Goal: Task Accomplishment & Management: Use online tool/utility

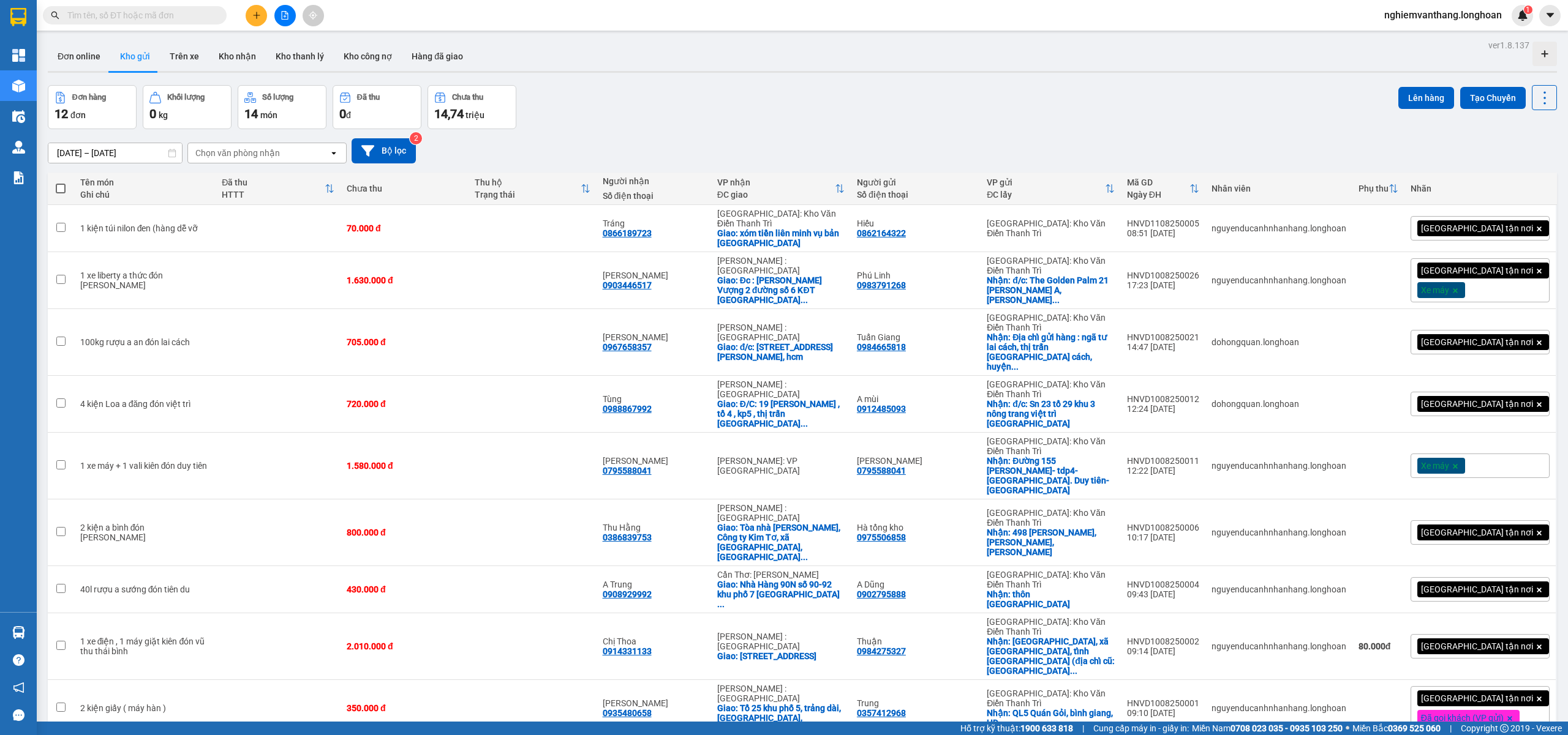
click at [82, 18] on input "text" at bounding box center [140, 15] width 144 height 14
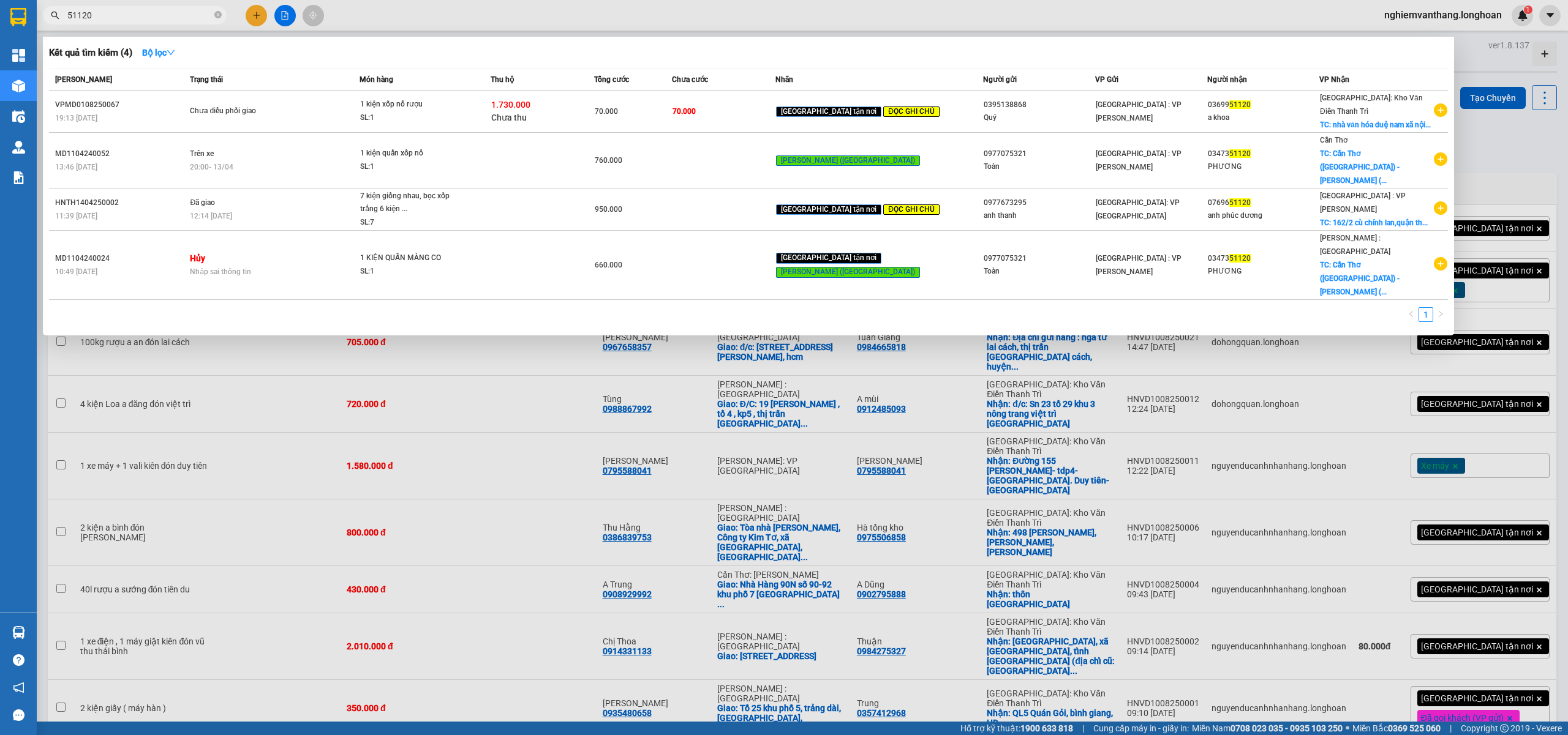
type input "51120"
drag, startPoint x: 574, startPoint y: 8, endPoint x: 566, endPoint y: 8, distance: 8.0
click at [572, 8] on div at bounding box center [784, 367] width 1568 height 735
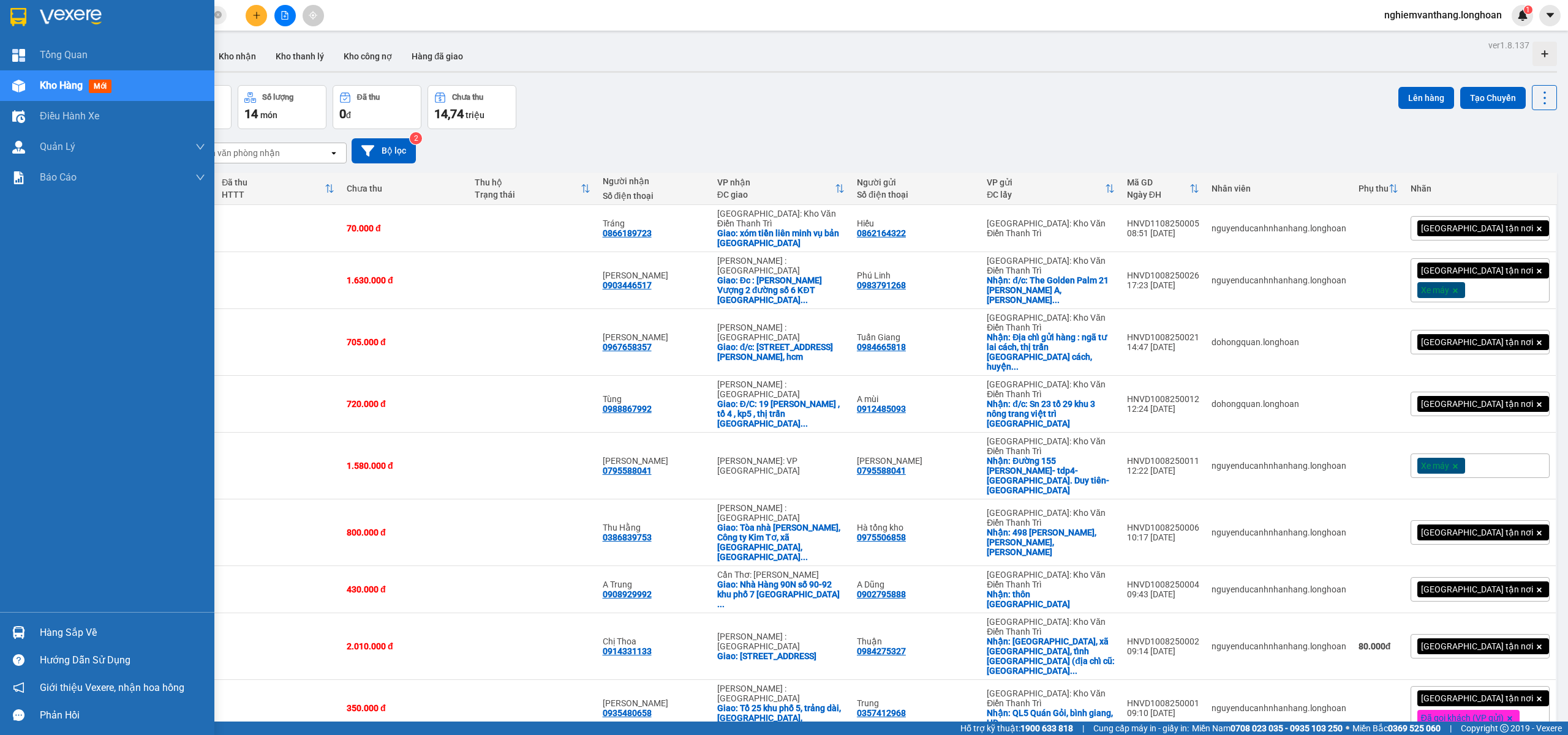
click at [11, 21] on img at bounding box center [18, 18] width 16 height 18
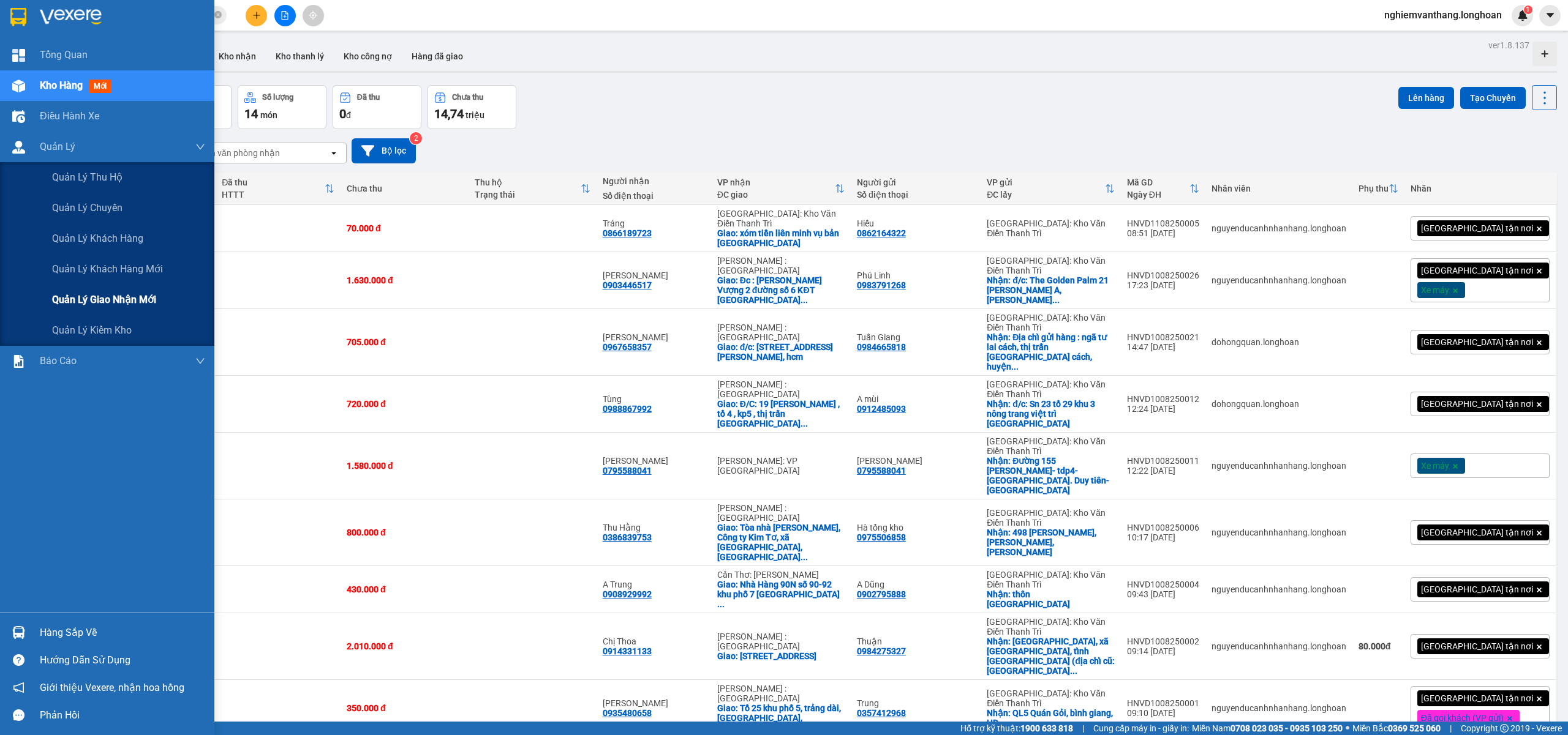
click at [96, 307] on div "Quản lý giao nhận mới" at bounding box center [128, 300] width 153 height 31
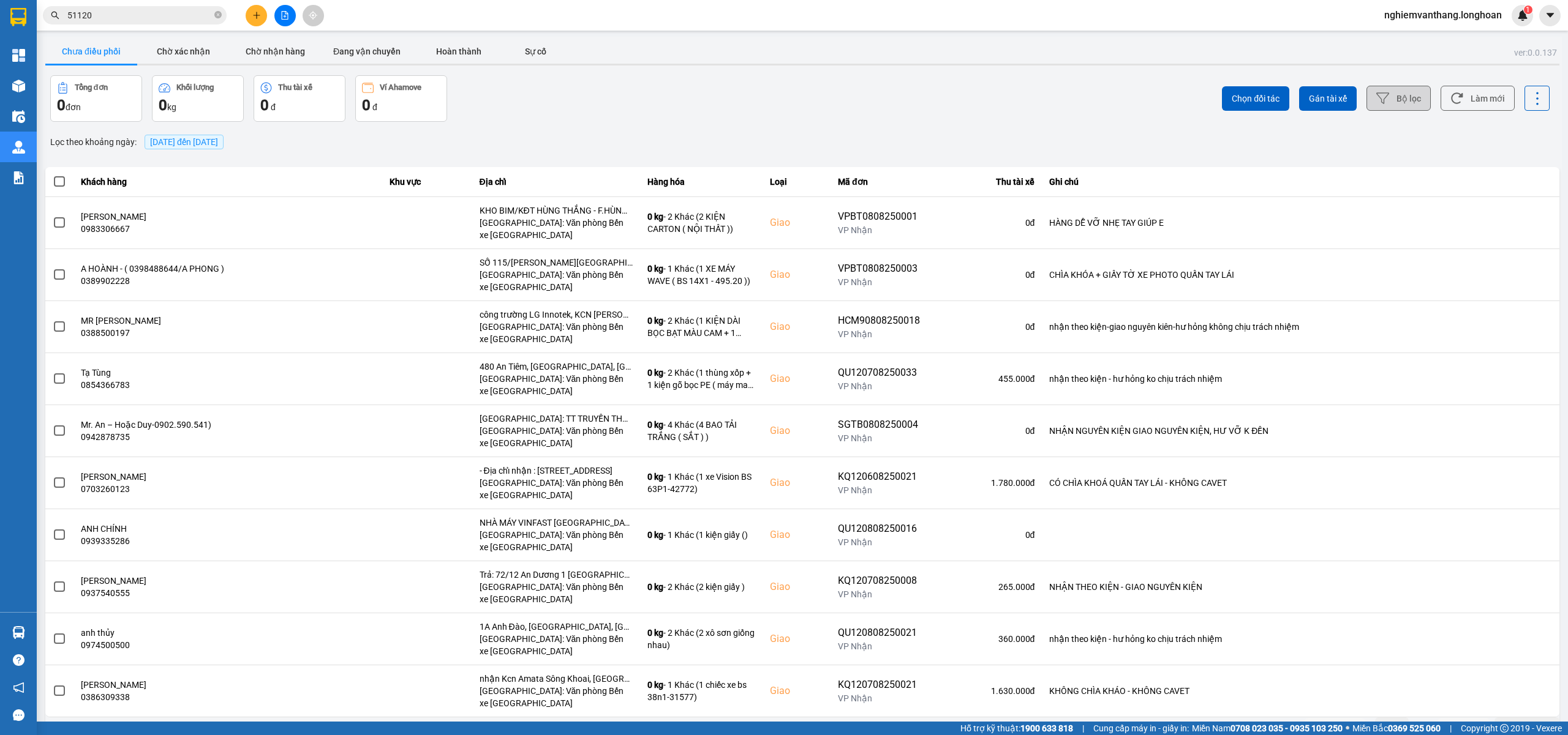
click at [1392, 97] on button "Bộ lọc" at bounding box center [1399, 98] width 65 height 25
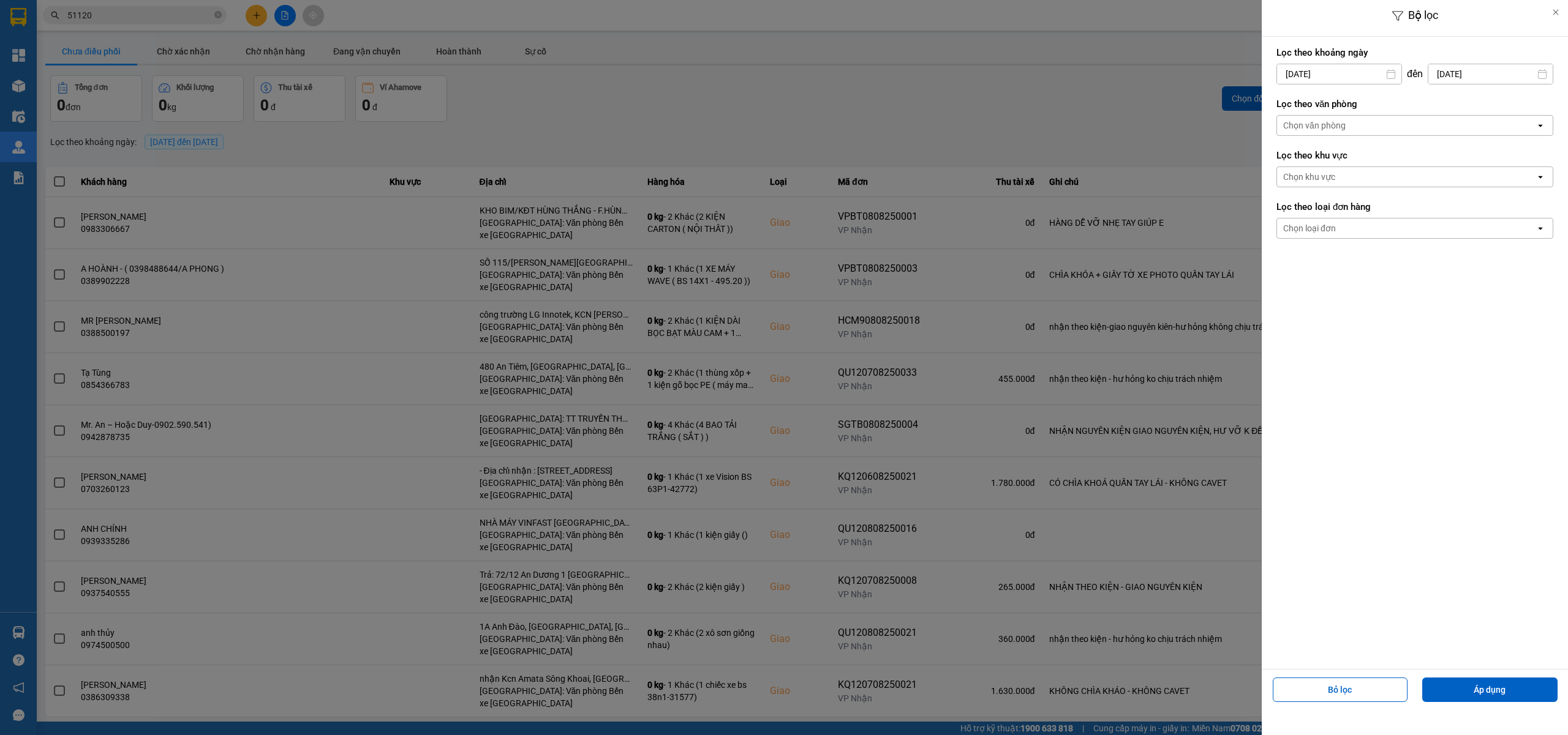
click at [1350, 75] on input "[DATE]" at bounding box center [1339, 74] width 124 height 19
click at [1387, 160] on div "1" at bounding box center [1381, 164] width 18 height 15
type input "[DATE]"
click at [1362, 126] on div "Chọn văn phòng" at bounding box center [1405, 125] width 258 height 19
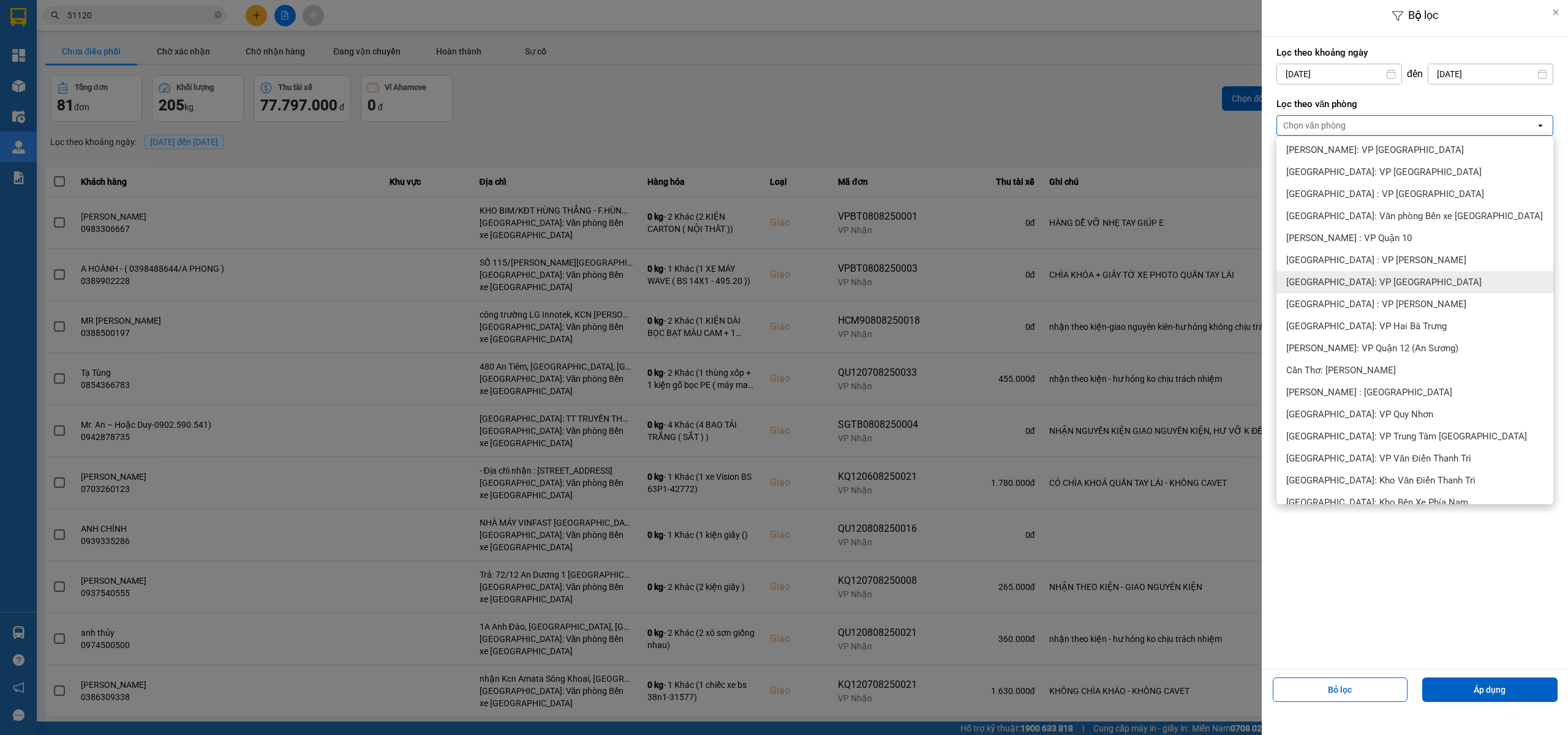
scroll to position [326, 0]
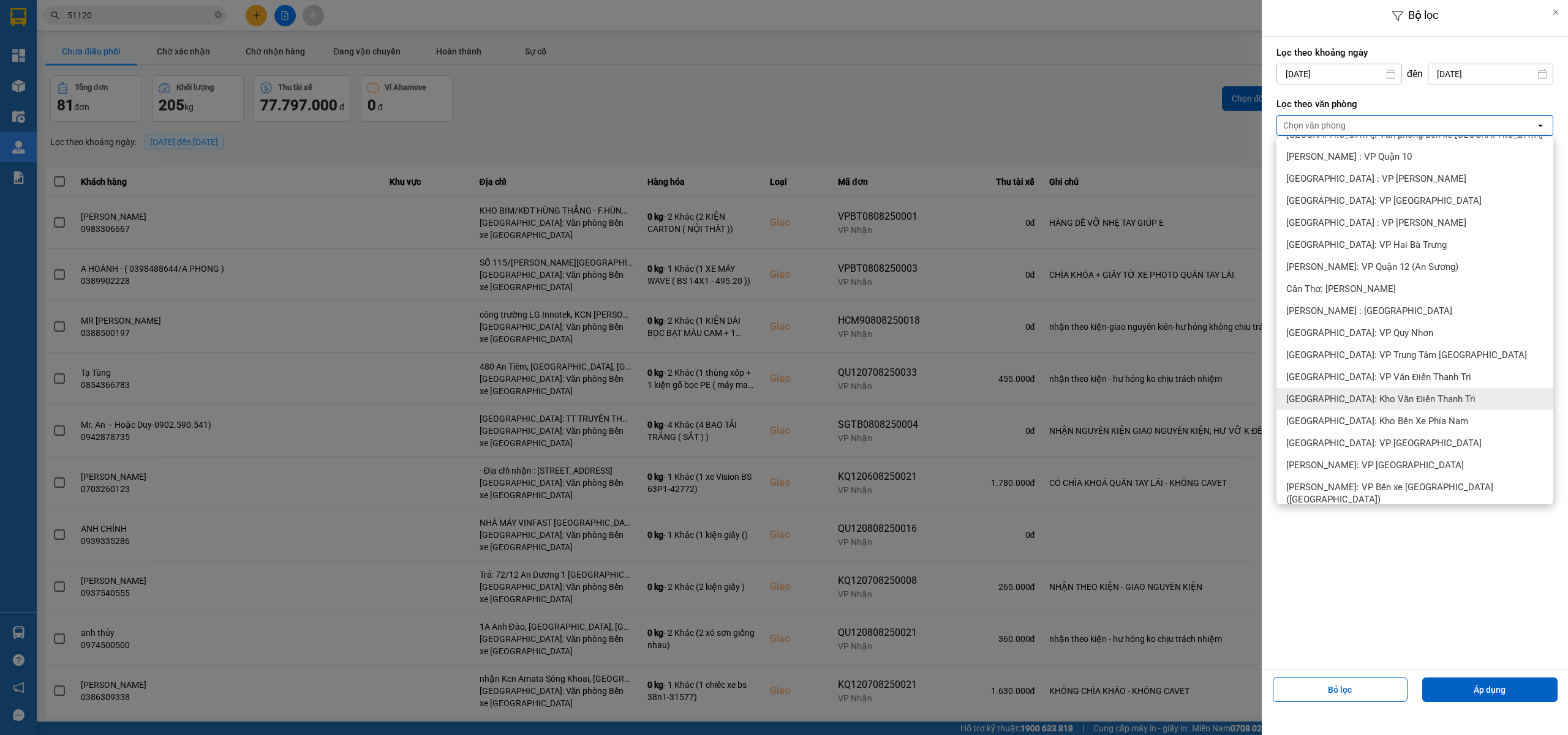
click at [1348, 405] on span "[GEOGRAPHIC_DATA]: Kho Văn Điển Thanh Trì" at bounding box center [1380, 398] width 190 height 12
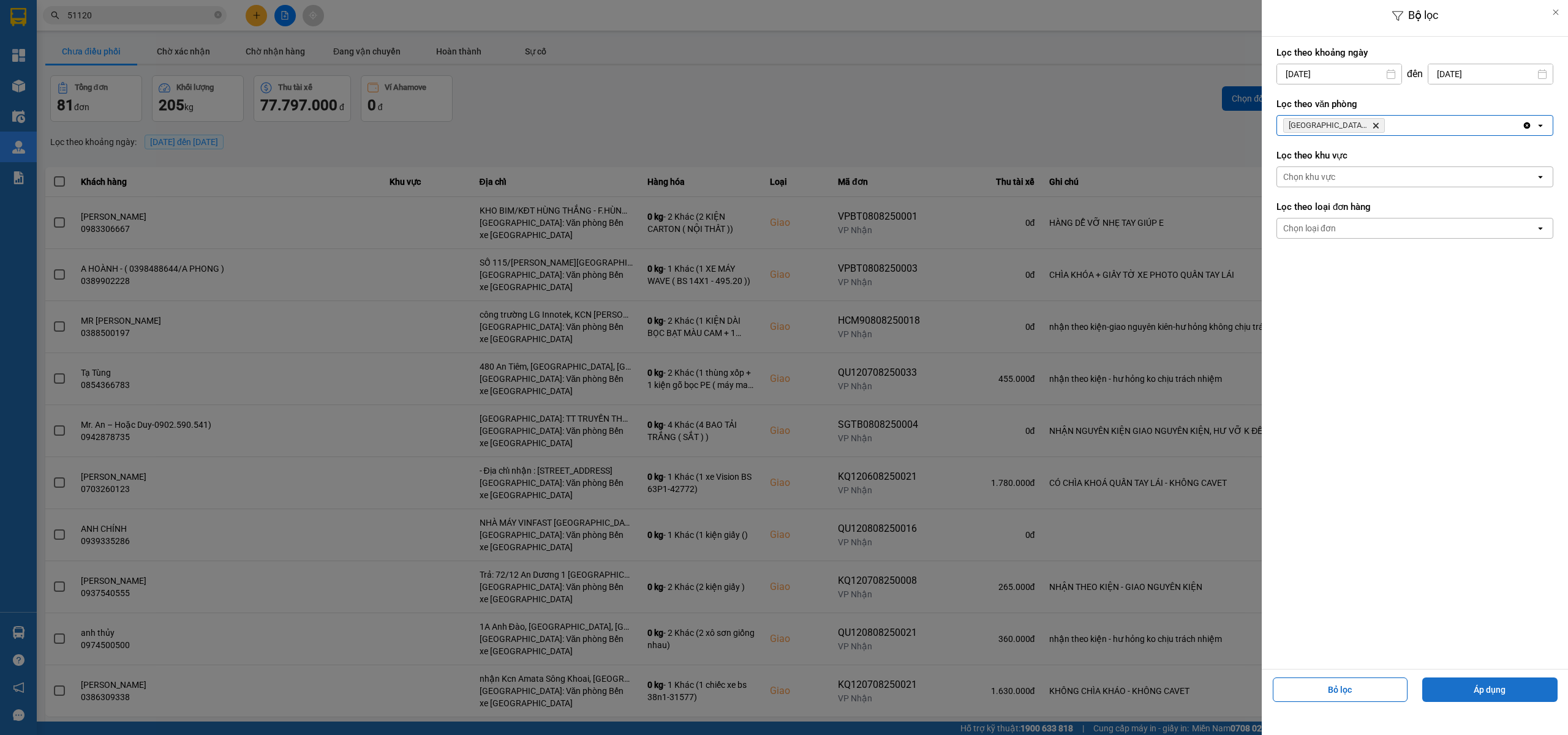
click at [1458, 689] on button "Áp dụng" at bounding box center [1489, 690] width 135 height 24
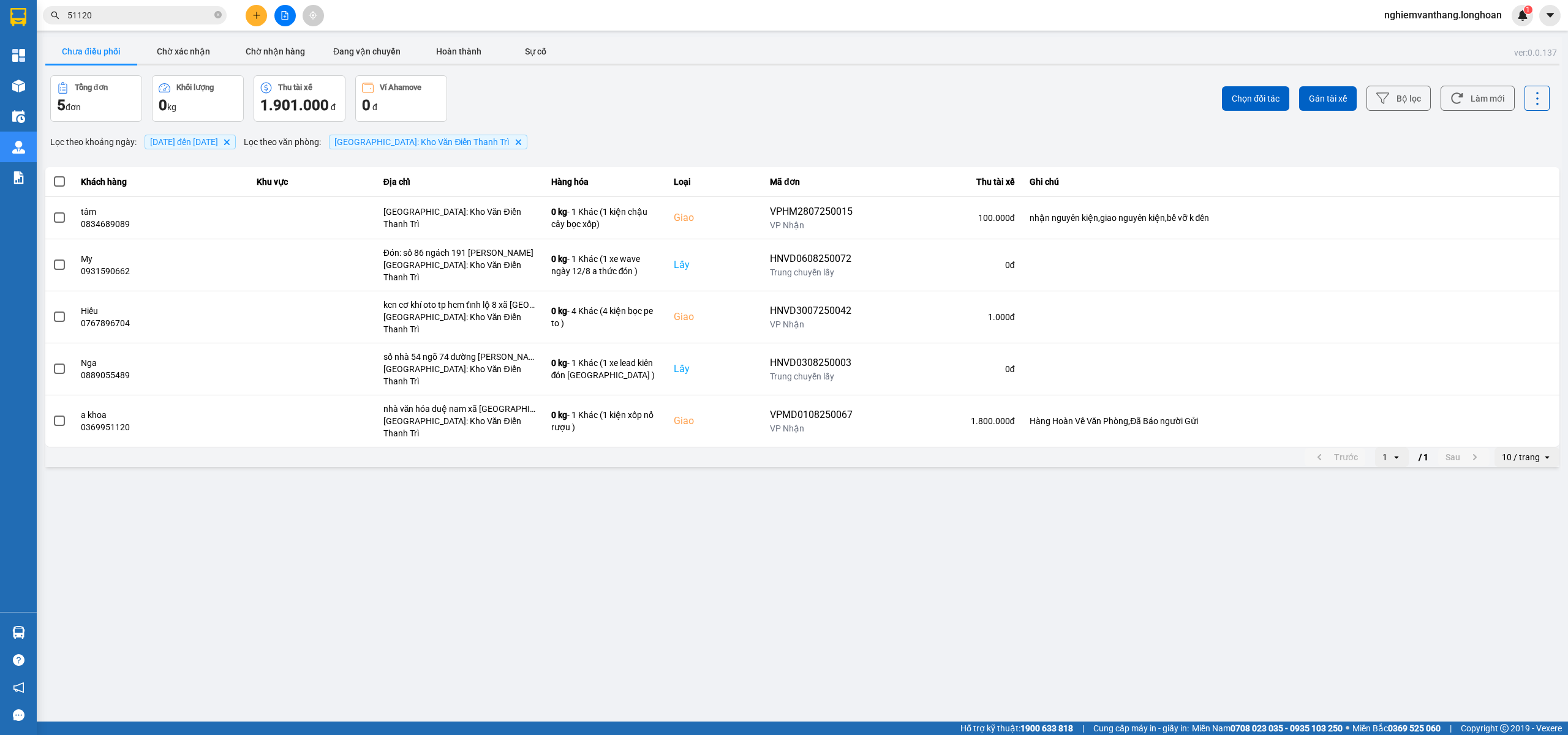
click at [1397, 80] on div "Chọn đối tác Gán tài xế Bộ lọc Làm mới" at bounding box center [1175, 98] width 749 height 46
click at [1407, 95] on button "Bộ lọc" at bounding box center [1399, 98] width 65 height 25
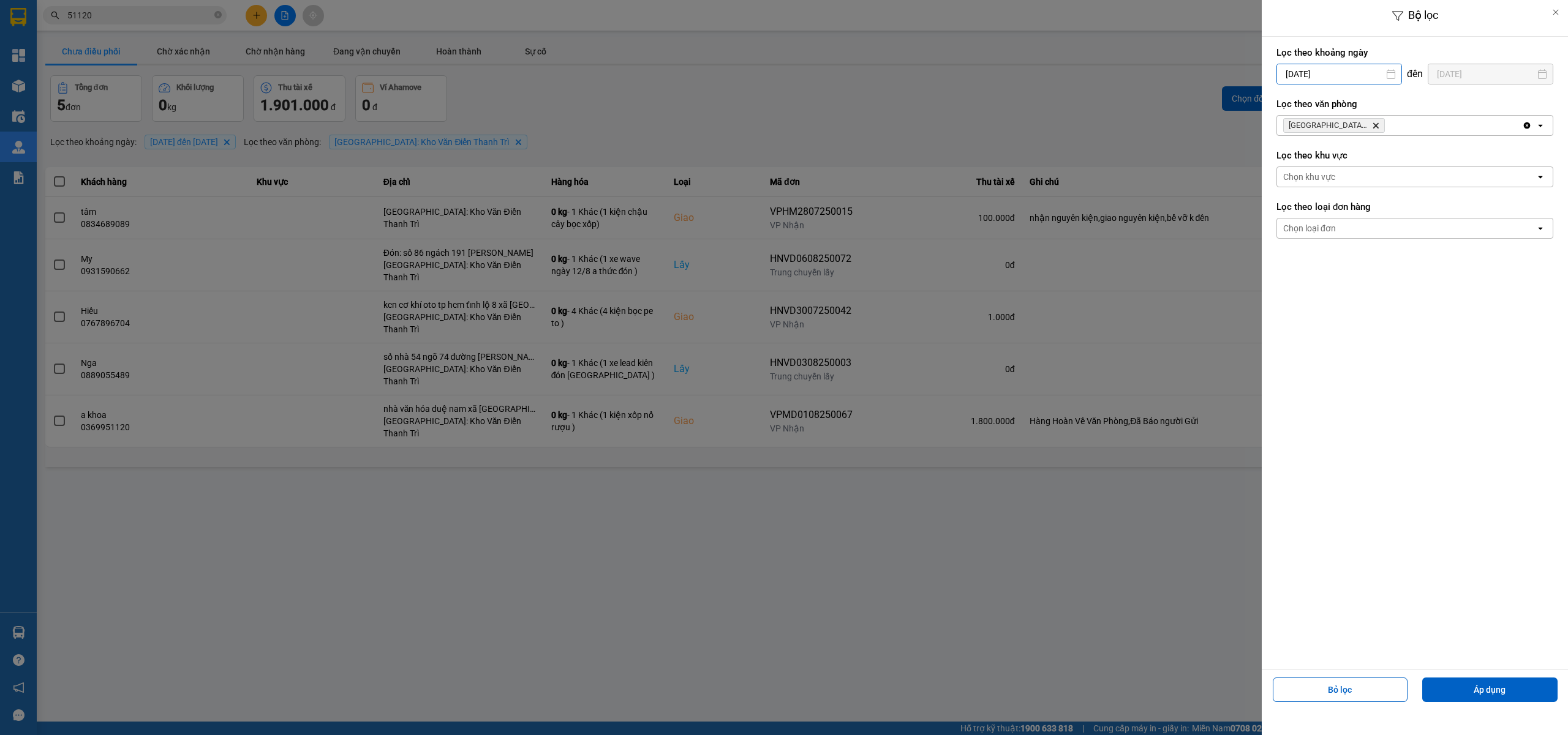
click at [1342, 71] on input "[DATE]" at bounding box center [1339, 74] width 124 height 19
click at [1150, 52] on div at bounding box center [784, 367] width 1568 height 735
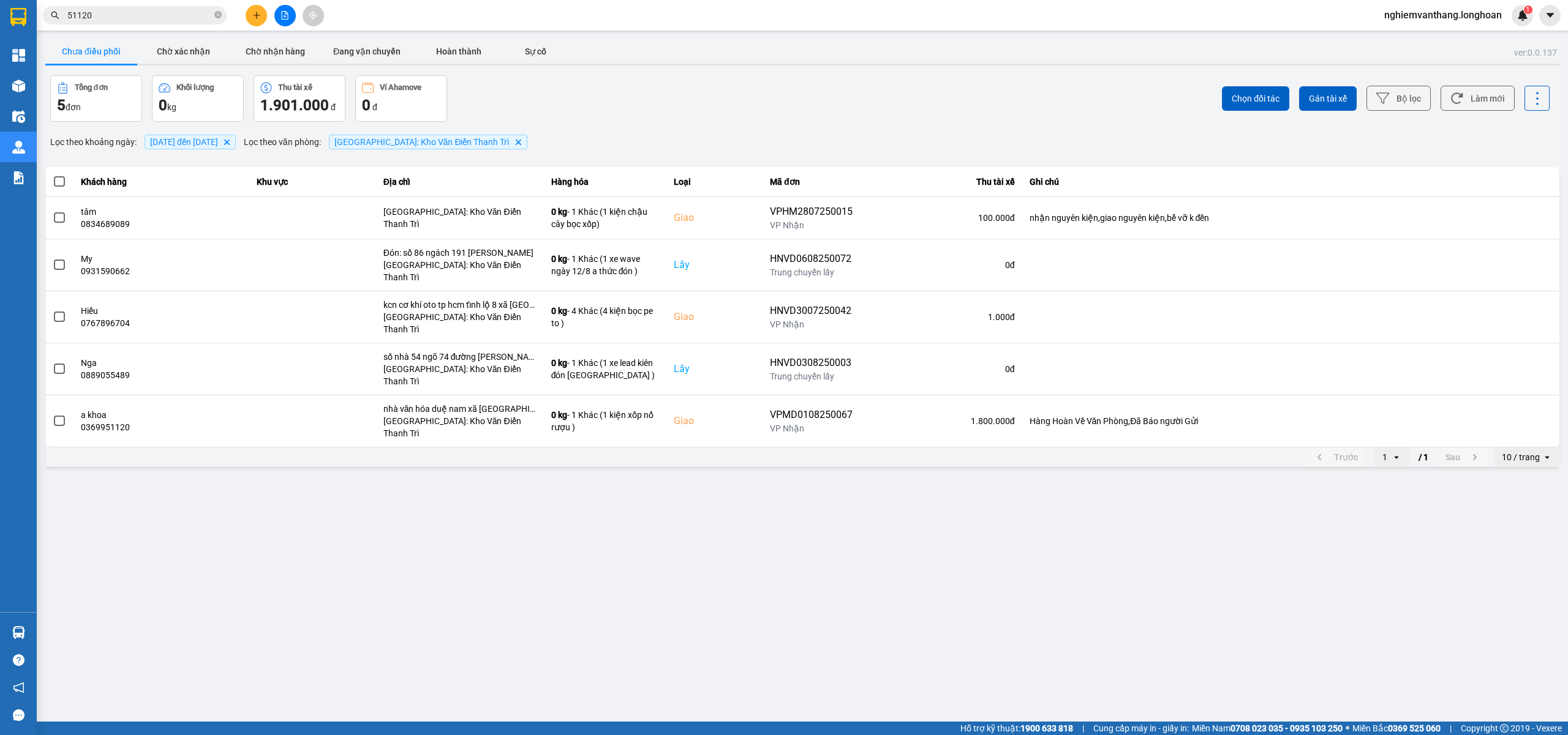
click at [1516, 451] on div "10 / trang" at bounding box center [1520, 457] width 38 height 12
click at [1527, 532] on div "100 / trang" at bounding box center [1526, 533] width 44 height 12
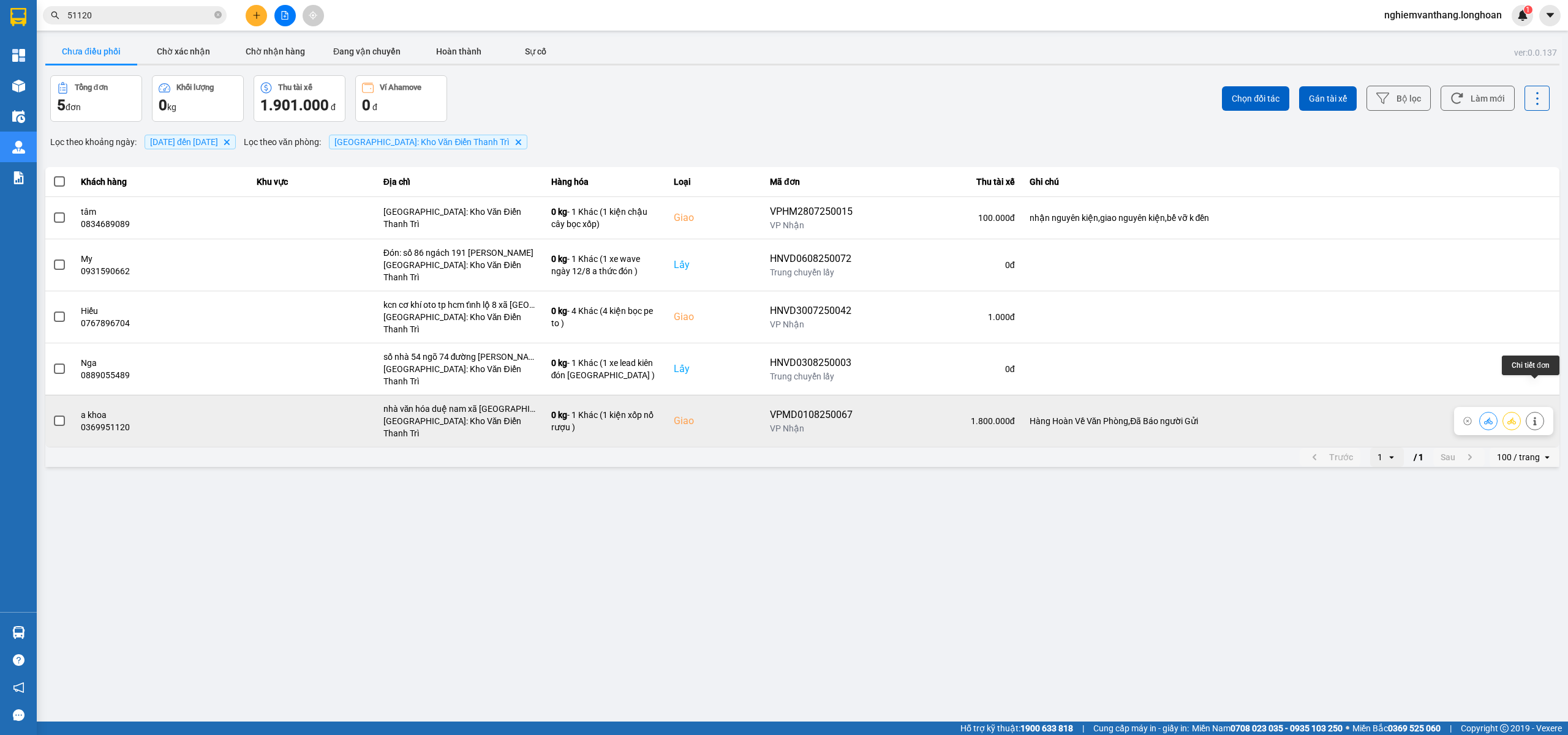
click at [1529, 410] on button at bounding box center [1535, 421] width 18 height 21
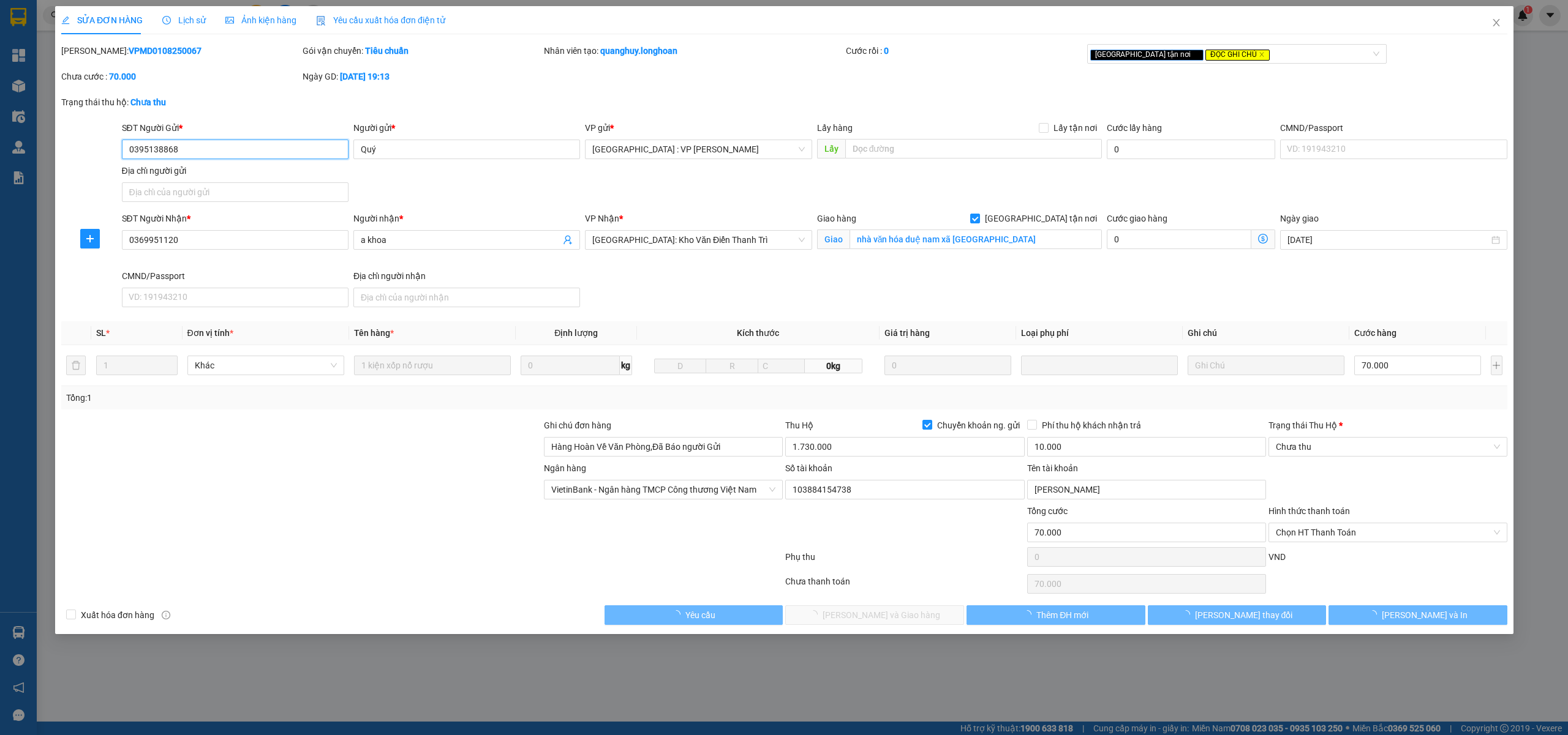
type input "0395138868"
type input "Quý"
type input "0369951120"
type input "a khoa"
checkbox input "true"
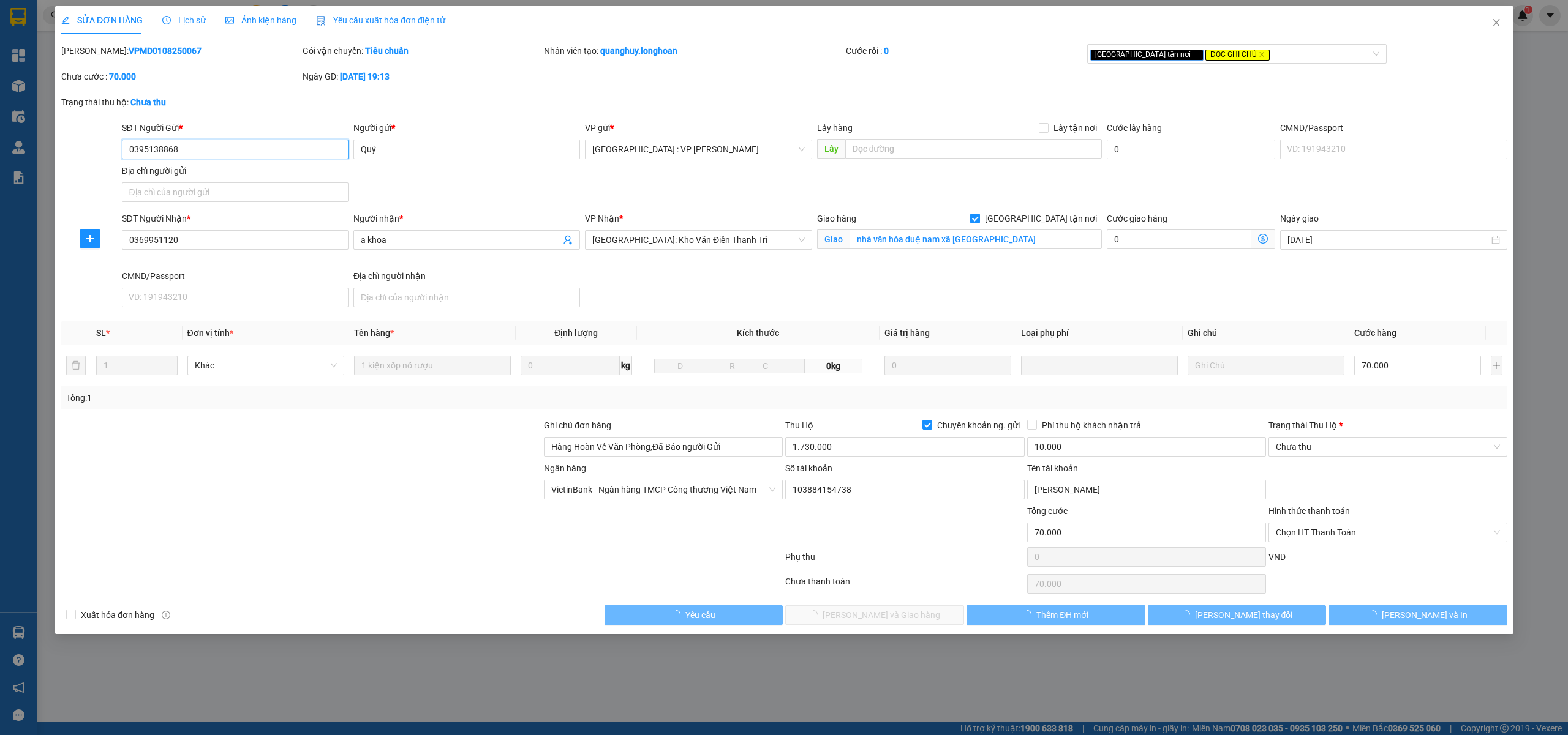
type input "nhà văn hóa duệ nam xã [GEOGRAPHIC_DATA]"
type input "Hàng Hoàn Về Văn Phòng,Đã Báo người Gửi"
type input "70.000"
click at [93, 233] on button "button" at bounding box center [90, 239] width 19 height 19
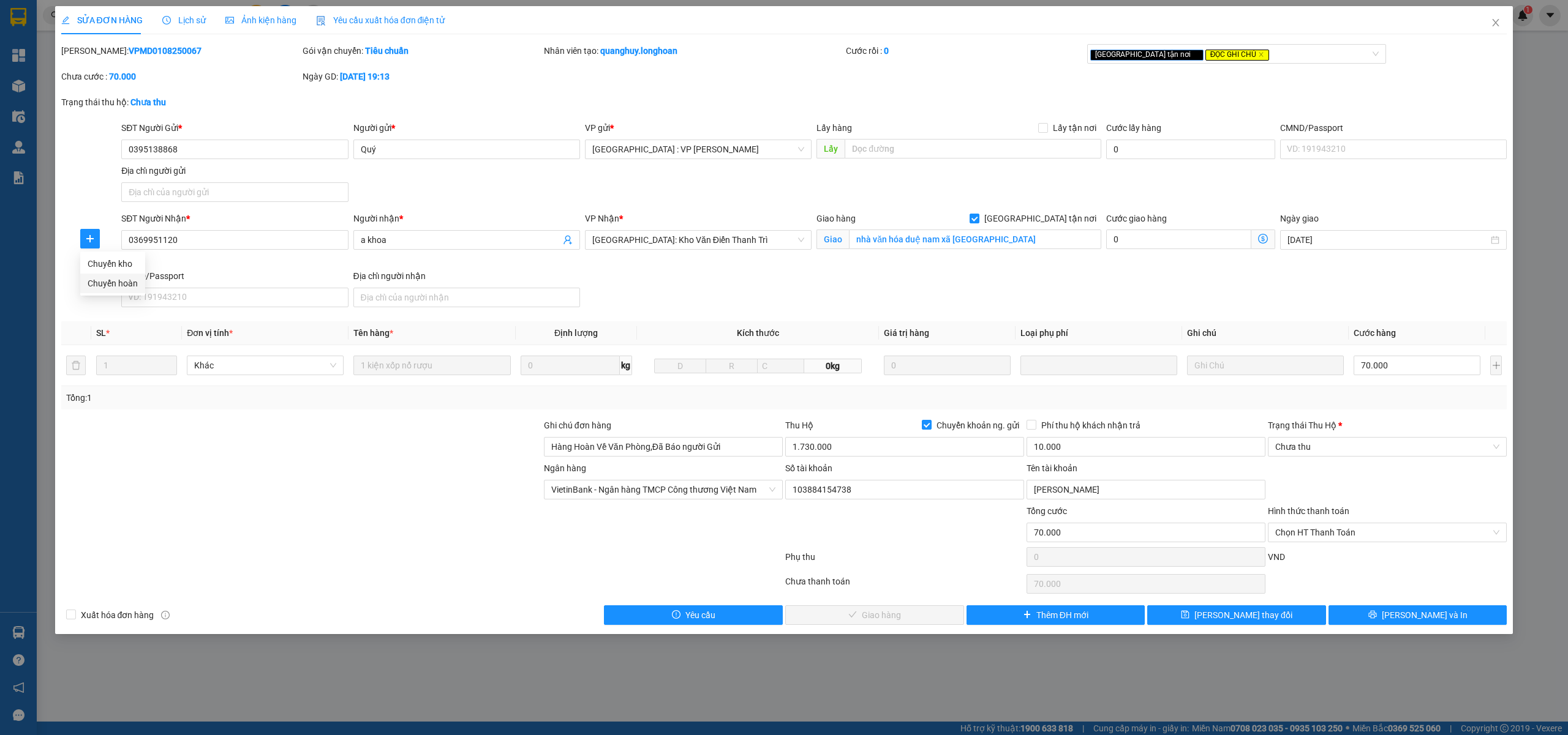
drag, startPoint x: 99, startPoint y: 285, endPoint x: 120, endPoint y: 288, distance: 21.2
click at [101, 285] on span "Chuyển hoàn" at bounding box center [113, 283] width 50 height 14
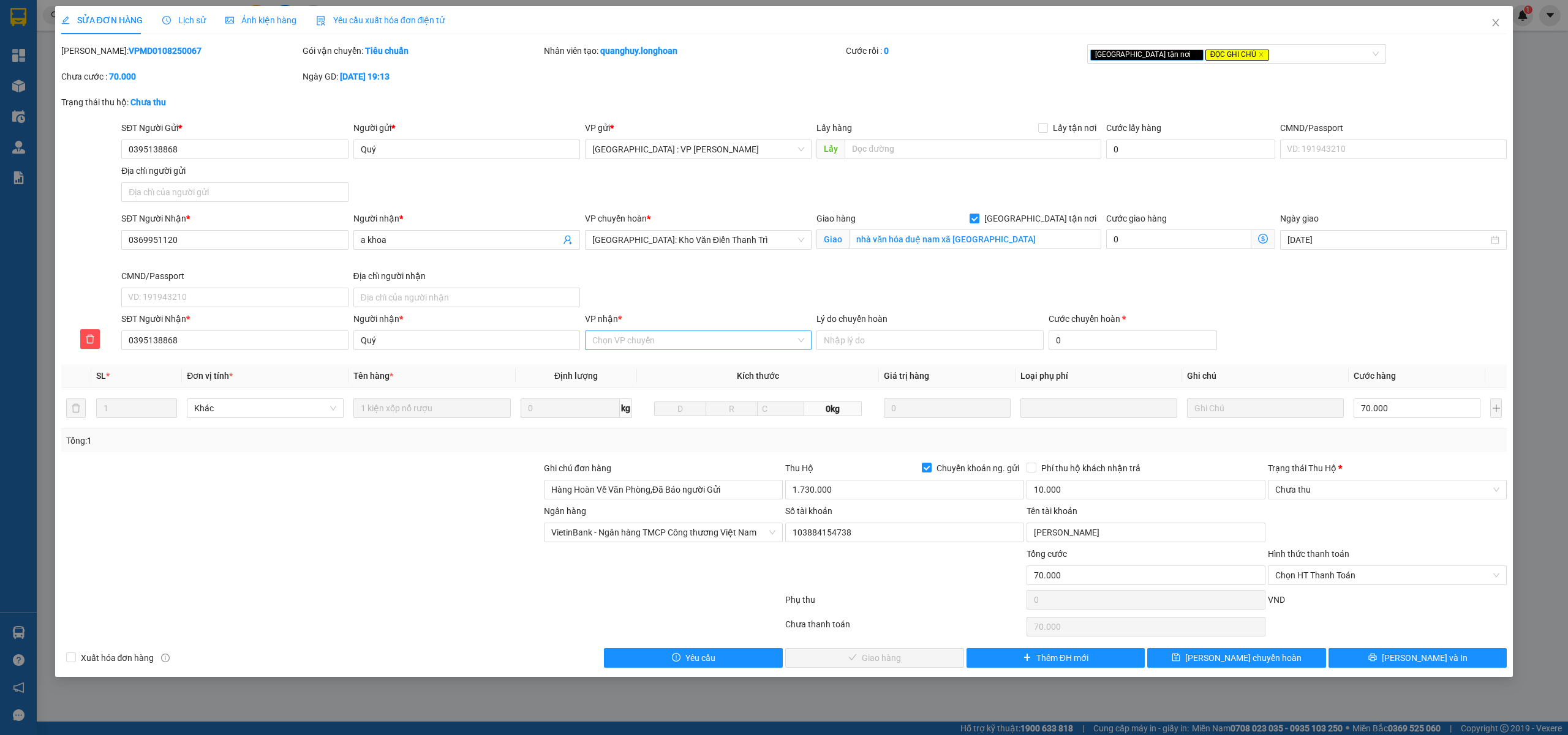
click at [617, 348] on input "VP nhận *" at bounding box center [694, 340] width 204 height 18
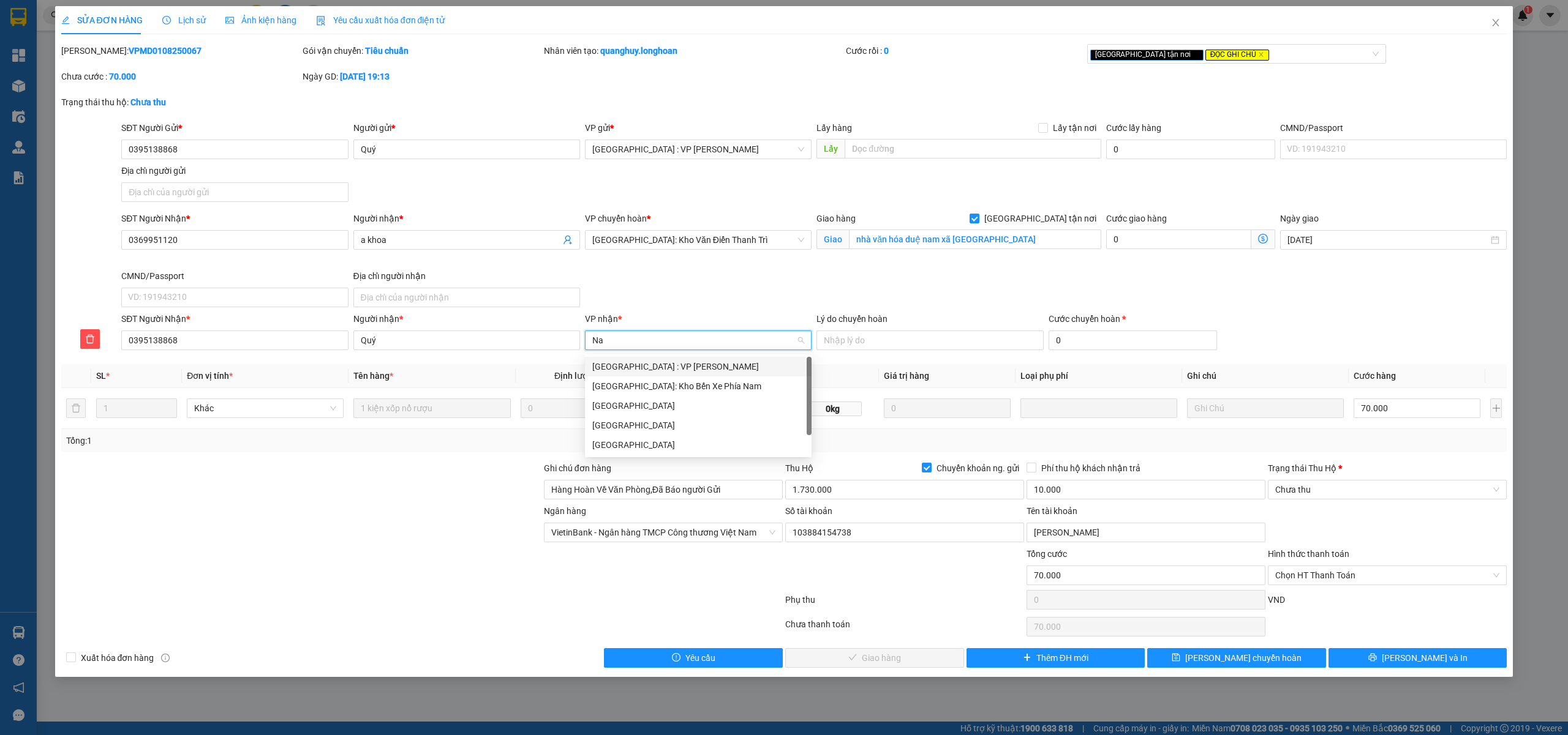
type input "Nam"
drag, startPoint x: 662, startPoint y: 370, endPoint x: 717, endPoint y: 361, distance: 55.7
click at [662, 369] on div "[GEOGRAPHIC_DATA] : VP [PERSON_NAME]" at bounding box center [698, 366] width 212 height 14
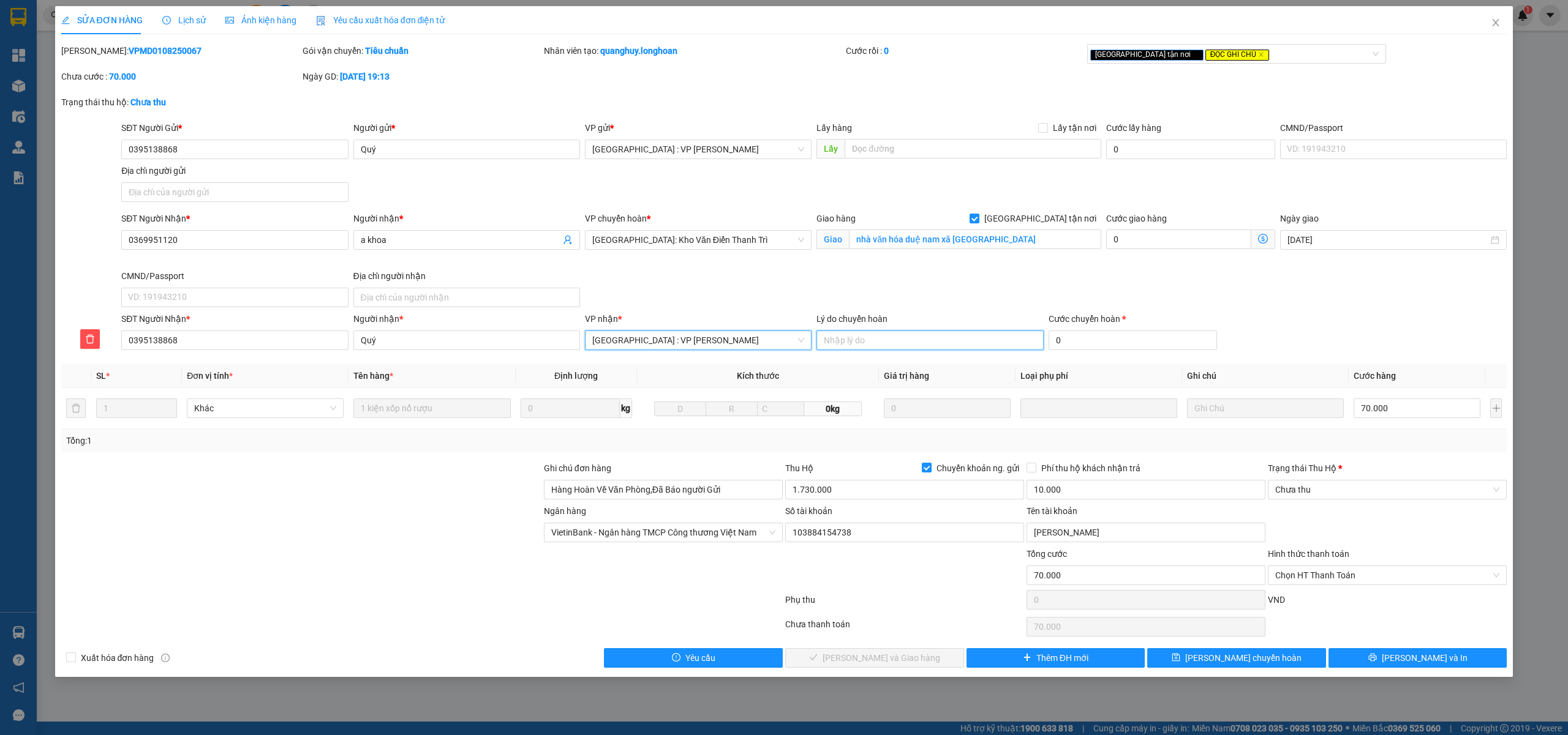
click at [872, 336] on input "Lý do chuyển hoàn" at bounding box center [929, 339] width 227 height 19
type input "K"
type input "D"
type input "Đã [PERSON_NAME],hàng quay đầu với người gửi"
click at [1056, 338] on input "0" at bounding box center [1132, 339] width 169 height 19
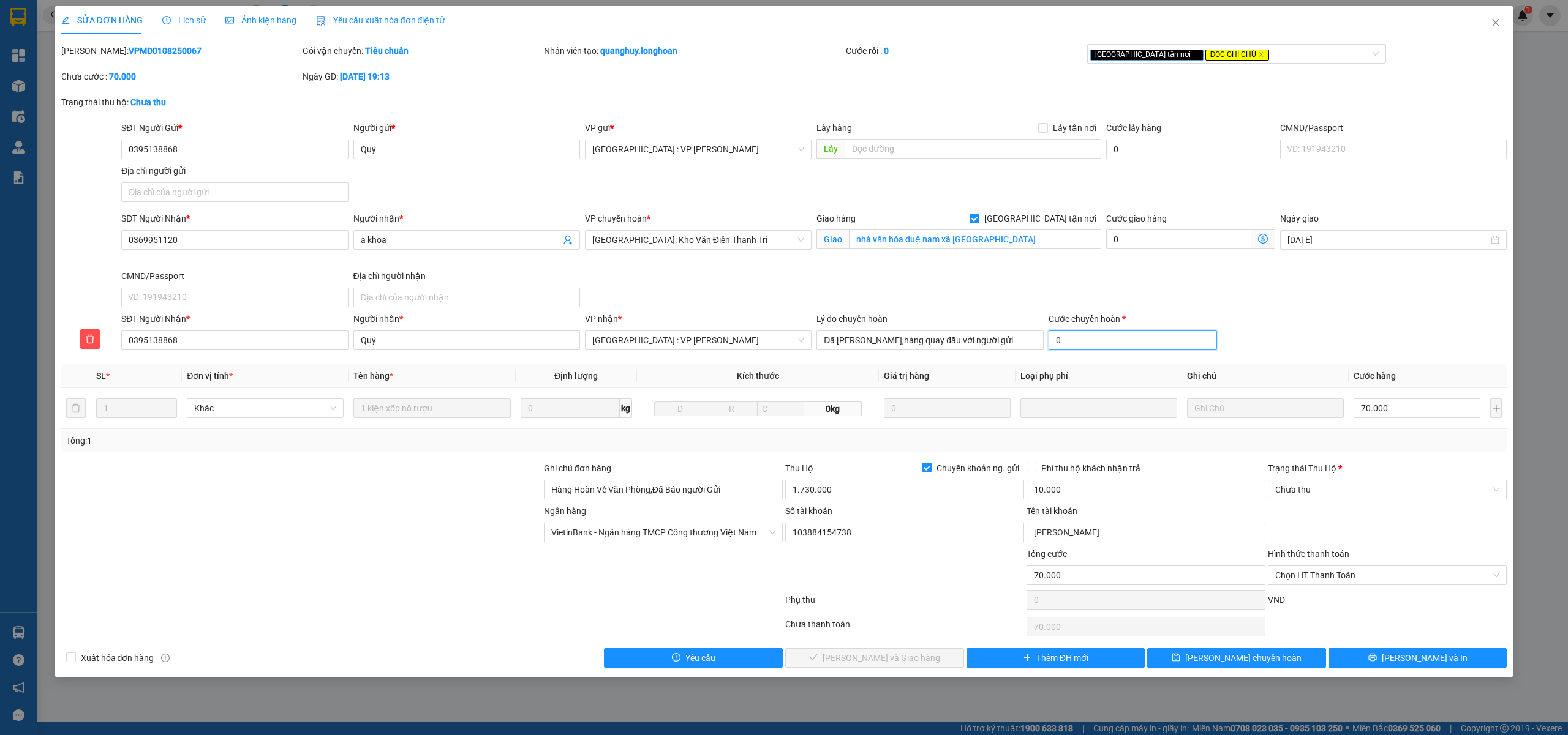
type input "3"
type input "70.003"
type input "35"
type input "70.035"
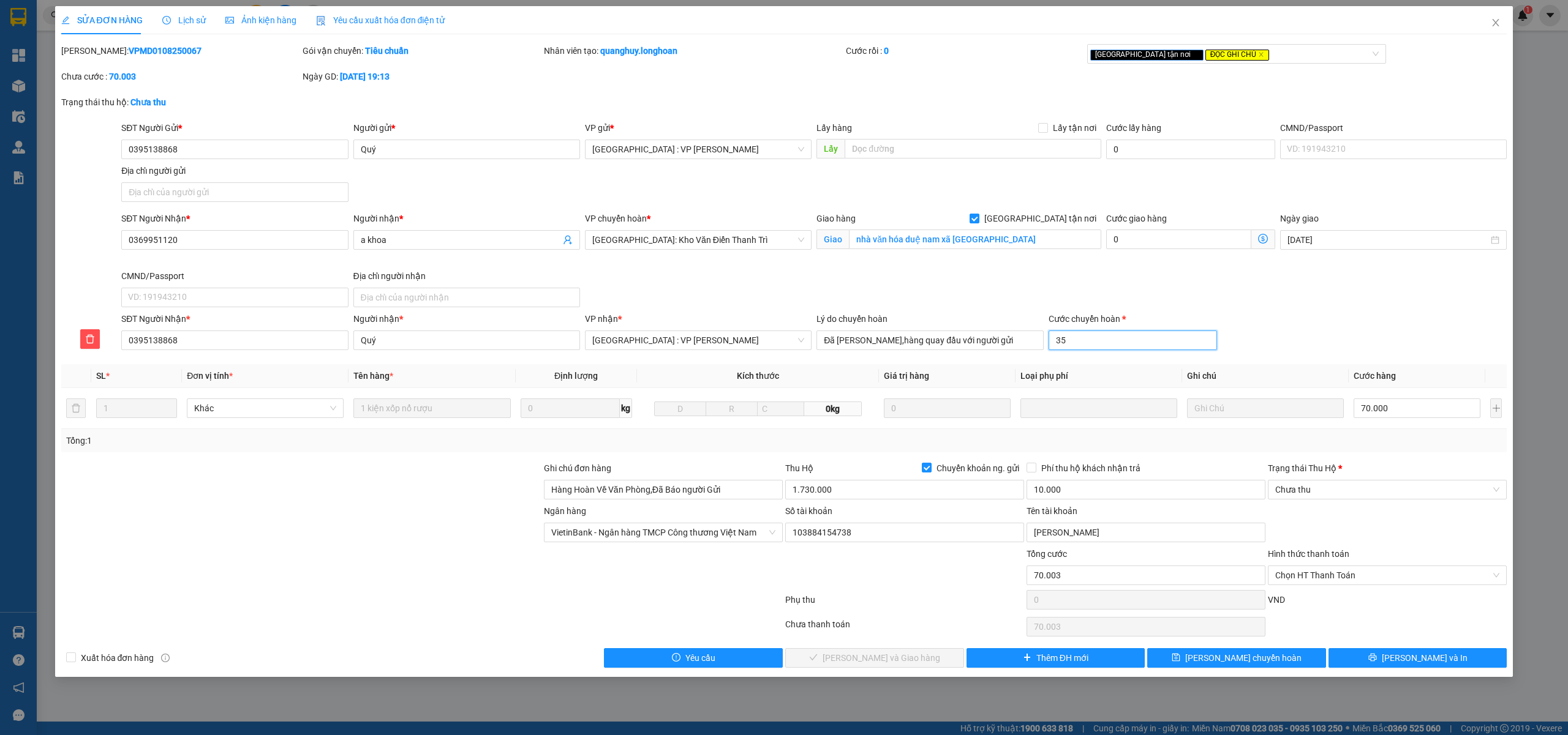
type input "70.035"
type input "350"
type input "70.350"
type input "3500"
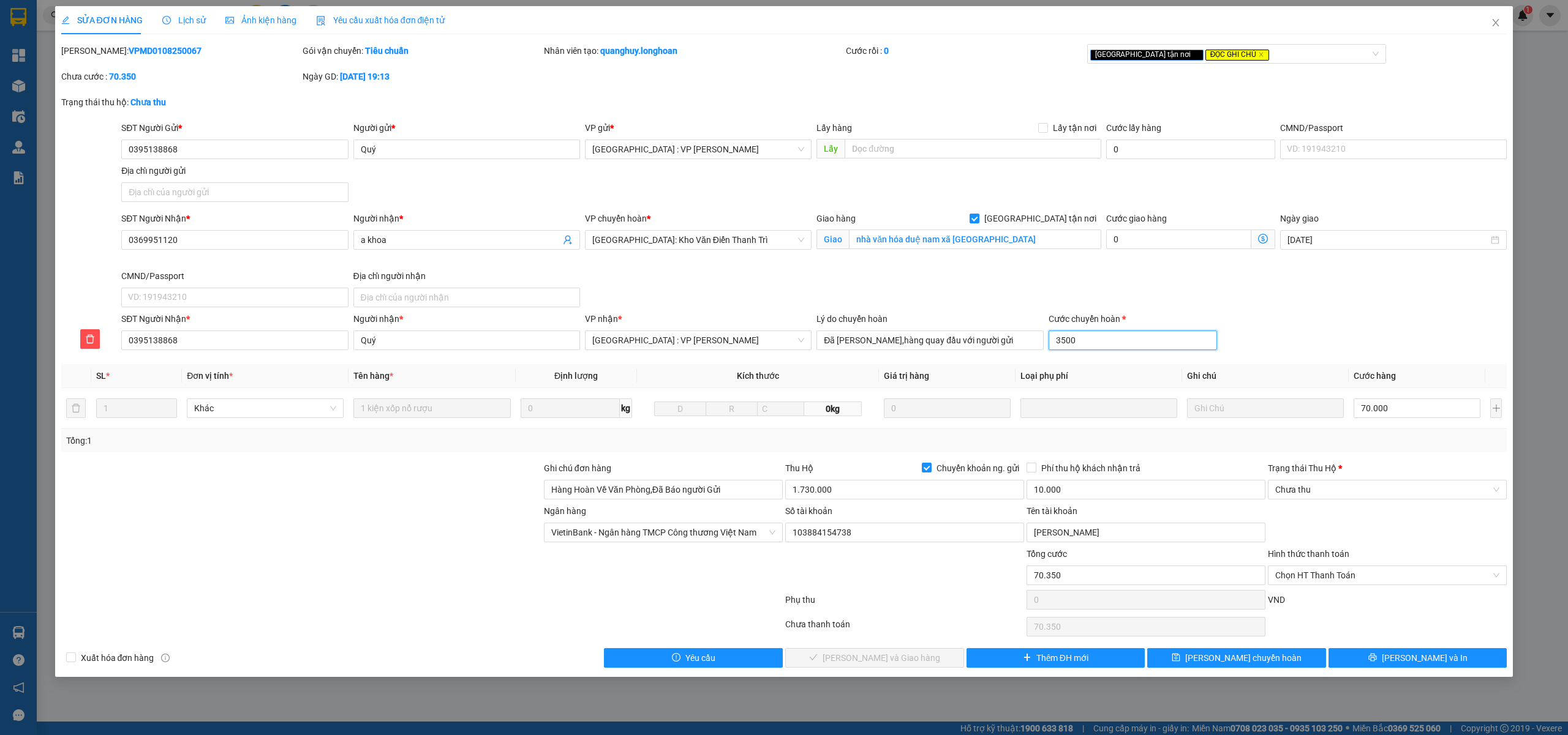
type input "73.500"
type input "35000"
type input "105.000"
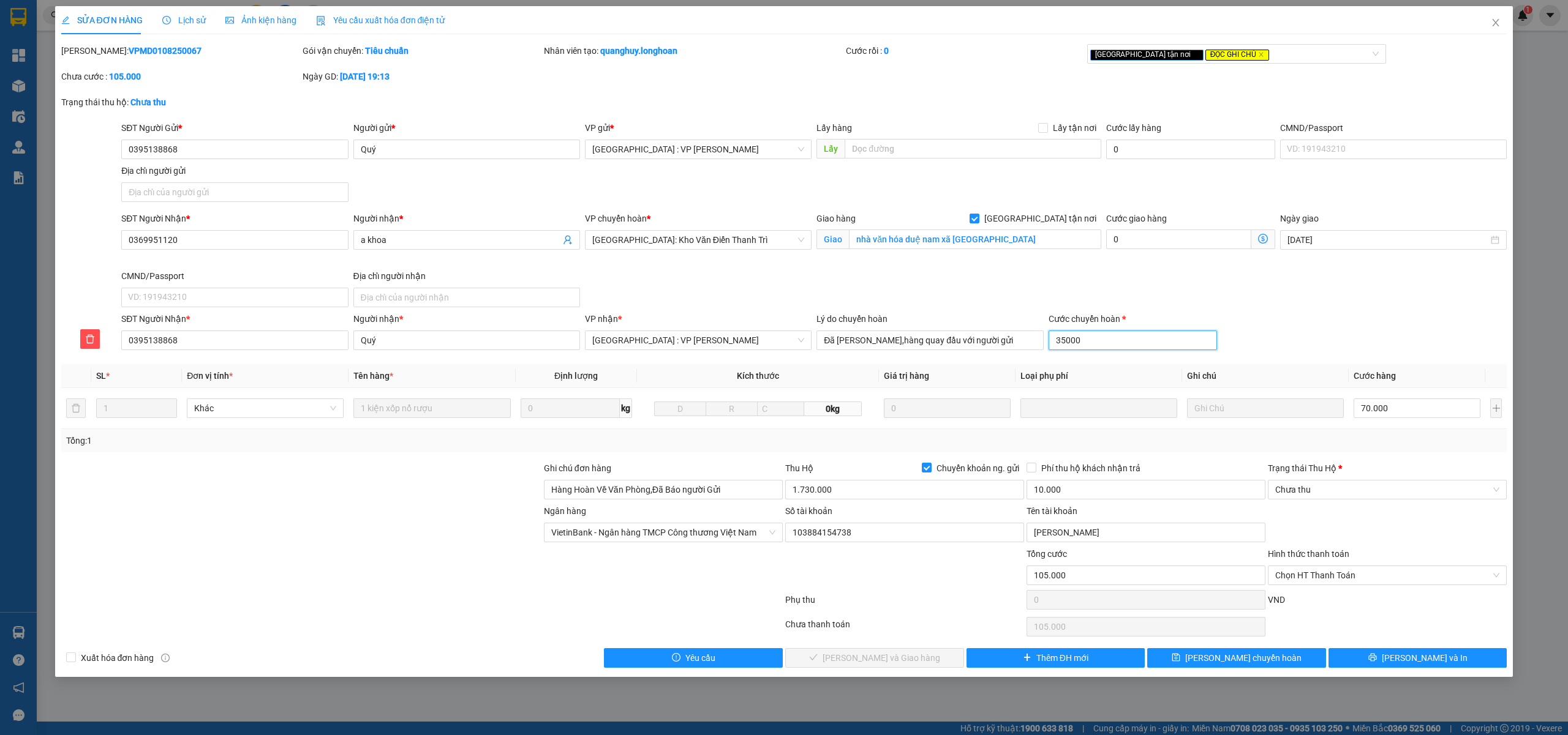
type input "3500"
type input "73.500"
type input "350"
type input "70.350"
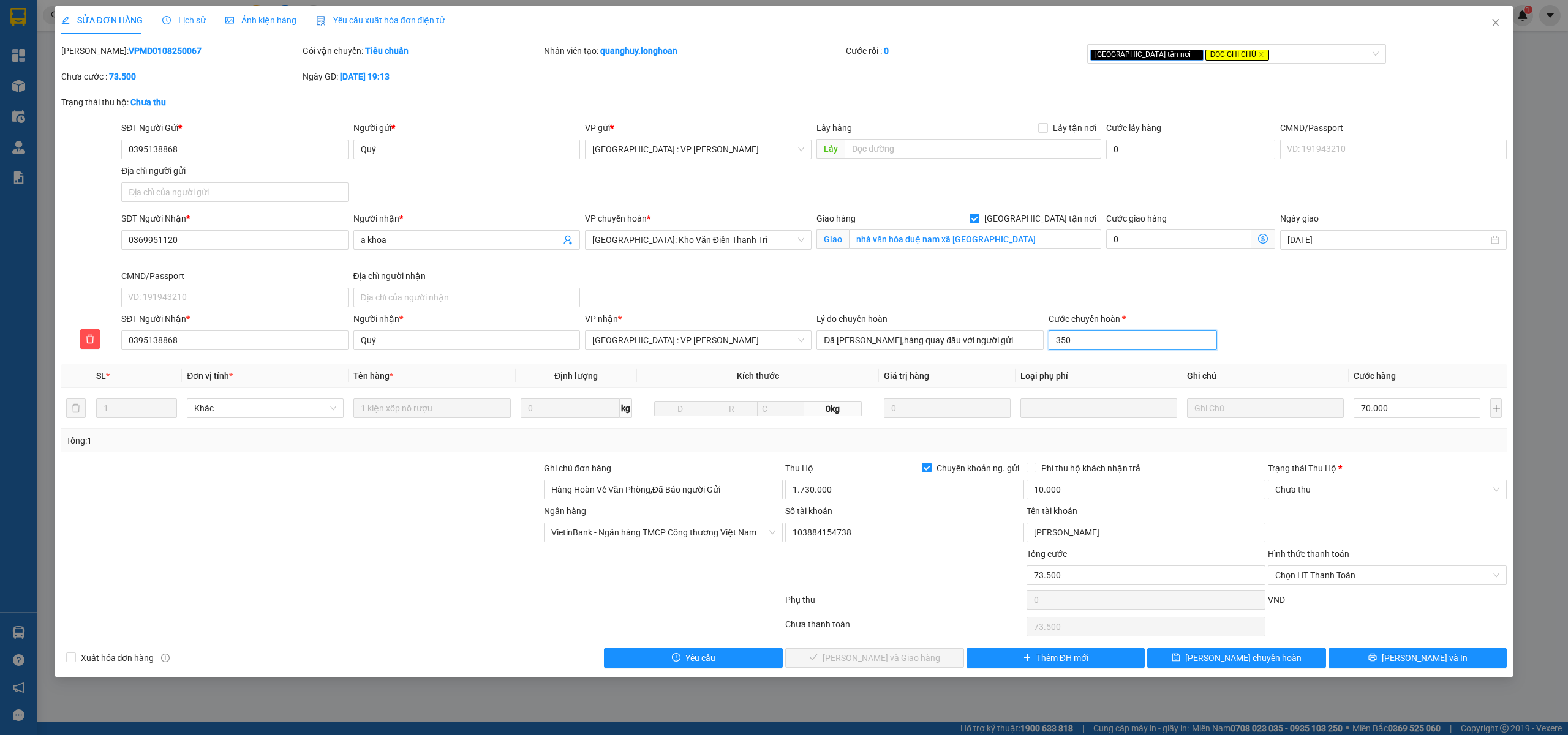
type input "70.350"
type input "35"
type input "70.035"
type input "70.003"
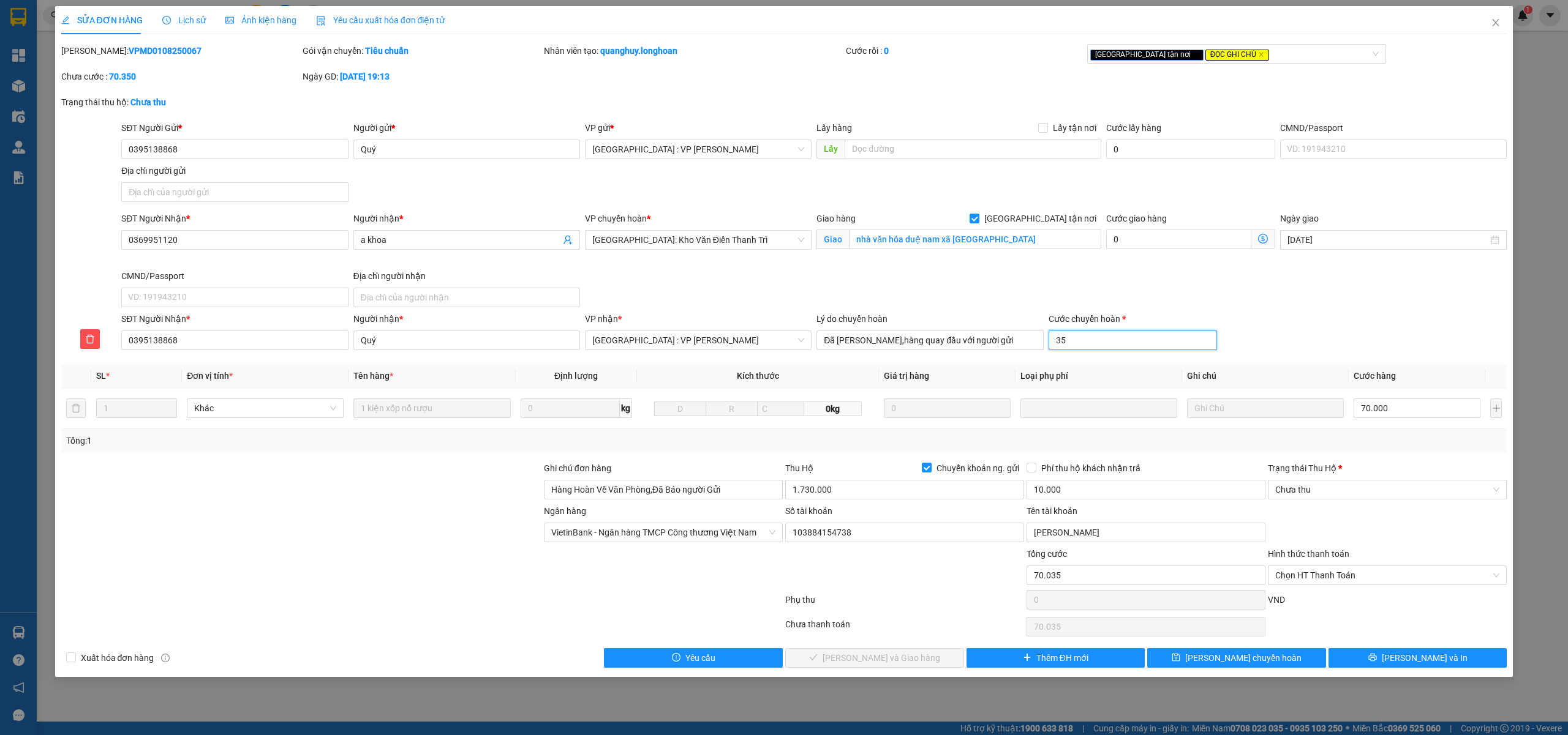
type input "70.003"
type input "35.000"
type input "105.000"
click at [1364, 334] on div "SĐT Người Nhận * 0395138868 Người nhận * Quý VP nhận * [GEOGRAPHIC_DATA] : VP N…" at bounding box center [813, 334] width 1390 height 43
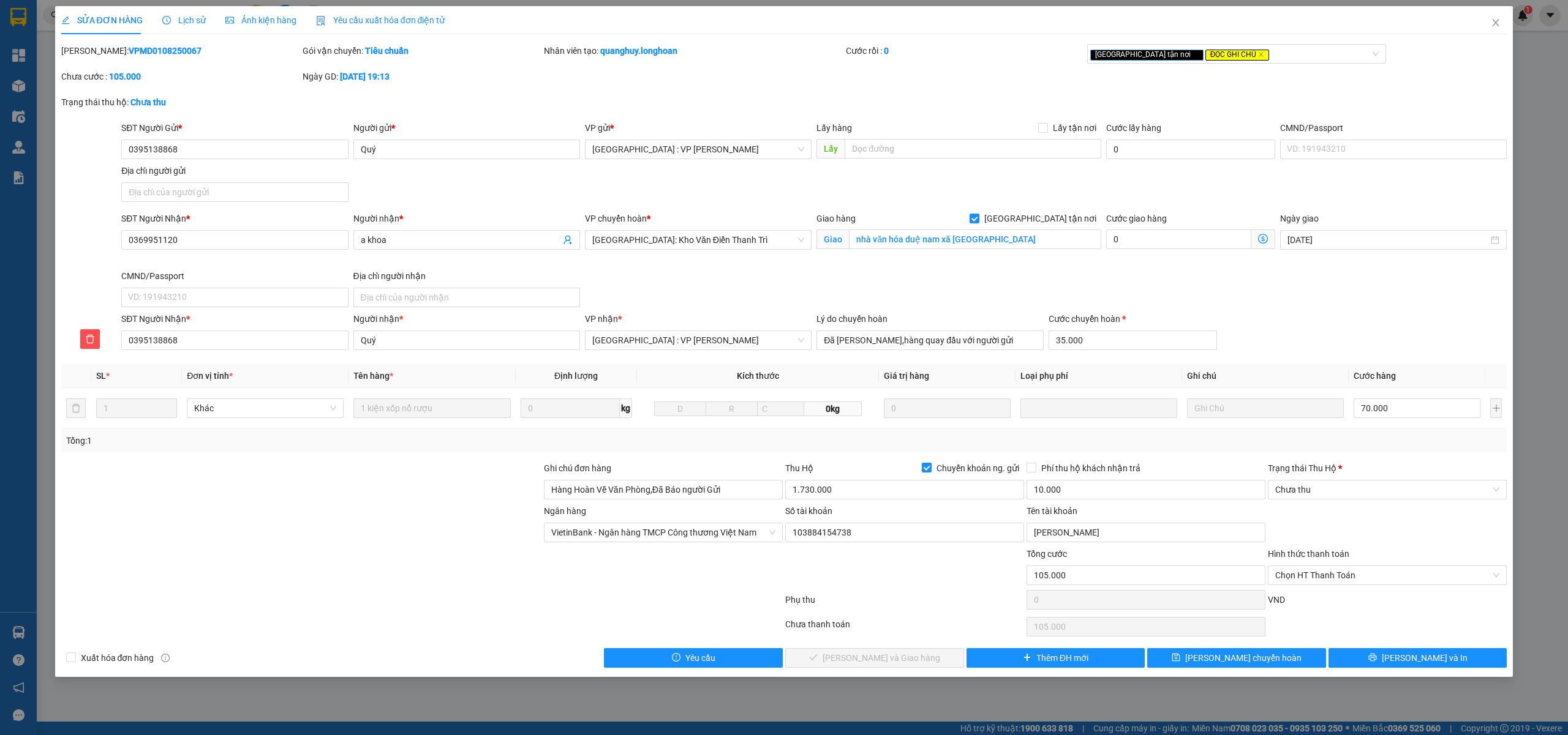
click at [927, 470] on input "Chuyển khoản ng. gửi" at bounding box center [925, 466] width 8 height 8
checkbox input "false"
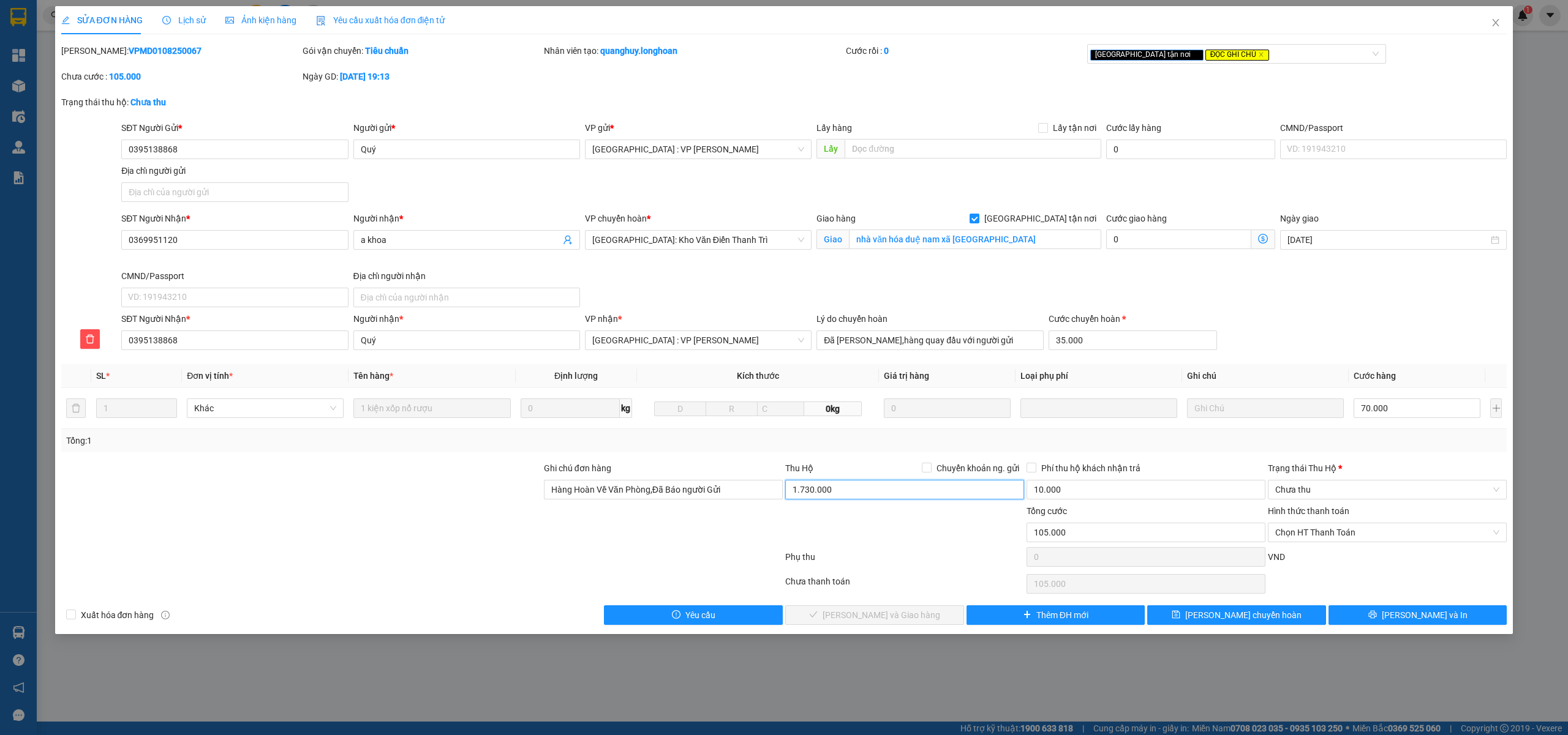
click at [865, 488] on input "1.730.000" at bounding box center [905, 489] width 239 height 19
type input "0"
click at [1108, 499] on input "10.000" at bounding box center [1145, 489] width 239 height 19
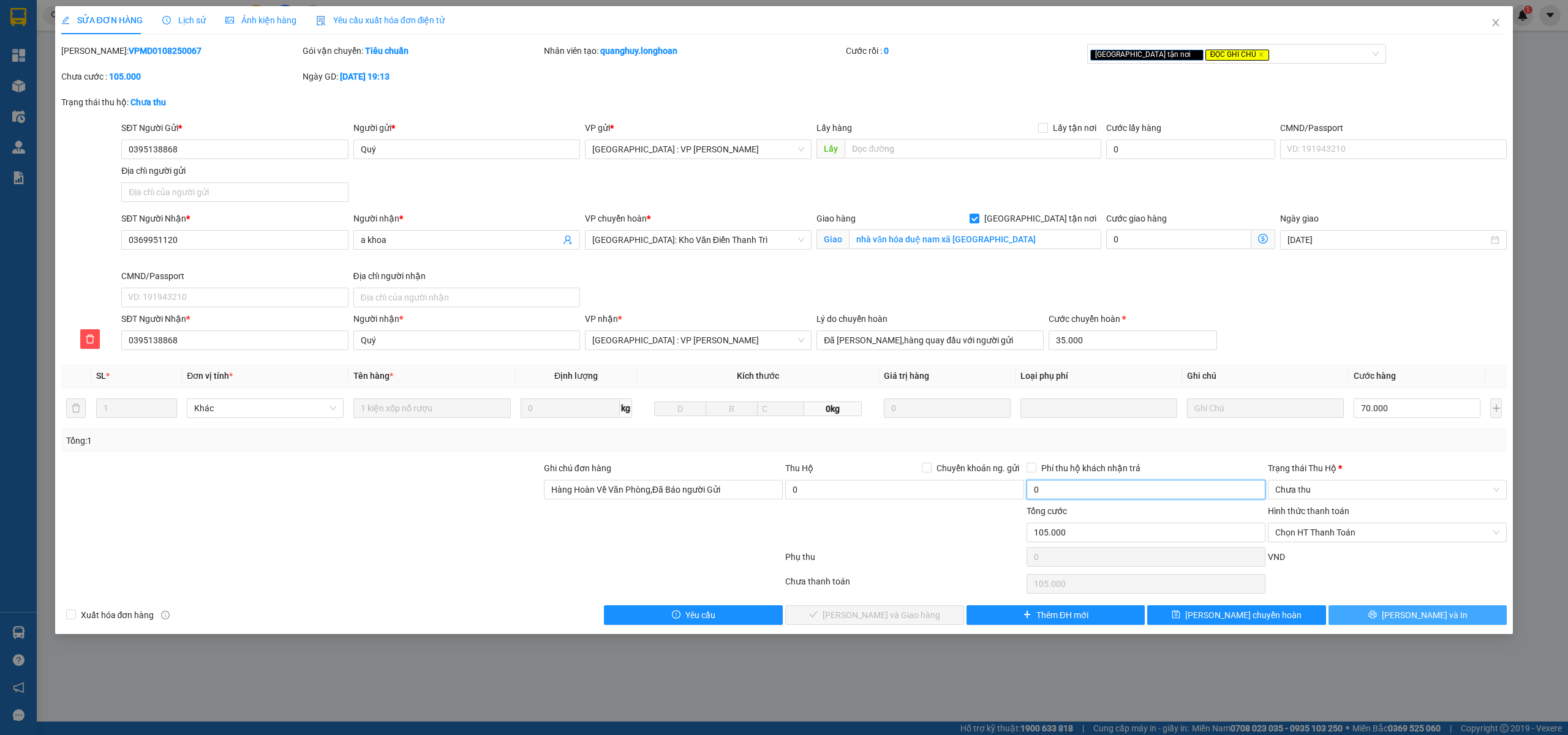
type input "0"
click at [1377, 619] on icon "printer" at bounding box center [1372, 614] width 8 height 8
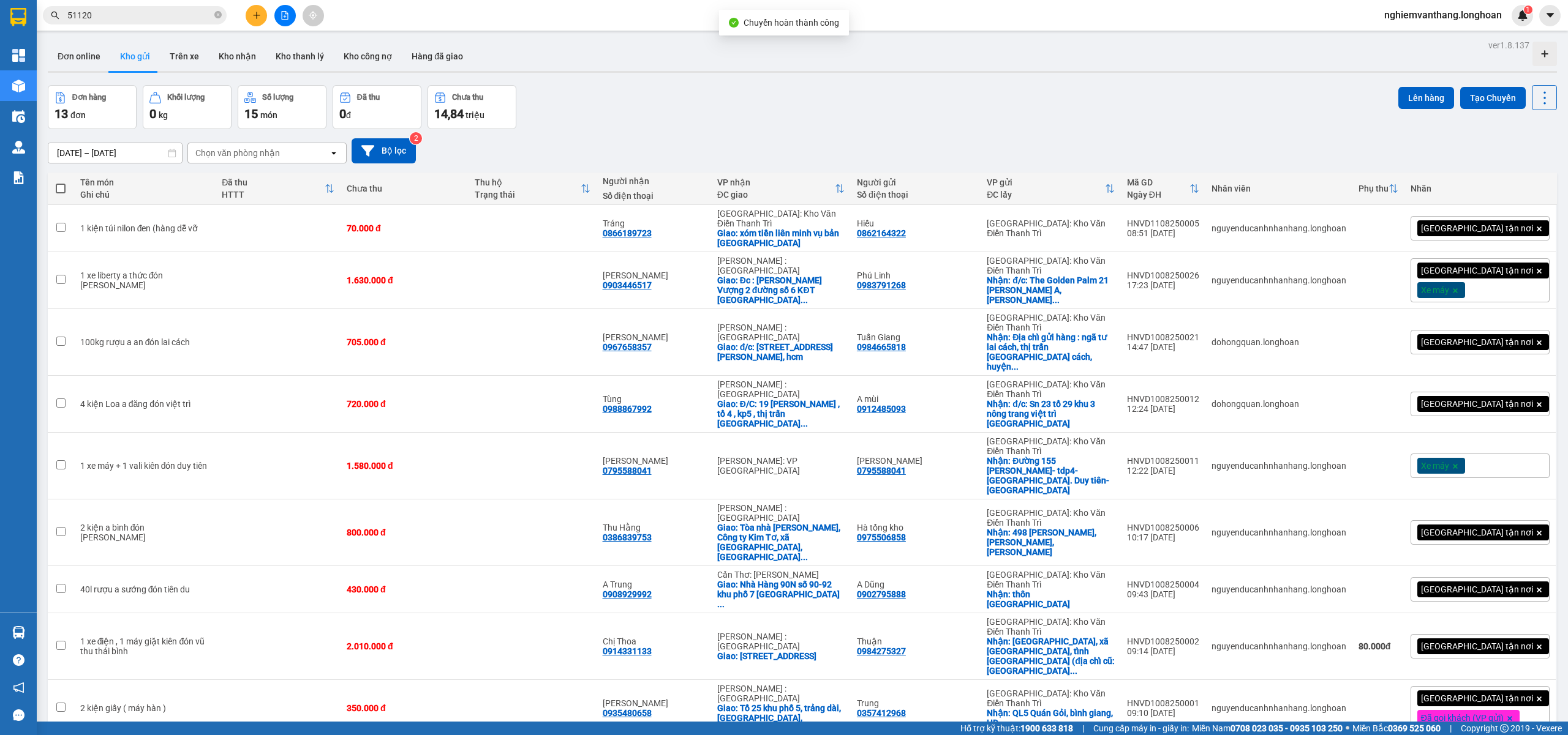
drag, startPoint x: 141, startPoint y: 14, endPoint x: 150, endPoint y: 6, distance: 12.0
click at [141, 15] on input "51120" at bounding box center [140, 15] width 144 height 14
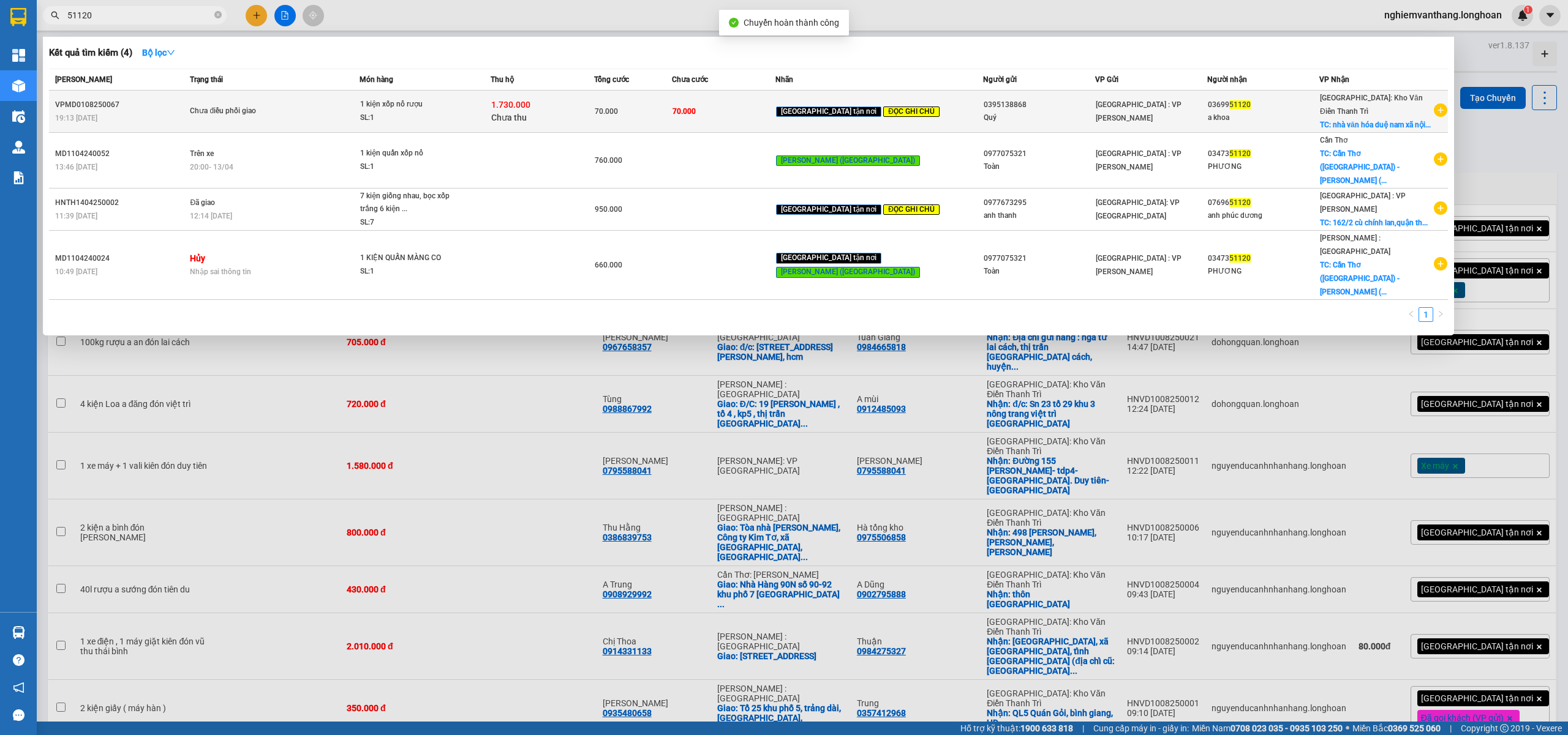
click at [414, 96] on td "1 kiện xốp nổ rượu SL: 1" at bounding box center [426, 112] width 131 height 43
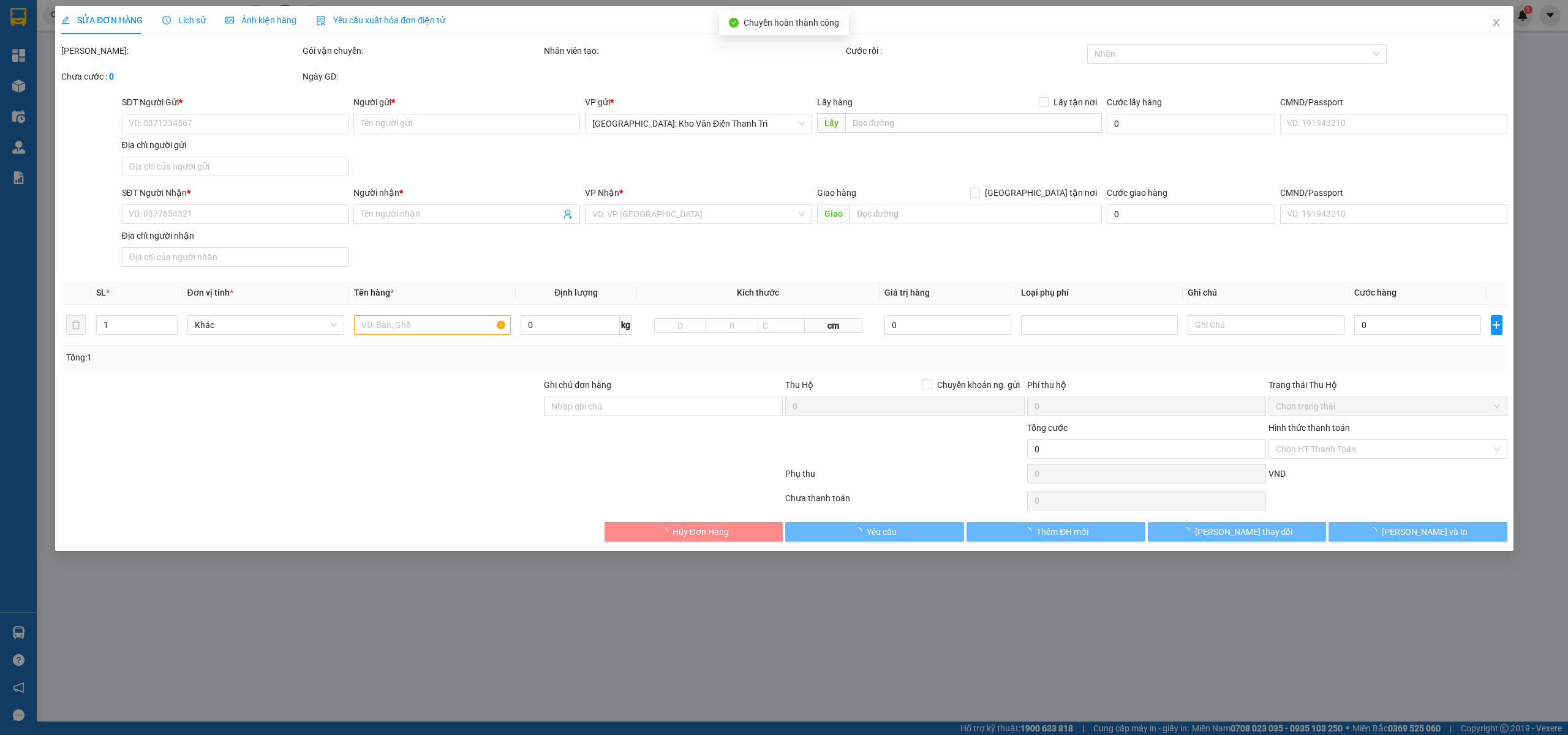
type input "0395138868"
type input "Quý"
type input "0369951120"
type input "a khoa"
checkbox input "true"
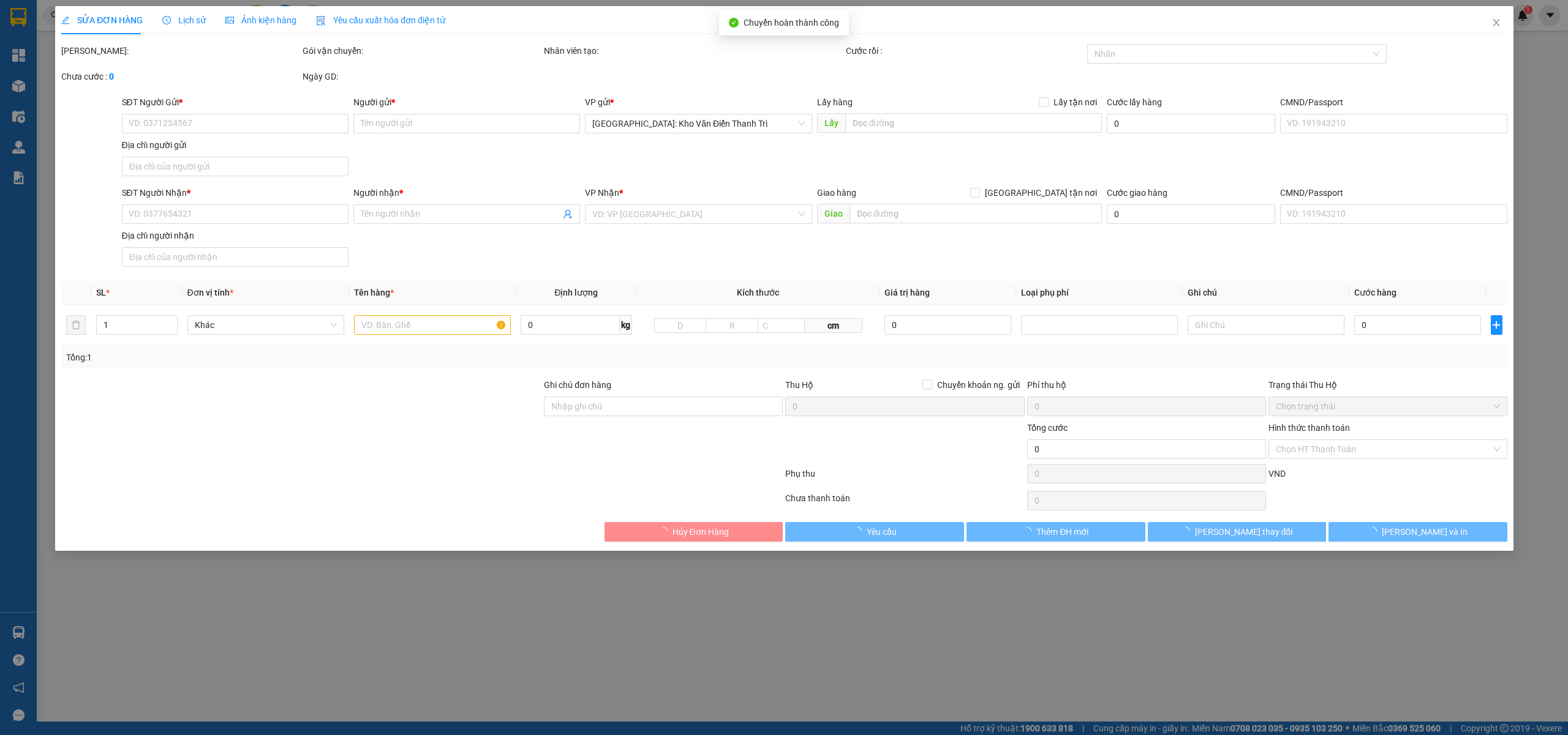
type input "nhà văn hóa duệ nam xã [GEOGRAPHIC_DATA]"
type input "Hàng Hoàn Về Văn Phòng,Đã Báo người Gửi"
checkbox input "true"
type input "10.000"
type input "105.000"
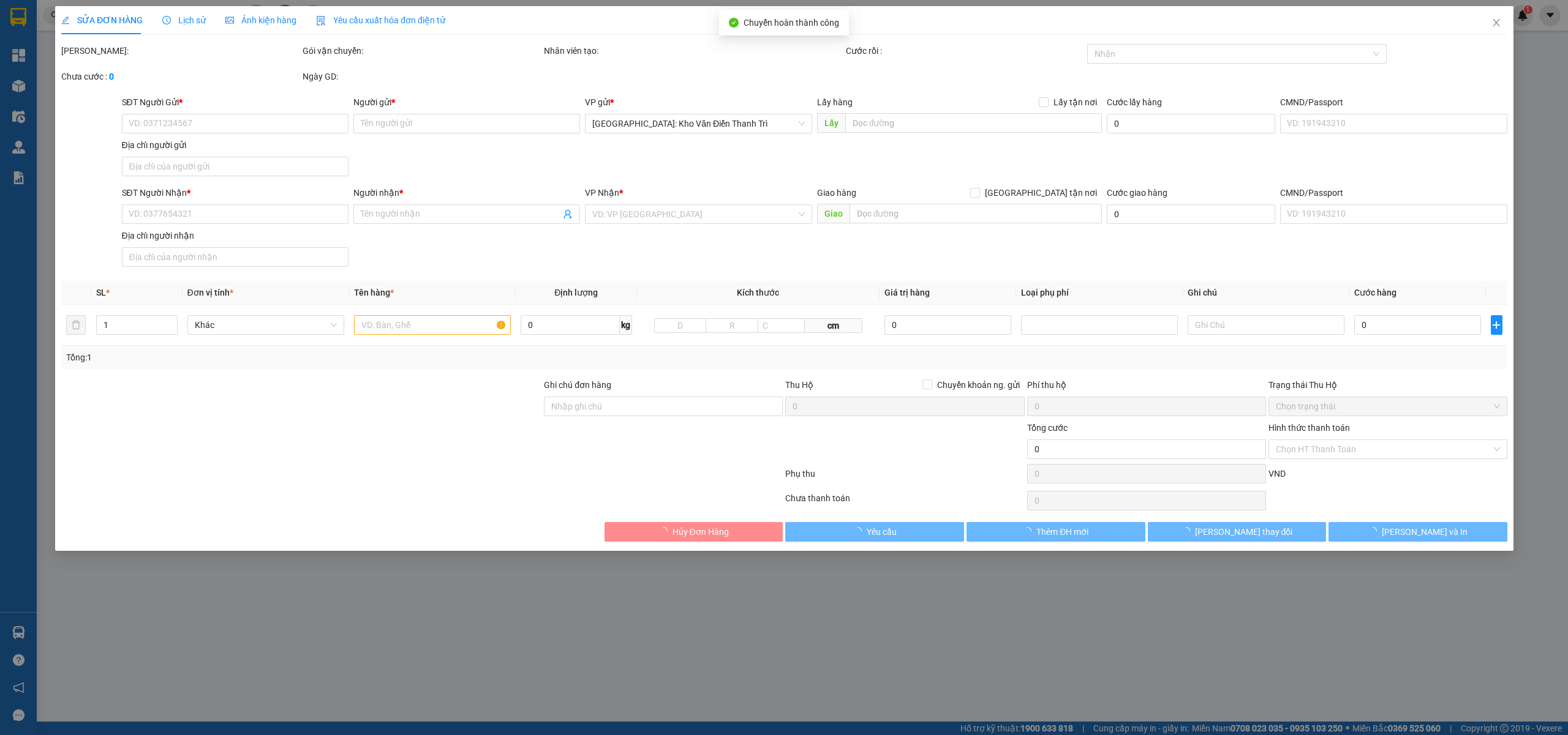
type input "105.000"
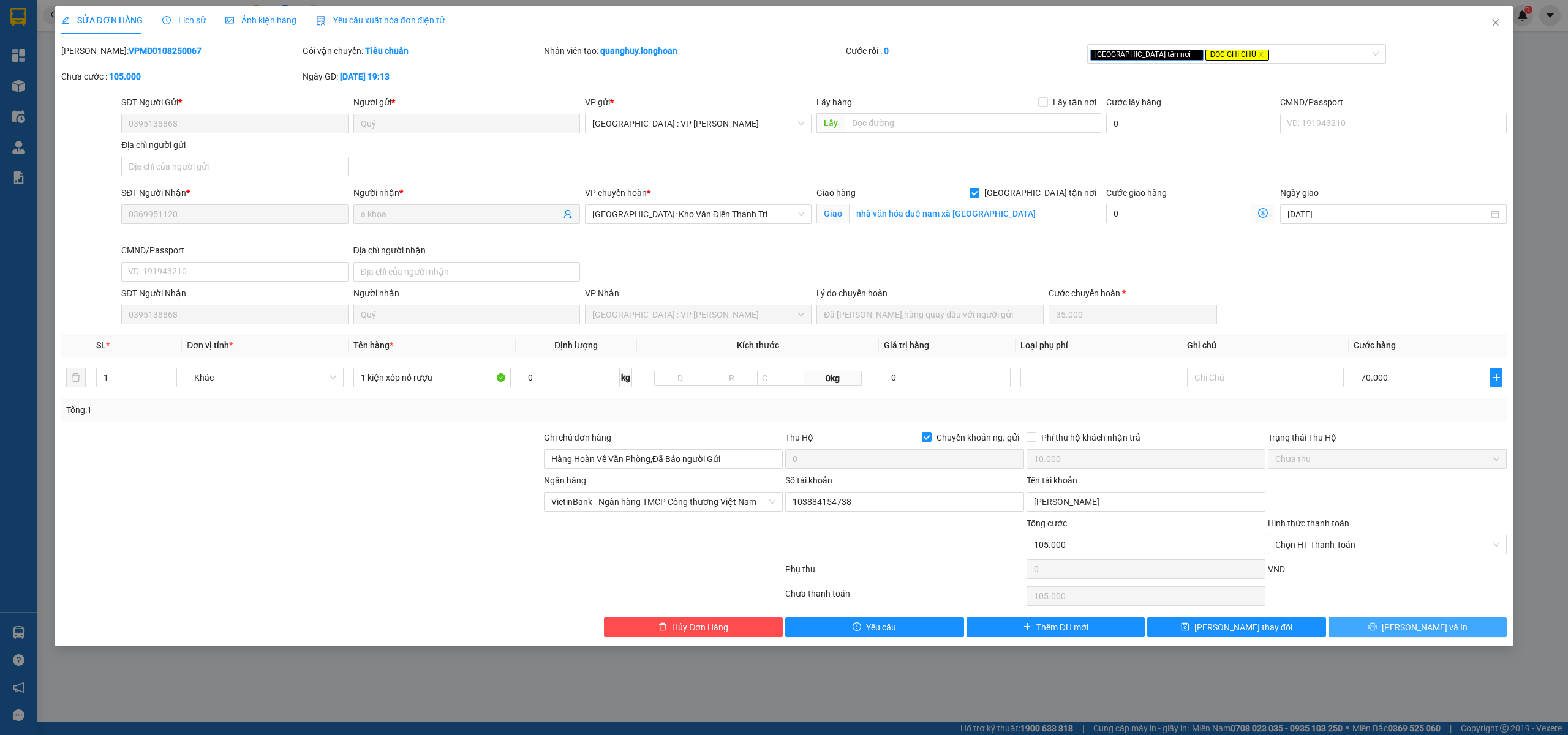
click at [1389, 627] on button "[PERSON_NAME] và In" at bounding box center [1417, 627] width 179 height 19
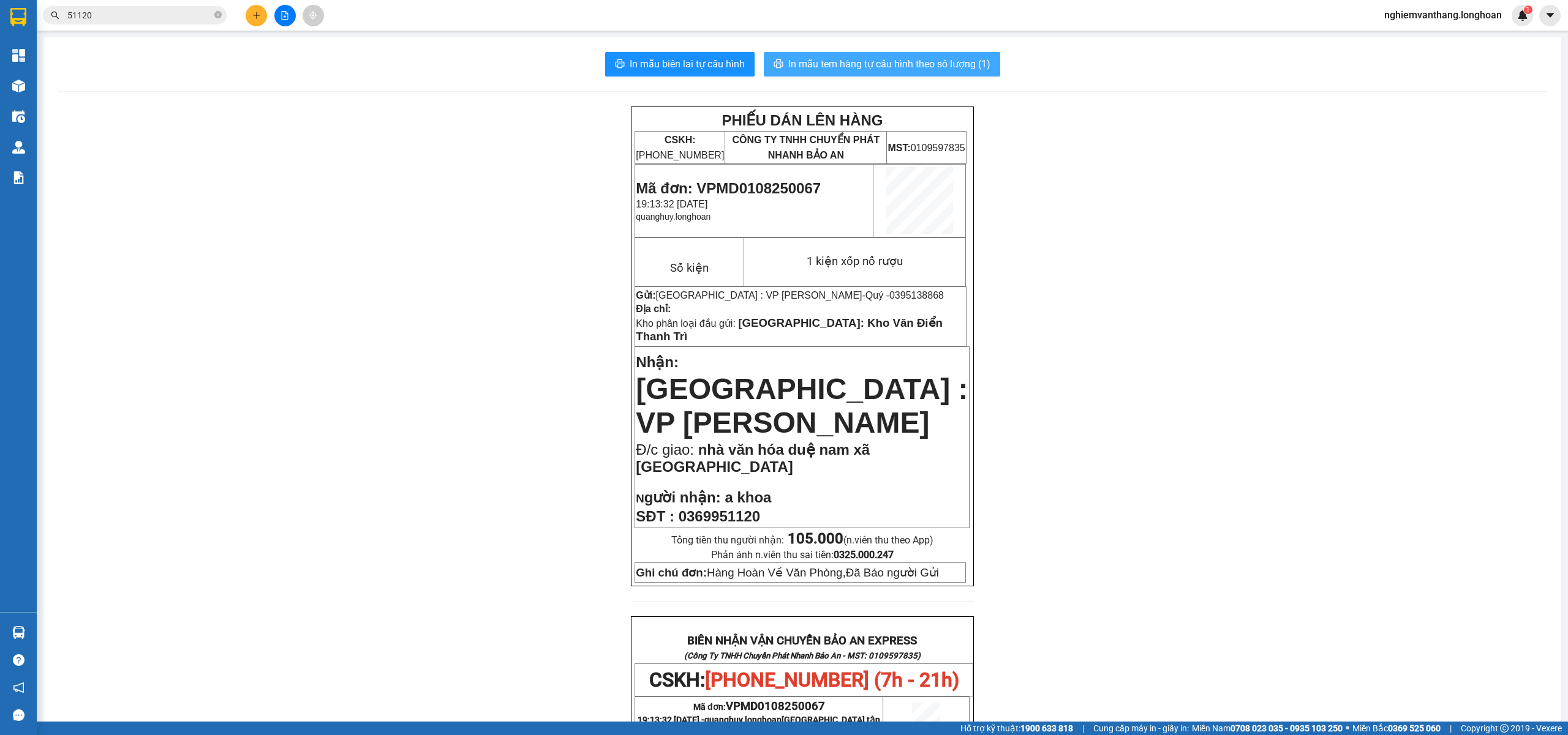
click at [812, 63] on span "In mẫu tem hàng tự cấu hình theo số lượng (1)" at bounding box center [889, 64] width 202 height 16
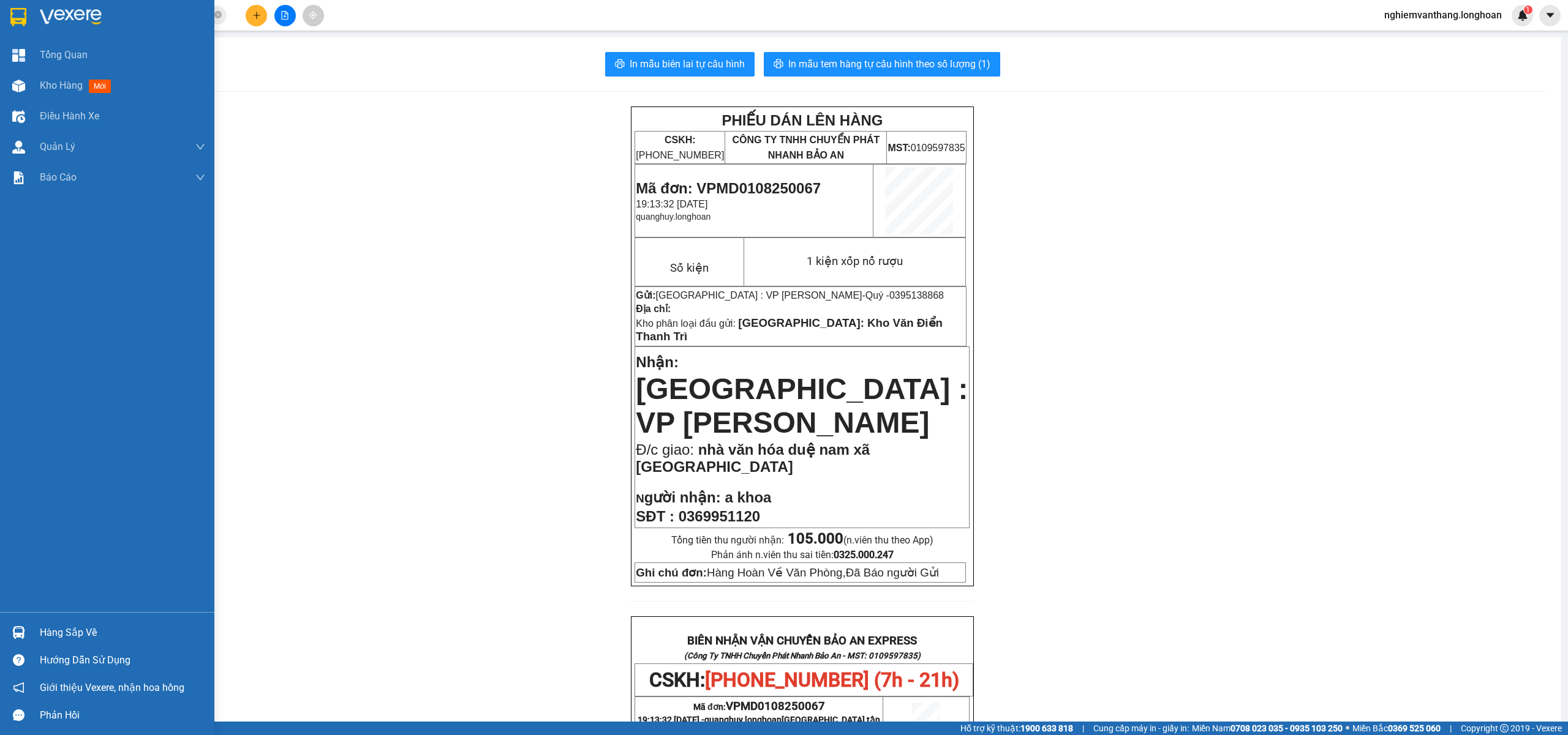
click at [16, 22] on img at bounding box center [18, 18] width 16 height 18
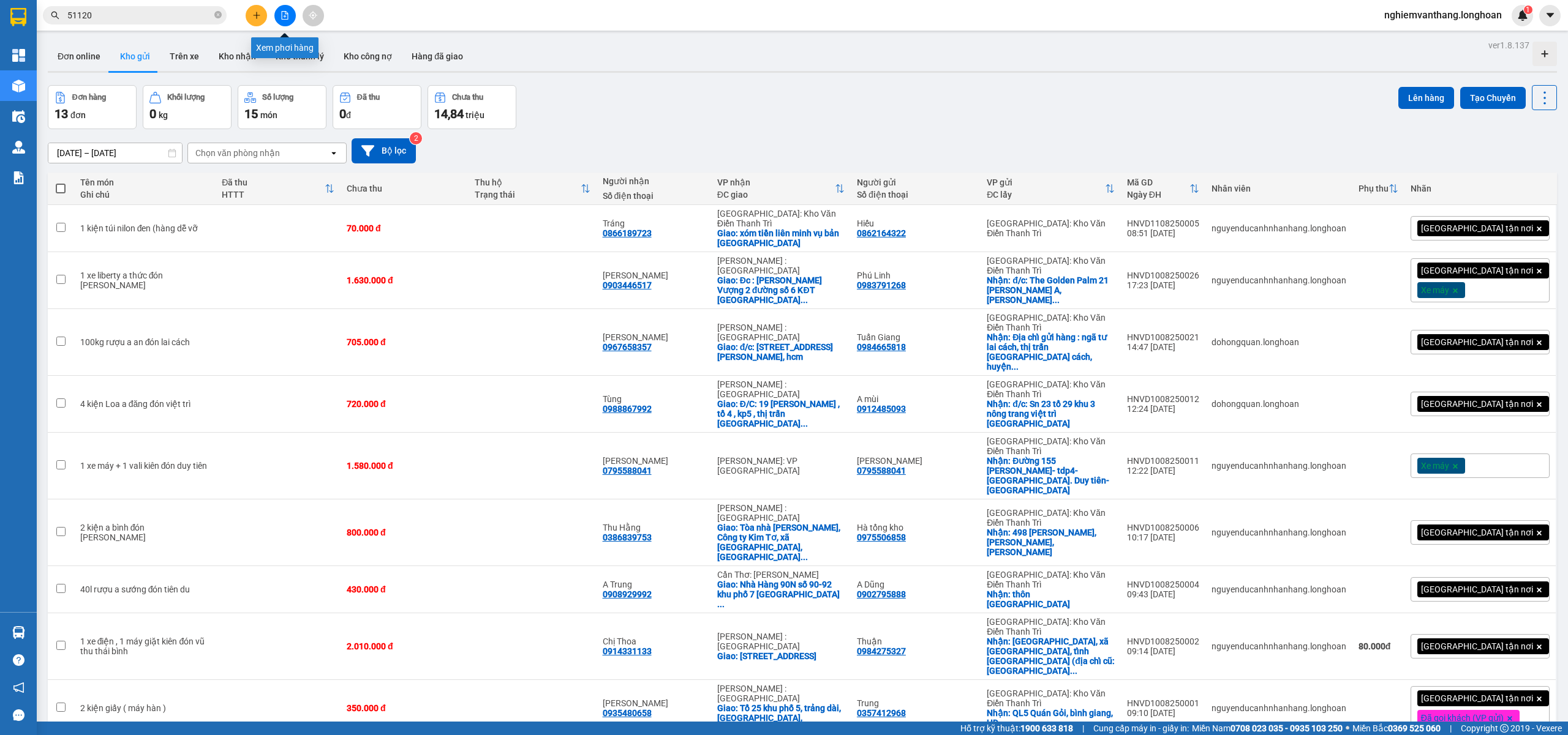
click at [288, 8] on button at bounding box center [285, 15] width 21 height 21
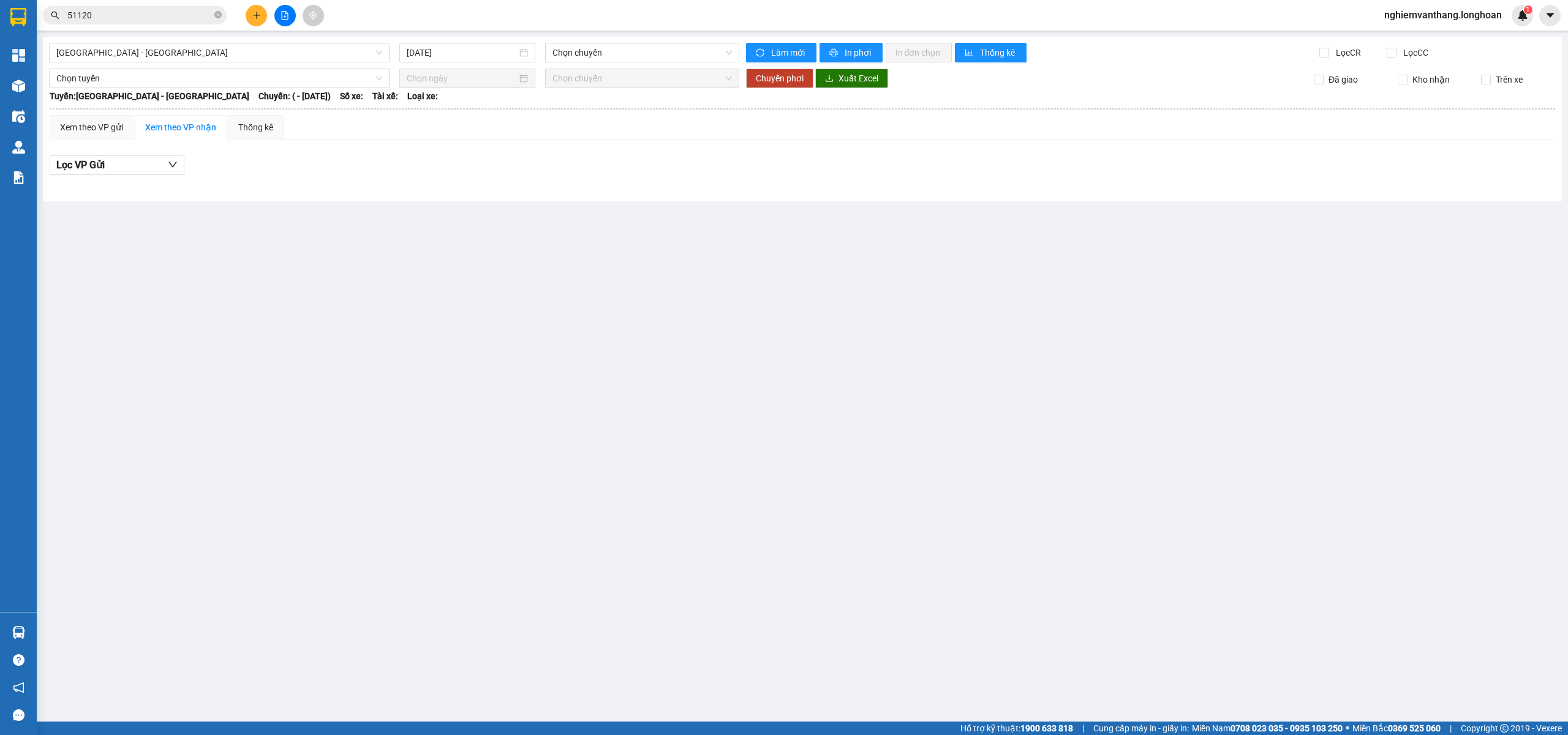
click at [238, 54] on div "[GEOGRAPHIC_DATA] - [GEOGRAPHIC_DATA] [DATE] Chọn chuyến Làm mới In phơi In đơn…" at bounding box center [802, 119] width 1519 height 165
click at [233, 52] on span "[GEOGRAPHIC_DATA] - [GEOGRAPHIC_DATA]" at bounding box center [219, 53] width 326 height 18
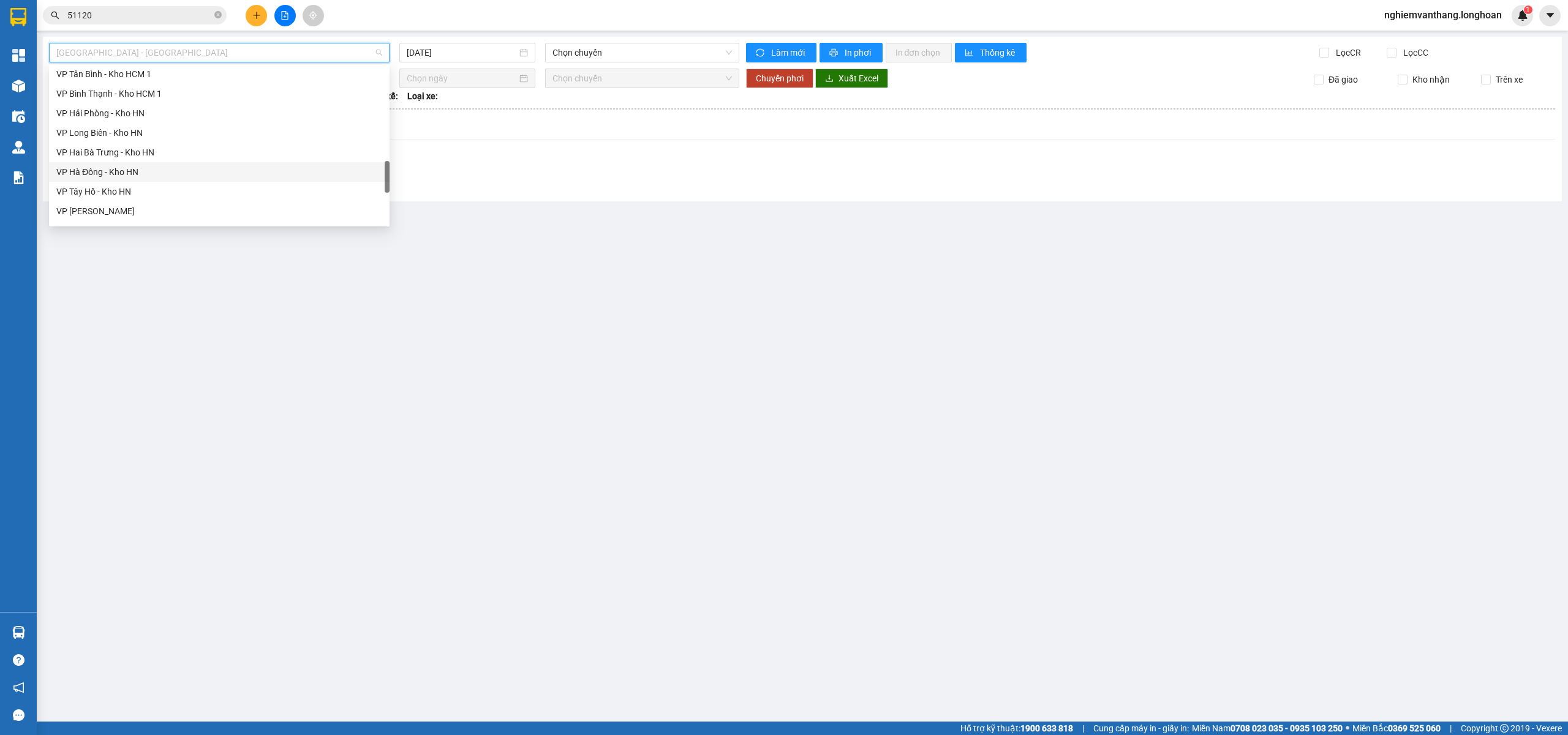
scroll to position [803, 0]
click at [137, 142] on div "Bắc [GEOGRAPHIC_DATA] QL1A" at bounding box center [219, 135] width 340 height 19
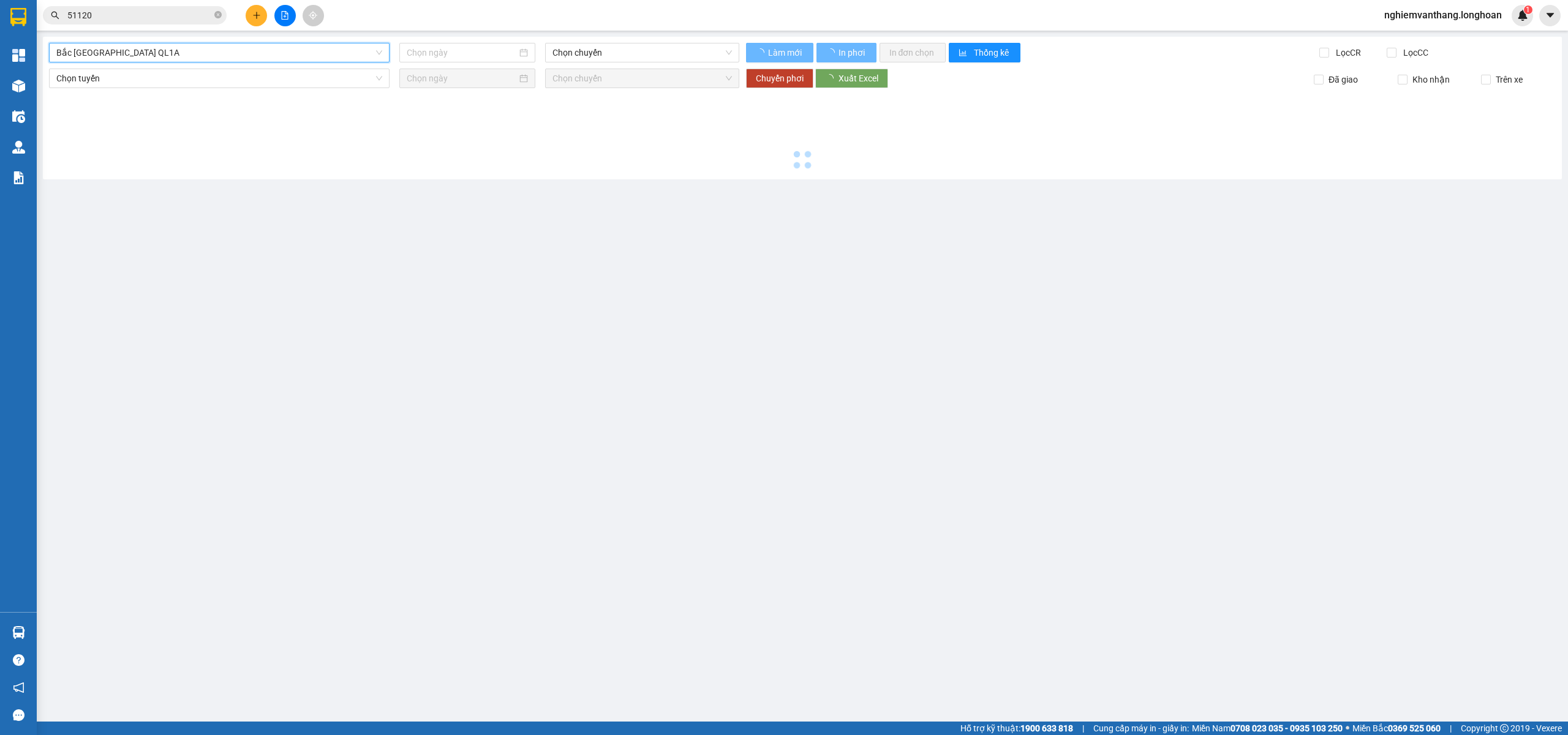
type input "[DATE]"
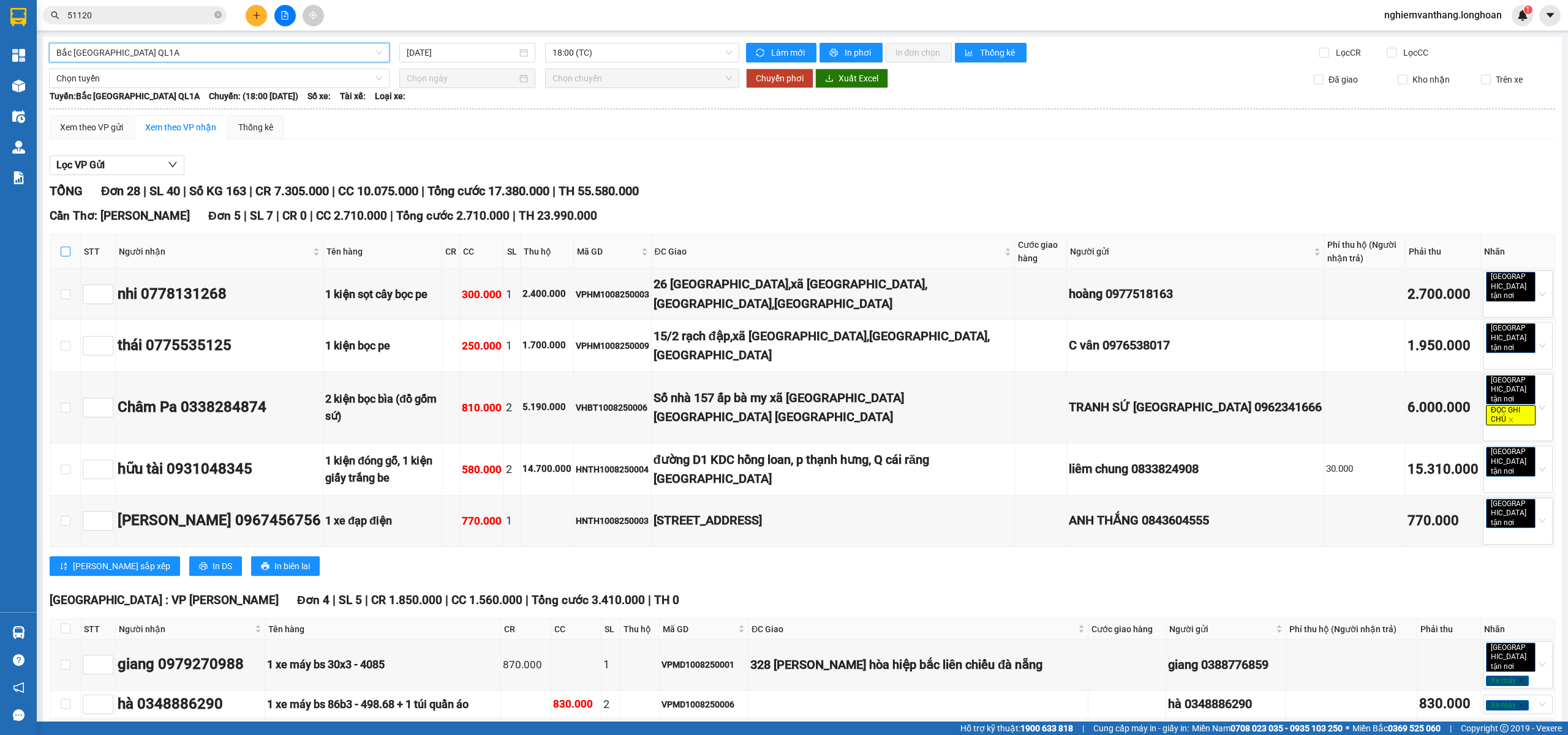
click at [62, 256] on input "checkbox" at bounding box center [66, 251] width 10 height 10
checkbox input "true"
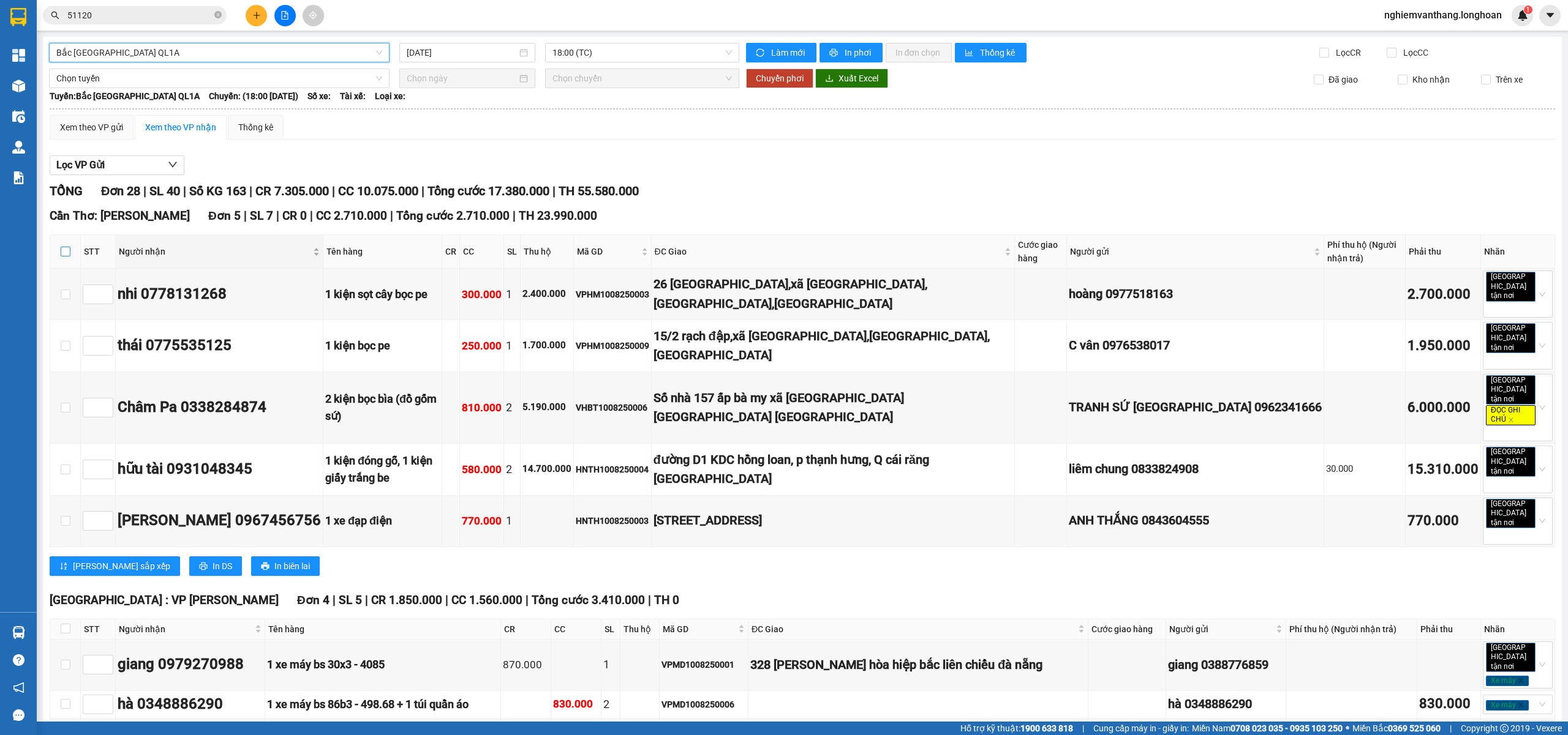
checkbox input "true"
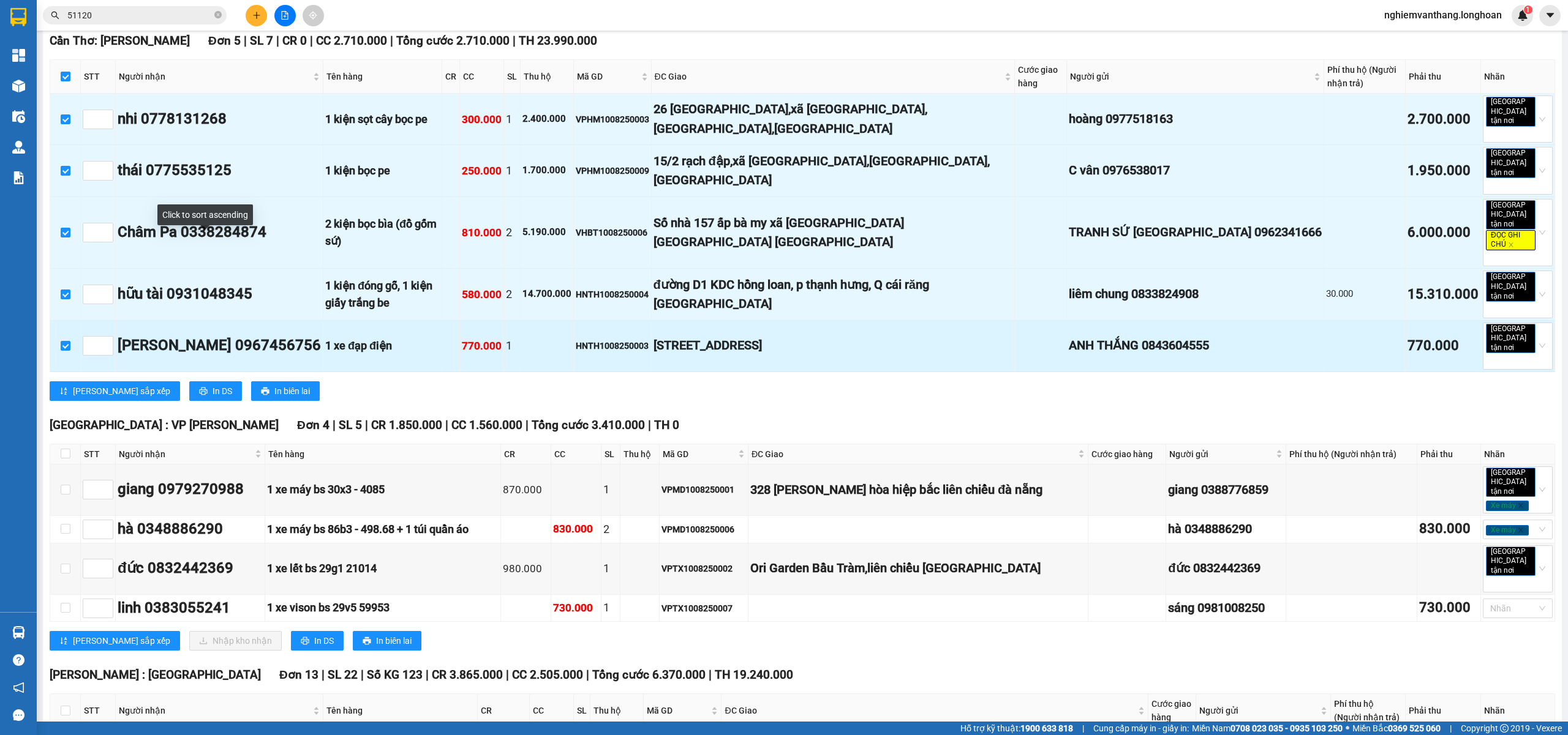
scroll to position [245, 0]
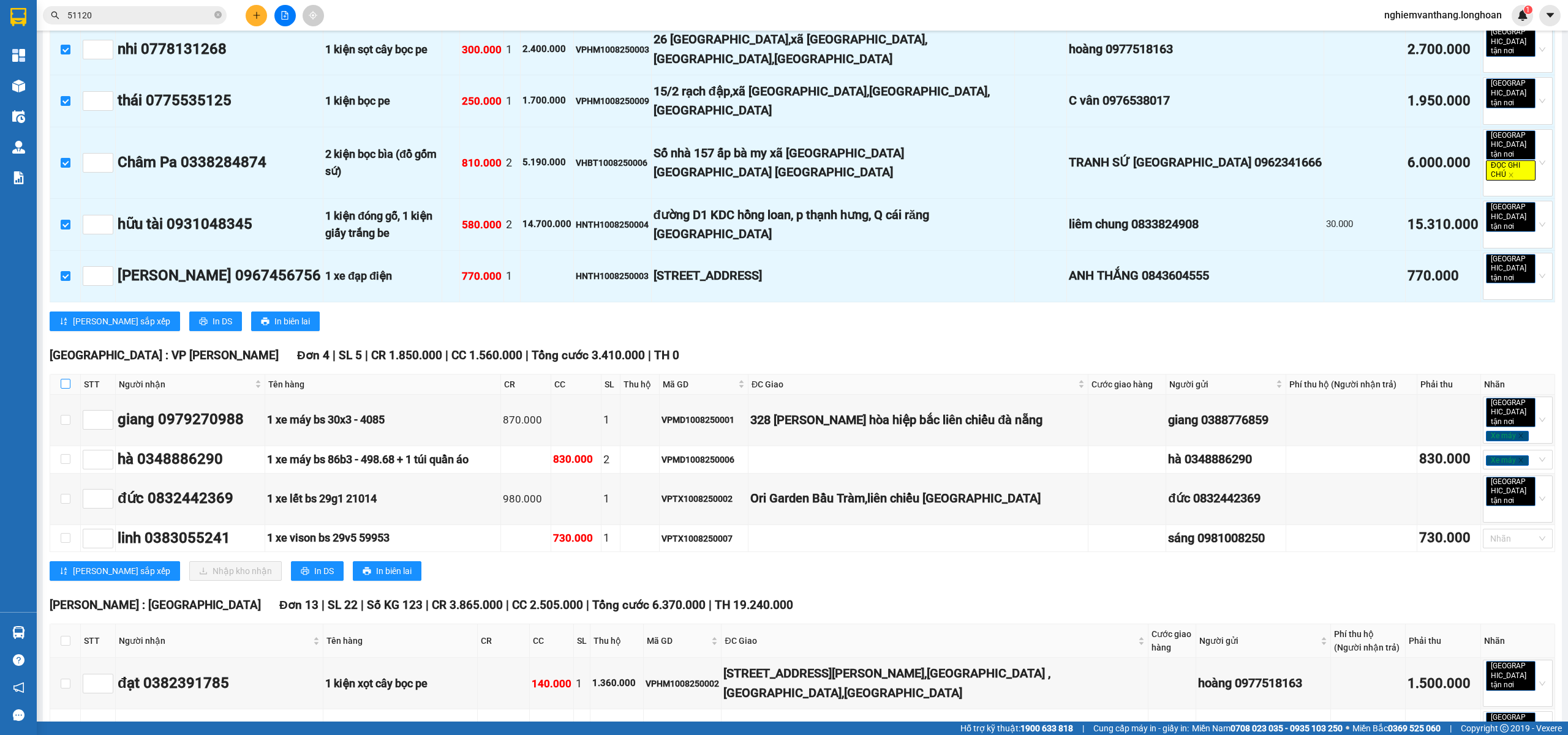
click at [66, 379] on input "checkbox" at bounding box center [66, 384] width 10 height 10
checkbox input "true"
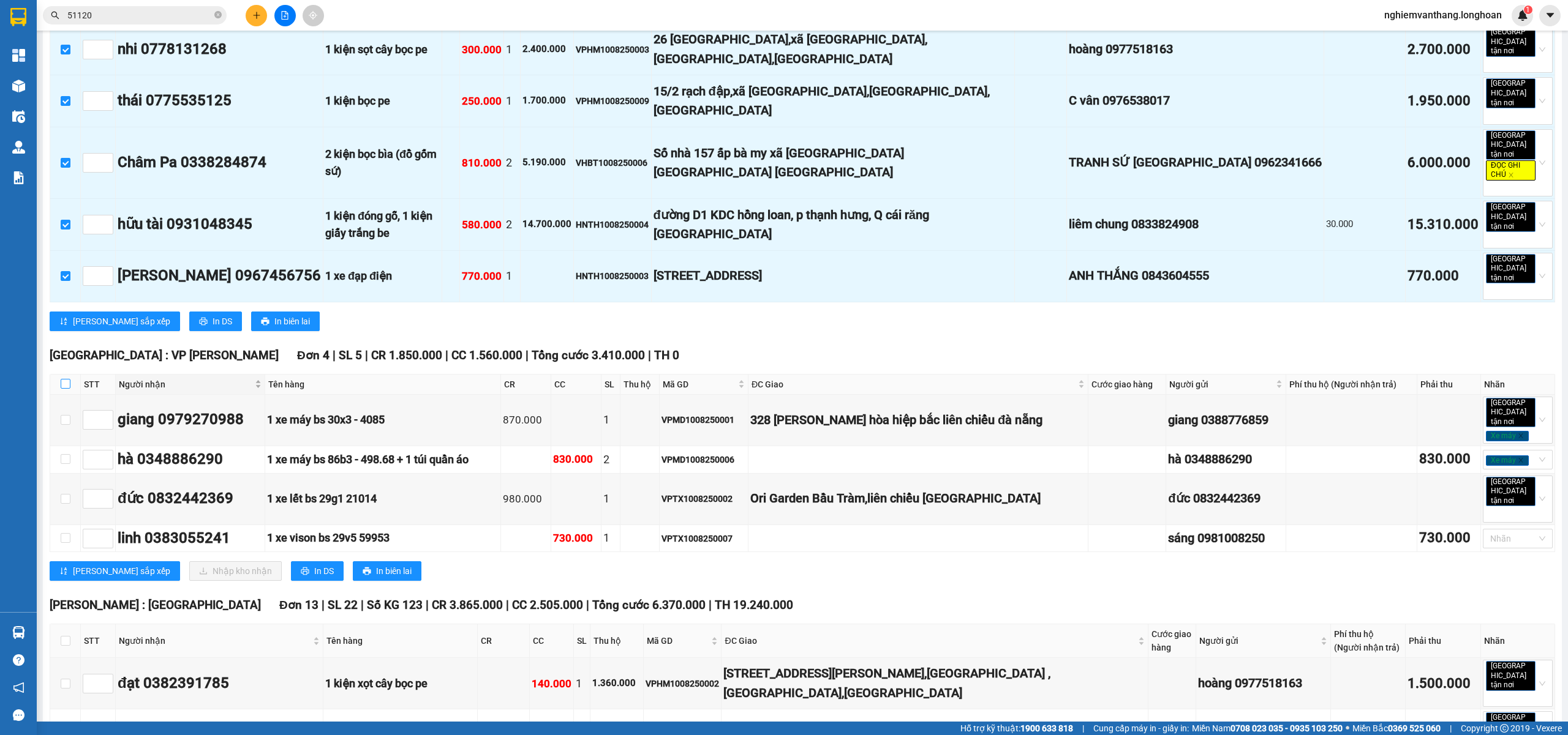
checkbox input "true"
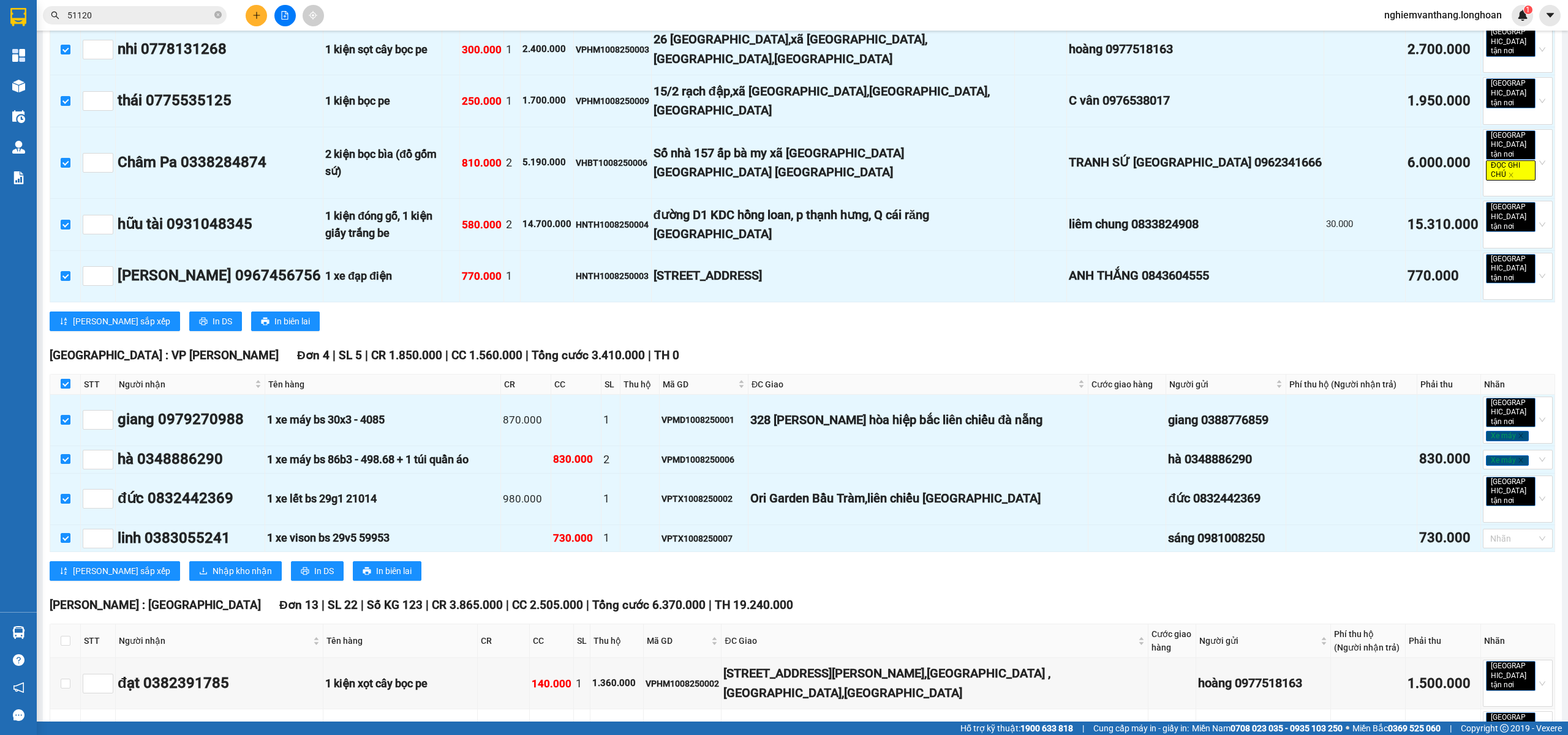
click at [66, 379] on input "checkbox" at bounding box center [66, 384] width 10 height 10
checkbox input "false"
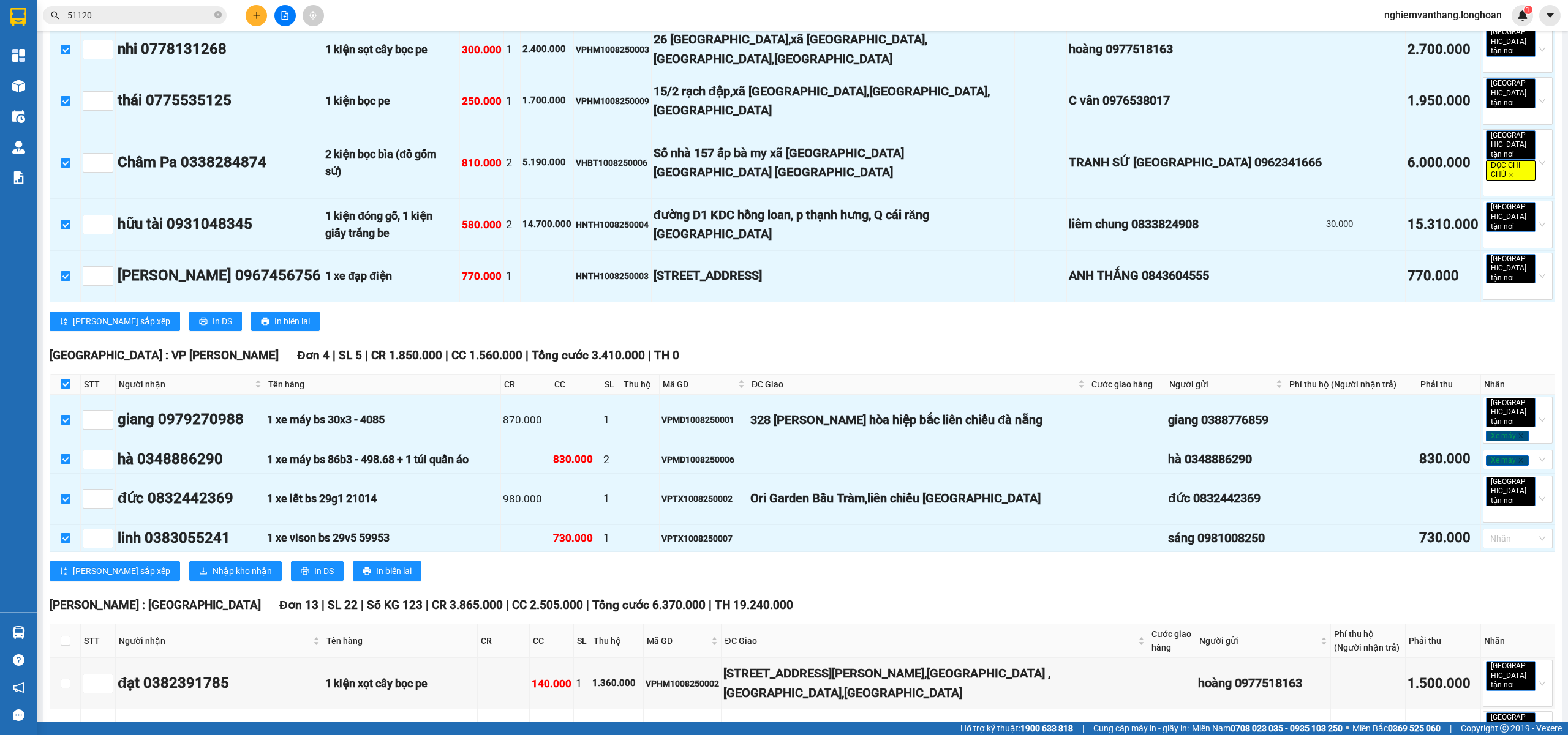
checkbox input "false"
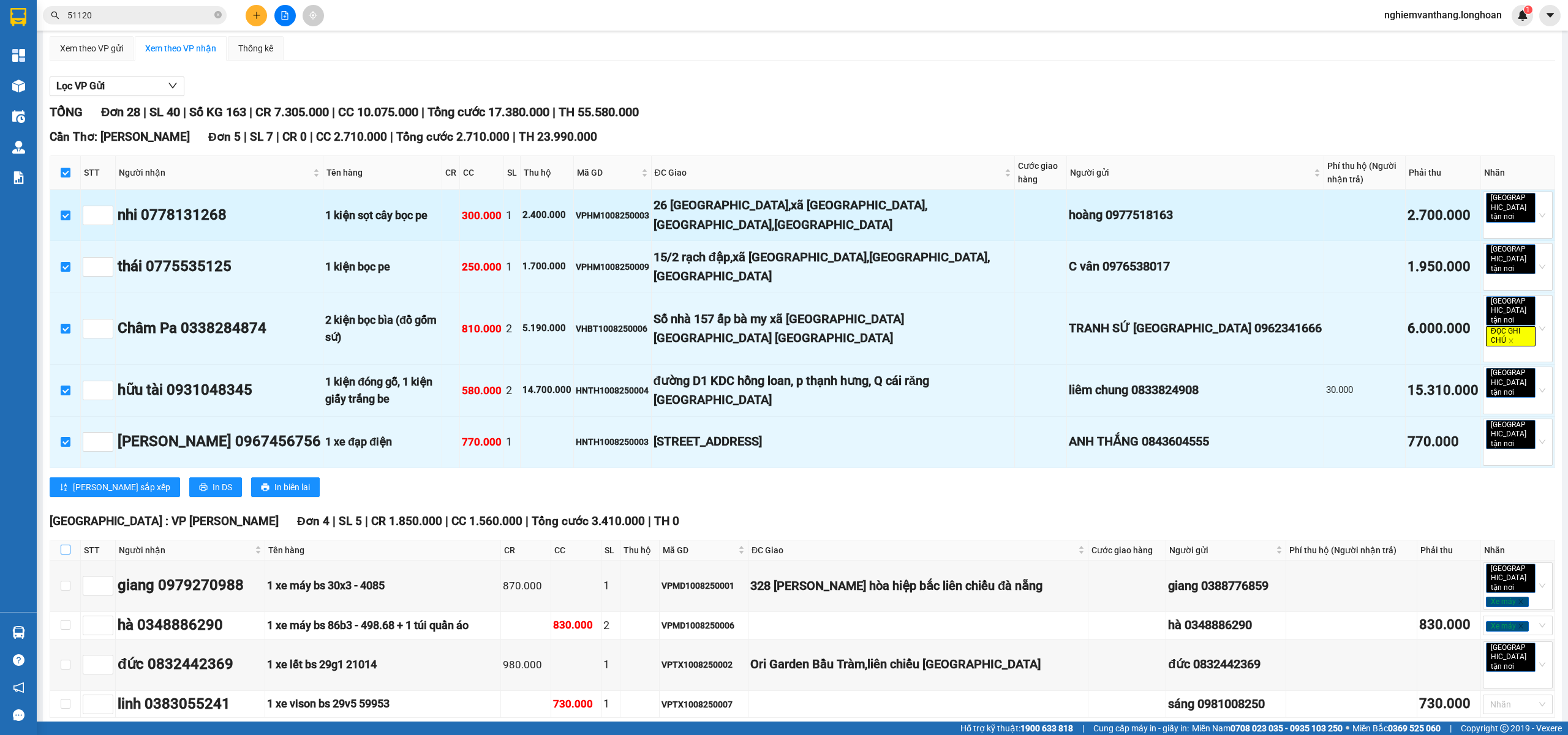
scroll to position [0, 0]
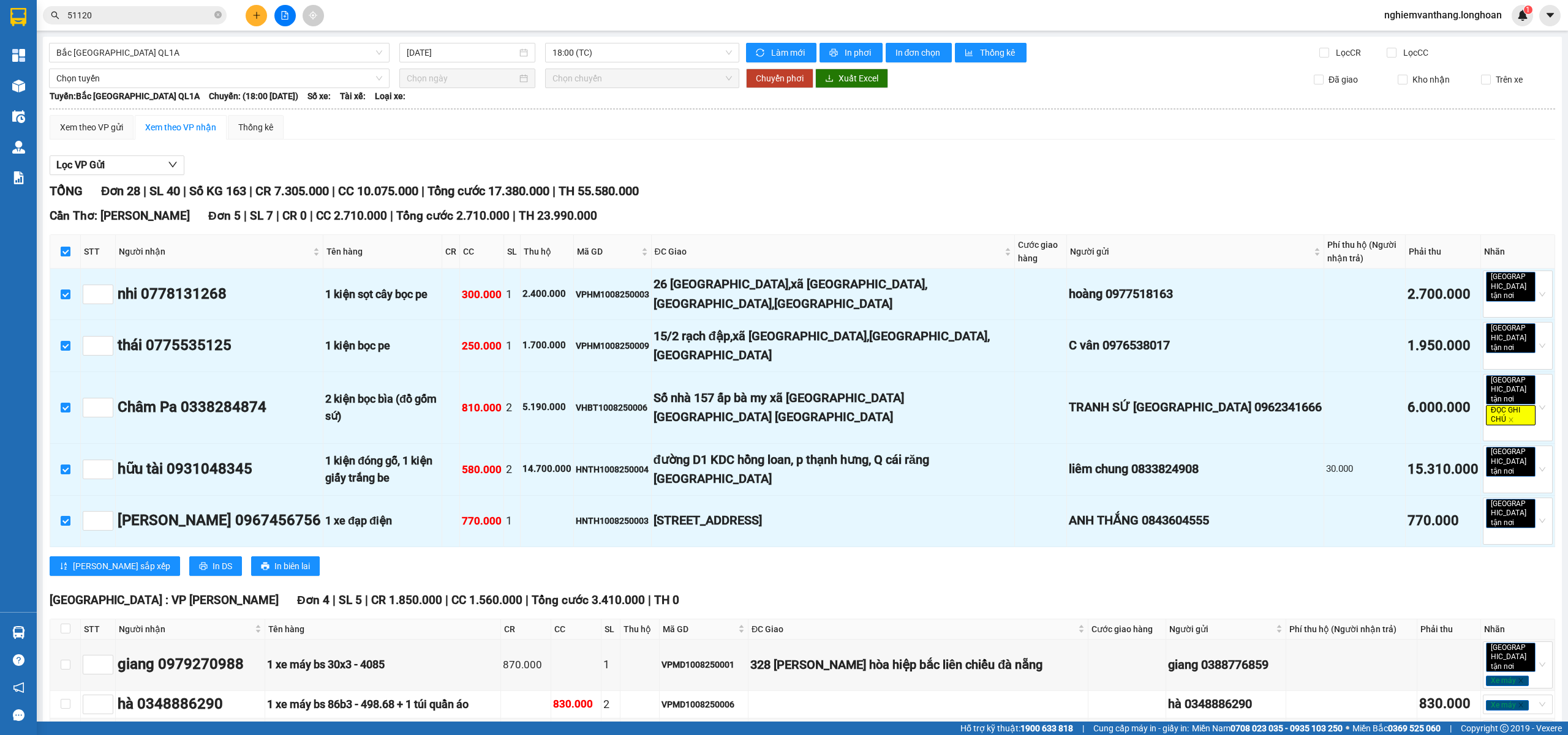
click at [62, 252] on input "checkbox" at bounding box center [66, 251] width 10 height 10
checkbox input "false"
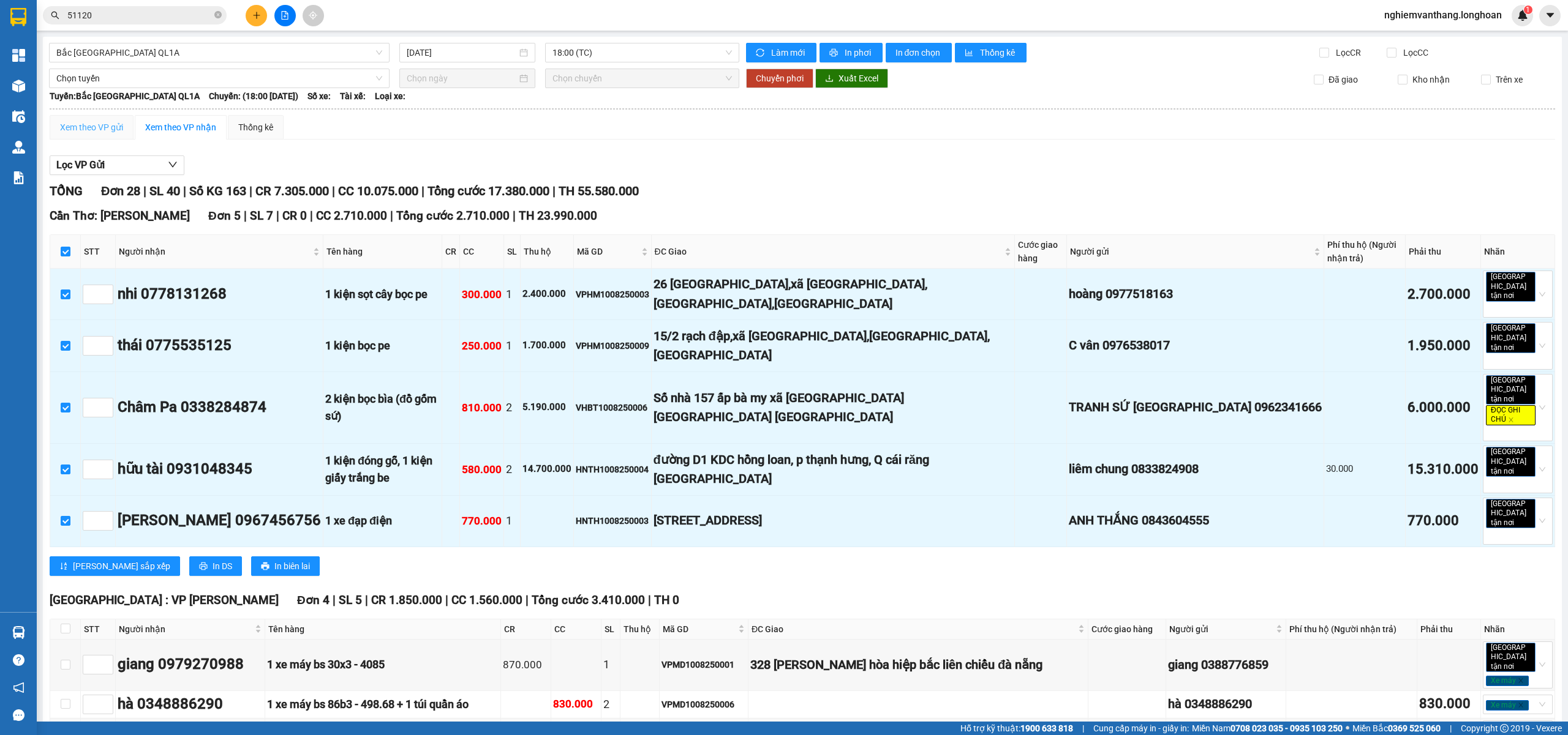
checkbox input "false"
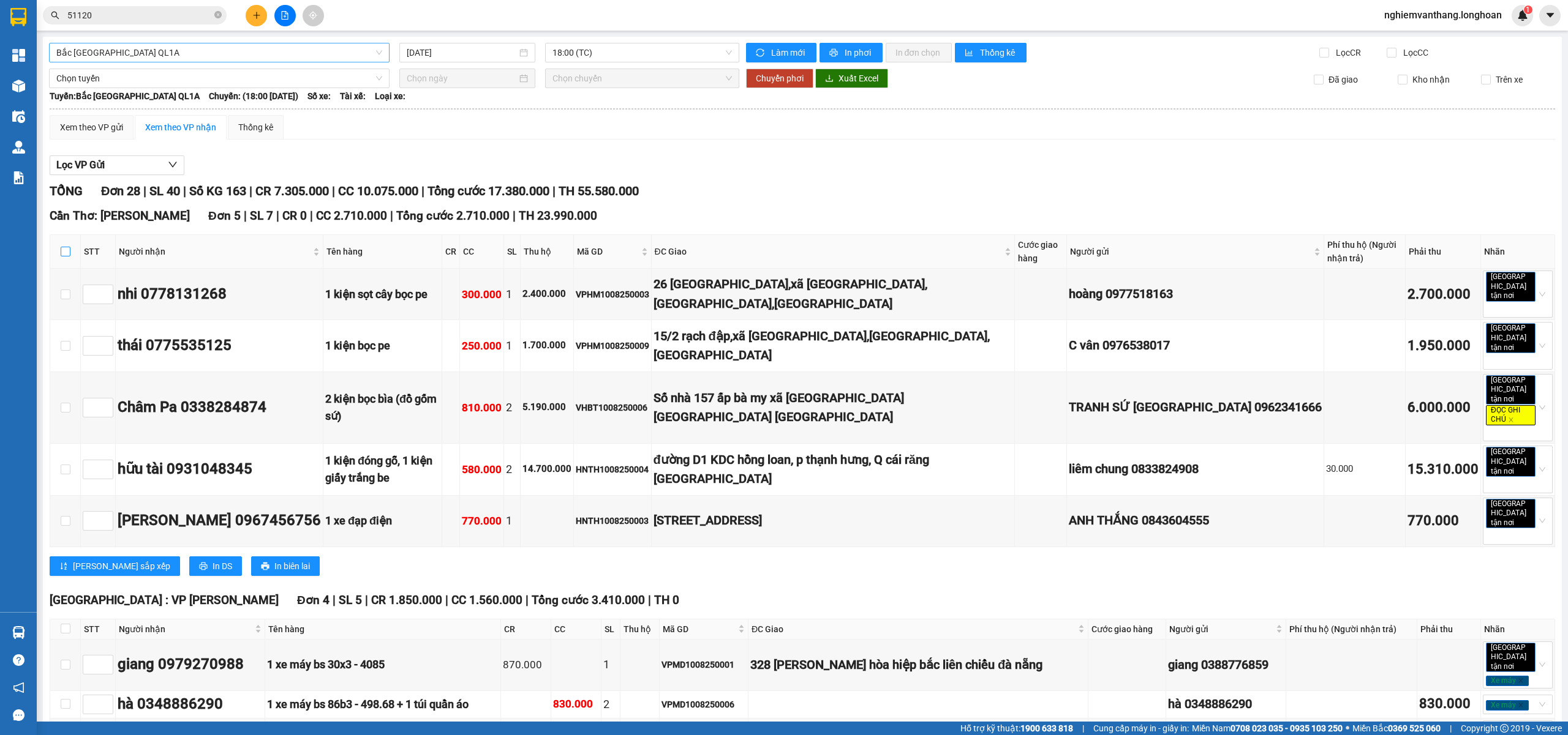
click at [109, 47] on span "Bắc [GEOGRAPHIC_DATA] QL1A" at bounding box center [219, 53] width 326 height 18
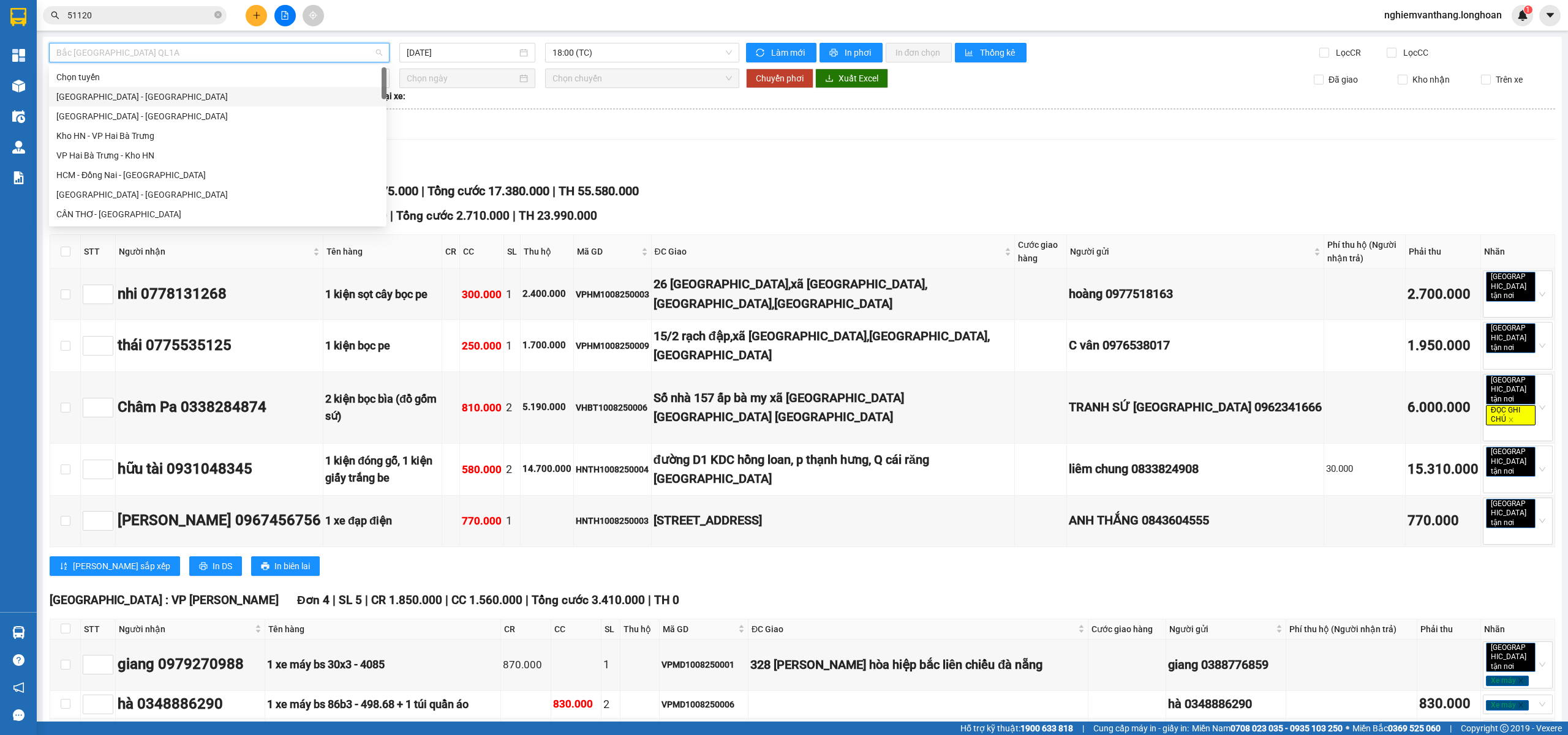
click at [121, 94] on div "[GEOGRAPHIC_DATA] - [GEOGRAPHIC_DATA]" at bounding box center [217, 96] width 323 height 14
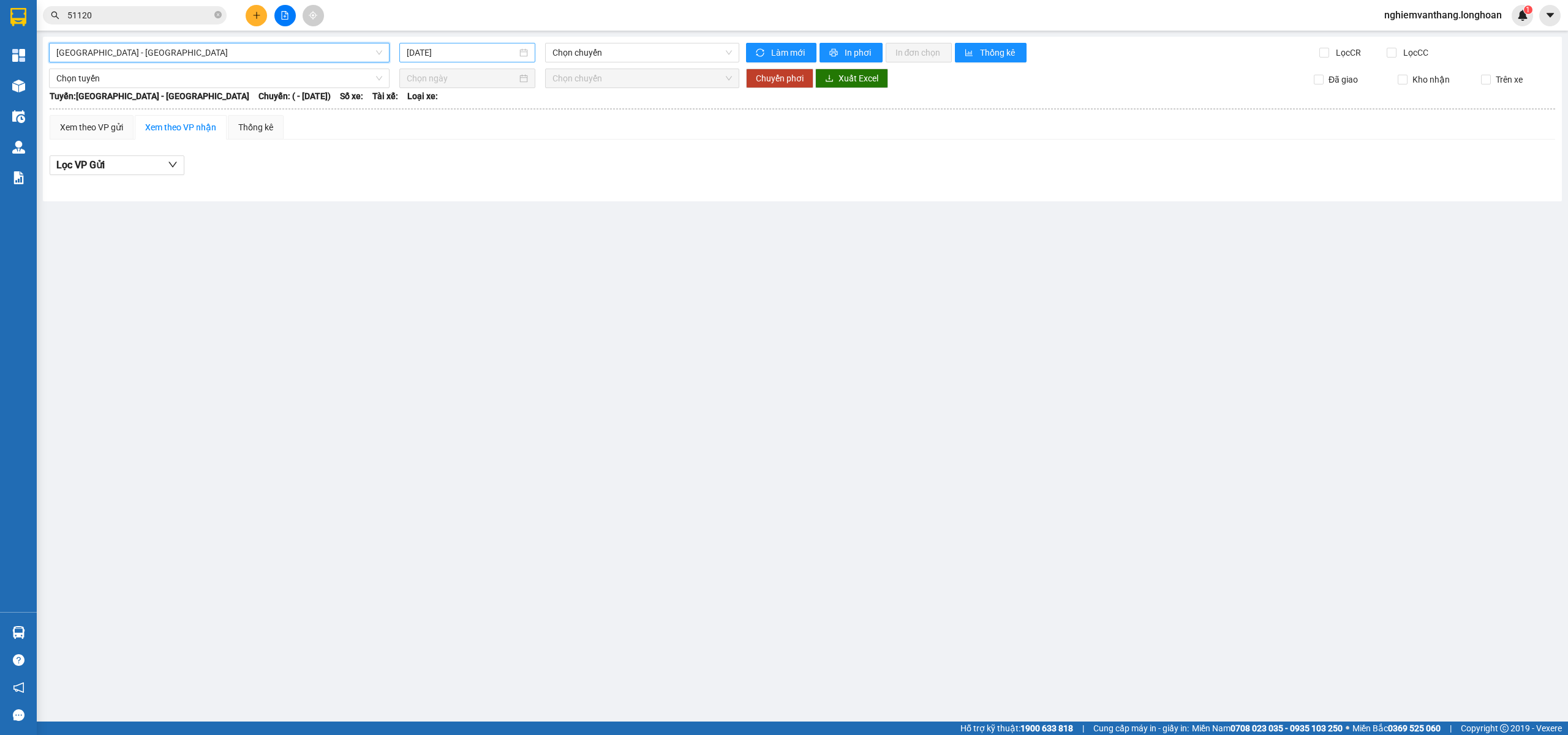
click at [483, 55] on input "[DATE]" at bounding box center [462, 53] width 110 height 14
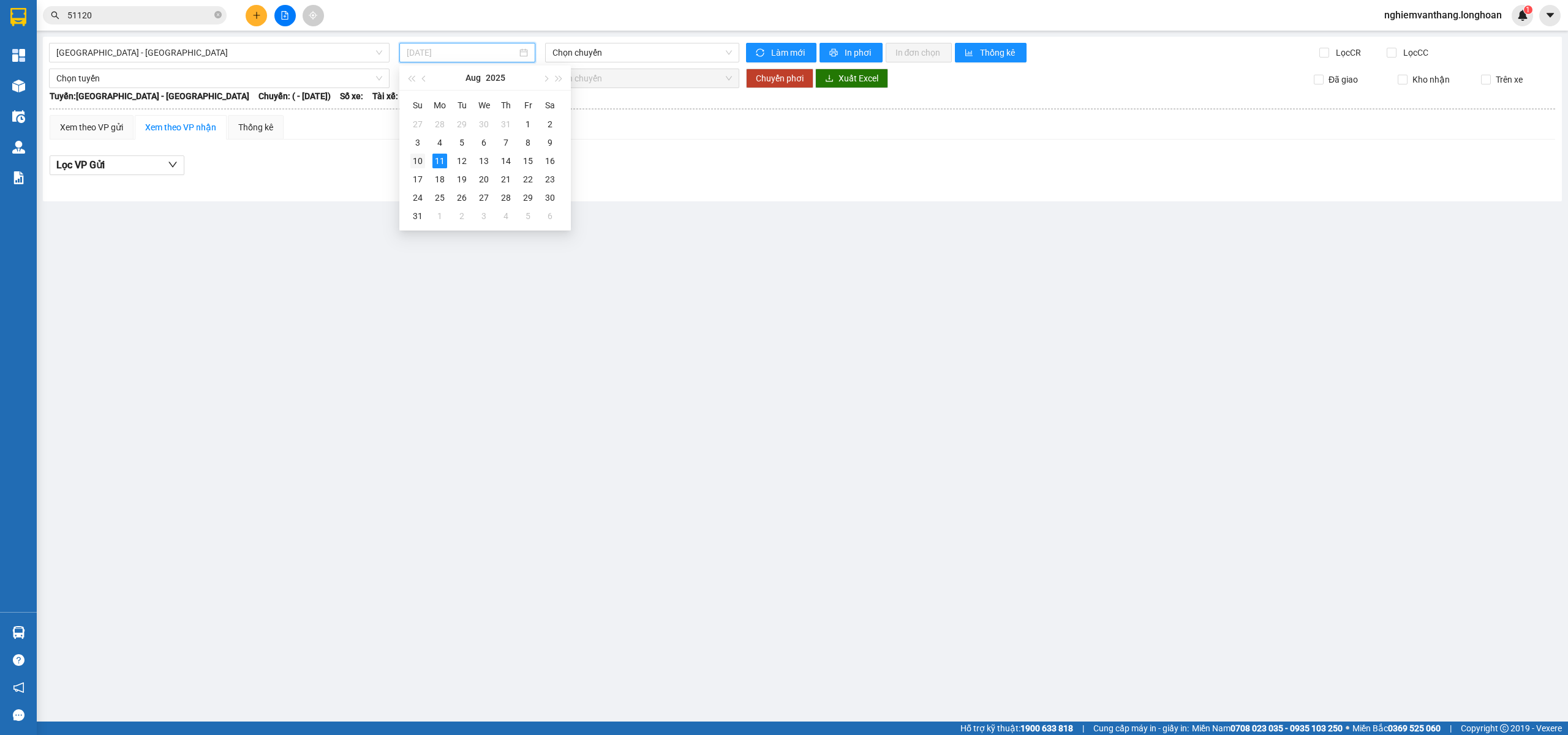
click at [414, 162] on div "10" at bounding box center [418, 161] width 15 height 15
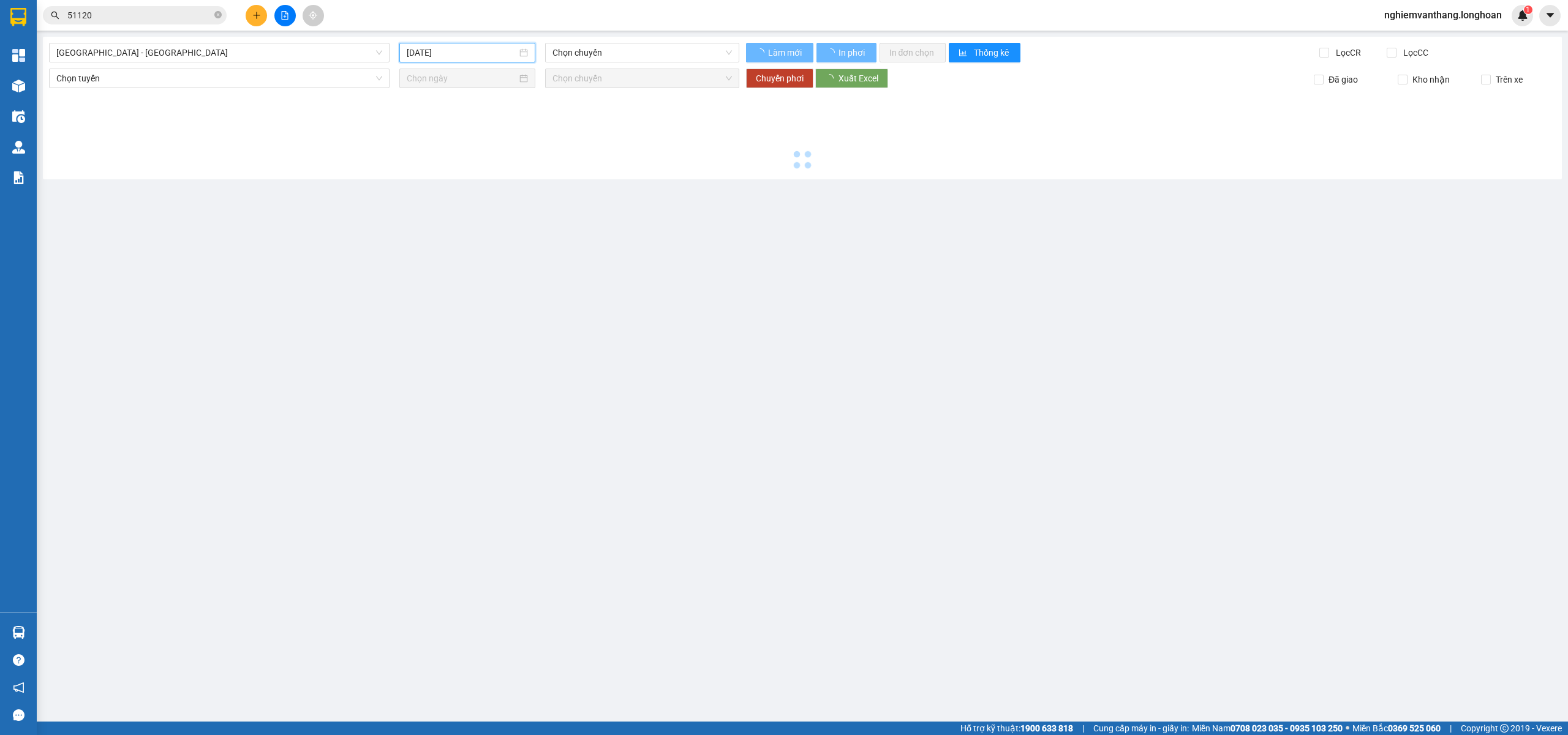
type input "[DATE]"
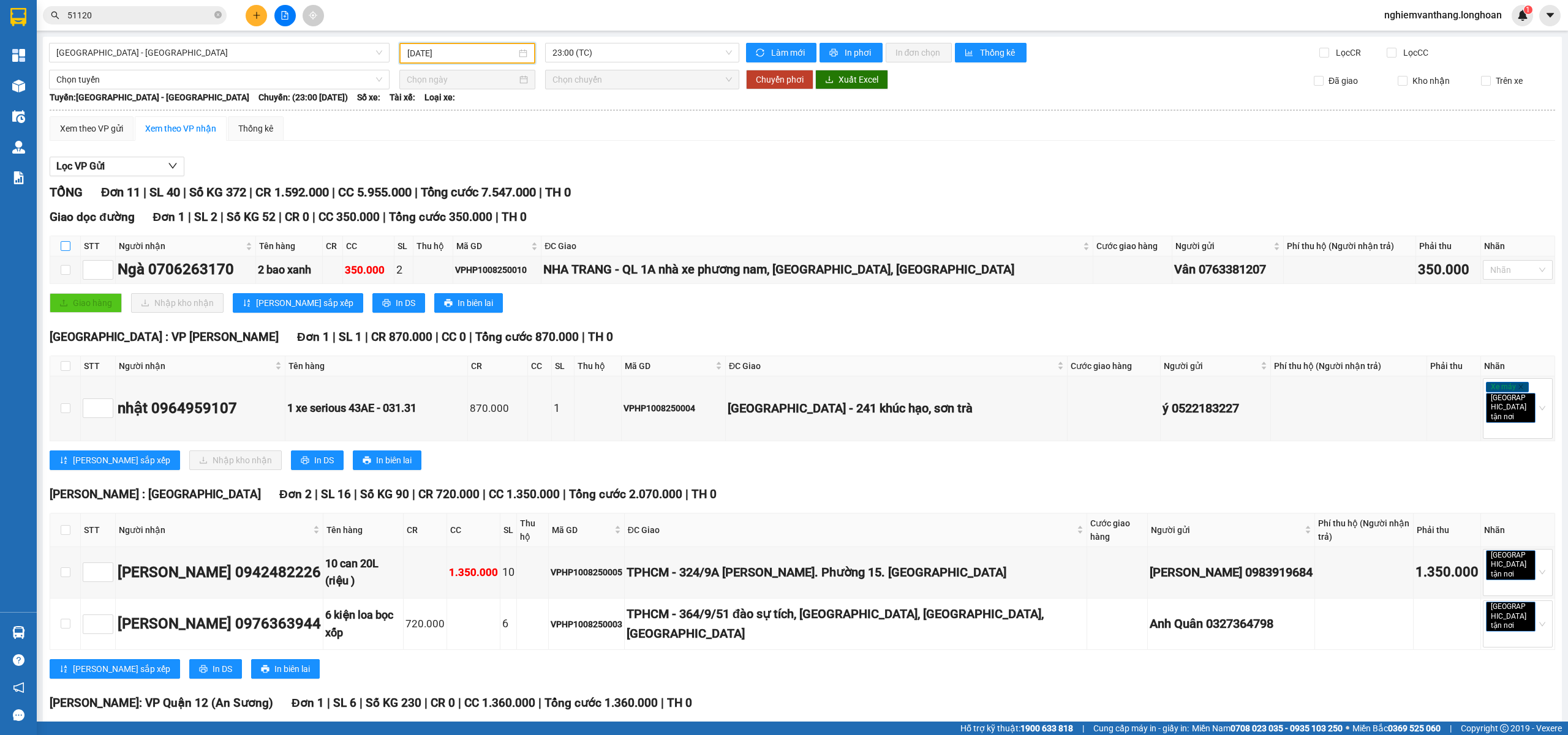
click at [65, 243] on input "checkbox" at bounding box center [66, 246] width 10 height 10
checkbox input "true"
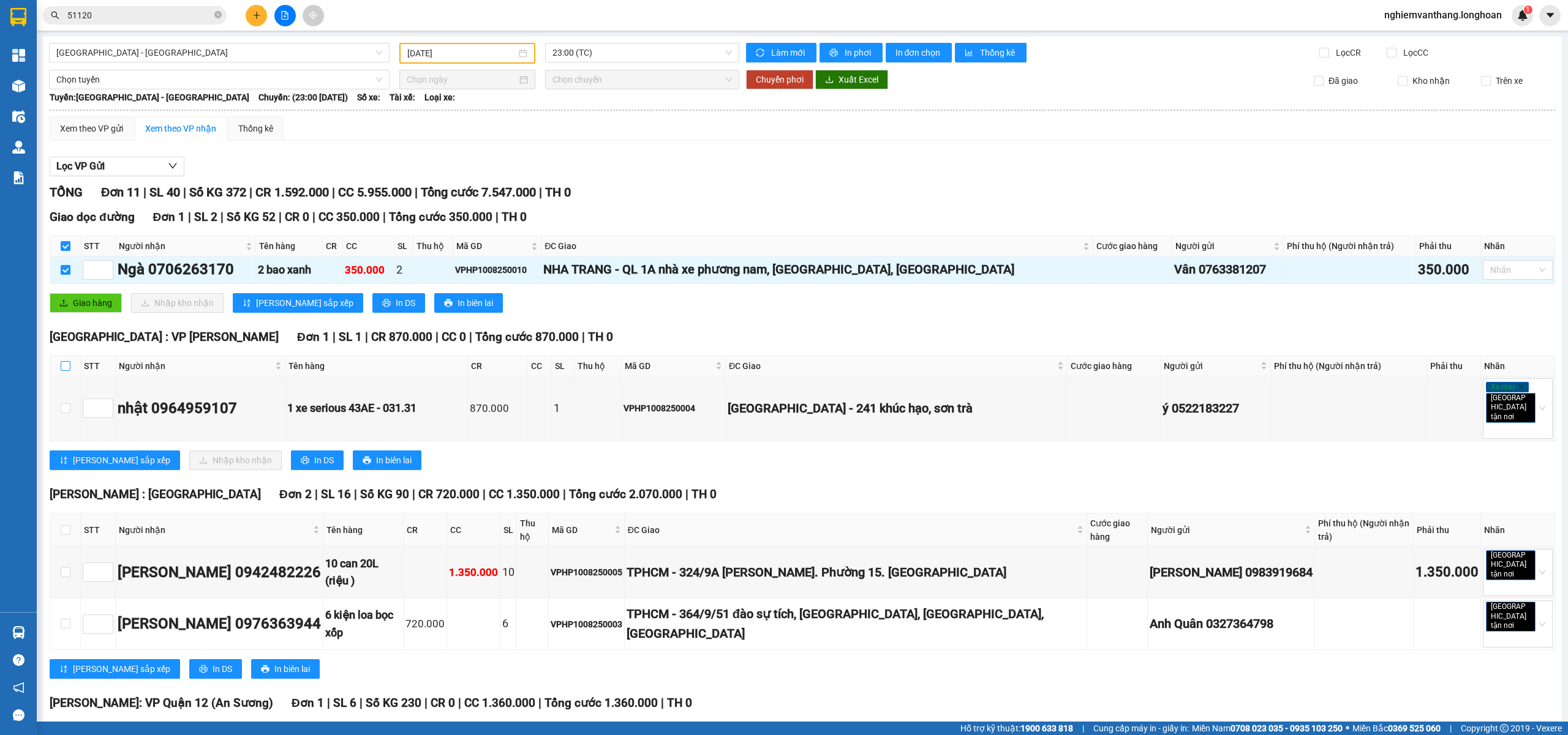
click at [64, 362] on input "checkbox" at bounding box center [66, 366] width 10 height 10
checkbox input "true"
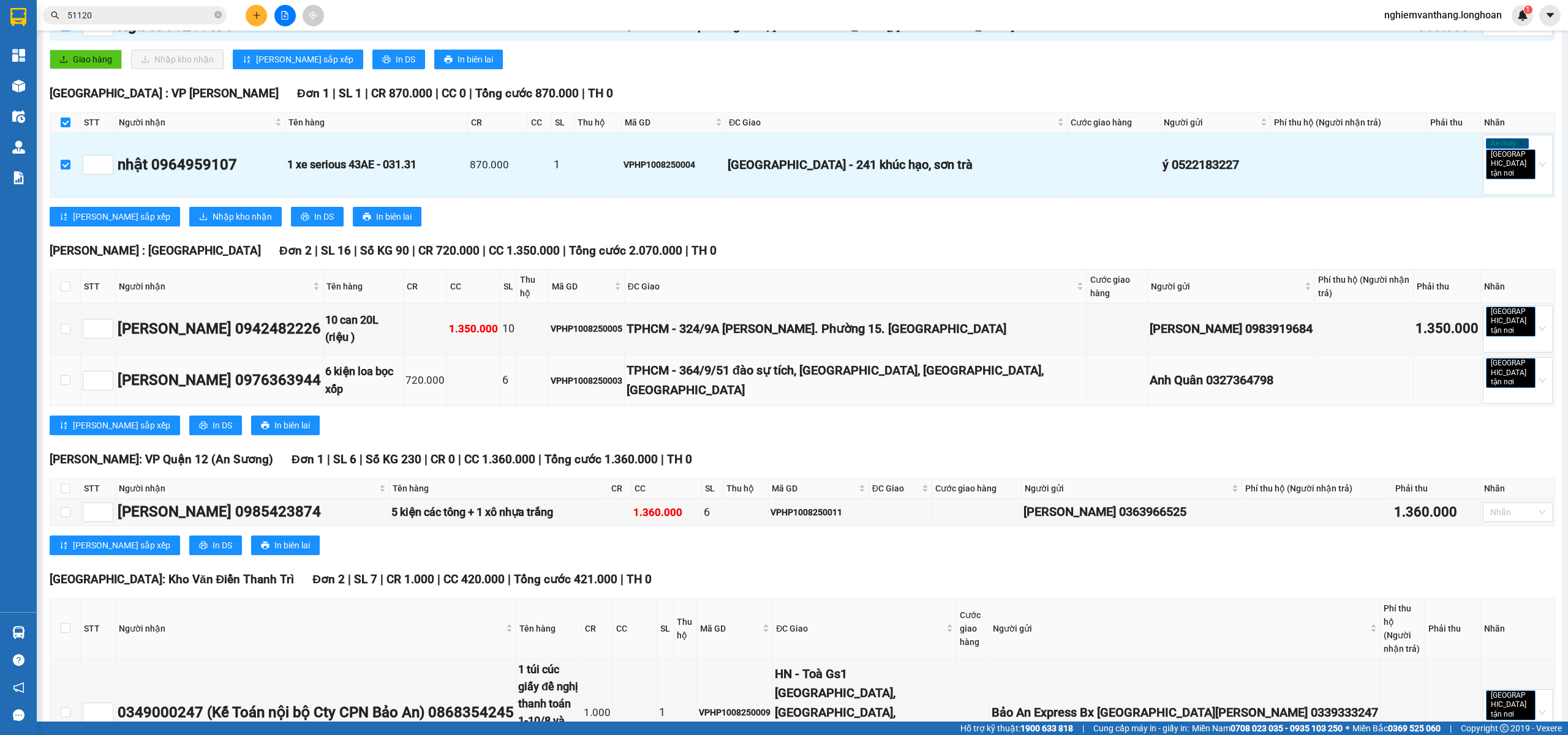
scroll to position [245, 0]
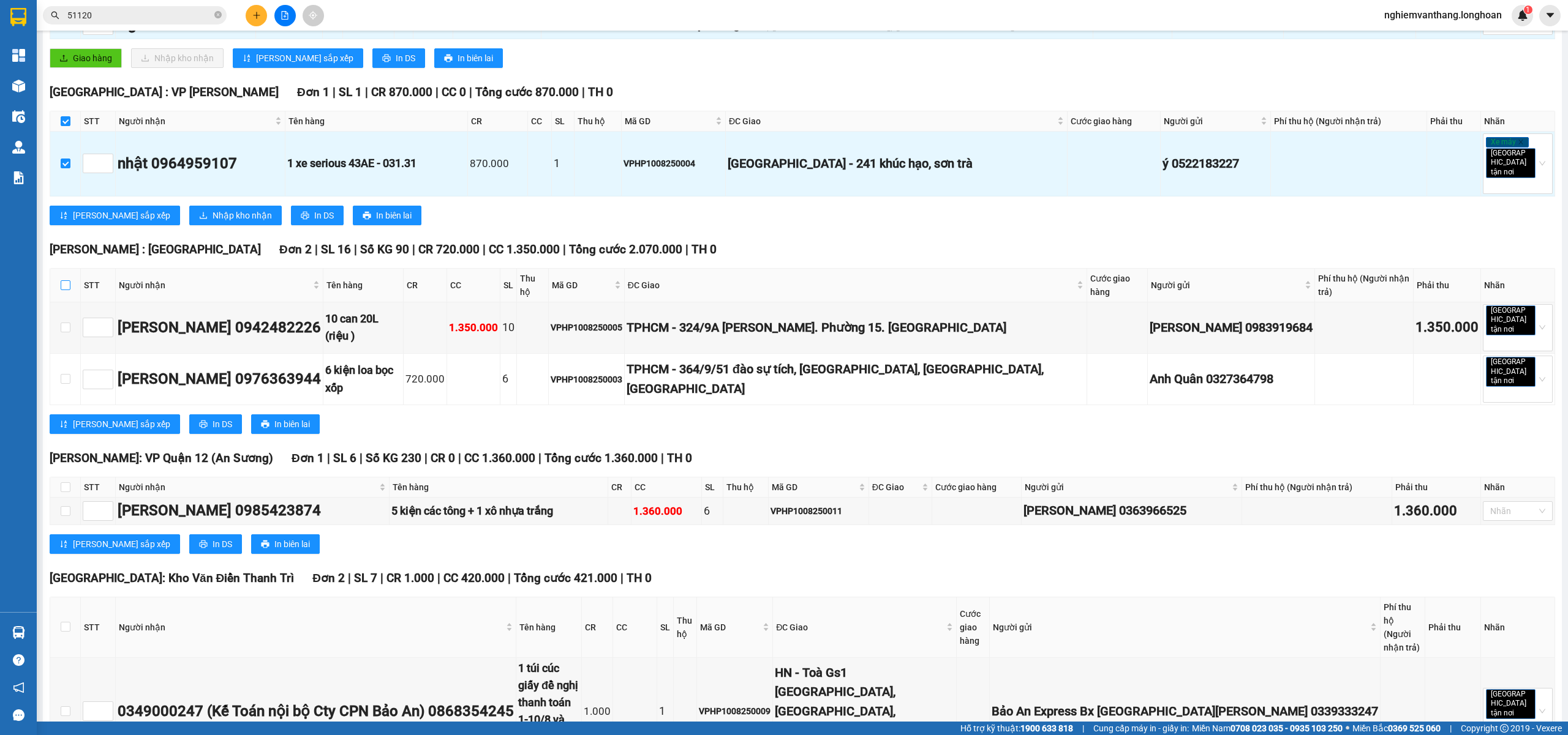
drag, startPoint x: 65, startPoint y: 270, endPoint x: 71, endPoint y: 324, distance: 54.3
click at [65, 280] on input "checkbox" at bounding box center [66, 285] width 10 height 10
checkbox input "true"
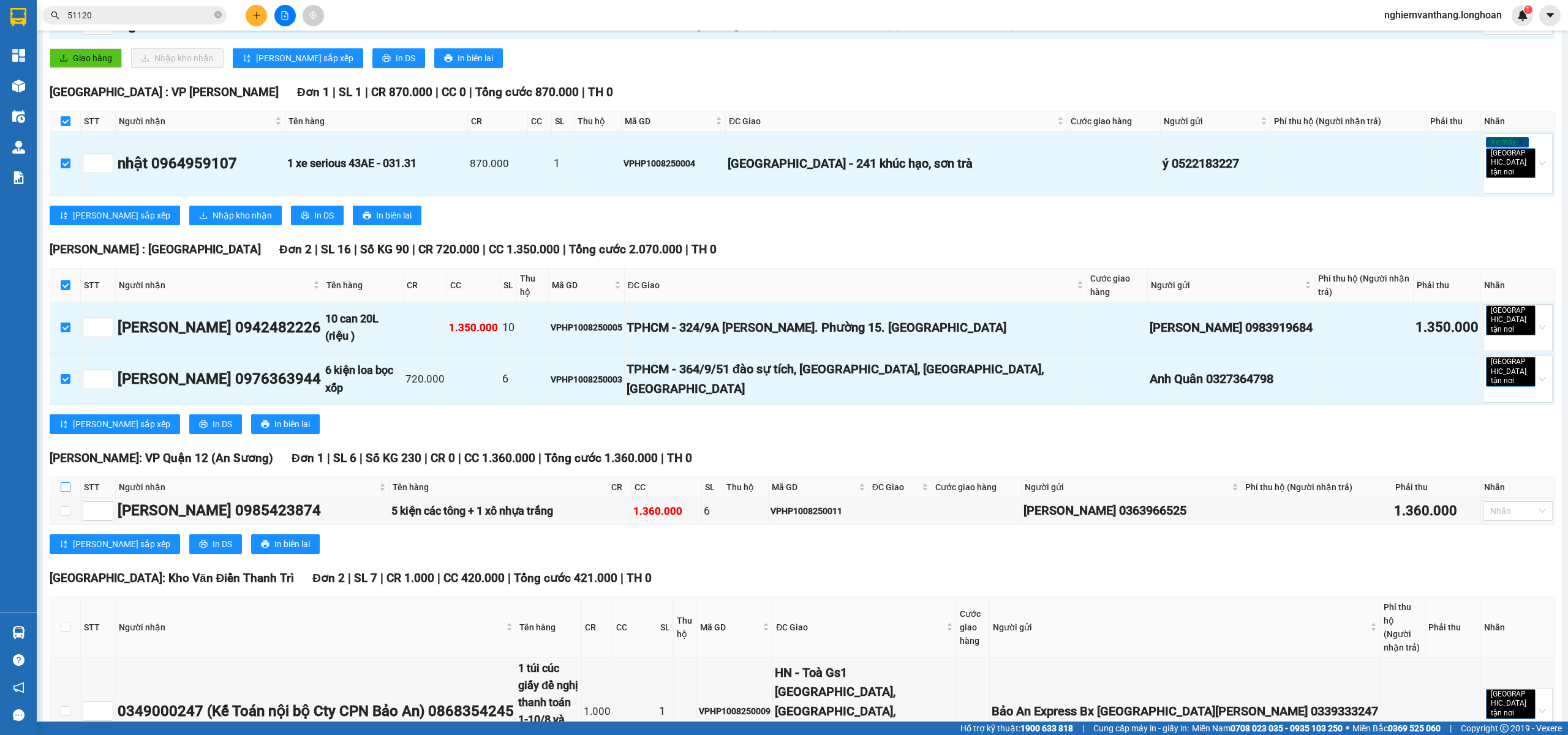
click at [68, 483] on input "checkbox" at bounding box center [66, 487] width 10 height 10
checkbox input "true"
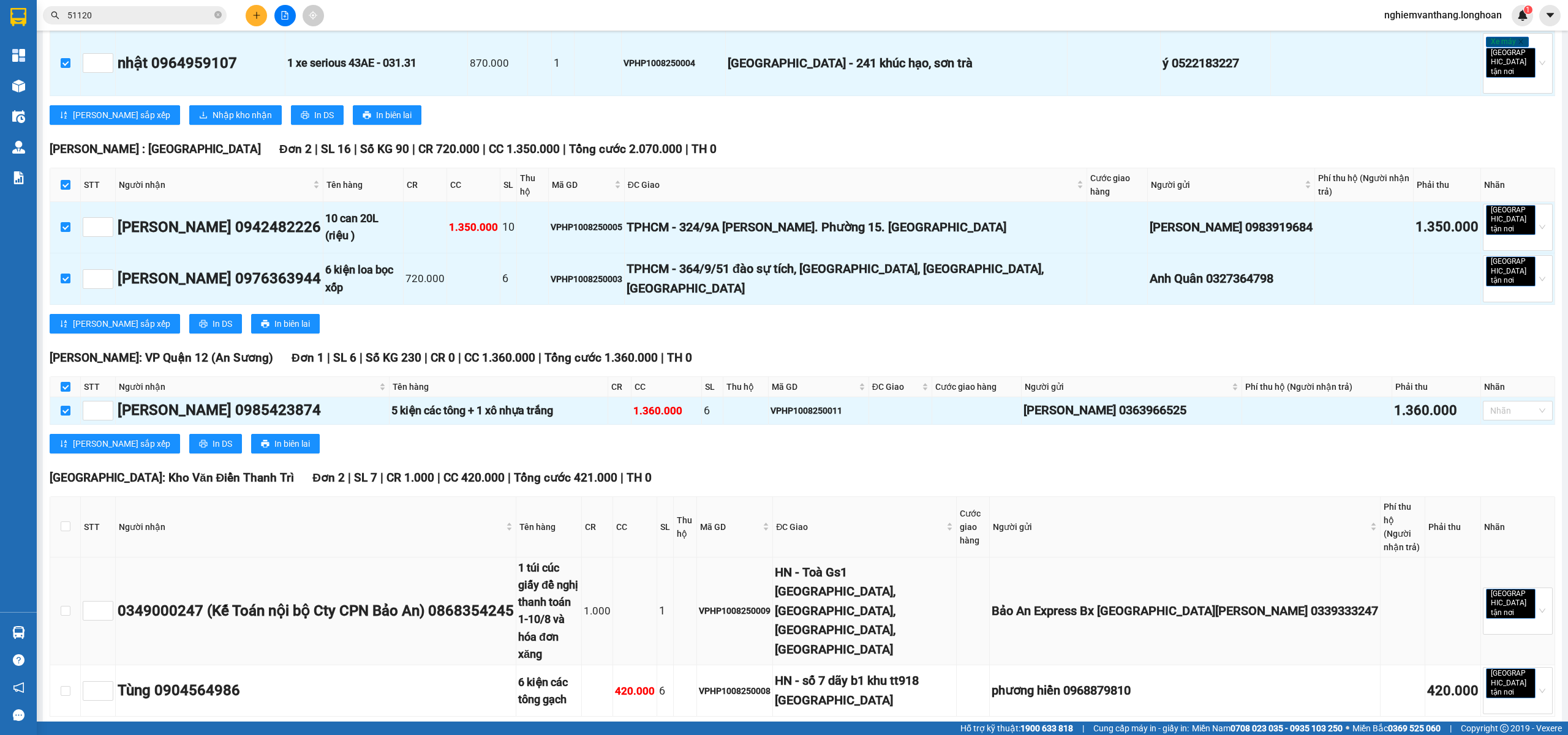
scroll to position [490, 0]
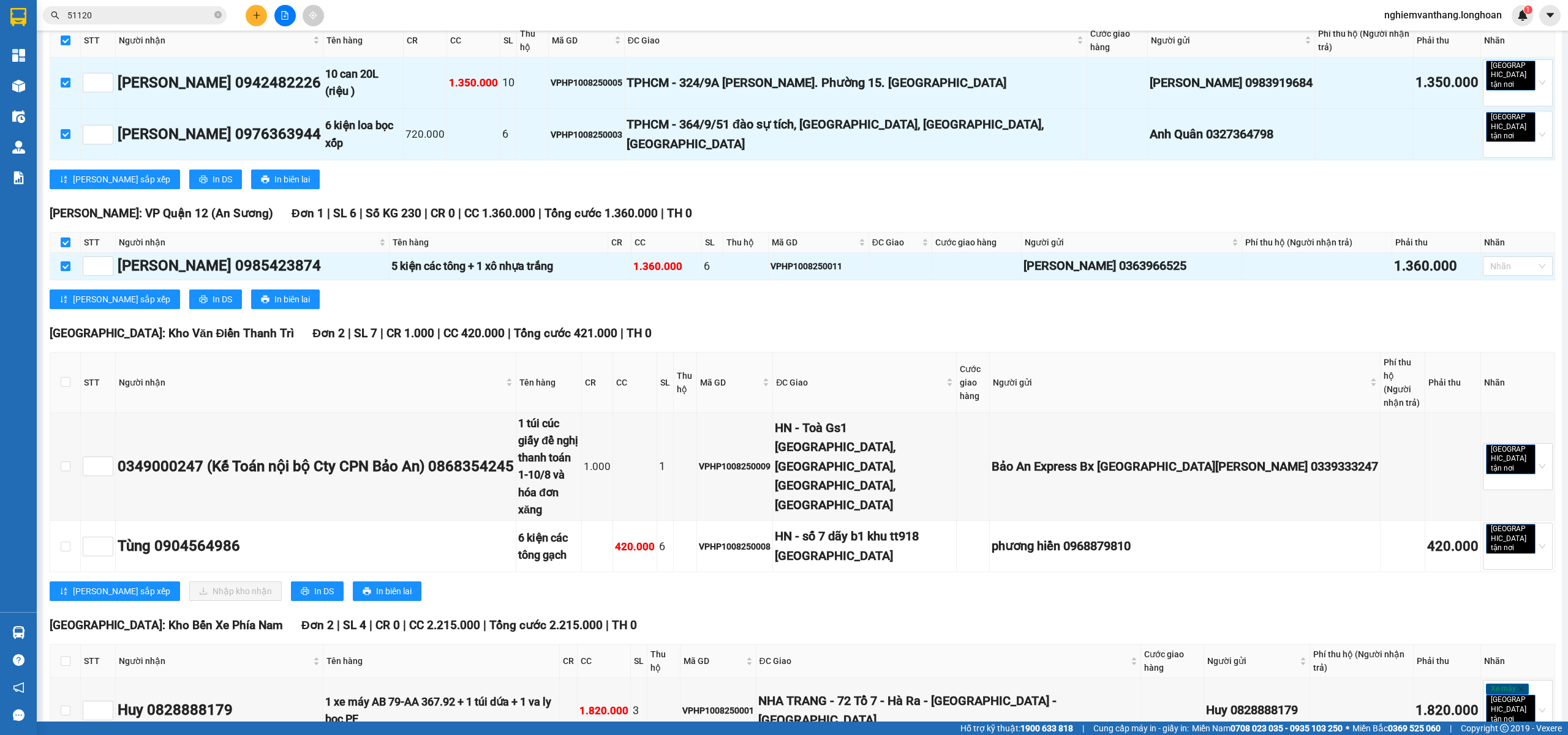
click at [59, 352] on th at bounding box center [65, 383] width 31 height 61
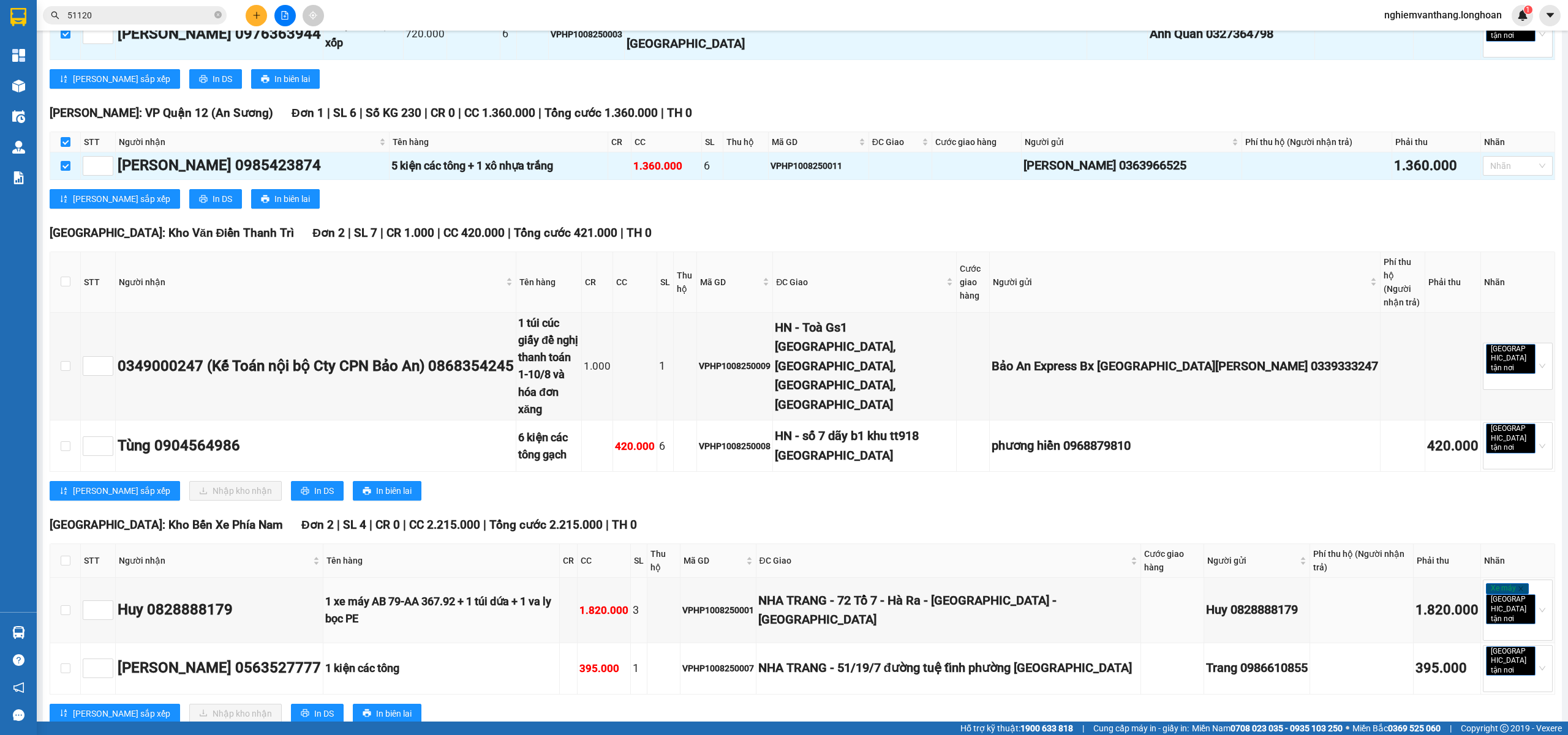
scroll to position [734, 0]
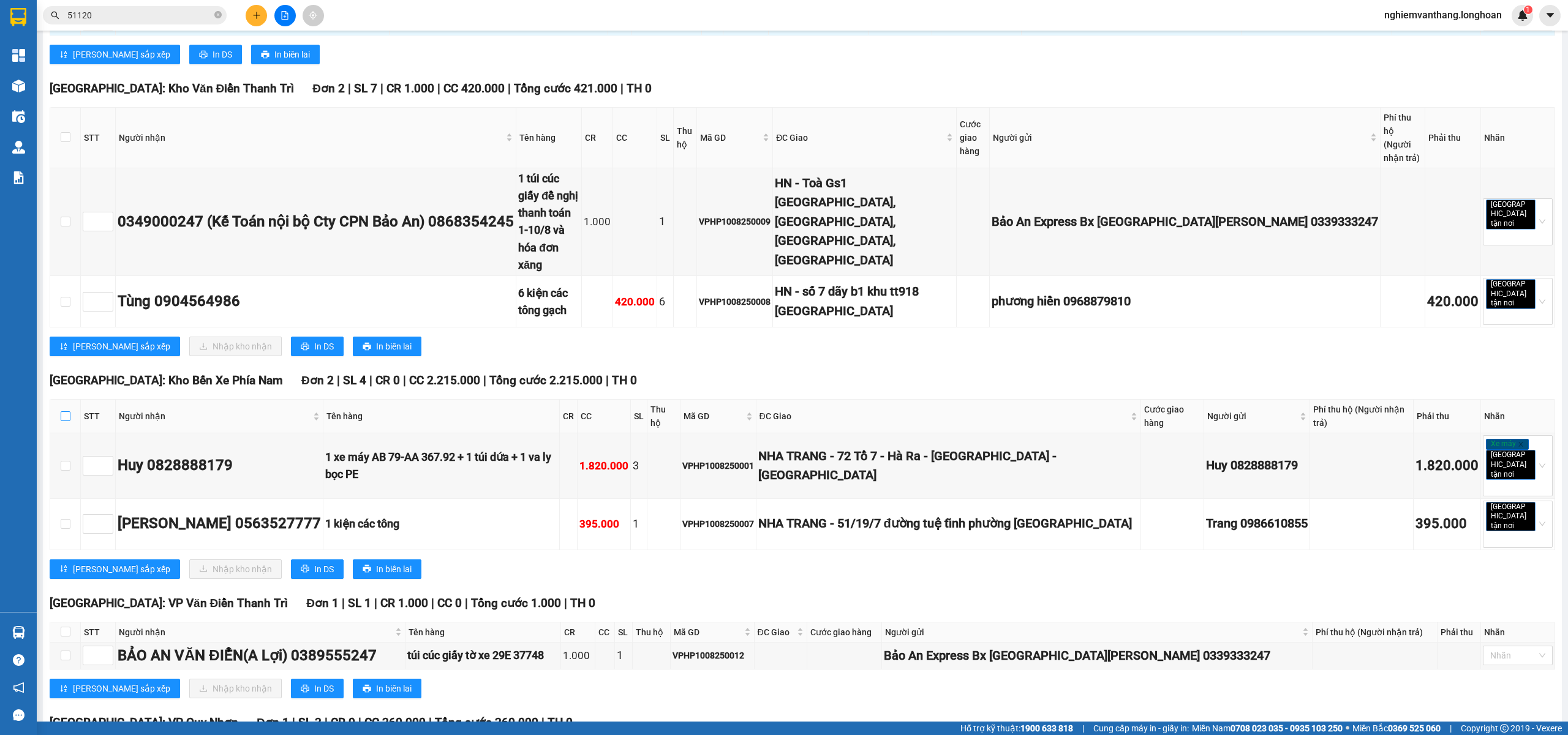
drag, startPoint x: 68, startPoint y: 311, endPoint x: 93, endPoint y: 307, distance: 25.3
click at [68, 411] on input "checkbox" at bounding box center [66, 416] width 10 height 10
checkbox input "true"
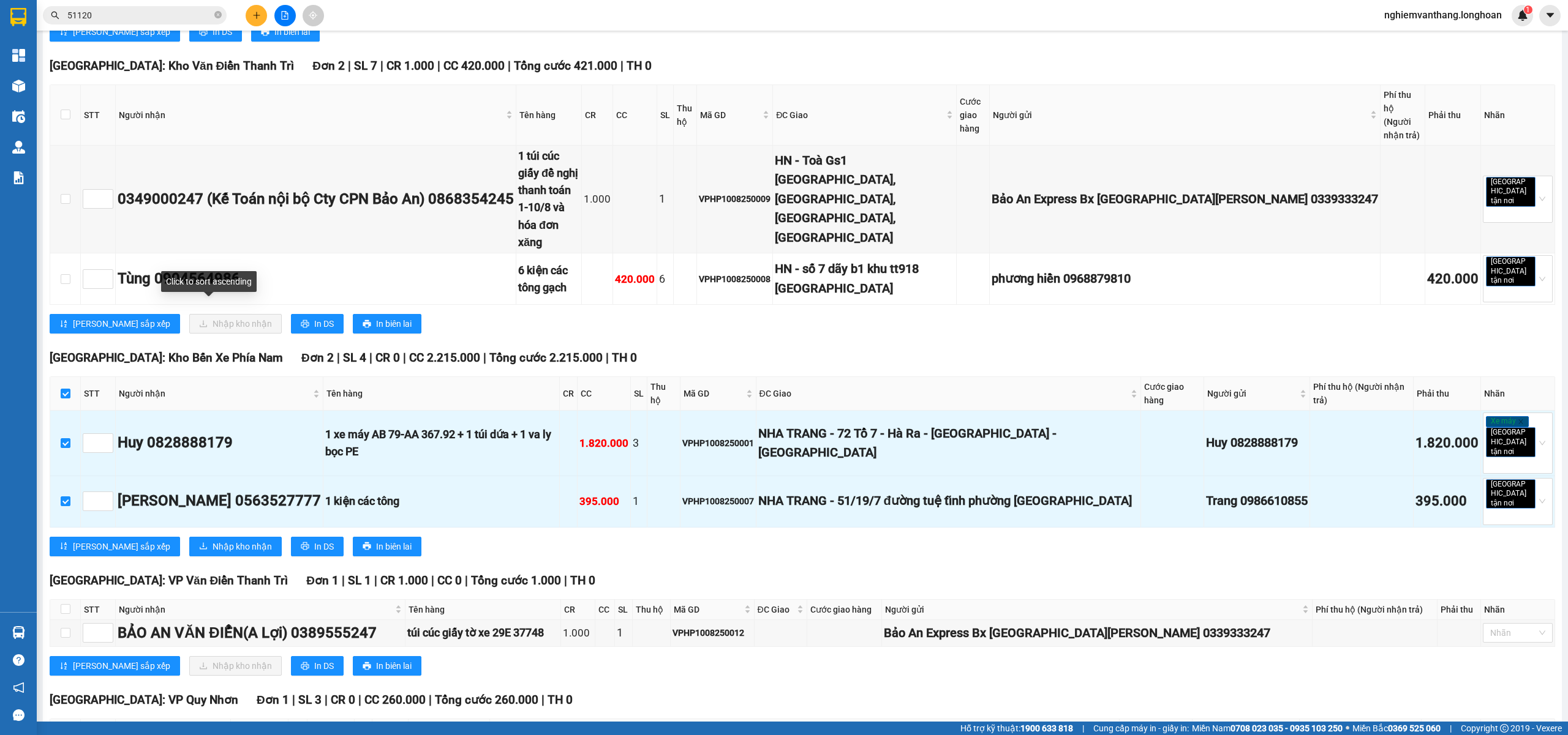
scroll to position [764, 0]
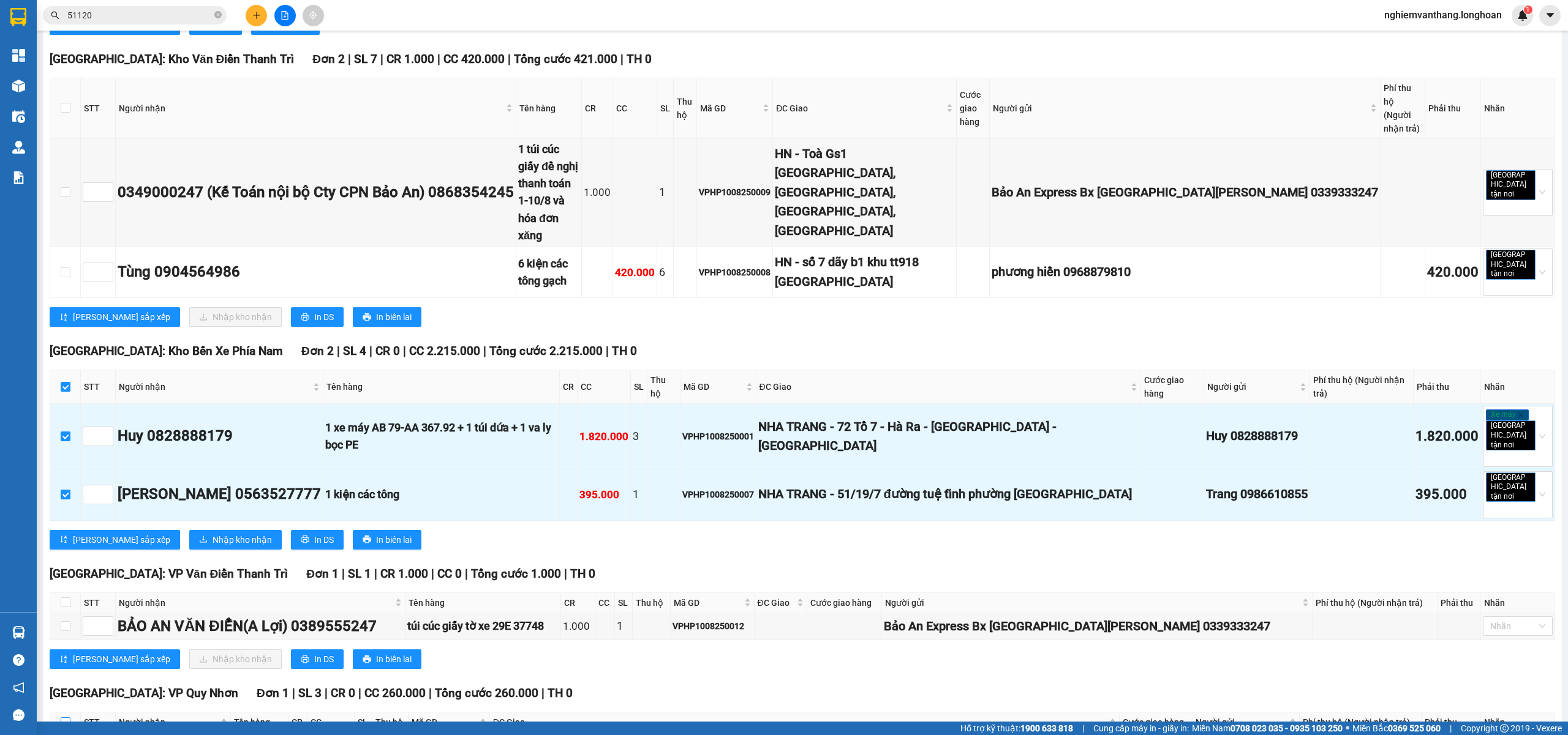
drag, startPoint x: 68, startPoint y: 605, endPoint x: 83, endPoint y: 596, distance: 17.5
click at [69, 707] on input "checkbox" at bounding box center [66, 722] width 10 height 10
checkbox input "true"
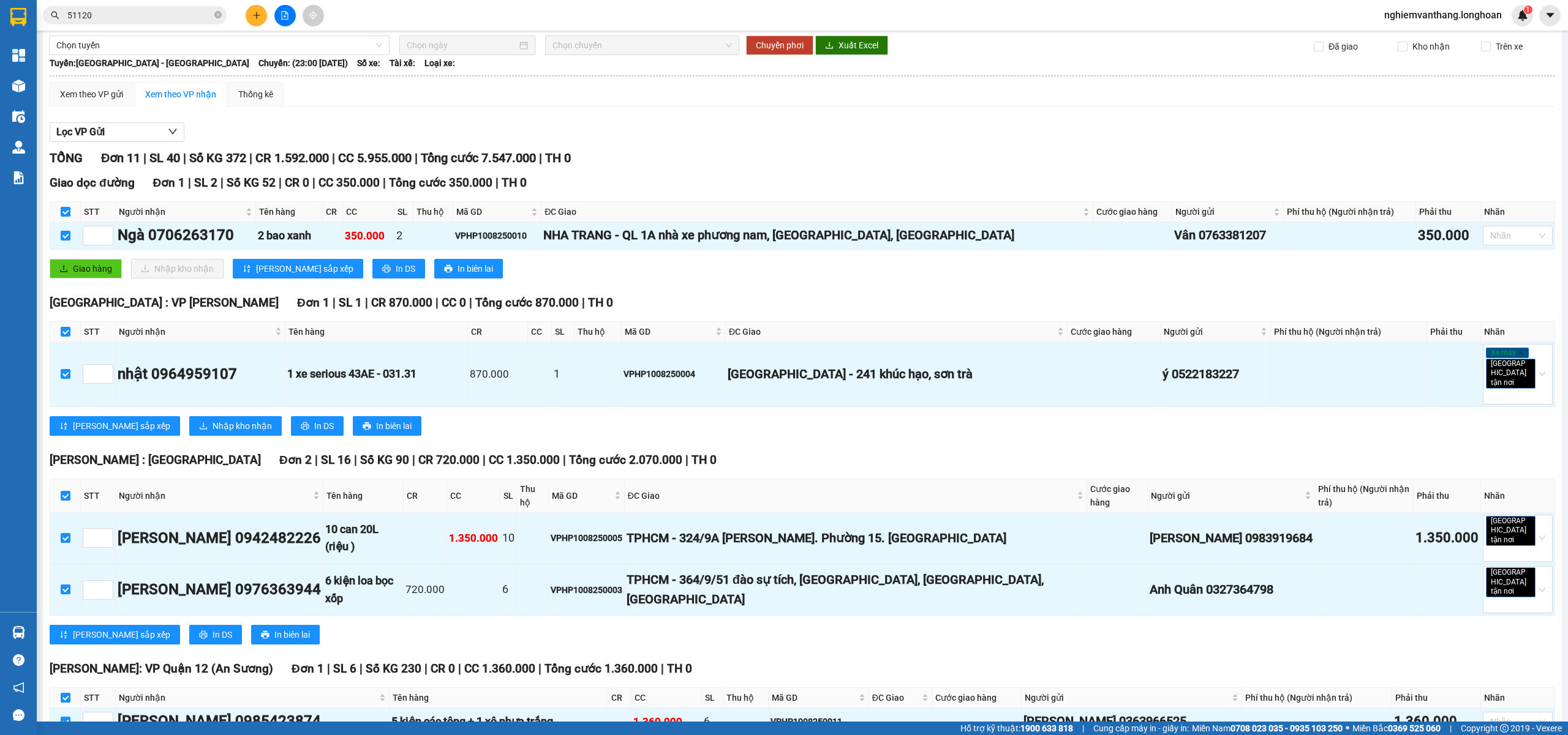
scroll to position [0, 0]
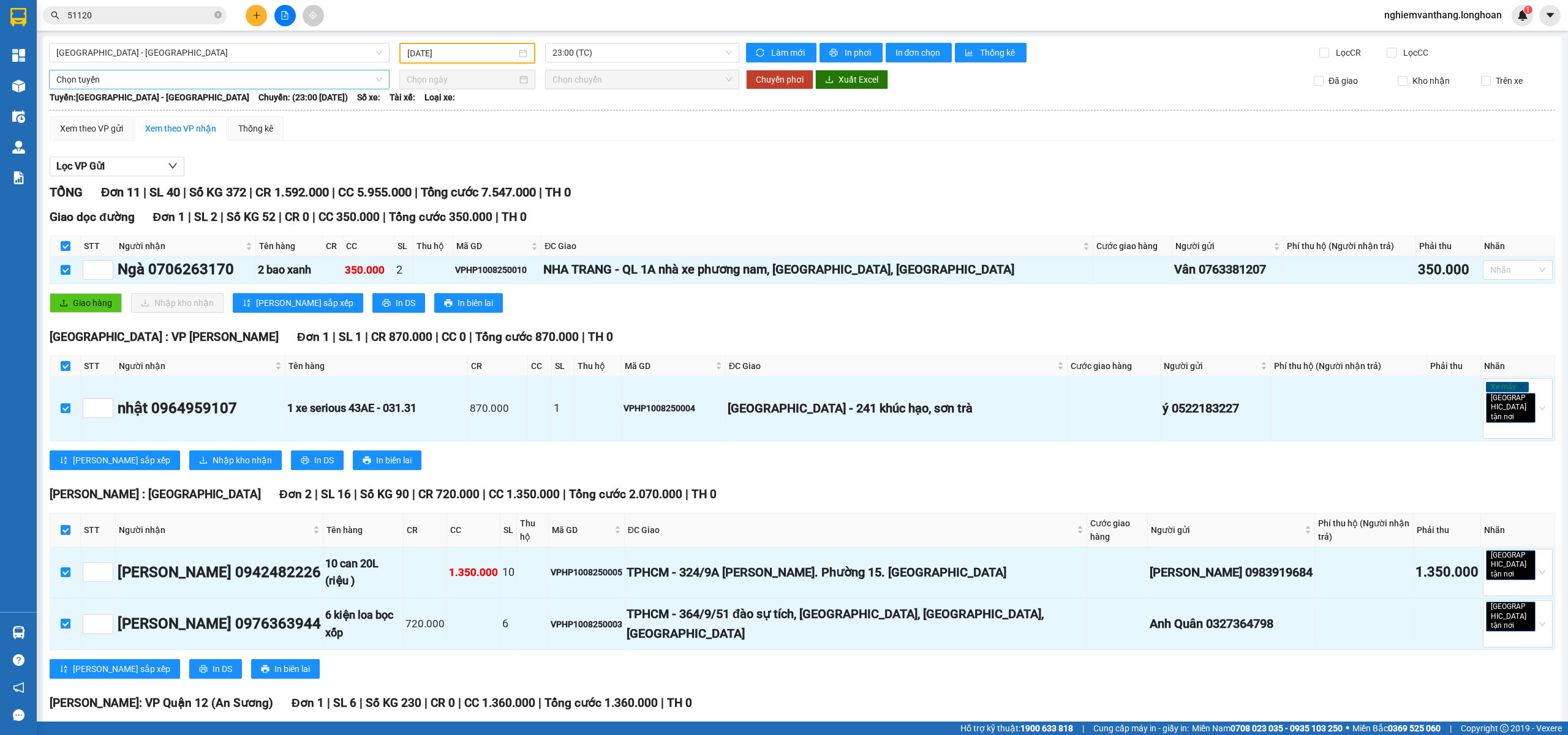
click at [126, 86] on span "Chọn tuyến" at bounding box center [219, 80] width 326 height 18
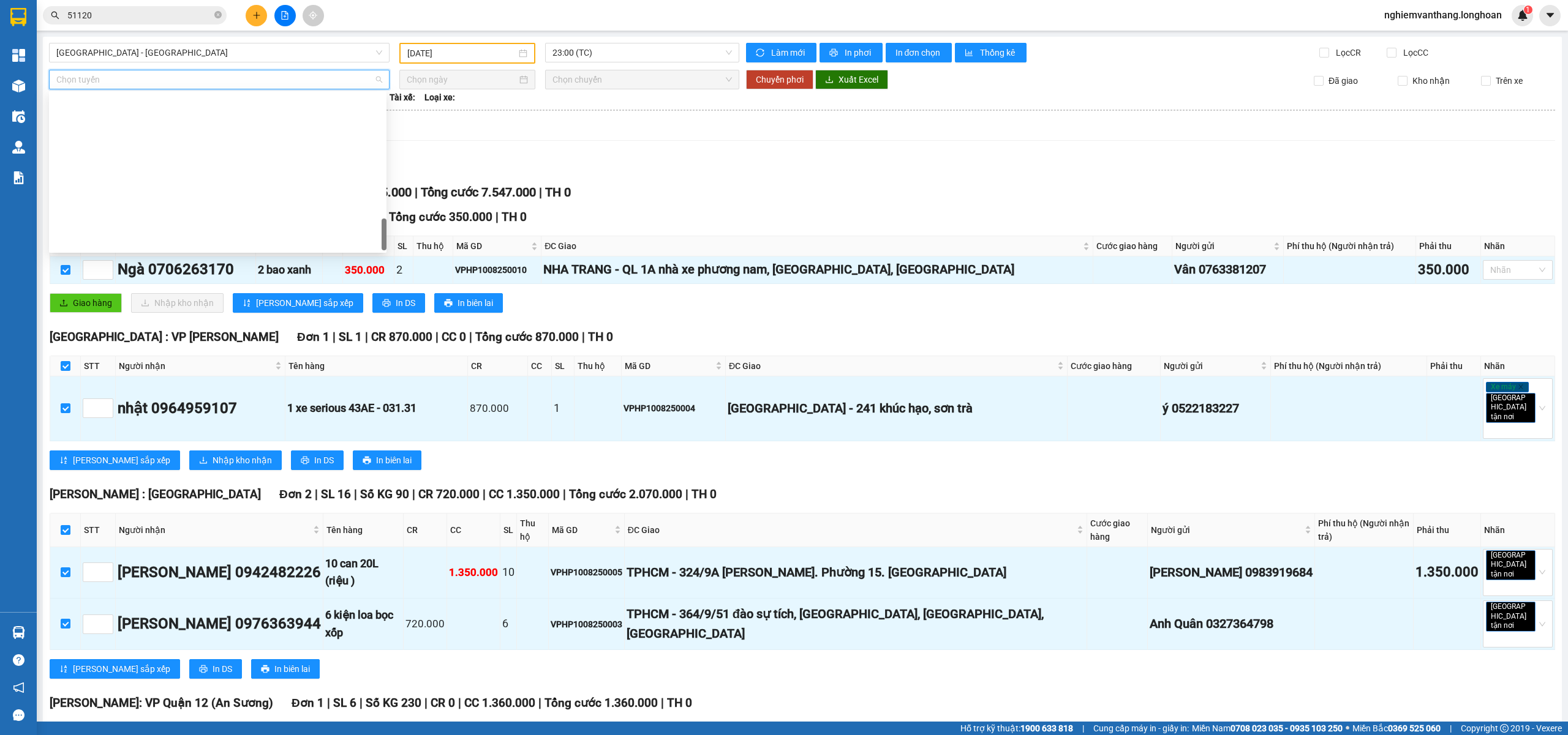
scroll to position [803, 0]
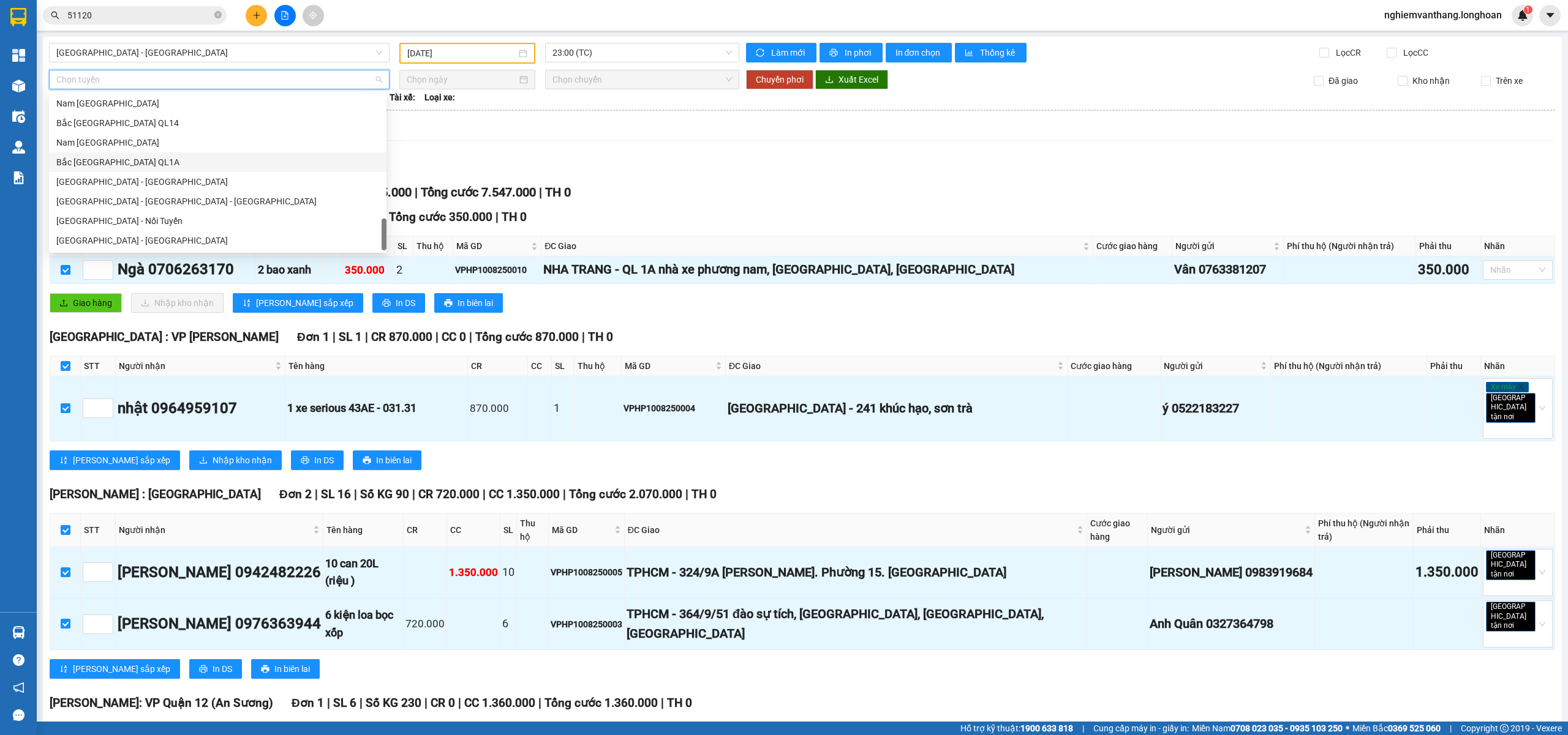
click at [142, 160] on div "Bắc [GEOGRAPHIC_DATA] QL1A" at bounding box center [217, 162] width 323 height 14
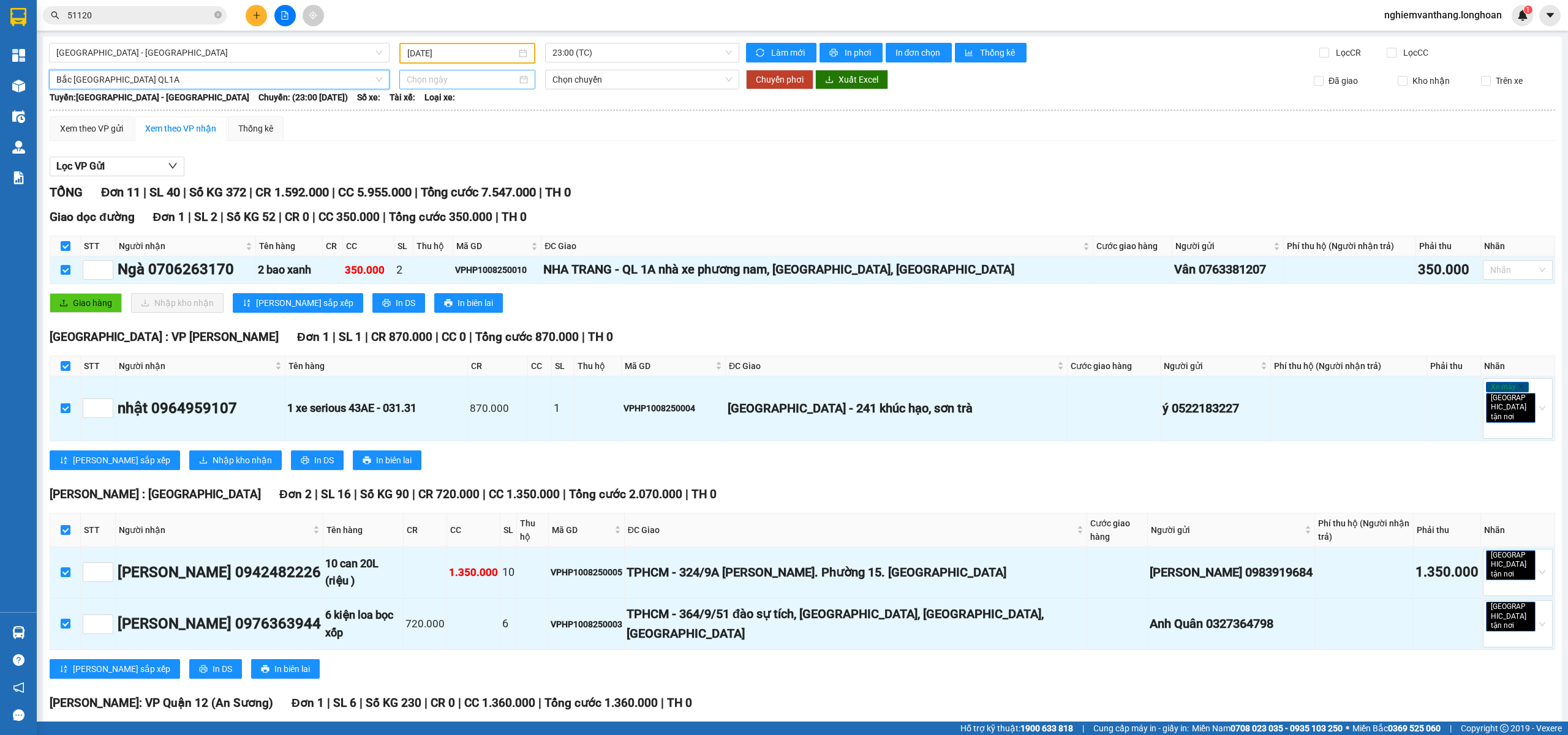
click at [446, 79] on input at bounding box center [462, 80] width 110 height 14
type input "[DATE]"
drag, startPoint x: 434, startPoint y: 185, endPoint x: 450, endPoint y: 185, distance: 16.0
click at [435, 185] on div "11" at bounding box center [437, 187] width 15 height 15
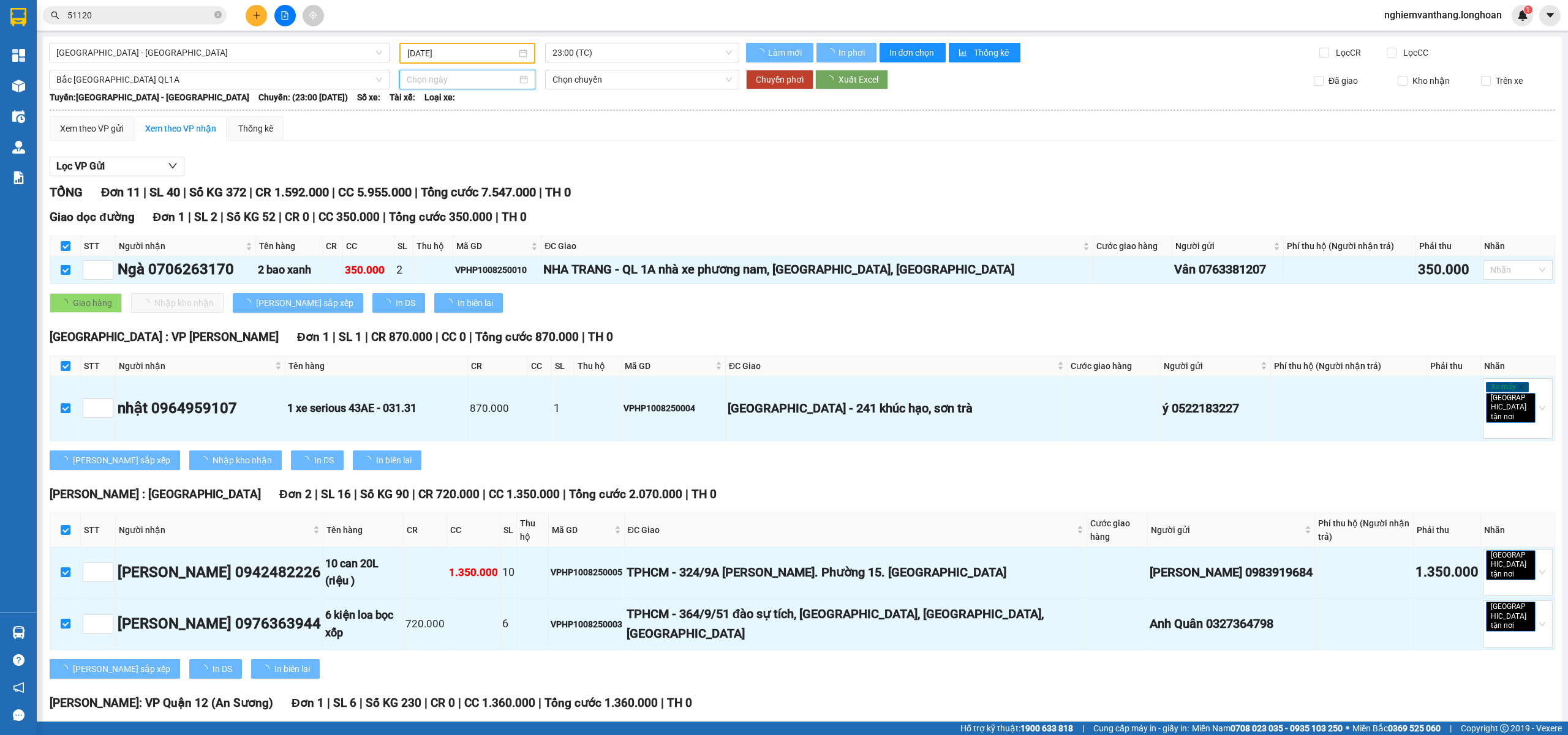
type input "[DATE]"
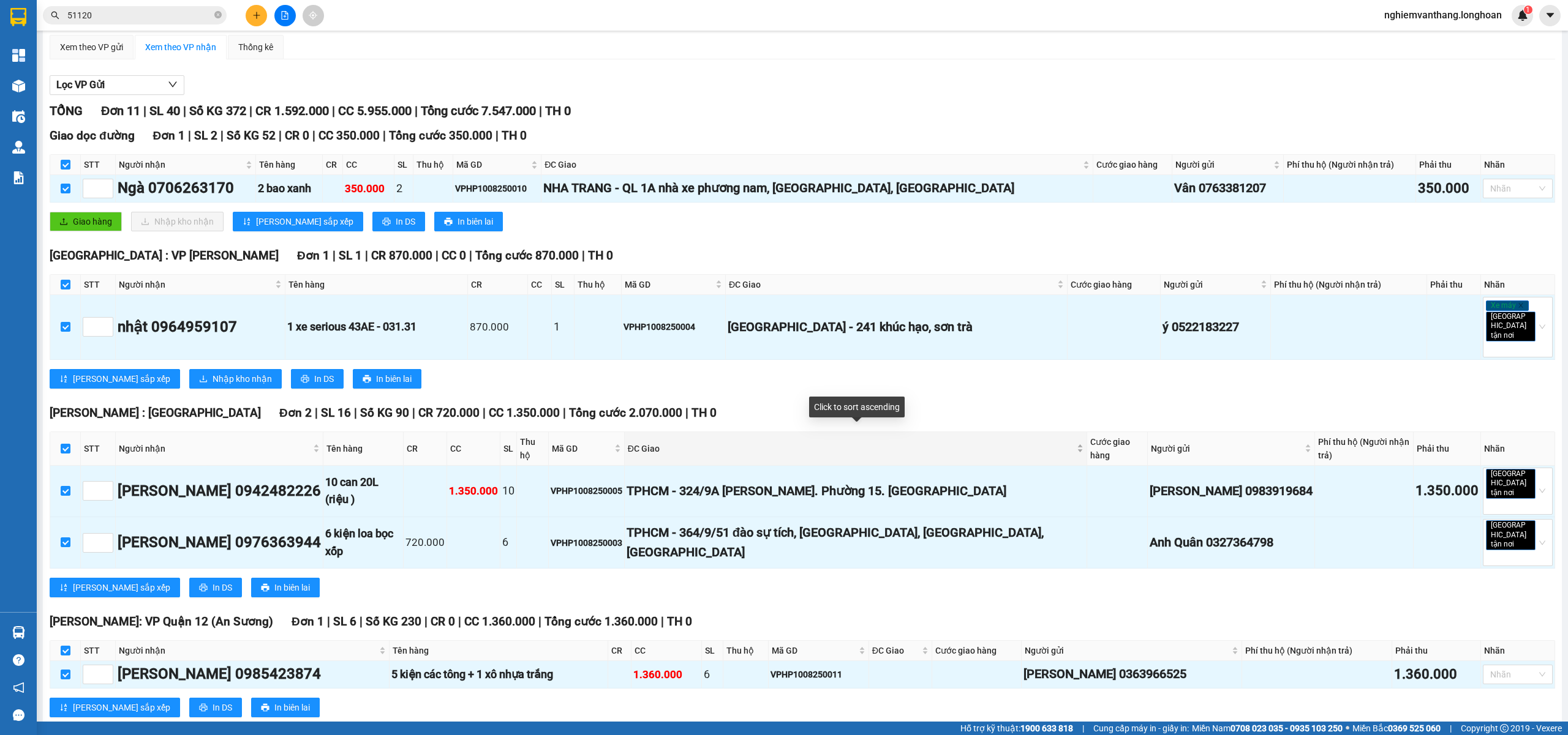
scroll to position [0, 0]
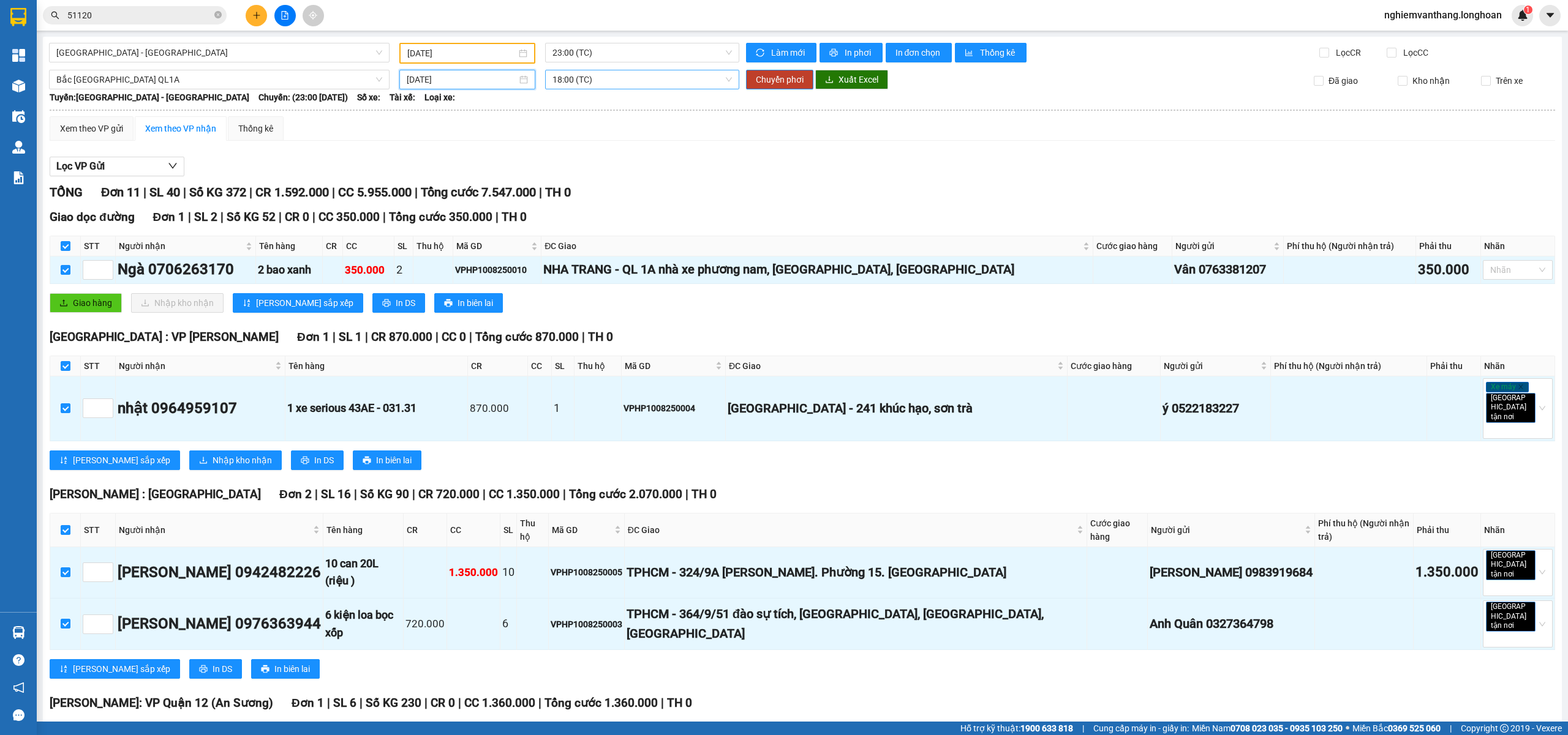
click at [593, 80] on span "18:00 (TC)" at bounding box center [642, 80] width 180 height 18
click at [789, 77] on span "Chuyển phơi" at bounding box center [780, 80] width 48 height 14
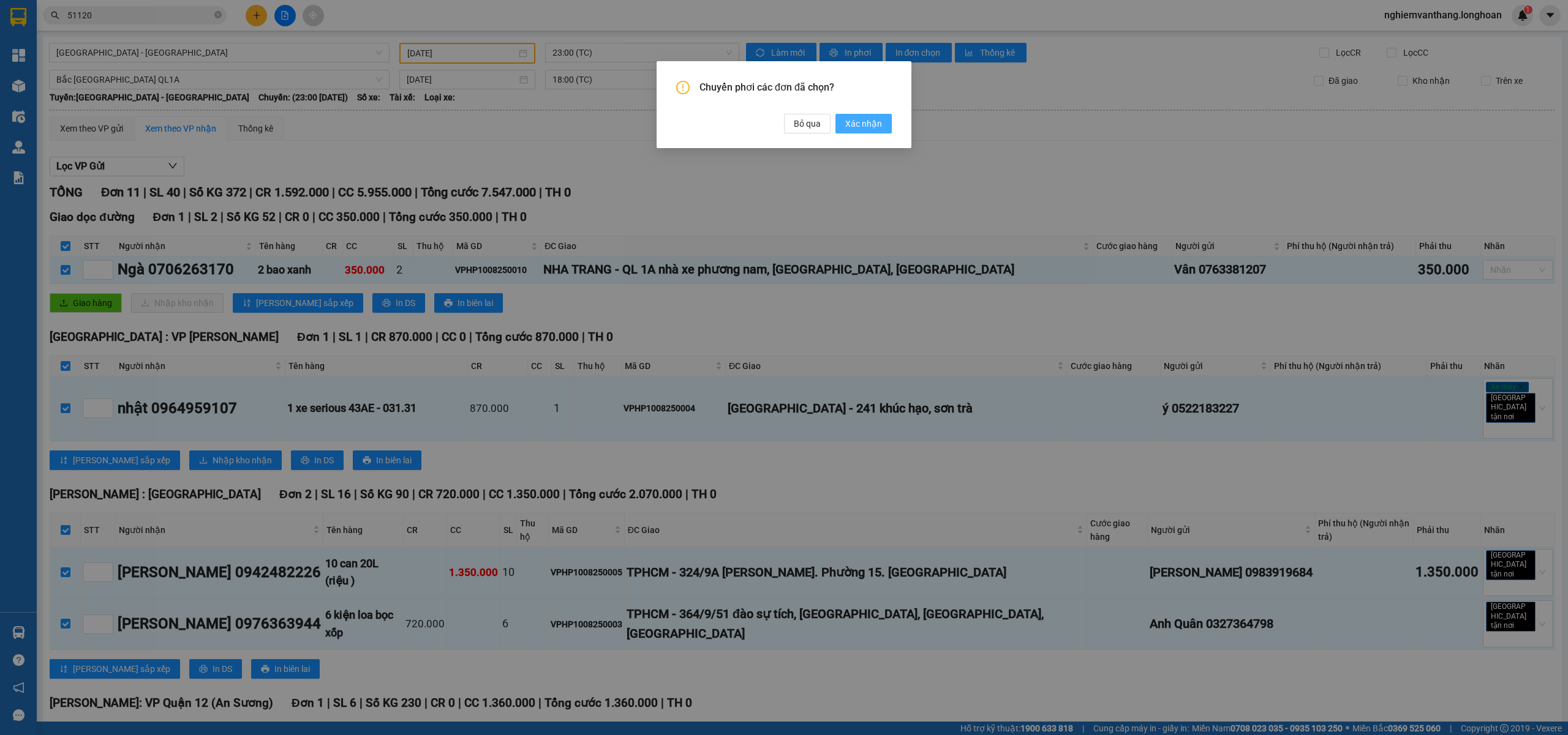
click at [862, 128] on span "Xác nhận" at bounding box center [864, 123] width 37 height 14
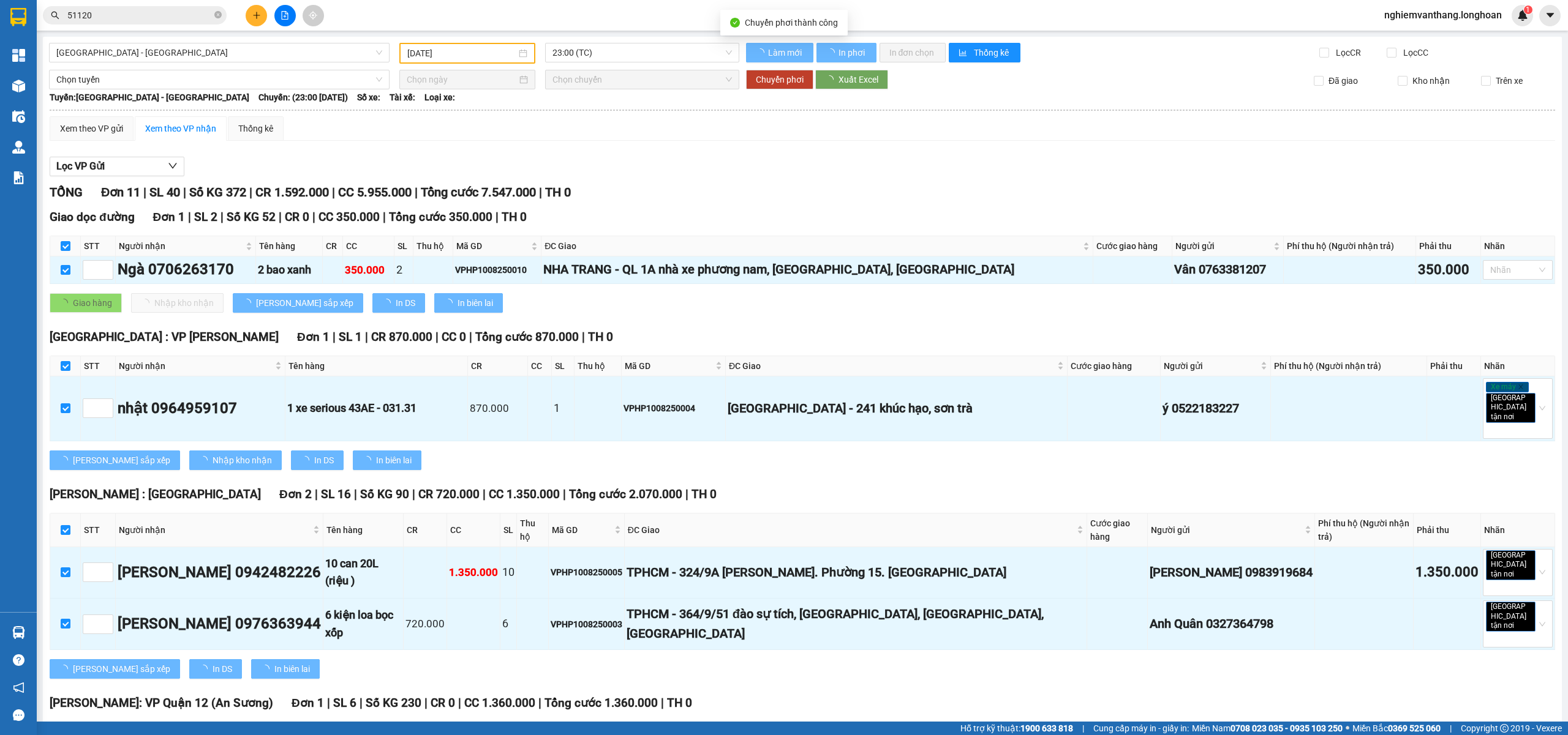
checkbox input "false"
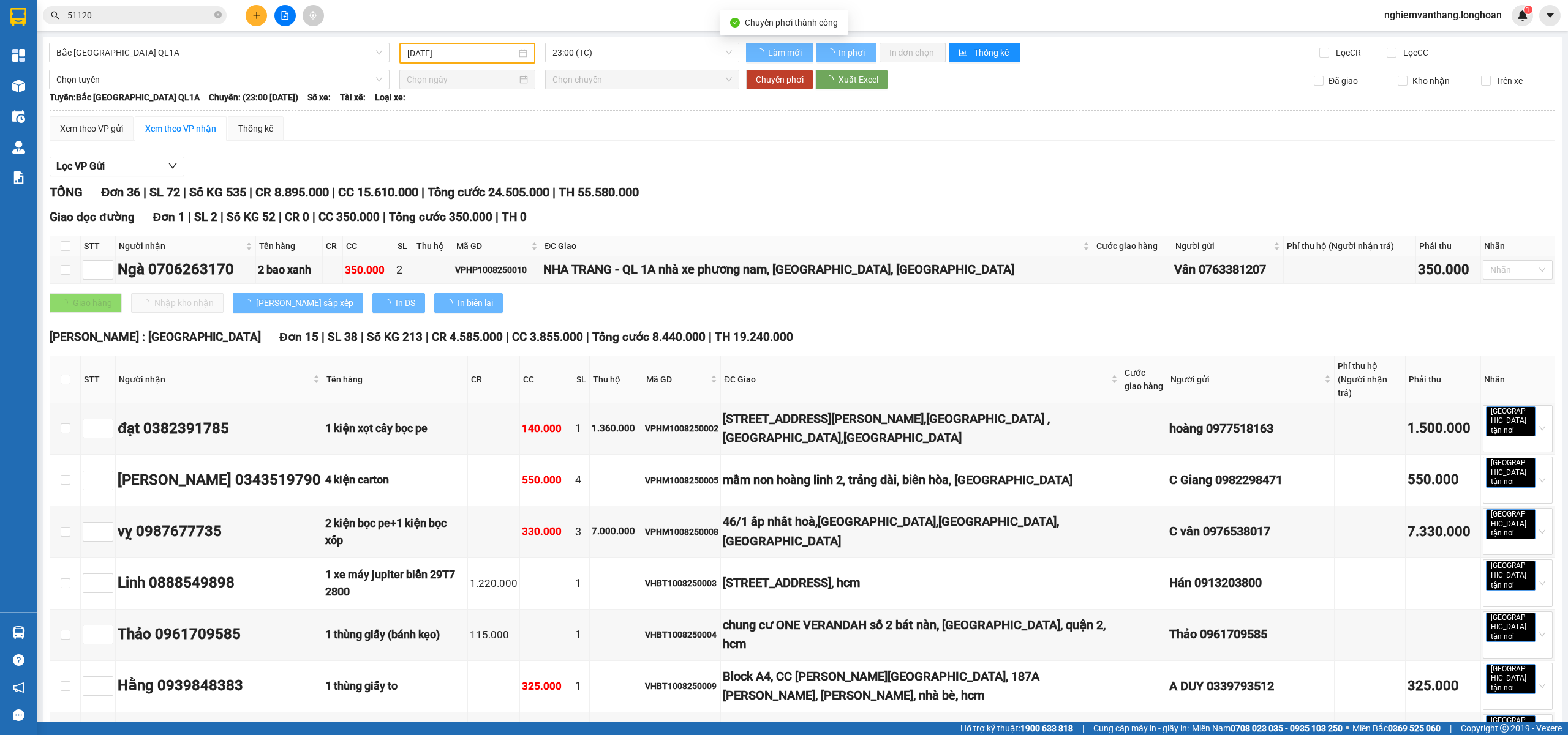
checkbox input "false"
type input "[DATE]"
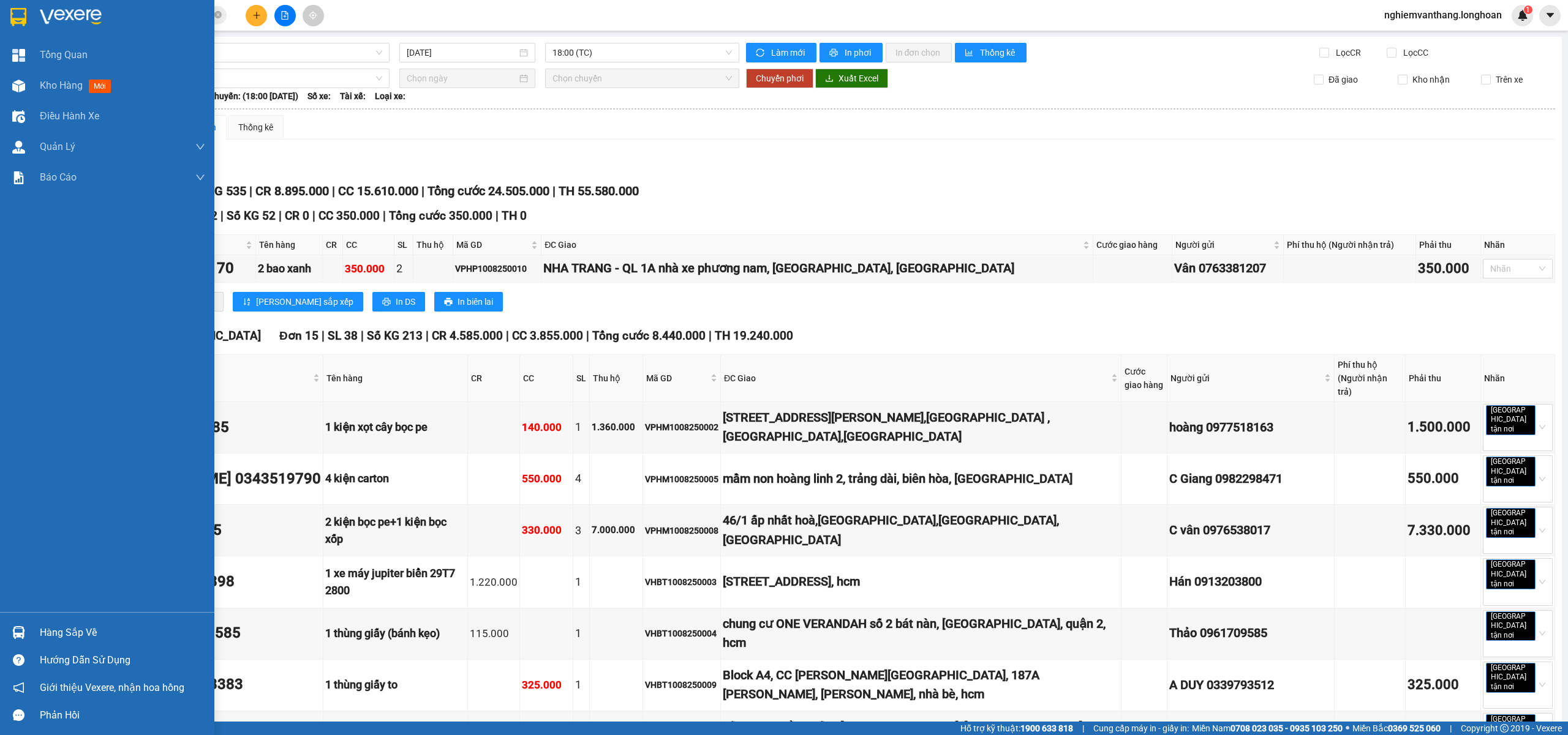
click at [30, 6] on div at bounding box center [107, 19] width 215 height 40
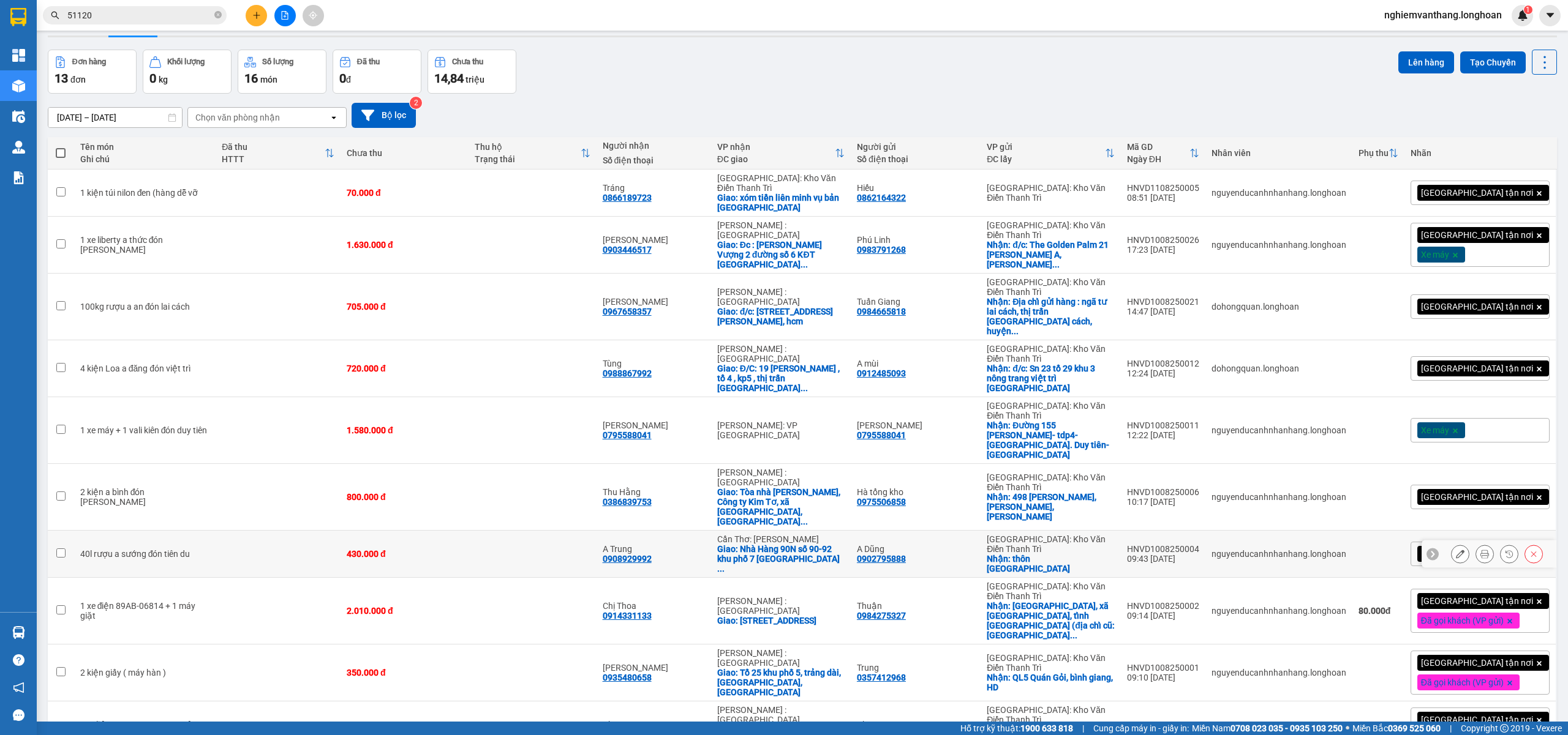
scroll to position [56, 0]
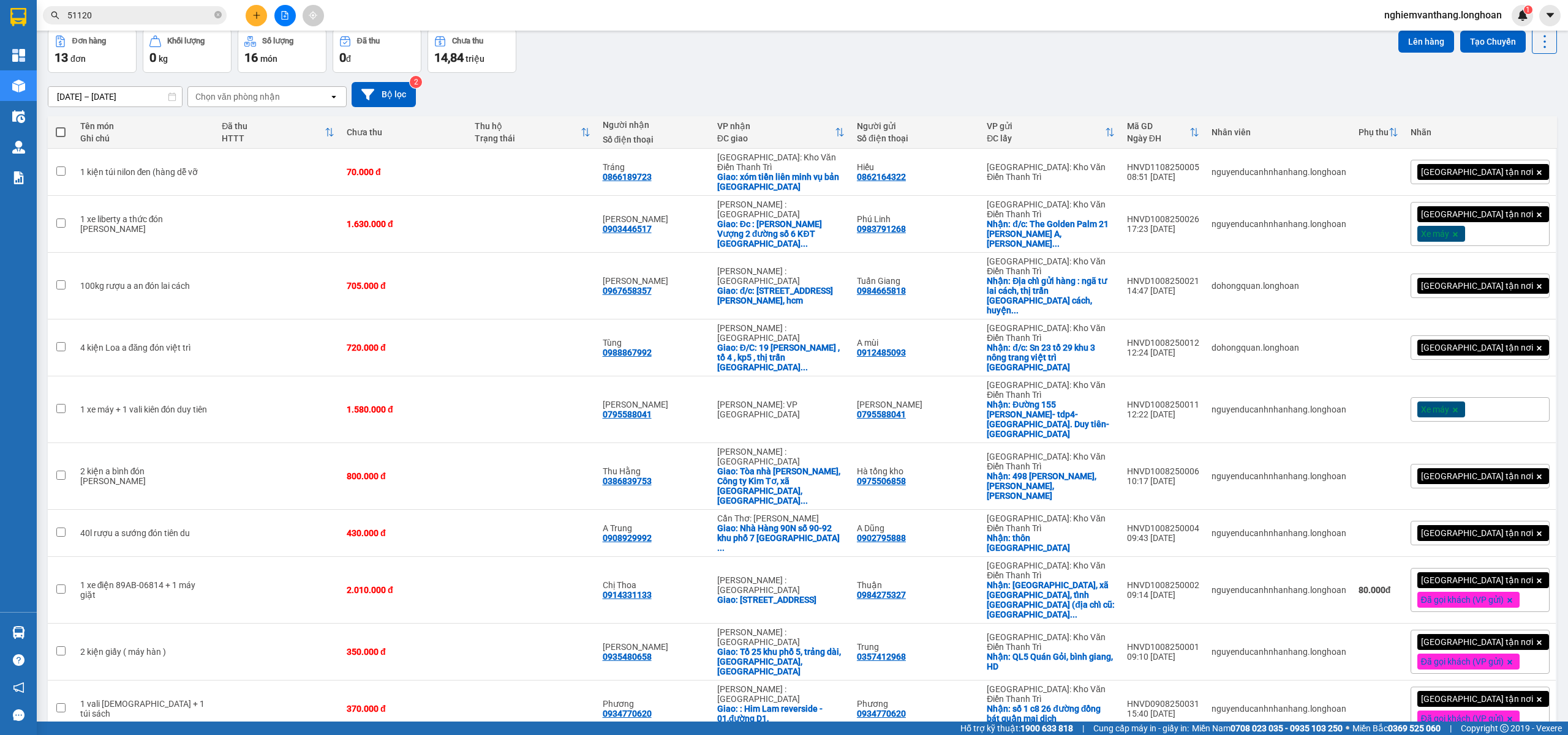
click at [283, 12] on icon "file-add" at bounding box center [284, 15] width 8 height 8
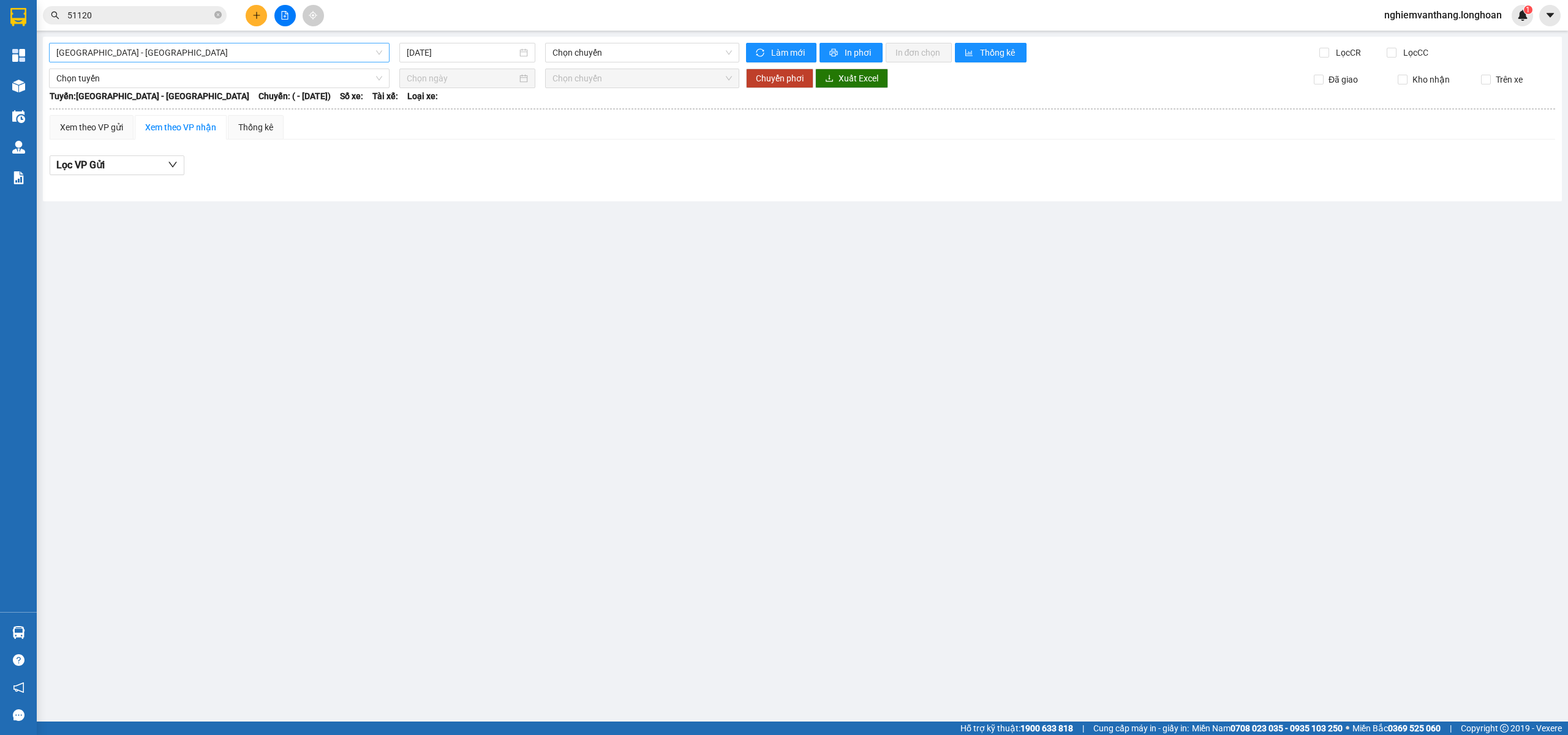
click at [145, 52] on span "[GEOGRAPHIC_DATA] - [GEOGRAPHIC_DATA]" at bounding box center [219, 53] width 326 height 18
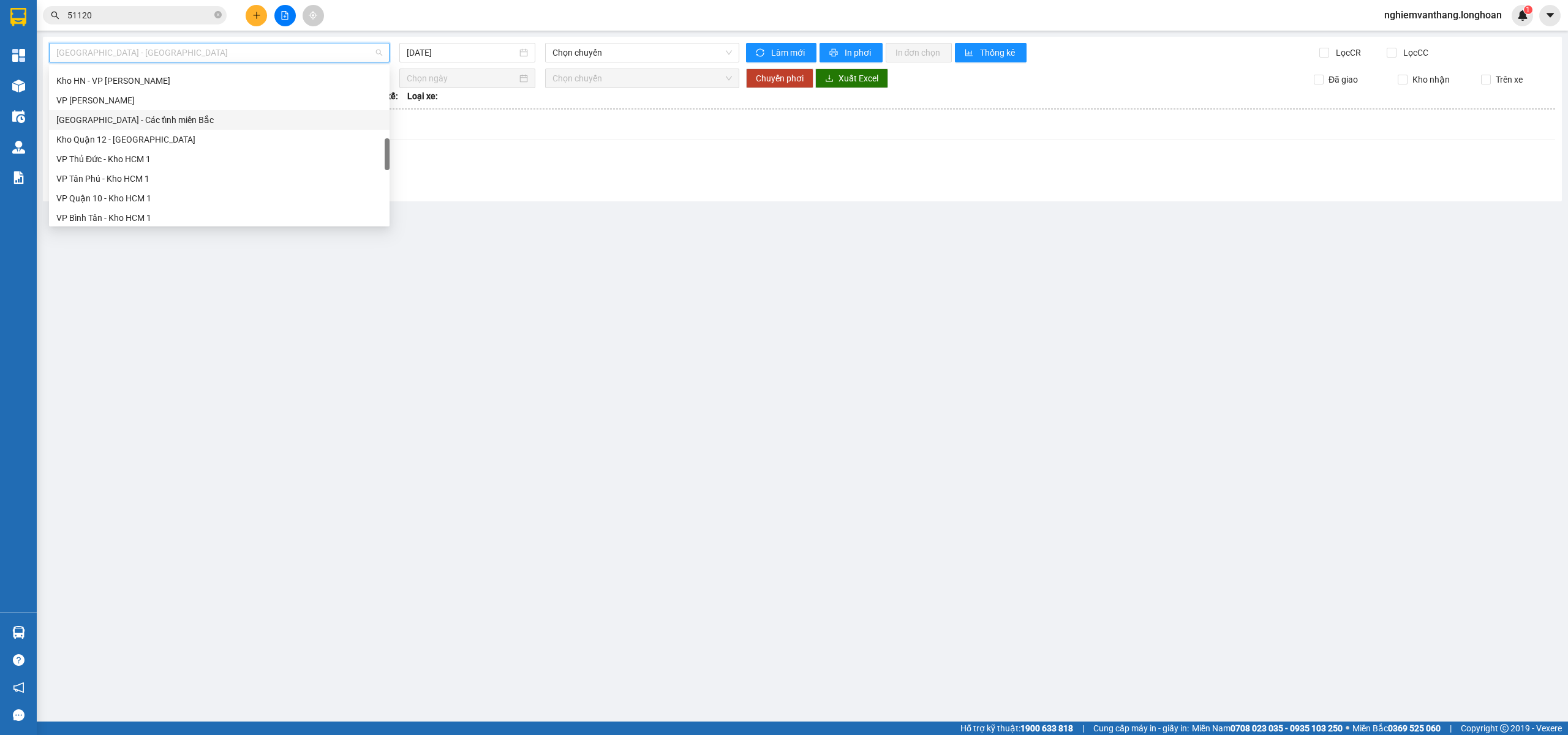
scroll to position [803, 0]
click at [123, 118] on div "Nam [GEOGRAPHIC_DATA]" at bounding box center [219, 116] width 326 height 14
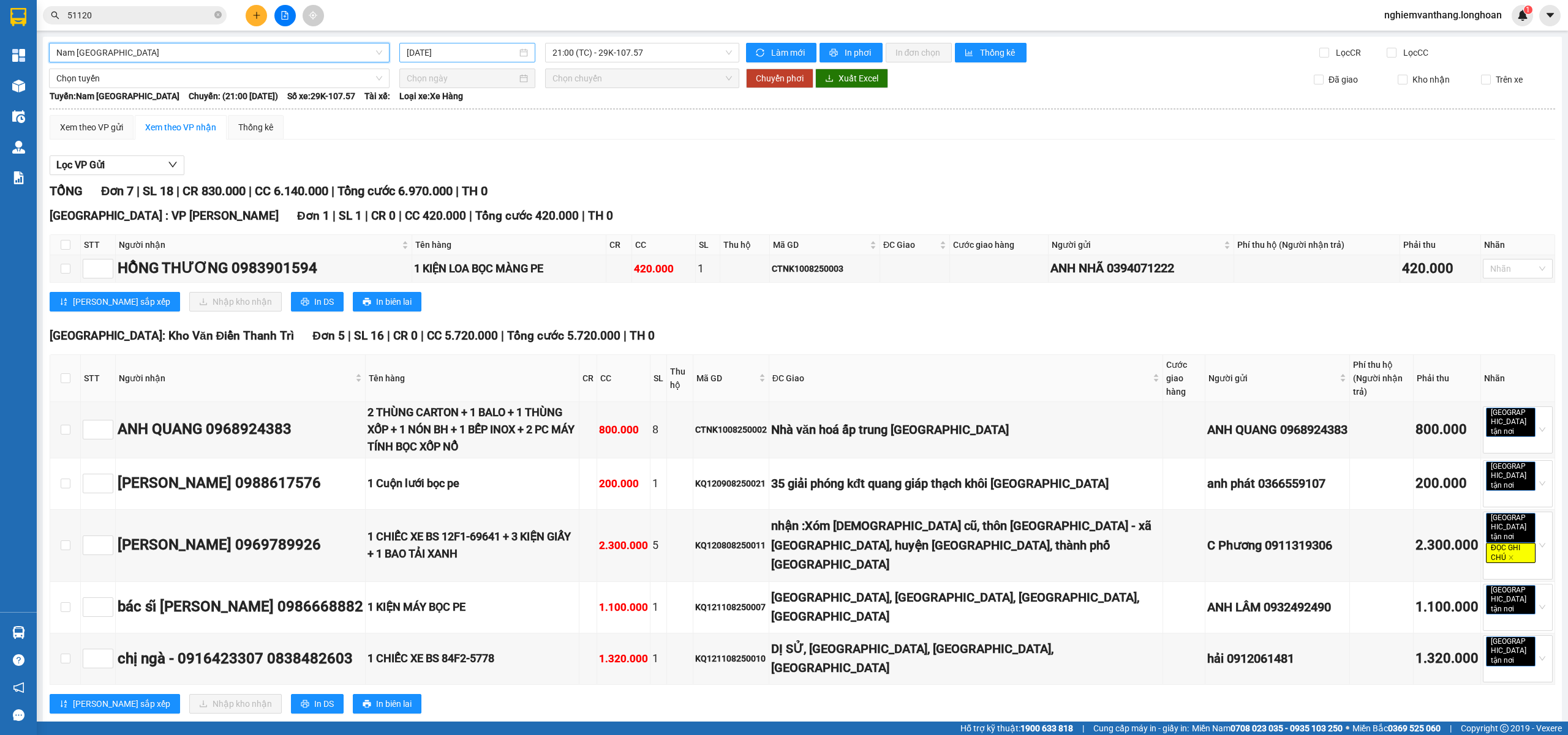
click at [475, 50] on input "[DATE]" at bounding box center [462, 53] width 110 height 14
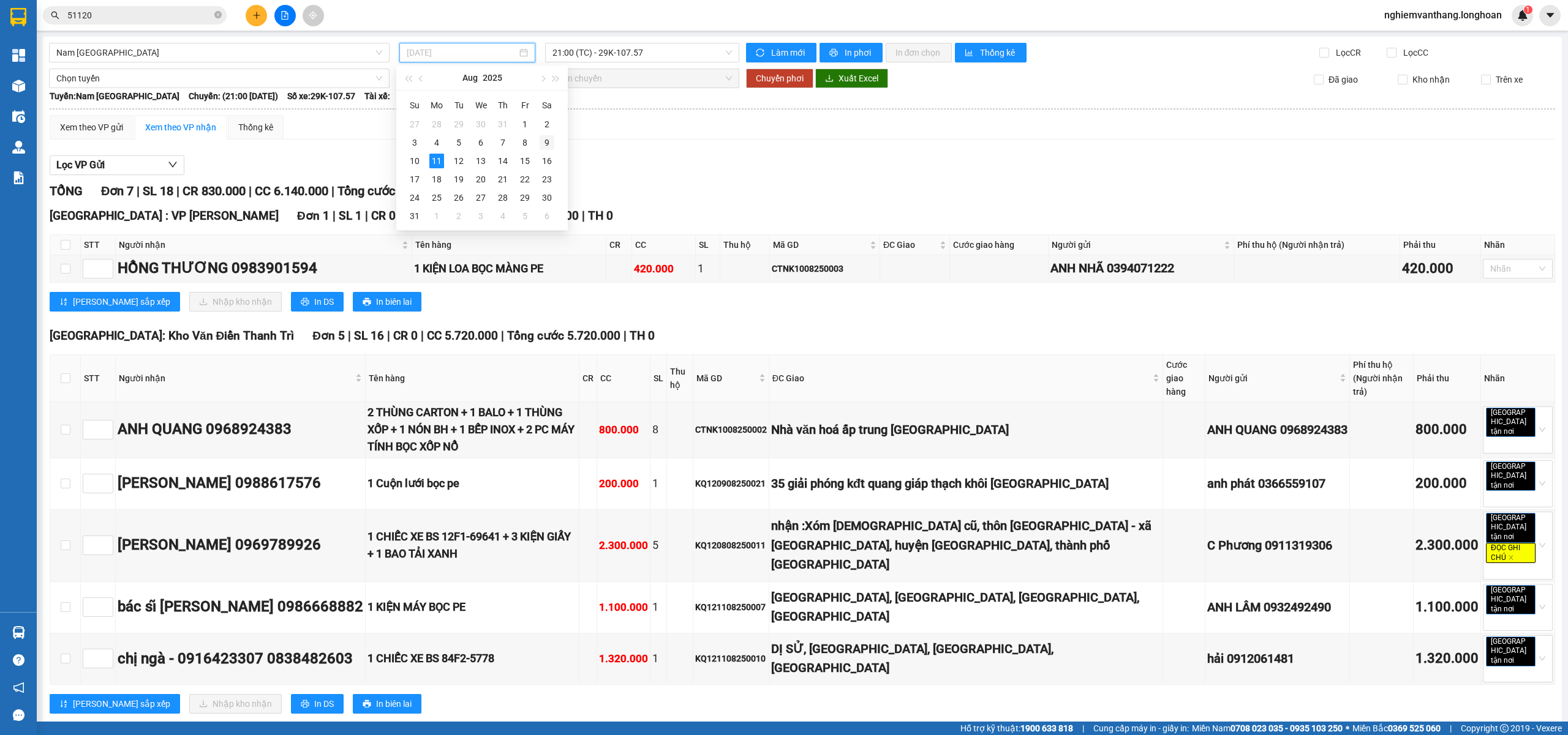
click at [549, 142] on div "9" at bounding box center [547, 142] width 15 height 15
type input "[DATE]"
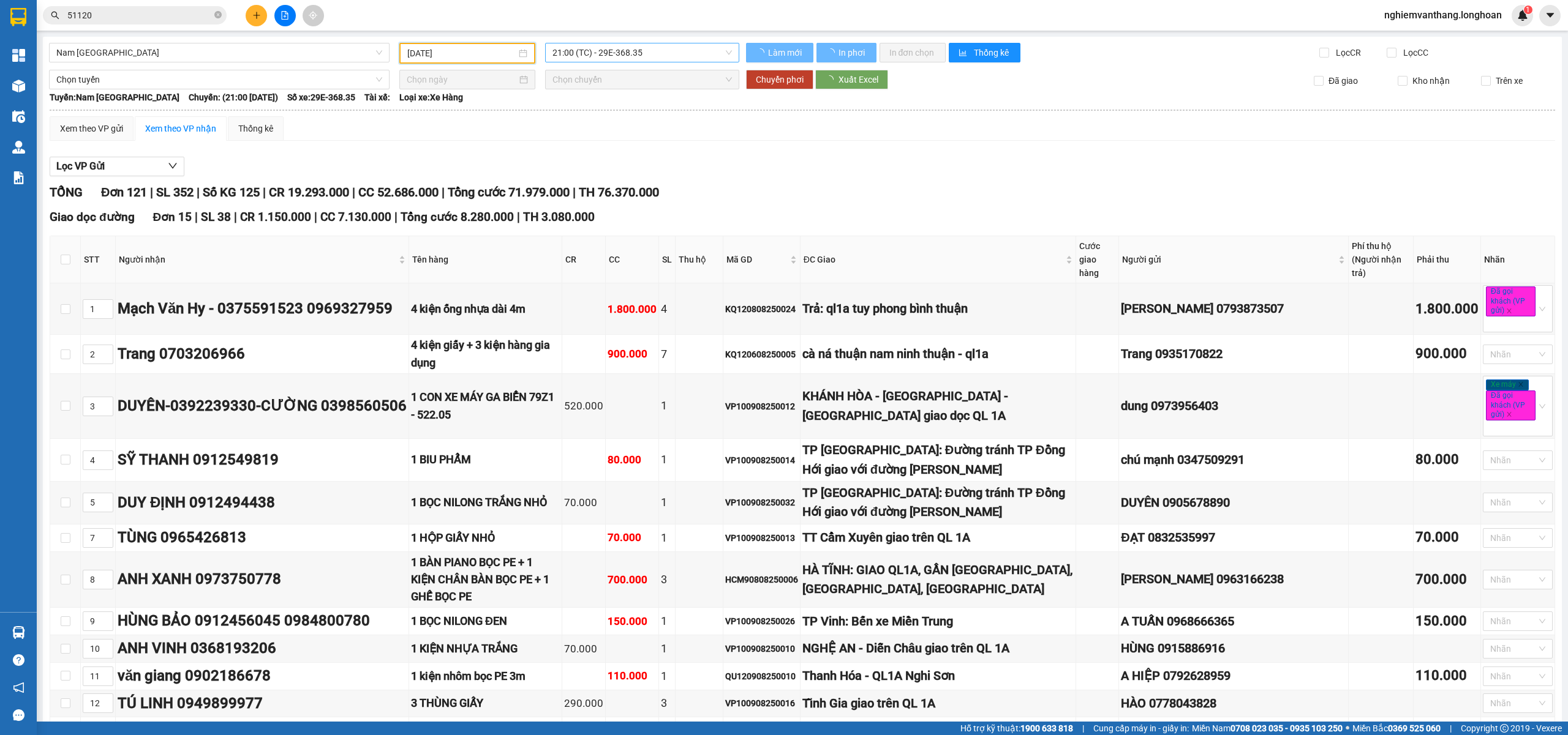
click at [593, 48] on span "21:00 (TC) - 29E-368.35" at bounding box center [642, 53] width 180 height 18
click at [896, 252] on div "ĐC Giao" at bounding box center [938, 259] width 269 height 14
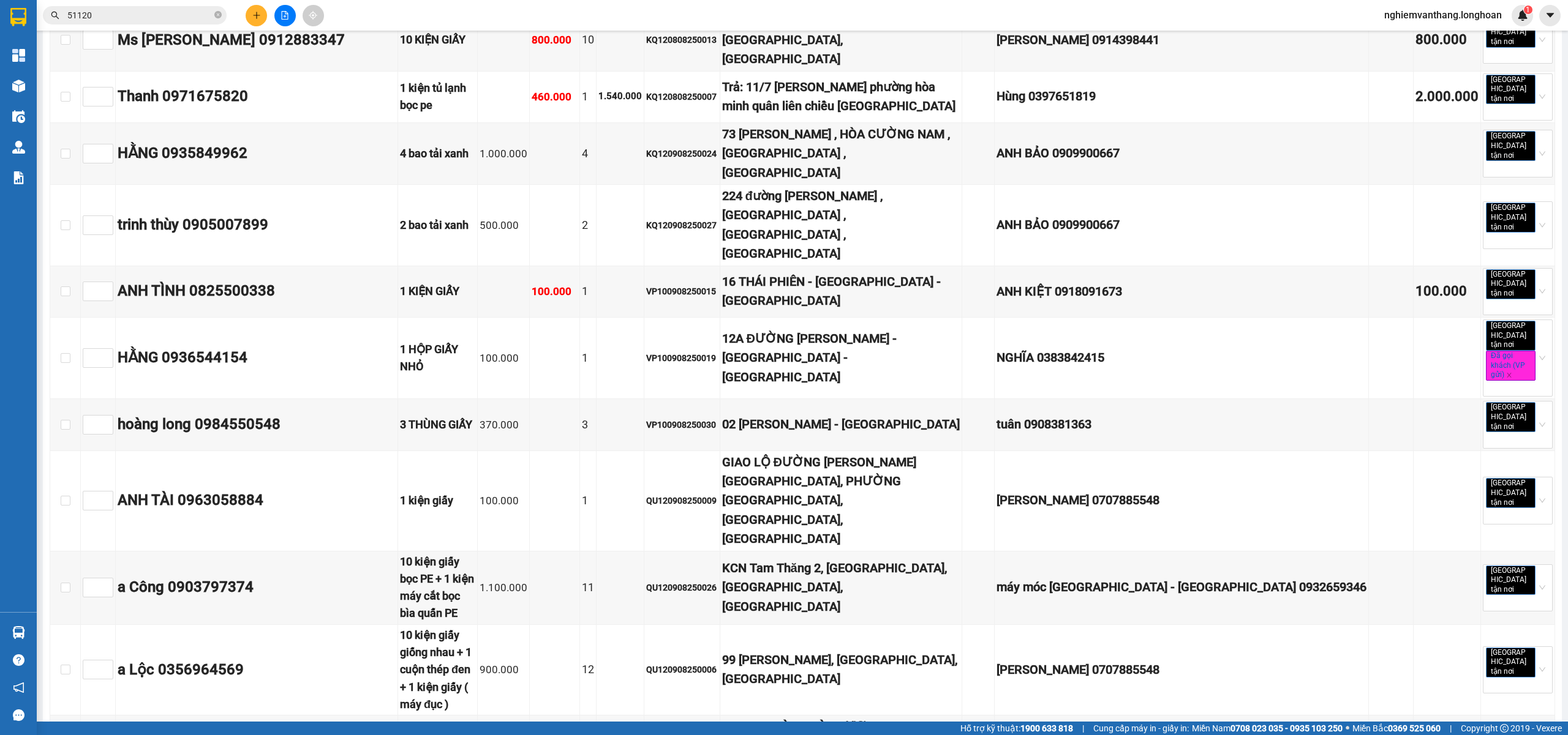
scroll to position [7374, 0]
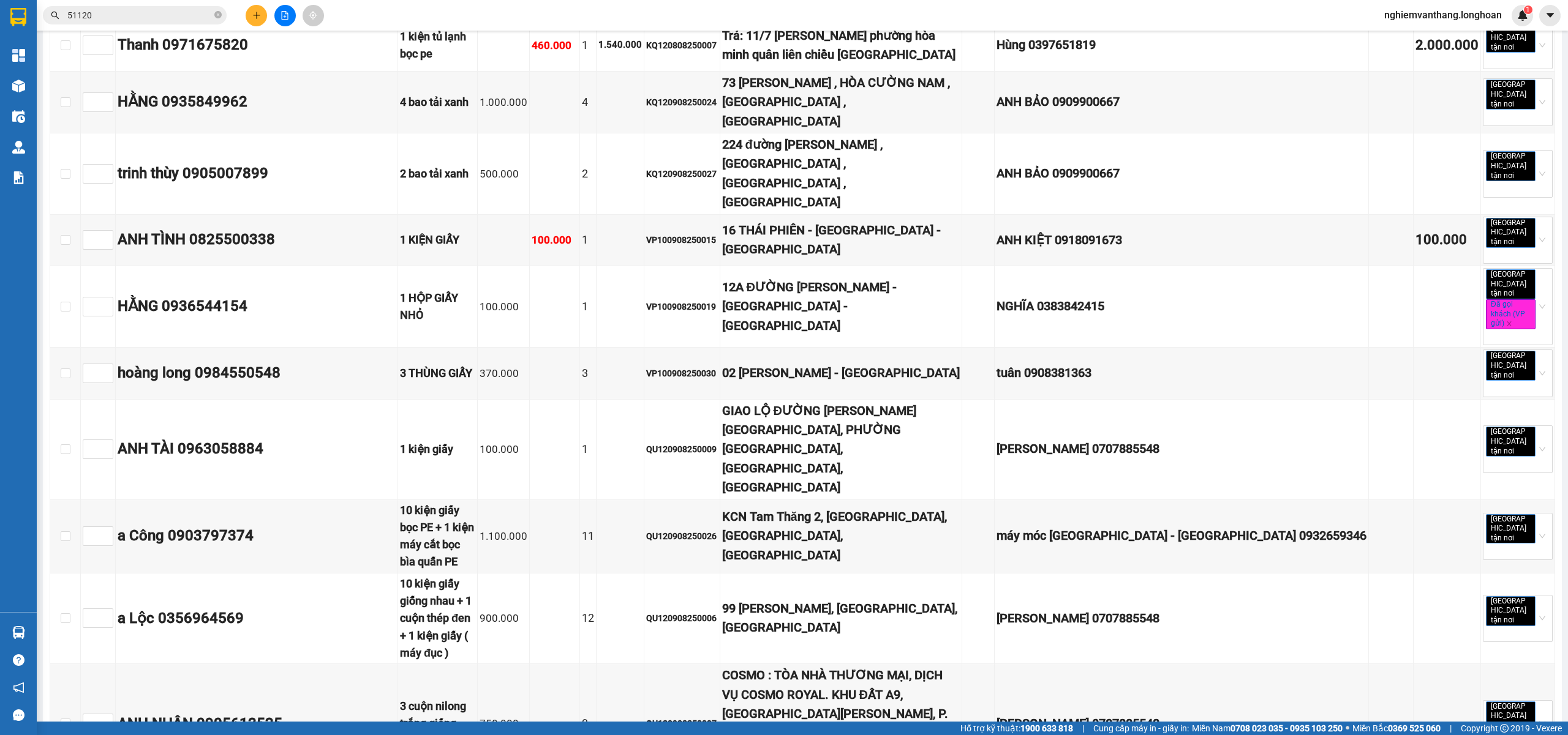
checkbox input "true"
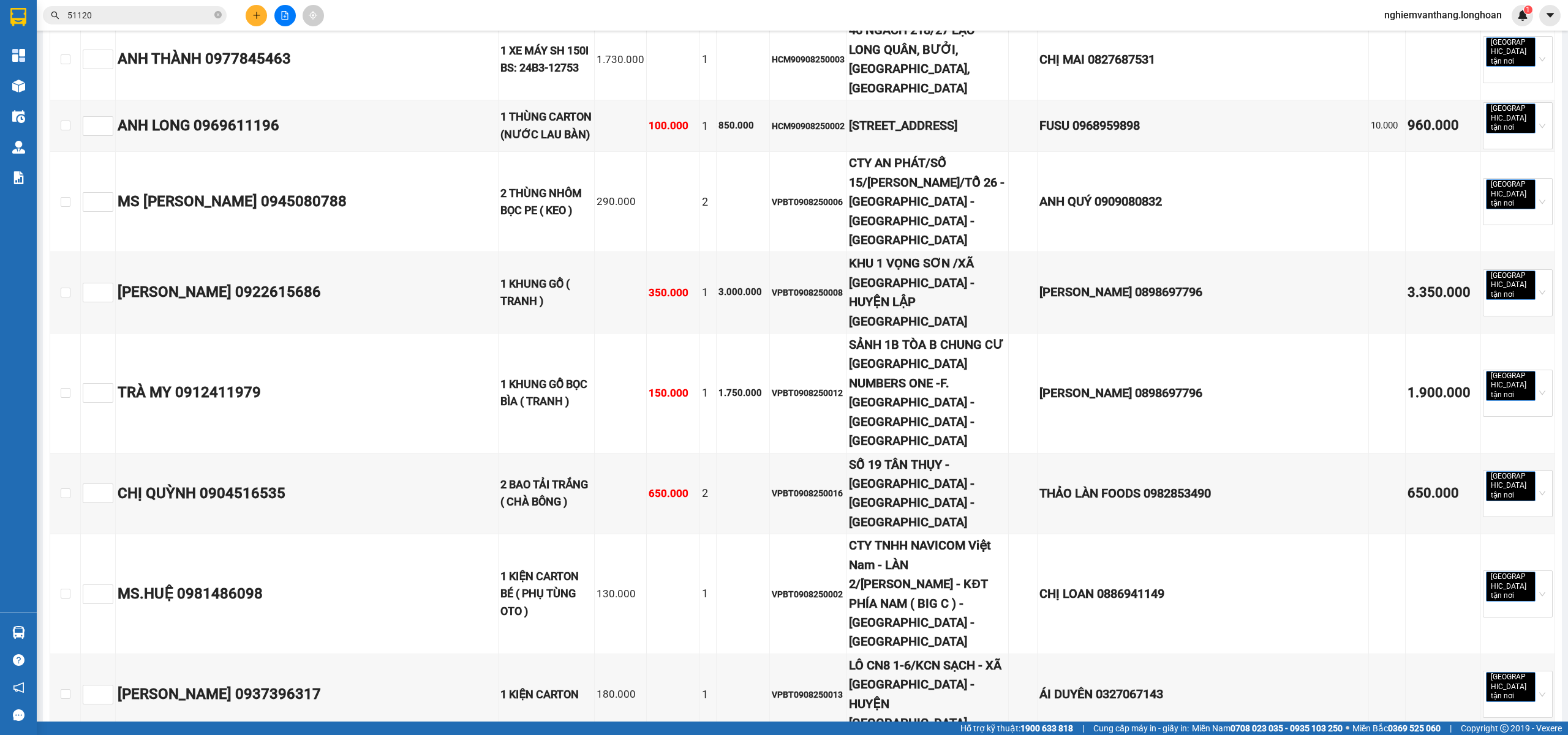
scroll to position [0, 0]
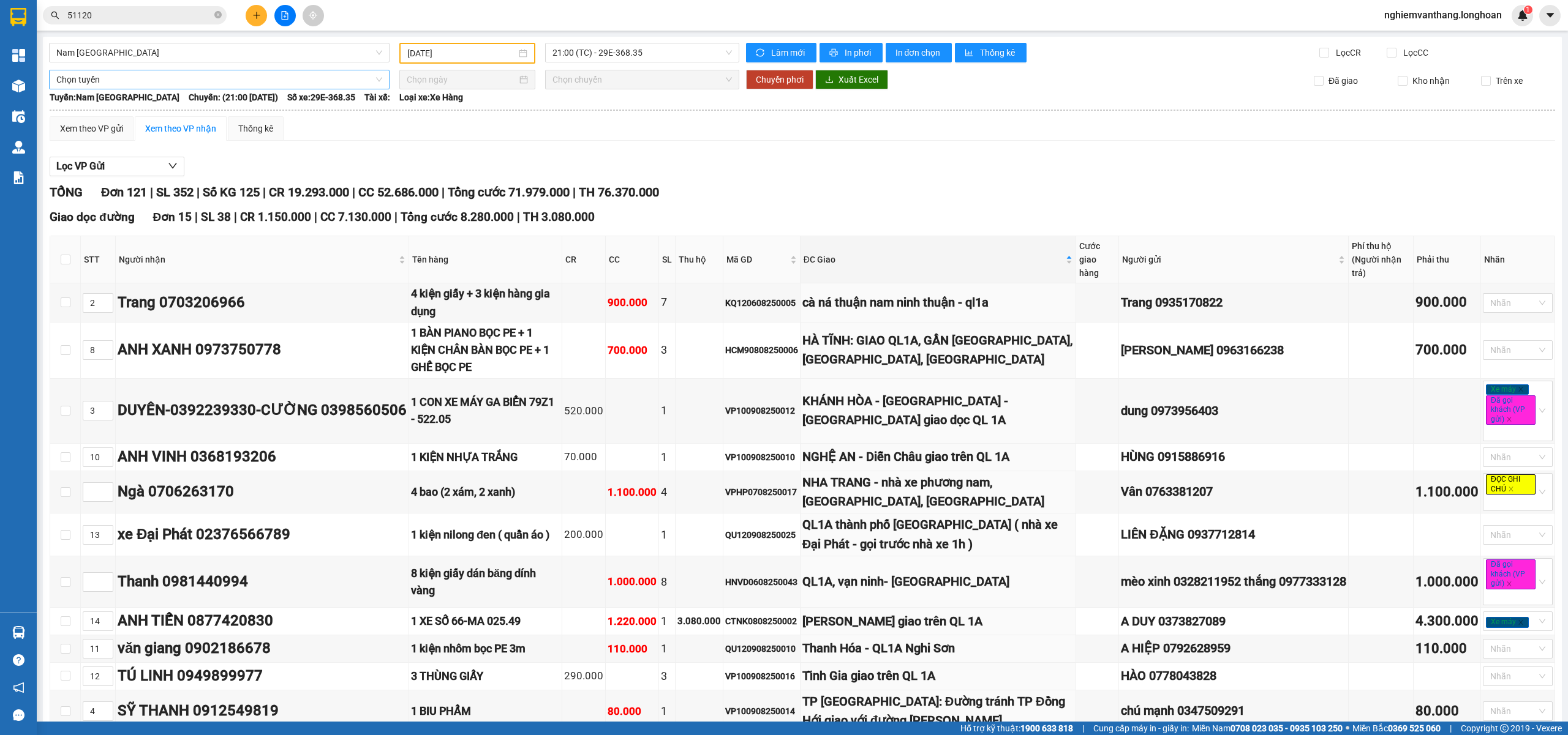
click at [148, 84] on span "Chọn tuyến" at bounding box center [219, 80] width 326 height 18
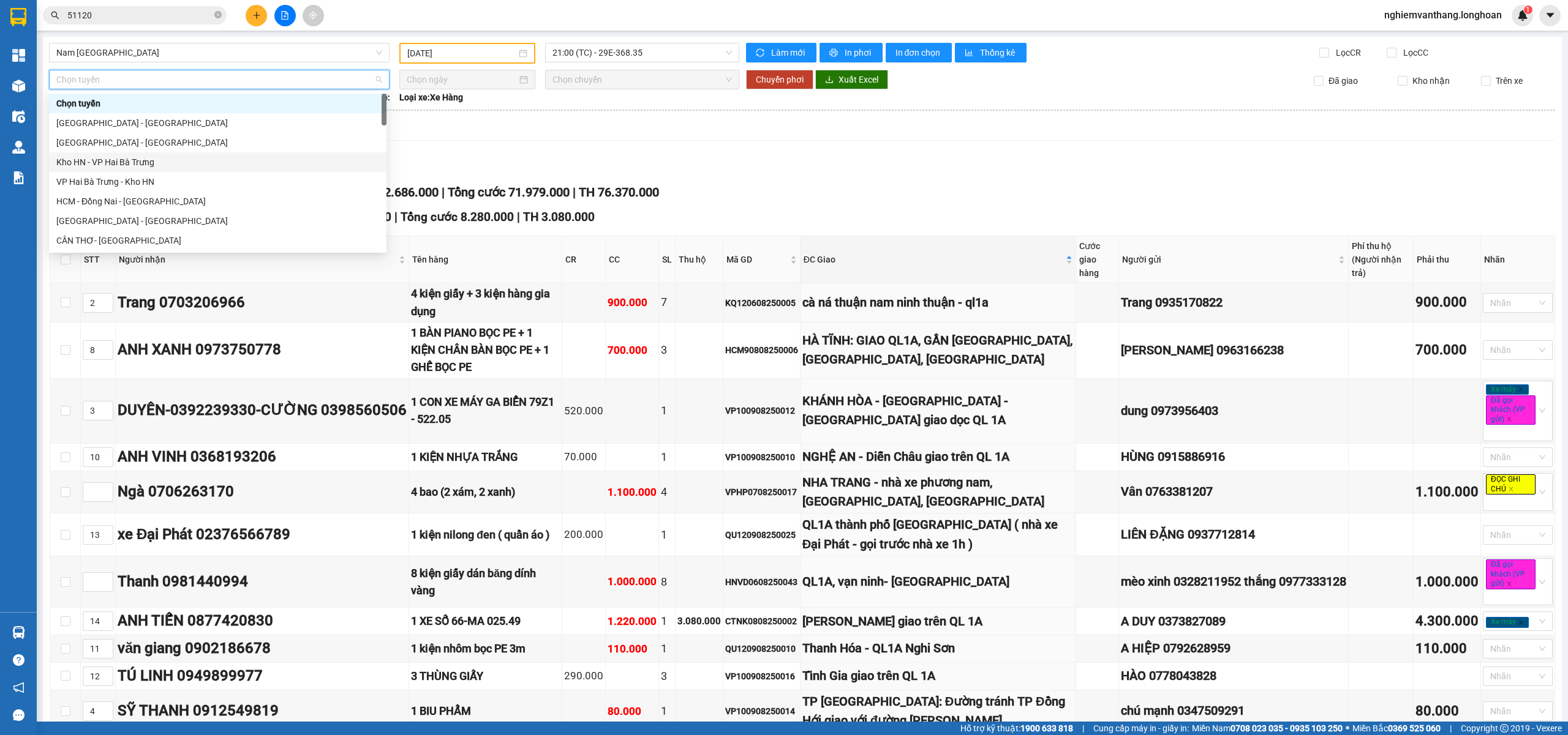
click at [158, 162] on div "Kho HN - VP Hai Bà Trưng" at bounding box center [217, 162] width 323 height 14
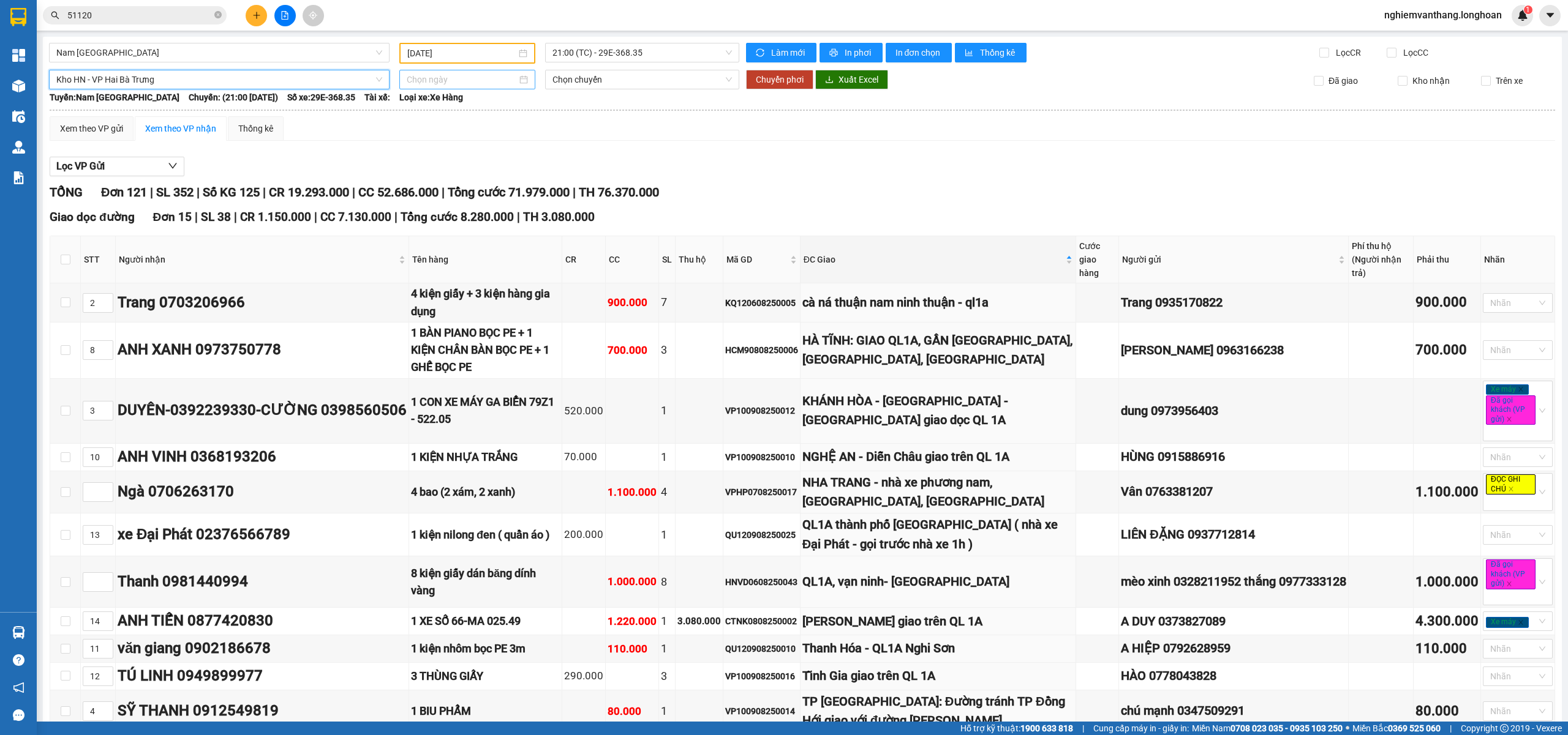
click at [449, 71] on div at bounding box center [467, 79] width 136 height 19
type input "[DATE]"
click at [436, 189] on div "11" at bounding box center [437, 187] width 15 height 15
type input "[DATE]"
click at [760, 79] on span "Chuyển phơi" at bounding box center [780, 80] width 48 height 14
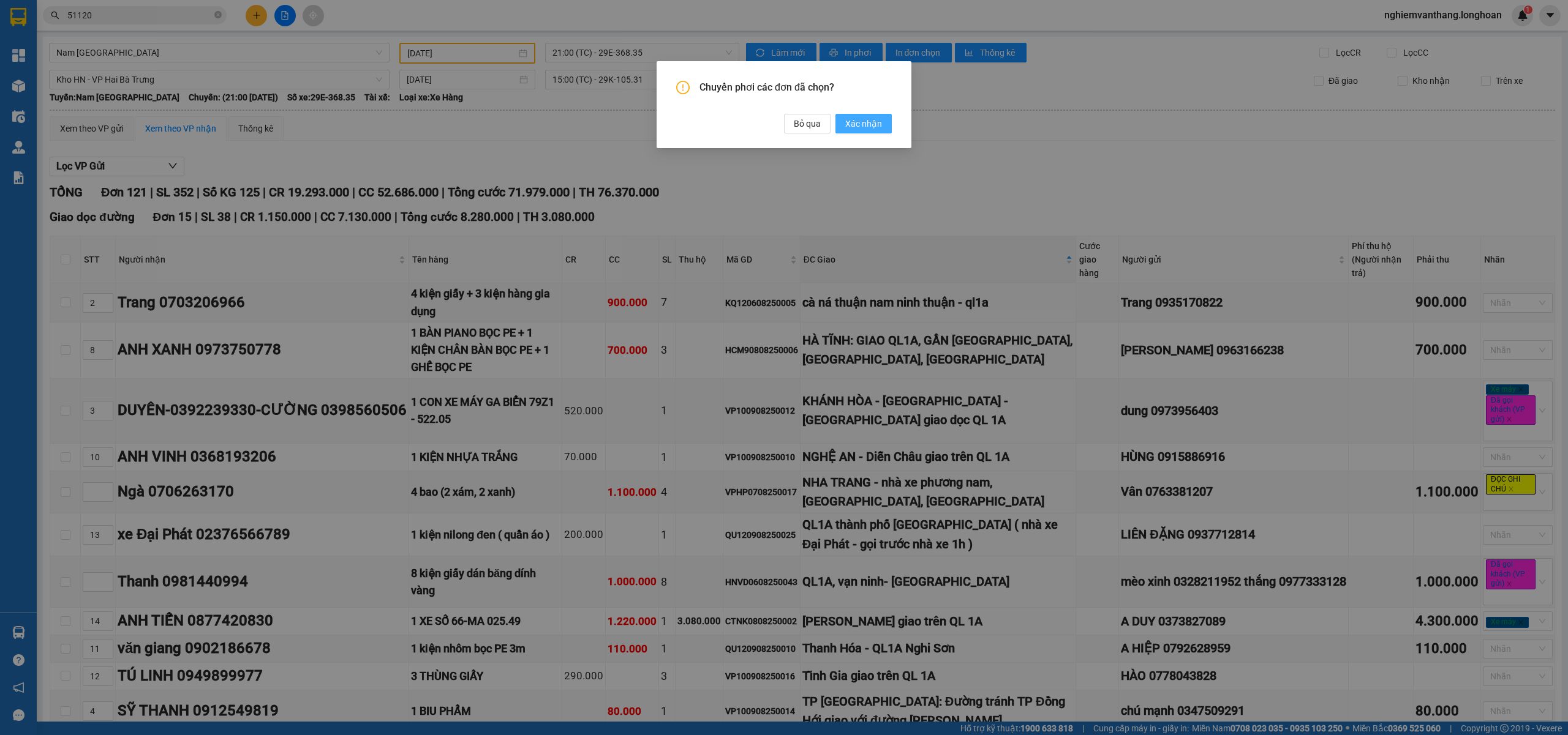
click at [883, 126] on button "Xác nhận" at bounding box center [863, 123] width 56 height 19
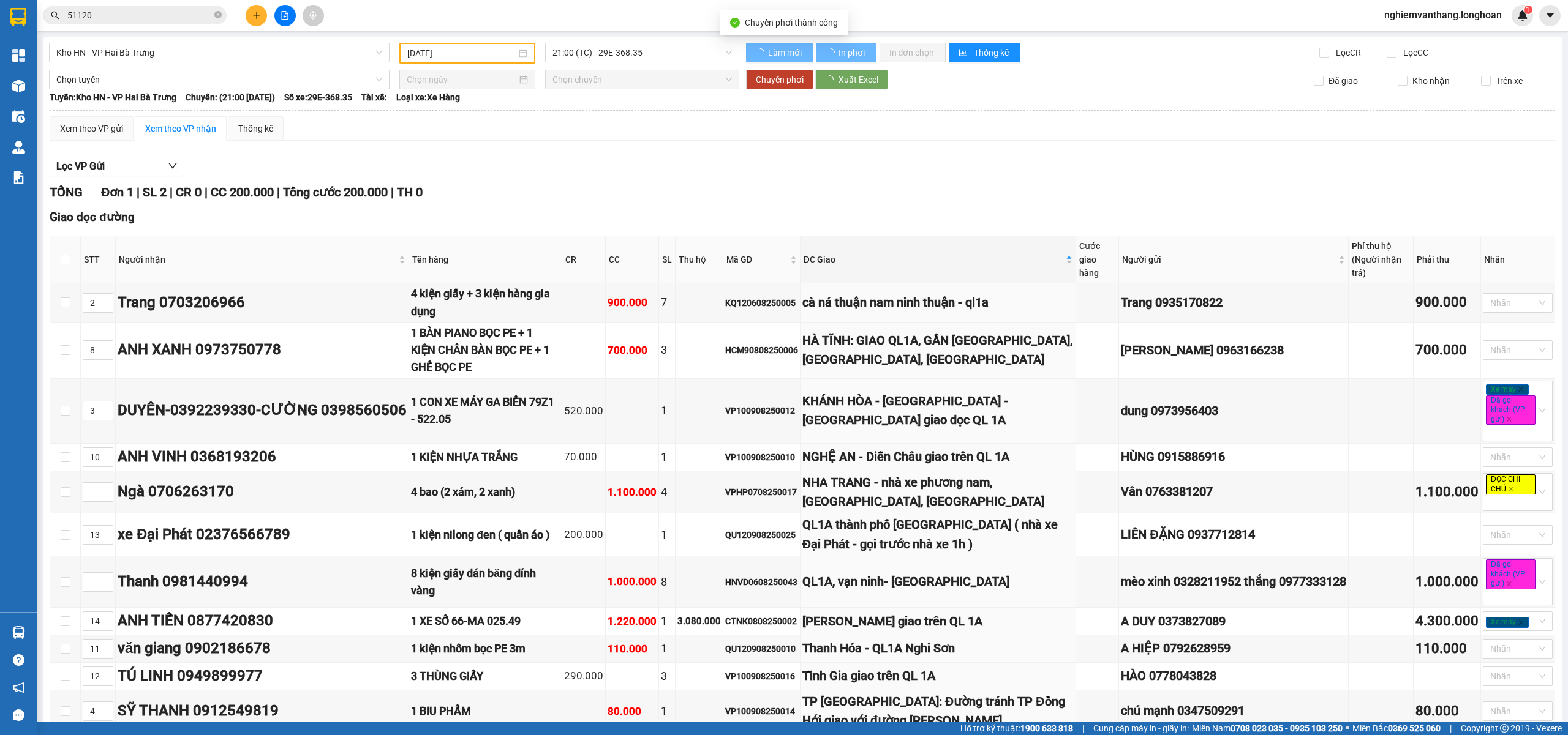
type input "[DATE]"
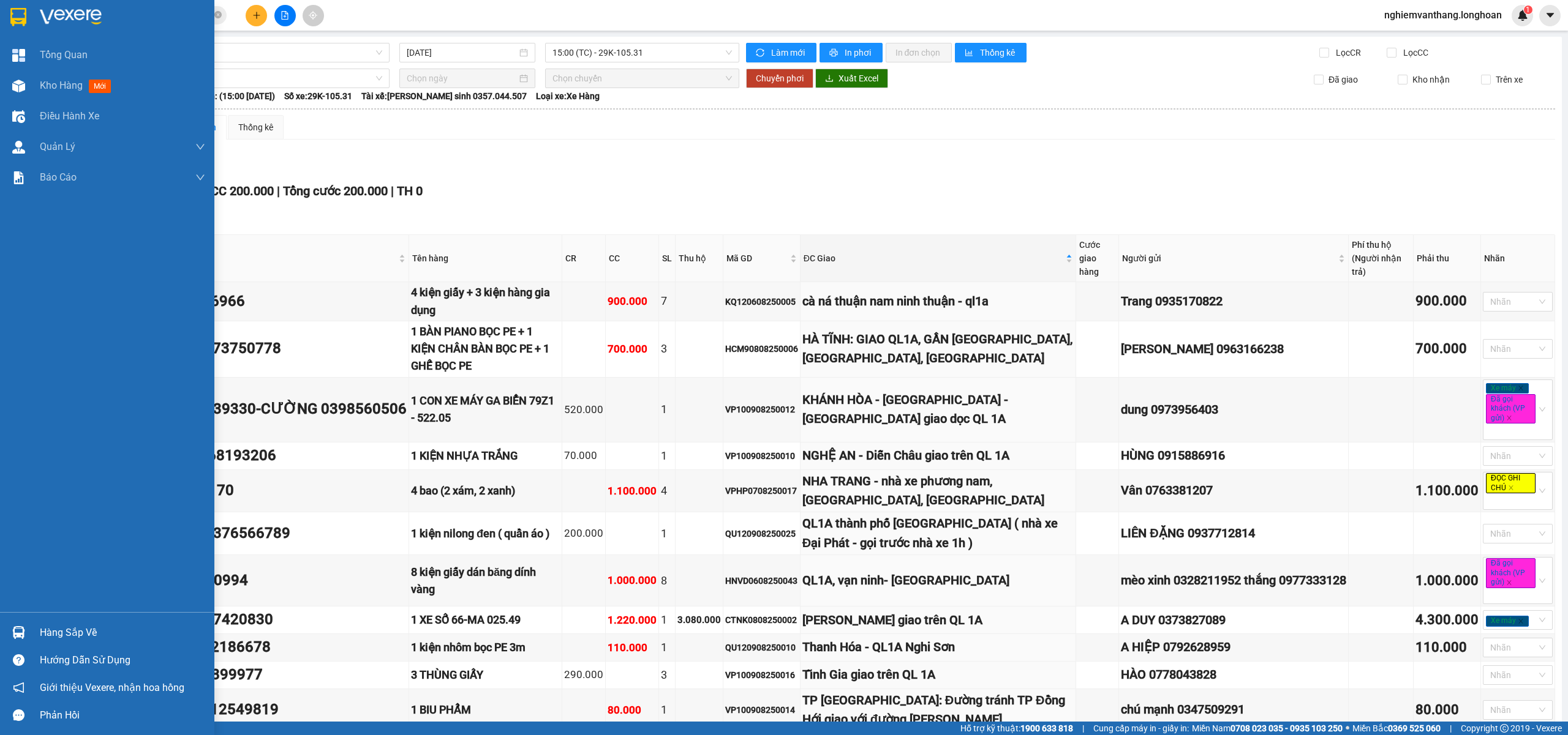
click at [19, 10] on img at bounding box center [18, 18] width 16 height 18
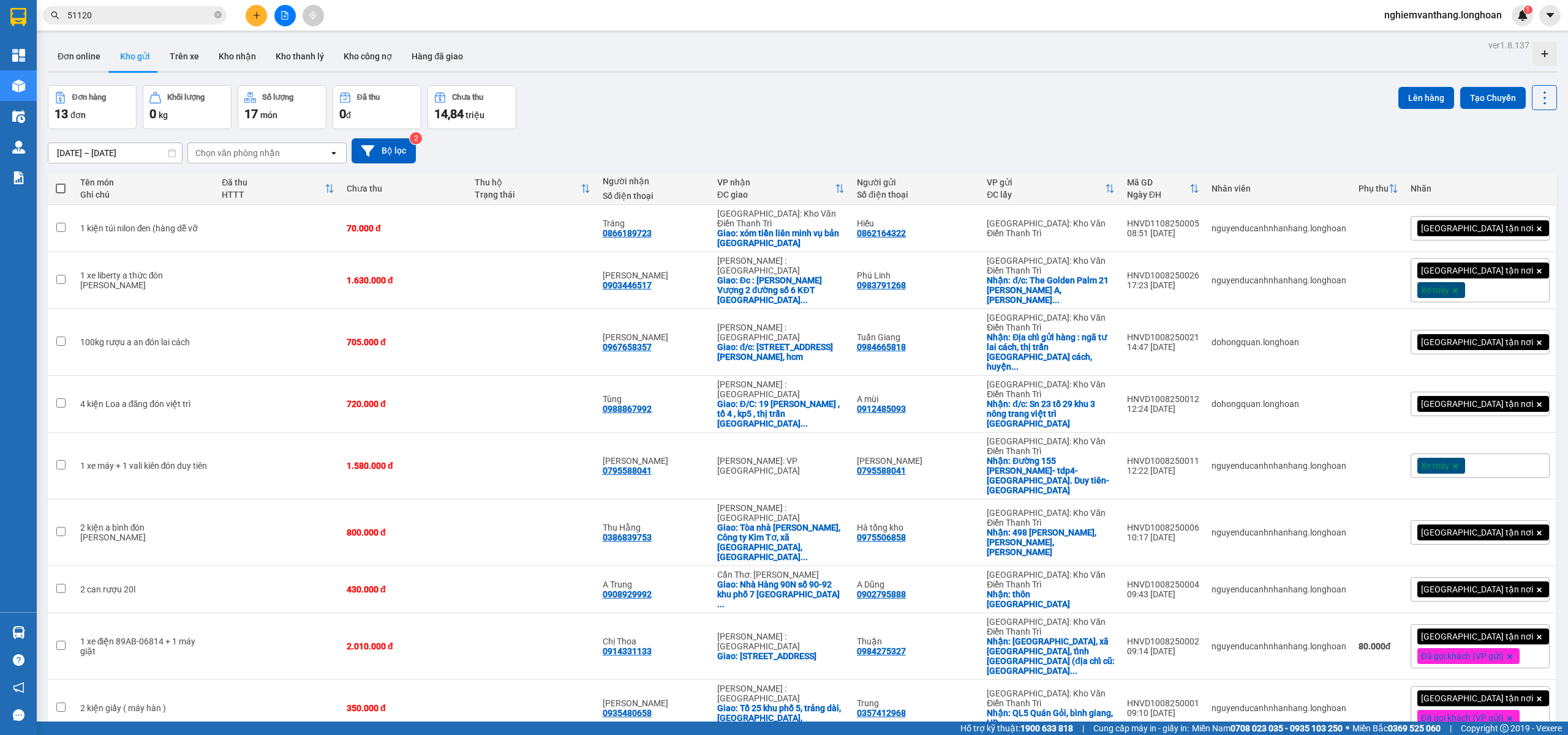
click at [292, 18] on button at bounding box center [285, 15] width 21 height 21
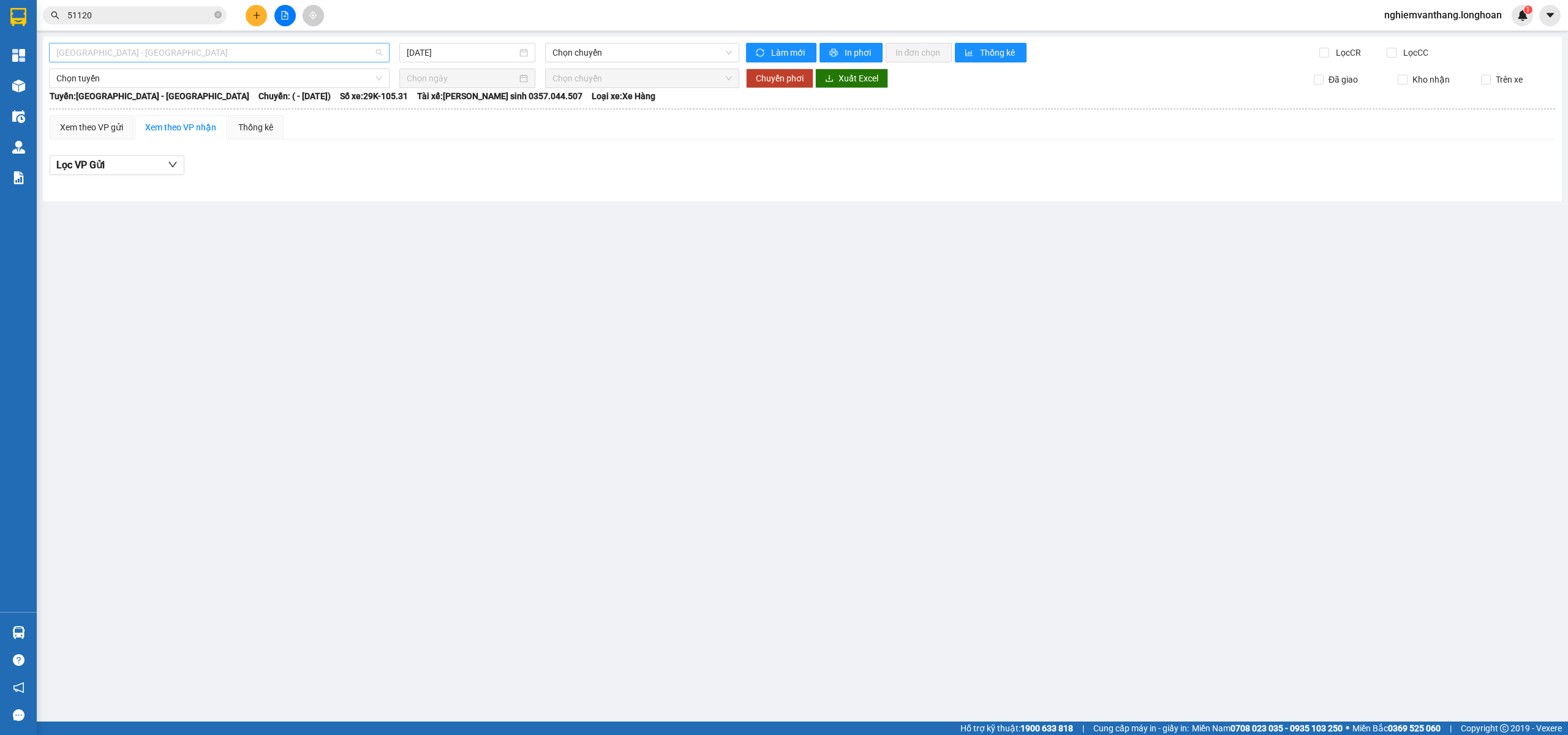
click at [132, 43] on span "[GEOGRAPHIC_DATA] - [GEOGRAPHIC_DATA]" at bounding box center [219, 53] width 326 height 18
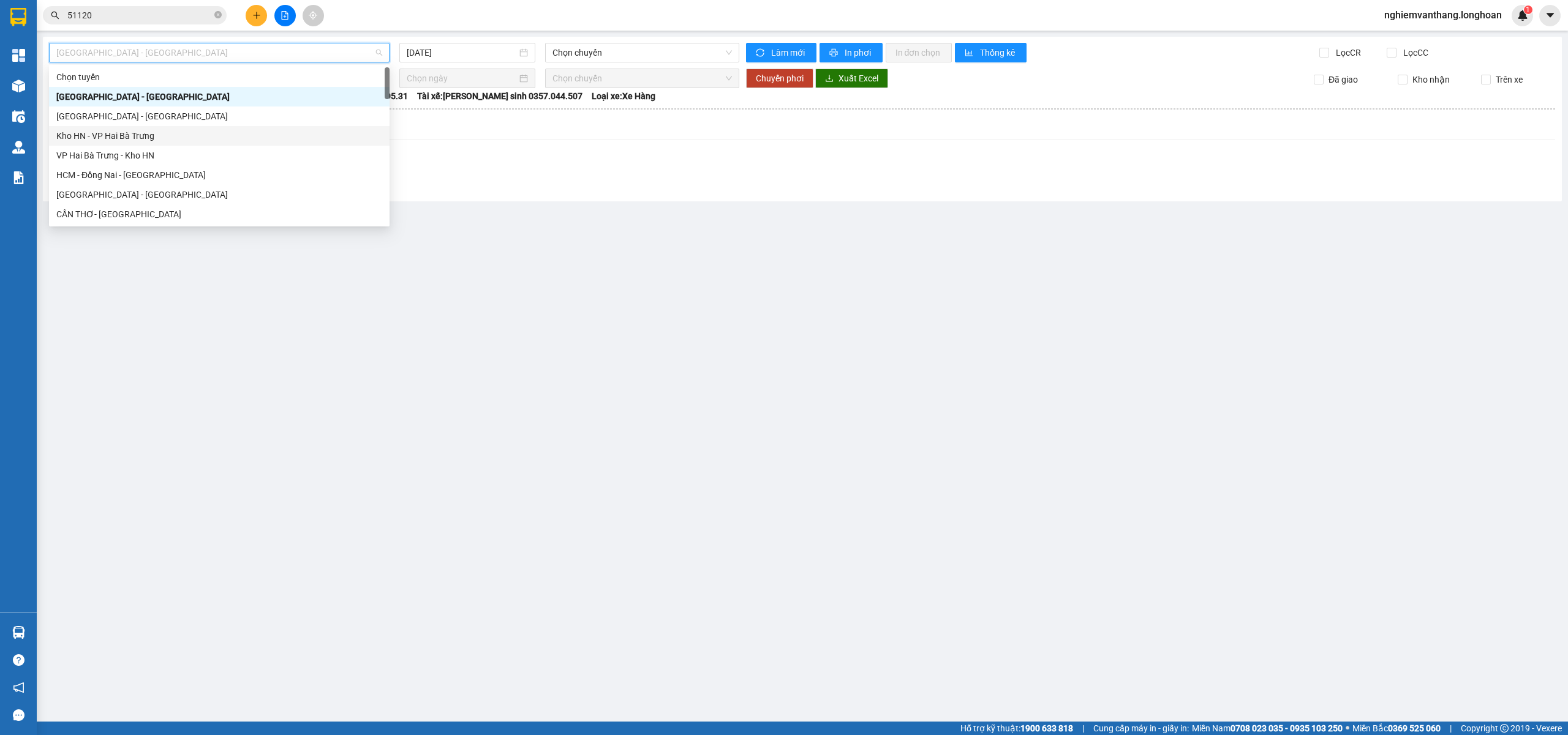
click at [132, 141] on div "Kho HN - VP Hai Bà Trưng" at bounding box center [219, 136] width 326 height 14
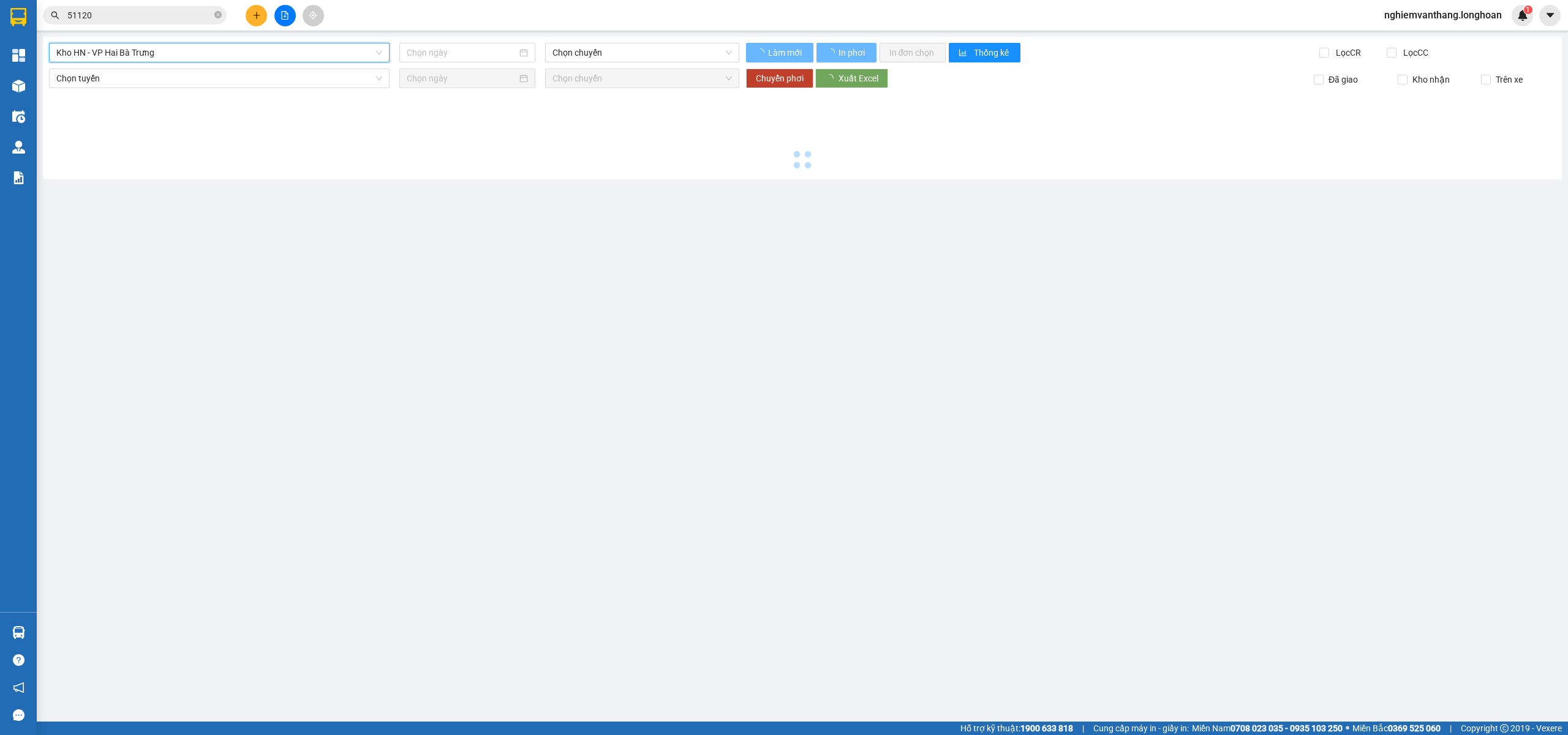
type input "[DATE]"
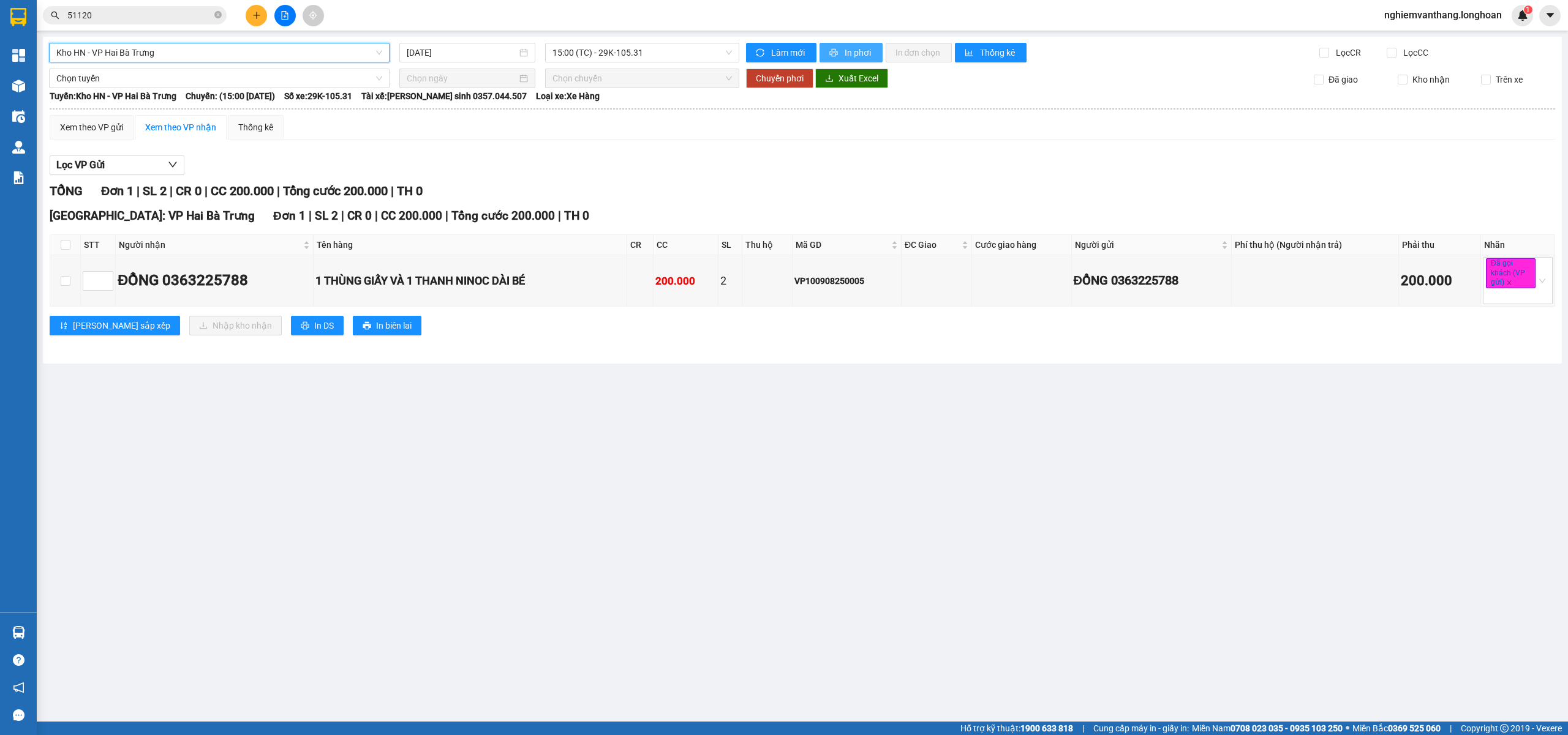
click at [840, 44] on button "In phơi" at bounding box center [851, 52] width 63 height 19
click at [153, 47] on span "Kho HN - VP Hai Bà Trưng" at bounding box center [219, 53] width 326 height 18
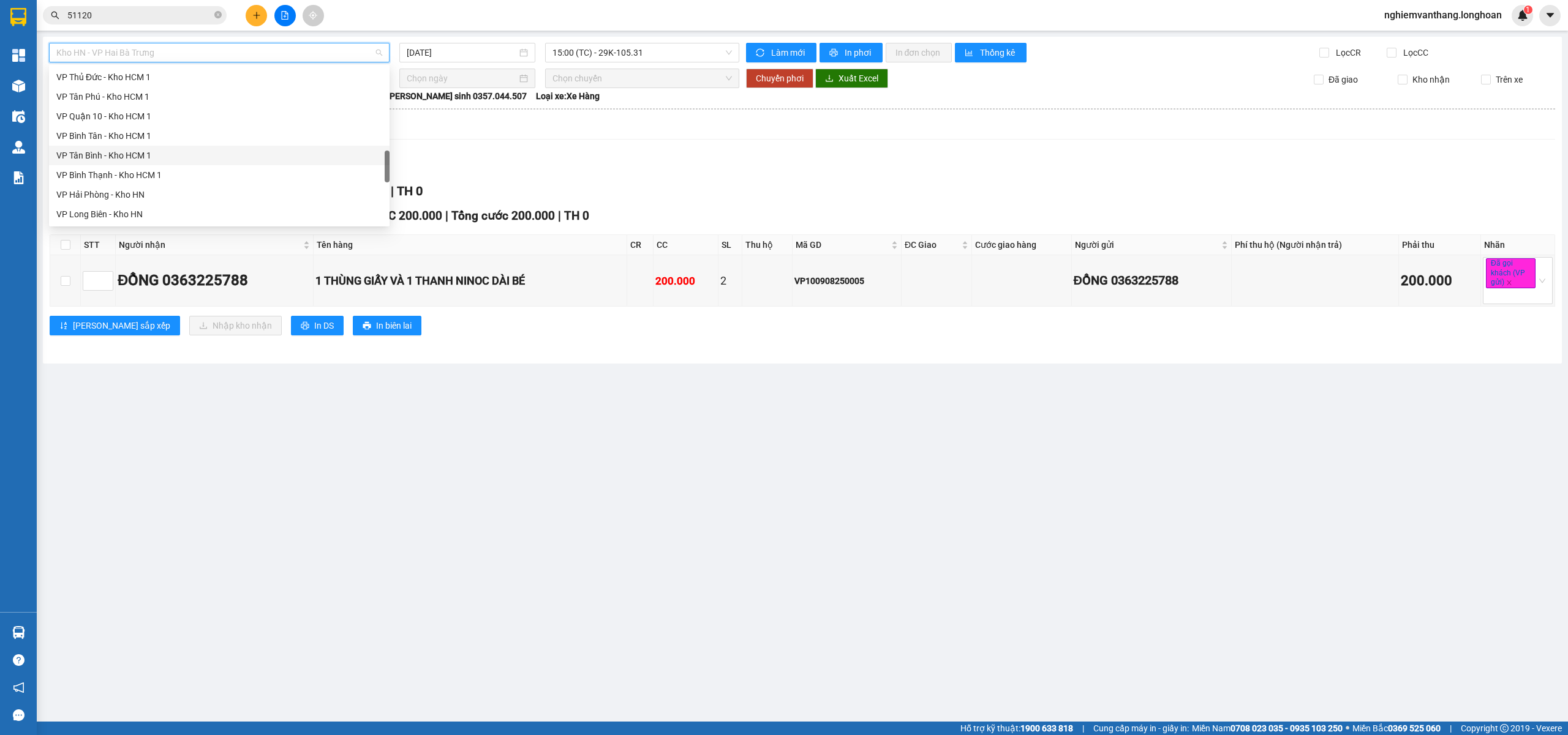
scroll to position [803, 0]
click at [84, 108] on div "Nam [GEOGRAPHIC_DATA]" at bounding box center [219, 116] width 340 height 19
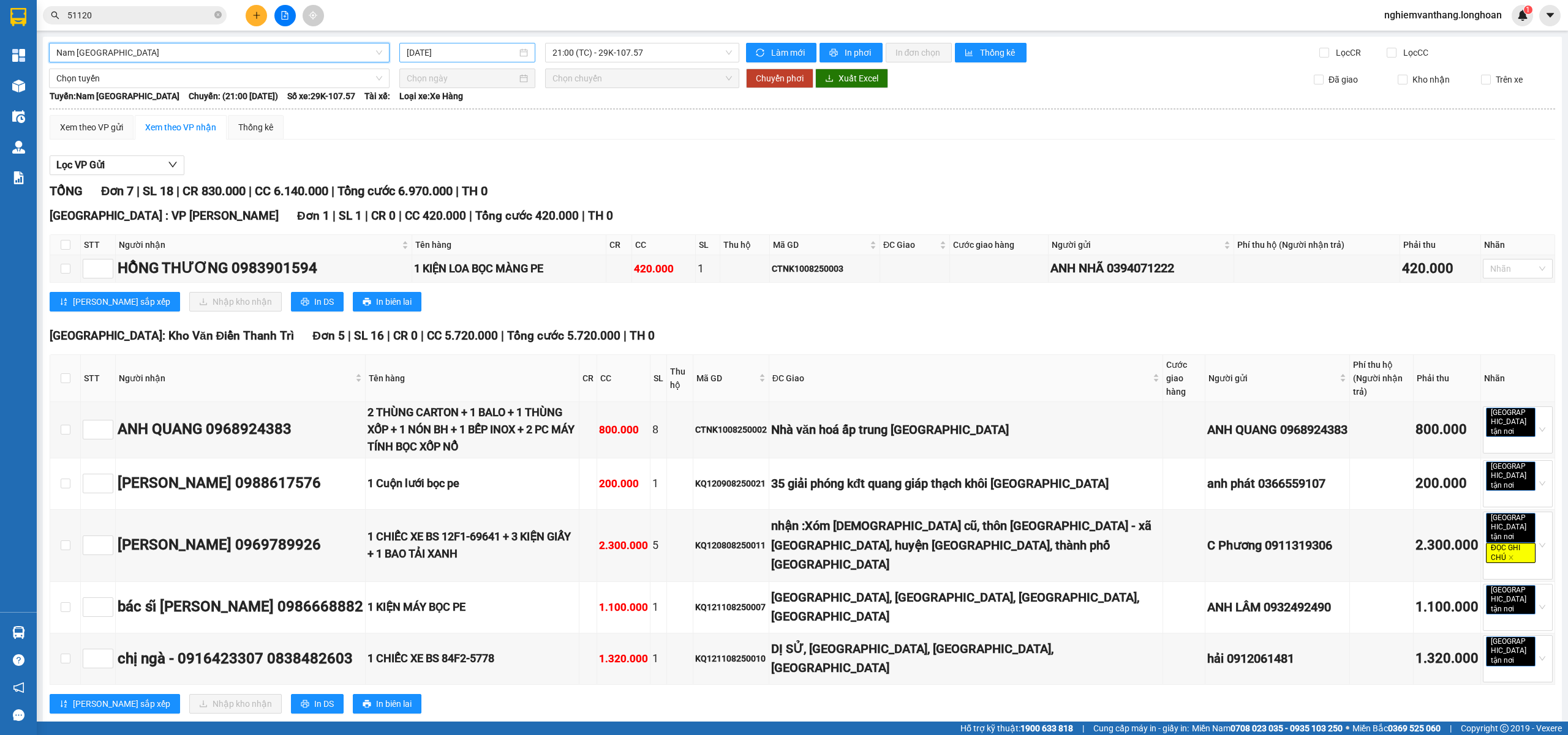
click at [458, 52] on input "[DATE]" at bounding box center [462, 53] width 110 height 14
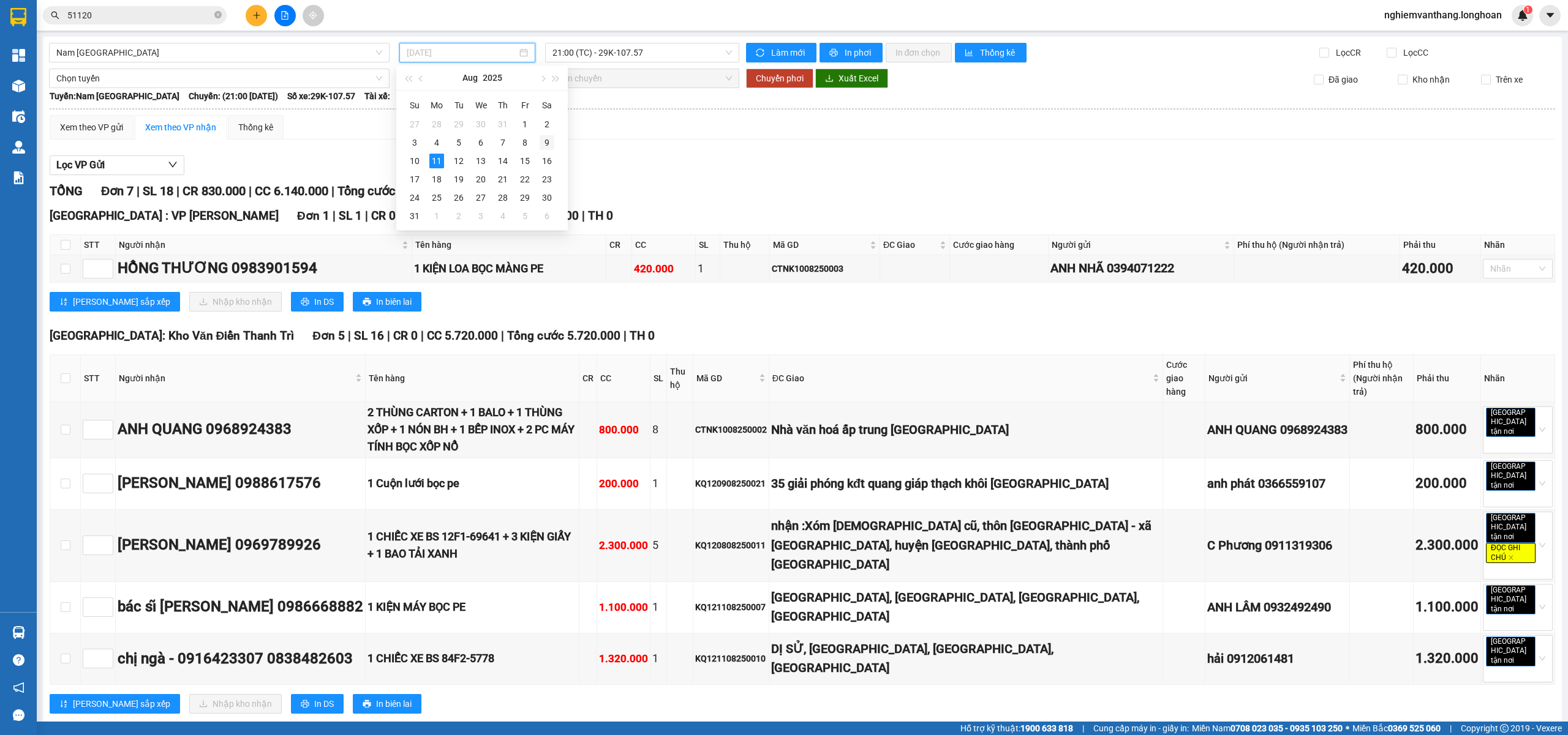
click at [542, 143] on div "9" at bounding box center [547, 142] width 15 height 15
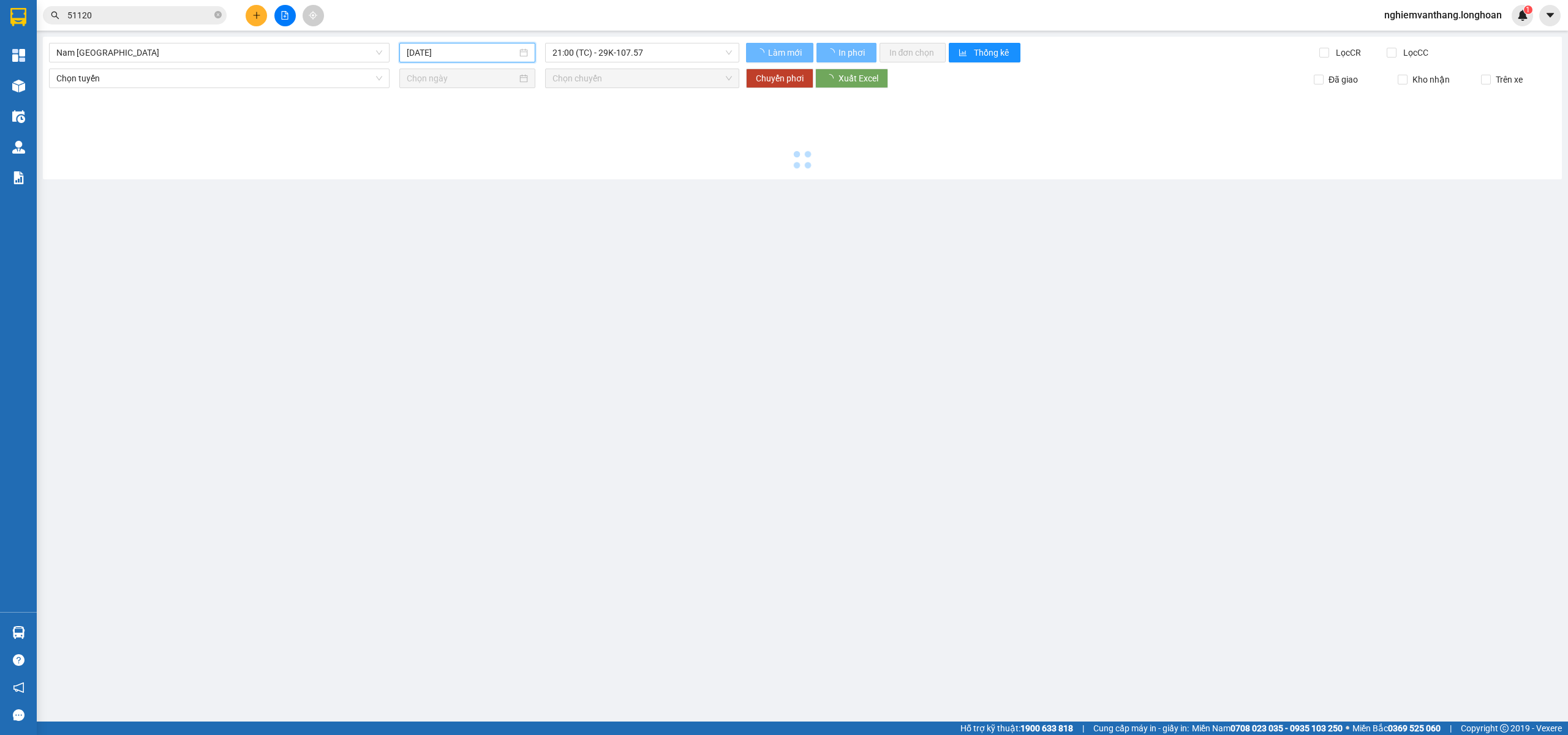
type input "[DATE]"
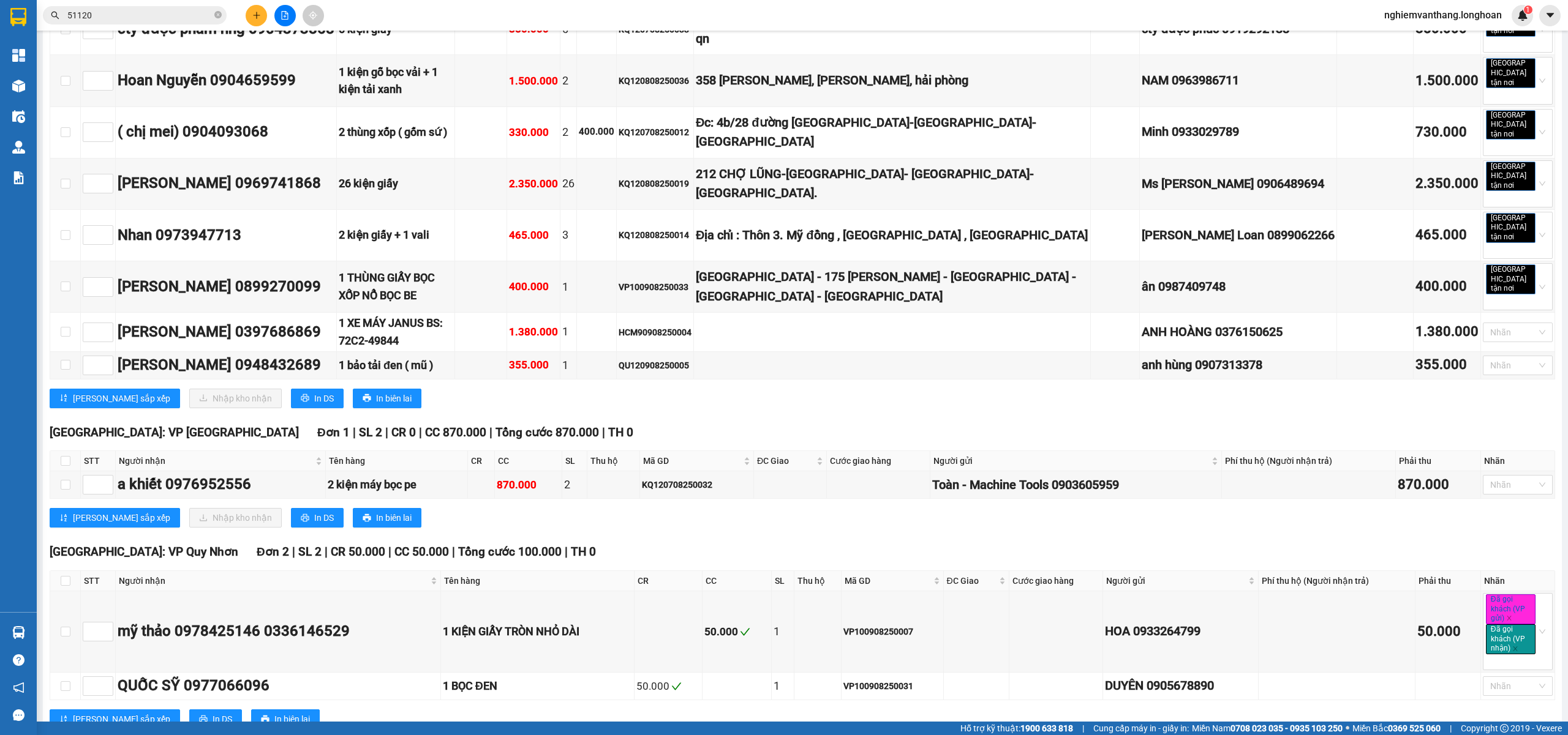
scroll to position [1958, 0]
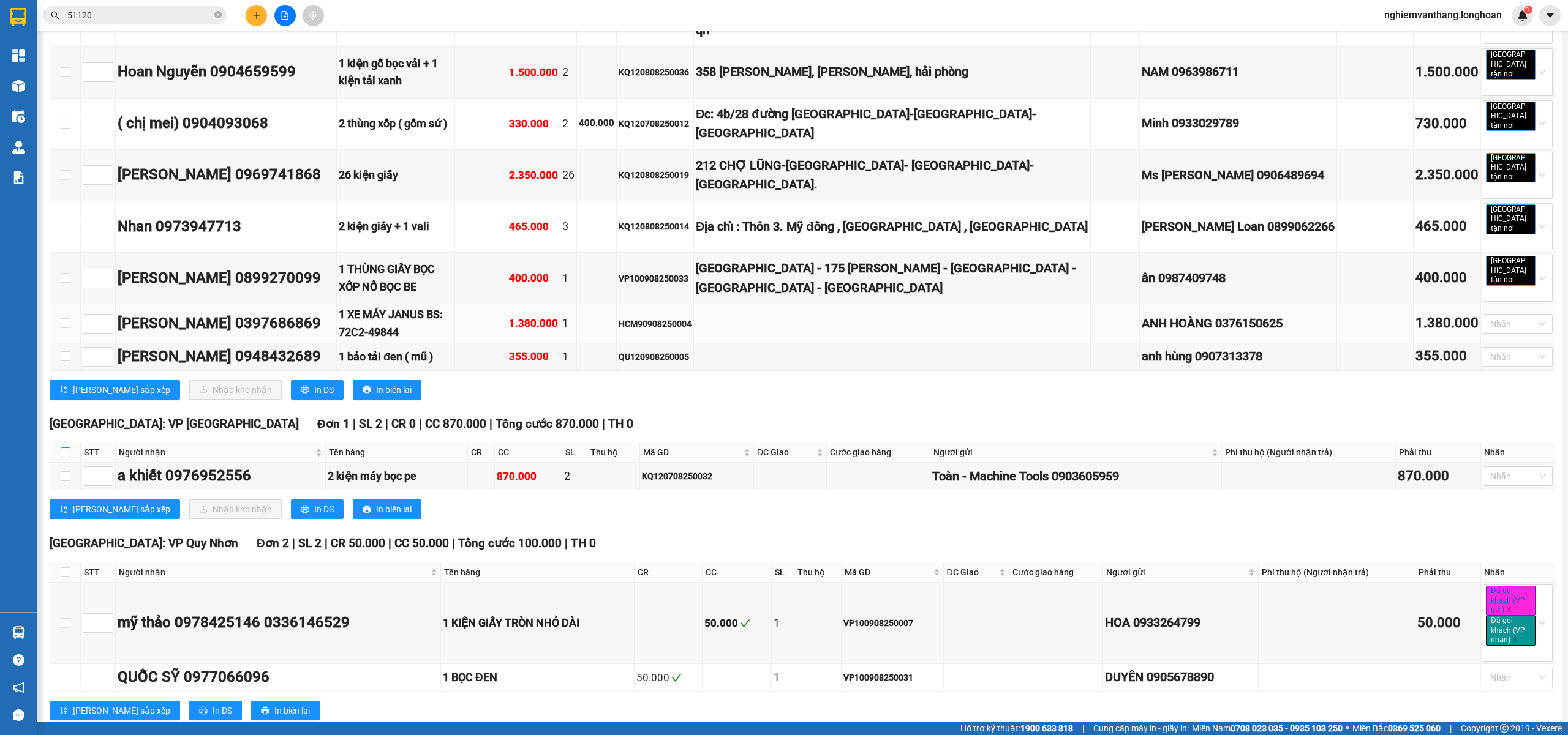
click at [64, 447] on input "checkbox" at bounding box center [66, 452] width 10 height 10
checkbox input "true"
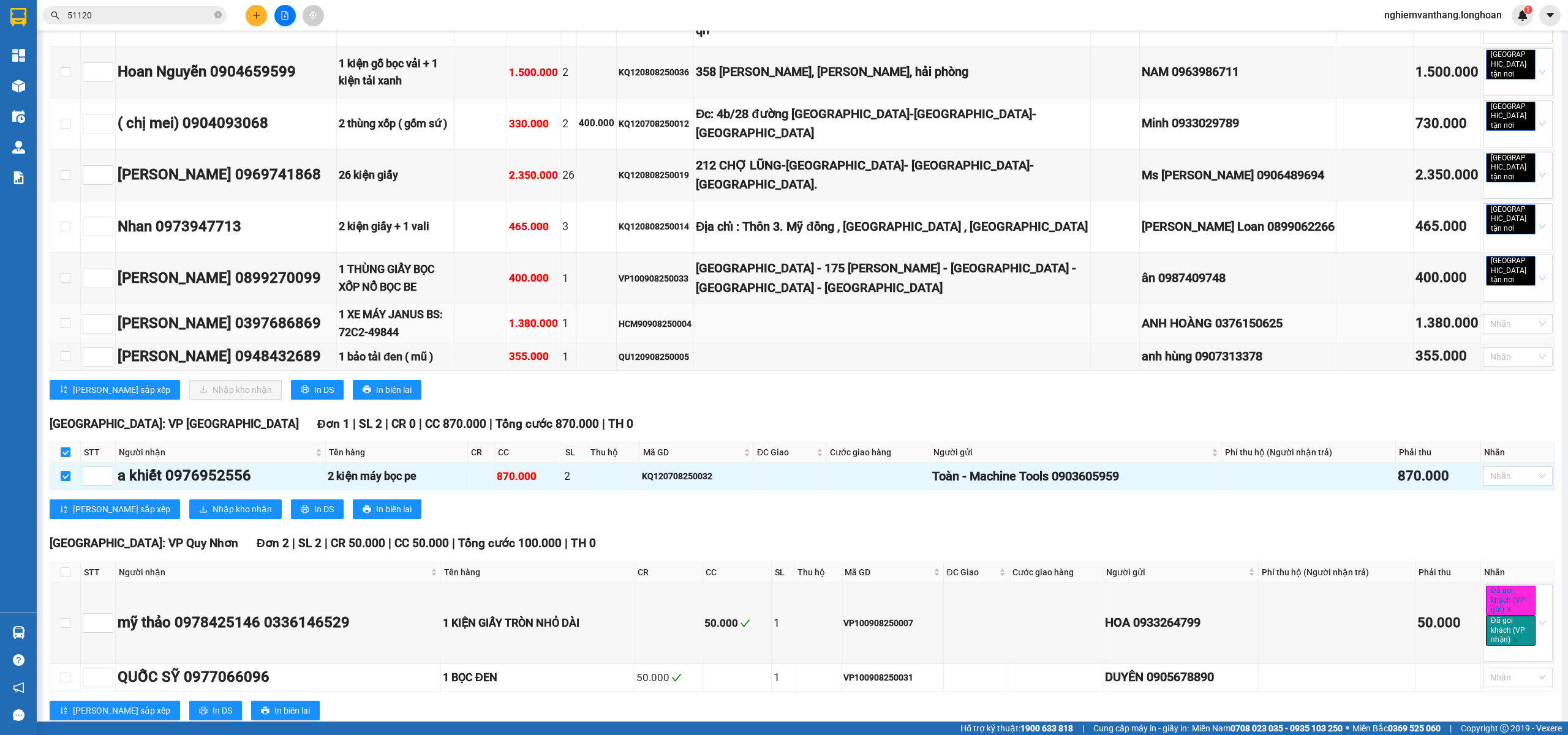
checkbox input "true"
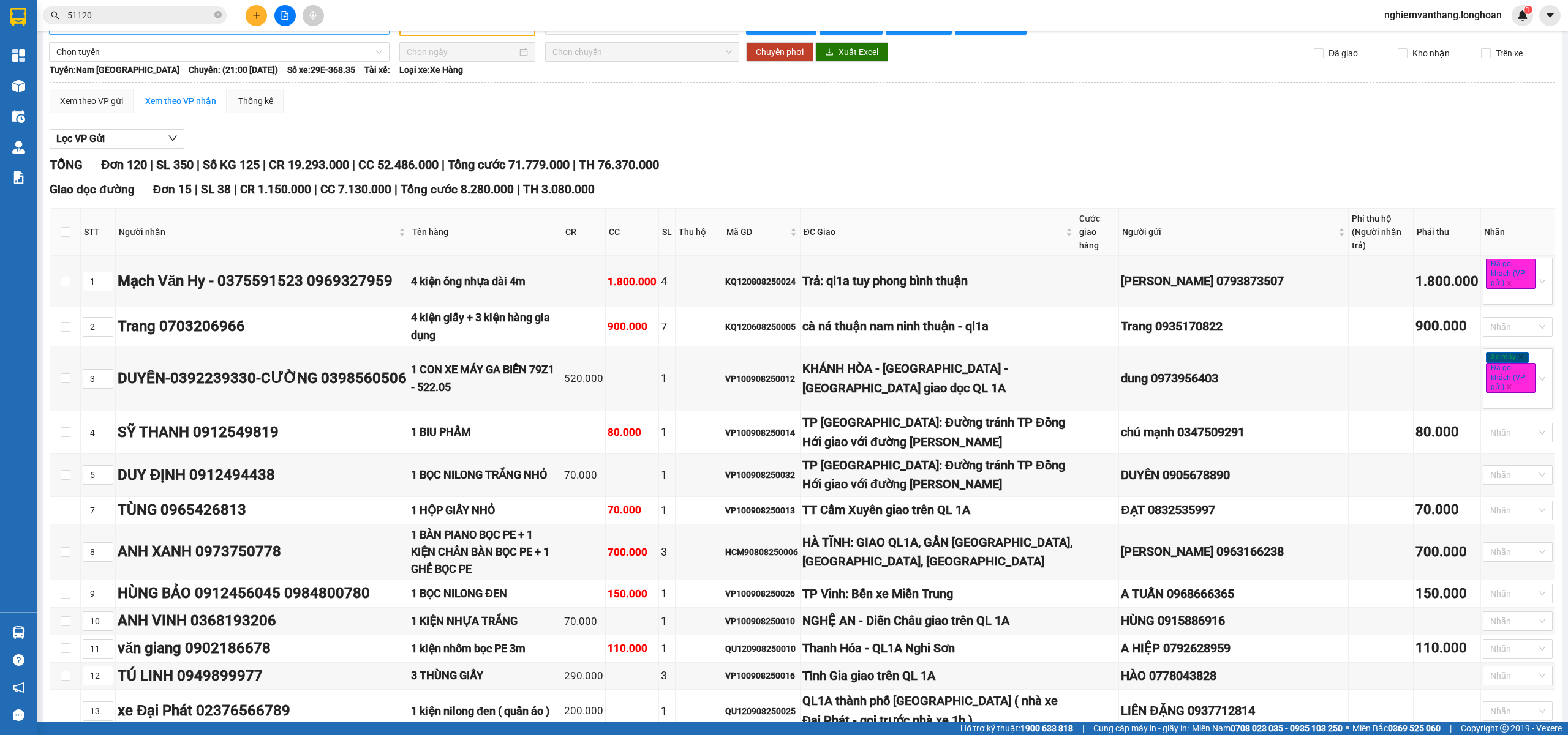
scroll to position [0, 0]
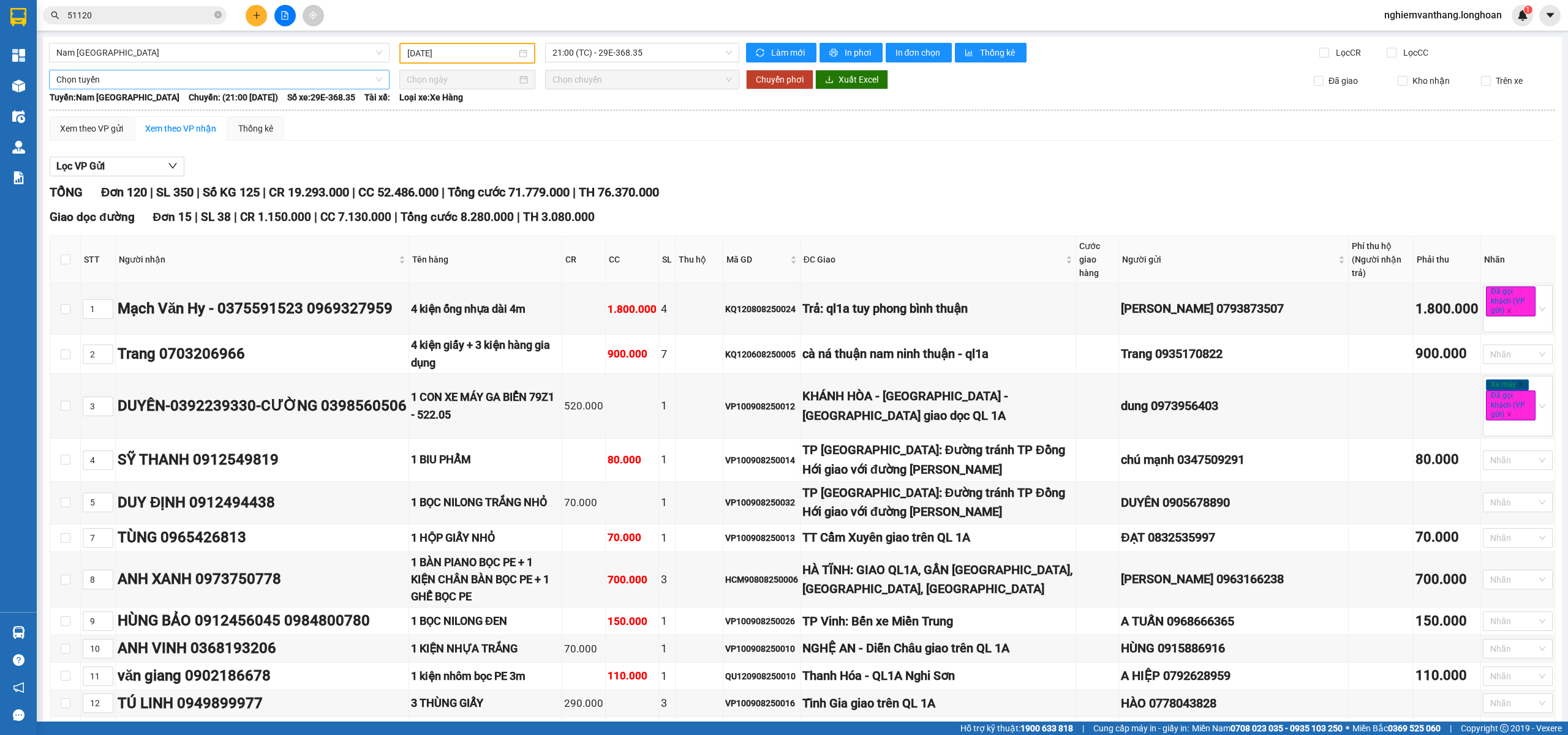
click at [101, 82] on span "Chọn tuyến" at bounding box center [219, 80] width 326 height 18
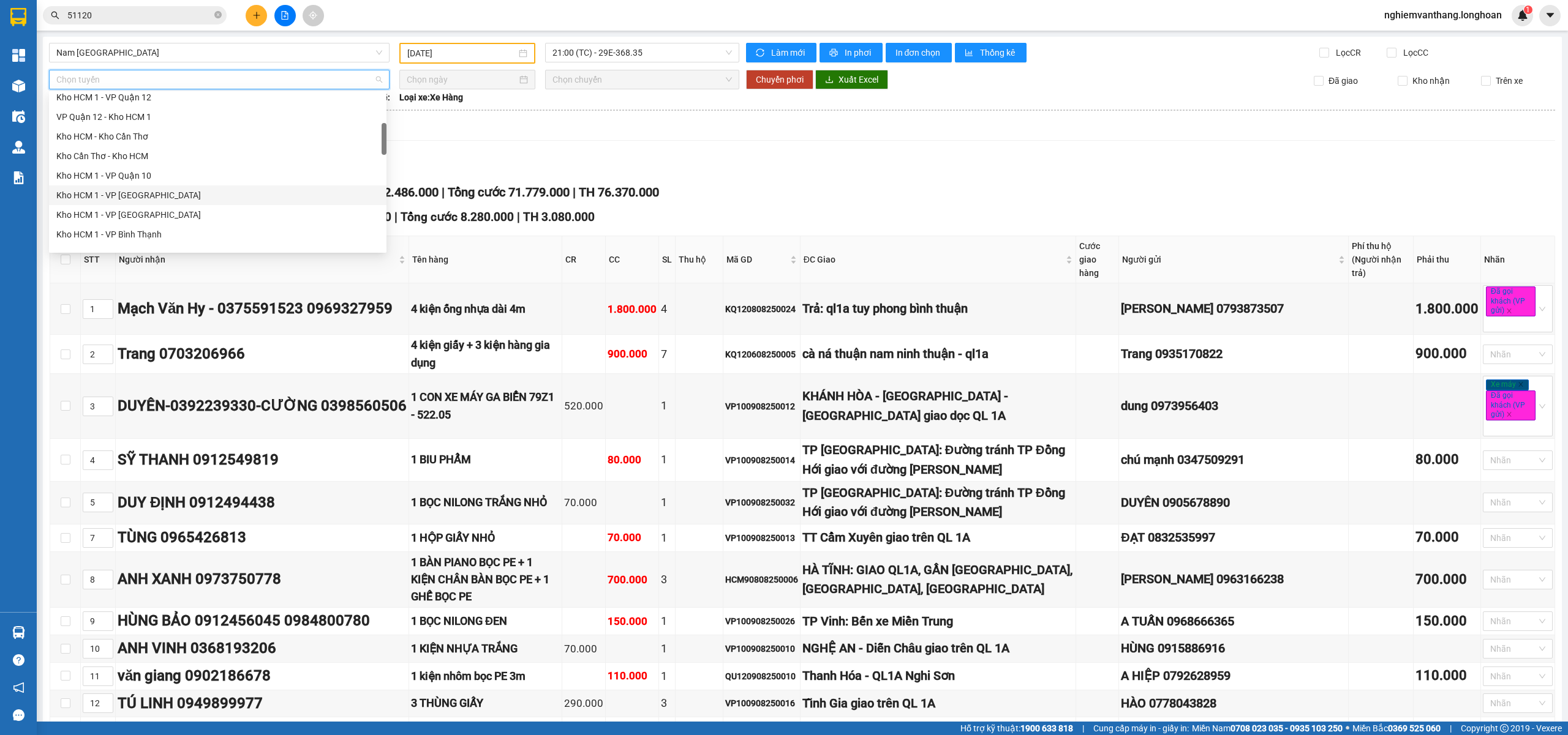
scroll to position [245, 0]
drag, startPoint x: 150, startPoint y: 178, endPoint x: 429, endPoint y: 122, distance: 284.6
click at [150, 177] on div "Kho HN - VP [GEOGRAPHIC_DATA]" at bounding box center [217, 172] width 323 height 14
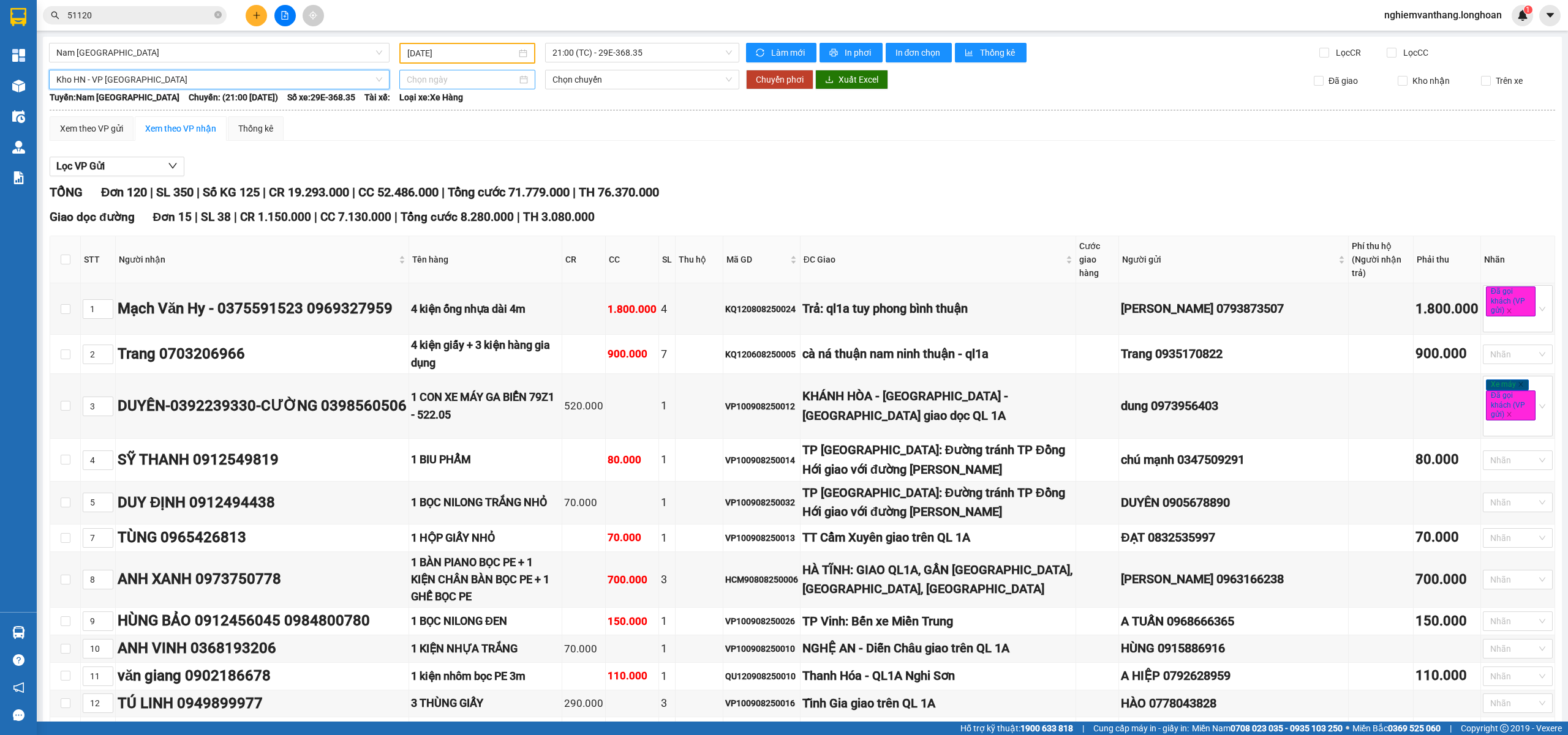
click at [437, 82] on input at bounding box center [462, 80] width 110 height 14
type input "[DATE]"
drag, startPoint x: 434, startPoint y: 189, endPoint x: 533, endPoint y: 162, distance: 102.6
click at [435, 189] on div "11" at bounding box center [437, 187] width 15 height 15
type input "[DATE]"
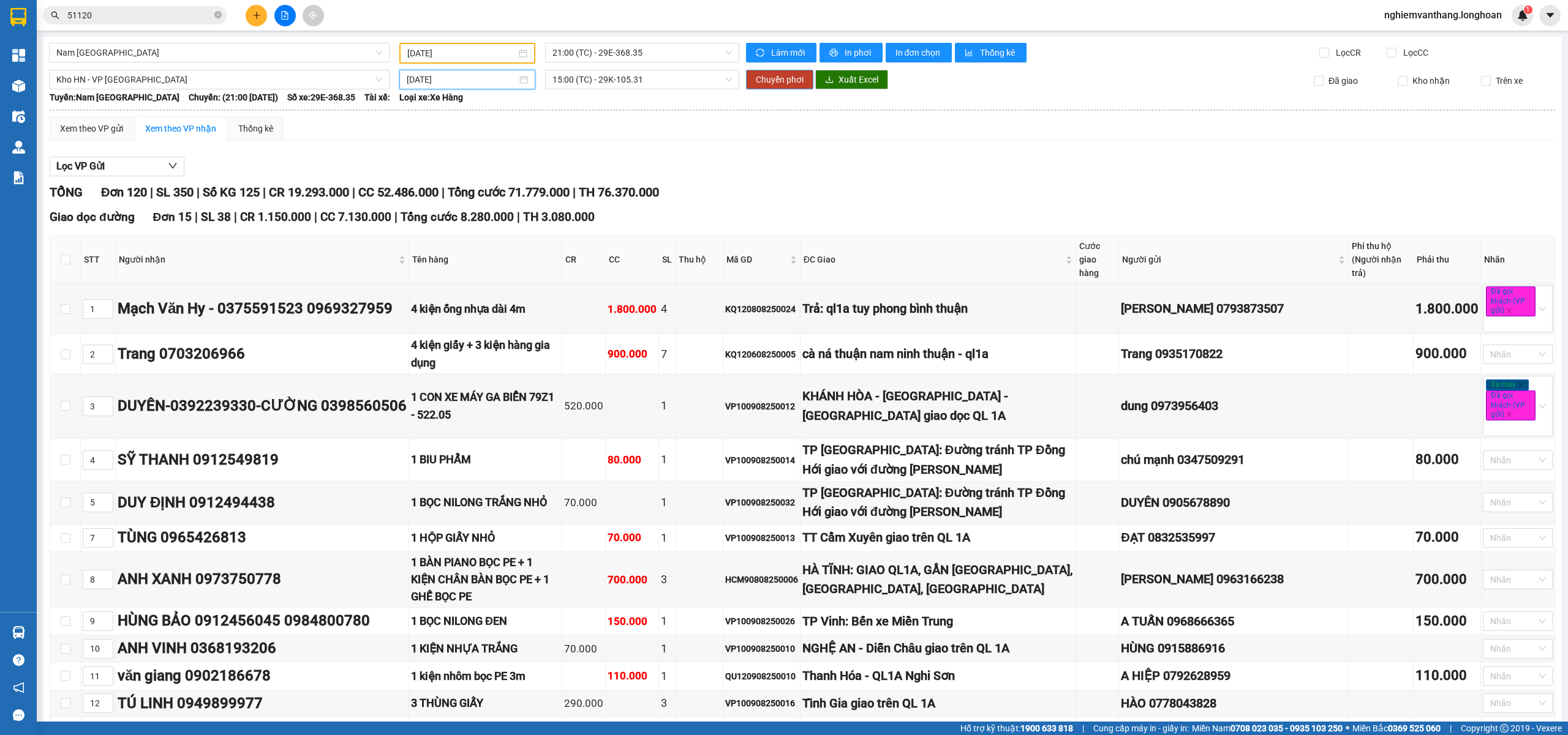
click at [784, 86] on button "Chuyển phơi" at bounding box center [779, 79] width 68 height 19
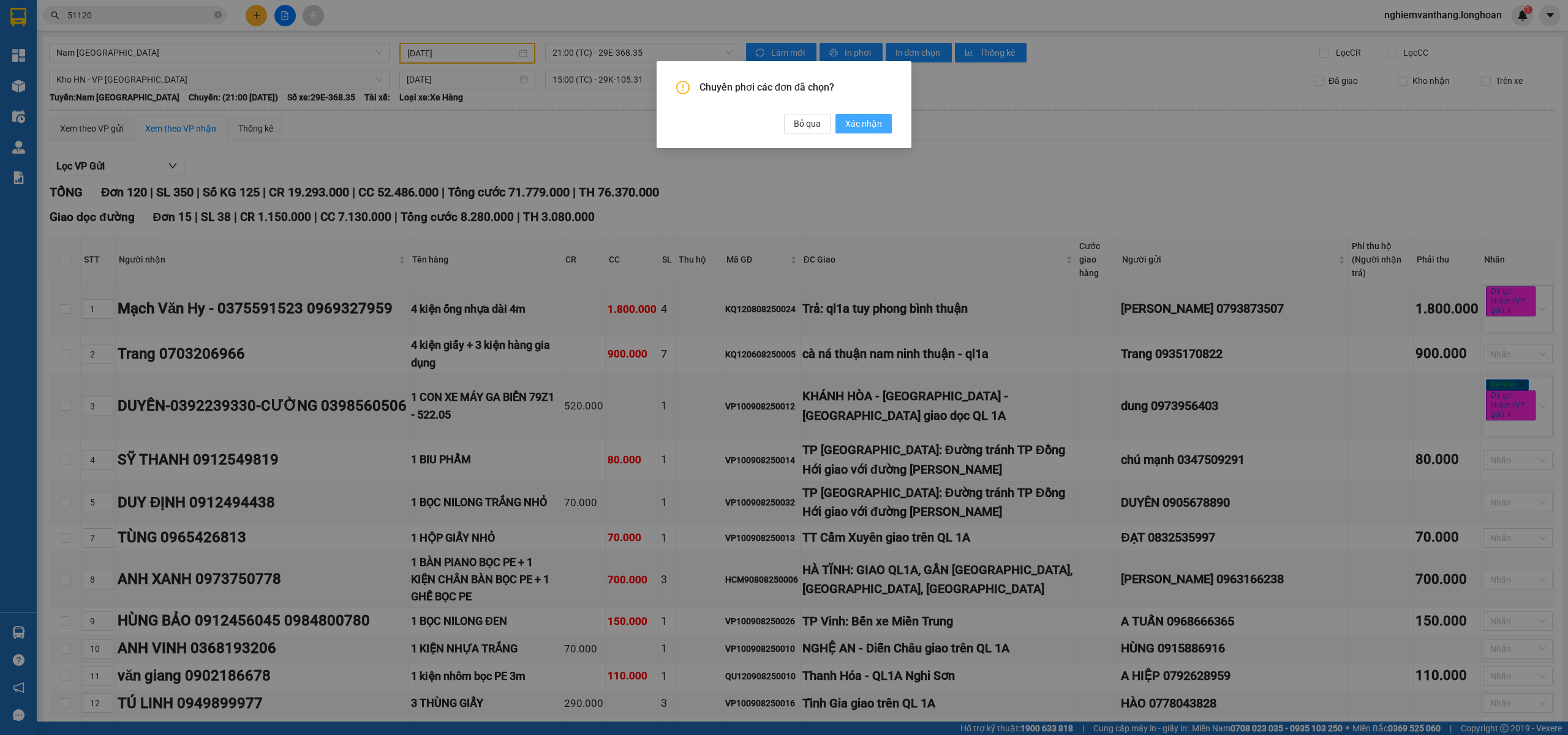
click at [872, 129] on span "Xác nhận" at bounding box center [864, 123] width 37 height 14
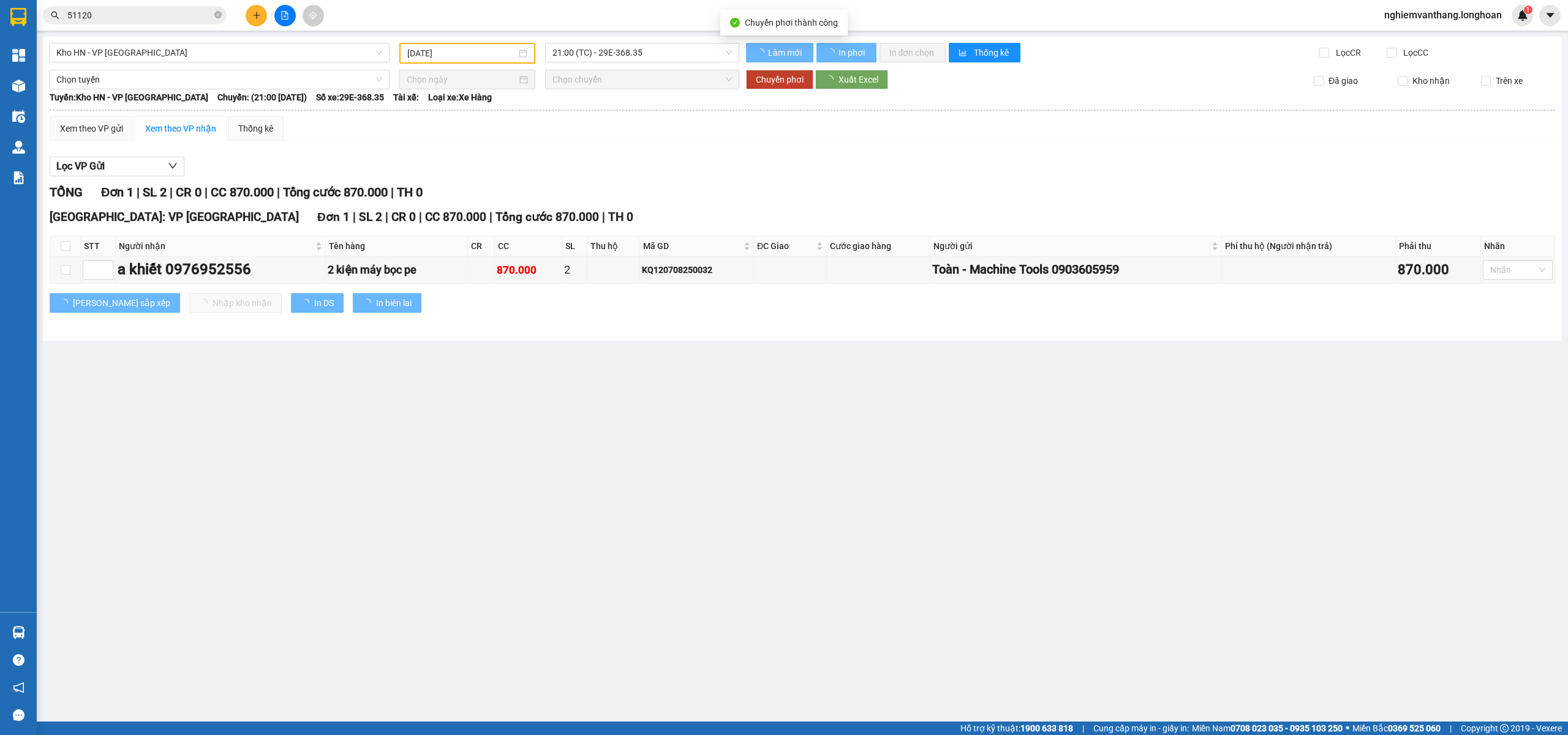
type input "[DATE]"
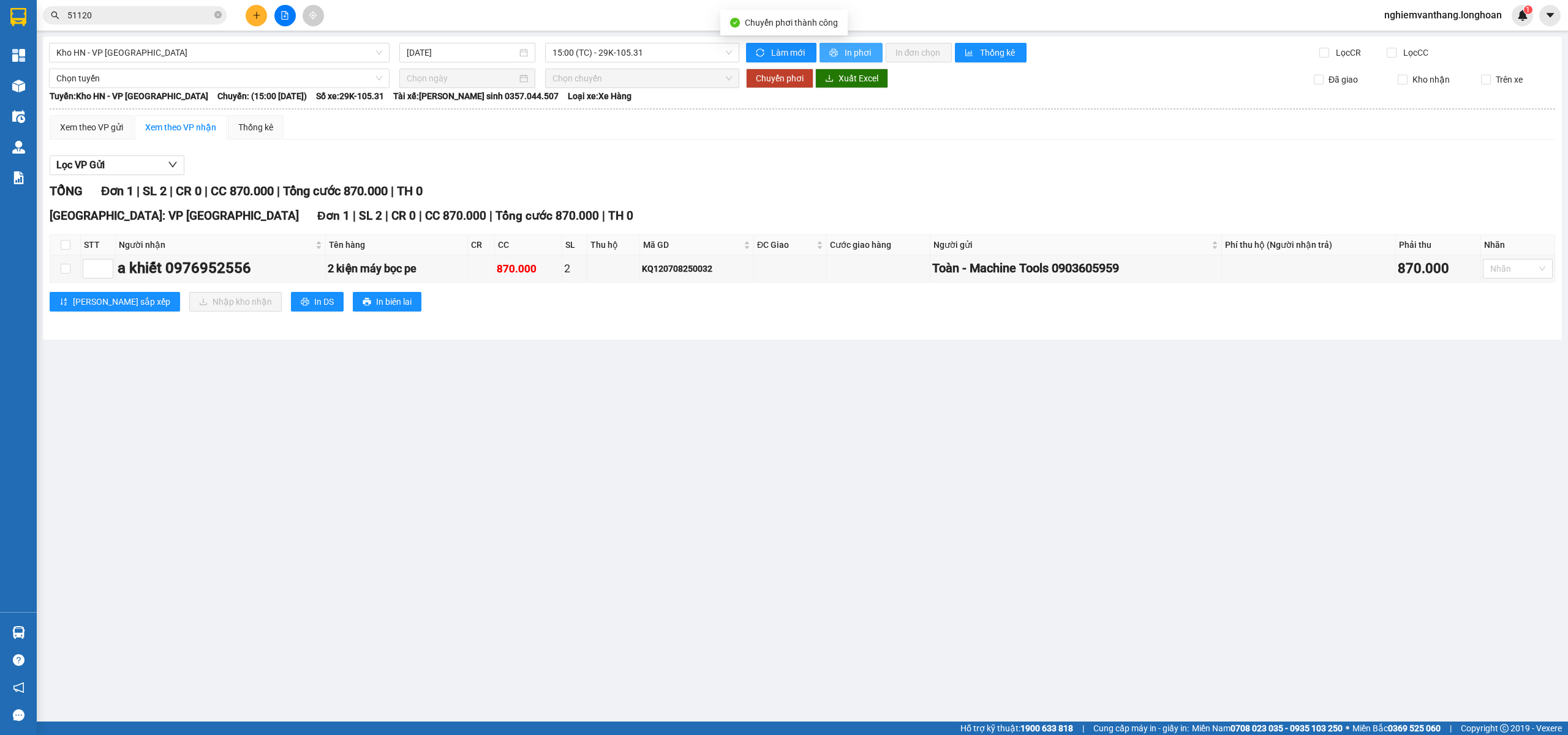
click at [844, 44] on button "In phơi" at bounding box center [851, 52] width 63 height 19
click at [138, 57] on span "Kho HN - VP [GEOGRAPHIC_DATA]" at bounding box center [219, 53] width 326 height 18
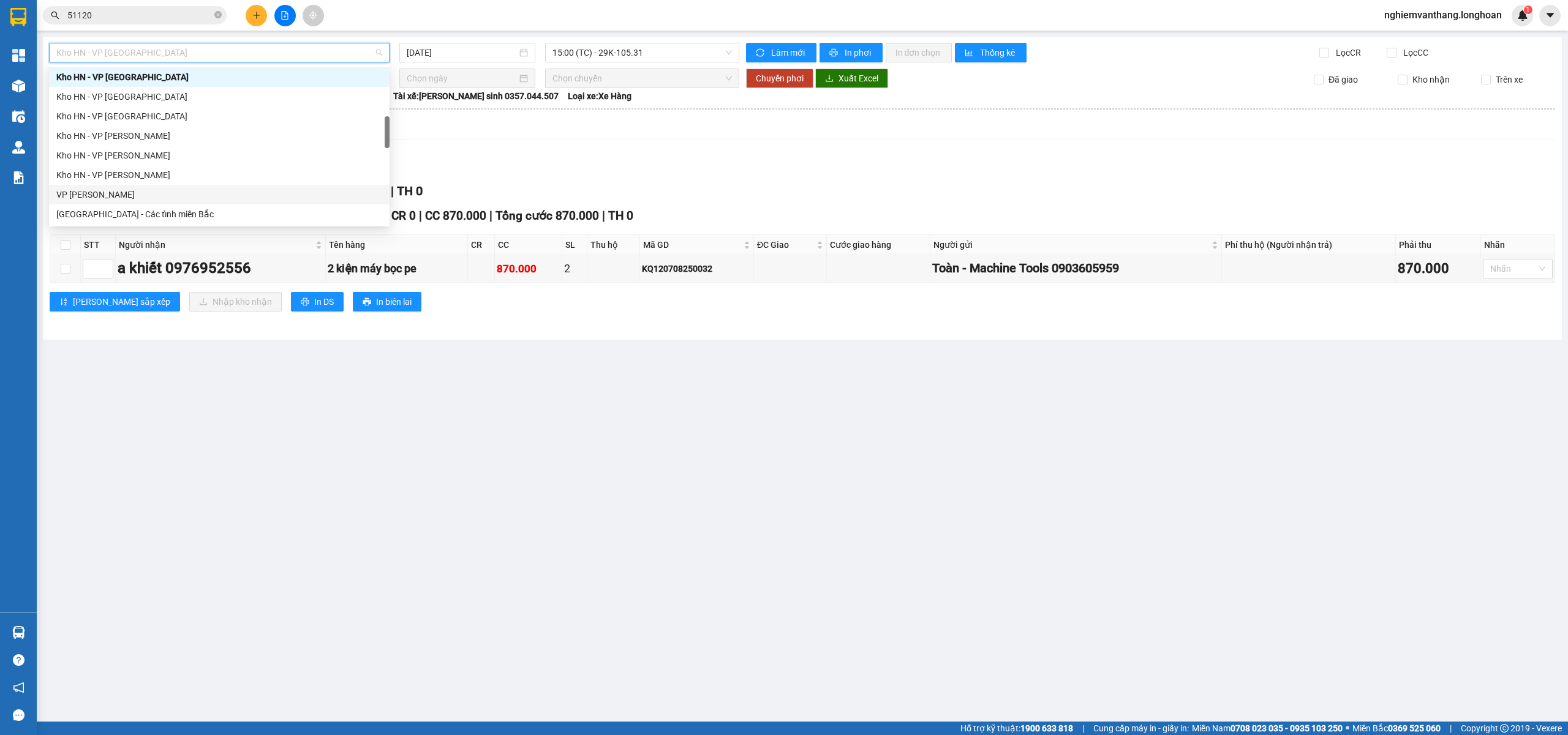
scroll to position [803, 0]
click at [118, 117] on div "Nam [GEOGRAPHIC_DATA]" at bounding box center [219, 116] width 326 height 14
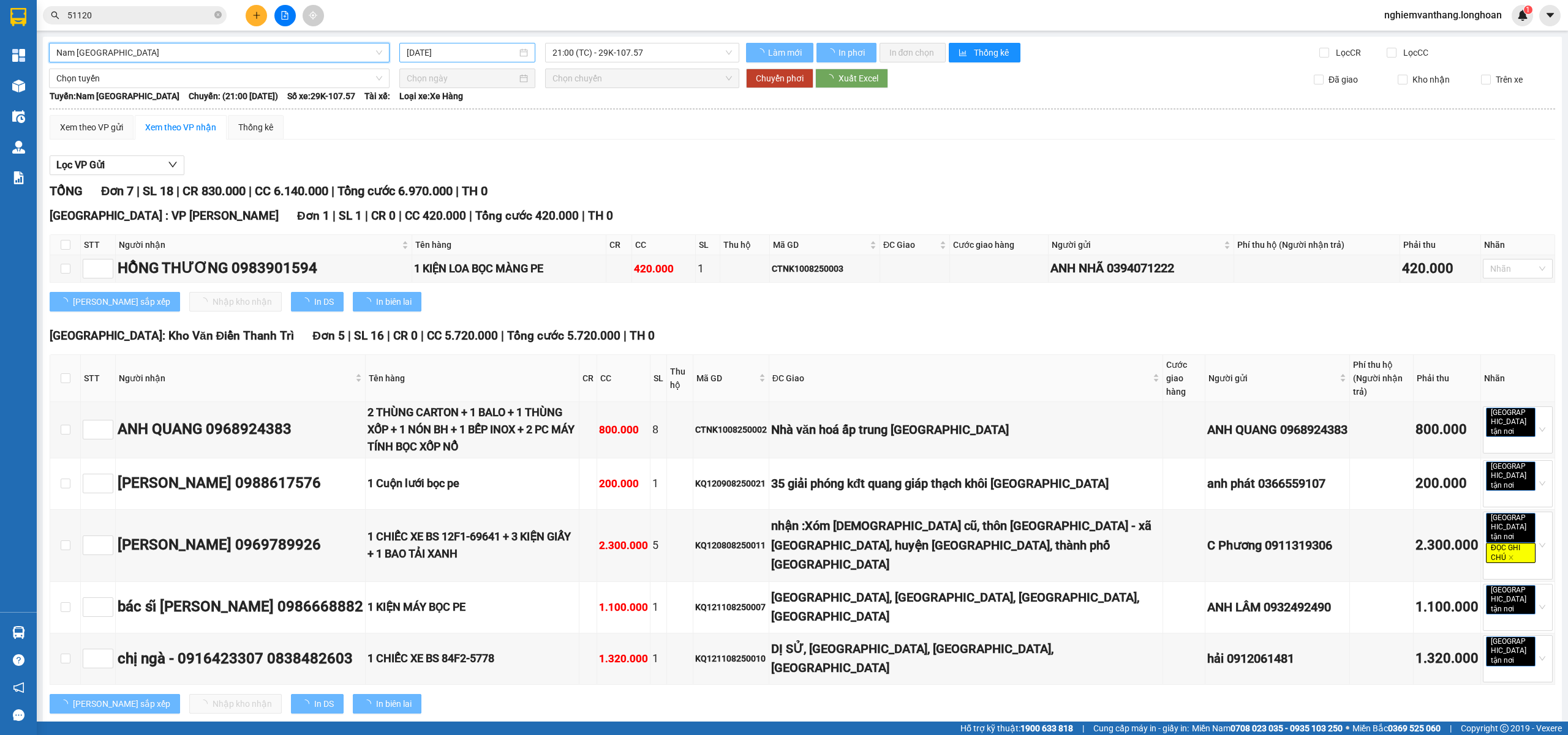
click at [484, 52] on input "[DATE]" at bounding box center [462, 53] width 110 height 14
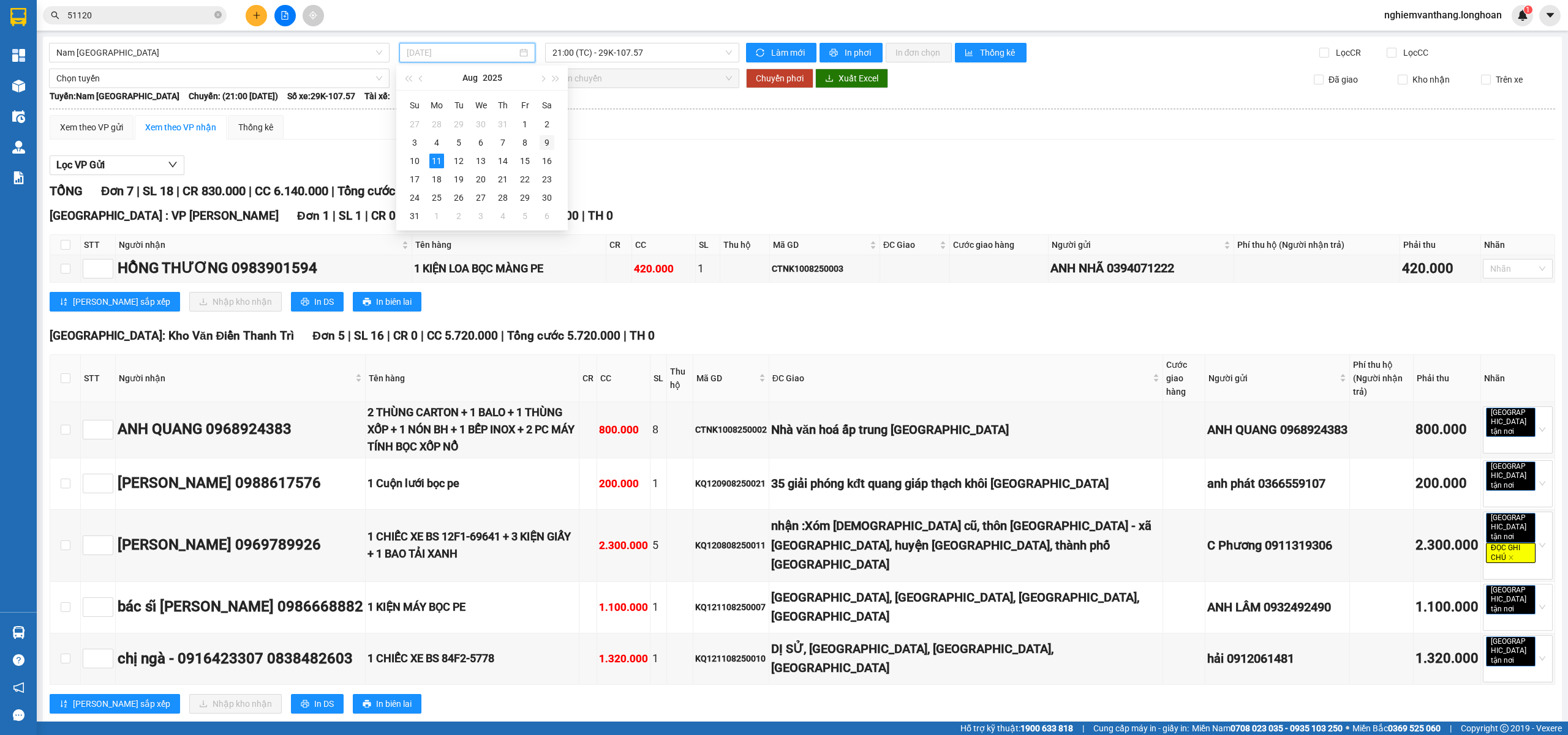
click at [552, 141] on div "9" at bounding box center [547, 142] width 15 height 15
type input "[DATE]"
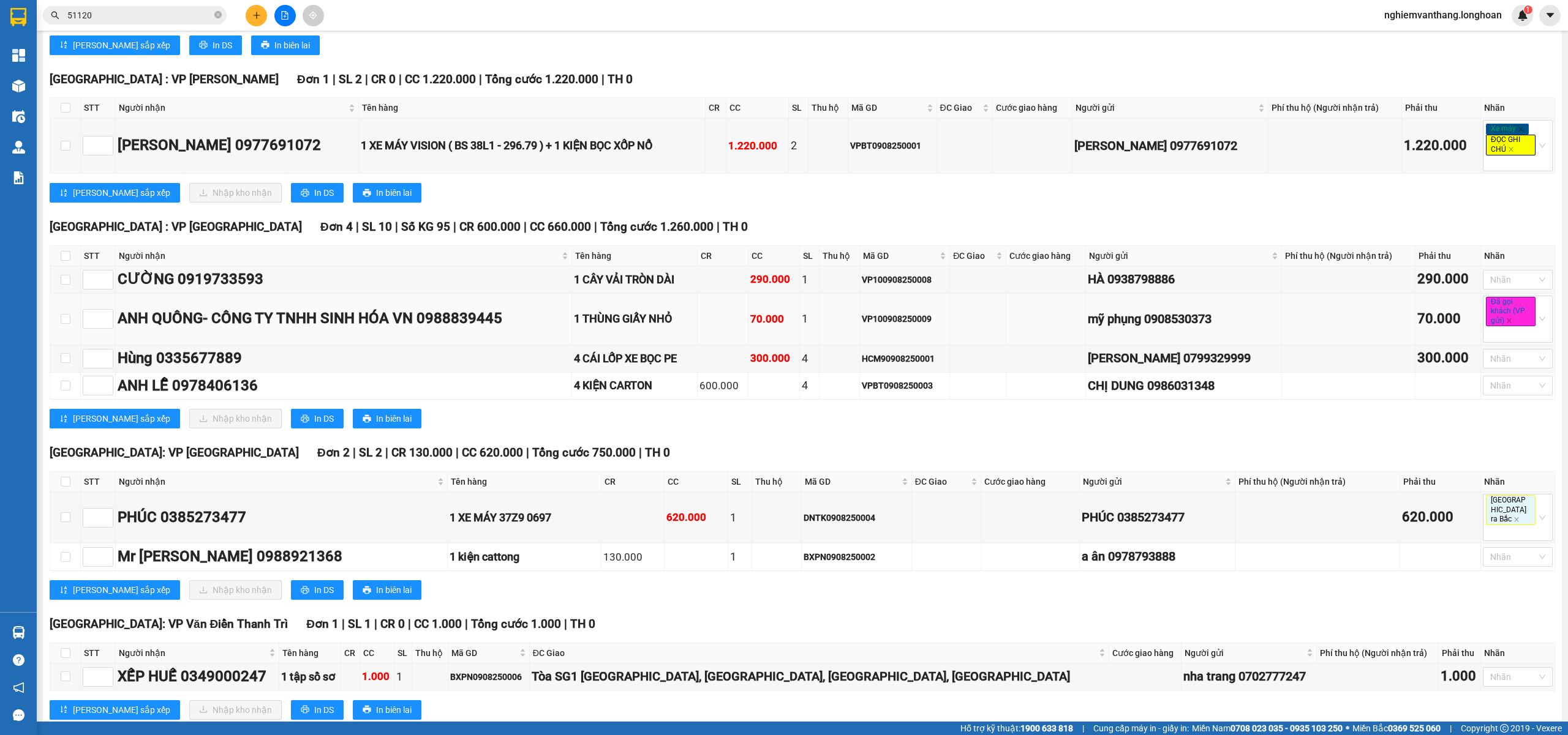
scroll to position [1142, 0]
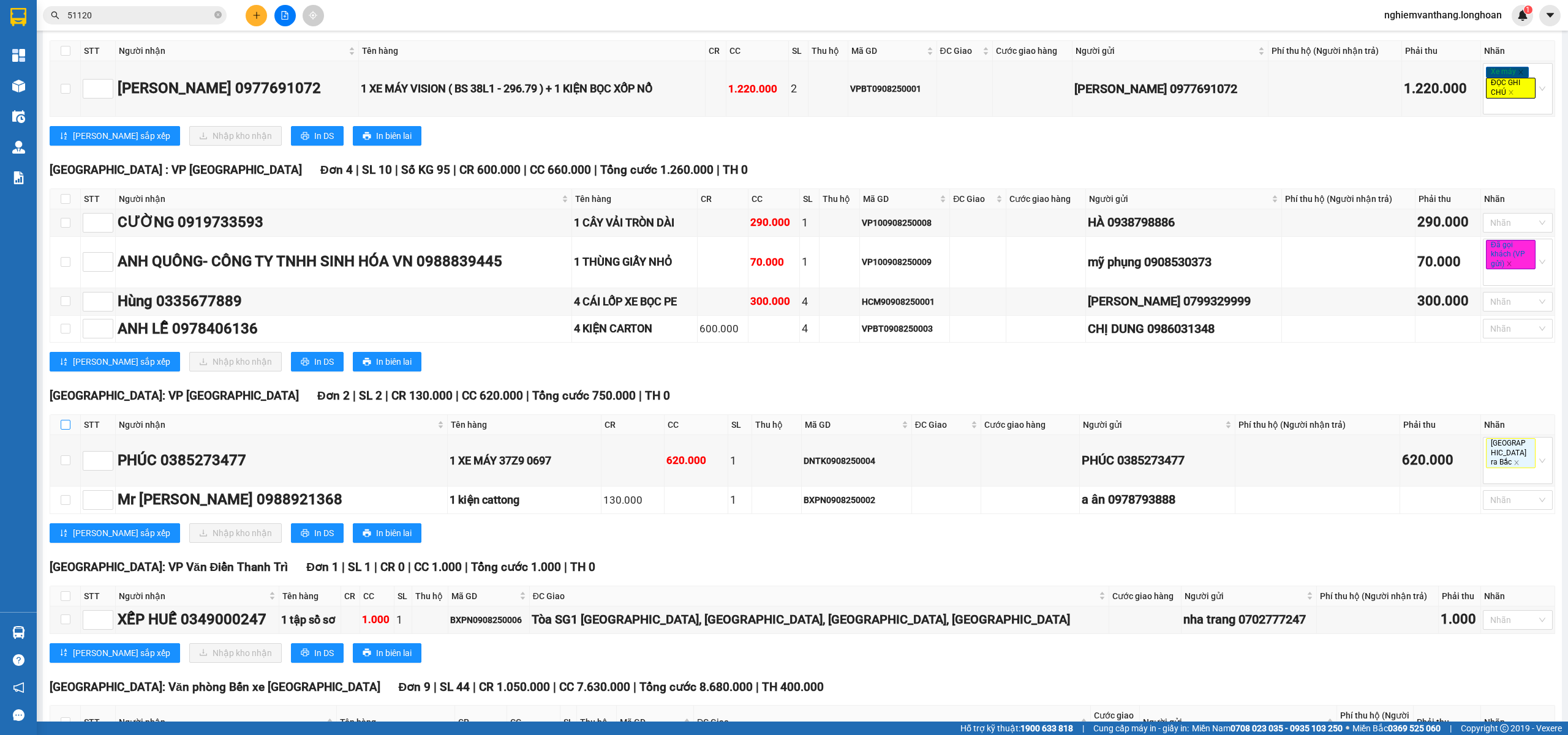
click at [62, 435] on th at bounding box center [65, 425] width 31 height 20
click at [67, 430] on input "checkbox" at bounding box center [66, 424] width 10 height 10
checkbox input "true"
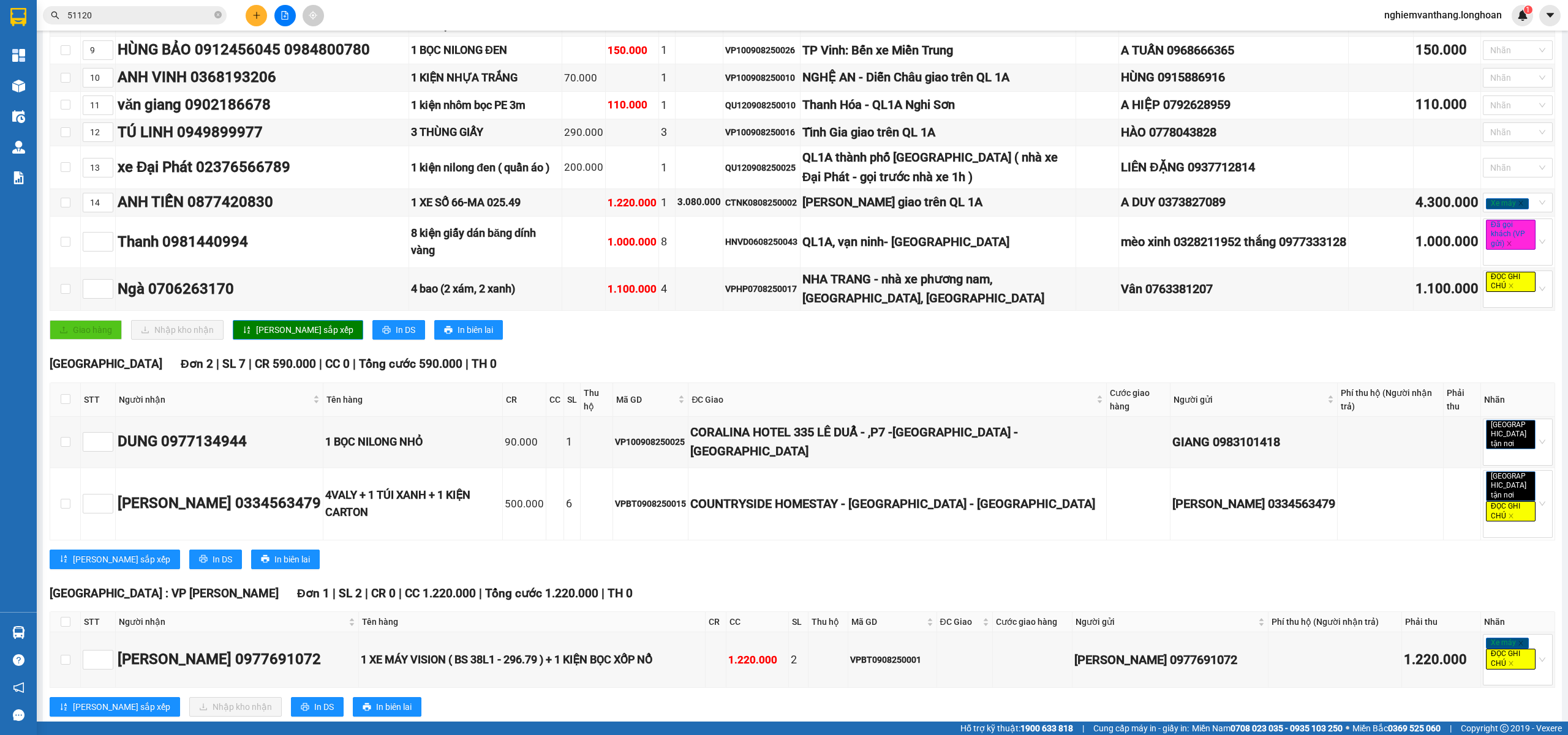
scroll to position [0, 0]
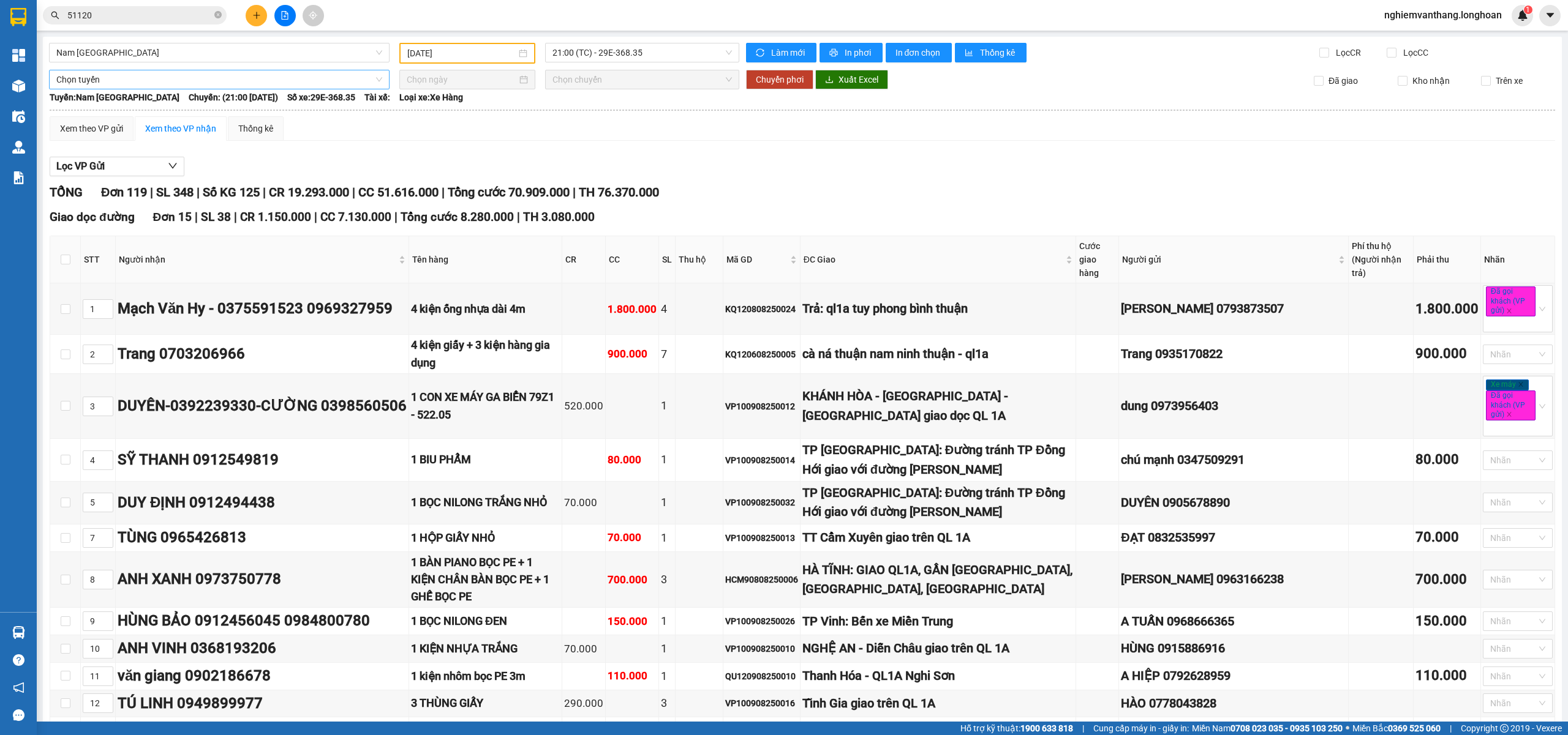
click at [121, 74] on span "Chọn tuyến" at bounding box center [219, 80] width 326 height 18
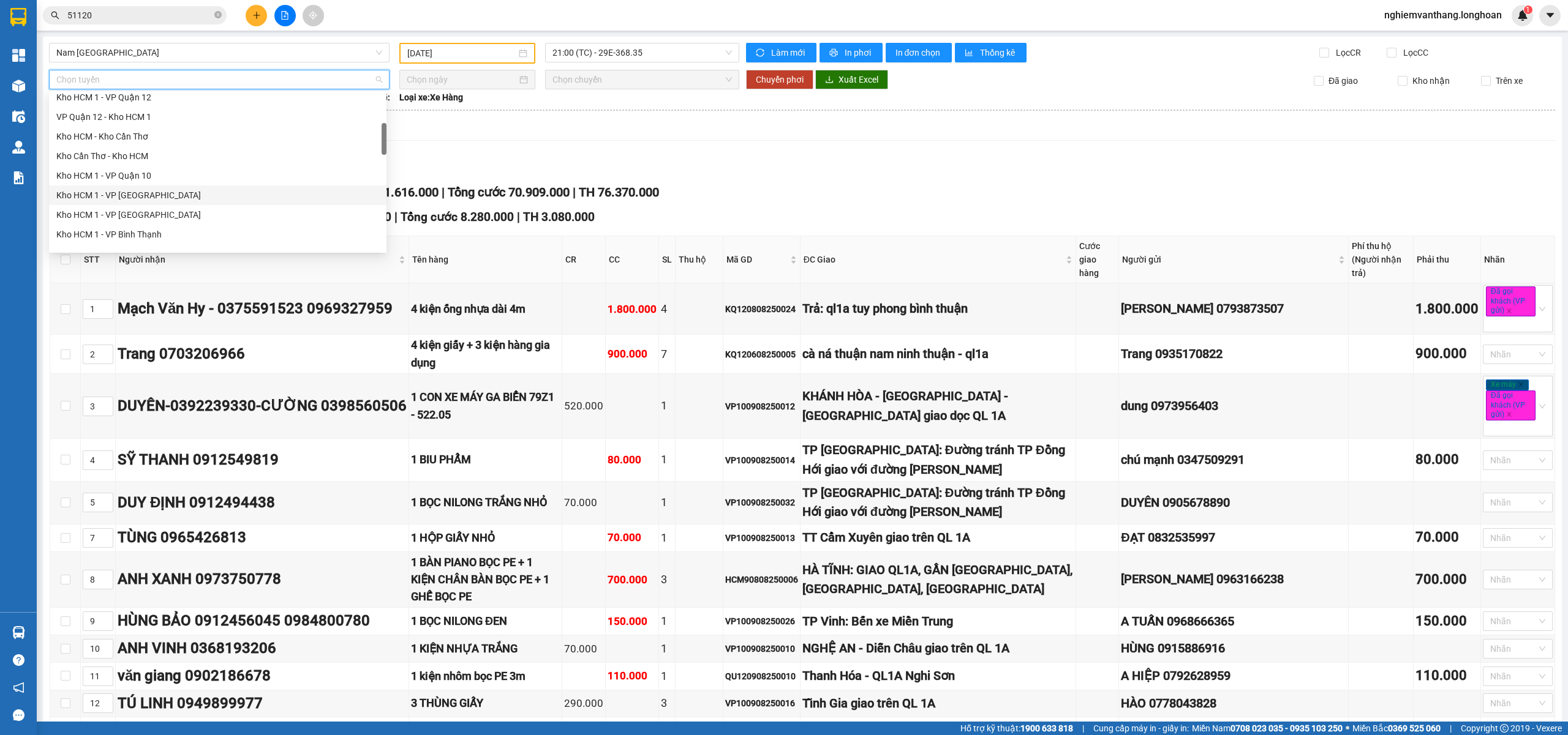
scroll to position [245, 0]
drag, startPoint x: 135, startPoint y: 226, endPoint x: 512, endPoint y: 43, distance: 419.1
click at [135, 226] on div "Kho HN - VP [PERSON_NAME]" at bounding box center [217, 230] width 323 height 14
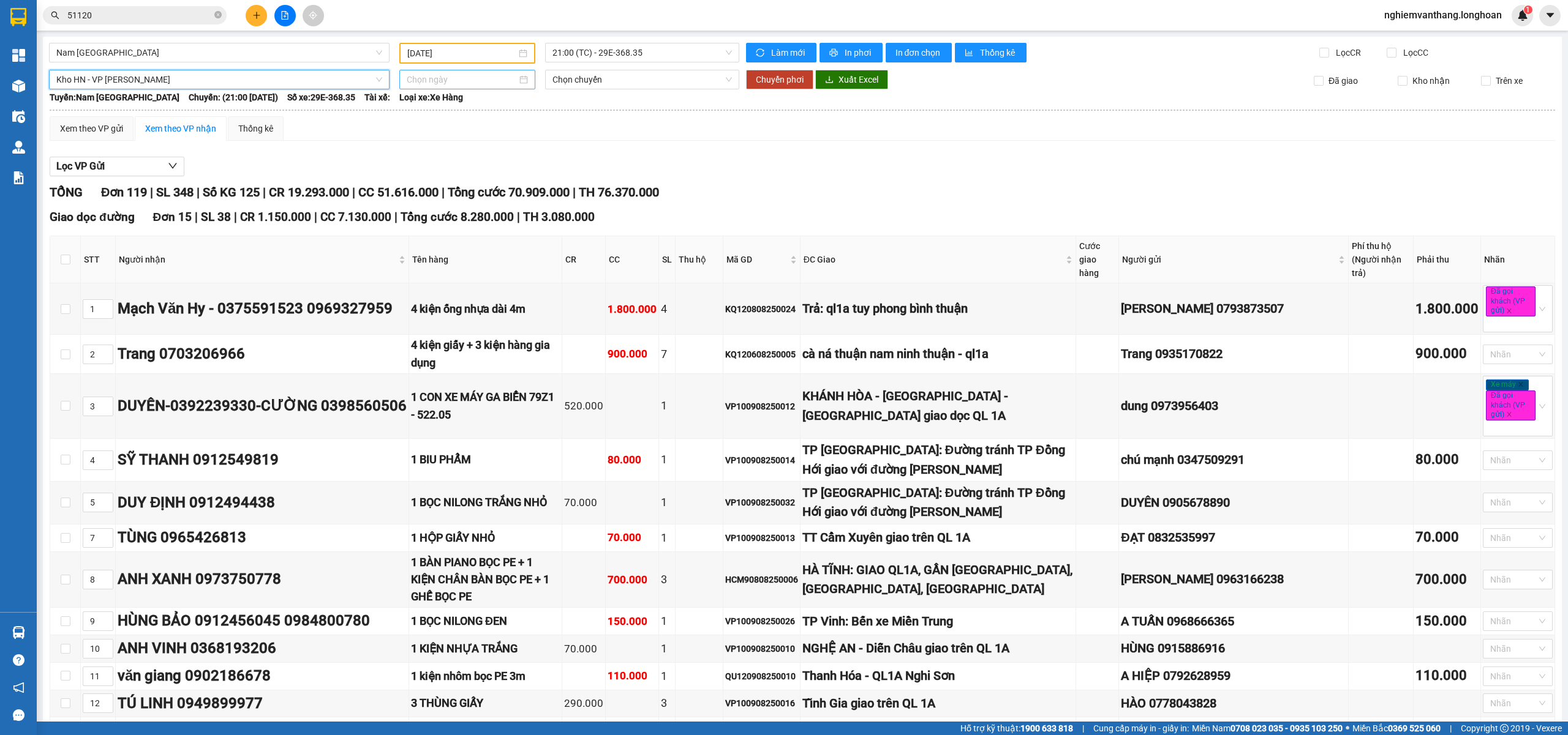
click at [421, 84] on input at bounding box center [462, 80] width 110 height 14
type input "[DATE]"
click at [438, 187] on div "11" at bounding box center [437, 187] width 15 height 15
type input "[DATE]"
click at [783, 71] on button "Chuyển phơi" at bounding box center [779, 79] width 68 height 19
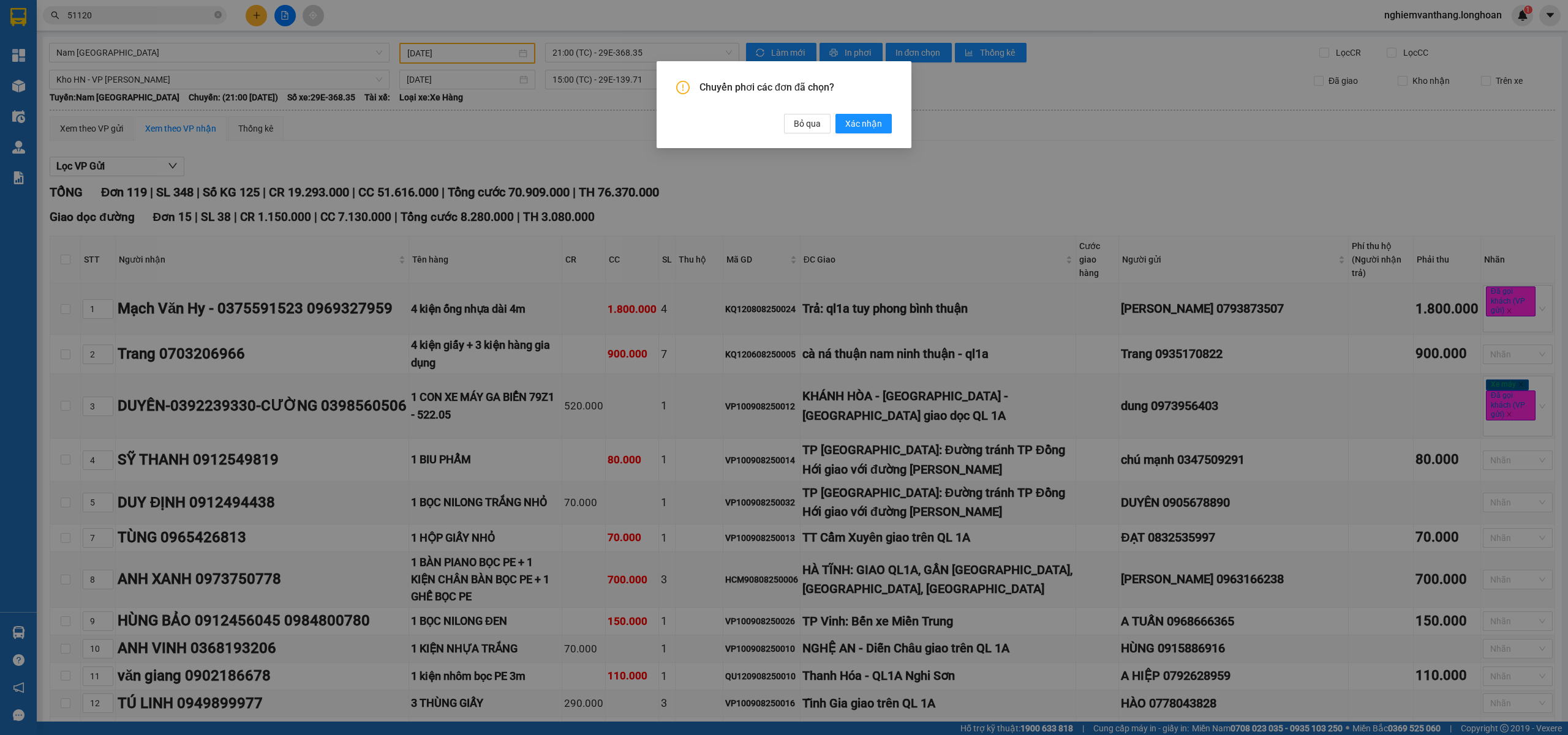
drag, startPoint x: 855, startPoint y: 120, endPoint x: 800, endPoint y: 150, distance: 62.6
click at [856, 122] on span "Xác nhận" at bounding box center [864, 123] width 37 height 14
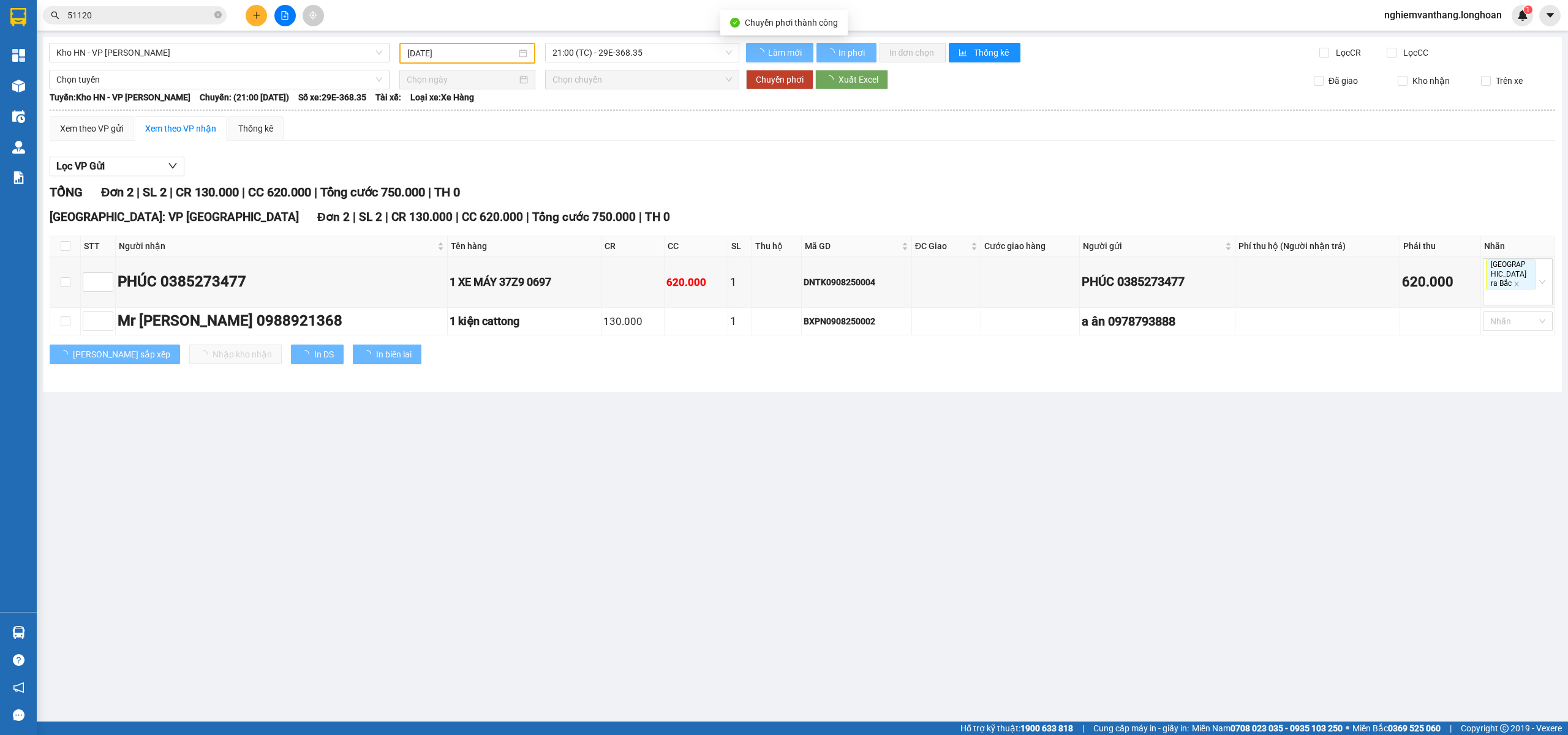
type input "[DATE]"
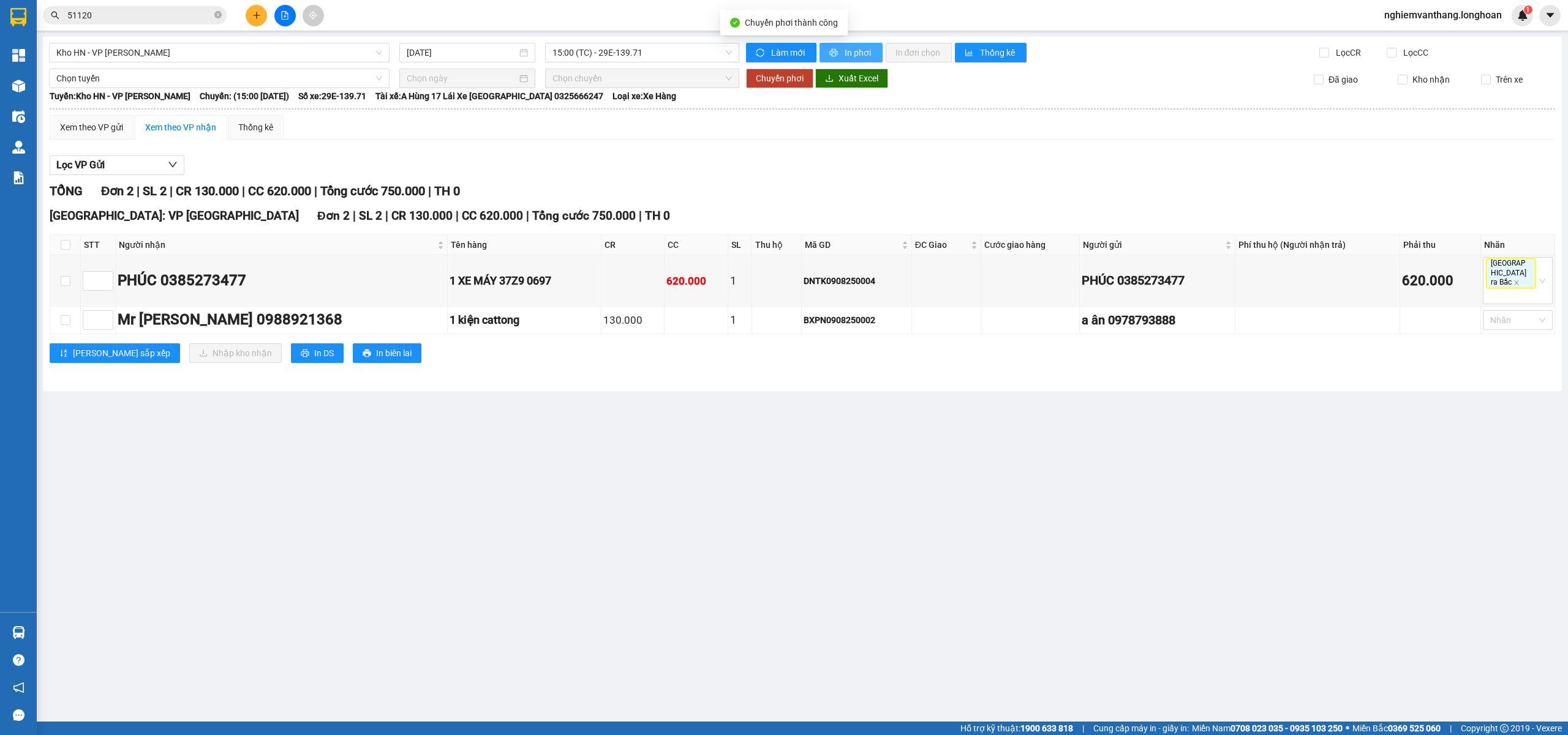
click at [858, 52] on span "In phơi" at bounding box center [858, 53] width 28 height 14
drag, startPoint x: 151, startPoint y: 52, endPoint x: 154, endPoint y: 60, distance: 8.5
click at [152, 50] on span "Kho HN - VP [PERSON_NAME]" at bounding box center [219, 53] width 326 height 18
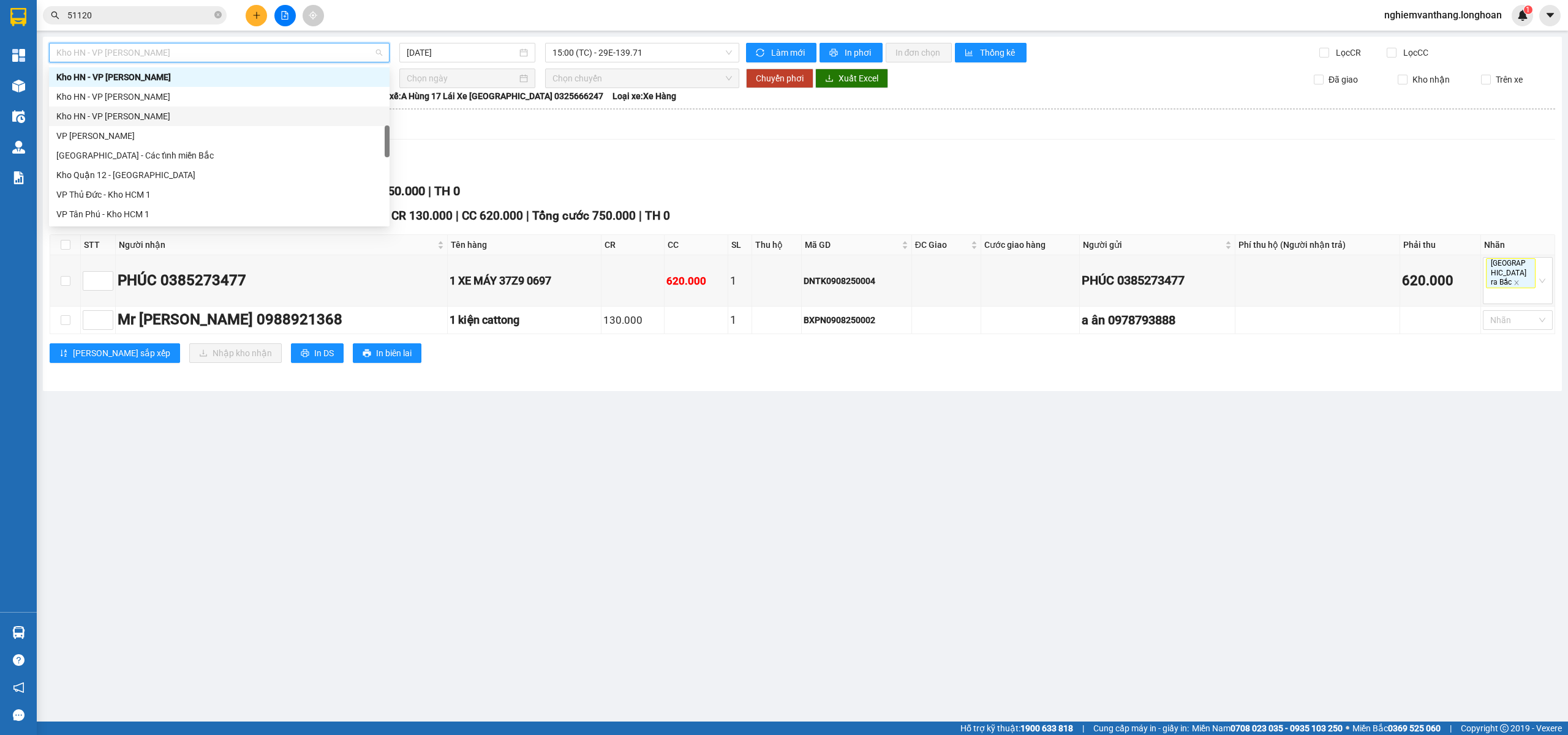
scroll to position [803, 0]
click at [106, 118] on div "Nam [GEOGRAPHIC_DATA]" at bounding box center [219, 116] width 326 height 14
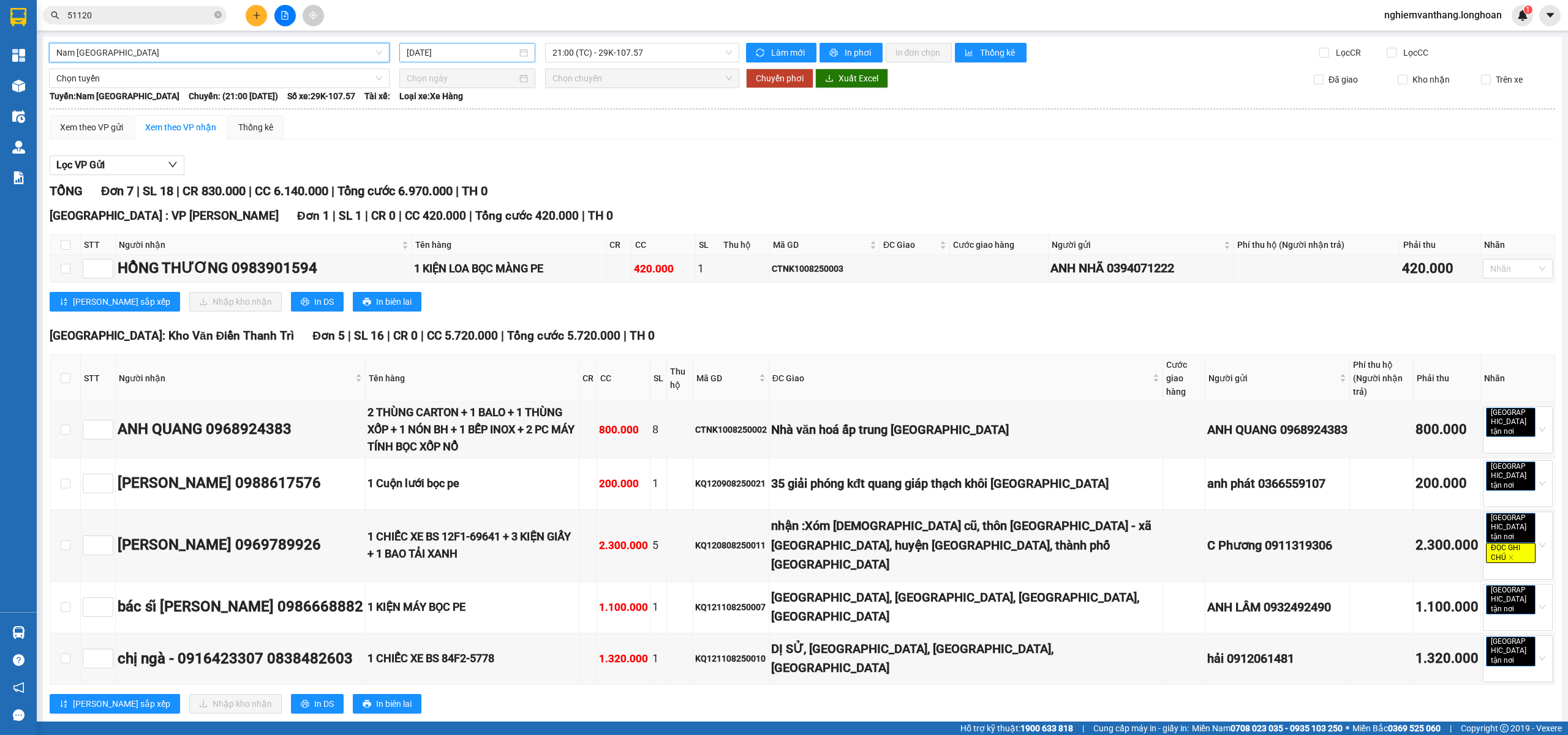
click at [456, 55] on input "[DATE]" at bounding box center [462, 53] width 110 height 14
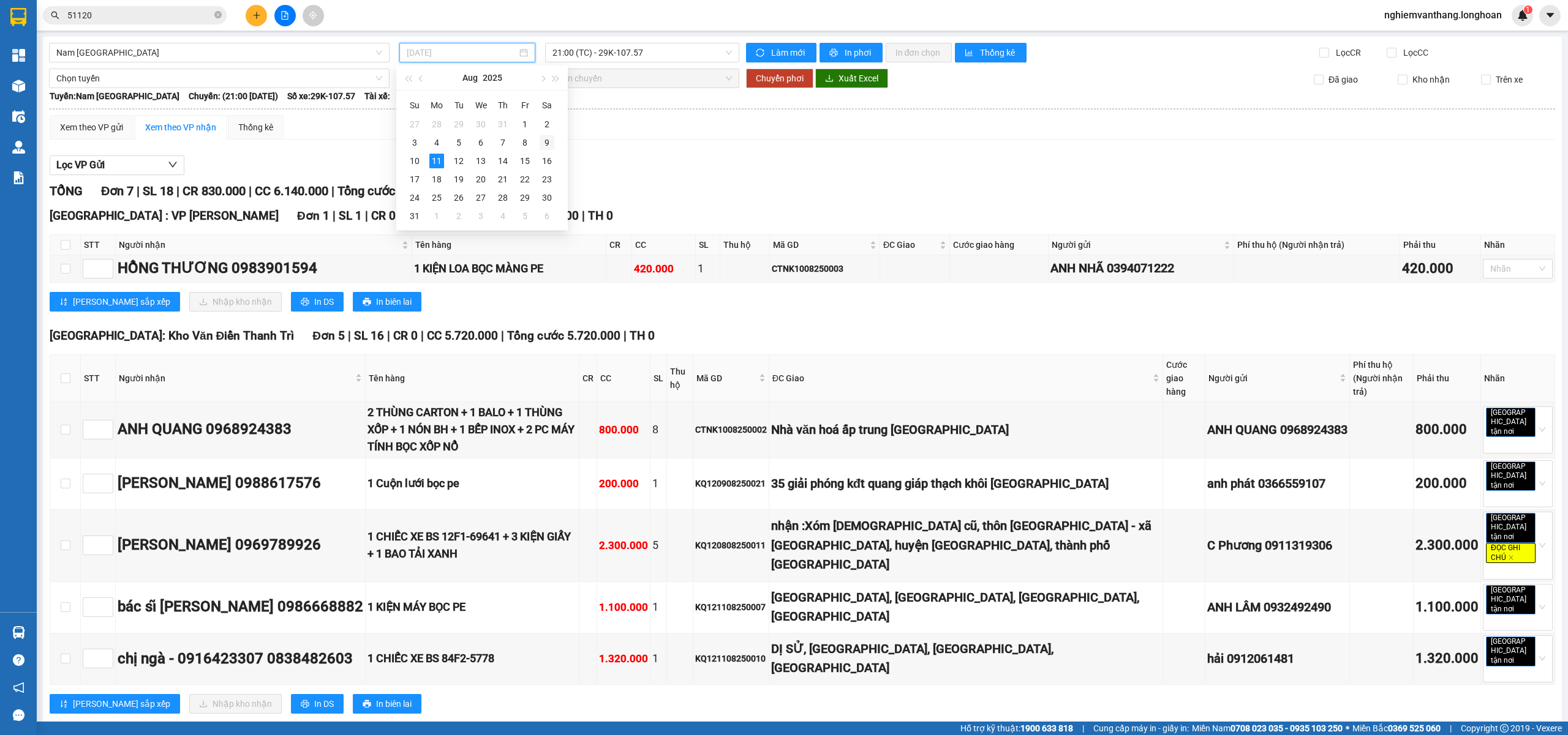
click at [549, 145] on div "9" at bounding box center [547, 142] width 15 height 15
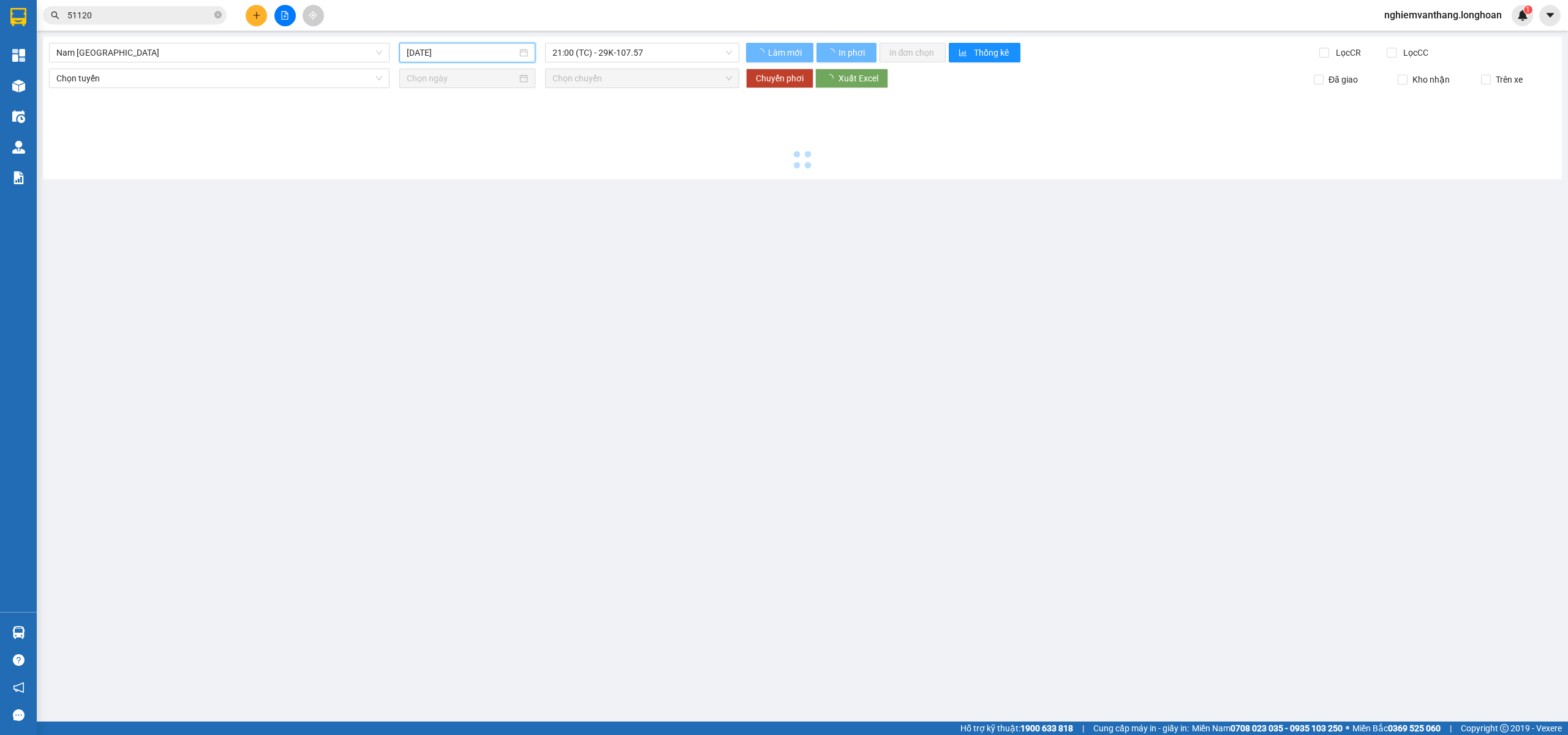
type input "[DATE]"
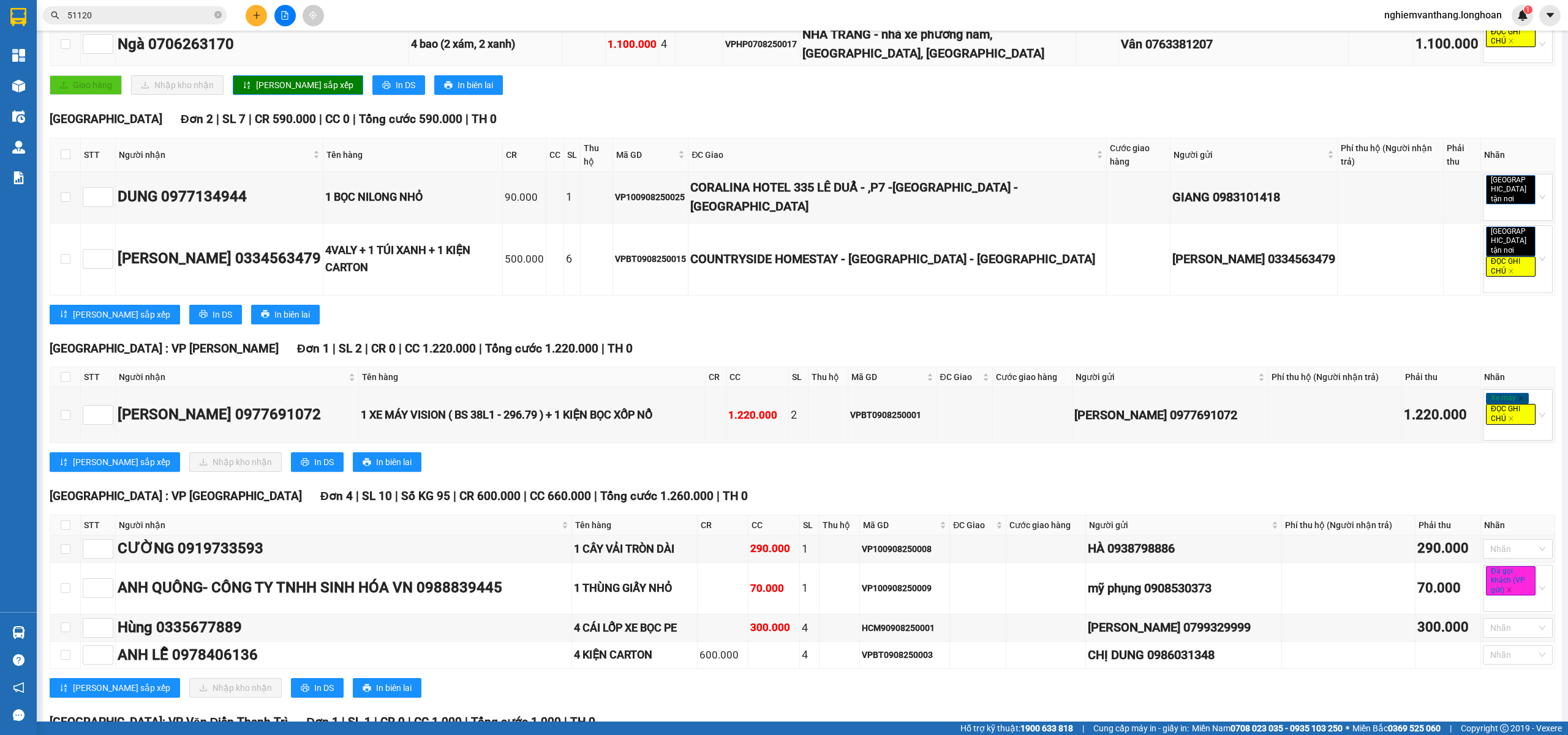
scroll to position [979, 0]
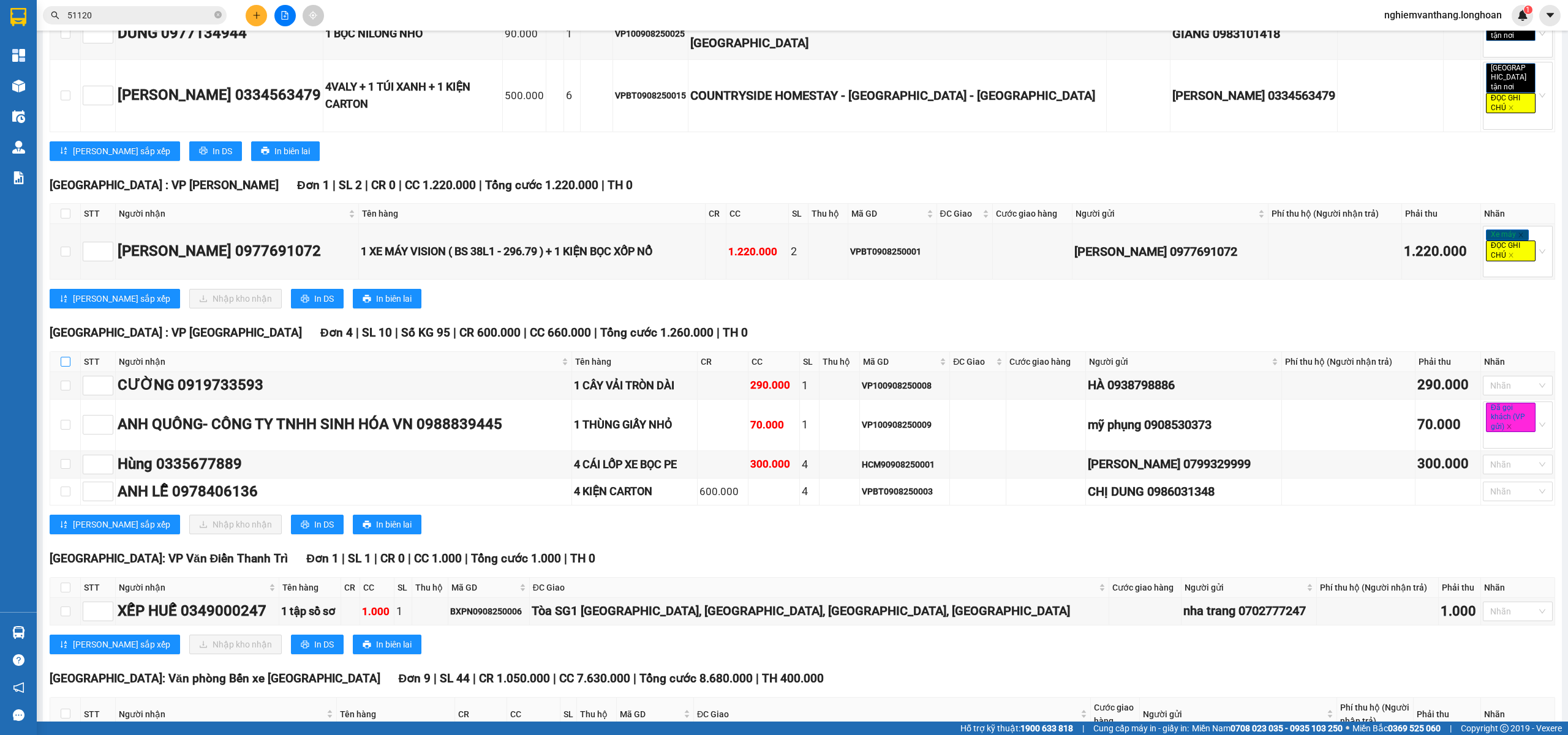
click at [61, 367] on input "checkbox" at bounding box center [66, 361] width 10 height 10
checkbox input "true"
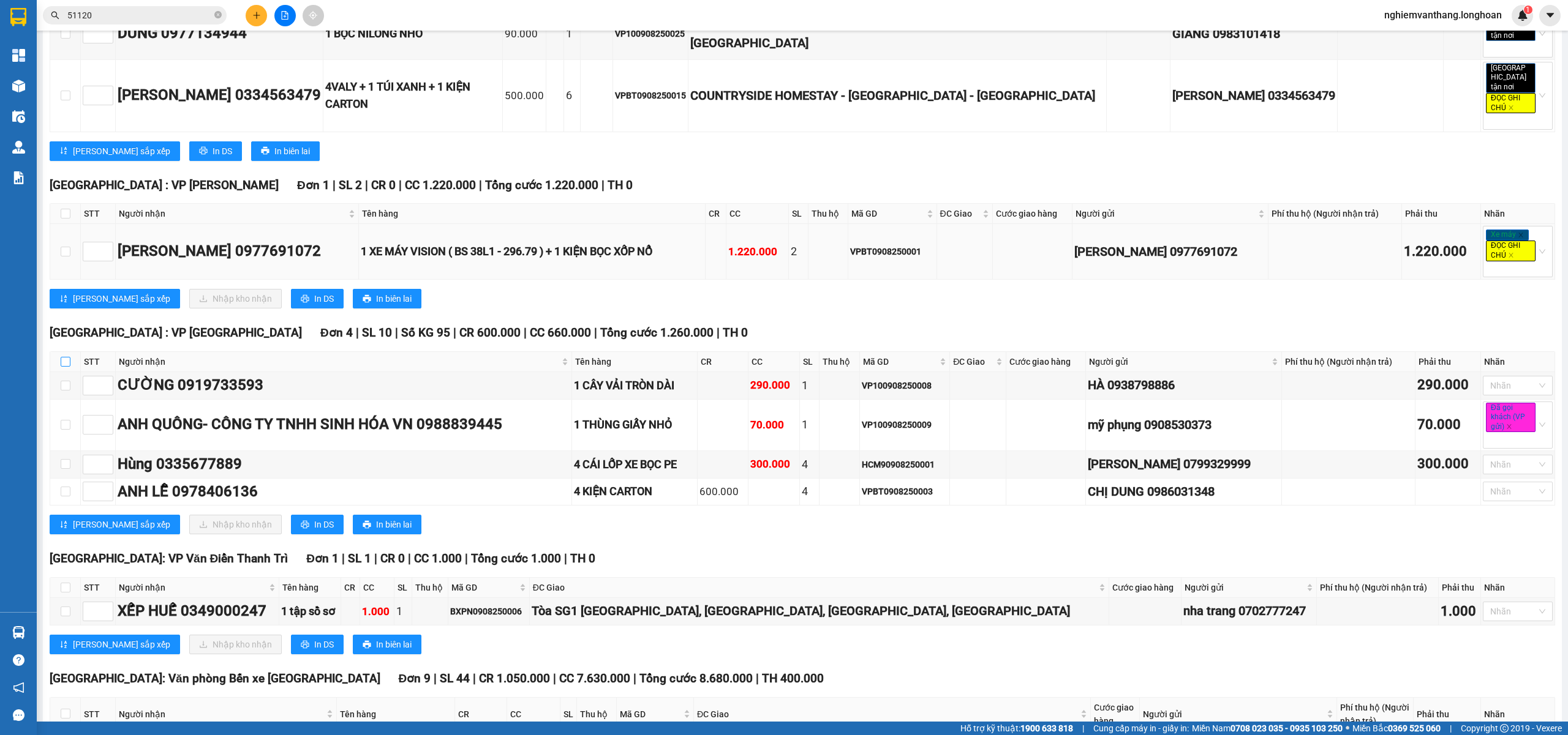
checkbox input "true"
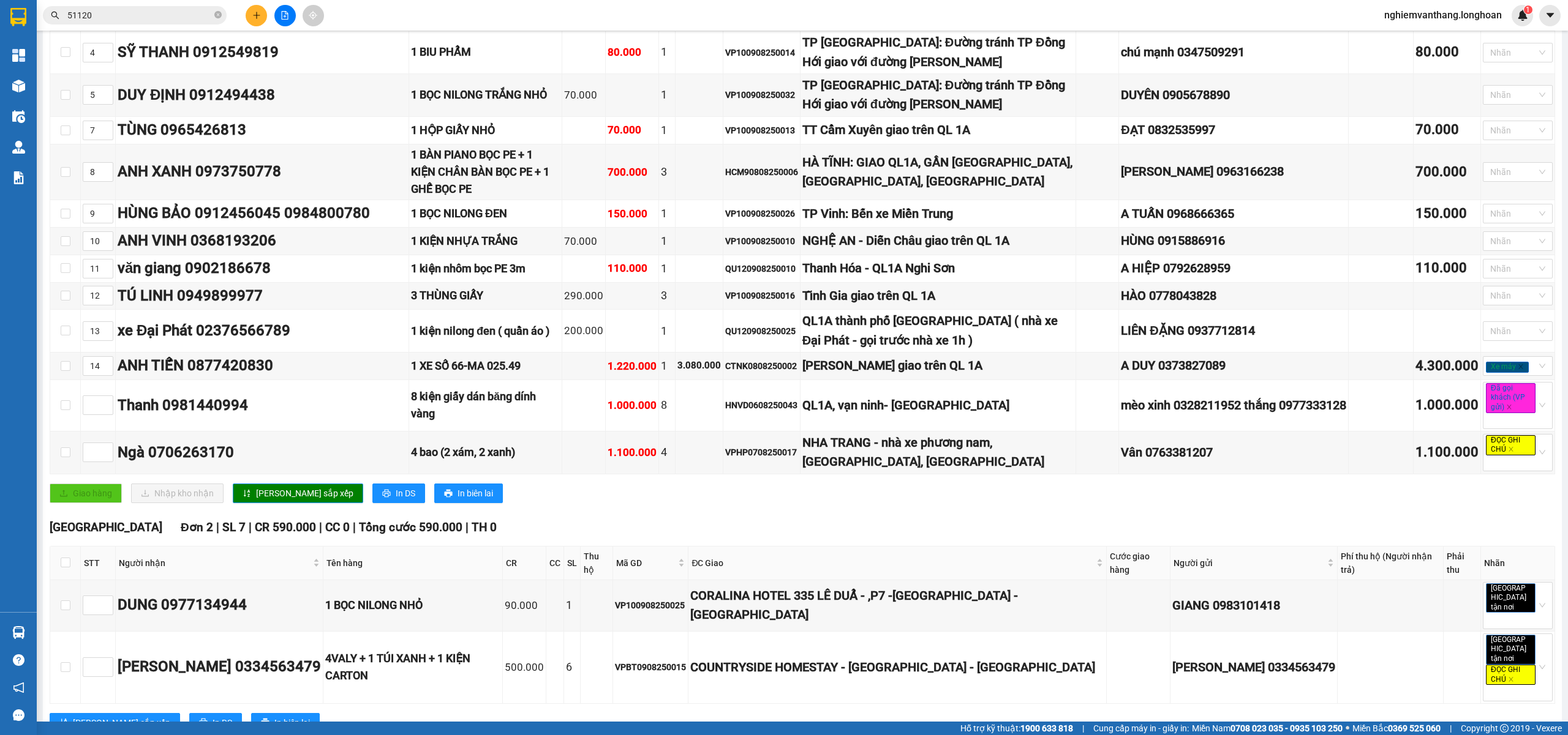
scroll to position [0, 0]
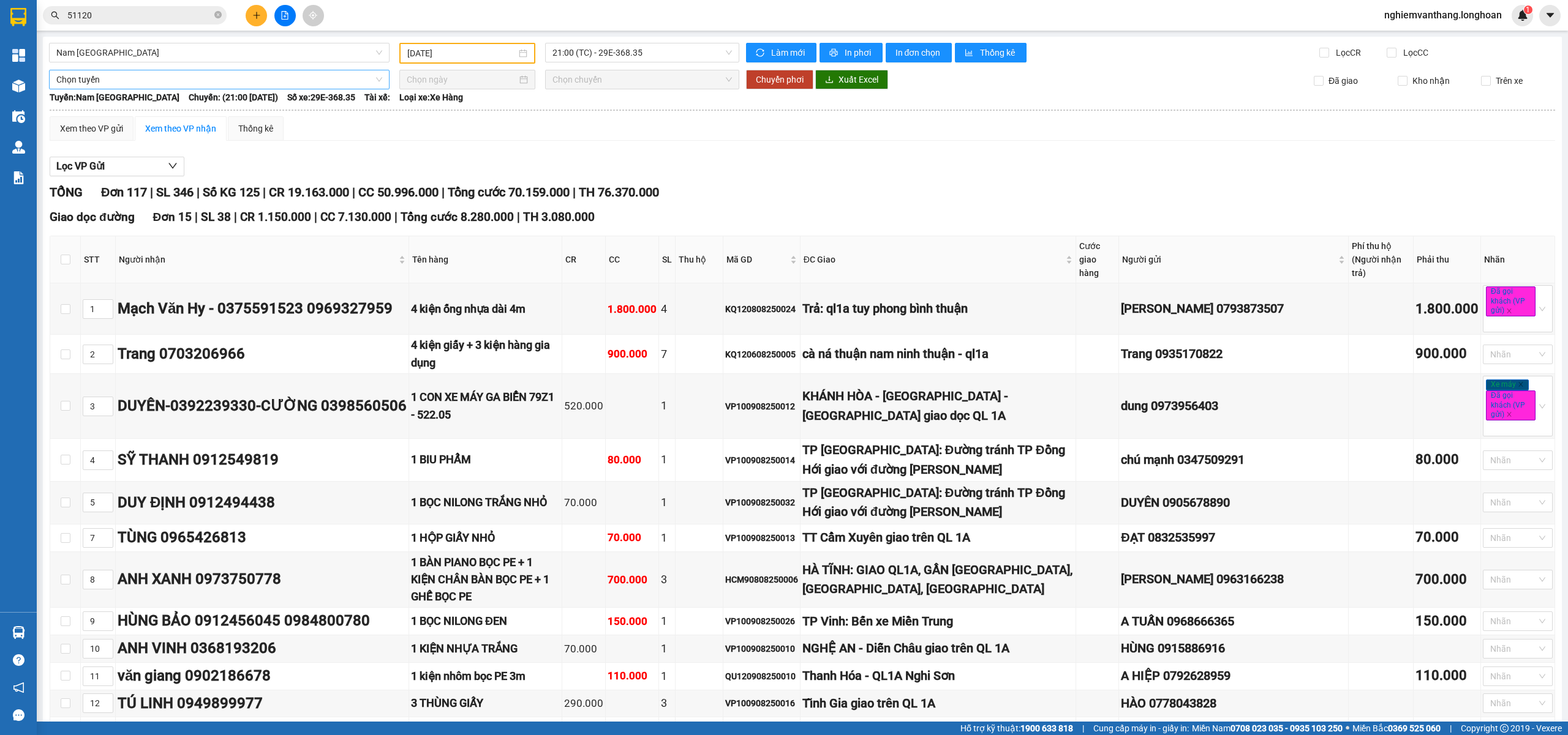
click at [138, 71] on span "Chọn tuyến" at bounding box center [219, 80] width 326 height 18
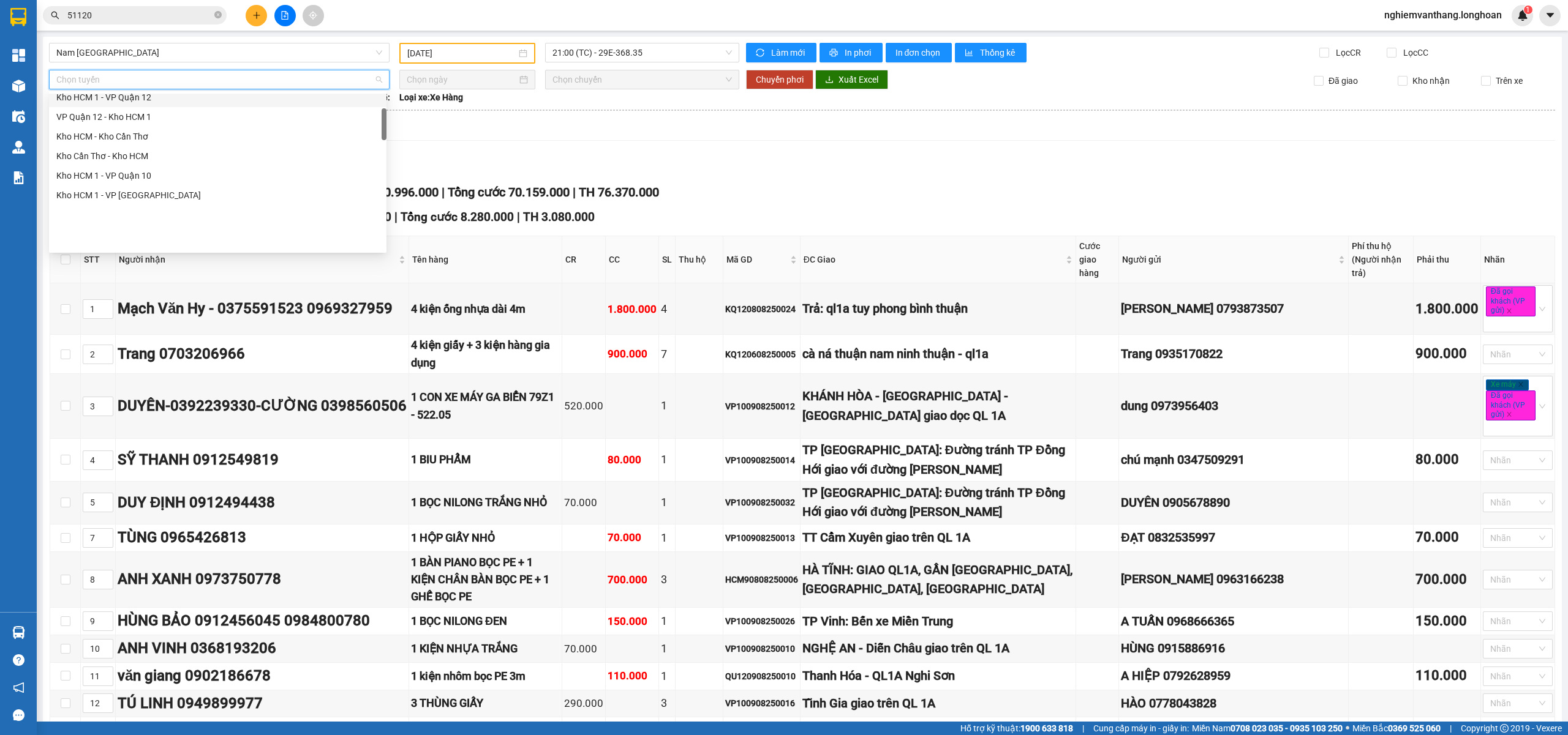
scroll to position [245, 0]
click at [153, 196] on div "Kho HN - VP [GEOGRAPHIC_DATA]" at bounding box center [217, 191] width 323 height 14
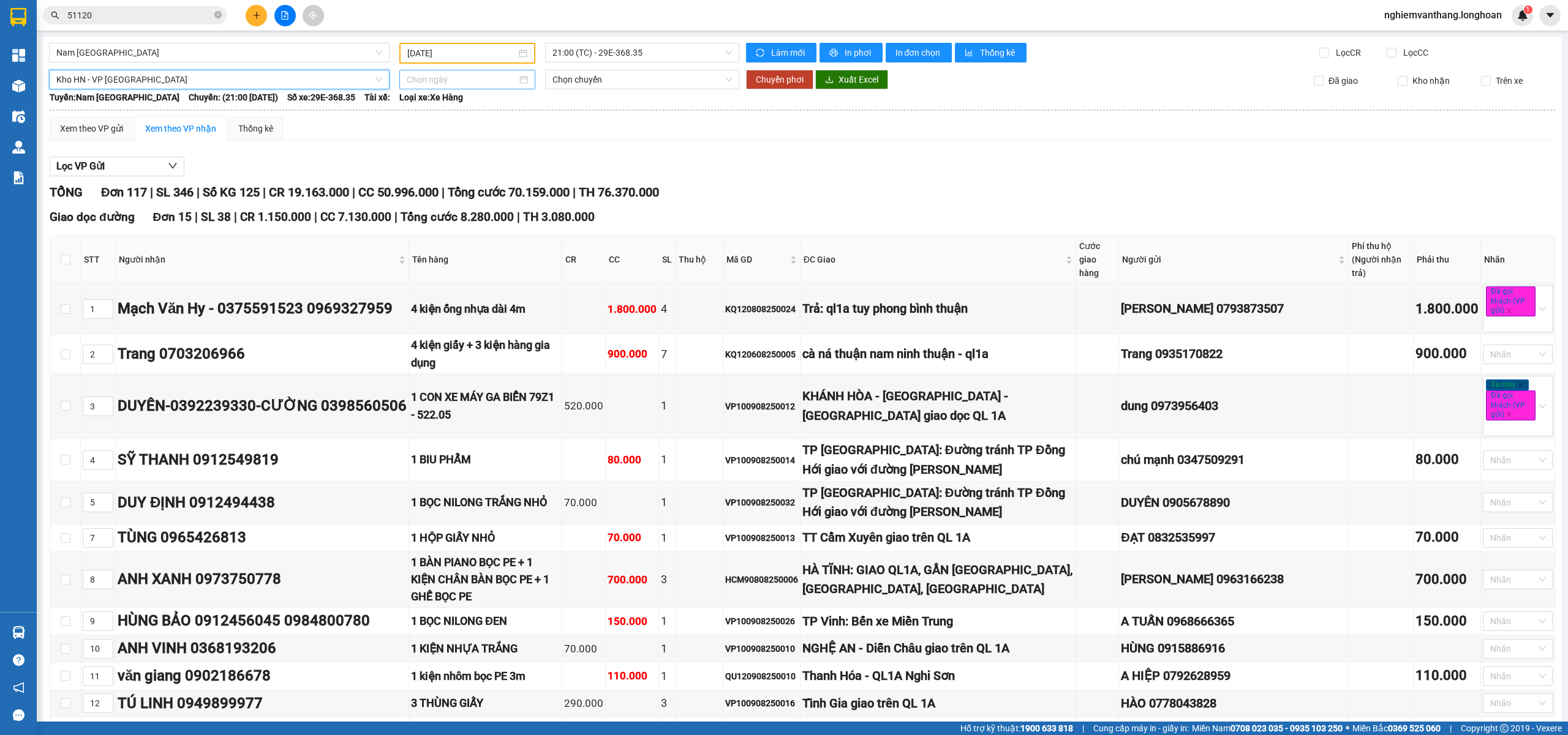
click at [459, 75] on input at bounding box center [462, 80] width 110 height 14
type input "[DATE]"
click at [441, 186] on div "11" at bounding box center [437, 187] width 15 height 15
type input "[DATE]"
click at [782, 79] on span "Chuyển phơi" at bounding box center [780, 80] width 48 height 14
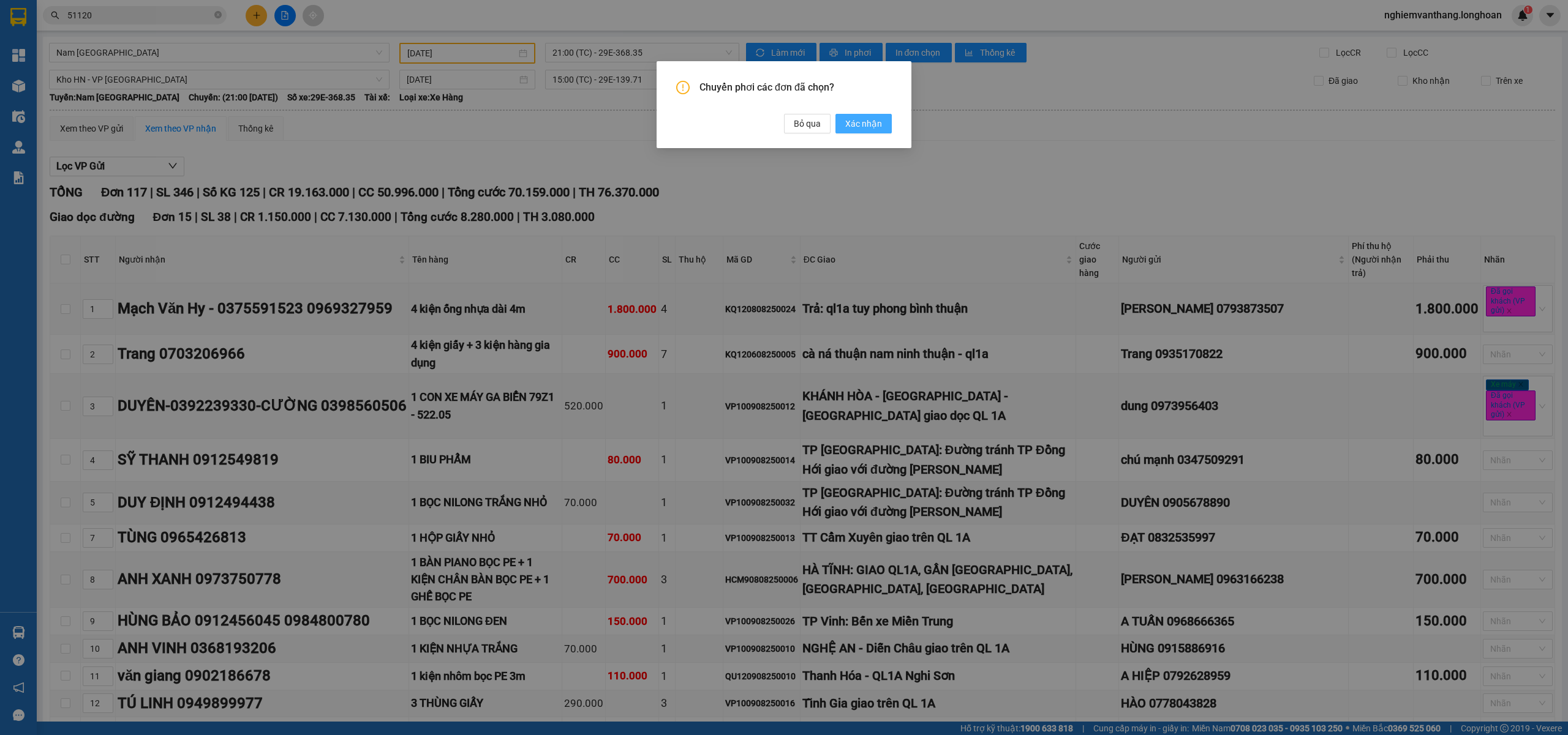
click at [856, 126] on span "Xác nhận" at bounding box center [864, 123] width 37 height 14
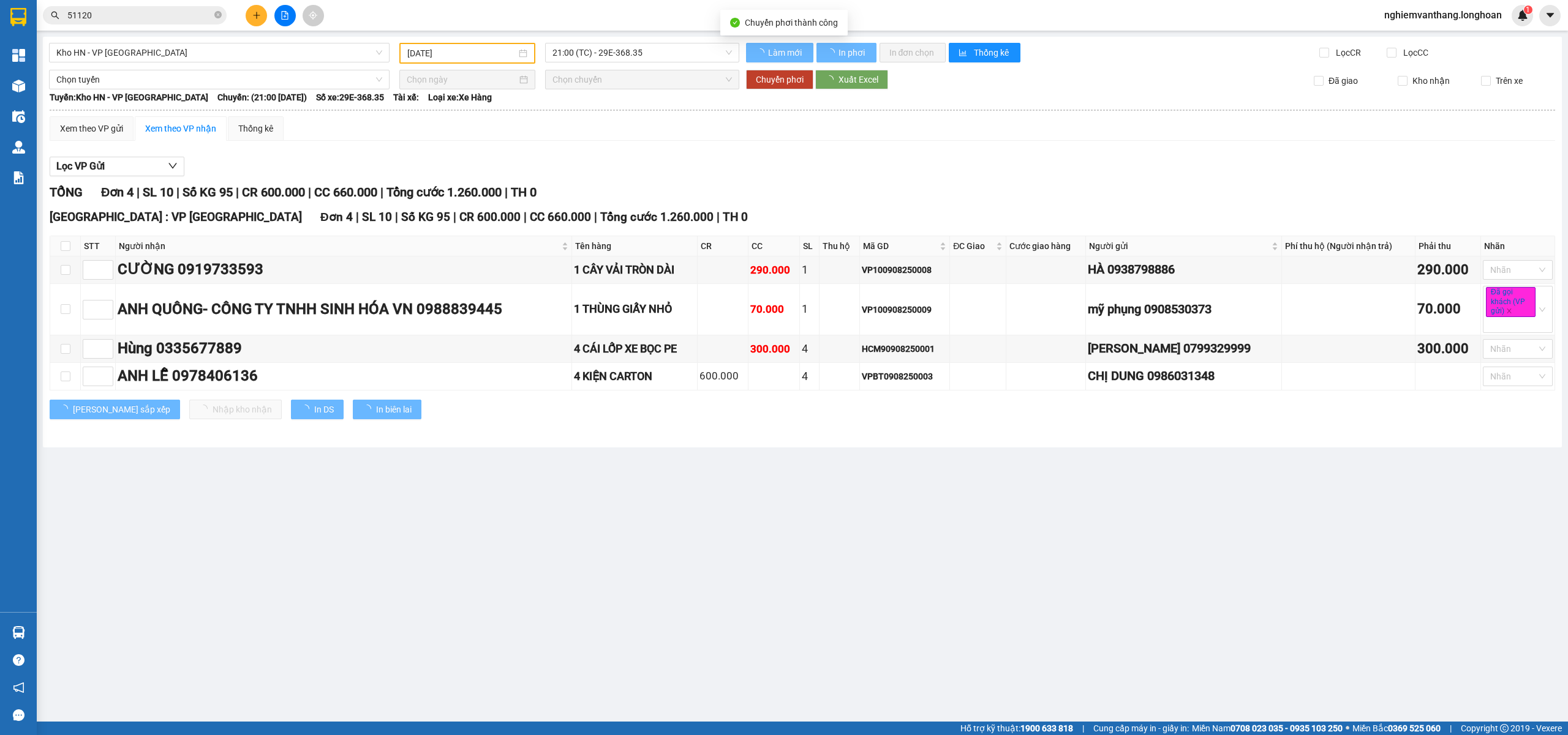
type input "[DATE]"
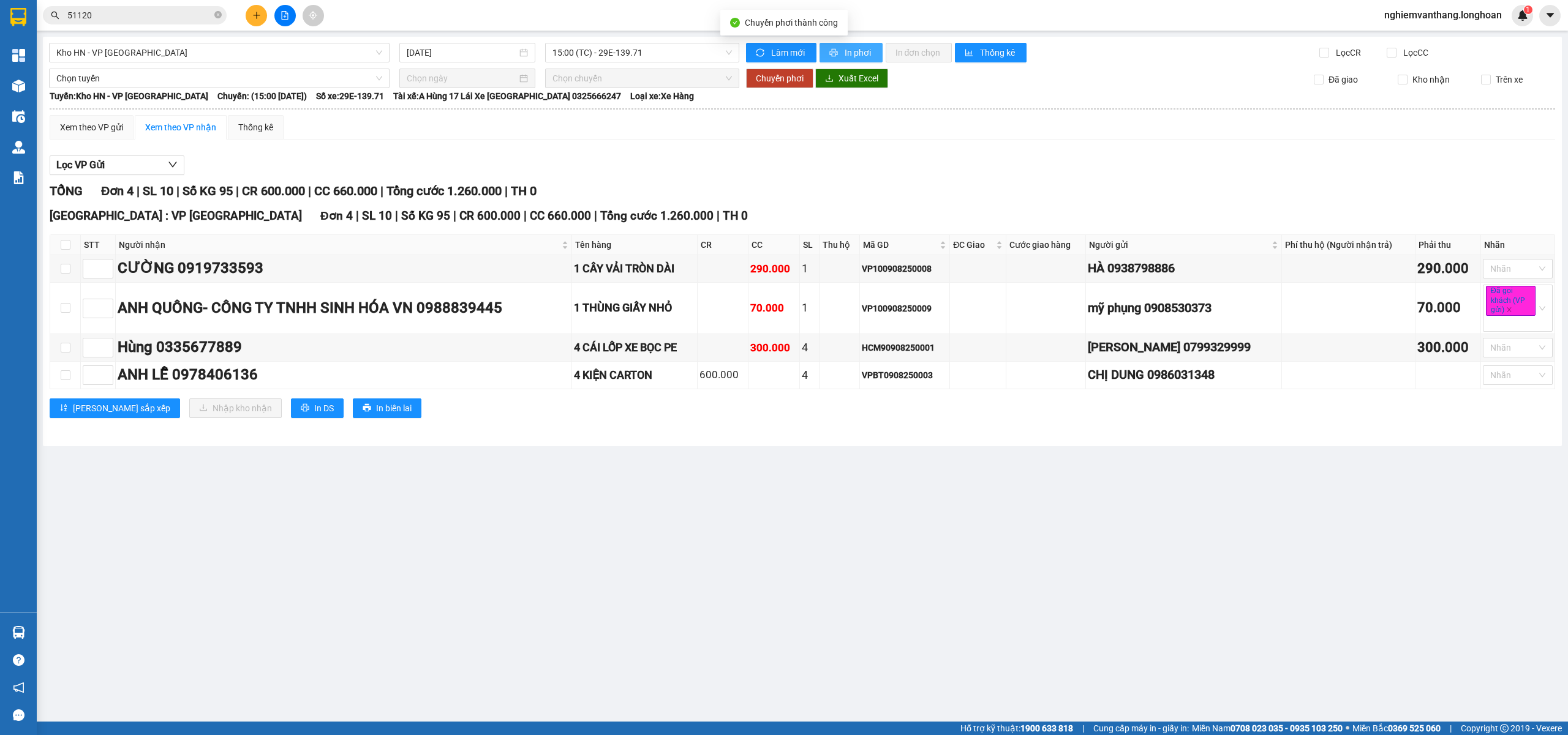
click at [856, 54] on span "In phơi" at bounding box center [858, 53] width 28 height 14
drag, startPoint x: 101, startPoint y: 48, endPoint x: 108, endPoint y: 48, distance: 7.0
click at [102, 48] on span "Kho HN - VP [GEOGRAPHIC_DATA]" at bounding box center [219, 53] width 326 height 18
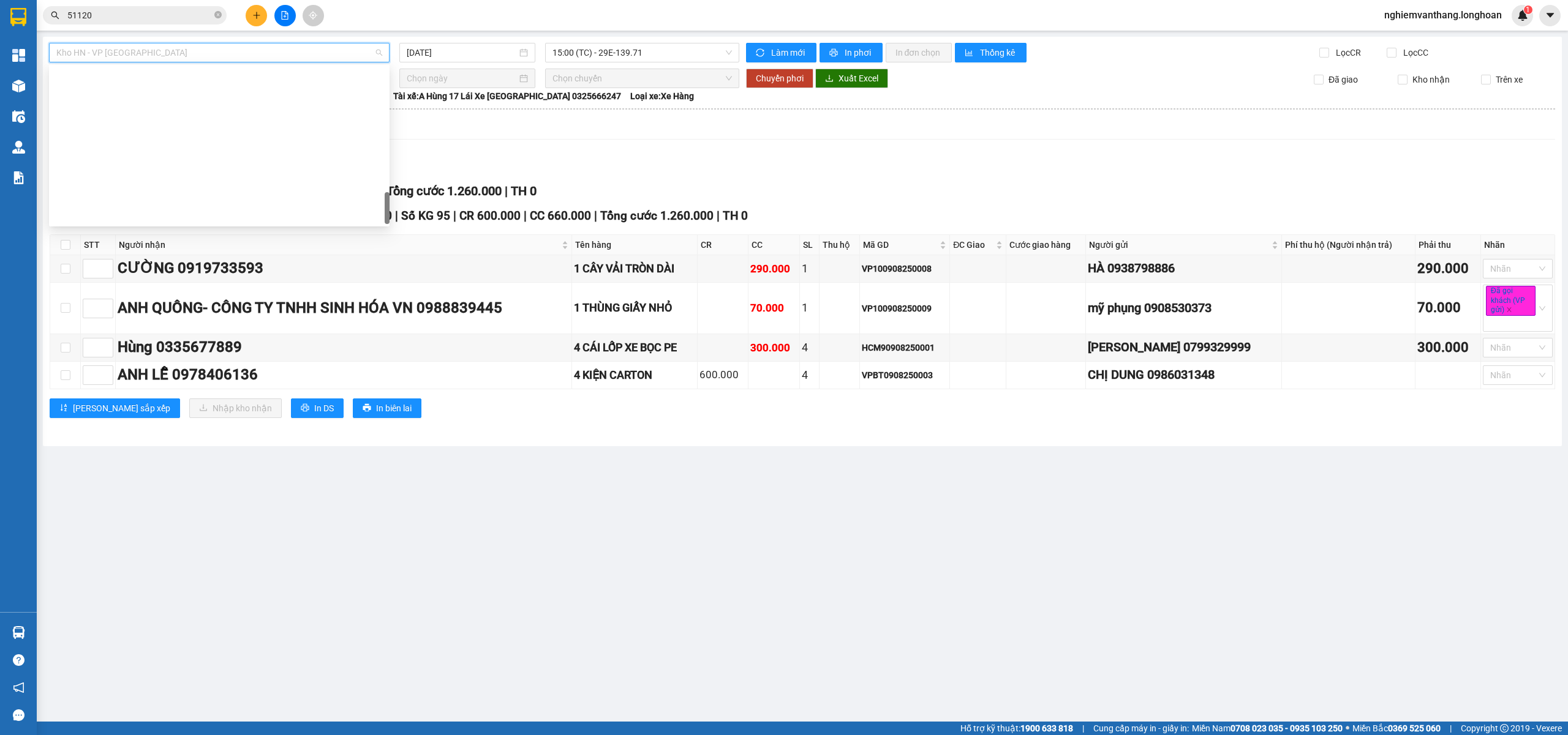
scroll to position [803, 0]
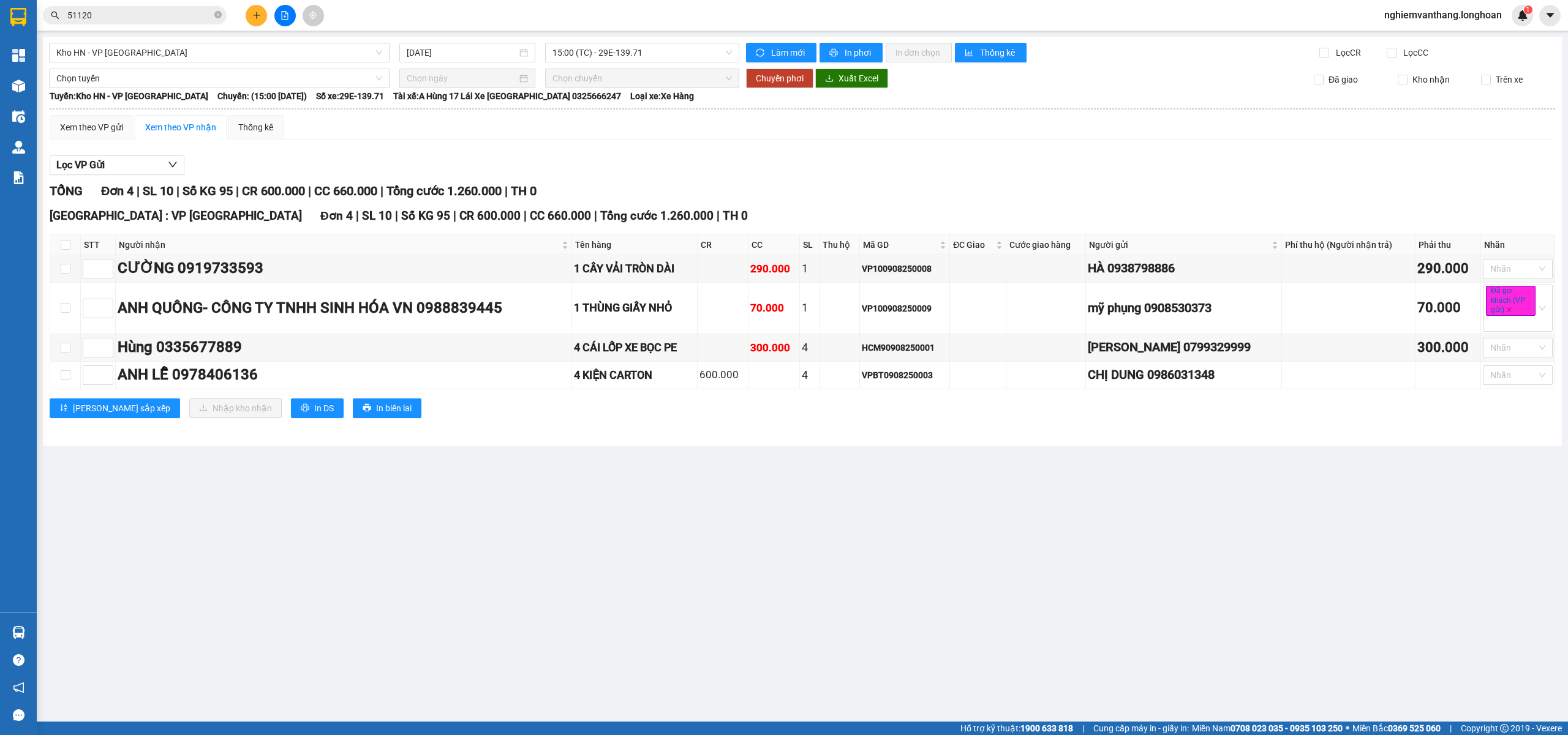
drag, startPoint x: 511, startPoint y: 129, endPoint x: 407, endPoint y: 128, distance: 104.0
click at [512, 129] on div "Xem theo VP gửi Xem theo VP nhận Thống kê" at bounding box center [802, 127] width 1505 height 24
click at [93, 54] on span "Kho HN - VP [GEOGRAPHIC_DATA]" at bounding box center [219, 53] width 326 height 18
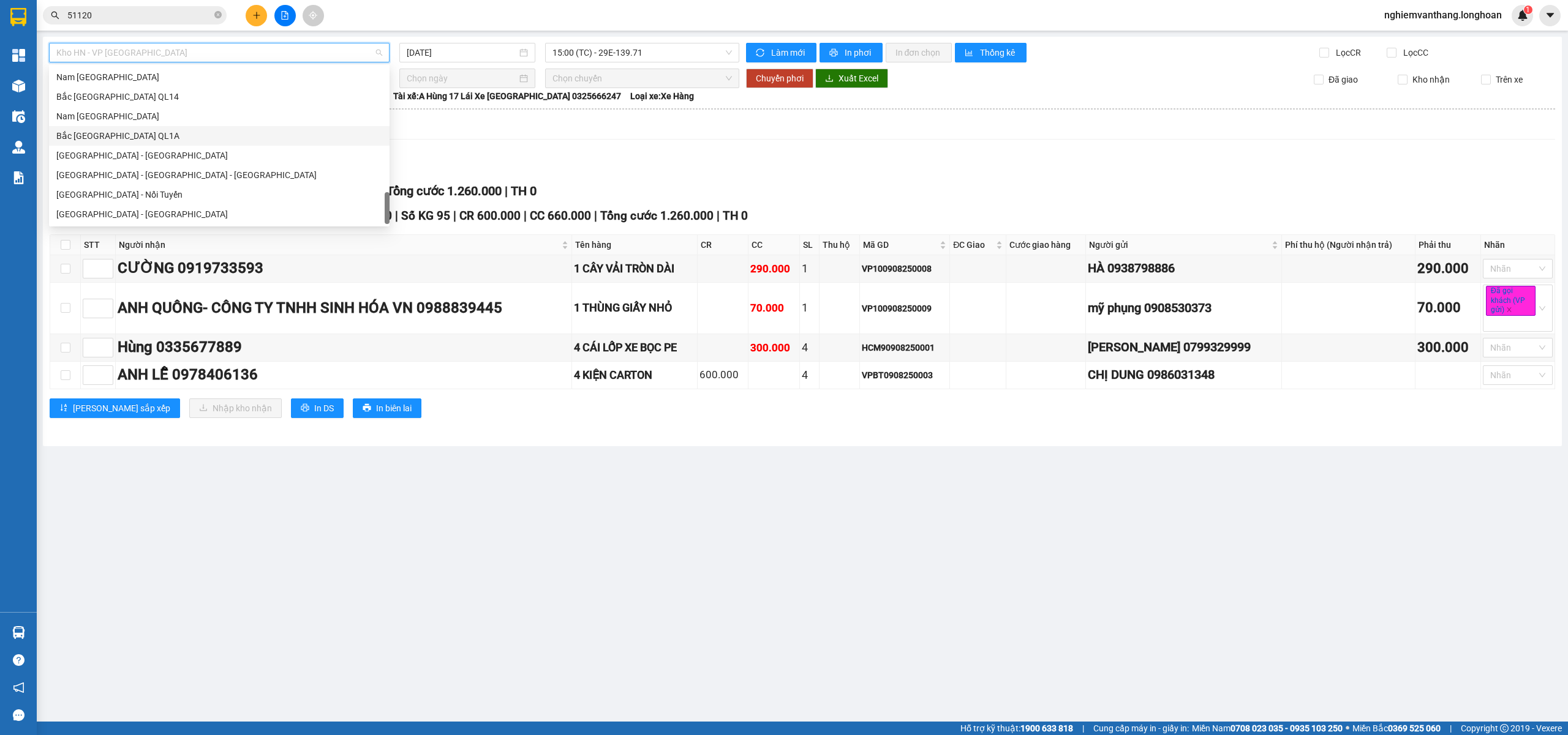
click at [113, 113] on div "Nam [GEOGRAPHIC_DATA]" at bounding box center [219, 116] width 326 height 14
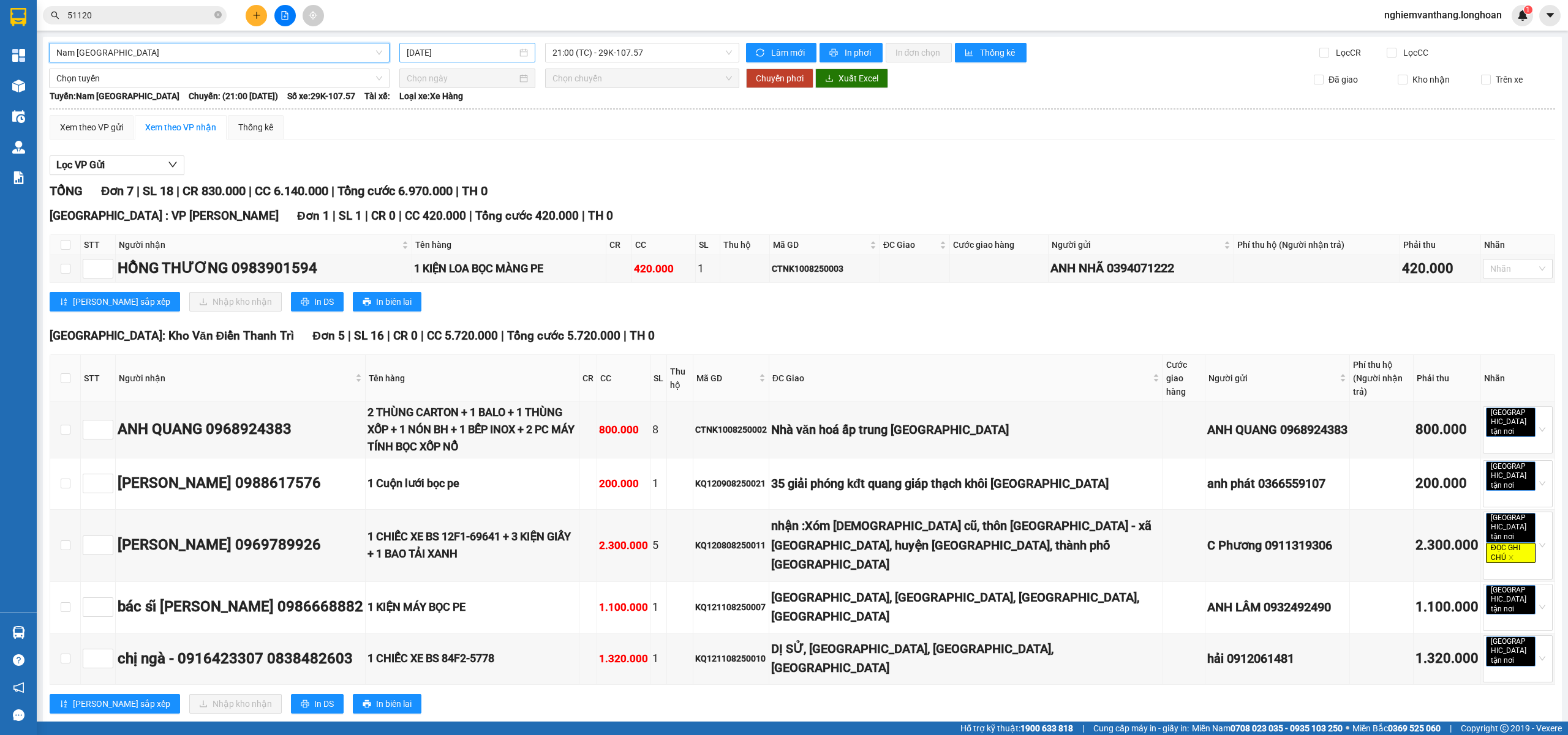
click at [452, 52] on input "[DATE]" at bounding box center [462, 53] width 110 height 14
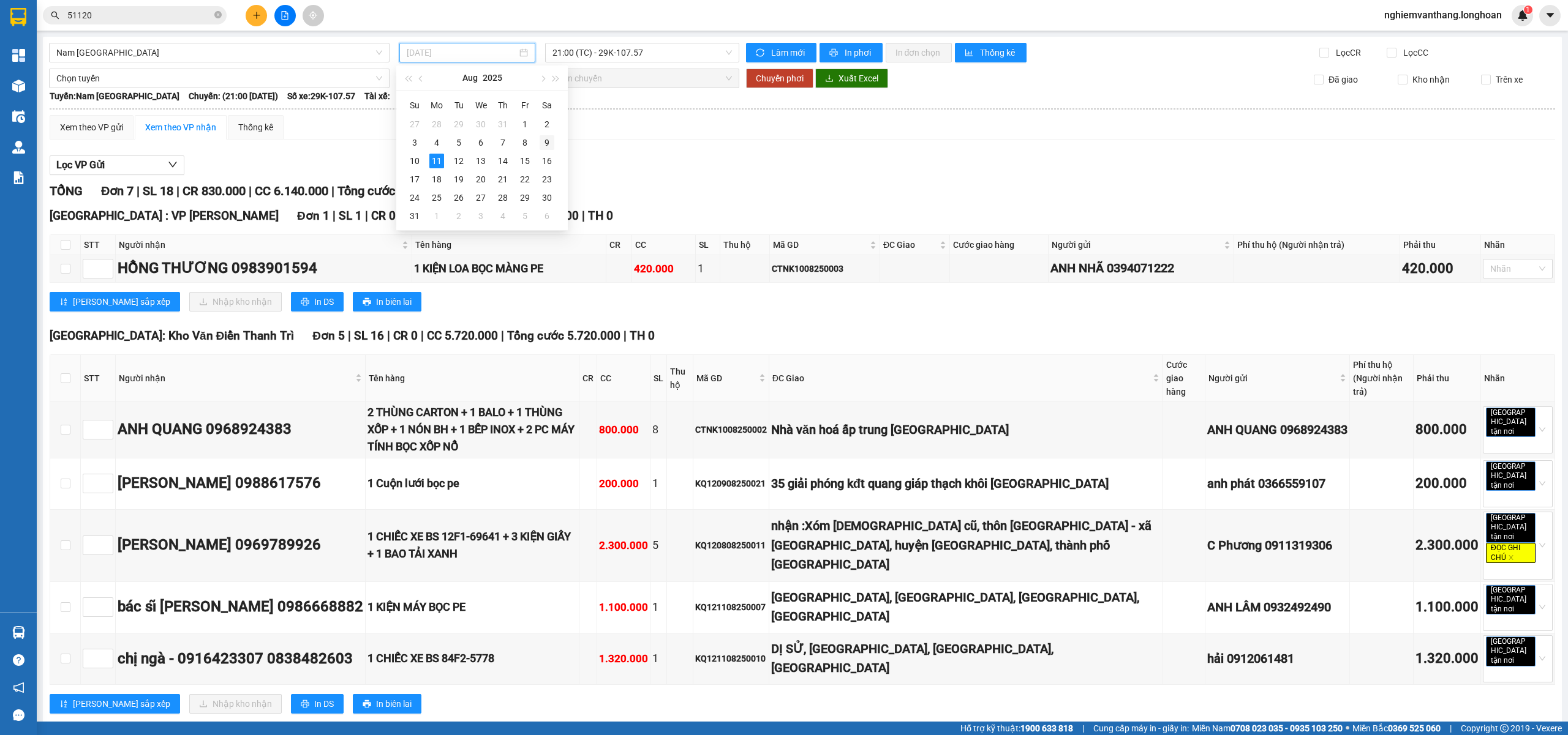
click at [549, 144] on div "9" at bounding box center [547, 142] width 15 height 15
type input "[DATE]"
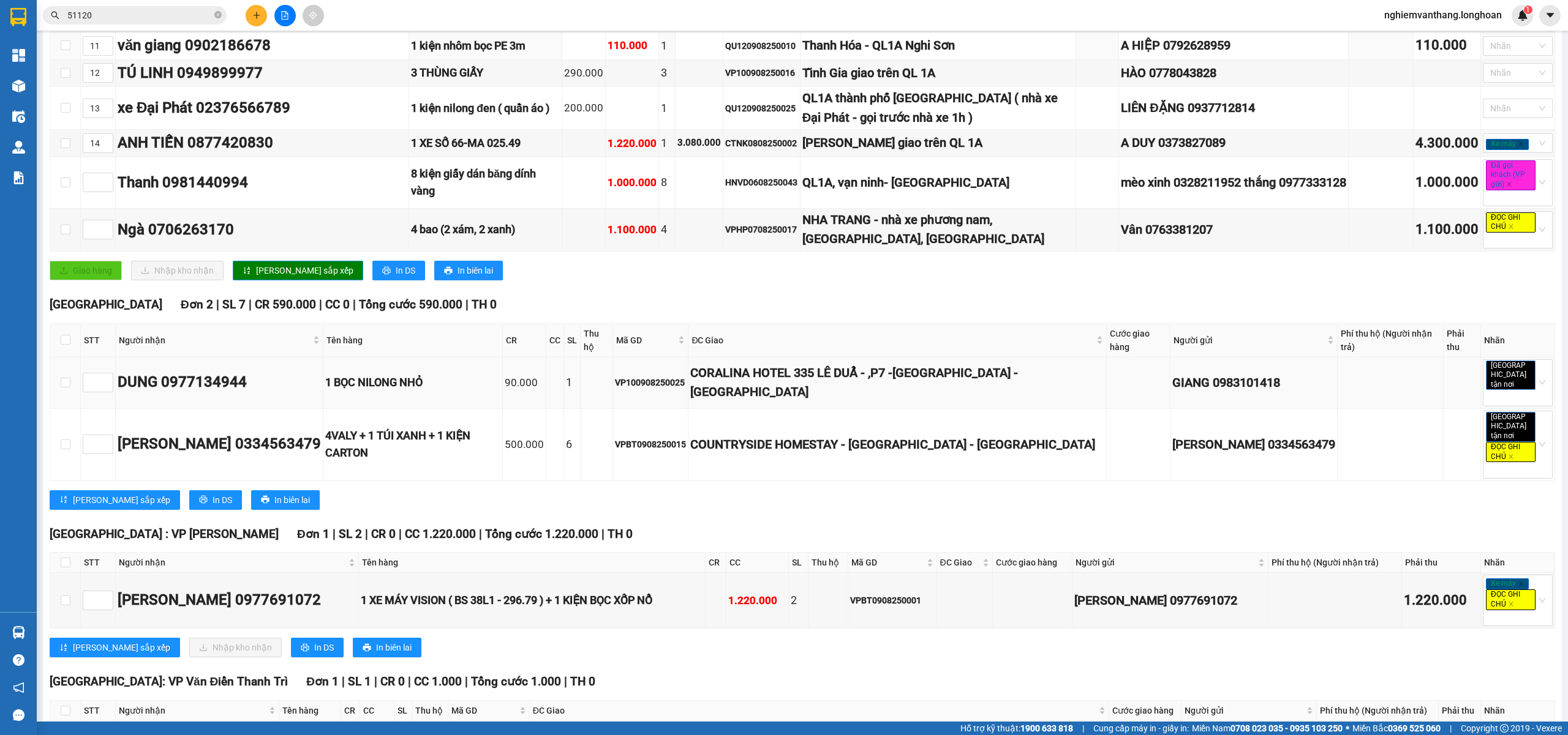
scroll to position [653, 0]
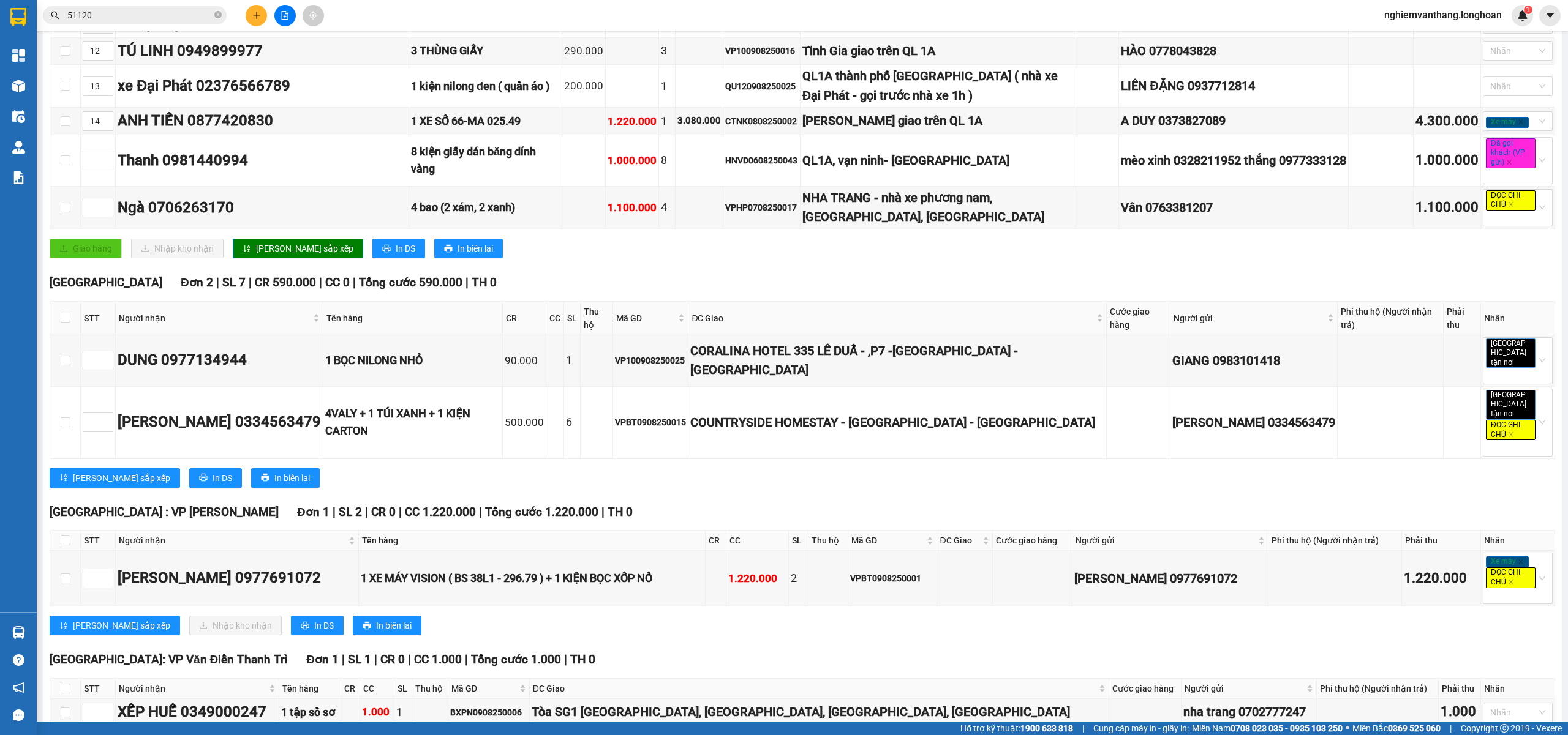
click at [59, 551] on th at bounding box center [65, 541] width 31 height 20
click at [64, 545] on input "checkbox" at bounding box center [66, 540] width 10 height 10
checkbox input "true"
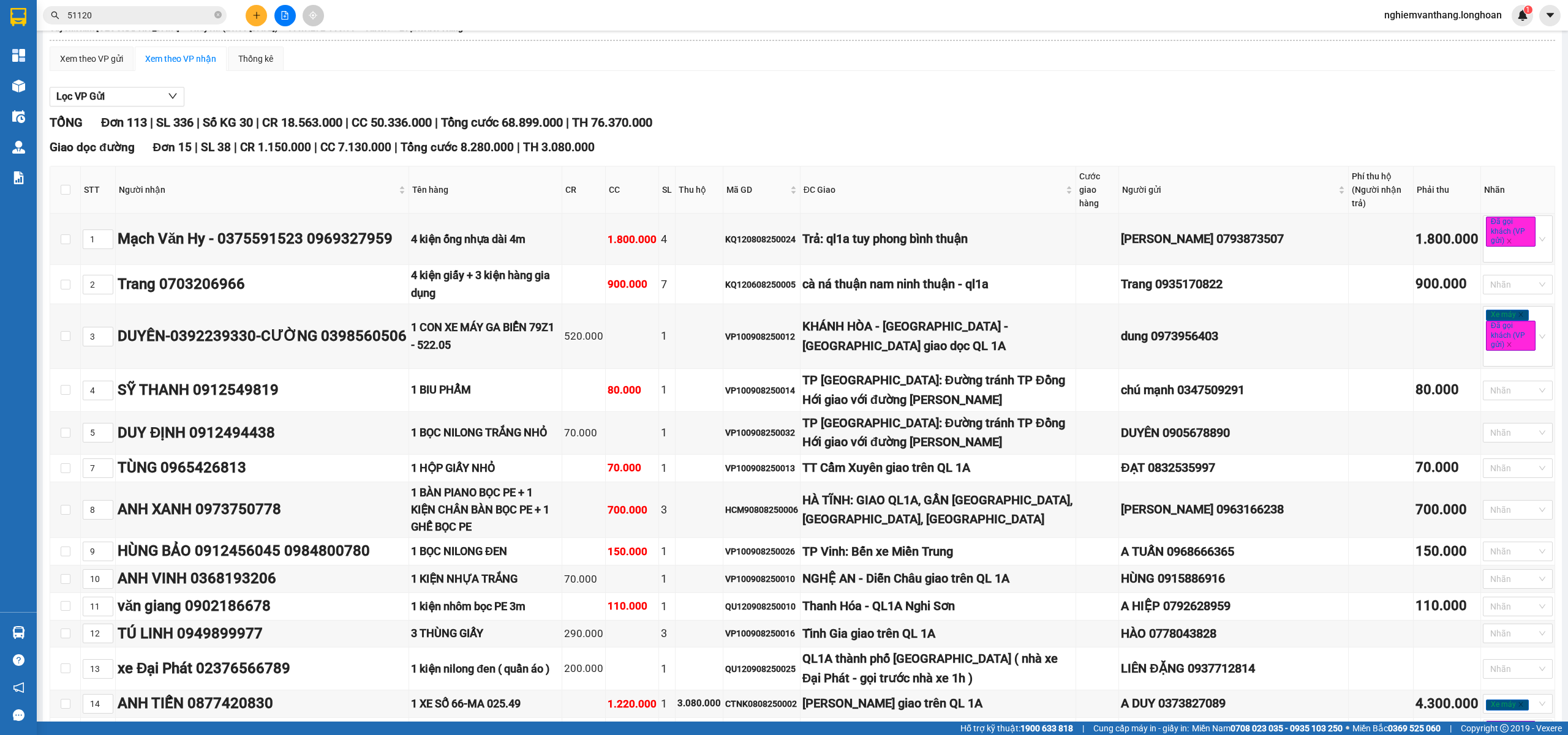
scroll to position [0, 0]
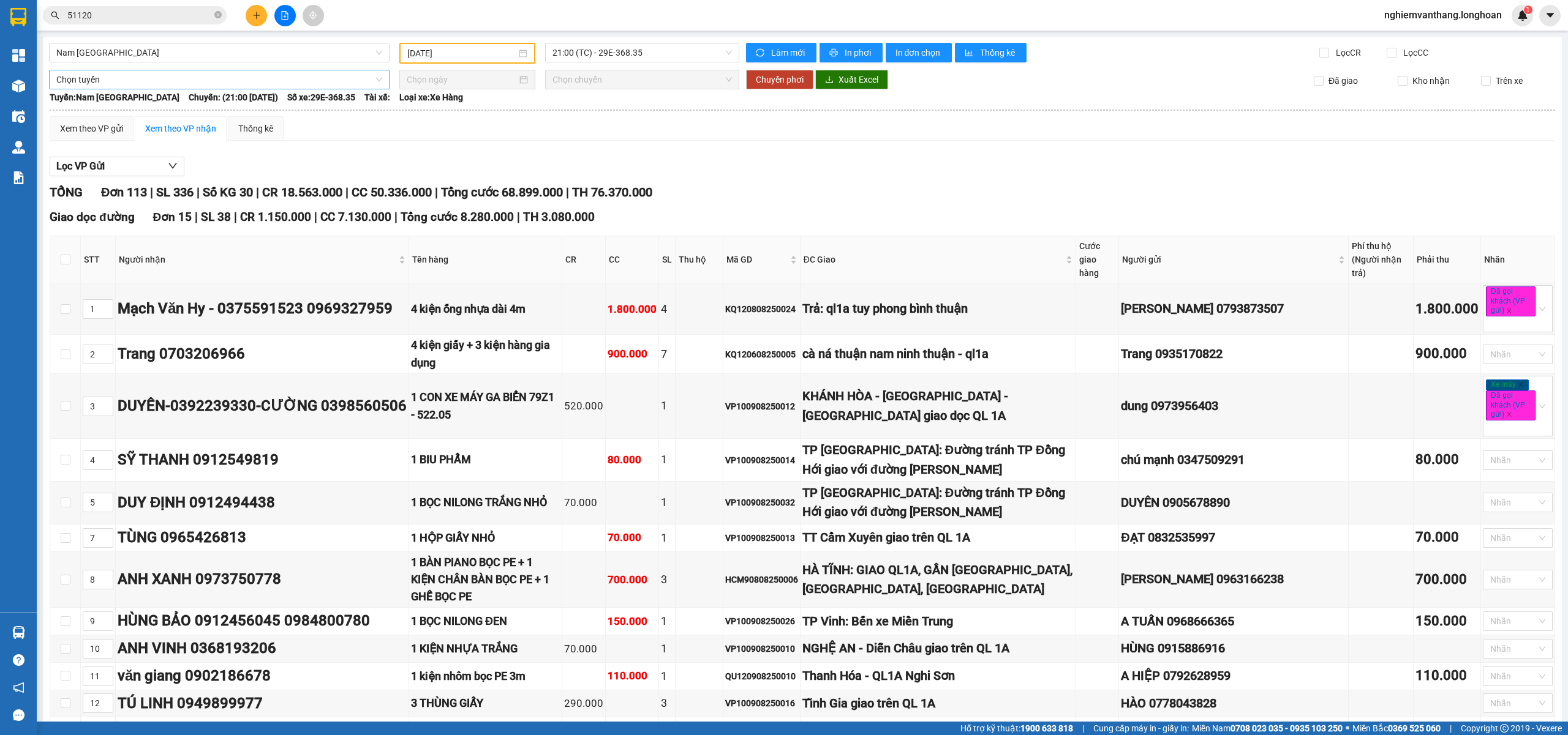
click at [109, 80] on span "Chọn tuyến" at bounding box center [219, 80] width 326 height 18
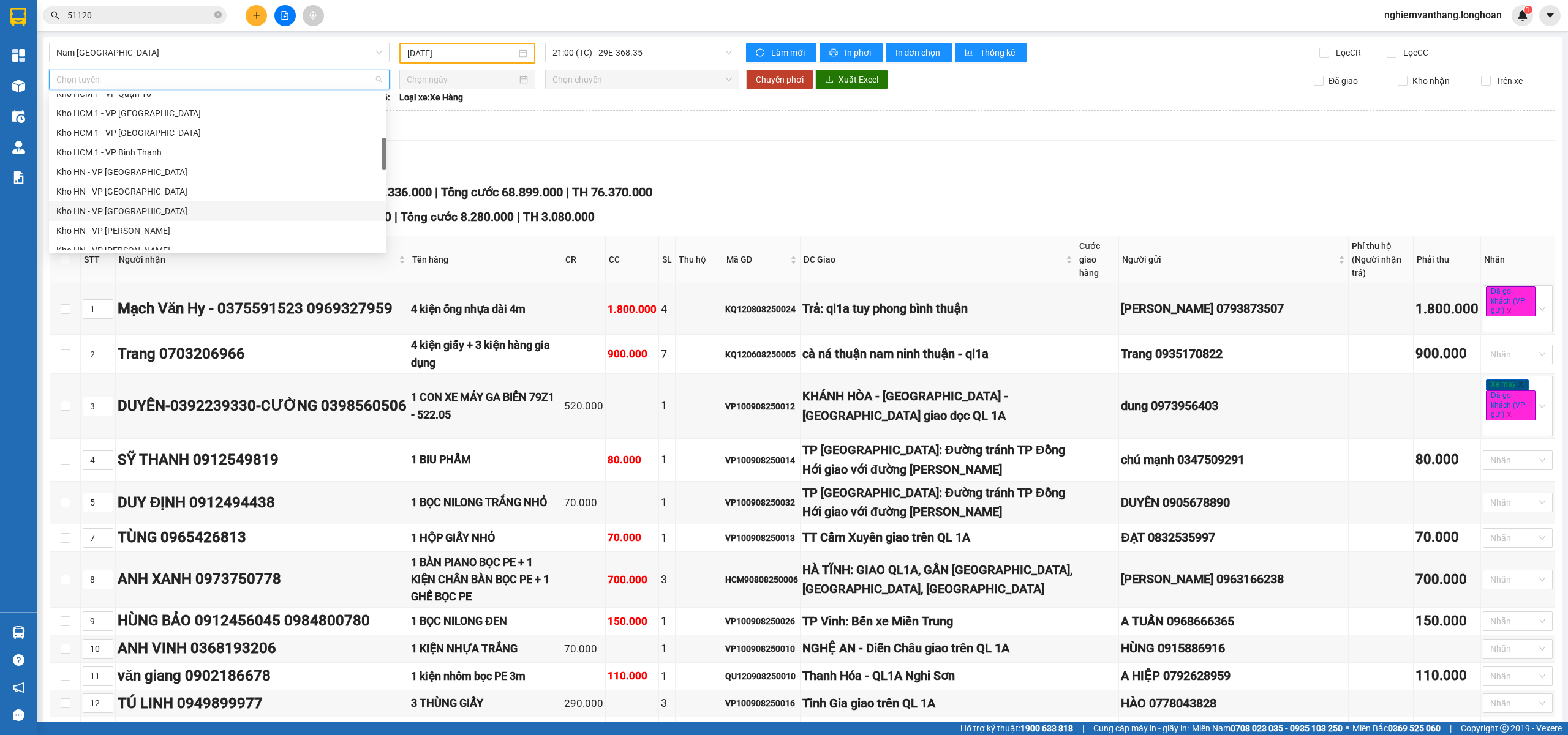
scroll to position [326, 0]
click at [158, 189] on div "Kho HN - VP [PERSON_NAME]" at bounding box center [217, 189] width 323 height 14
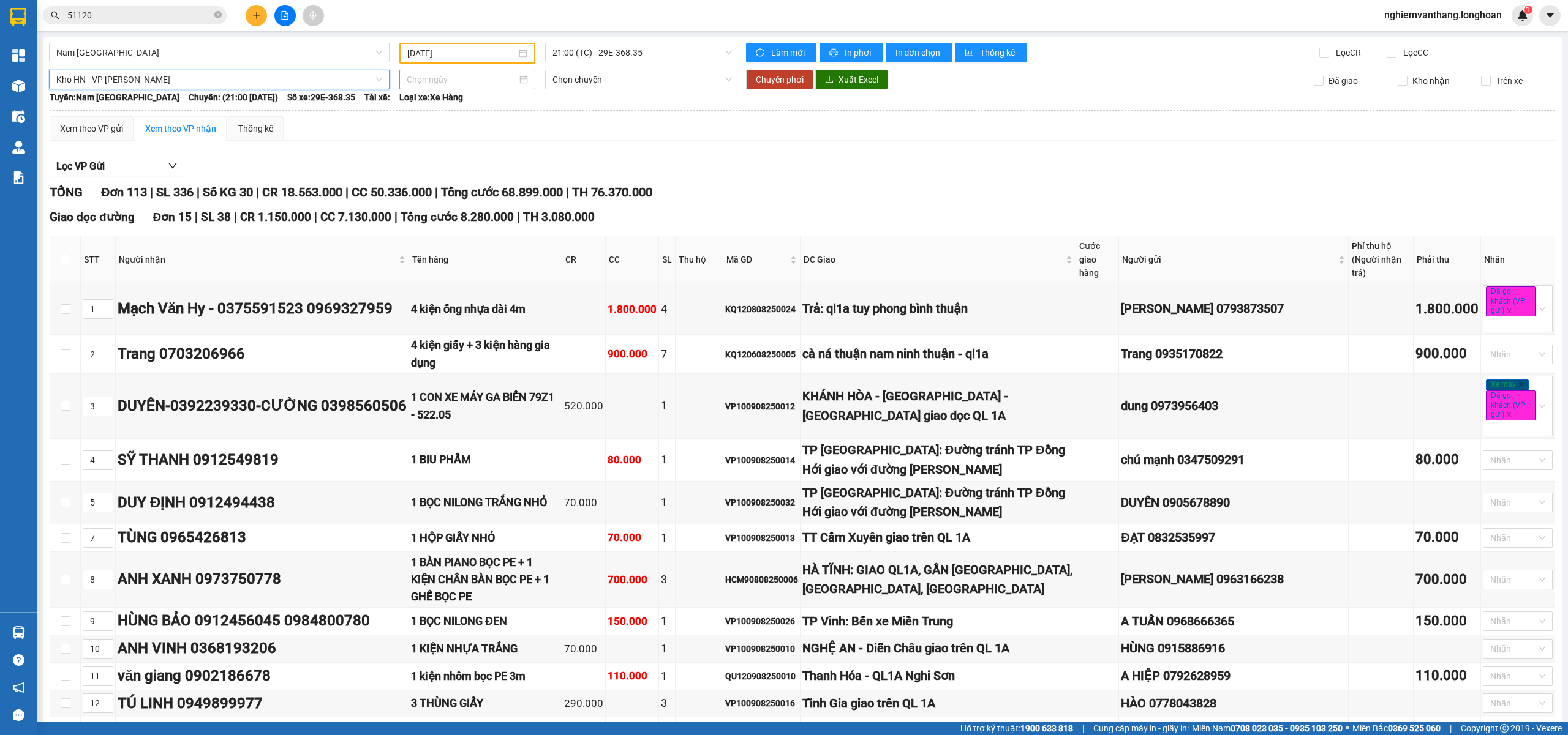
click at [464, 77] on input at bounding box center [462, 80] width 110 height 14
type input "[DATE]"
click at [438, 186] on div "11" at bounding box center [437, 187] width 15 height 15
type input "[DATE]"
click at [782, 82] on span "Chuyển phơi" at bounding box center [780, 80] width 48 height 14
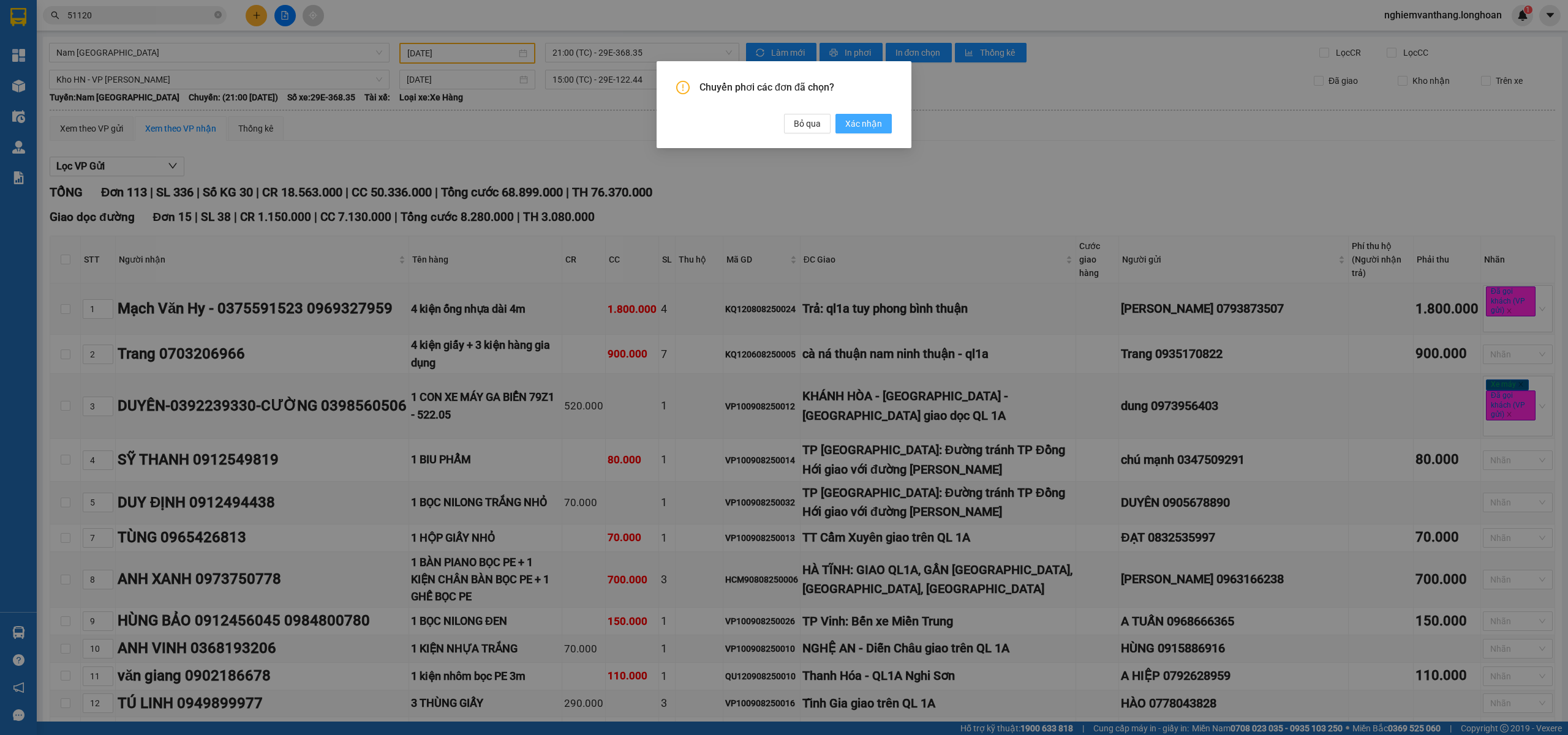
click at [855, 121] on span "Xác nhận" at bounding box center [864, 123] width 37 height 14
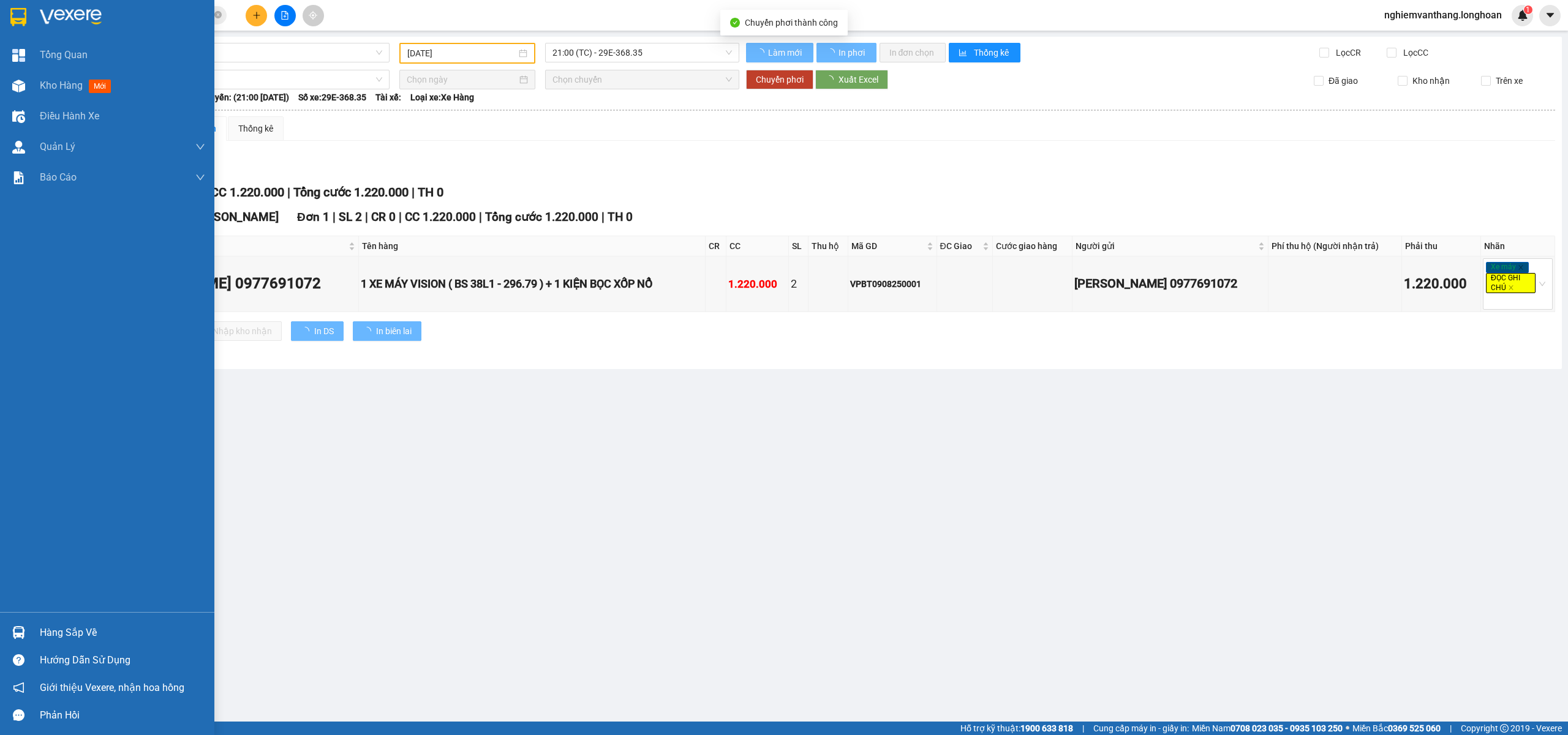
click at [20, 21] on img at bounding box center [18, 18] width 16 height 18
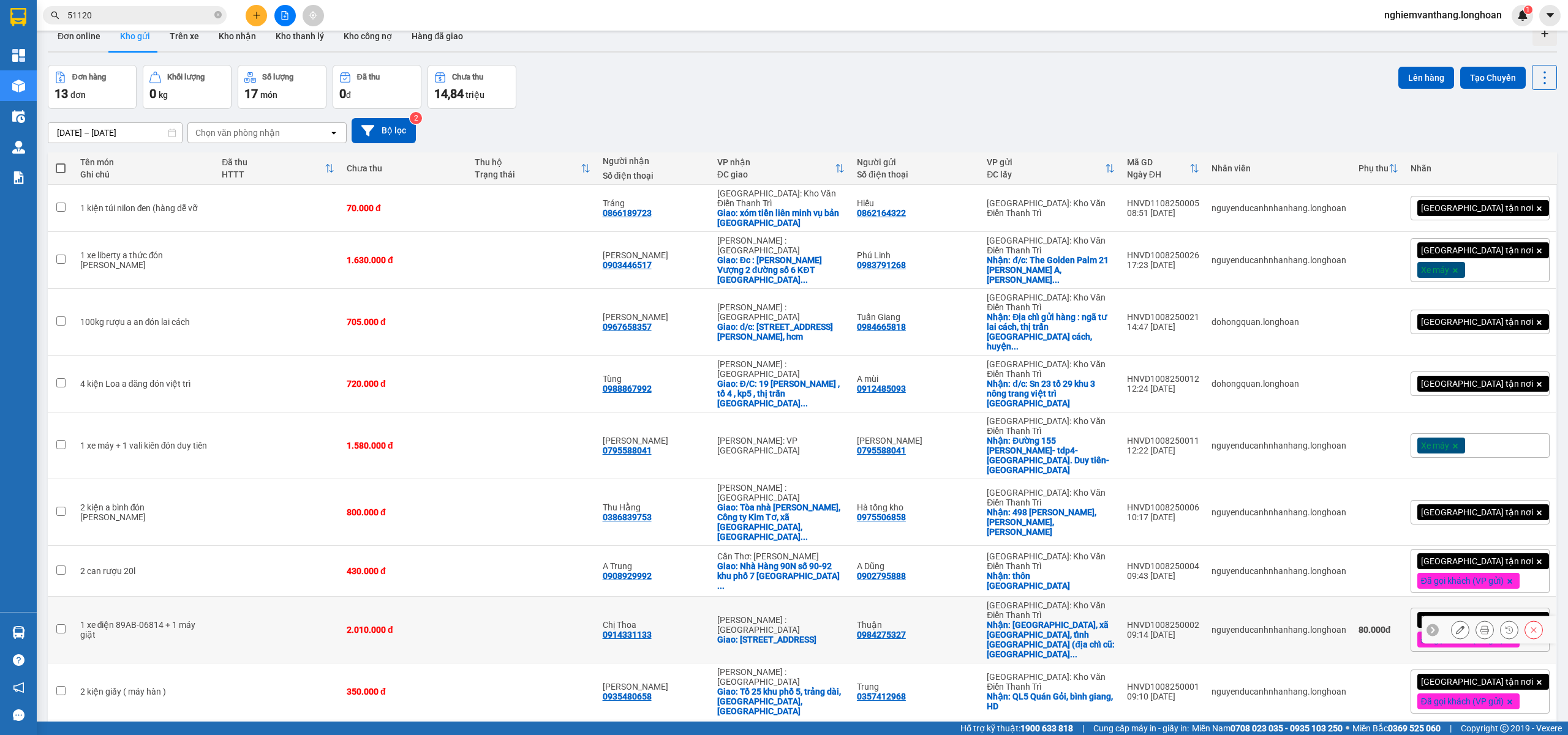
scroll to position [56, 0]
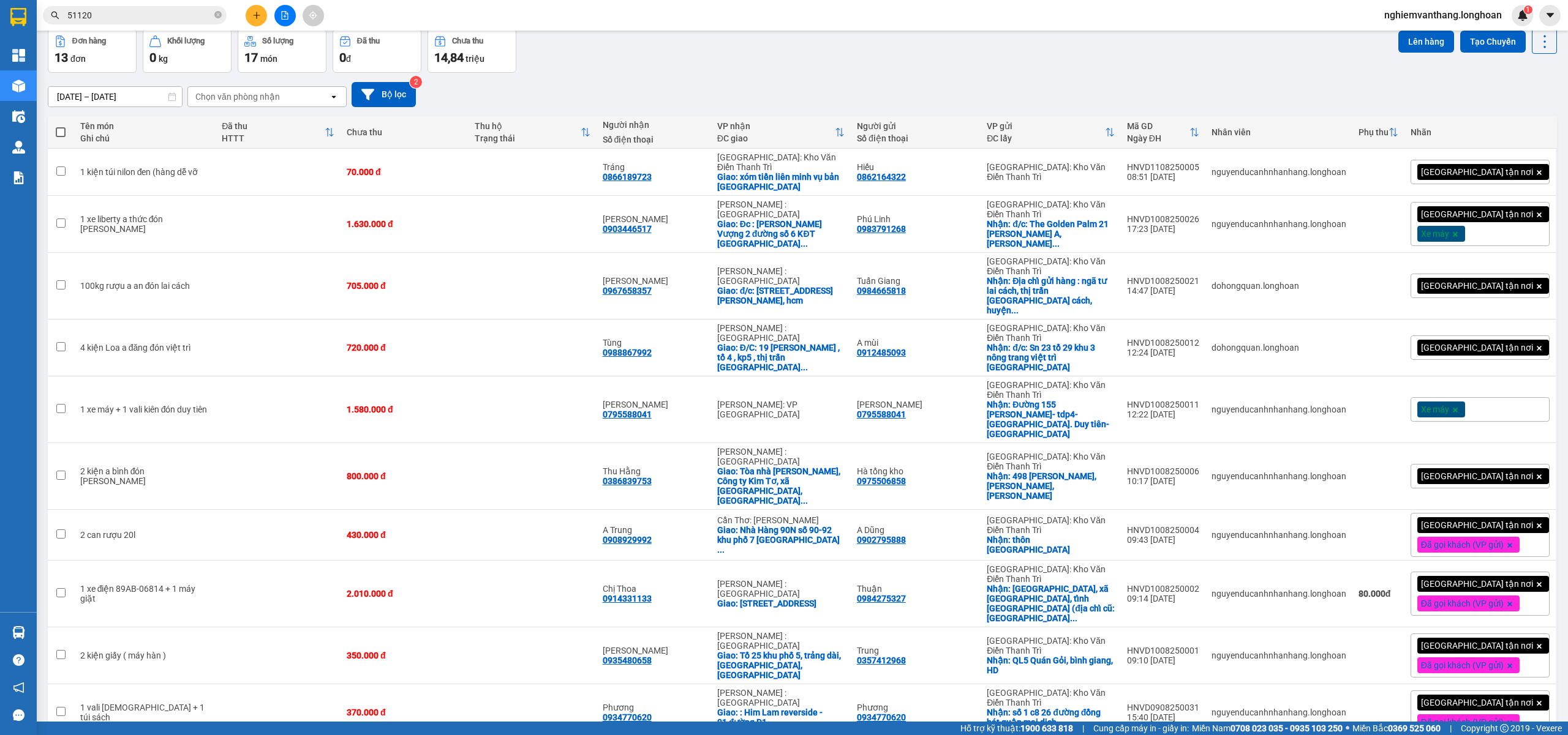
drag, startPoint x: 1507, startPoint y: 644, endPoint x: 1510, endPoint y: 632, distance: 12.4
click at [1513, 620] on span "100 / trang" at bounding box center [1498, 617] width 44 height 12
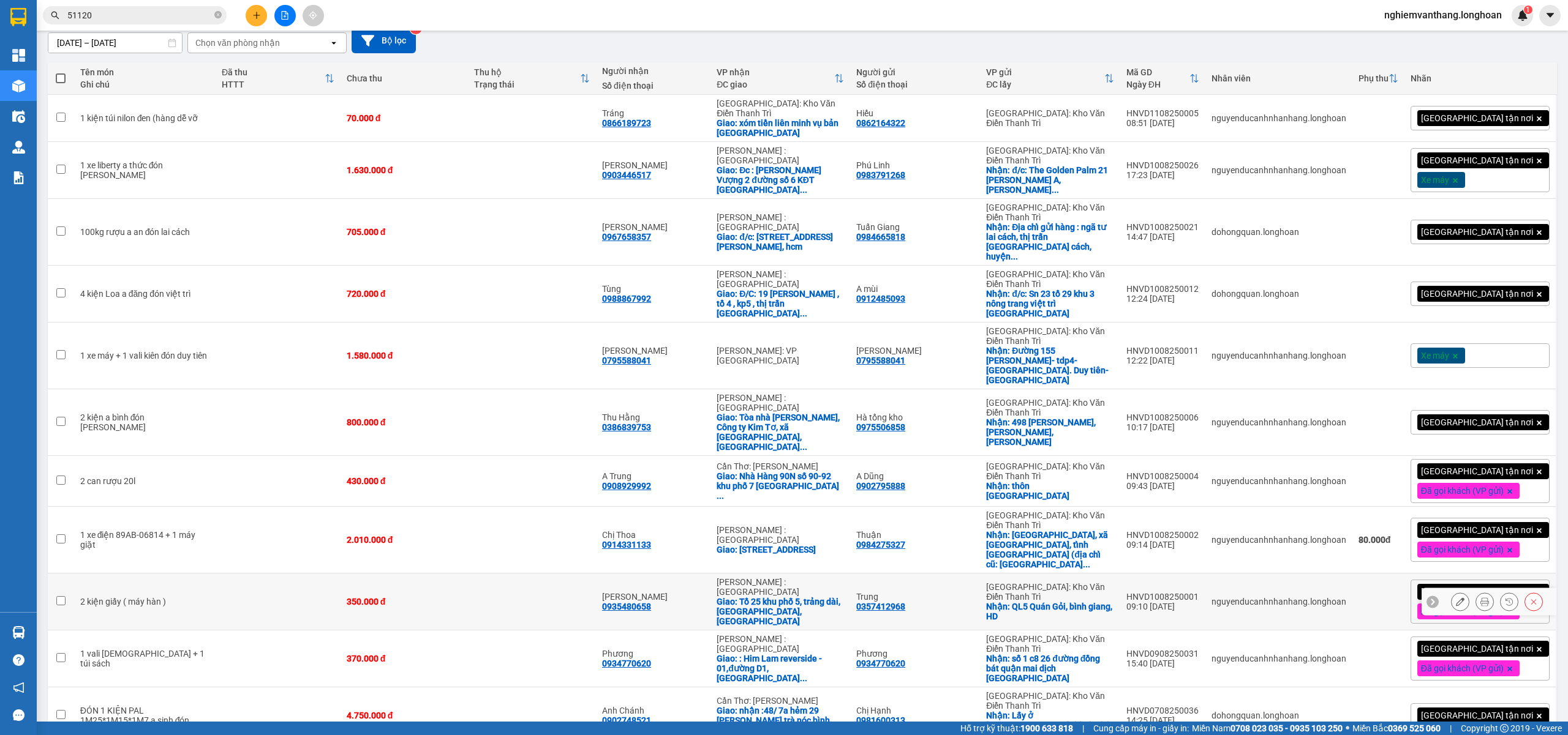
scroll to position [150, 0]
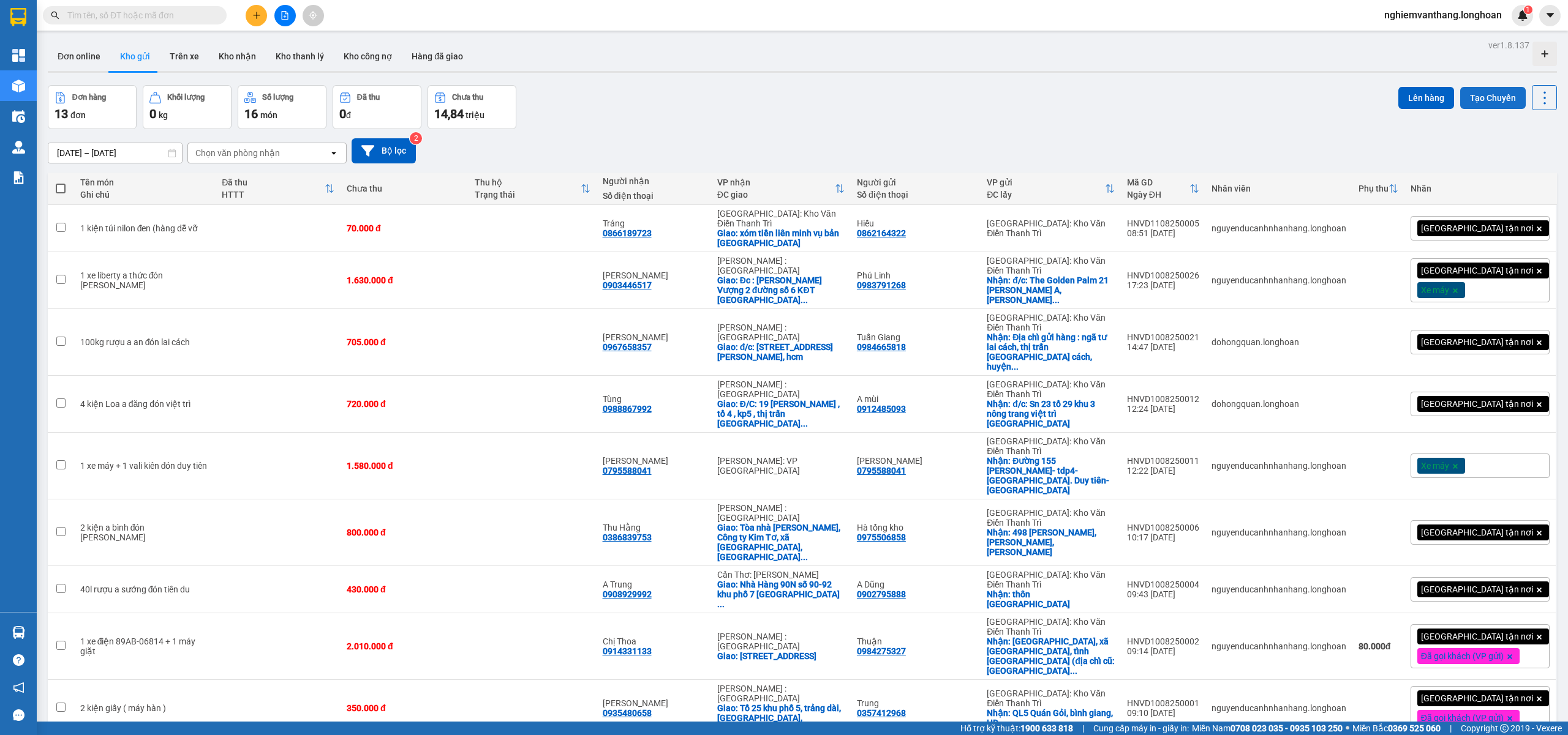
click at [1492, 99] on button "Tạo Chuyến" at bounding box center [1492, 98] width 66 height 22
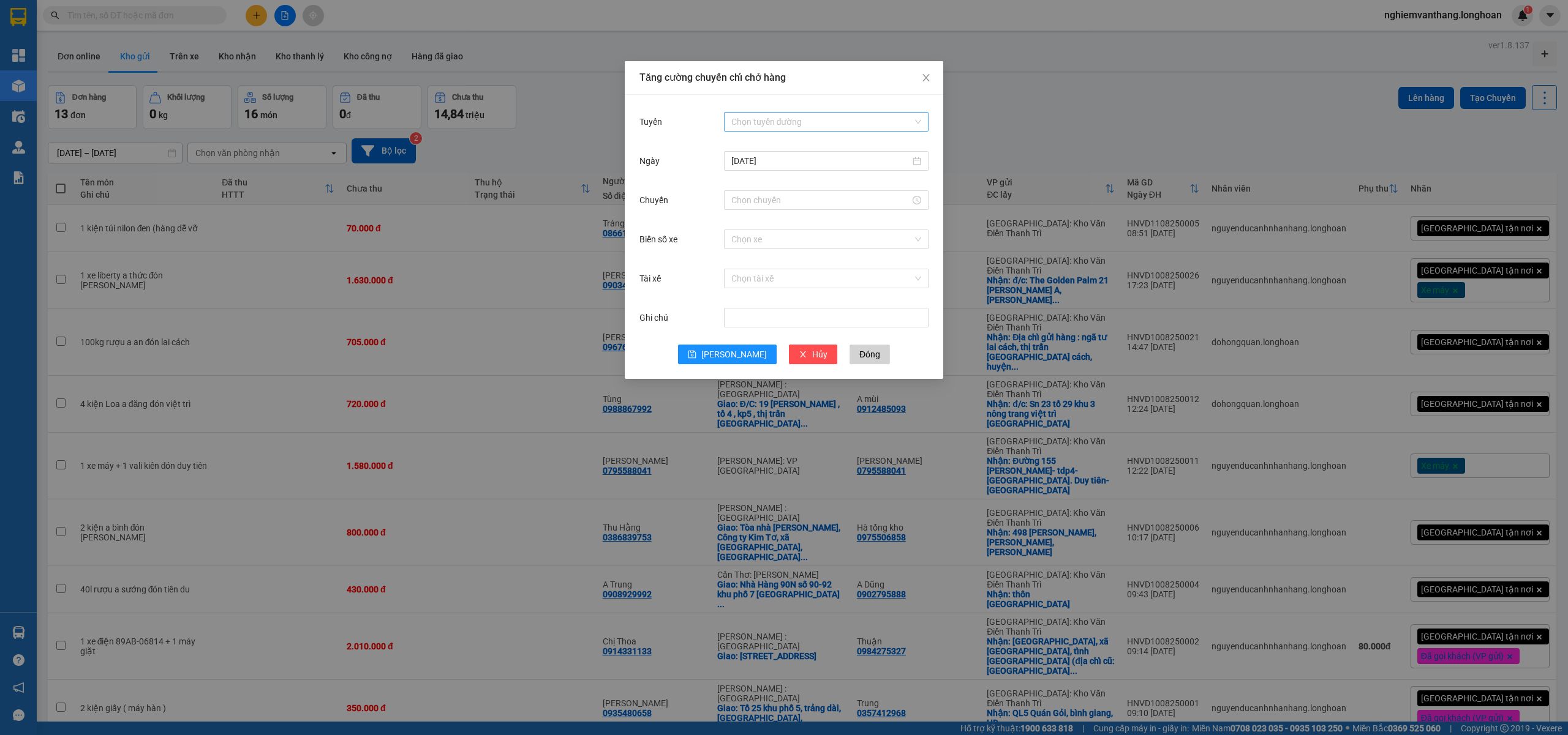
click at [836, 118] on input "Tuyến" at bounding box center [821, 122] width 181 height 18
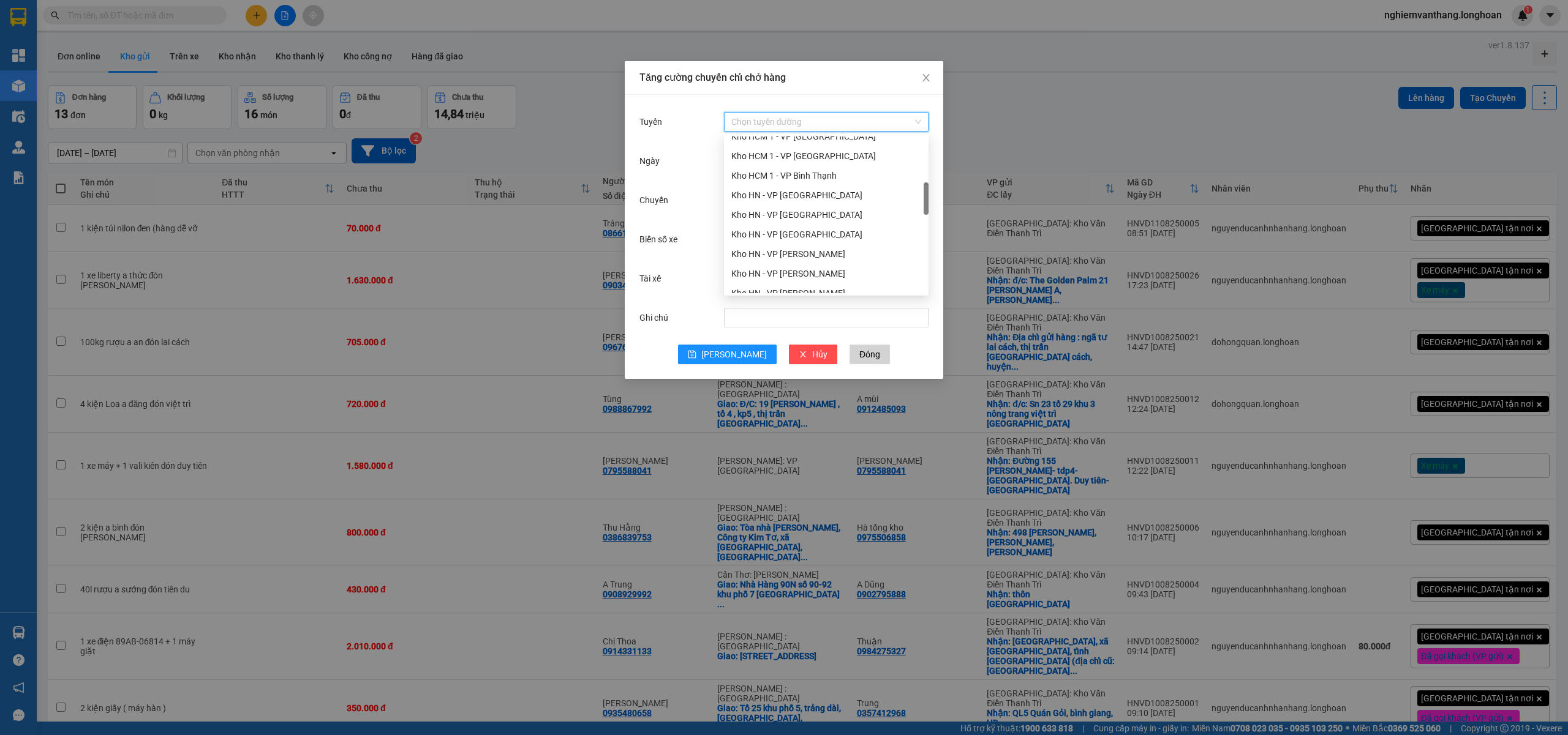
scroll to position [326, 0]
click at [821, 213] on div "Kho HN - VP [PERSON_NAME]" at bounding box center [825, 212] width 190 height 14
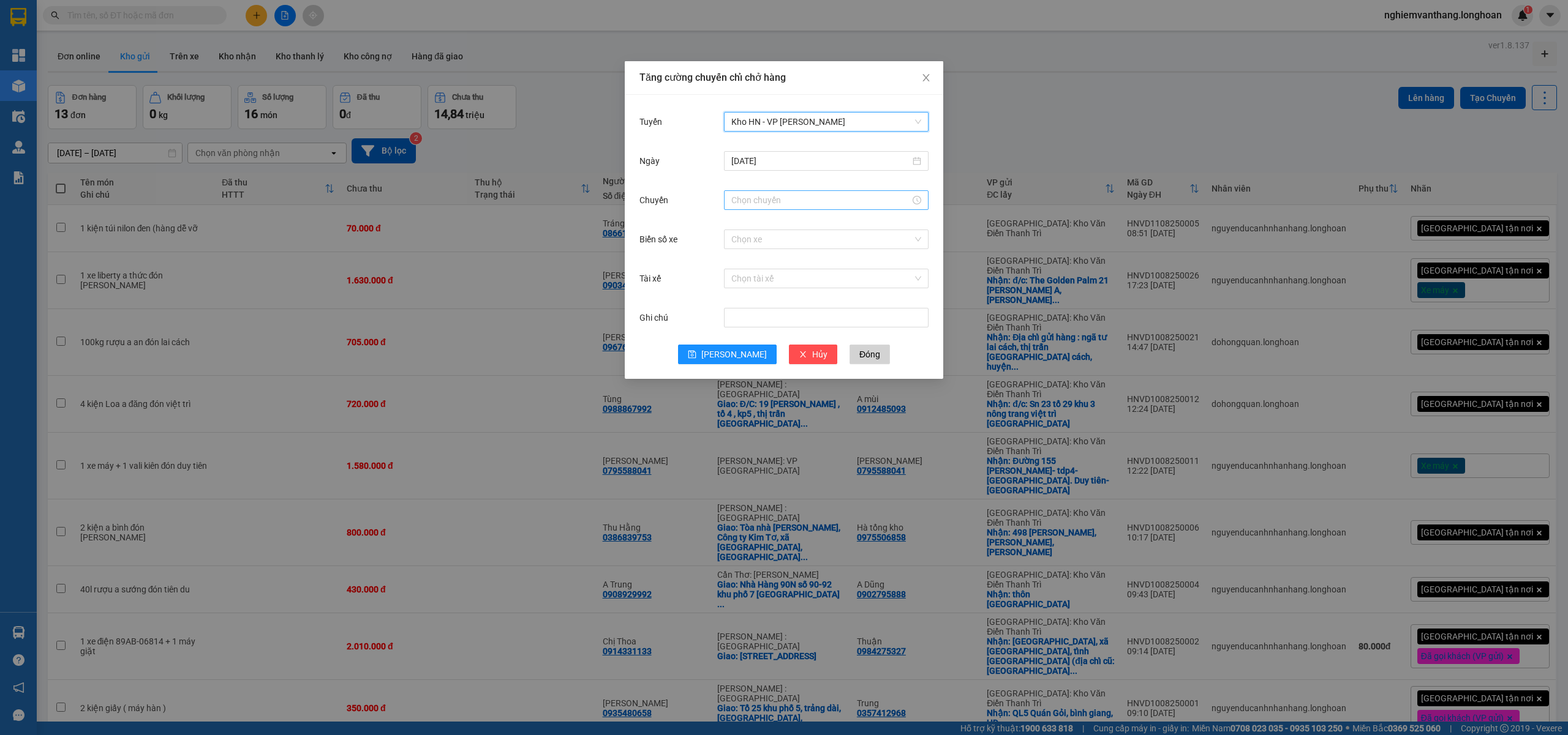
click at [772, 199] on input "Chuyến" at bounding box center [820, 200] width 179 height 14
drag, startPoint x: 734, startPoint y: 317, endPoint x: 752, endPoint y: 347, distance: 35.0
click at [734, 316] on div "15" at bounding box center [740, 318] width 34 height 18
type input "15:00"
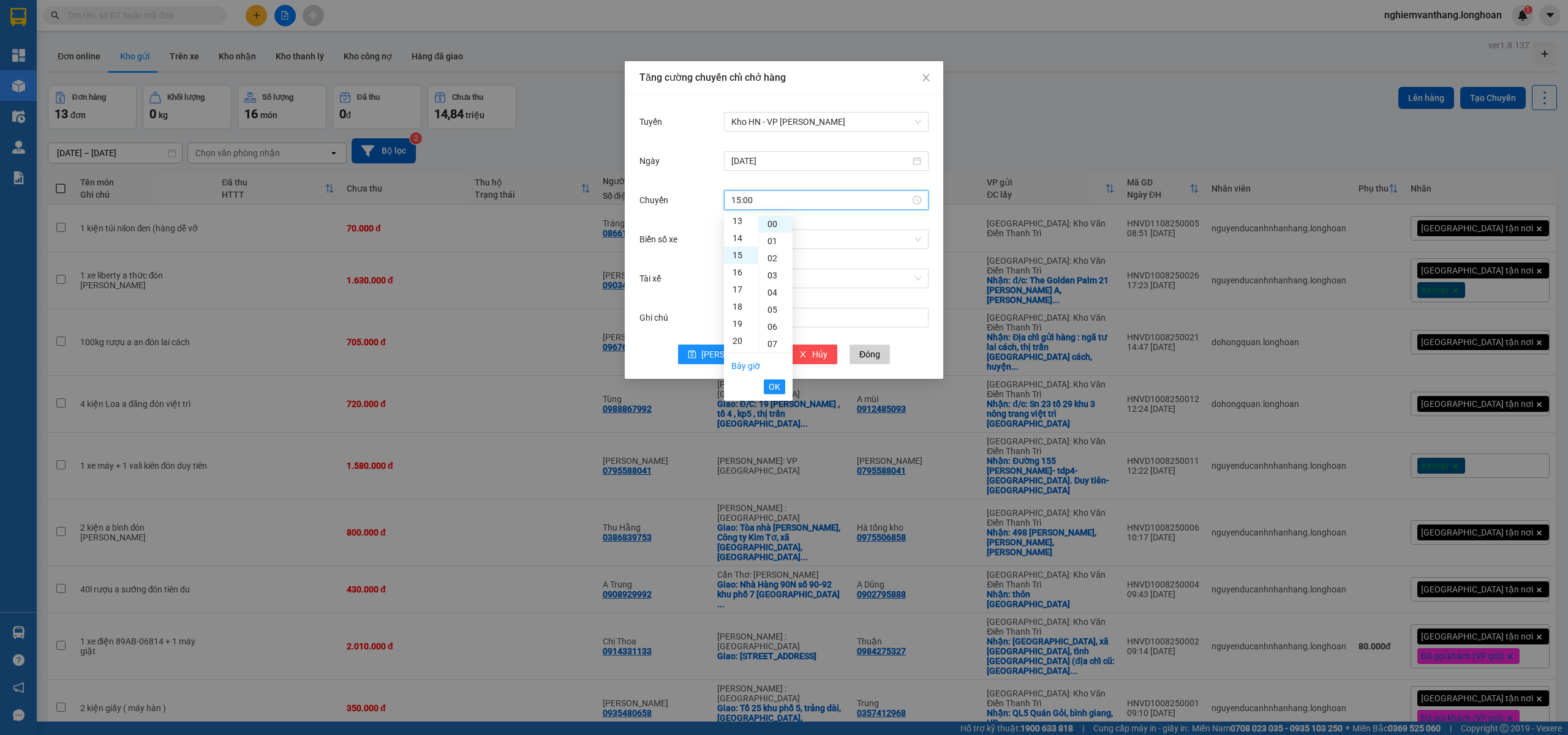
scroll to position [257, 0]
click at [772, 387] on span "OK" at bounding box center [774, 386] width 12 height 14
click at [760, 237] on input "Biển số xe" at bounding box center [821, 239] width 181 height 18
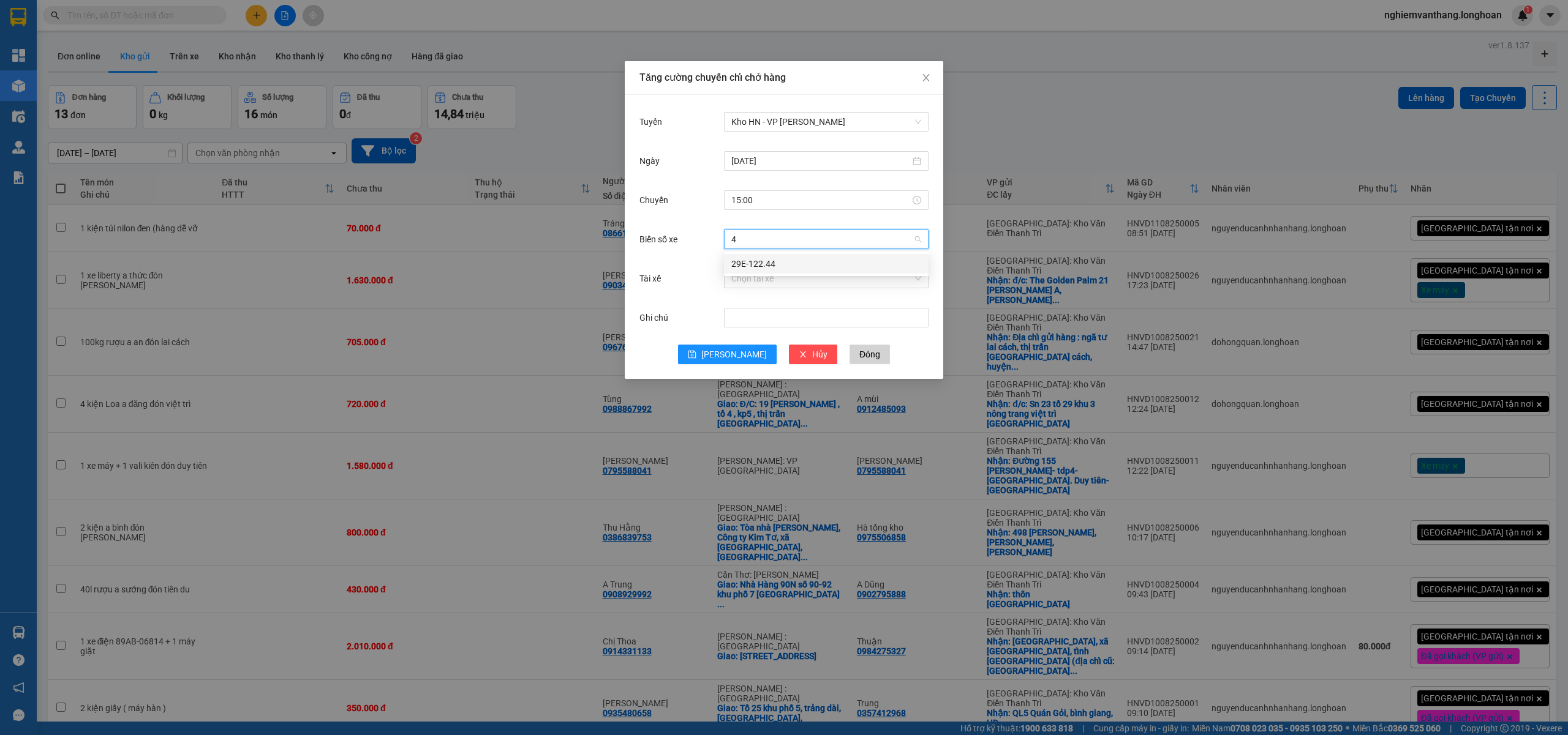
type input "44"
drag, startPoint x: 778, startPoint y: 264, endPoint x: 780, endPoint y: 273, distance: 9.2
click at [777, 263] on div "29E-122.44" at bounding box center [825, 263] width 190 height 14
click at [767, 282] on input "Tài xế" at bounding box center [821, 278] width 181 height 18
type input "binh"
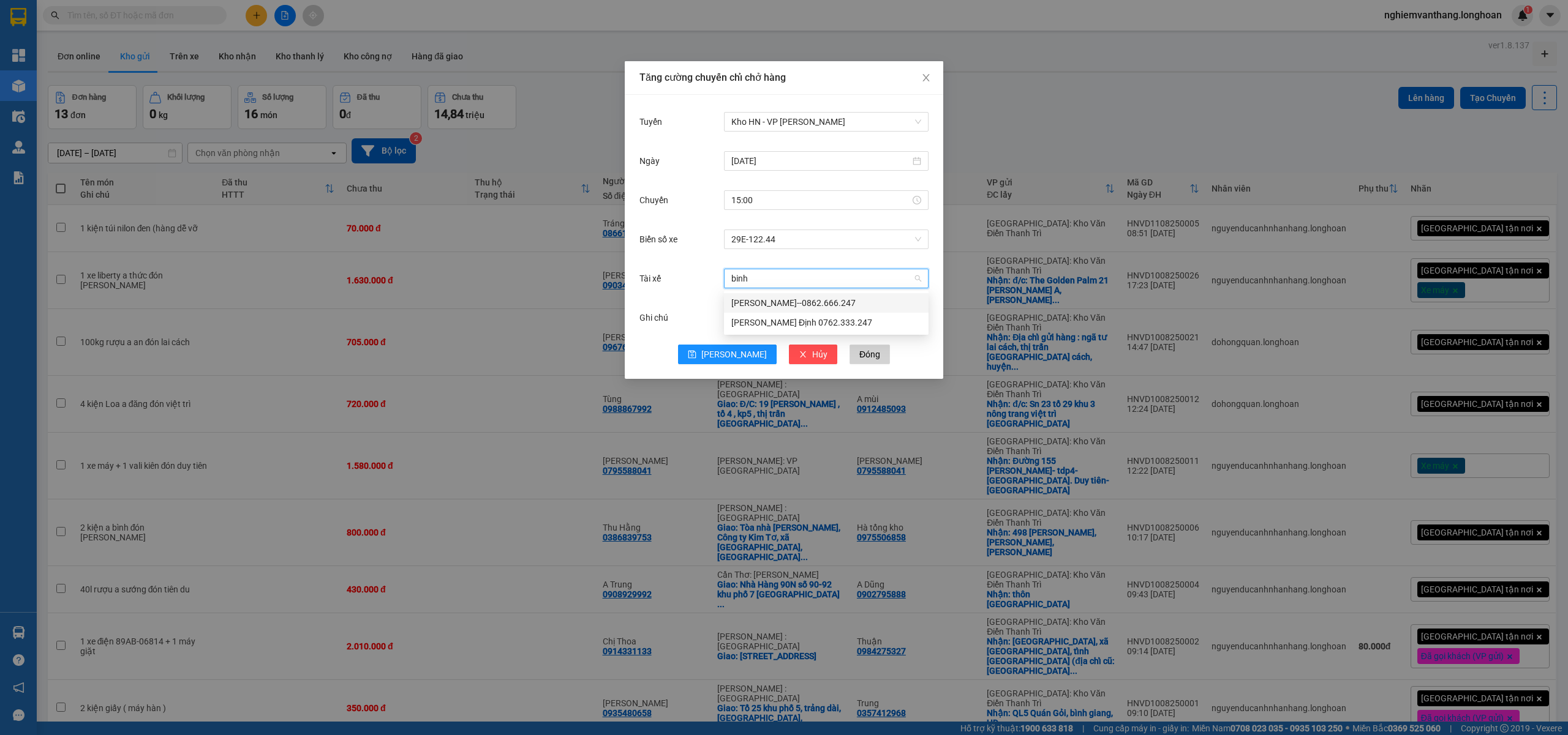
drag, startPoint x: 786, startPoint y: 300, endPoint x: 796, endPoint y: 301, distance: 10.0
click at [787, 299] on div "[PERSON_NAME]--0862.666.247" at bounding box center [825, 302] width 190 height 14
click at [735, 353] on span "Lưu" at bounding box center [734, 354] width 66 height 14
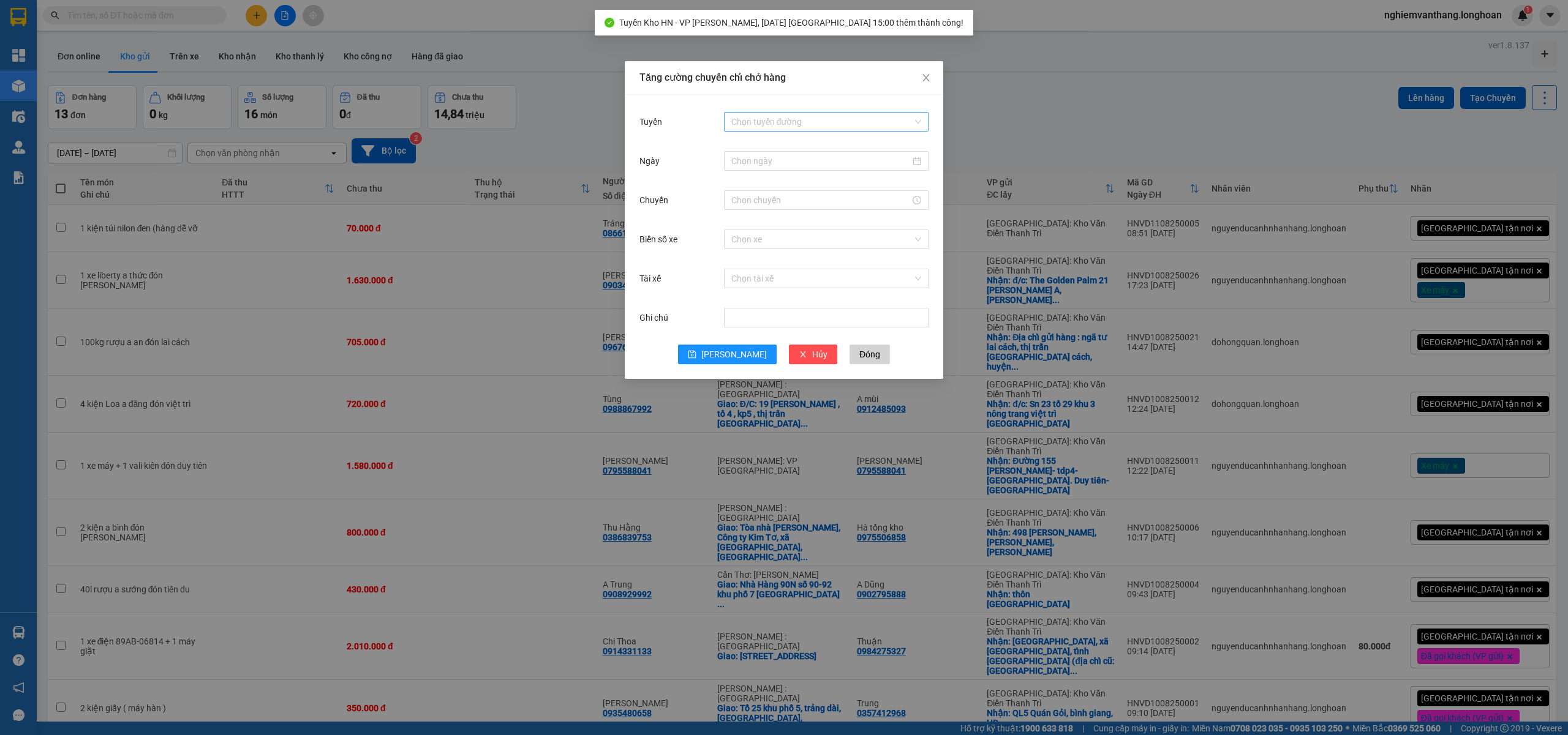
click at [772, 118] on input "Tuyến" at bounding box center [821, 122] width 181 height 18
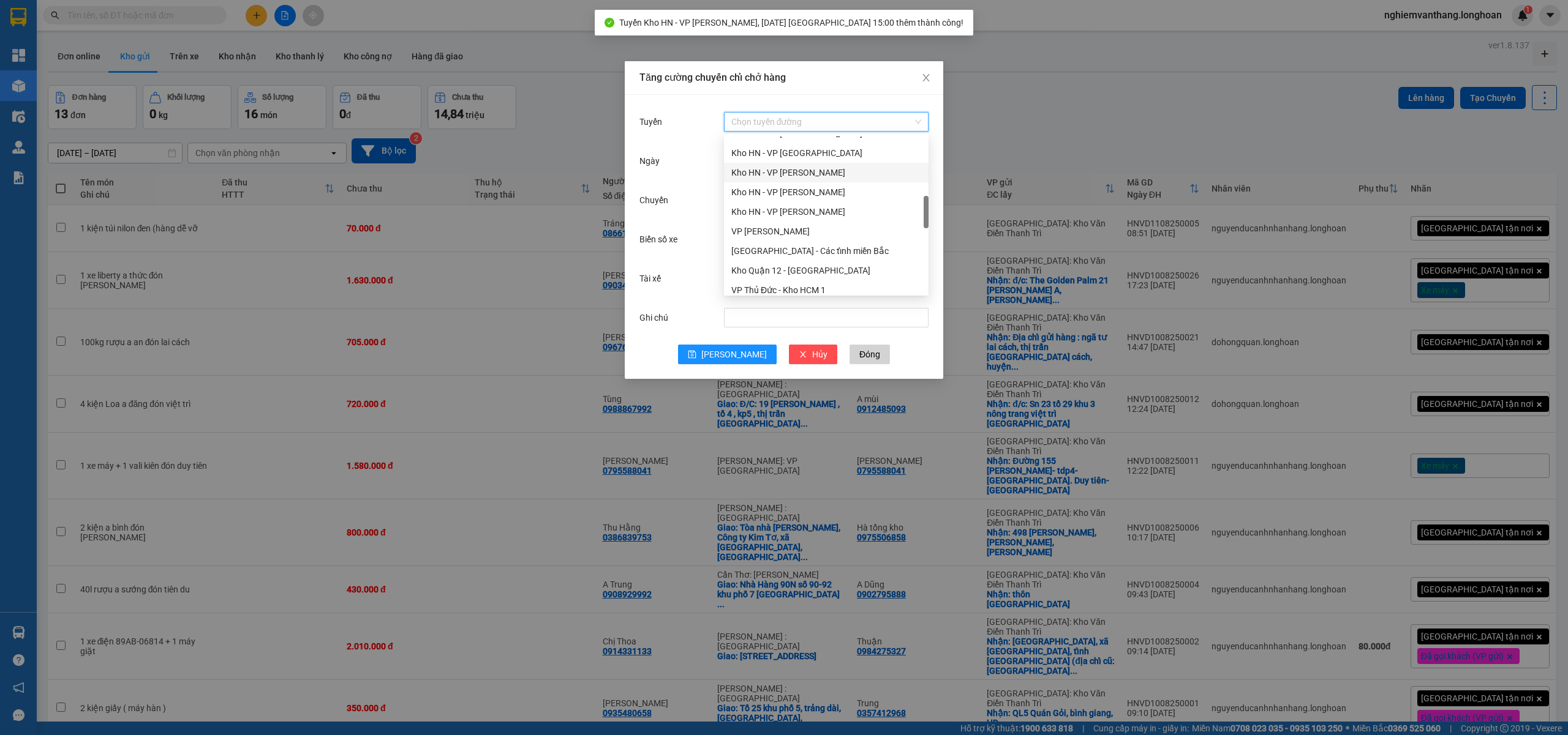
click at [818, 166] on div "Kho HN - VP [PERSON_NAME]" at bounding box center [825, 172] width 190 height 14
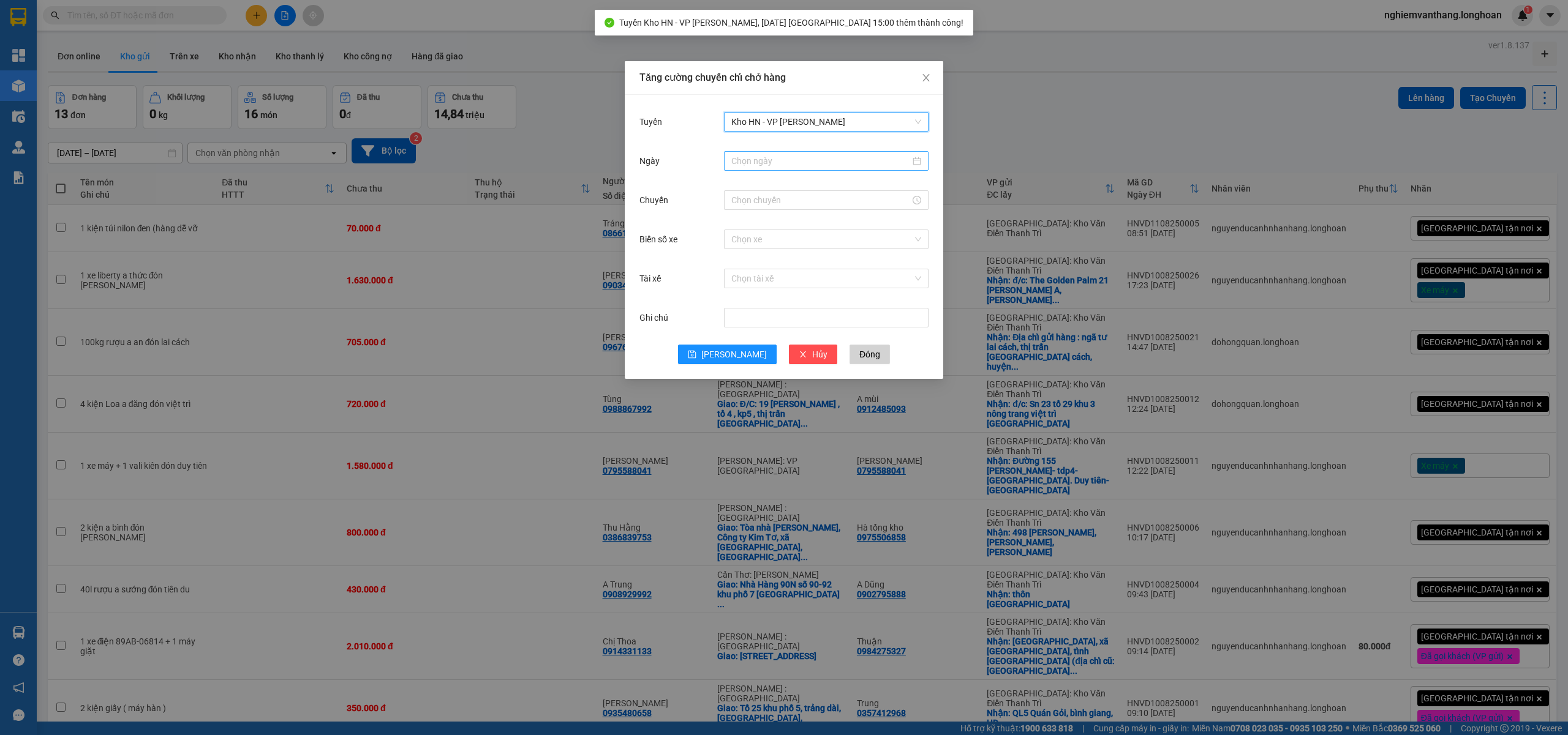
click at [796, 160] on input "Ngày" at bounding box center [820, 161] width 179 height 14
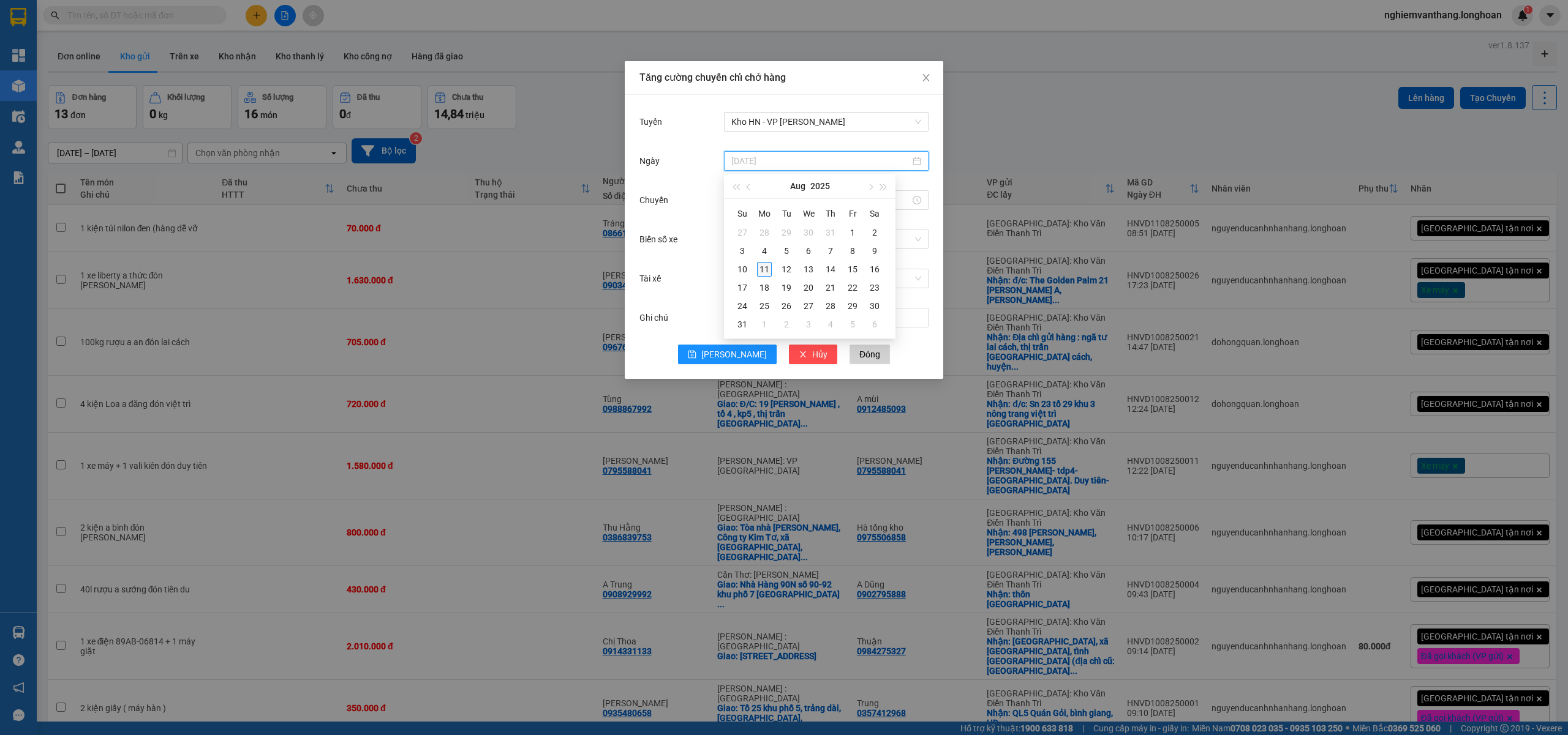
type input "[DATE]"
drag, startPoint x: 767, startPoint y: 271, endPoint x: 777, endPoint y: 265, distance: 11.7
click at [768, 269] on div "11" at bounding box center [764, 269] width 15 height 15
drag, startPoint x: 755, startPoint y: 203, endPoint x: 760, endPoint y: 202, distance: 5.1
click at [759, 202] on input "Chuyến" at bounding box center [820, 200] width 179 height 14
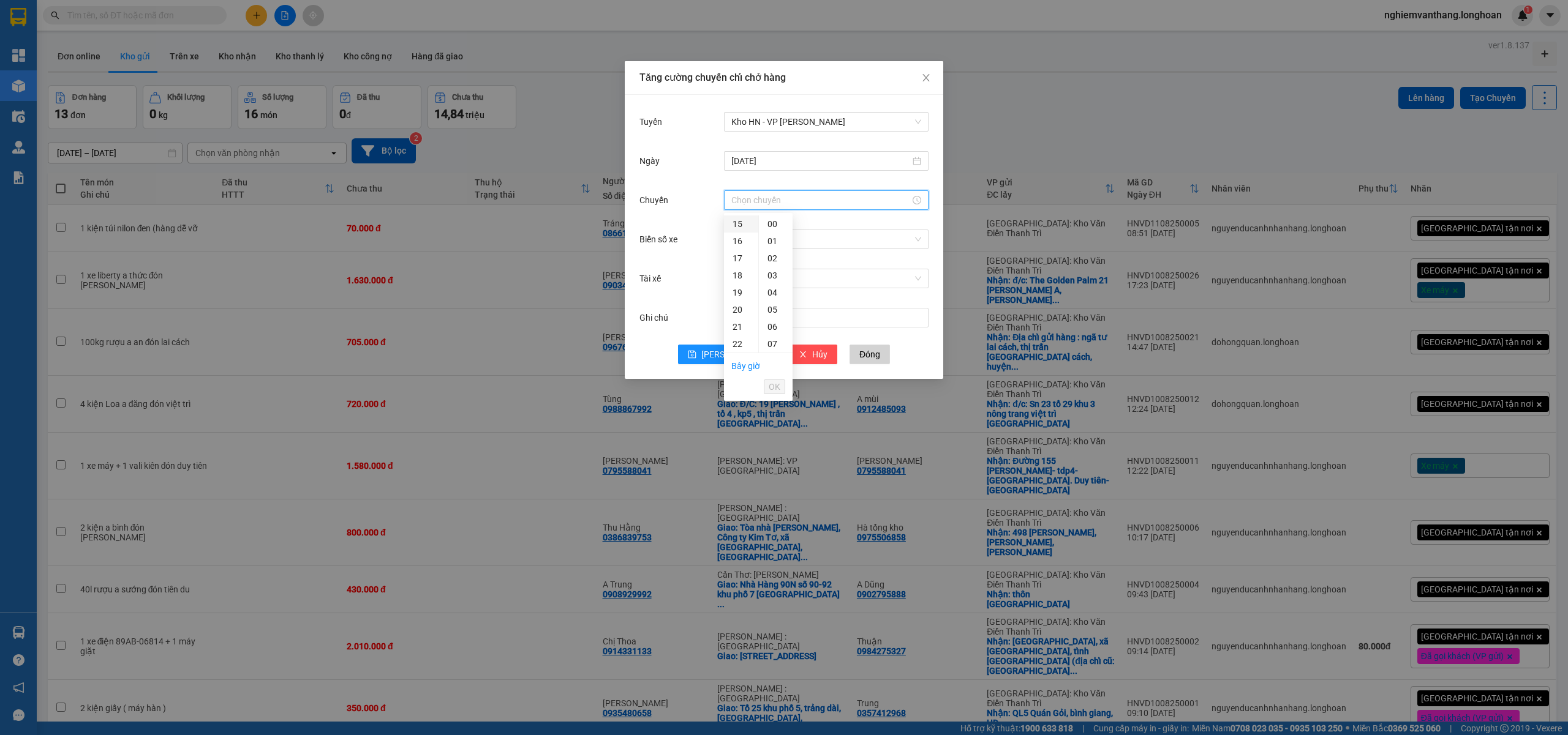
click at [737, 226] on div "15" at bounding box center [740, 224] width 34 height 18
type input "15:00"
click at [774, 392] on span "OK" at bounding box center [774, 386] width 12 height 14
click at [759, 241] on input "Biển số xe" at bounding box center [821, 239] width 181 height 18
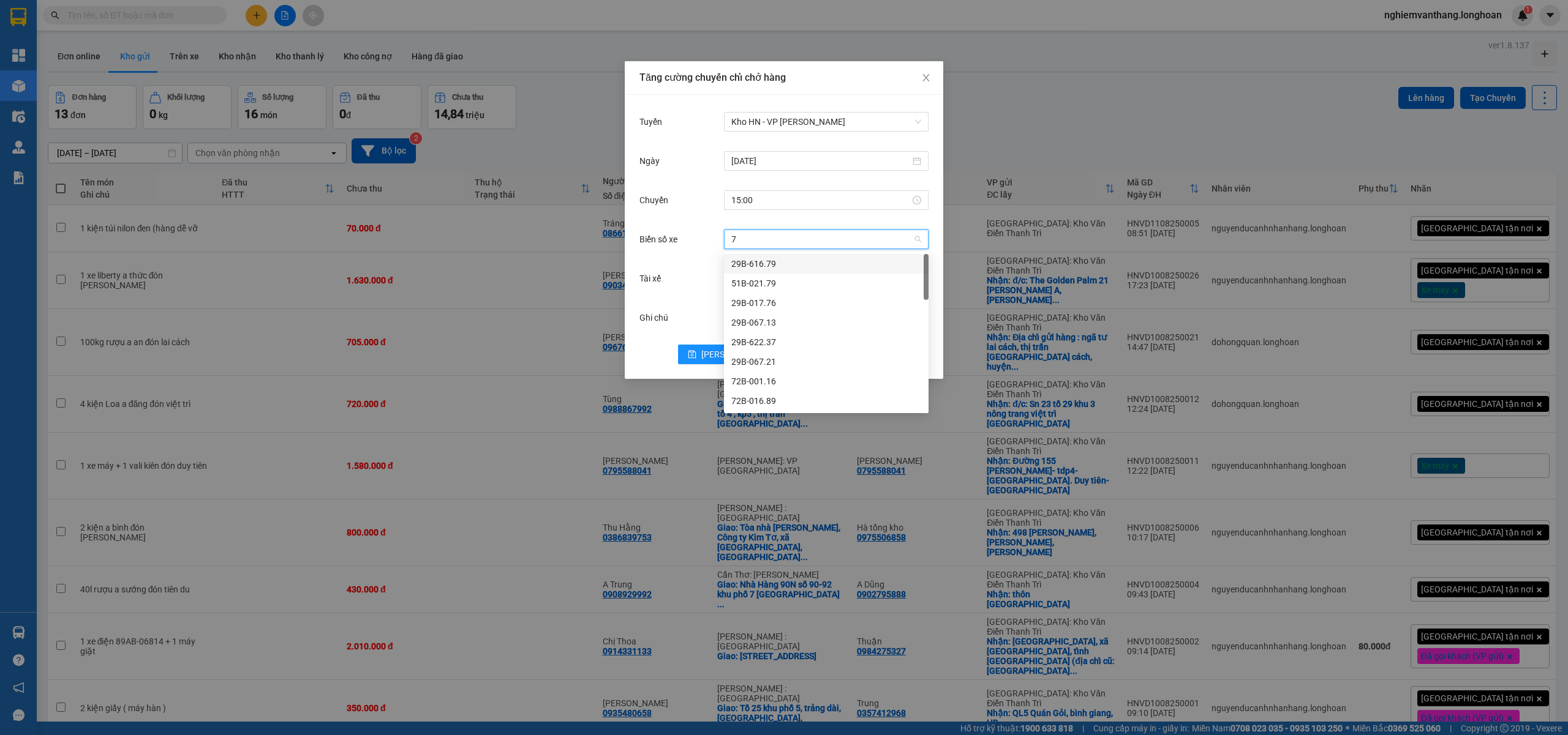
type input "71"
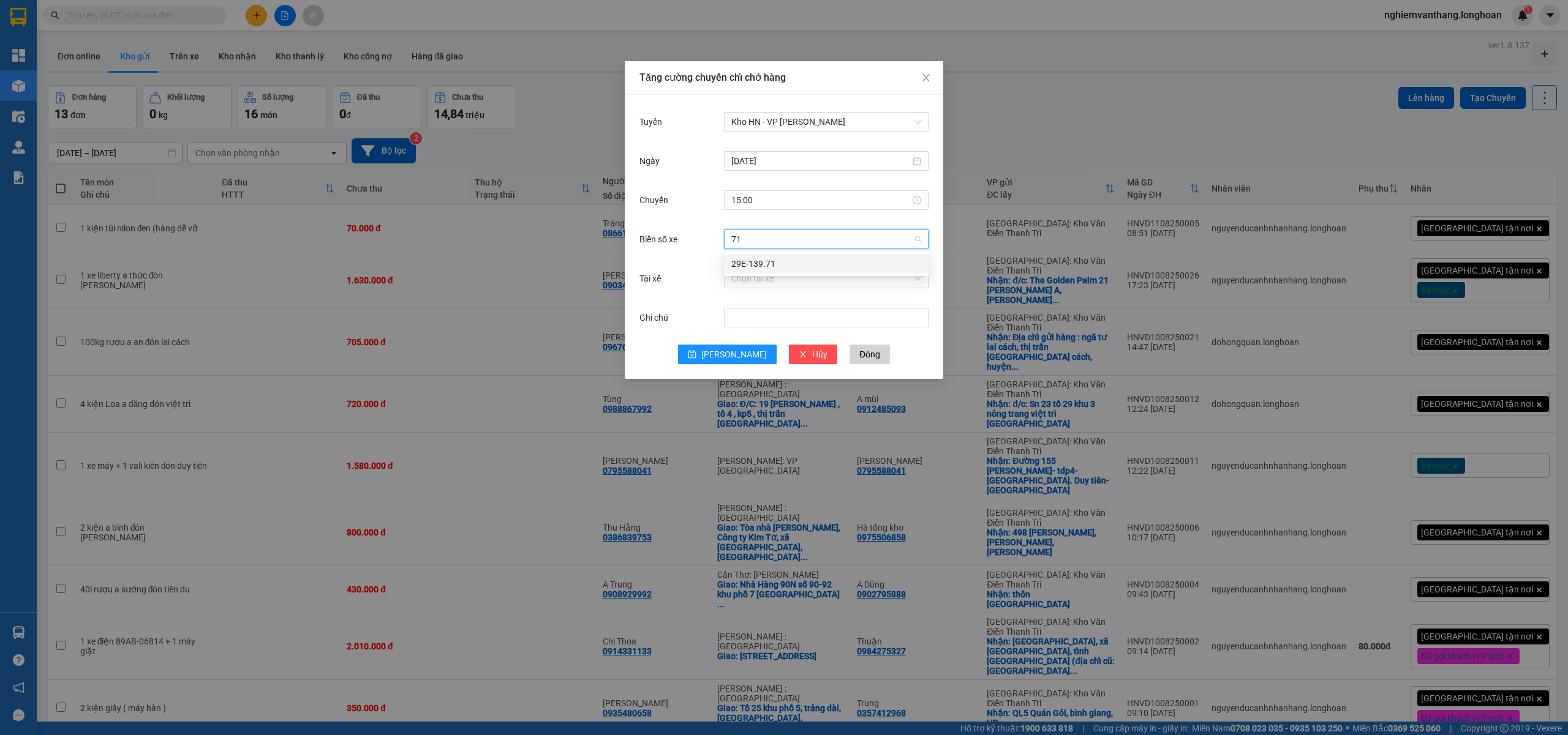
click at [793, 267] on div "29E-139.71" at bounding box center [825, 263] width 190 height 14
click at [749, 275] on input "Tài xế" at bounding box center [821, 278] width 181 height 18
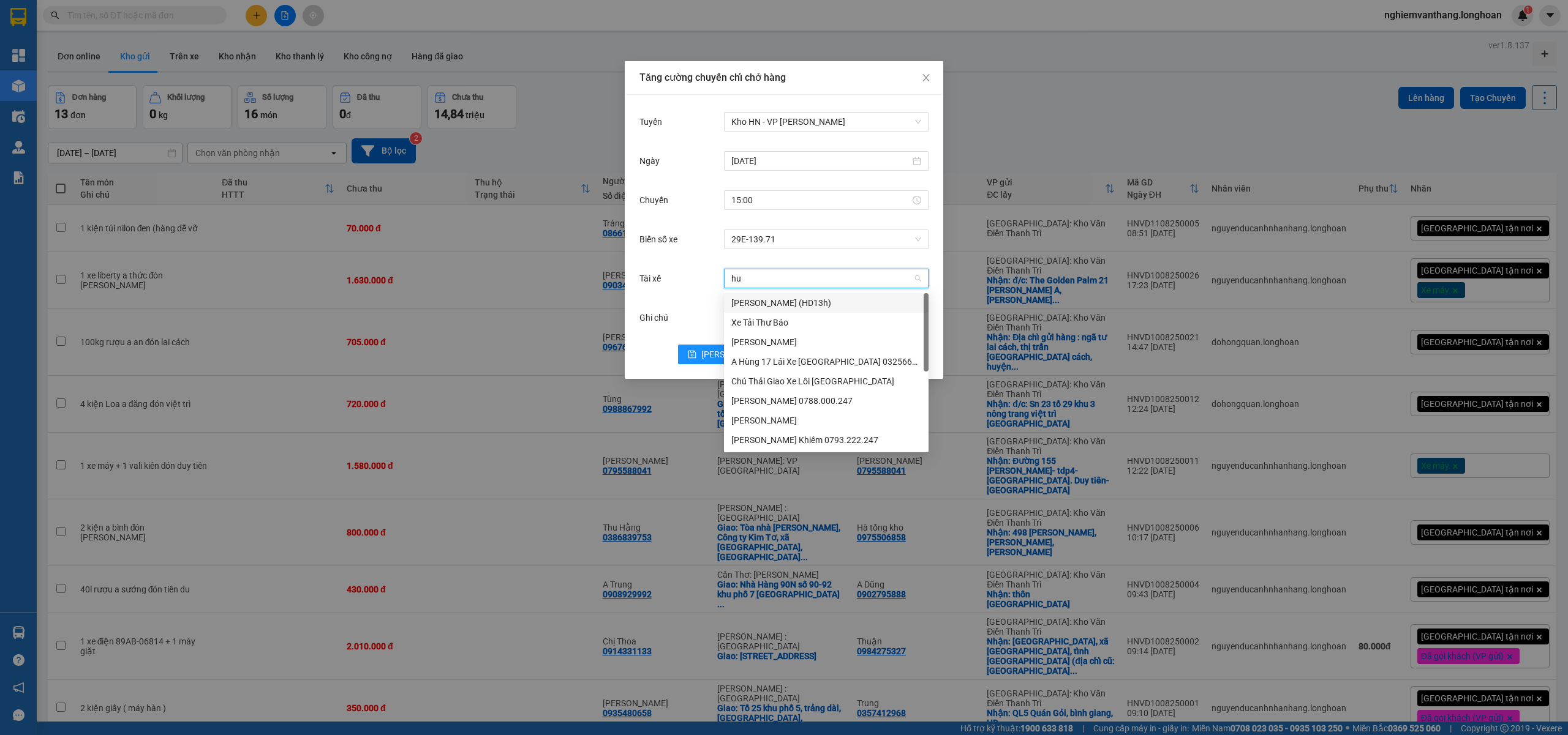
type input "hun"
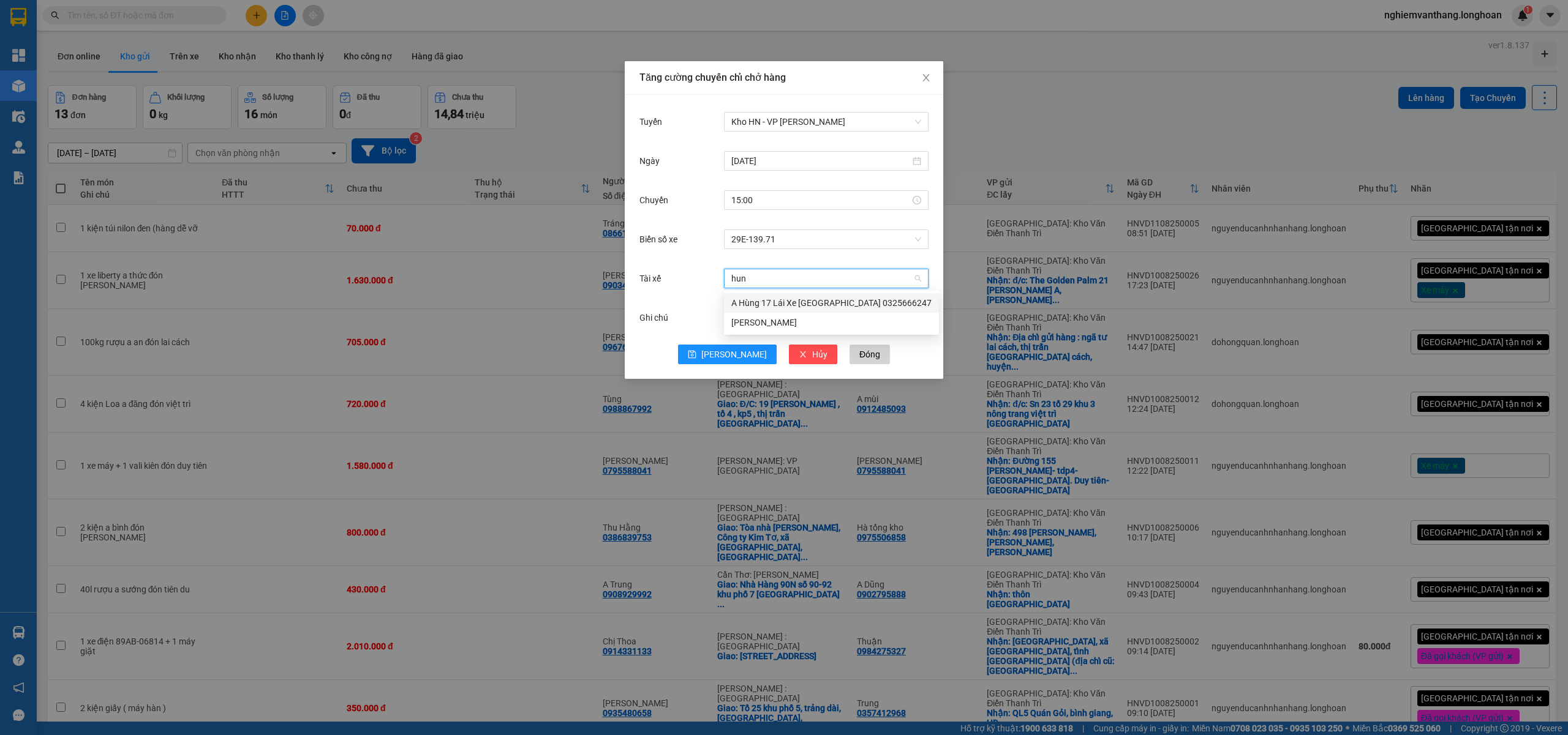
drag, startPoint x: 804, startPoint y: 304, endPoint x: 810, endPoint y: 296, distance: 10.0
click at [804, 302] on div "A Hùng 17 Lái Xe [GEOGRAPHIC_DATA] 0325666247" at bounding box center [831, 302] width 200 height 14
drag, startPoint x: 726, startPoint y: 346, endPoint x: 751, endPoint y: 325, distance: 32.6
click at [726, 348] on button "Lưu" at bounding box center [727, 354] width 99 height 19
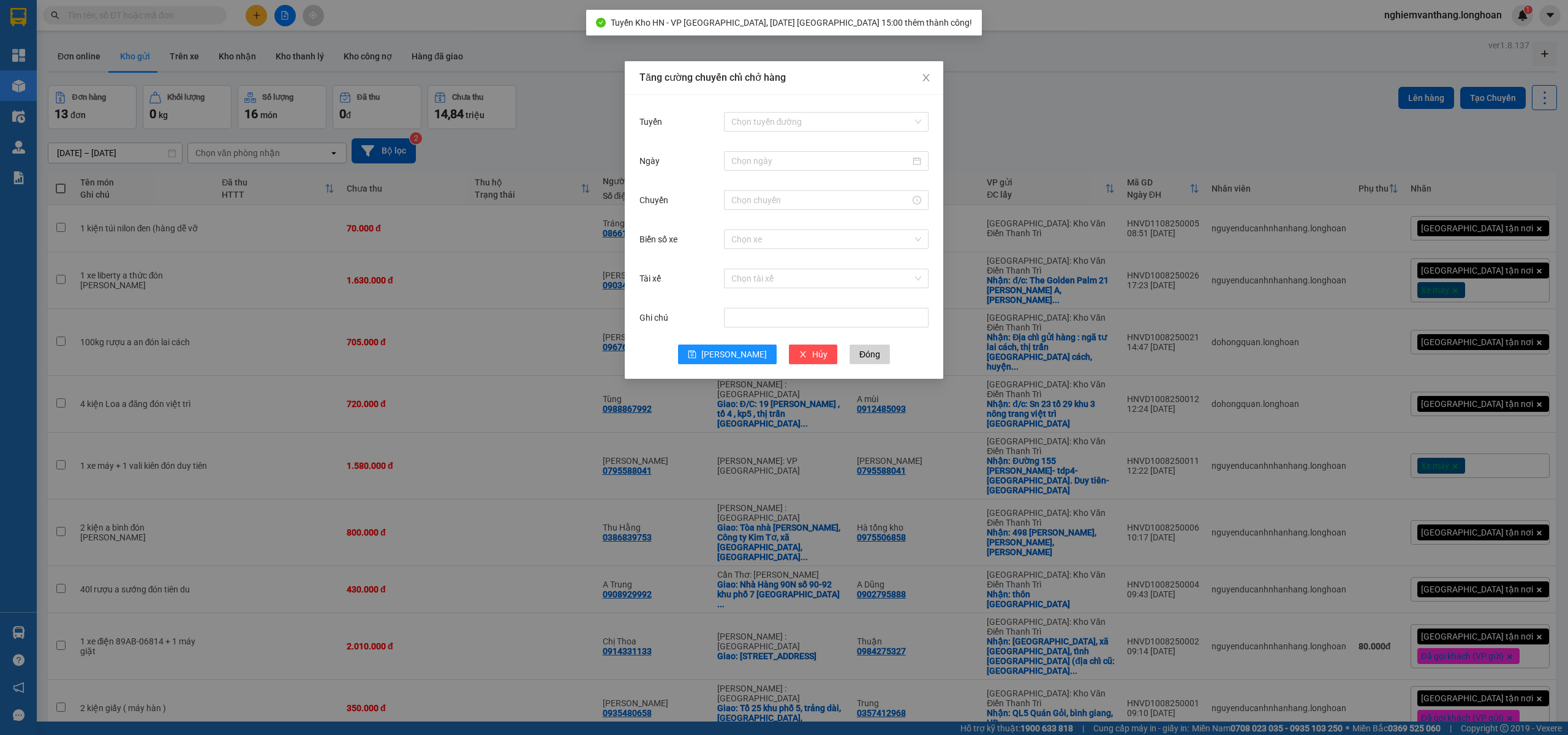
drag, startPoint x: 769, startPoint y: 129, endPoint x: 776, endPoint y: 151, distance: 23.1
click at [769, 129] on input "Tuyến" at bounding box center [821, 122] width 181 height 18
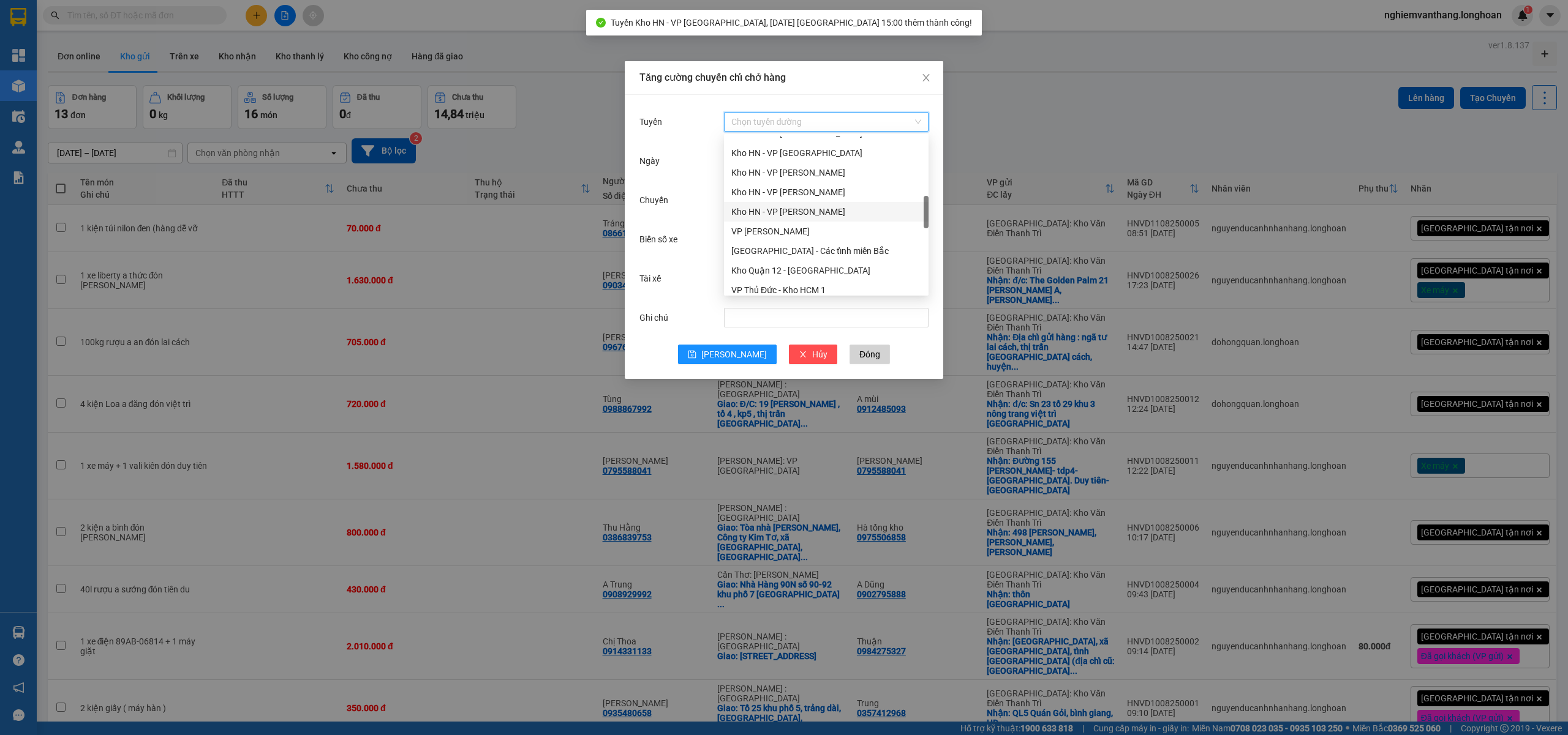
scroll to position [245, 0]
drag, startPoint x: 820, startPoint y: 209, endPoint x: 827, endPoint y: 211, distance: 7.3
click at [821, 207] on div "Kho HN - VP [GEOGRAPHIC_DATA]" at bounding box center [825, 214] width 204 height 19
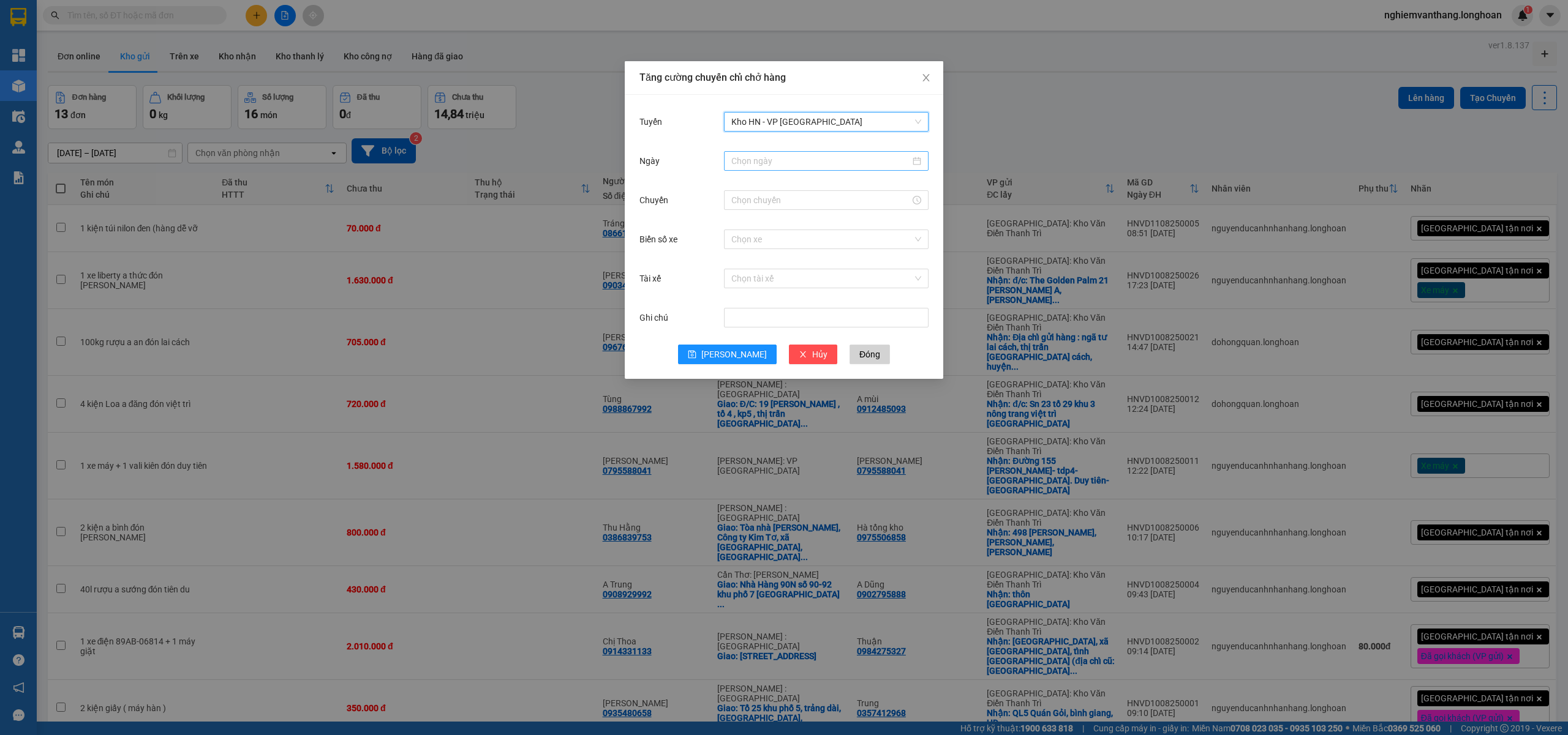
click at [783, 153] on div at bounding box center [825, 161] width 204 height 19
type input "[DATE]"
drag, startPoint x: 768, startPoint y: 268, endPoint x: 774, endPoint y: 273, distance: 7.8
click at [769, 270] on div "11" at bounding box center [764, 269] width 15 height 15
click at [760, 196] on input "Chuyến" at bounding box center [820, 200] width 179 height 14
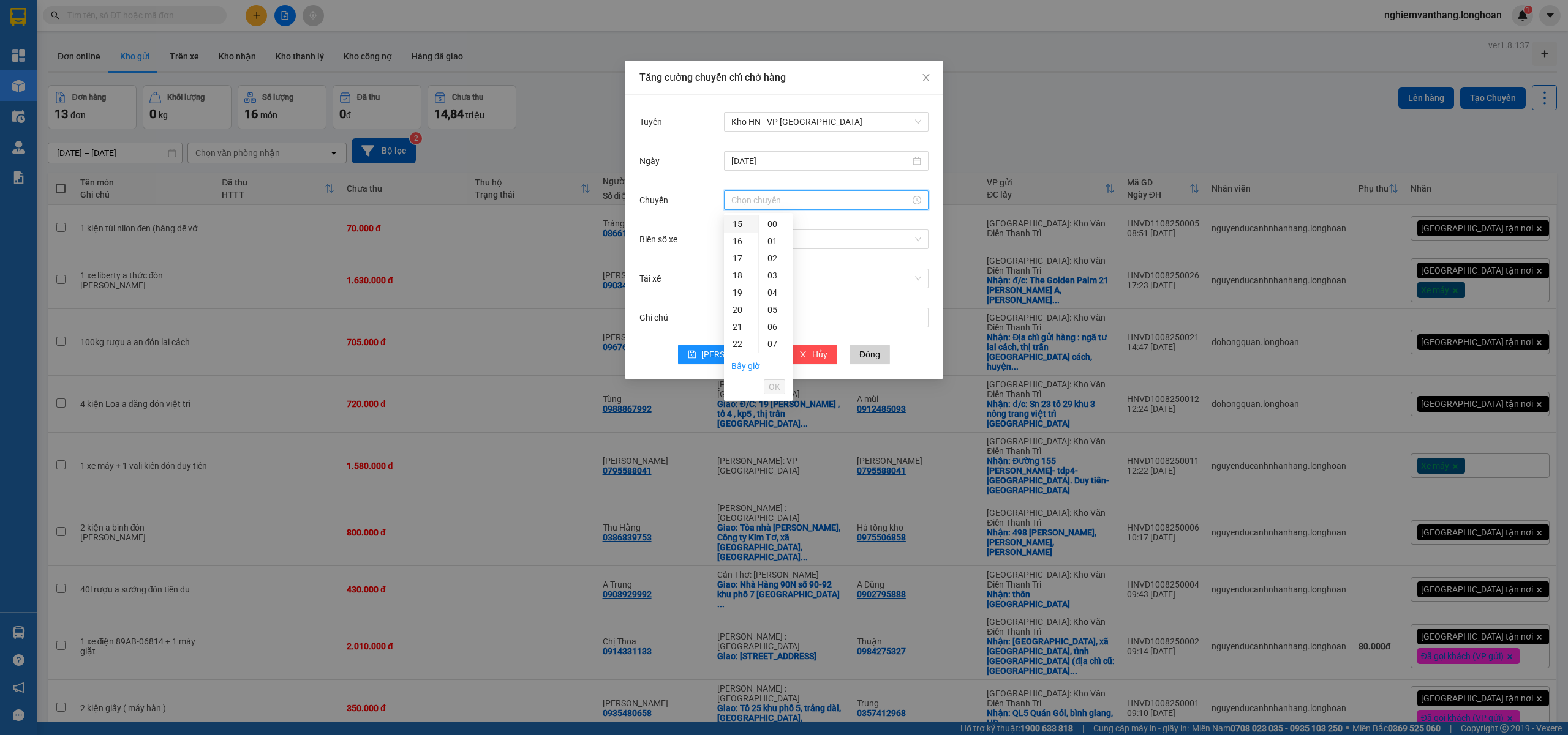
click at [733, 219] on div "15" at bounding box center [740, 224] width 34 height 18
type input "15:00"
click at [780, 387] on button "OK" at bounding box center [773, 386] width 21 height 15
click at [757, 238] on input "Biển số xe" at bounding box center [821, 239] width 181 height 18
type input "7"
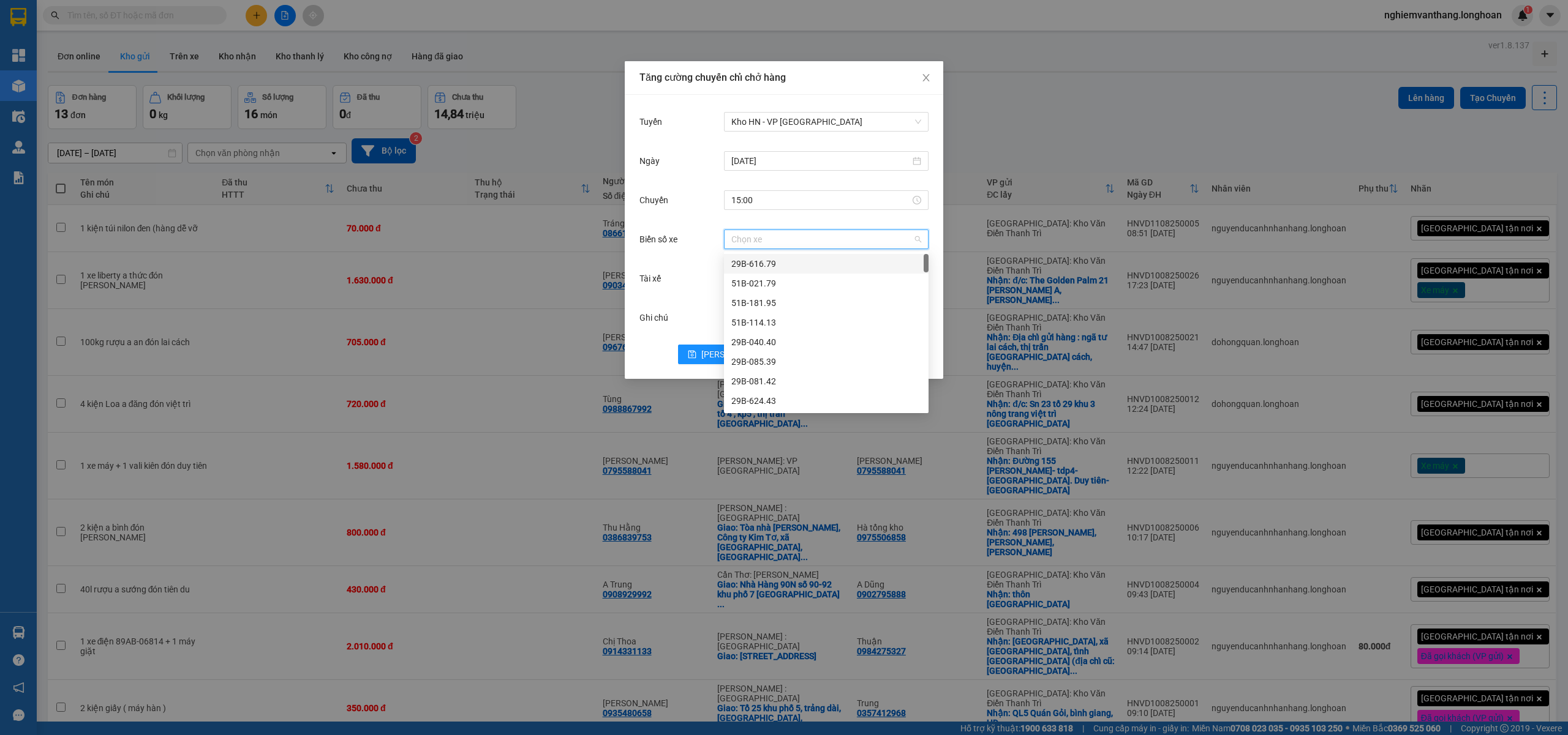
type input "1"
type input "71"
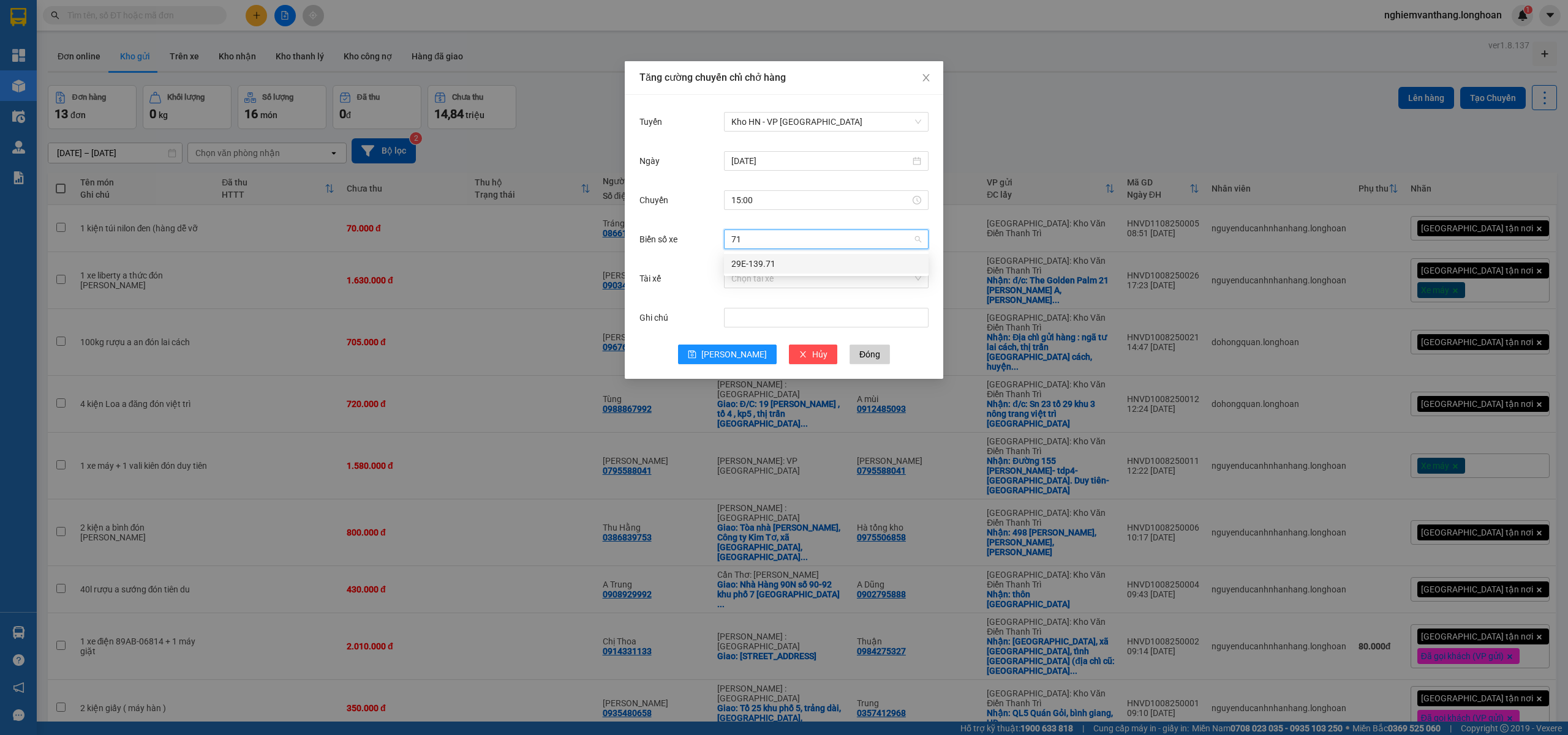
click at [759, 263] on div "29E-139.71" at bounding box center [825, 263] width 190 height 14
click at [744, 285] on input "Tài xế" at bounding box center [821, 278] width 181 height 18
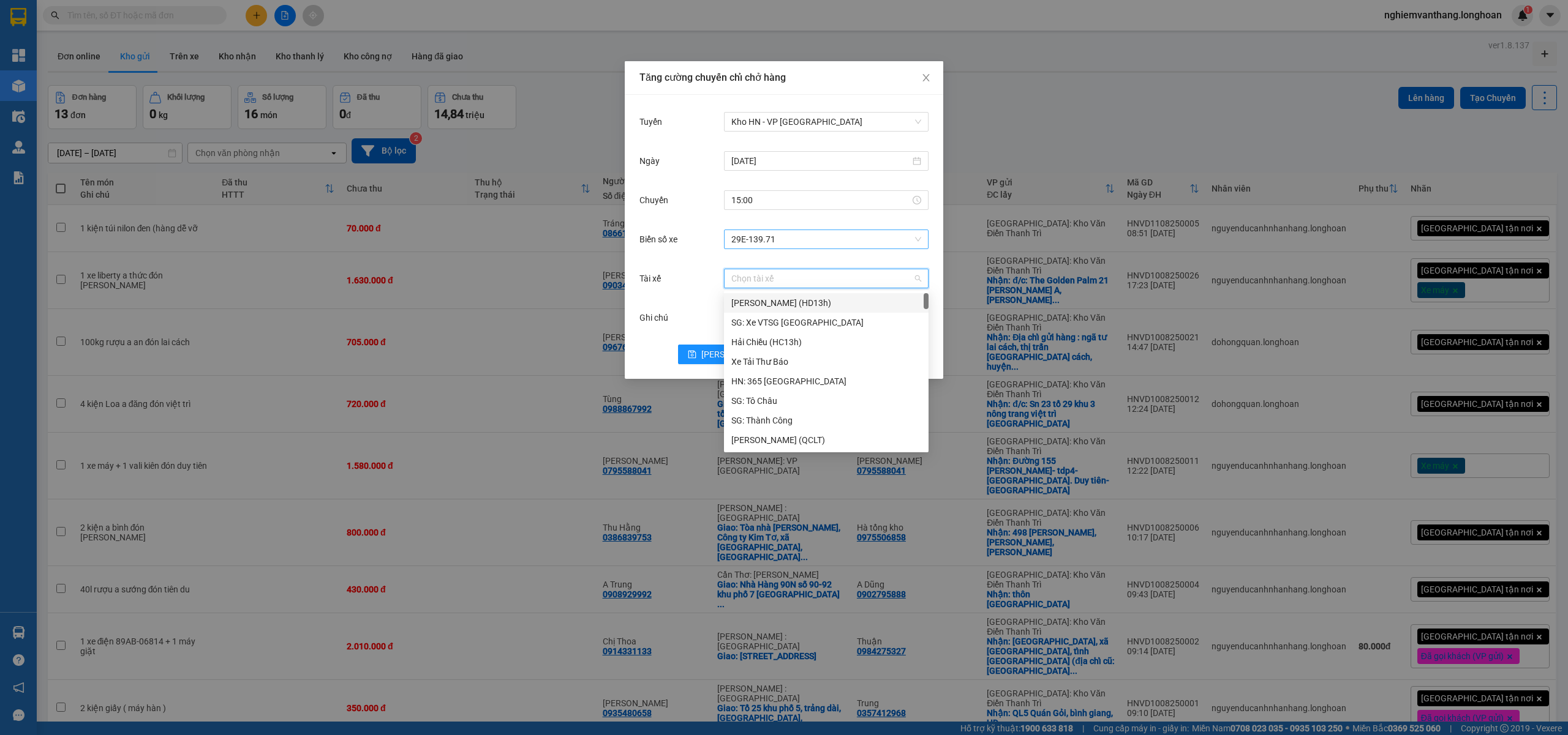
click at [785, 243] on span "29E-139.71" at bounding box center [825, 239] width 190 height 18
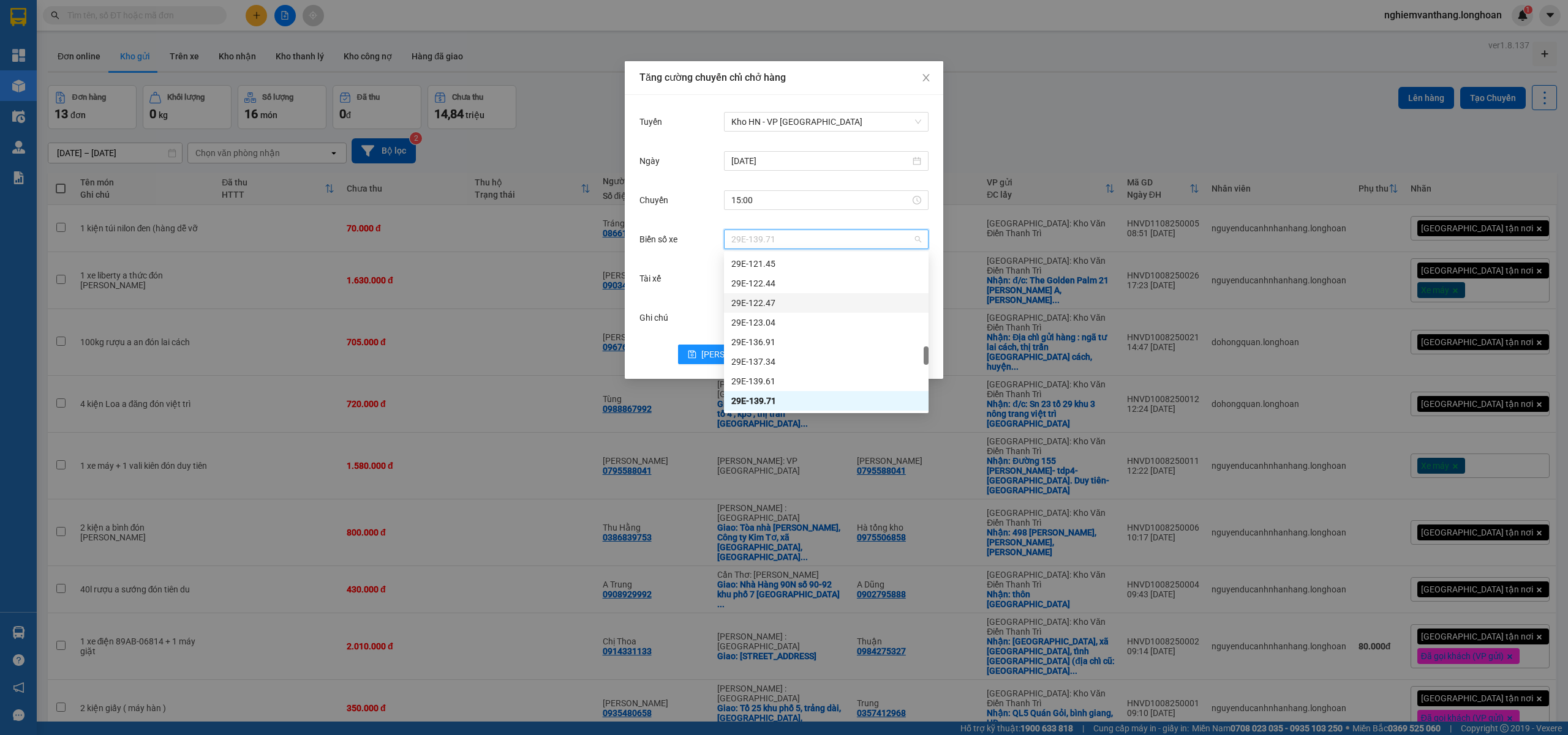
click at [710, 295] on div "Tài xế Chọn tài xế" at bounding box center [784, 286] width 289 height 39
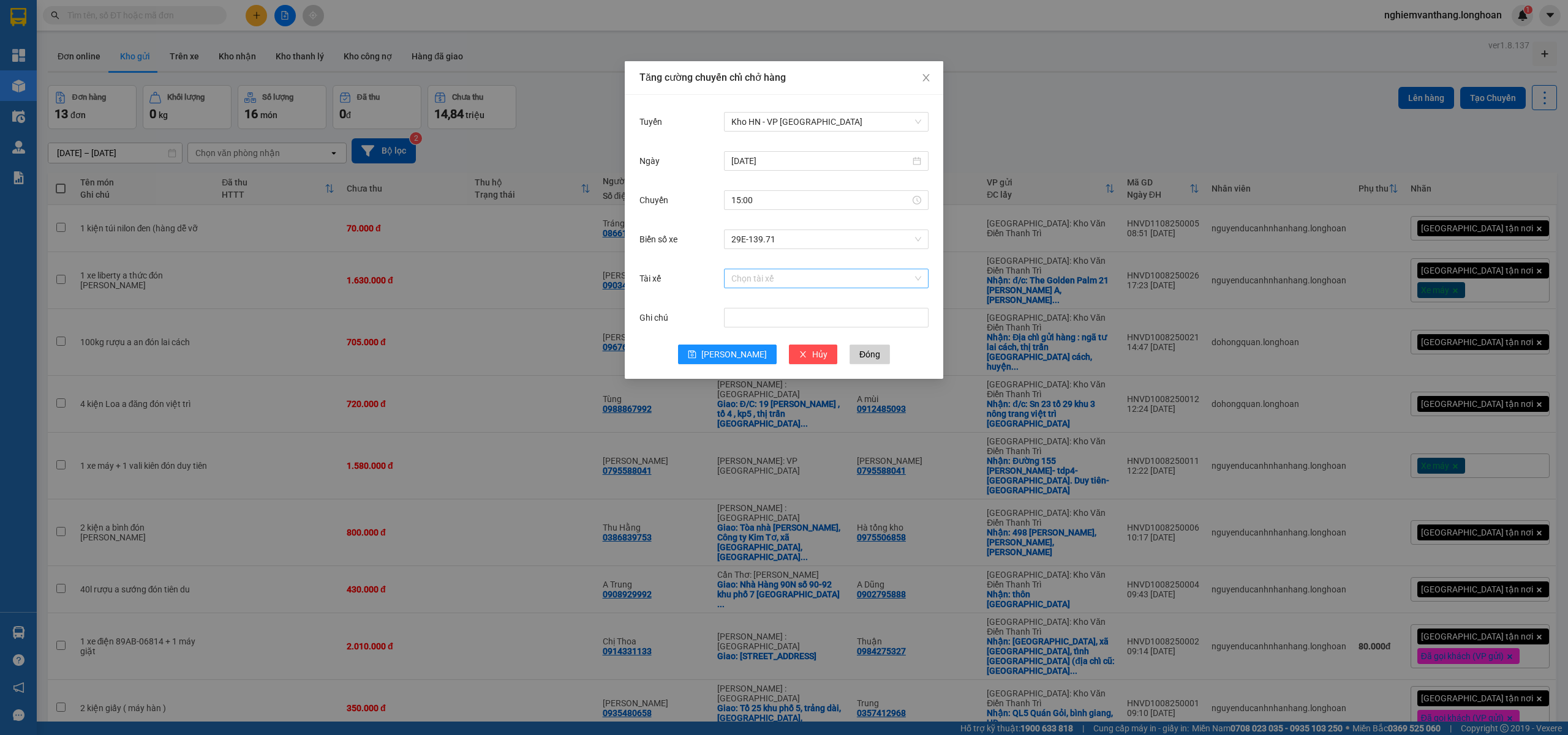
click at [746, 275] on input "Tài xế" at bounding box center [821, 278] width 181 height 18
type input "hung"
click at [774, 303] on div "A Hùng 17 Lái Xe [GEOGRAPHIC_DATA] 0325666247" at bounding box center [831, 302] width 200 height 14
click at [734, 358] on span "Lưu" at bounding box center [734, 354] width 66 height 14
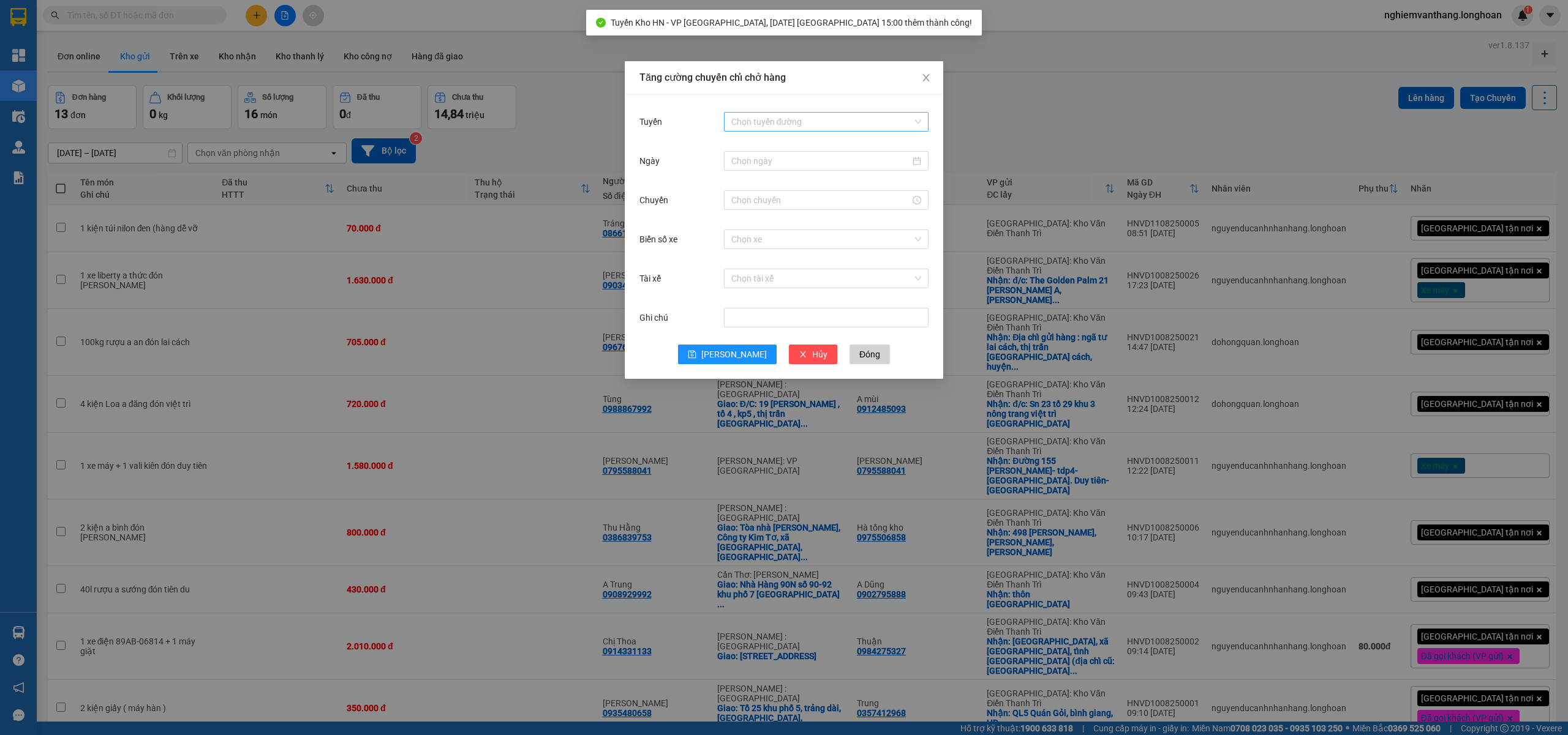
click at [787, 123] on input "Tuyến" at bounding box center [821, 122] width 181 height 18
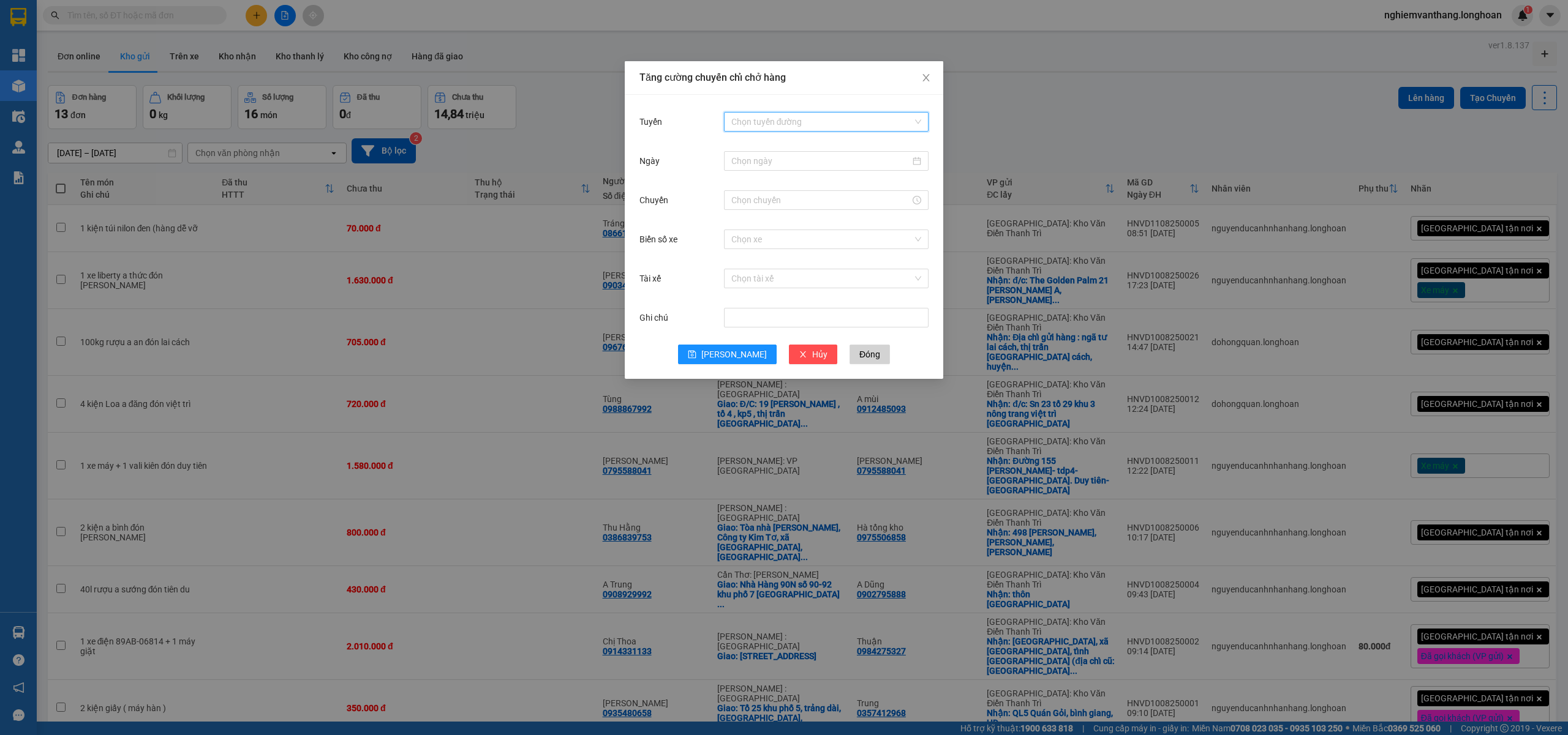
click at [821, 113] on input "Tuyến" at bounding box center [821, 122] width 181 height 18
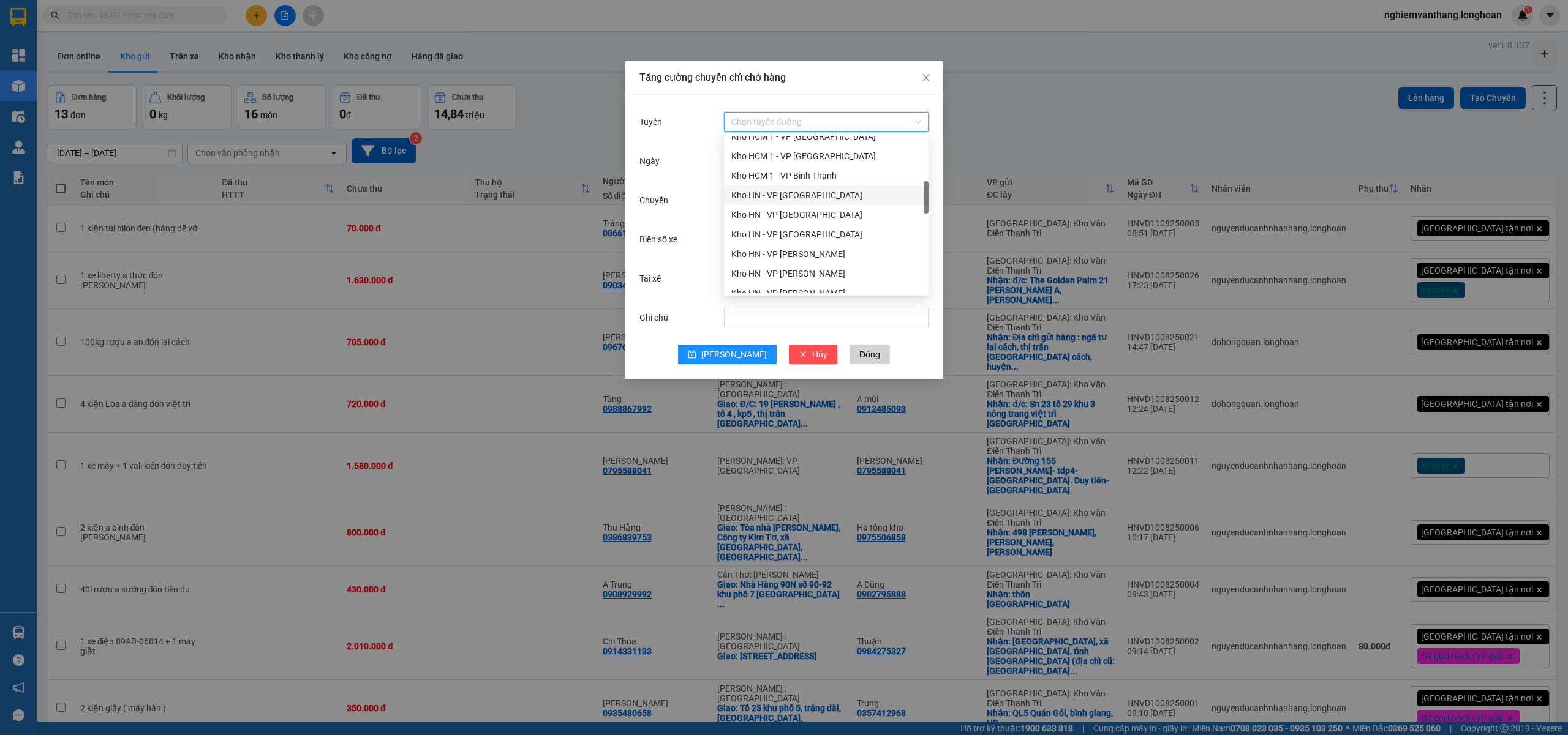
drag, startPoint x: 806, startPoint y: 198, endPoint x: 846, endPoint y: 209, distance: 41.5
click at [807, 197] on div "Kho HN - VP [GEOGRAPHIC_DATA]" at bounding box center [825, 195] width 190 height 14
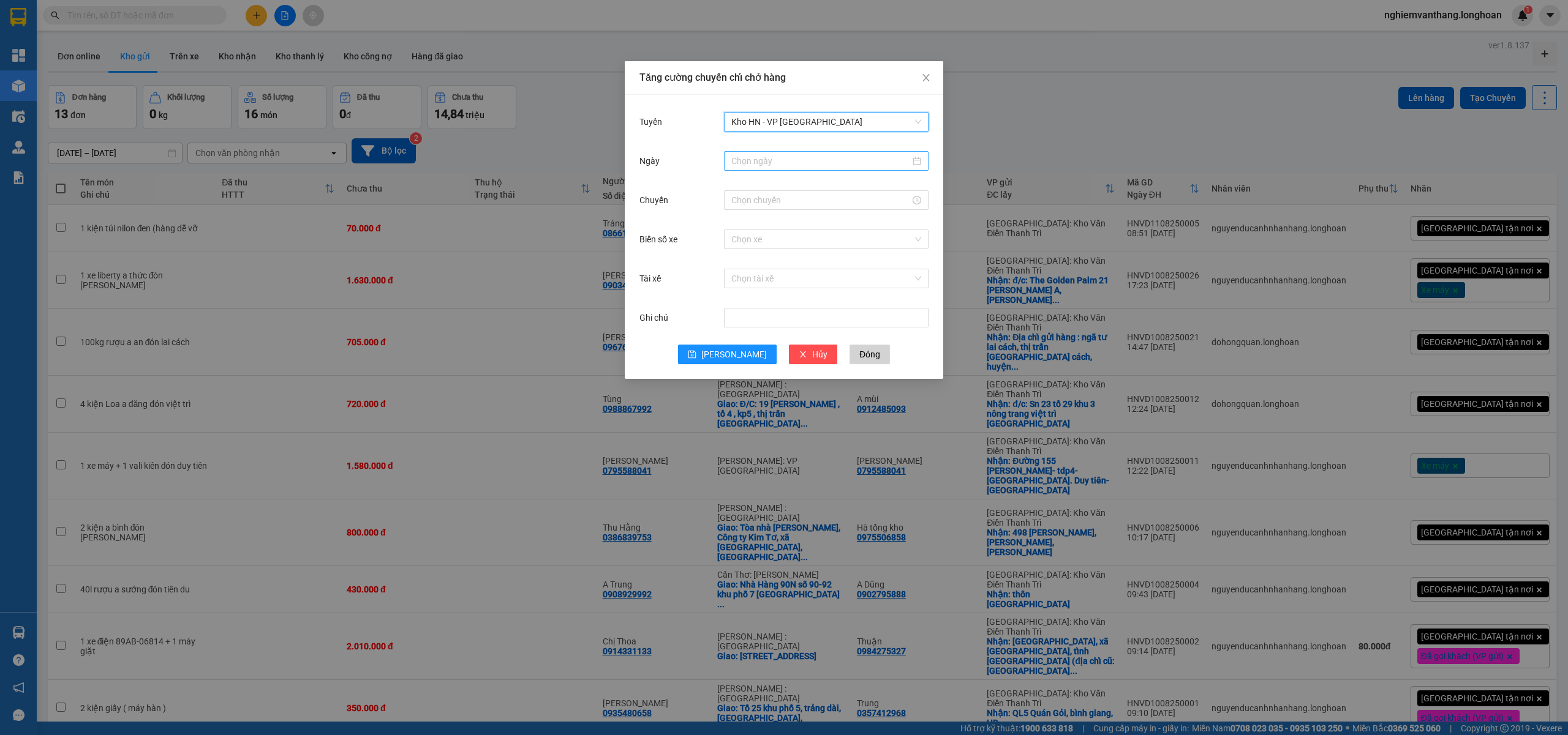
click at [787, 170] on div at bounding box center [825, 161] width 204 height 19
type input "[DATE]"
drag, startPoint x: 767, startPoint y: 269, endPoint x: 782, endPoint y: 260, distance: 17.5
click at [769, 268] on div "11" at bounding box center [764, 269] width 15 height 15
click at [769, 213] on div "Chuyến" at bounding box center [784, 207] width 289 height 39
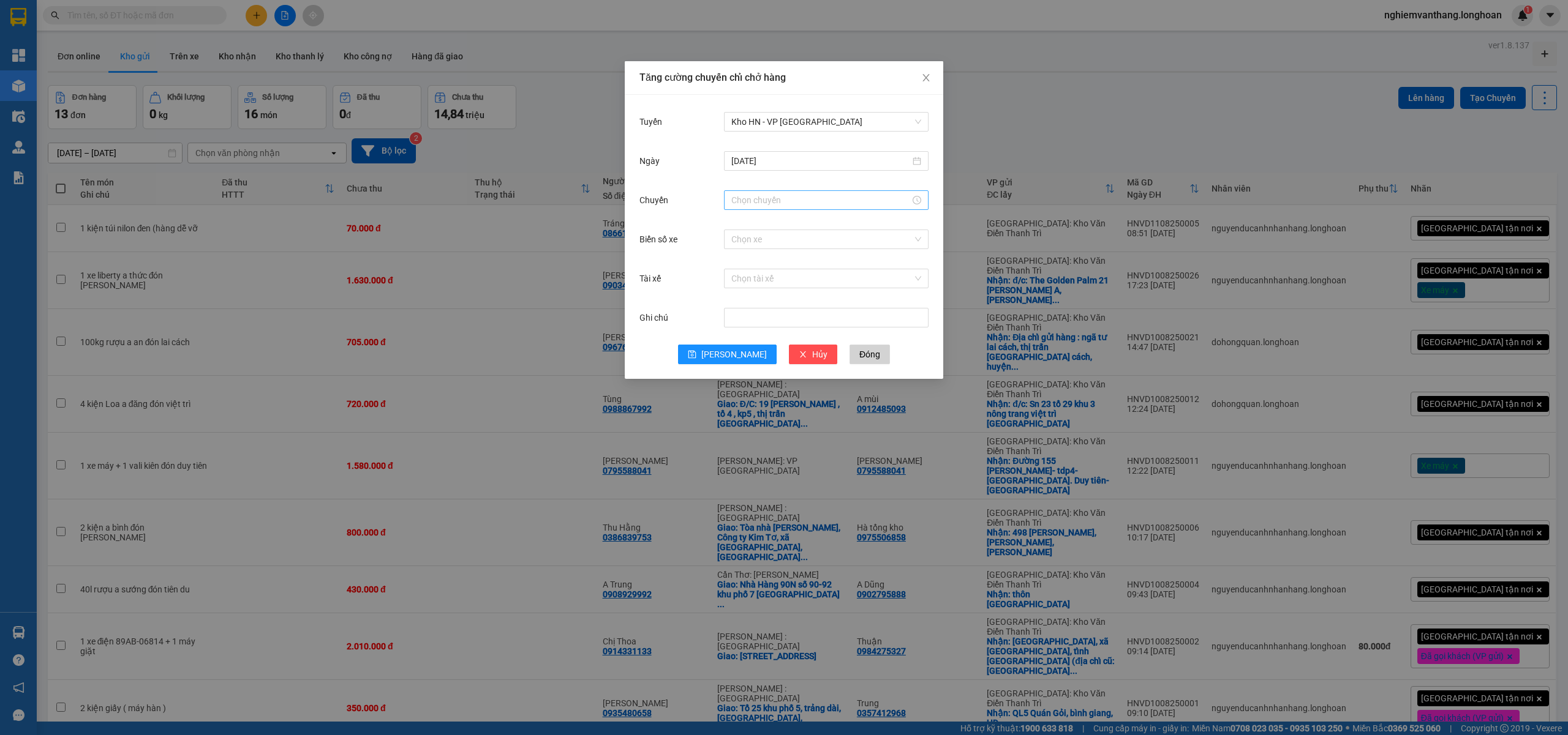
click at [774, 201] on input "Chuyến" at bounding box center [820, 200] width 179 height 14
drag, startPoint x: 740, startPoint y: 222, endPoint x: 771, endPoint y: 307, distance: 90.5
click at [740, 220] on div "15" at bounding box center [740, 224] width 34 height 18
type input "15:00"
click at [780, 383] on button "OK" at bounding box center [773, 386] width 21 height 15
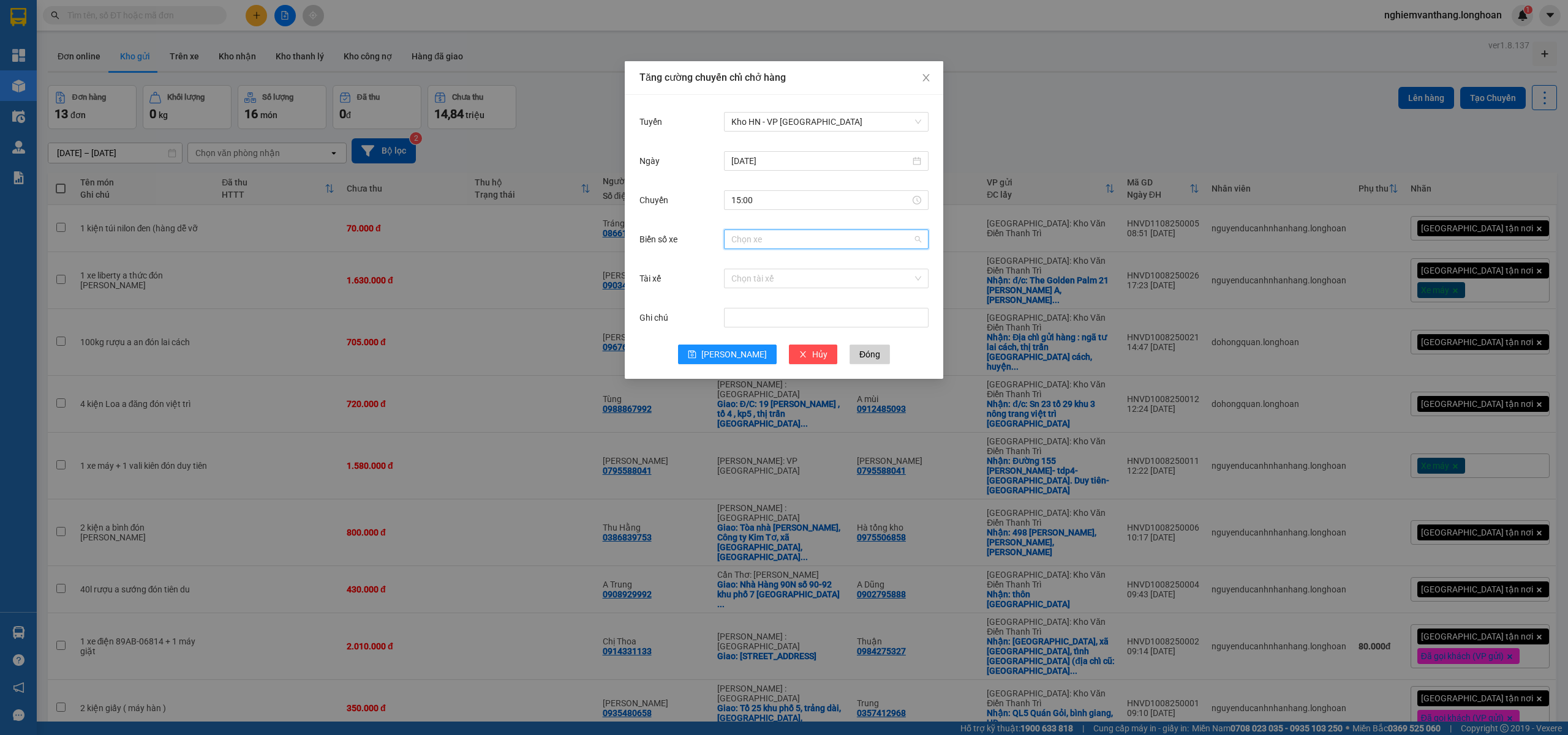
click at [765, 239] on input "Biển số xe" at bounding box center [821, 239] width 181 height 18
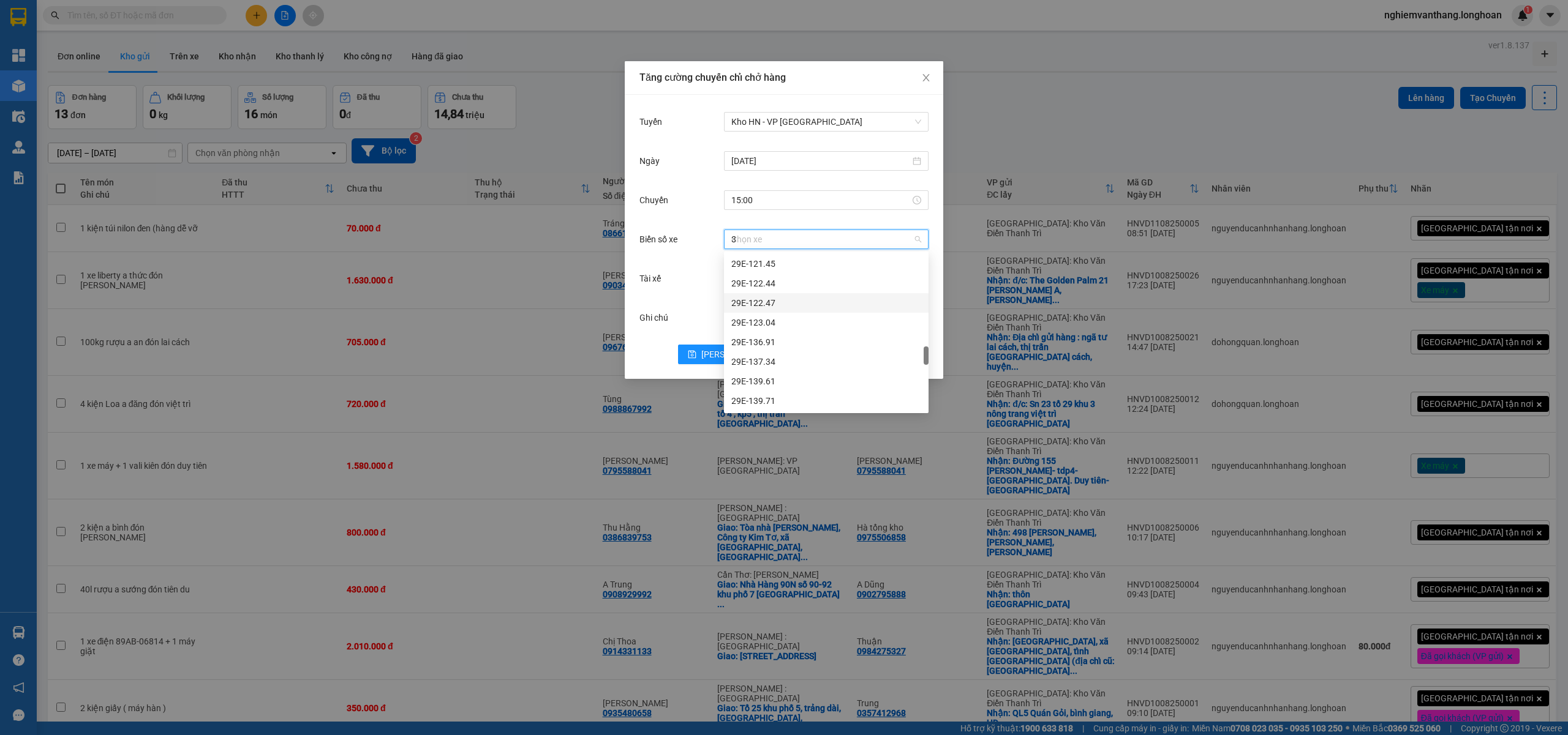
scroll to position [367, 0]
type input "31"
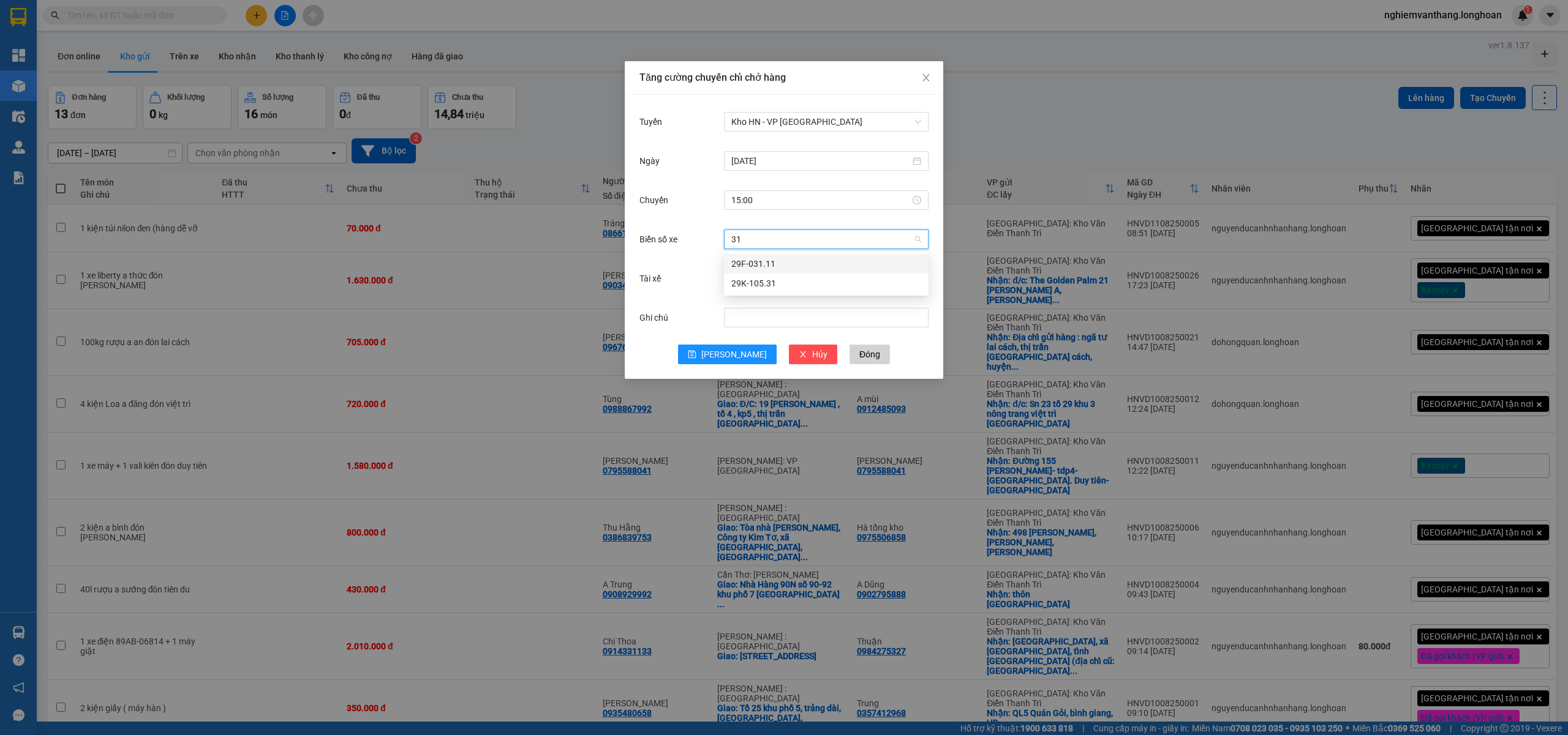
scroll to position [0, 0]
click at [772, 282] on div "29K-105.31" at bounding box center [825, 283] width 190 height 14
click at [762, 282] on input "Tài xế" at bounding box center [821, 278] width 181 height 18
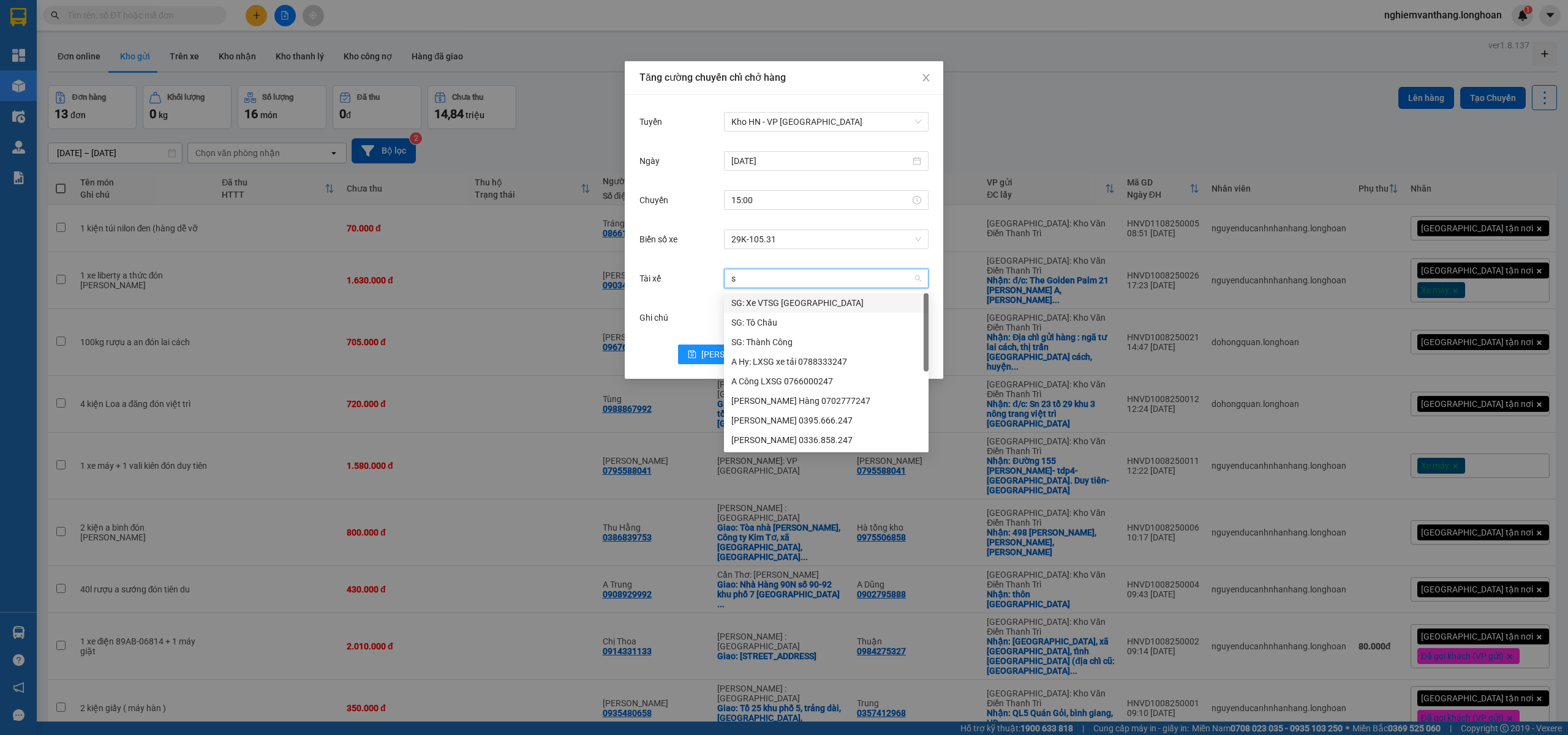
type input "si"
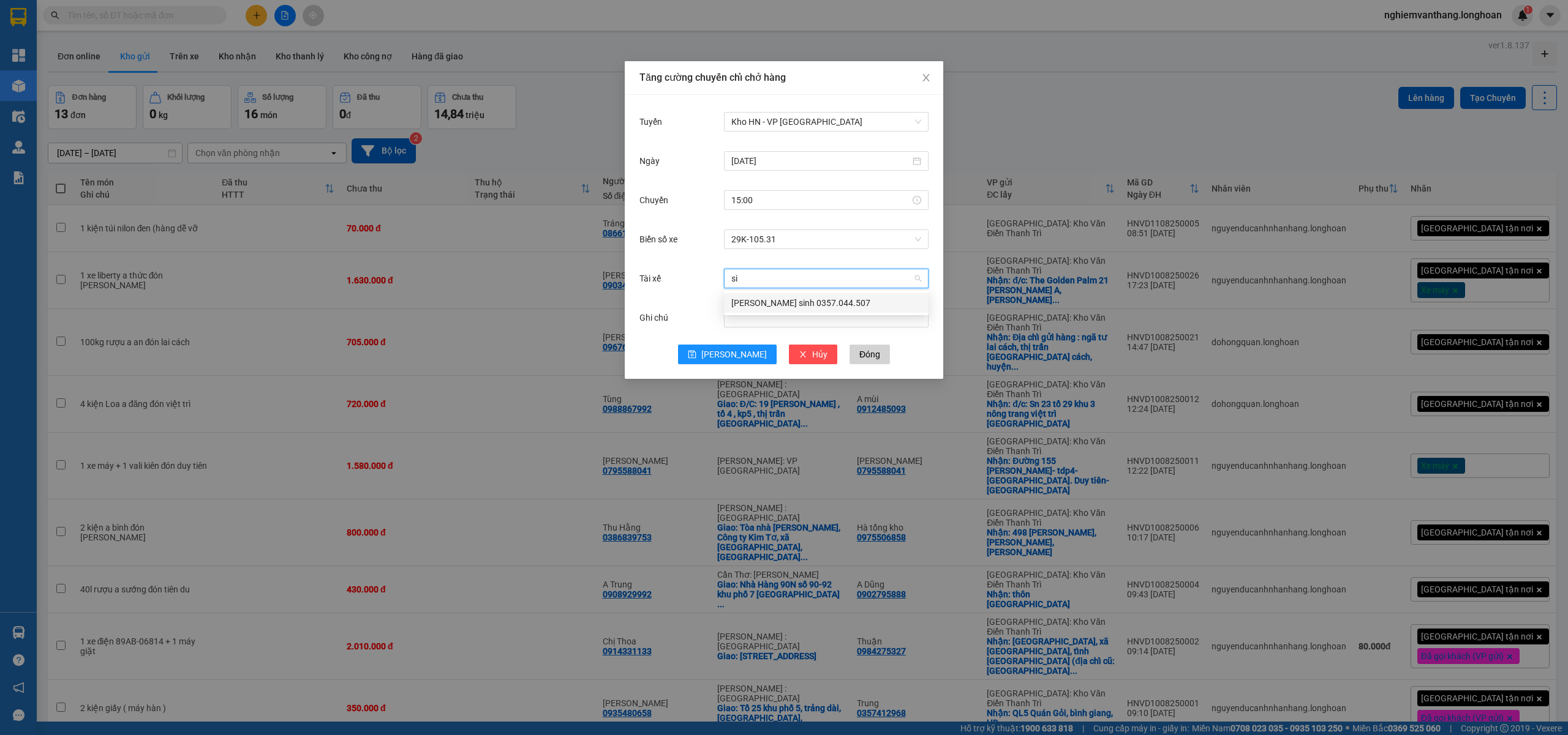
click at [802, 300] on div "[PERSON_NAME] sinh 0357.044.507" at bounding box center [825, 302] width 190 height 14
click at [722, 350] on button "Lưu" at bounding box center [727, 354] width 99 height 19
click at [782, 128] on input "Tuyến" at bounding box center [821, 122] width 181 height 18
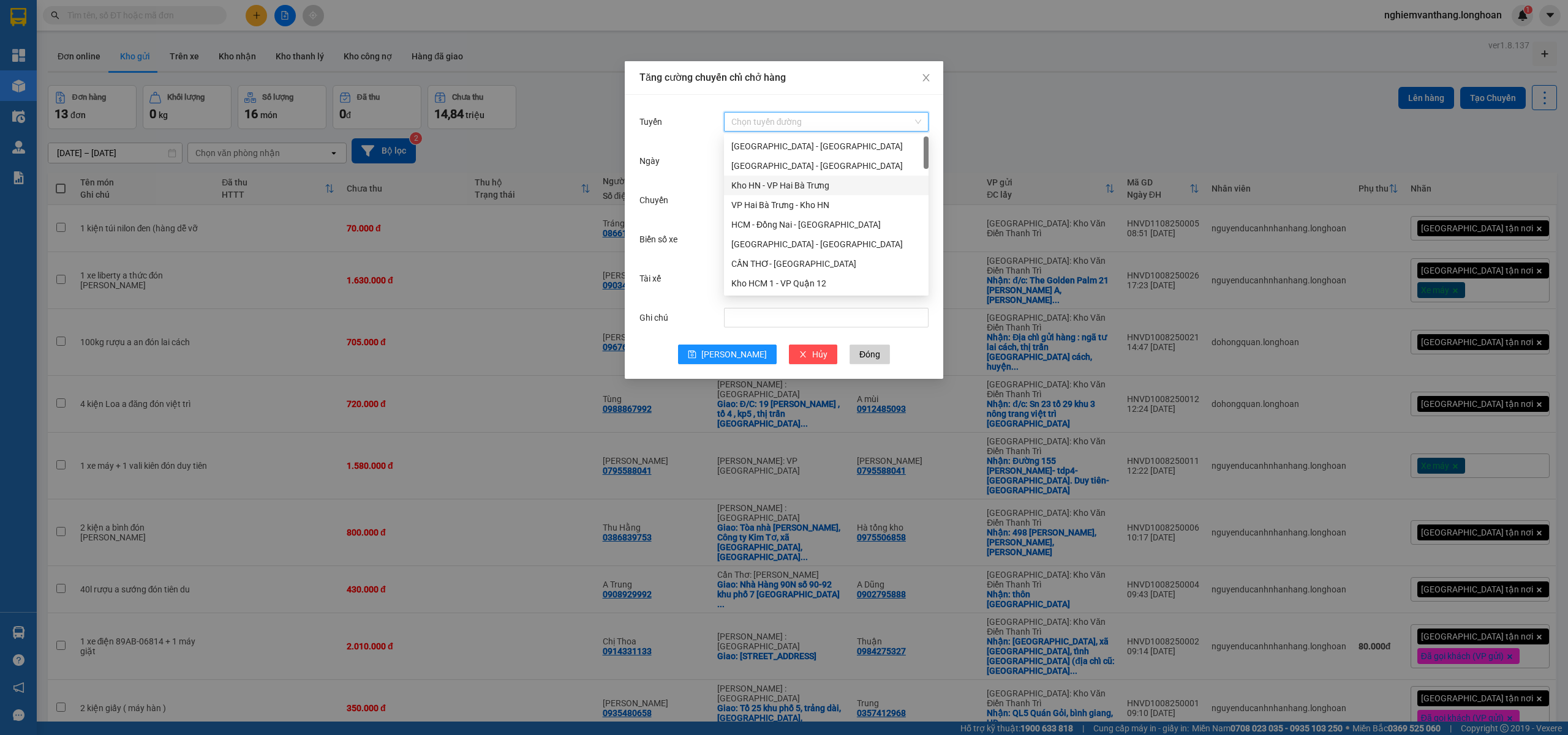
click at [829, 179] on div "Kho HN - VP Hai Bà Trưng" at bounding box center [825, 185] width 190 height 14
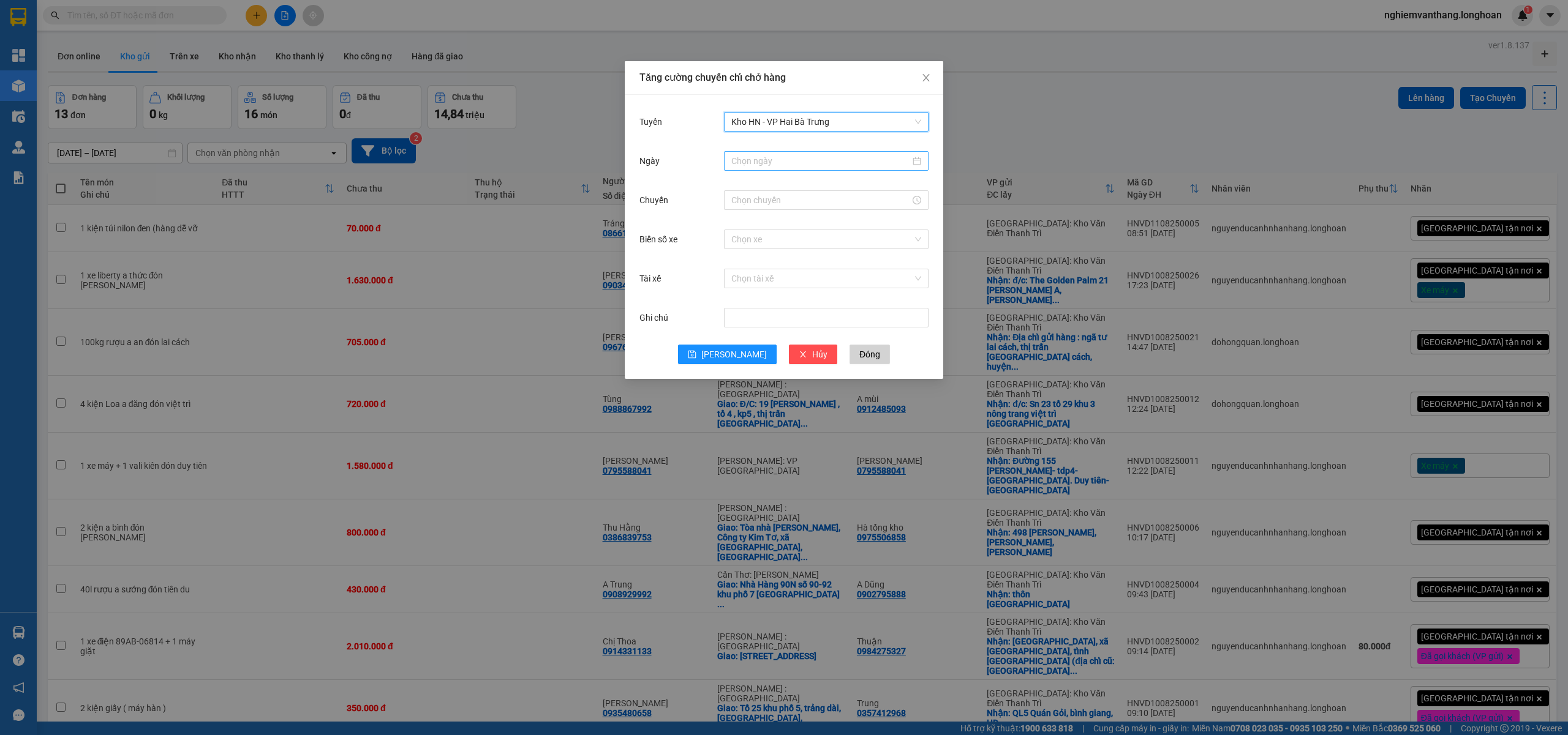
click at [774, 165] on input "Ngày" at bounding box center [820, 161] width 179 height 14
type input "[DATE]"
drag, startPoint x: 762, startPoint y: 265, endPoint x: 768, endPoint y: 252, distance: 14.3
click at [763, 267] on div "11" at bounding box center [764, 269] width 15 height 15
click at [753, 200] on input "Chuyến" at bounding box center [820, 200] width 179 height 14
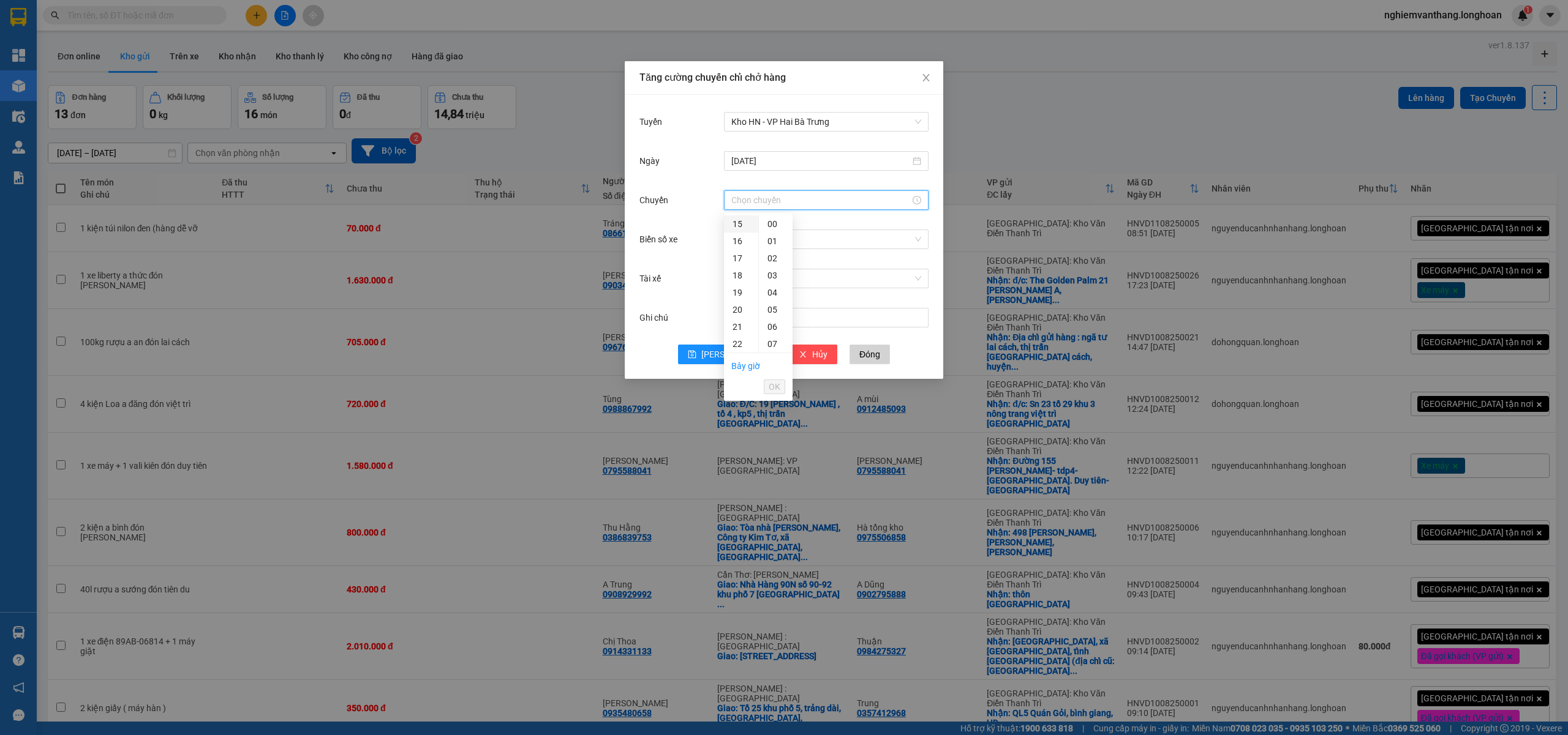
click at [735, 222] on div "15" at bounding box center [740, 224] width 34 height 18
type input "15:00"
click at [774, 380] on span "OK" at bounding box center [774, 386] width 12 height 14
click at [760, 239] on input "Biển số xe" at bounding box center [821, 239] width 181 height 18
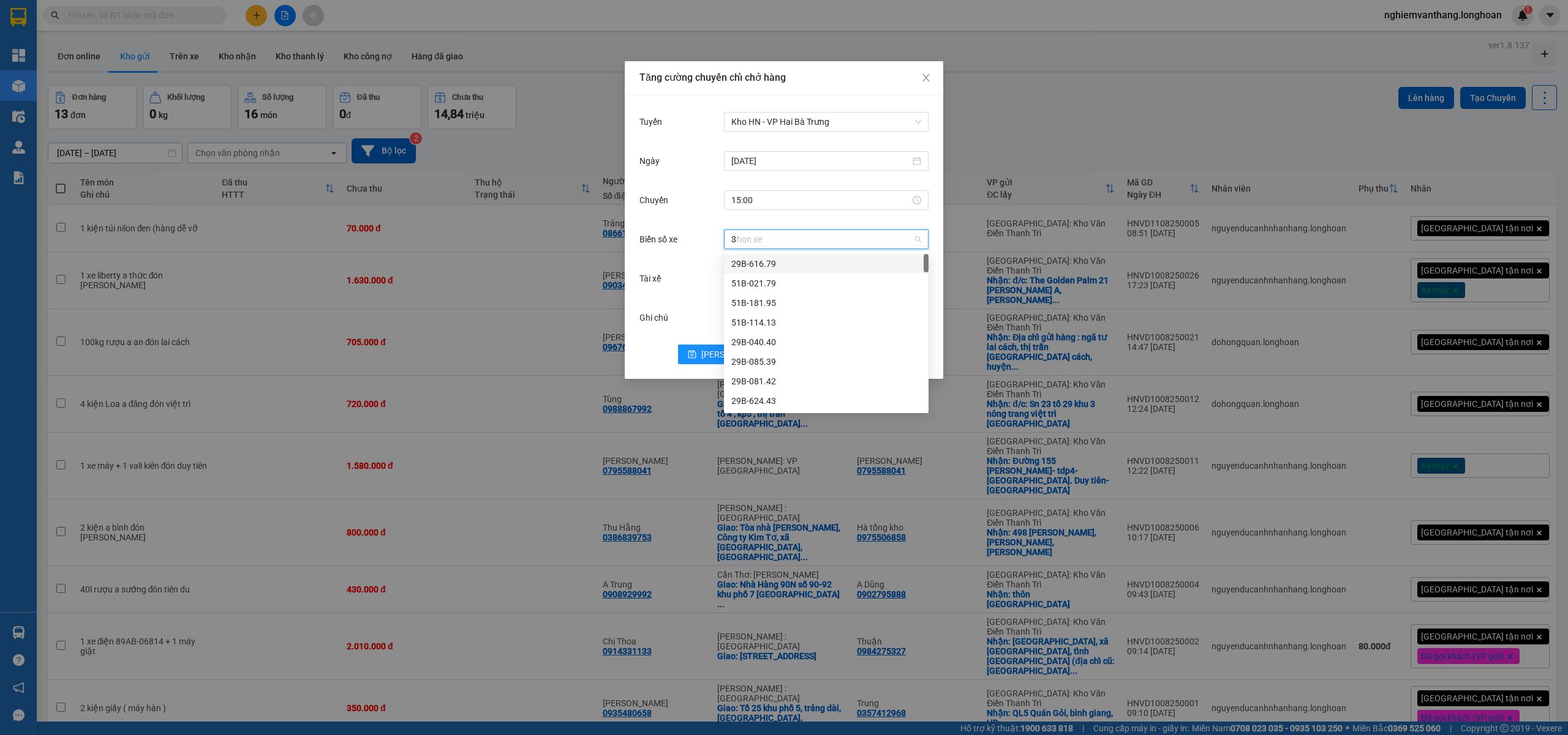
type input "31"
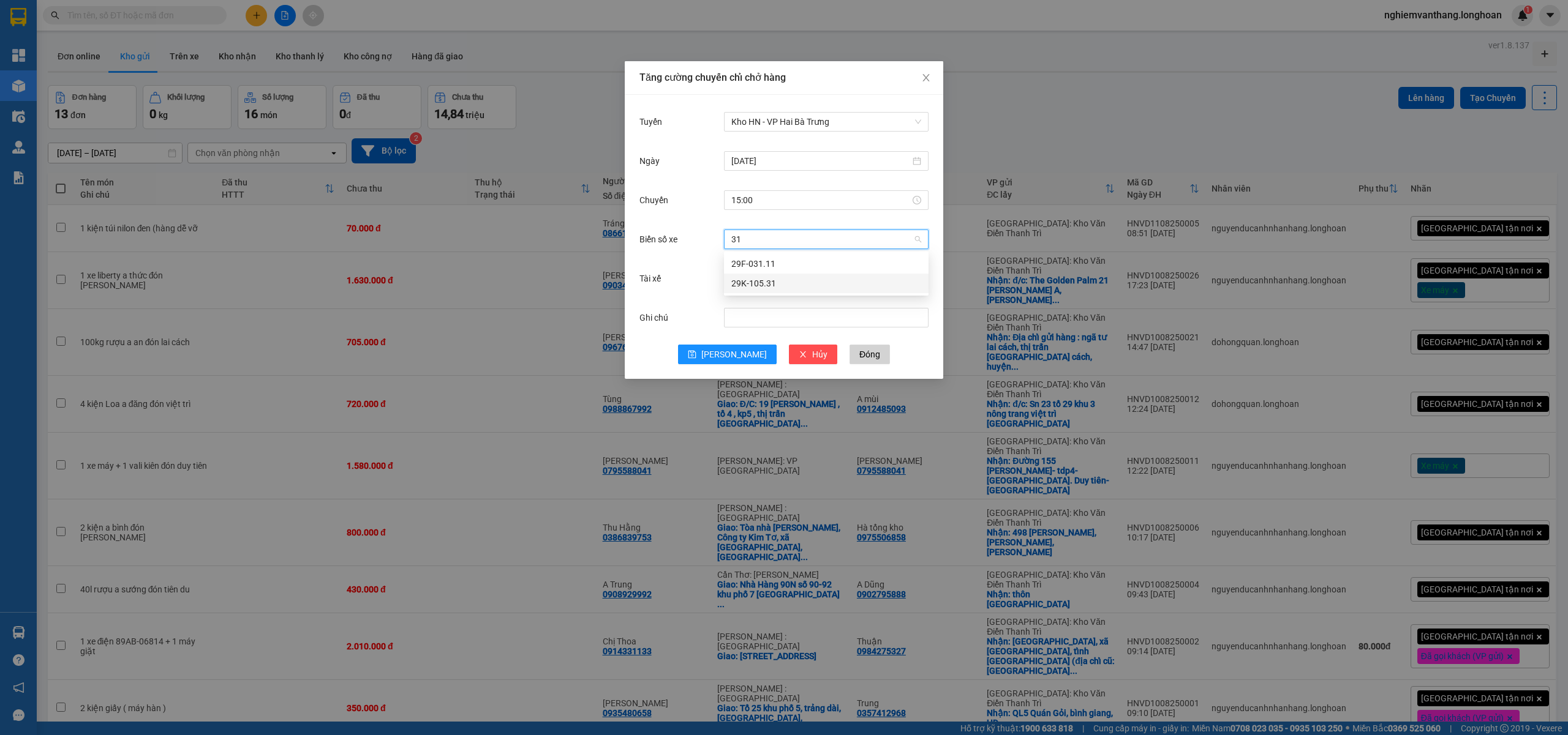
click at [772, 282] on div "29K-105.31" at bounding box center [825, 283] width 190 height 14
click at [767, 276] on input "Tài xế" at bounding box center [821, 278] width 181 height 18
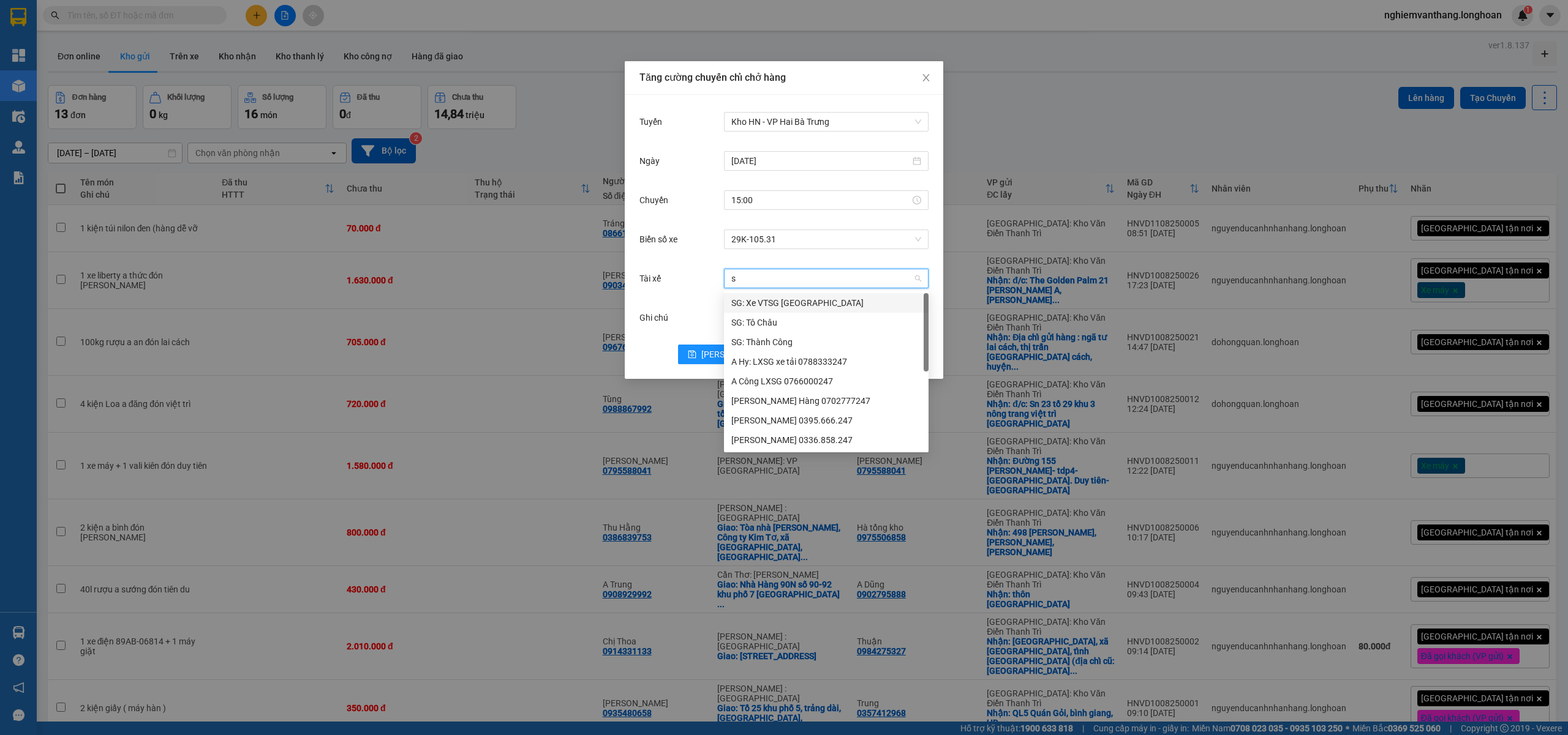
type input "si"
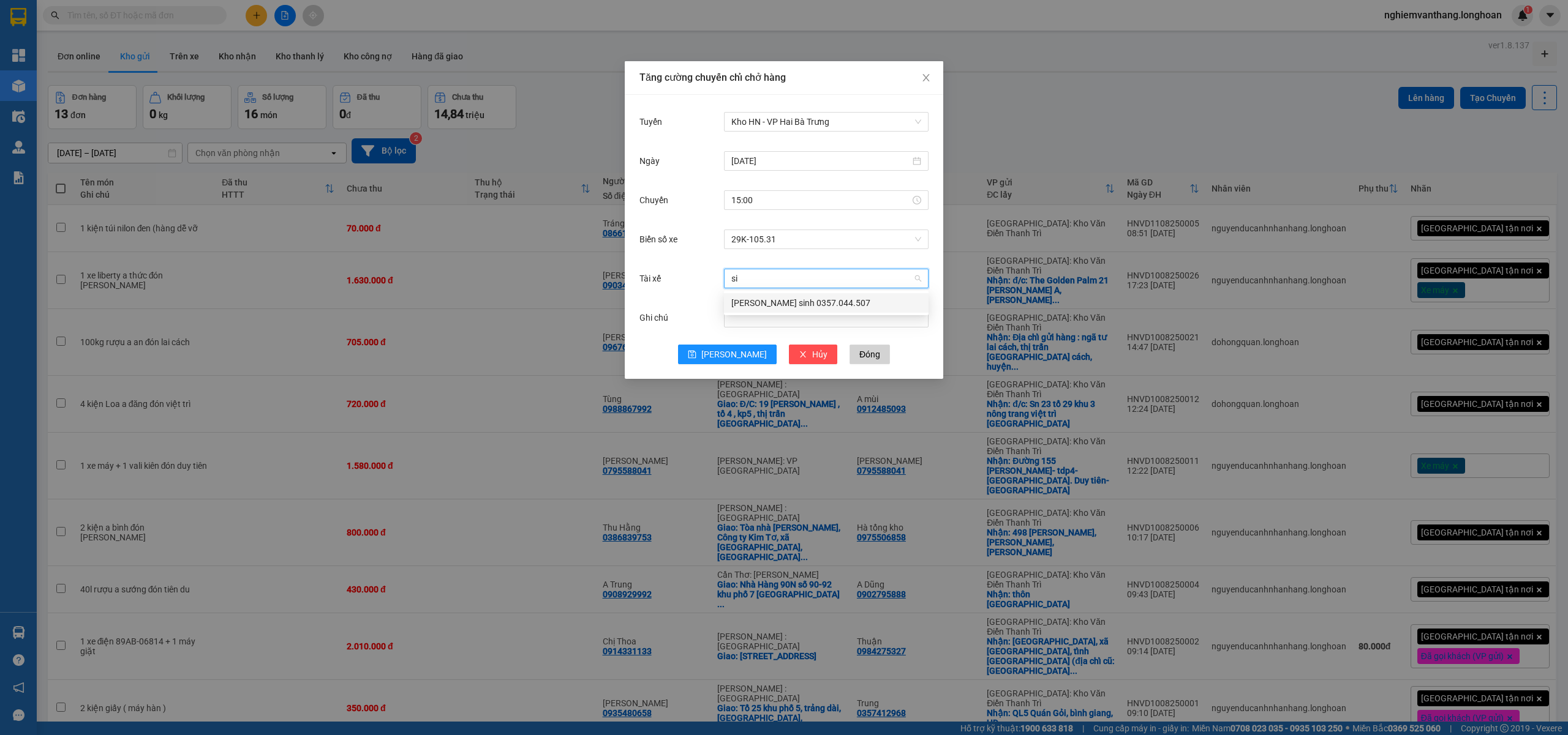
click at [780, 297] on div "[PERSON_NAME] sinh 0357.044.507" at bounding box center [825, 302] width 190 height 14
click at [740, 355] on span "Lưu" at bounding box center [734, 354] width 66 height 14
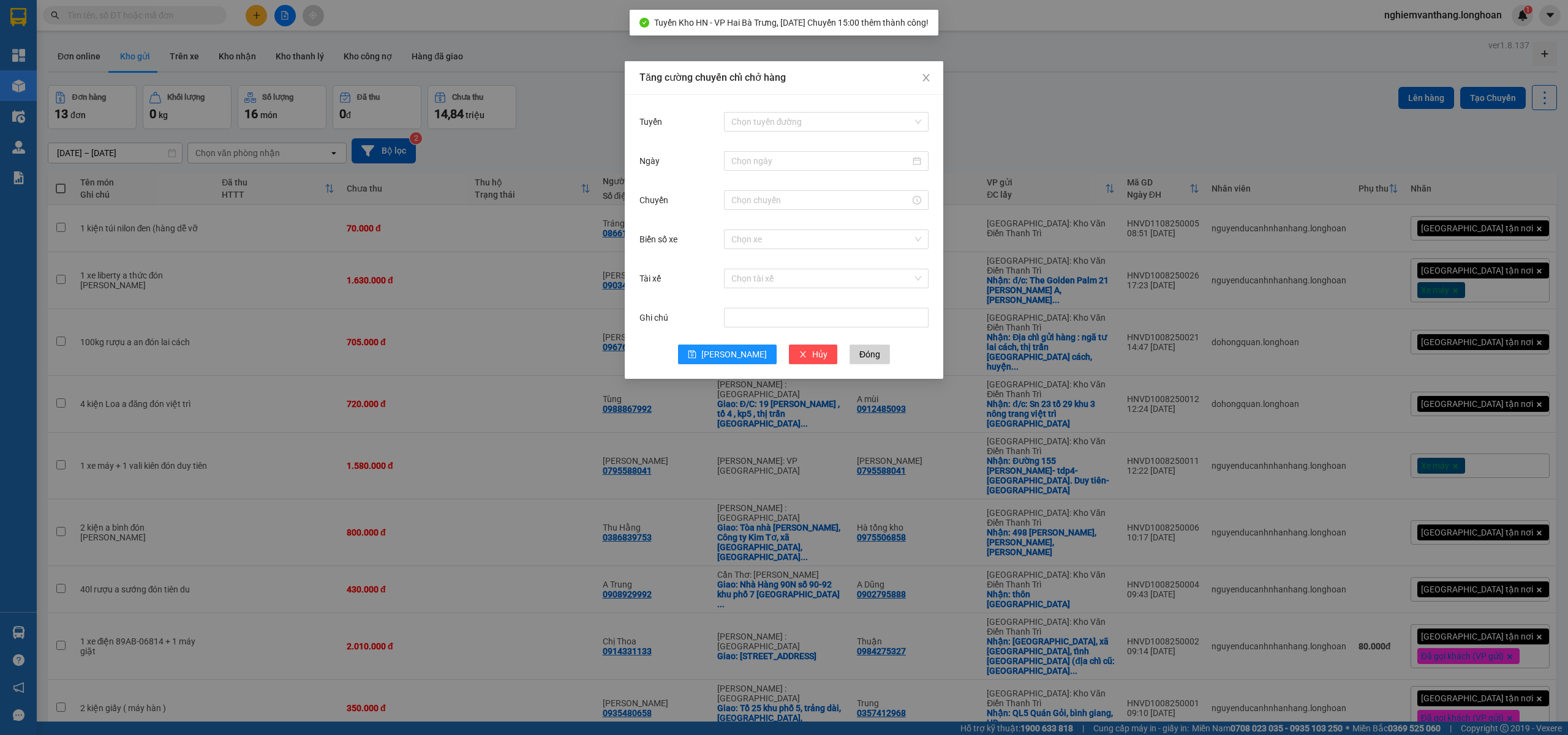
click at [1108, 142] on div "Tăng cường chuyến chỉ chở hàng Tuyến Chọn tuyến đường Ngày Chuyến Biển số xe Ch…" at bounding box center [784, 367] width 1568 height 735
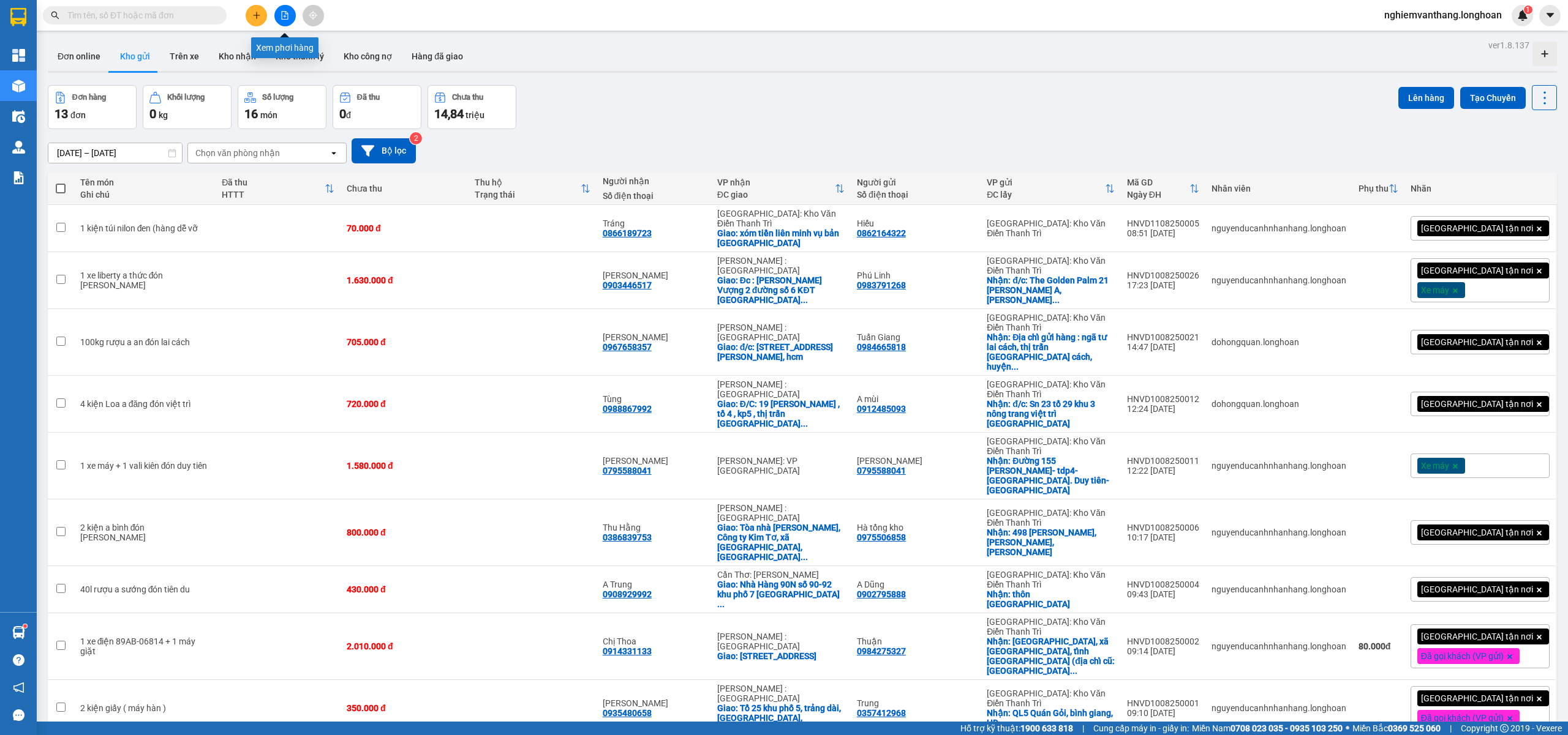
click at [287, 18] on icon "file-add" at bounding box center [284, 15] width 8 height 8
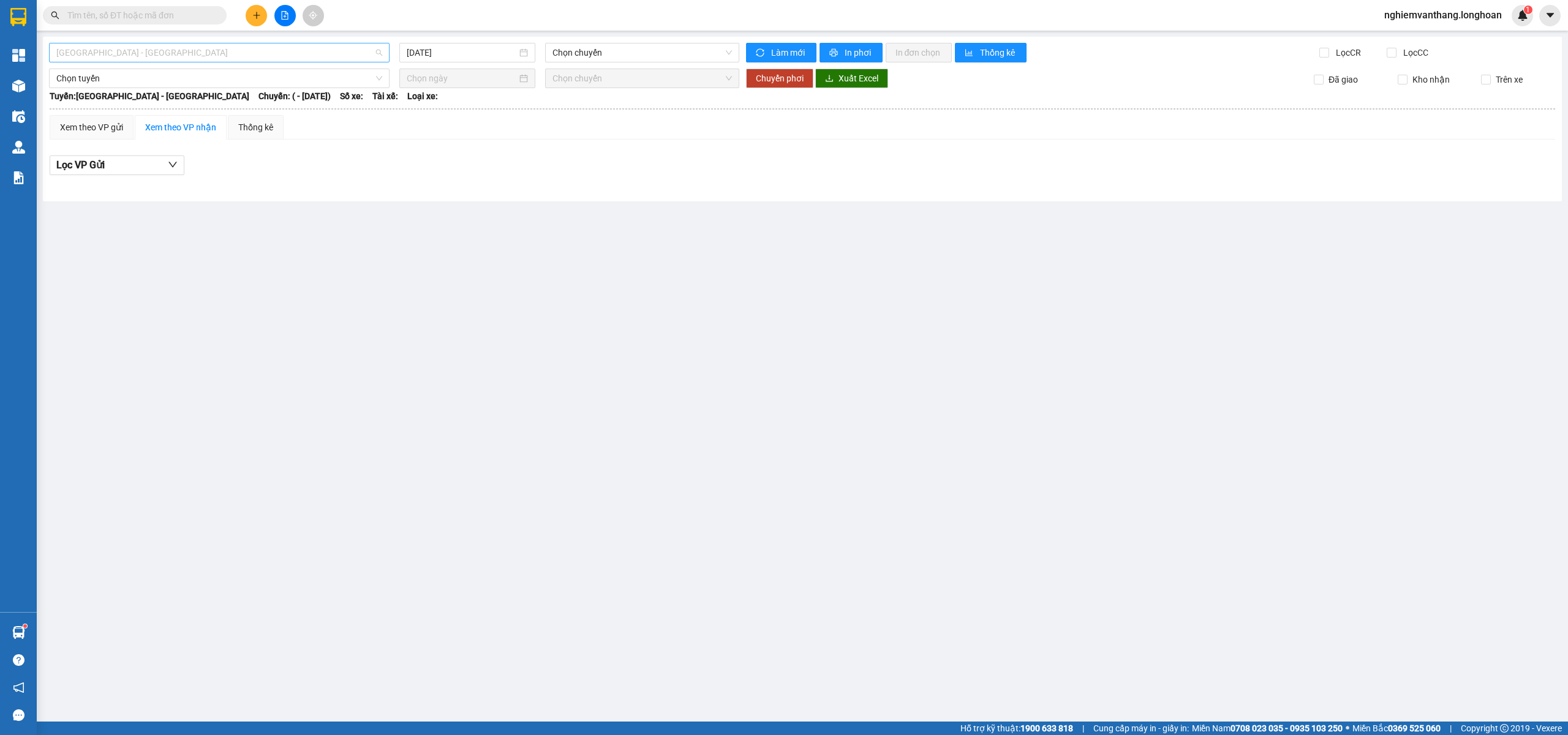
click at [171, 55] on span "[GEOGRAPHIC_DATA] - [GEOGRAPHIC_DATA]" at bounding box center [219, 53] width 326 height 18
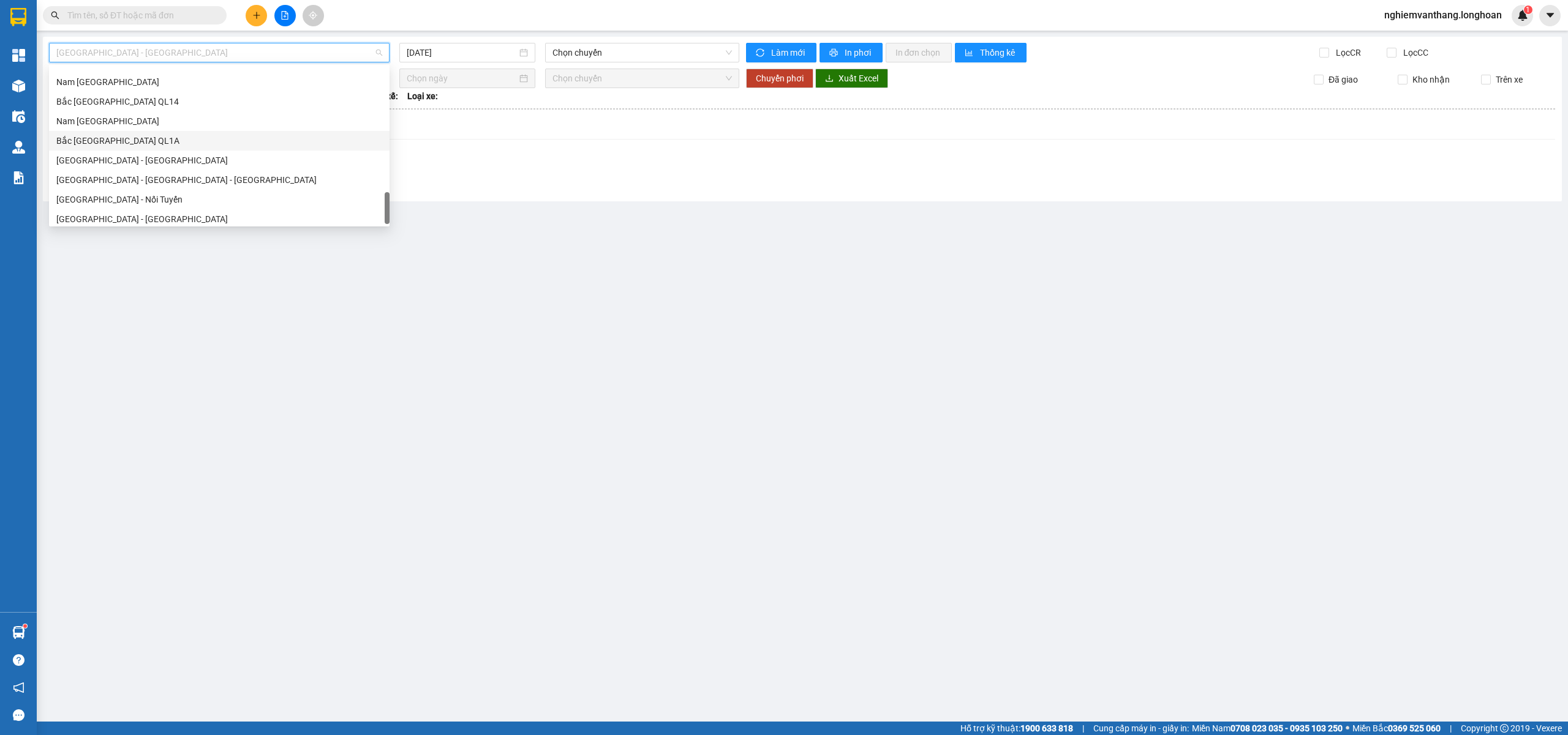
scroll to position [803, 0]
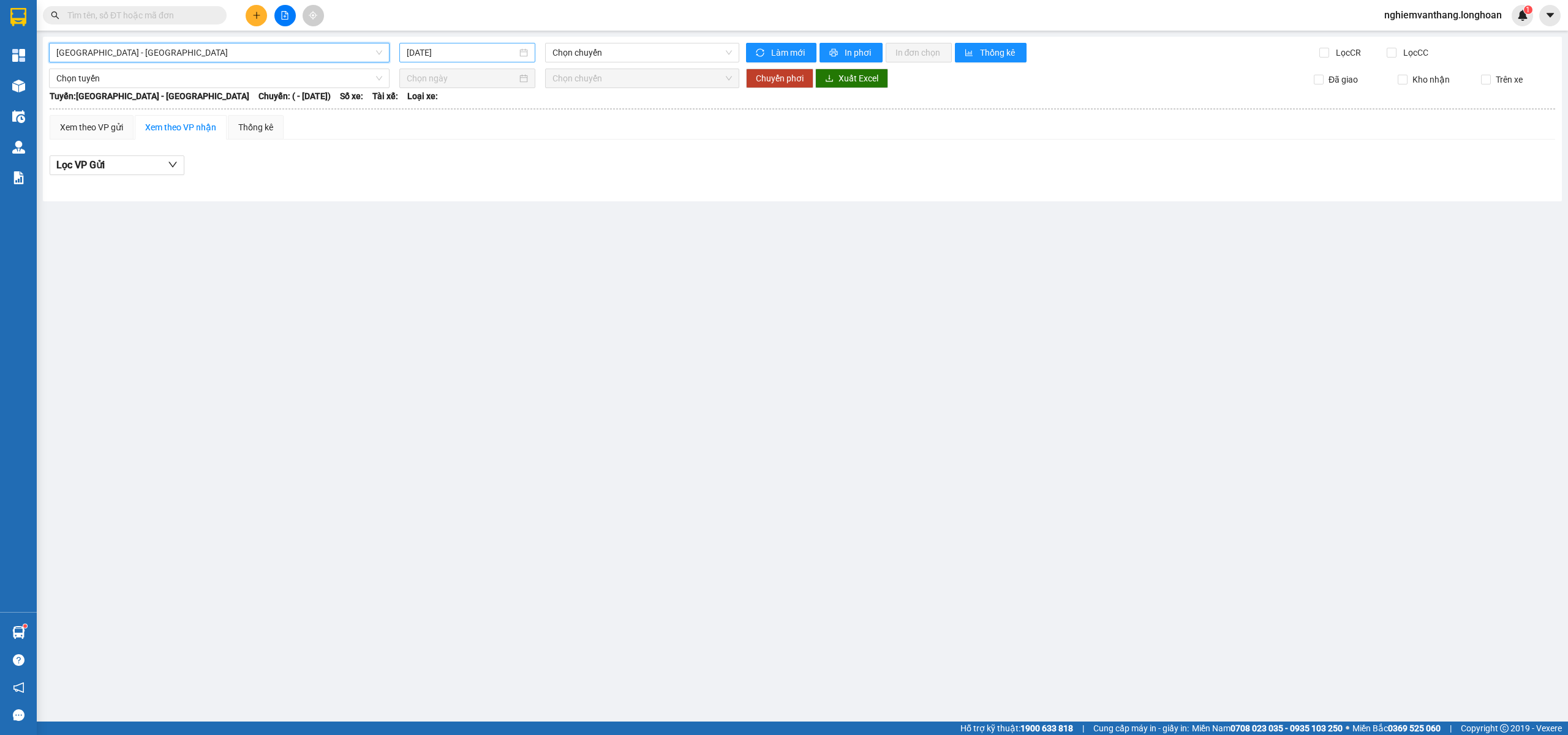
click at [423, 43] on div "[DATE]" at bounding box center [467, 52] width 136 height 19
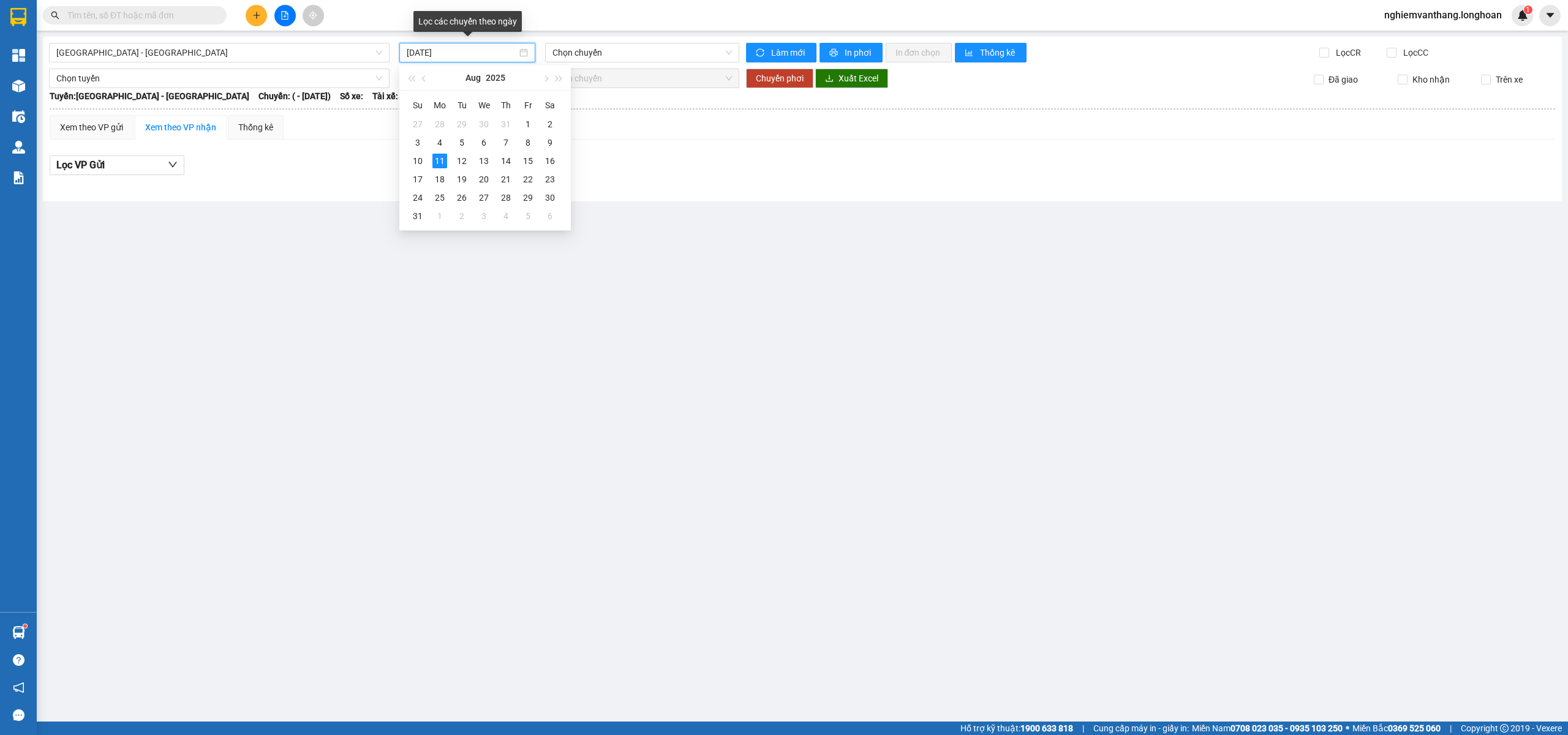
click at [422, 57] on input "[DATE]" at bounding box center [462, 53] width 110 height 14
click at [425, 84] on button "button" at bounding box center [424, 78] width 14 height 24
type input "[DATE]"
click at [99, 0] on div "Kết quả tìm kiếm ( 0 ) Bộ lọc No Data nghiemvanthang.longhoan 1" at bounding box center [784, 15] width 1568 height 31
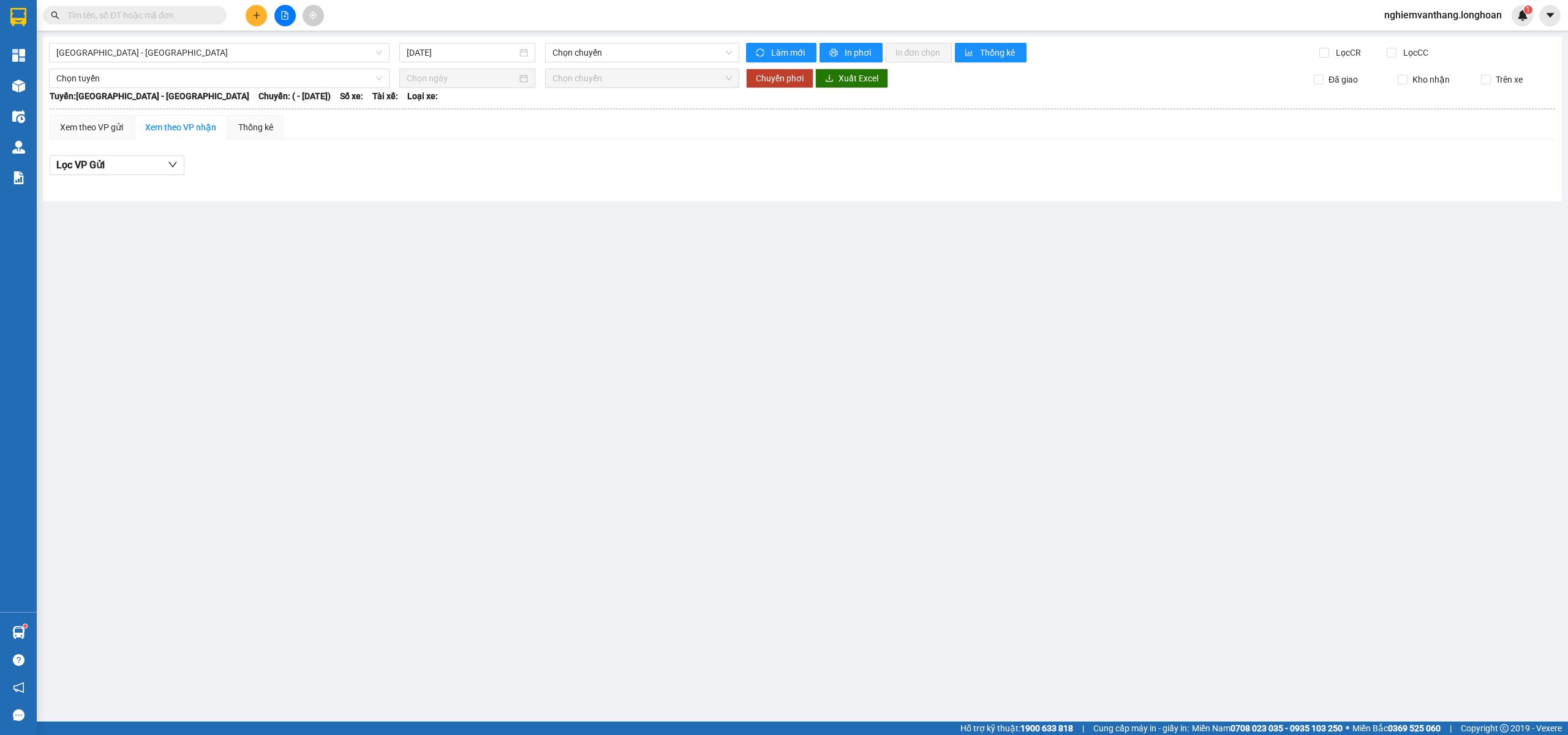
click at [285, 16] on icon "file-add" at bounding box center [284, 15] width 8 height 8
click at [283, 16] on icon "file-add" at bounding box center [284, 15] width 8 height 8
click at [148, 56] on span "[GEOGRAPHIC_DATA] - [GEOGRAPHIC_DATA]" at bounding box center [219, 53] width 326 height 18
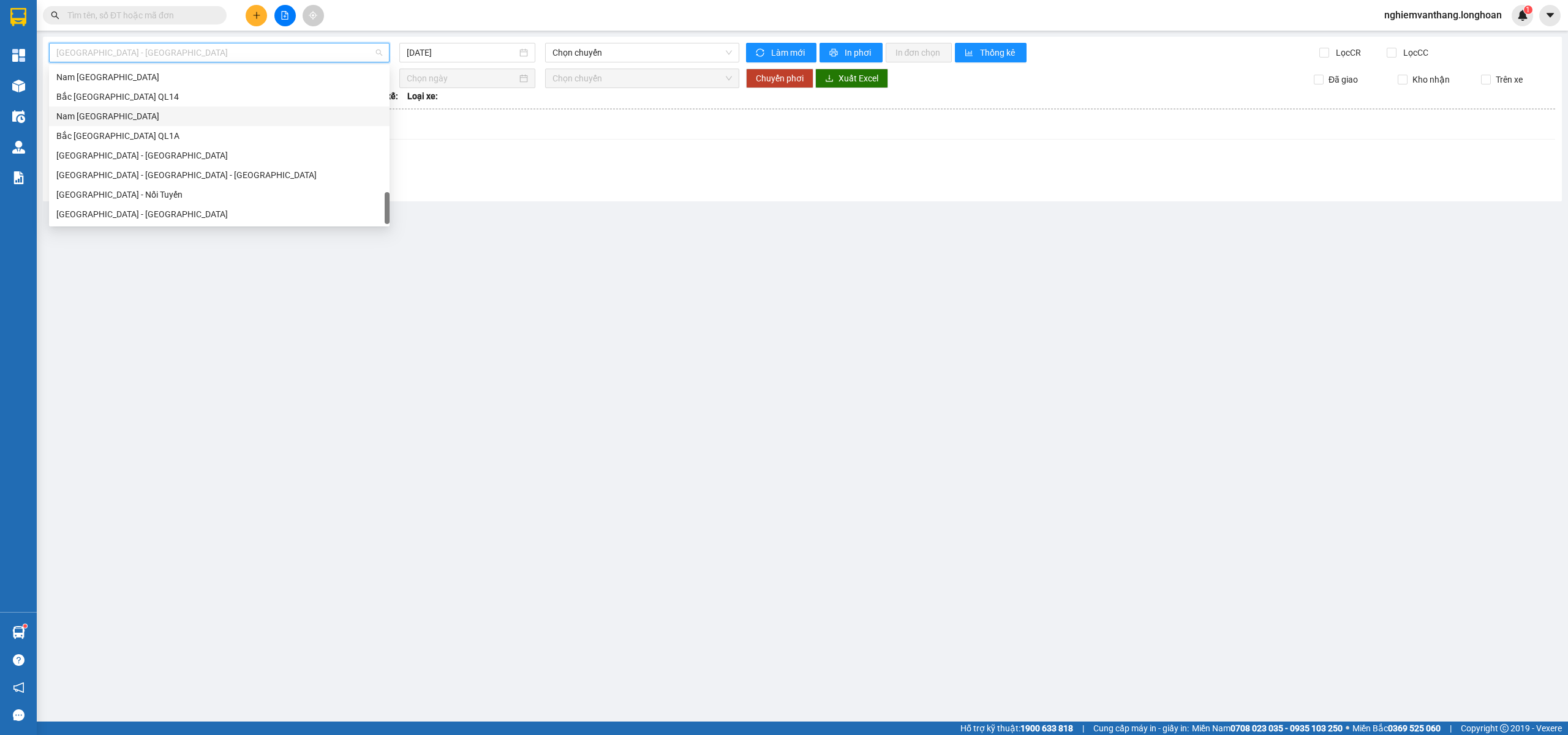
click at [135, 114] on div "Nam [GEOGRAPHIC_DATA]" at bounding box center [219, 116] width 326 height 14
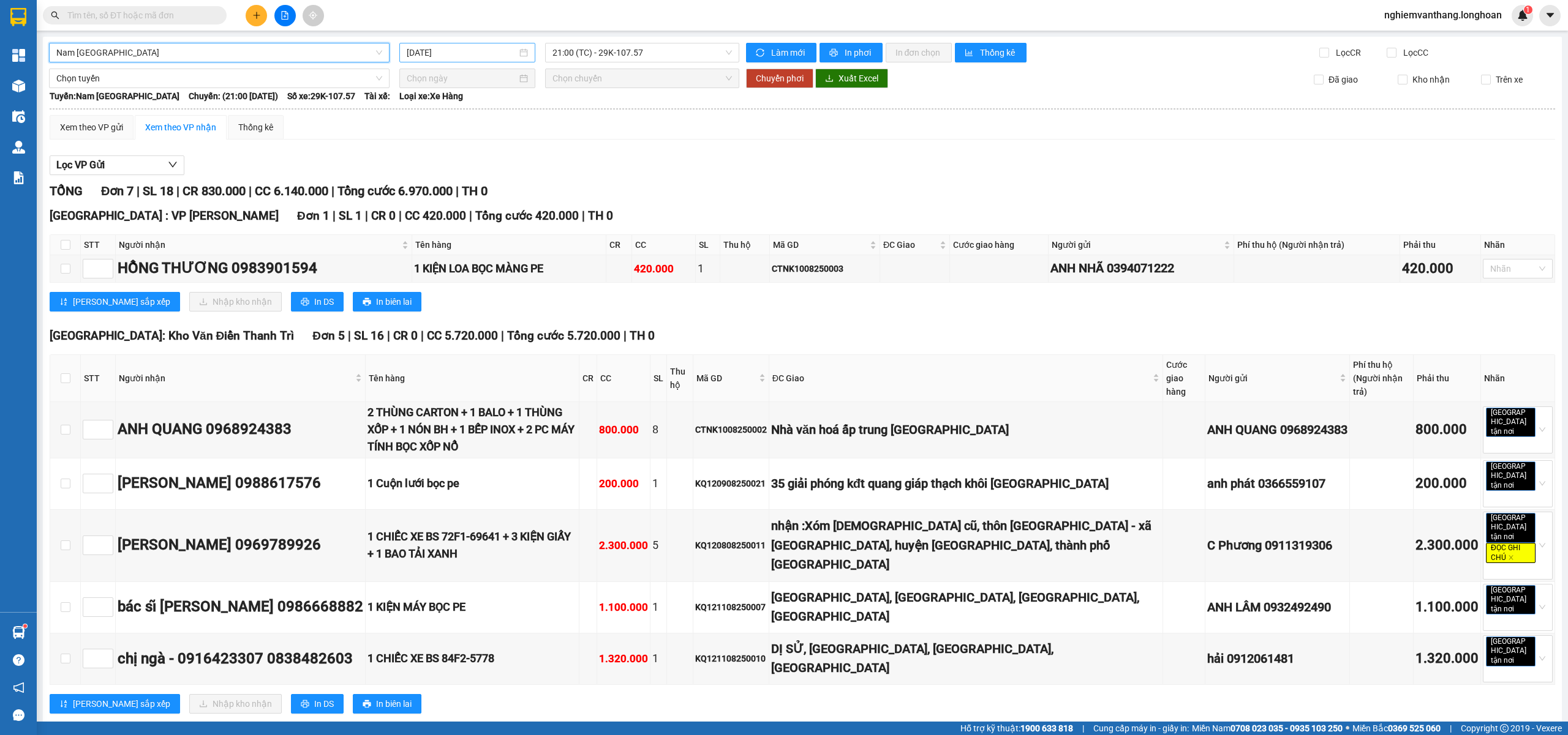
click at [480, 55] on input "[DATE]" at bounding box center [462, 53] width 110 height 14
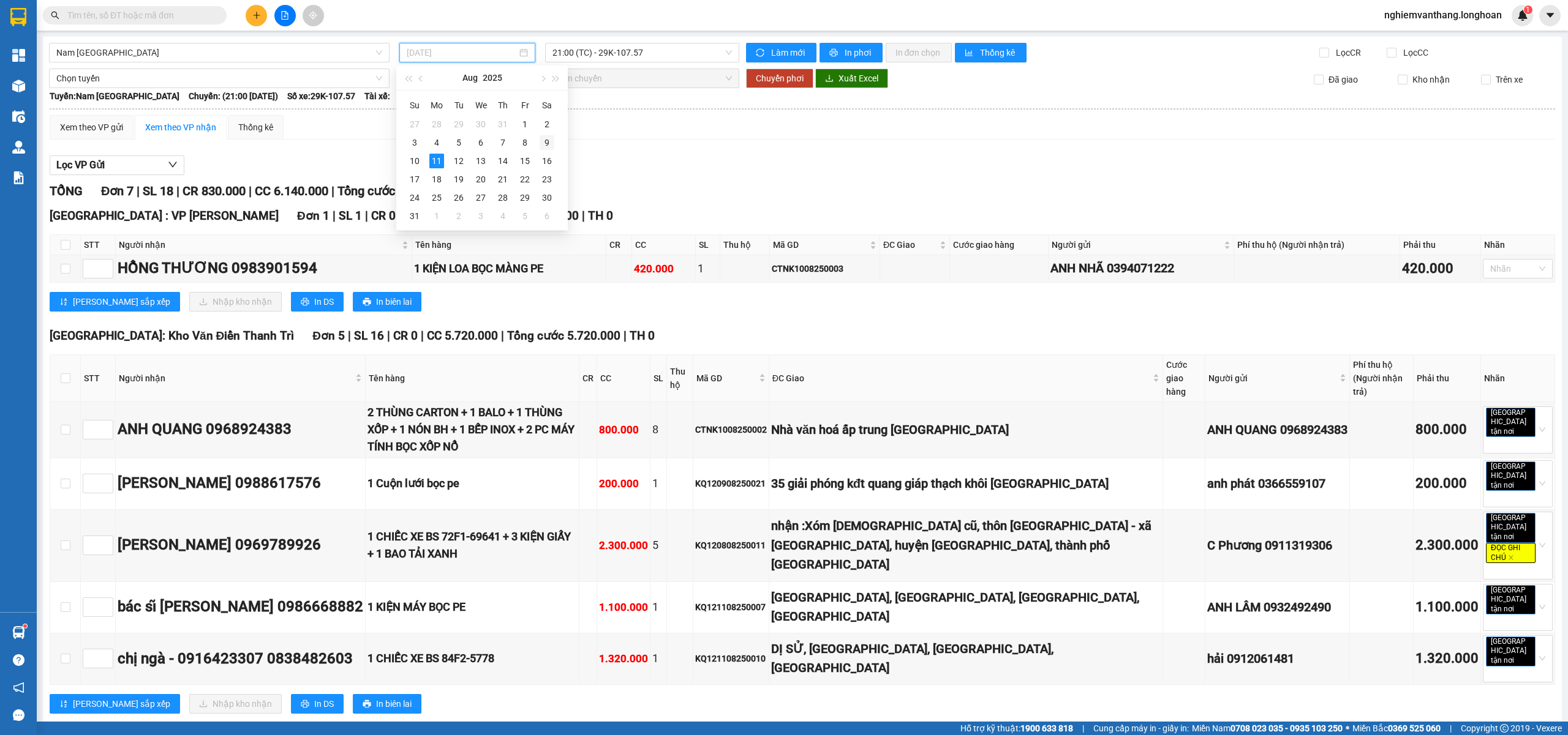
click at [545, 141] on div "9" at bounding box center [547, 142] width 15 height 15
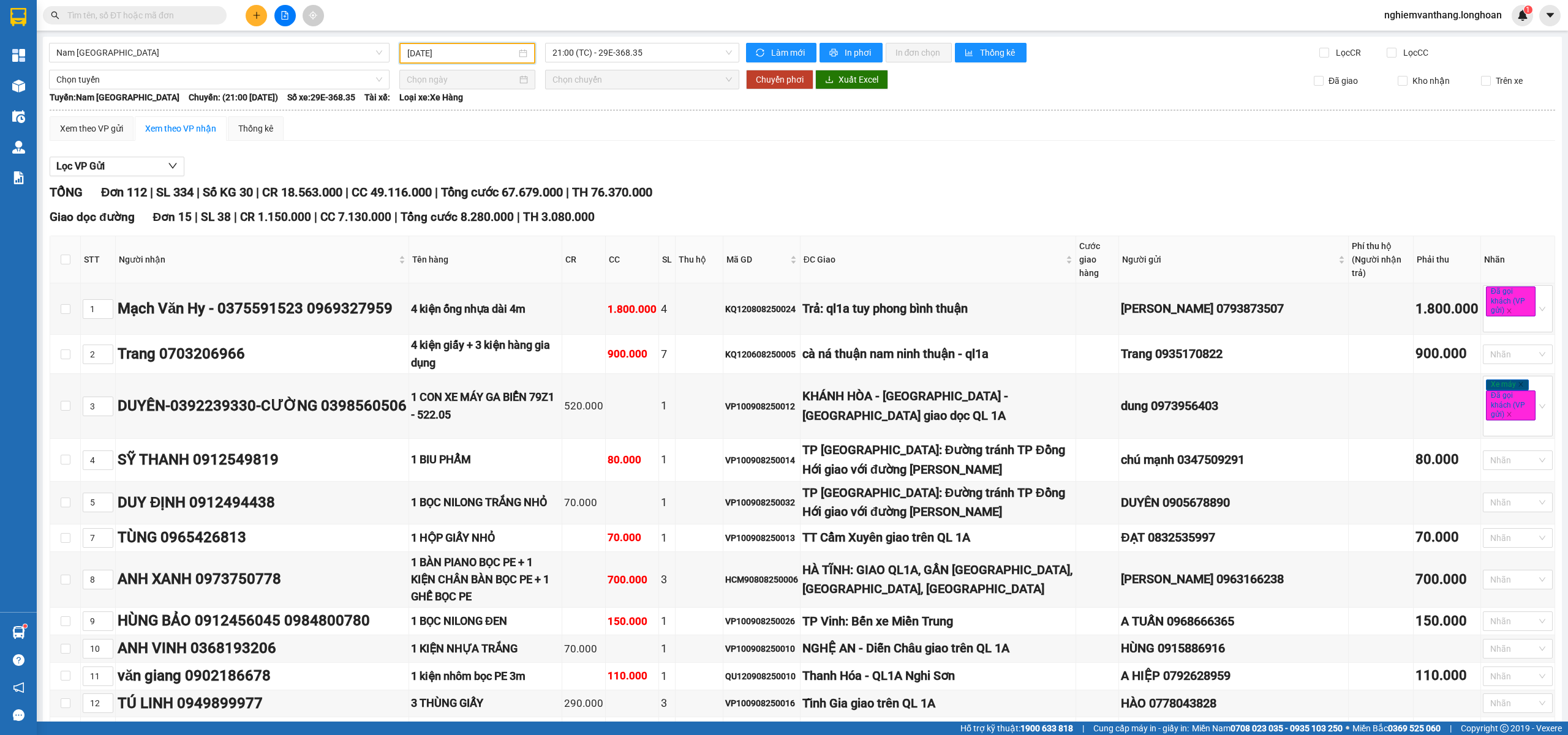
click at [459, 46] on input "[DATE]" at bounding box center [462, 53] width 109 height 14
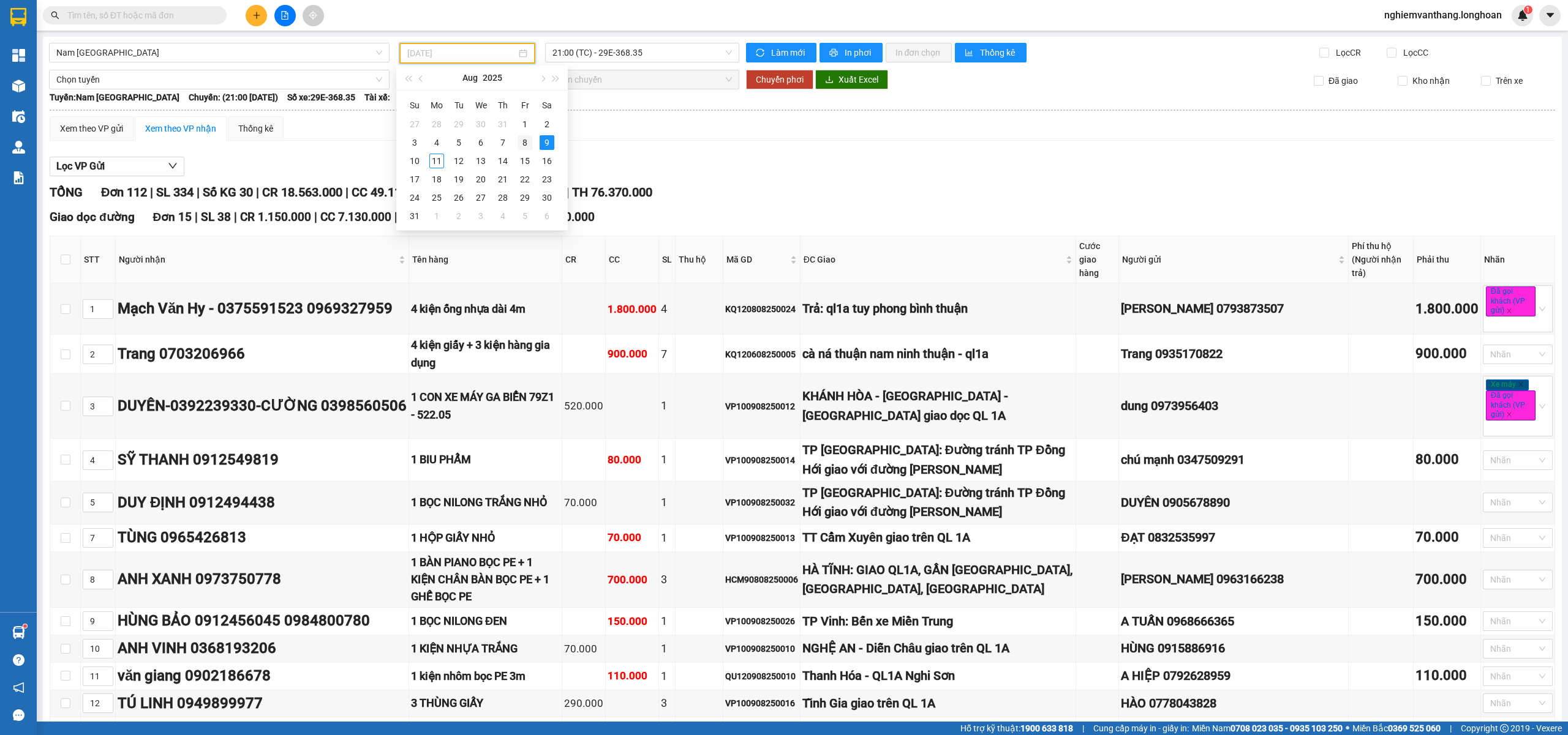
click at [529, 140] on div "8" at bounding box center [525, 142] width 15 height 15
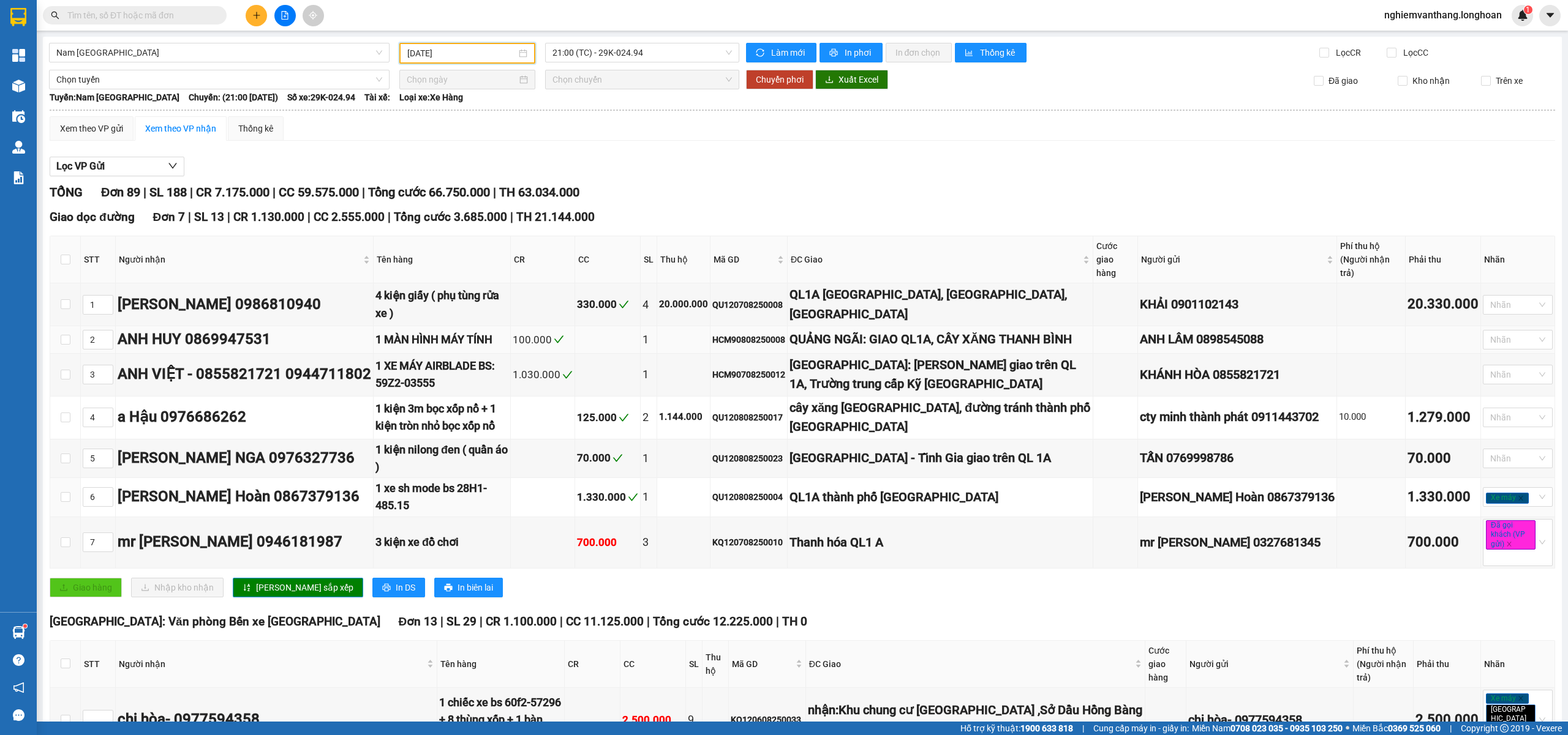
scroll to position [163, 0]
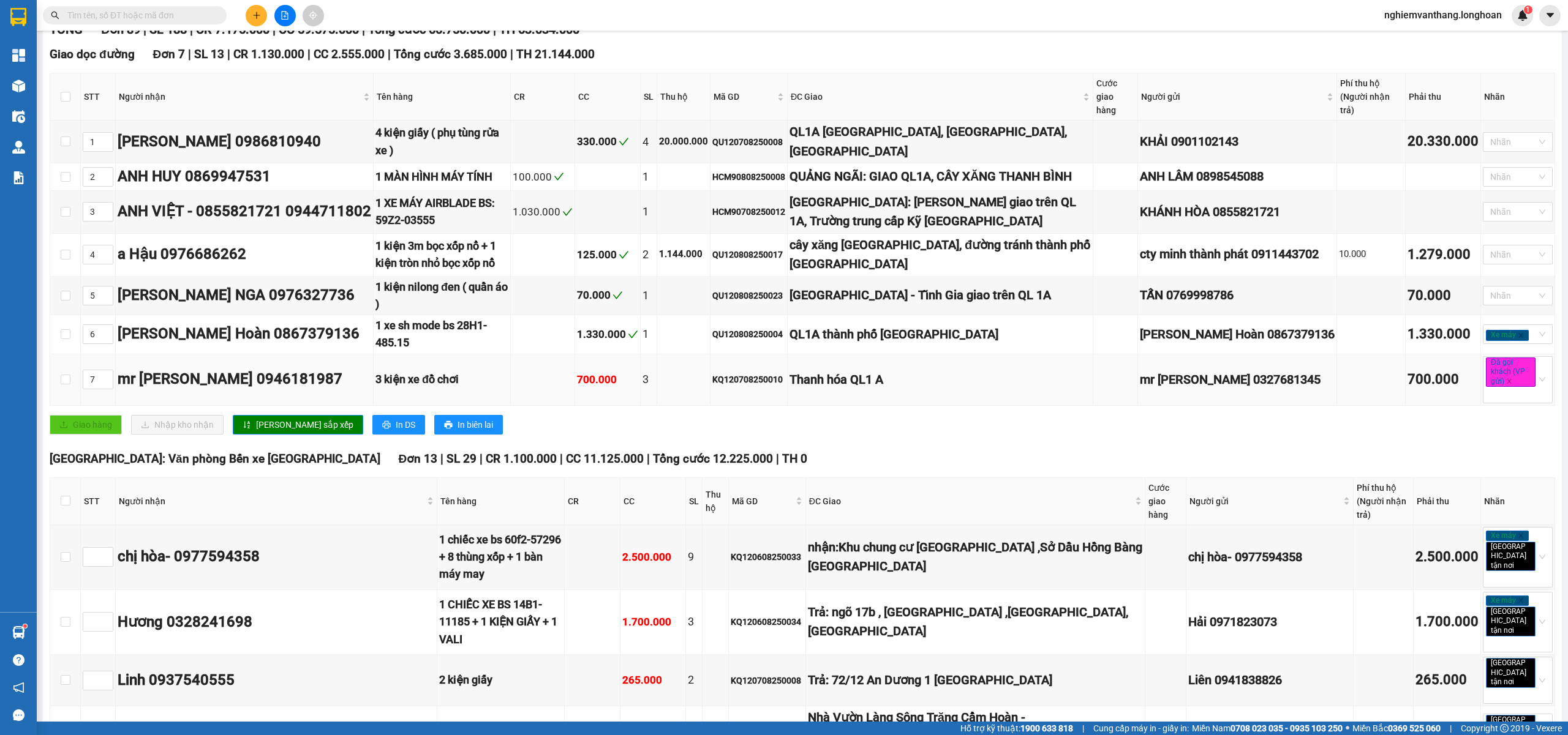
click at [778, 373] on div "KQ120708250010" at bounding box center [748, 379] width 73 height 14
copy div "KQ120708250010"
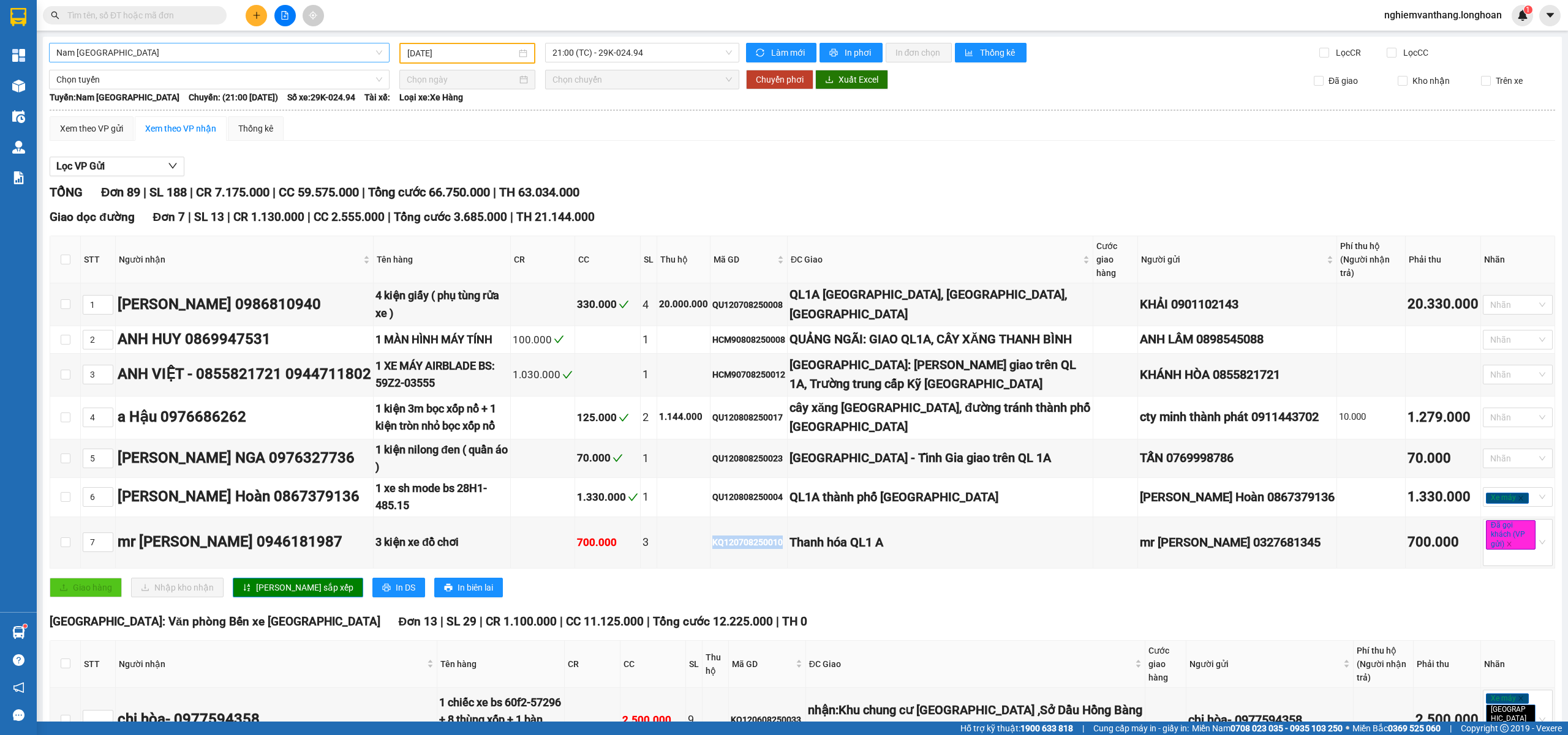
click at [165, 59] on span "Nam [GEOGRAPHIC_DATA]" at bounding box center [219, 53] width 326 height 18
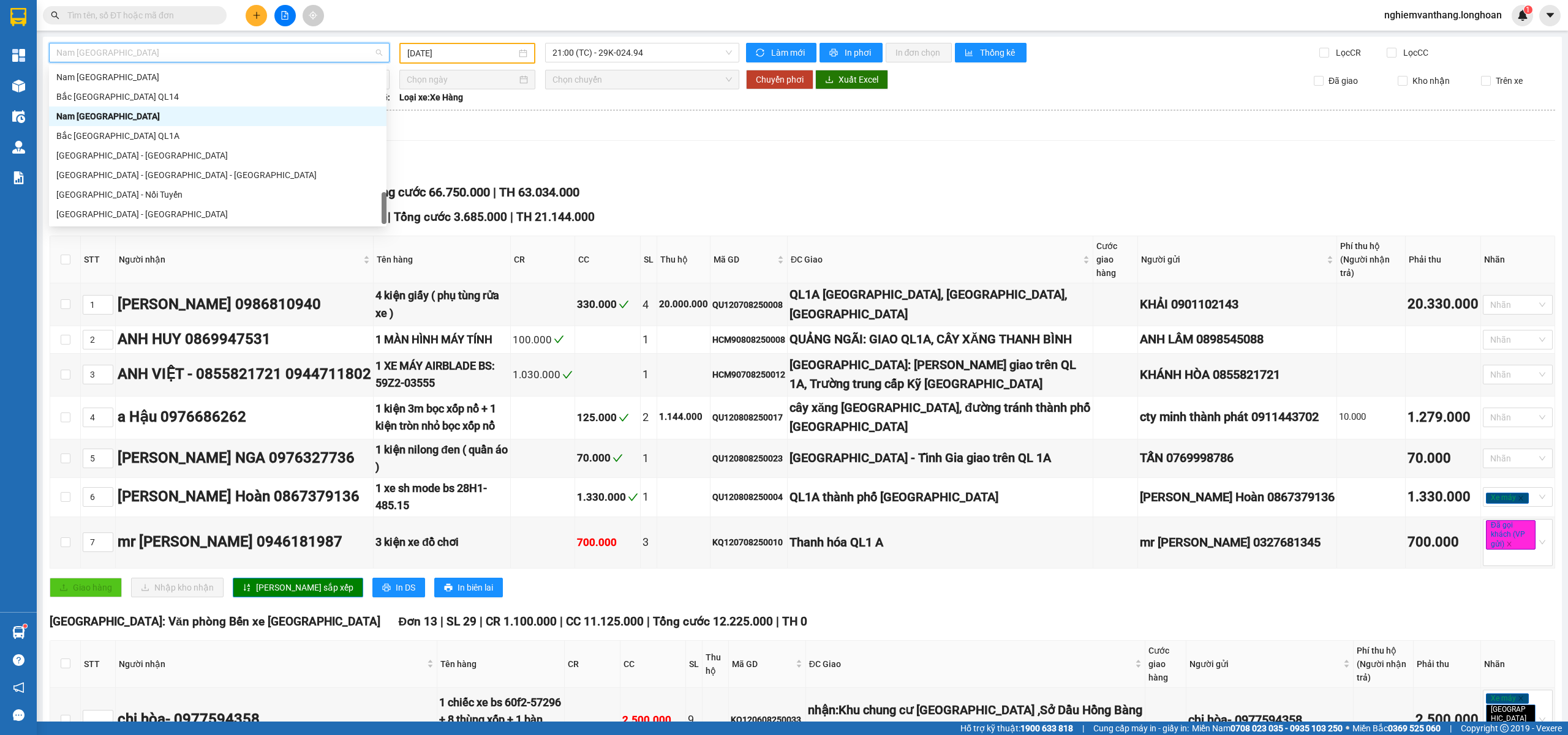
scroll to position [721, 0]
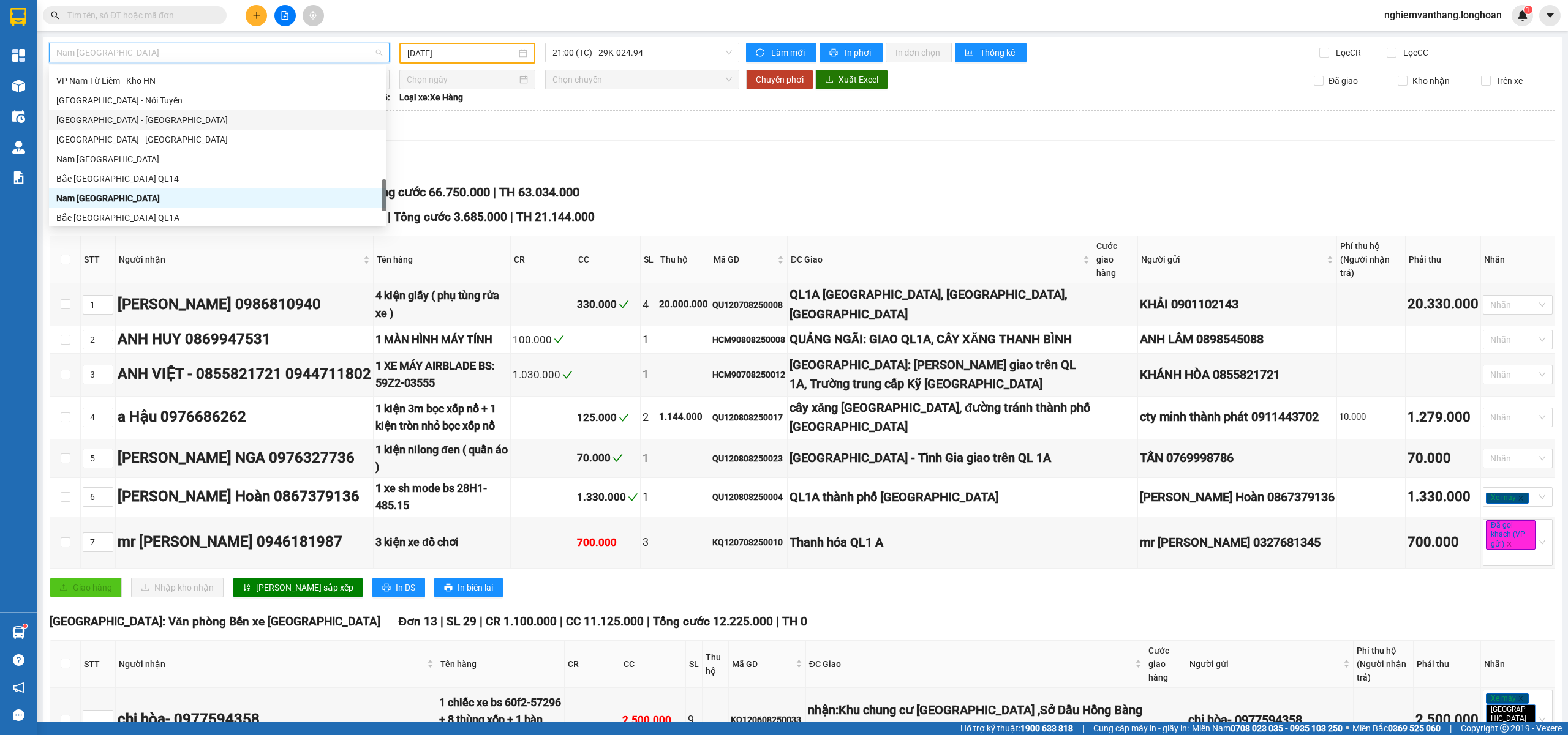
click at [477, 46] on input "[DATE]" at bounding box center [462, 53] width 109 height 14
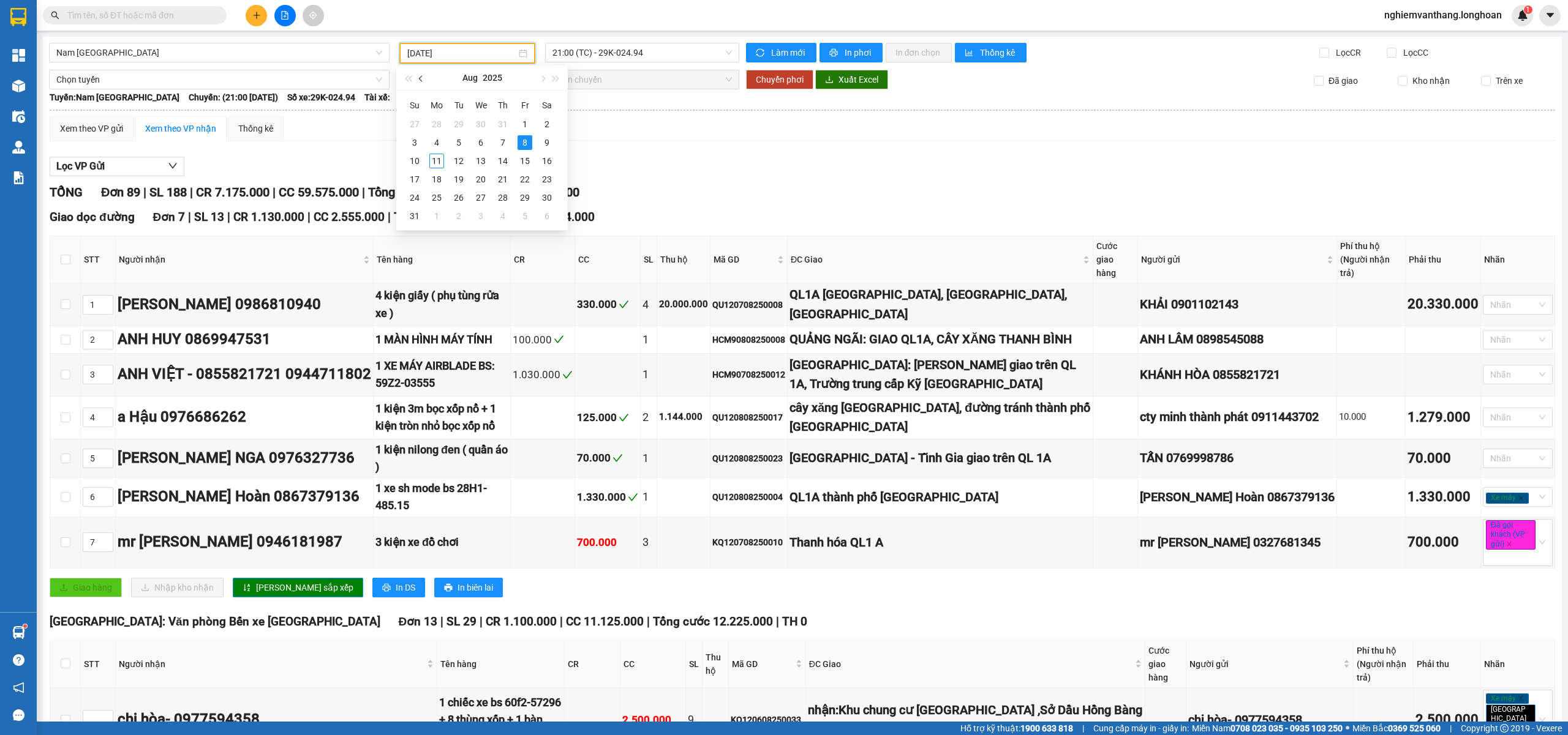
click at [419, 77] on span "button" at bounding box center [422, 79] width 6 height 6
click at [552, 179] on div "26" at bounding box center [547, 179] width 15 height 15
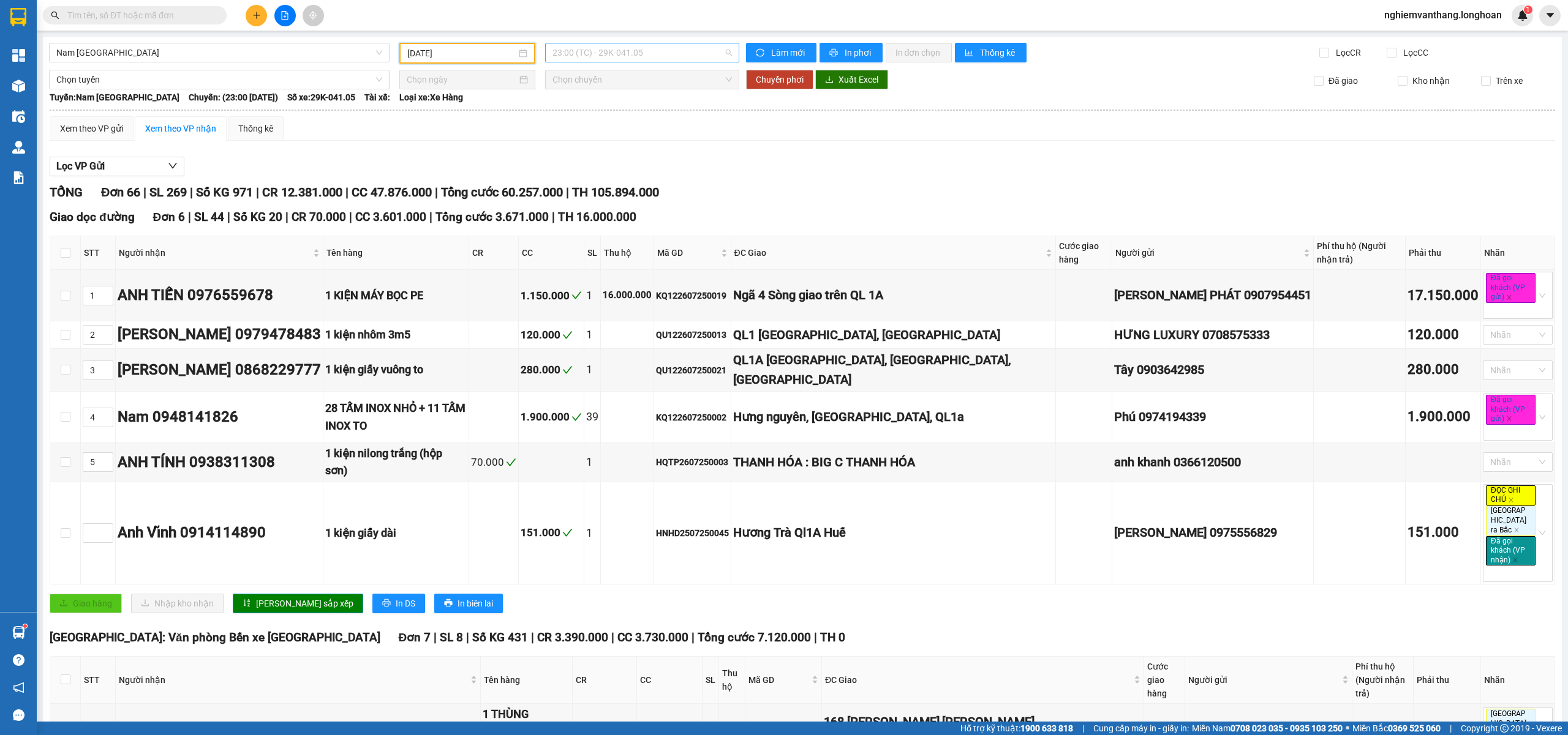
click at [603, 45] on span "23:00 (TC) - 29K-041.05" at bounding box center [642, 53] width 180 height 18
click at [425, 52] on input "26/07/2025" at bounding box center [462, 53] width 109 height 14
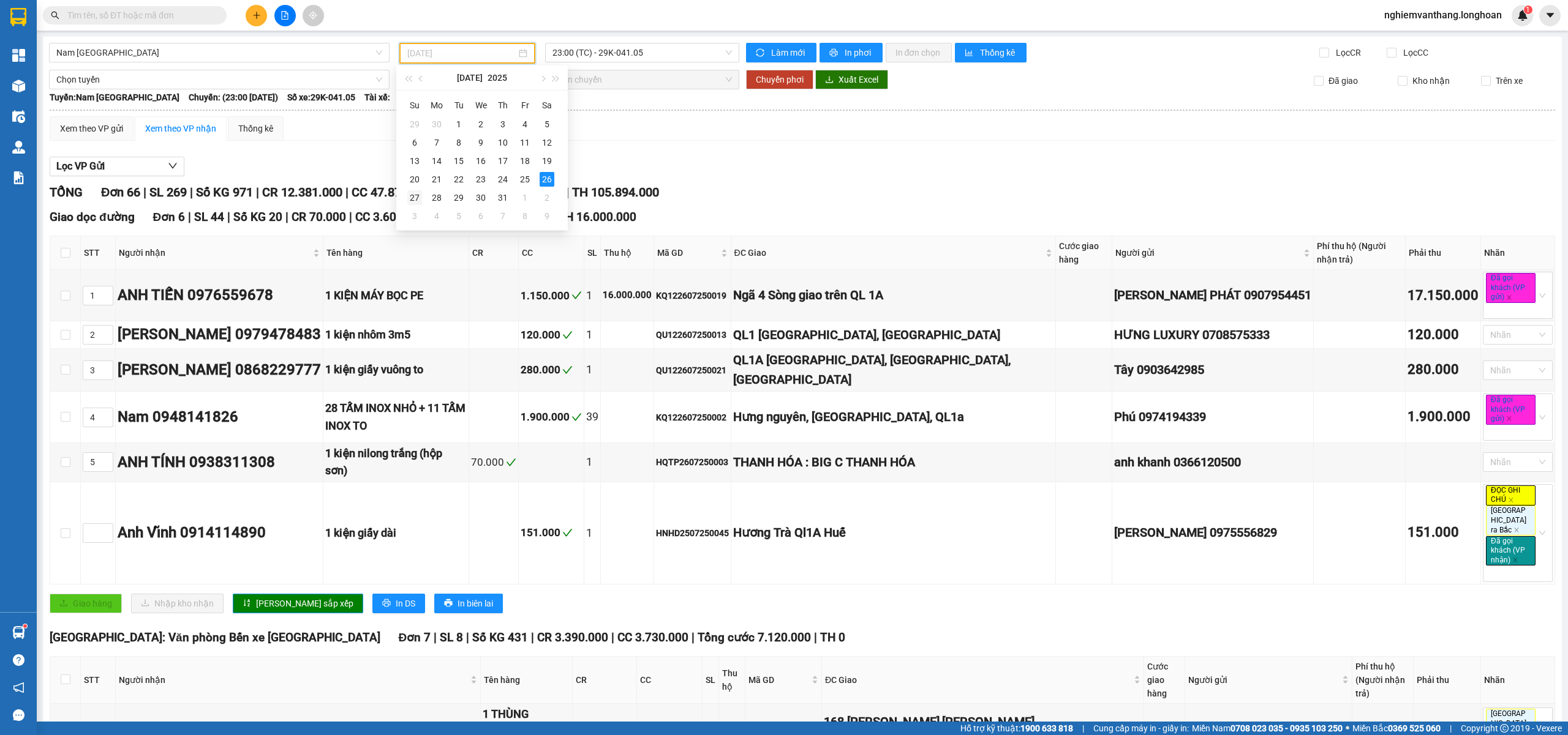
click at [415, 193] on div "27" at bounding box center [414, 198] width 15 height 15
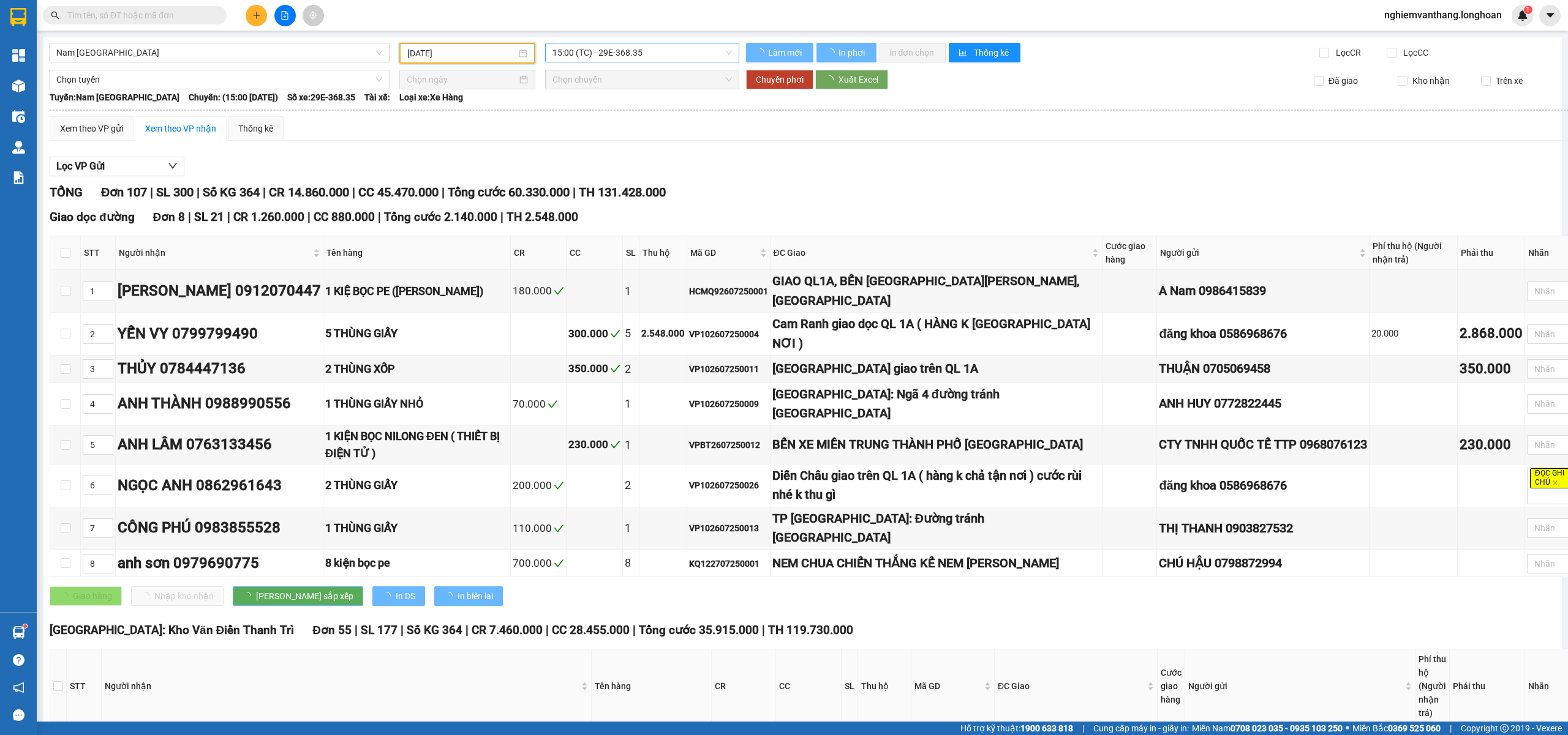
click at [593, 52] on span "15:00 (TC) - 29E-368.35" at bounding box center [642, 53] width 180 height 18
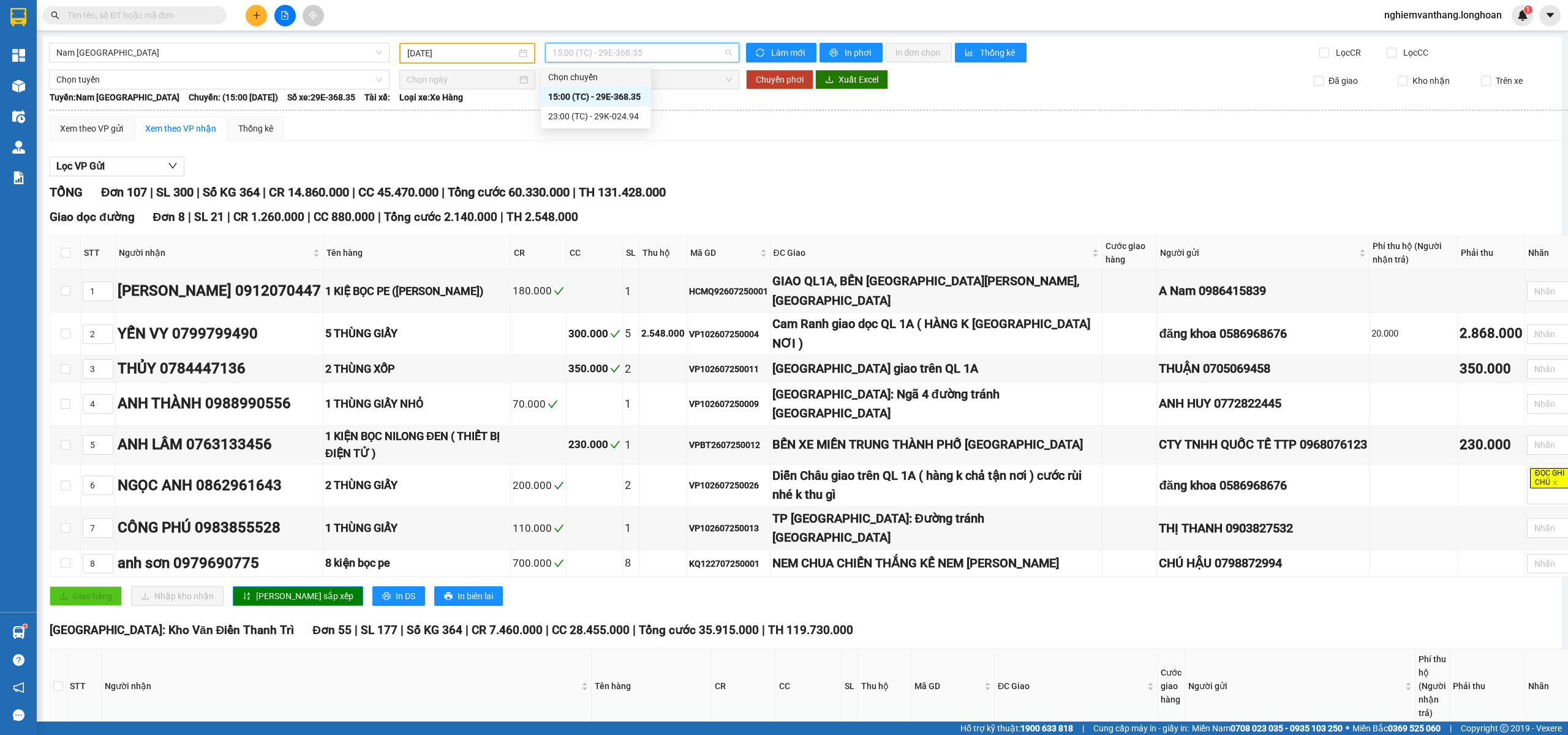
click at [485, 55] on input "[DATE]" at bounding box center [462, 53] width 109 height 14
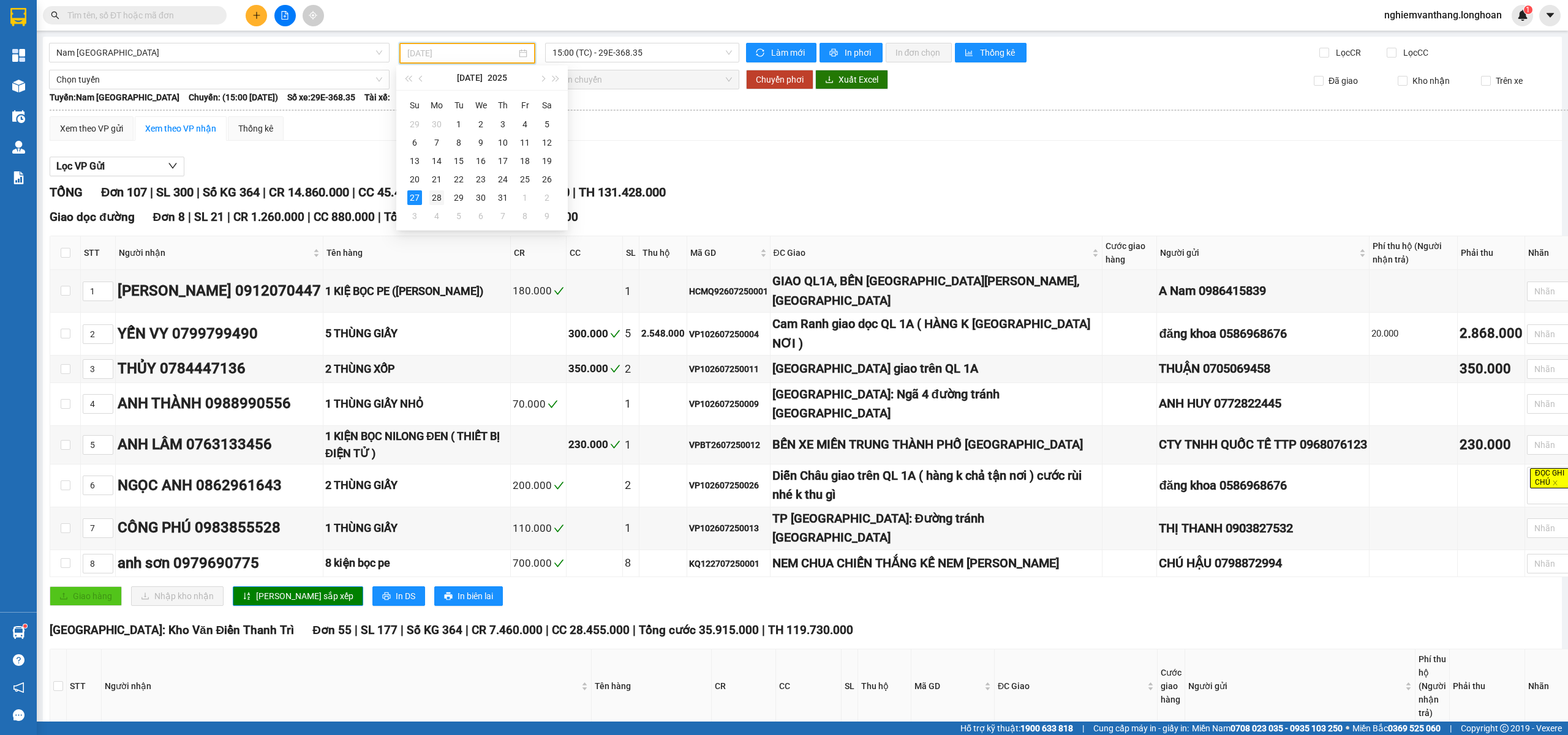
click at [438, 196] on div "28" at bounding box center [437, 198] width 15 height 15
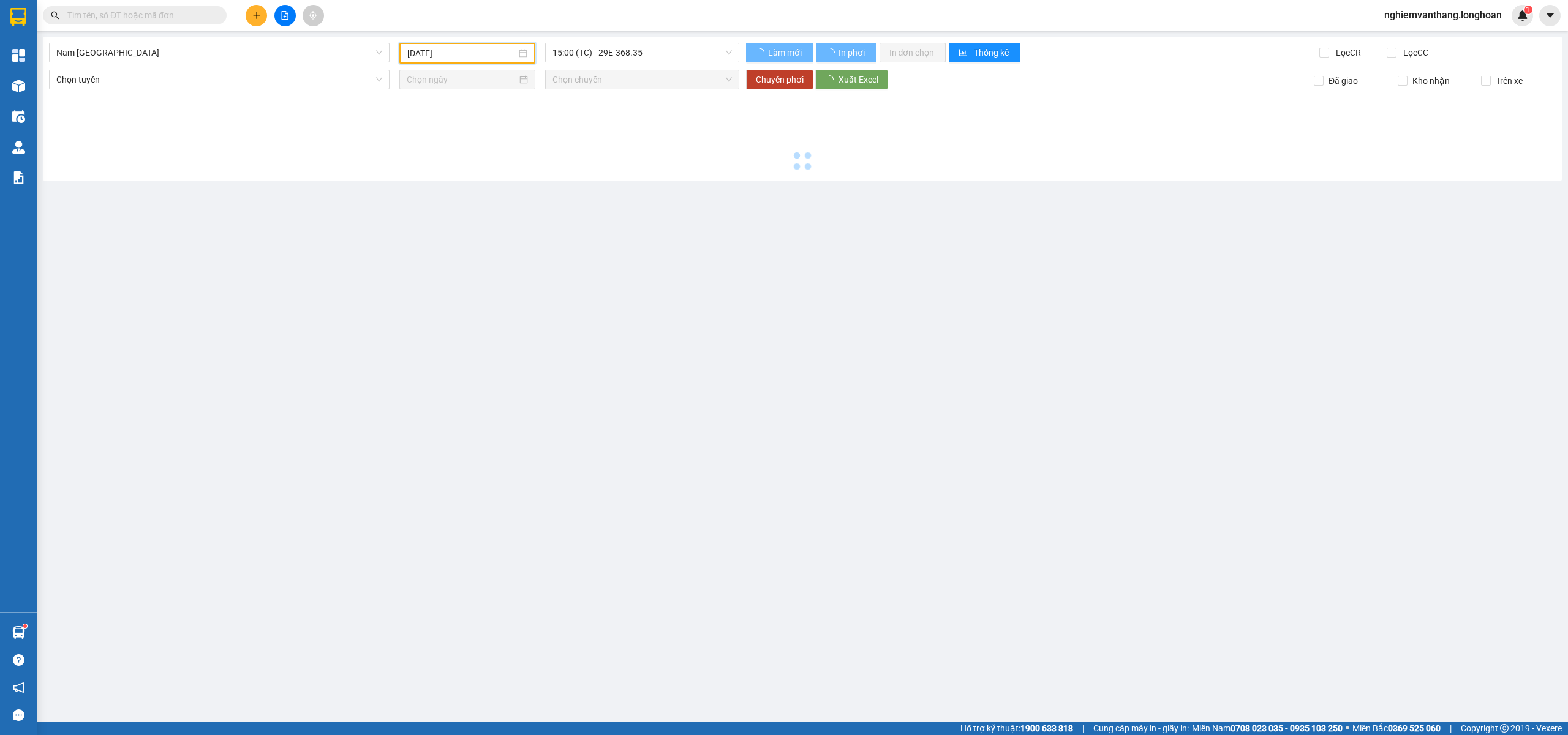
type input "[DATE]"
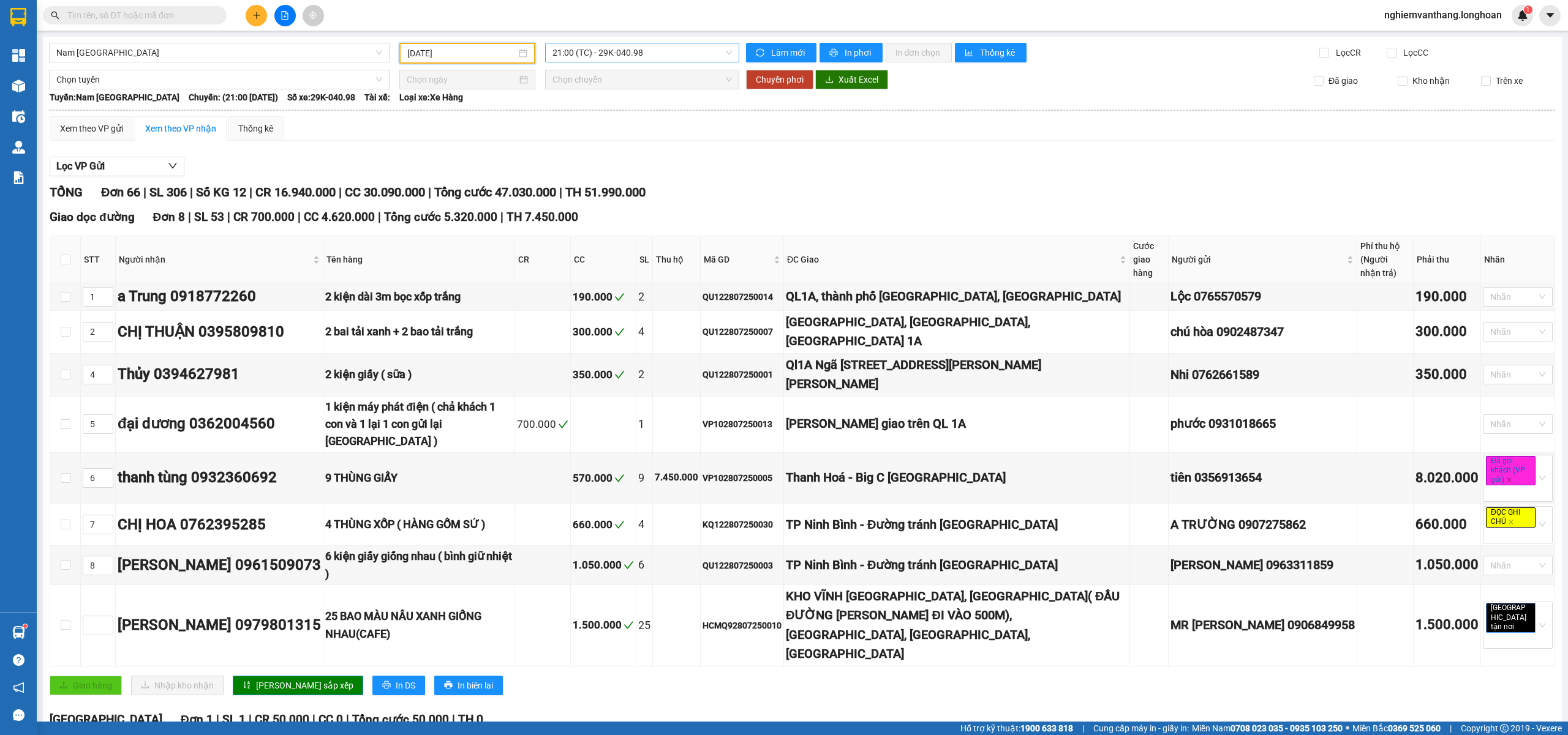
click at [649, 52] on span "21:00 (TC) - 29K-040.98" at bounding box center [642, 53] width 180 height 18
drag, startPoint x: 375, startPoint y: 392, endPoint x: 449, endPoint y: 407, distance: 75.5
click at [468, 404] on div "1 kiện máy phát điện ( chả khách 1 con và 1 lại 1 con gửi lại sài gòn )" at bounding box center [419, 424] width 188 height 52
click at [441, 415] on div "1 kiện máy phát điện ( chả khách 1 con và 1 lại 1 con gửi lại sài gòn )" at bounding box center [419, 424] width 188 height 52
click at [738, 417] on div "VP102807250013" at bounding box center [741, 423] width 79 height 14
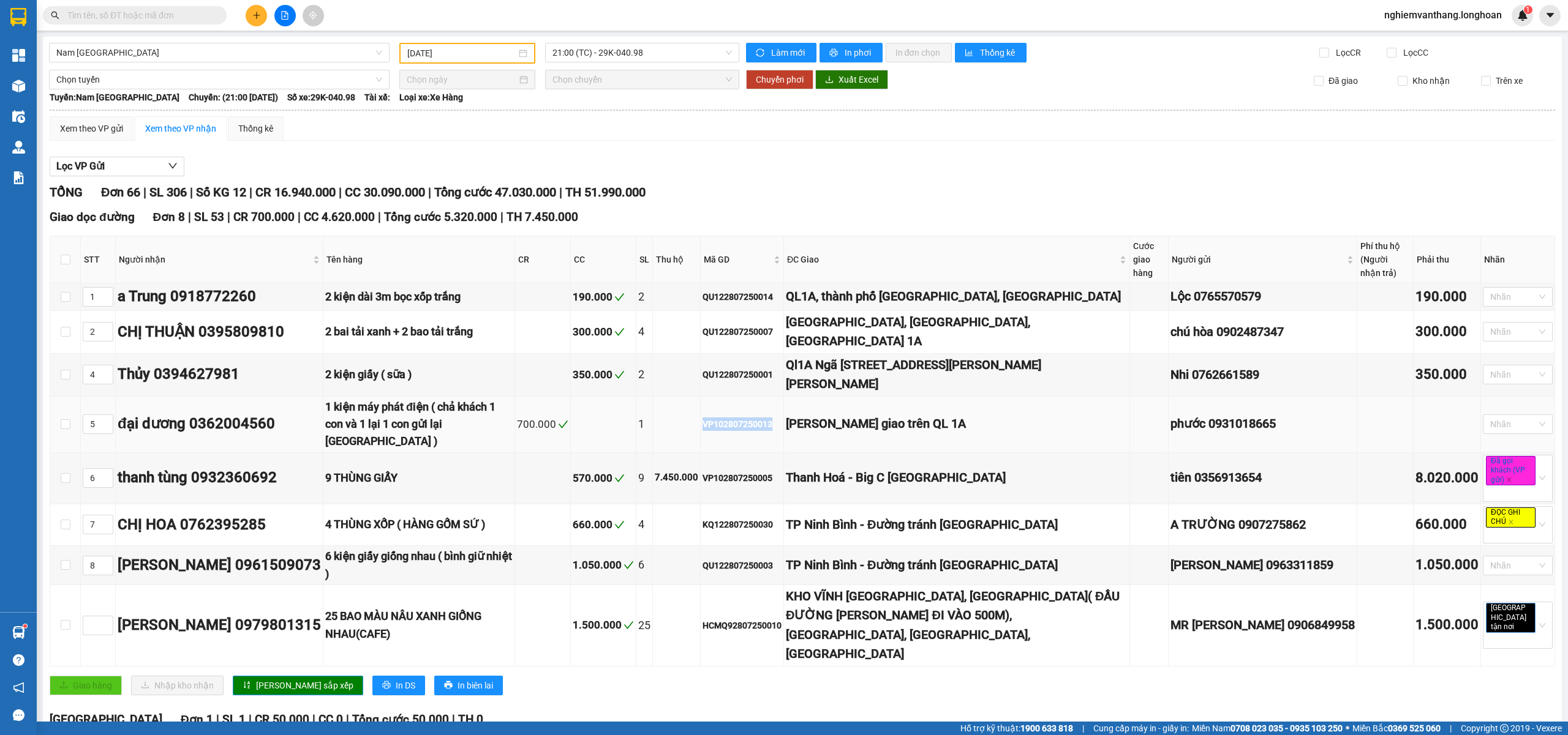
click at [738, 417] on div "VP102807250013" at bounding box center [741, 423] width 79 height 14
copy div "VP102807250013"
click at [143, 16] on input "text" at bounding box center [140, 15] width 144 height 14
paste input "VP102807250013"
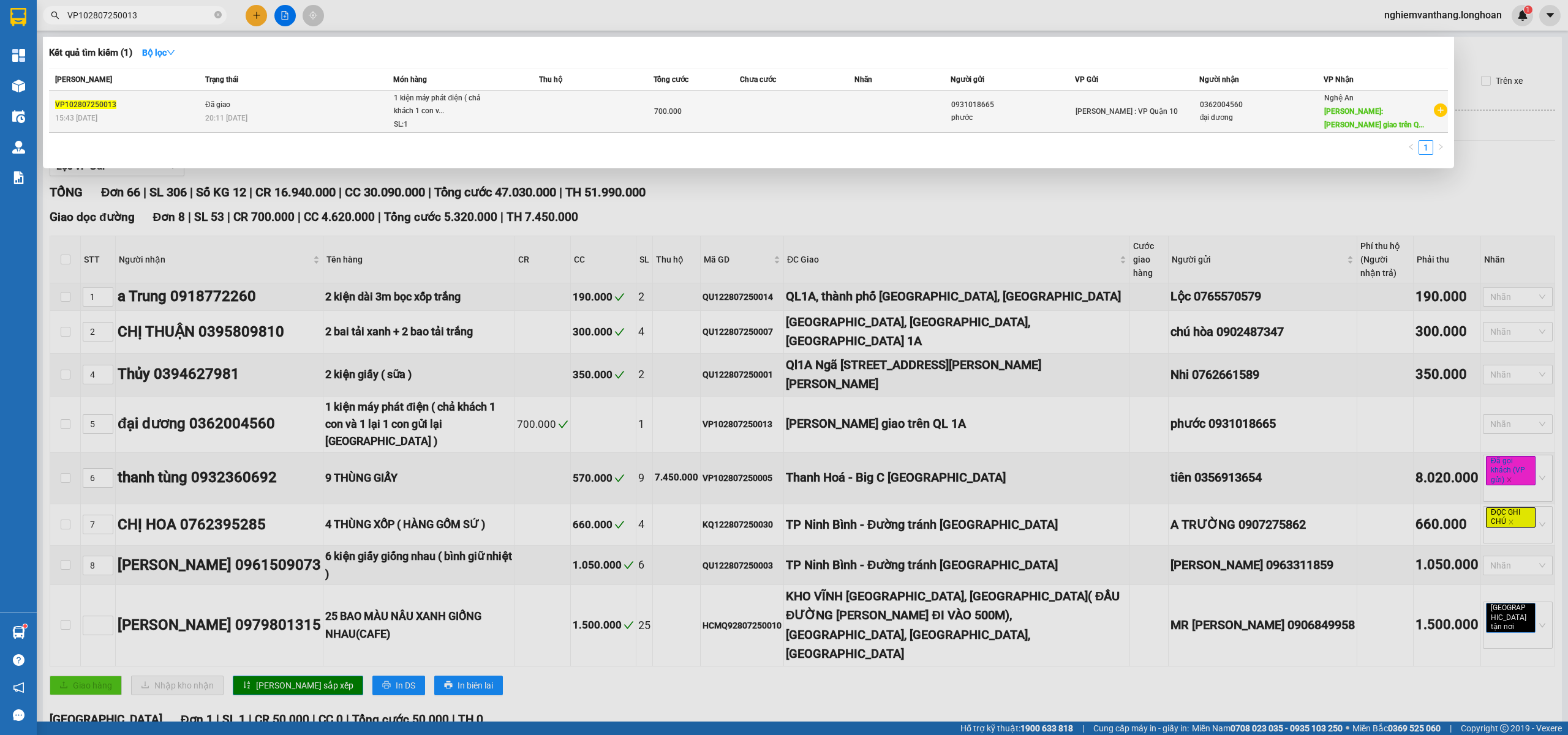
type input "VP102807250013"
click at [299, 103] on td "Đã giao 20:11 - 31/07" at bounding box center [297, 112] width 191 height 43
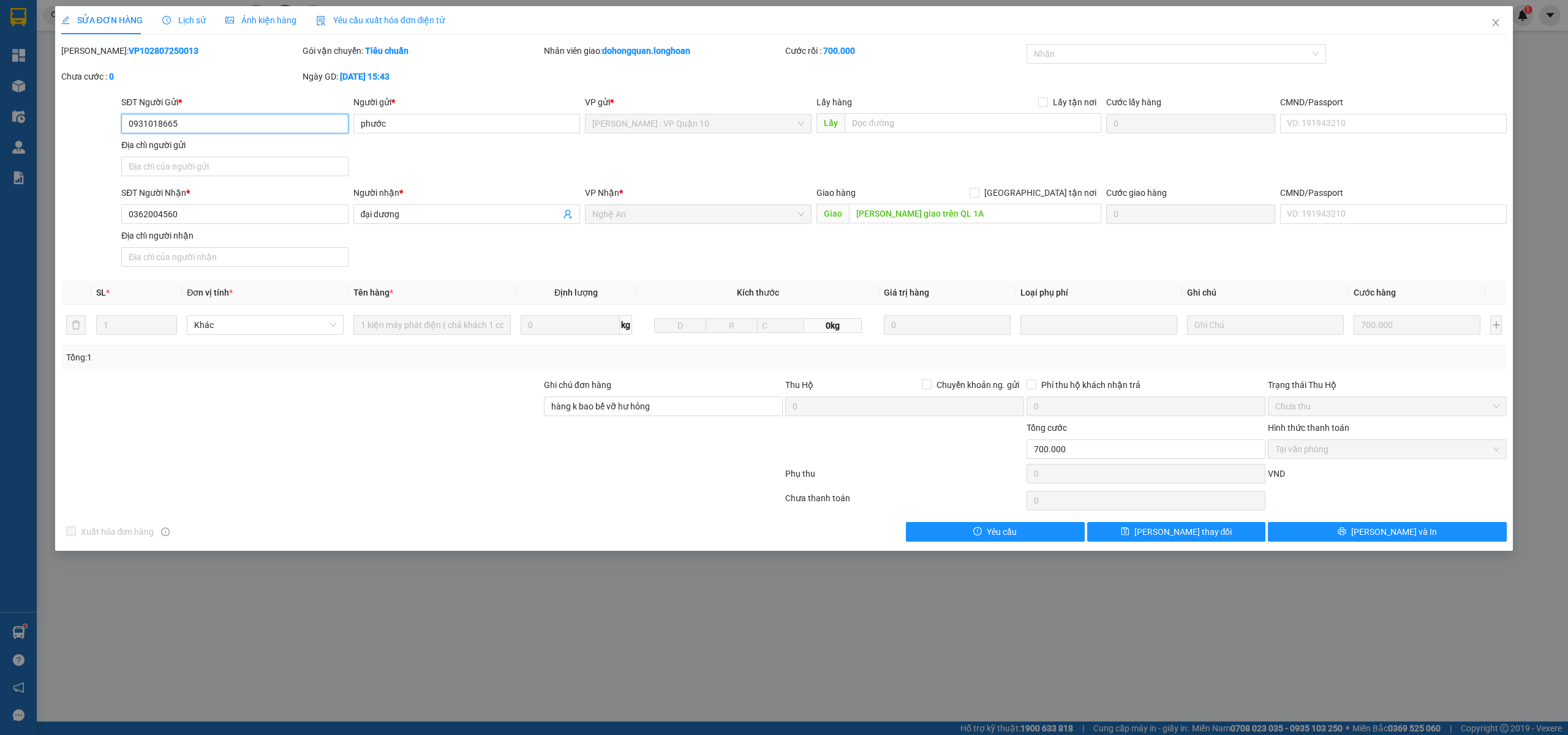
type input "0931018665"
type input "phước"
type input "0362004560"
type input "đại dương"
type input "Quỳnh Lưu giao trên QL 1A"
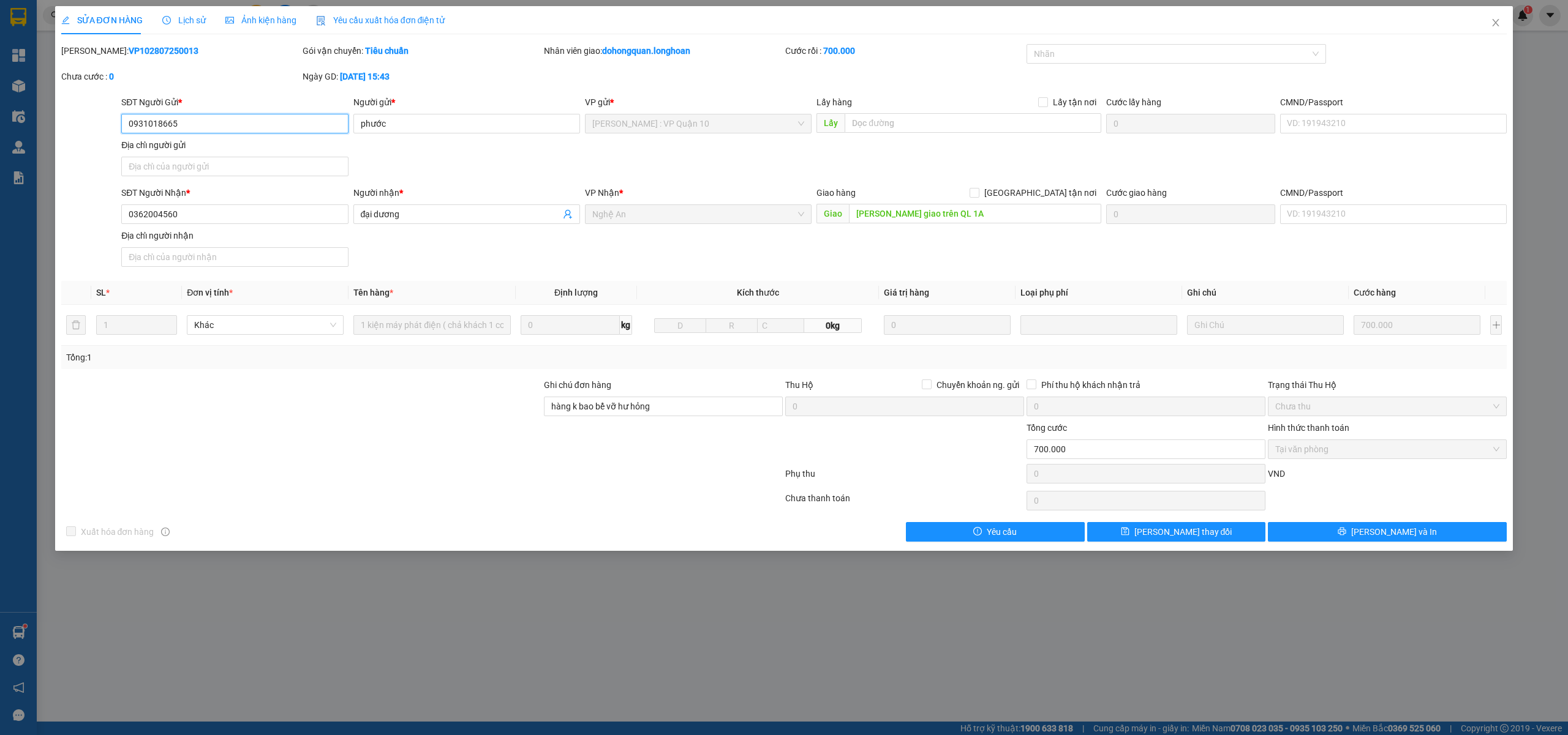
type input "hàng k bao bể vỡ hư hỏng"
type input "700.000"
click at [1496, 26] on icon "close" at bounding box center [1495, 22] width 10 height 10
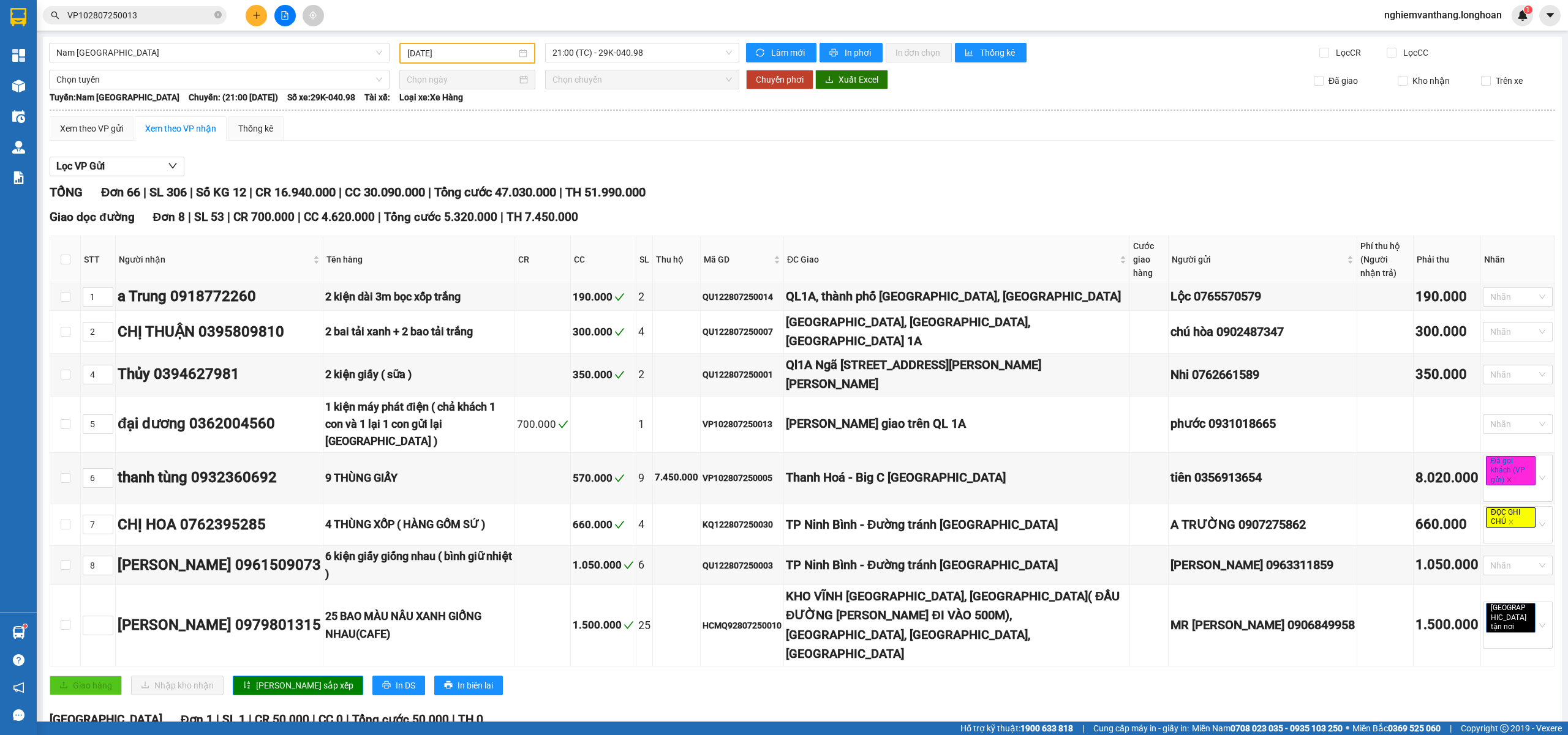
click at [445, 52] on input "[DATE]" at bounding box center [462, 53] width 109 height 14
click at [541, 79] on span "button" at bounding box center [542, 79] width 6 height 6
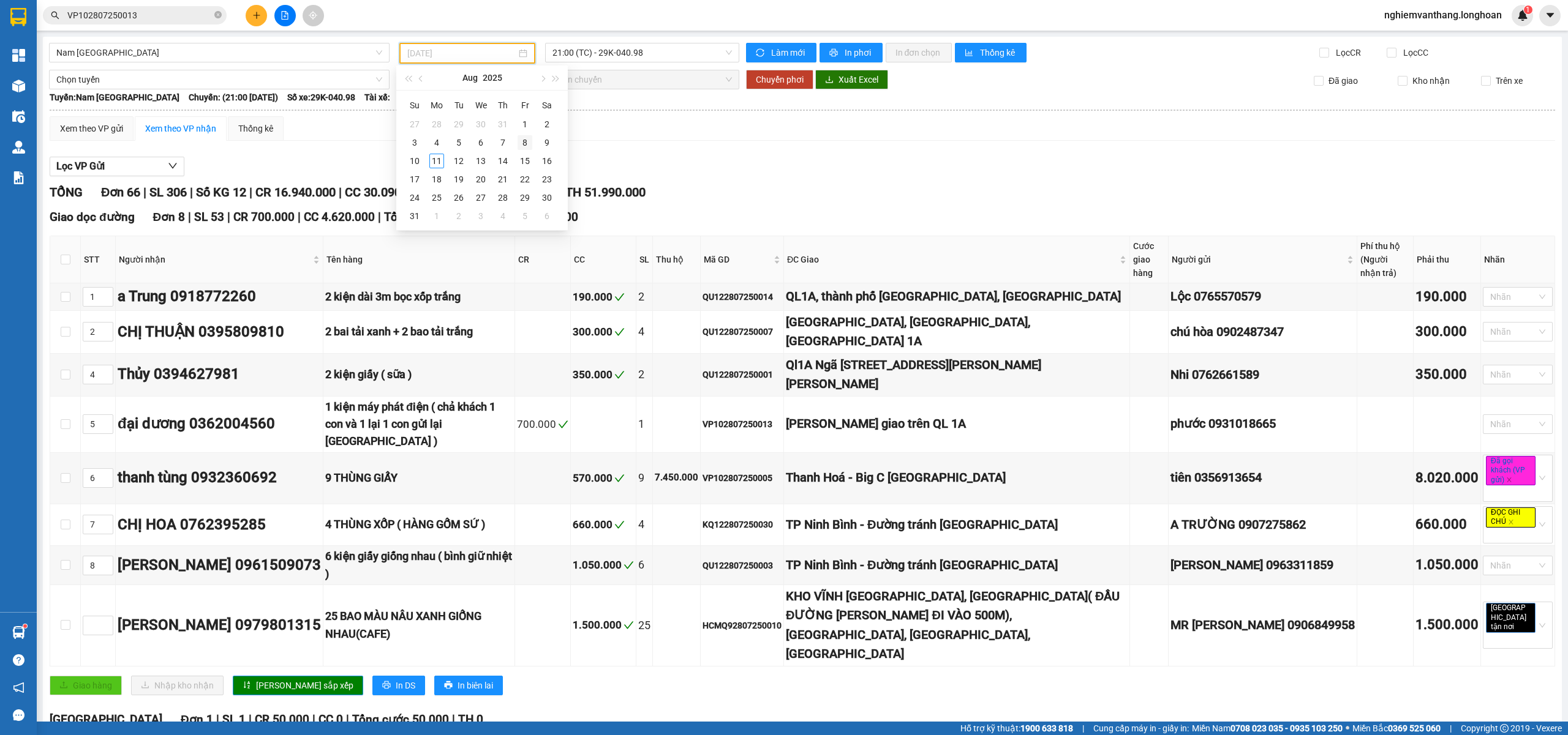
click at [520, 141] on div "8" at bounding box center [525, 142] width 15 height 15
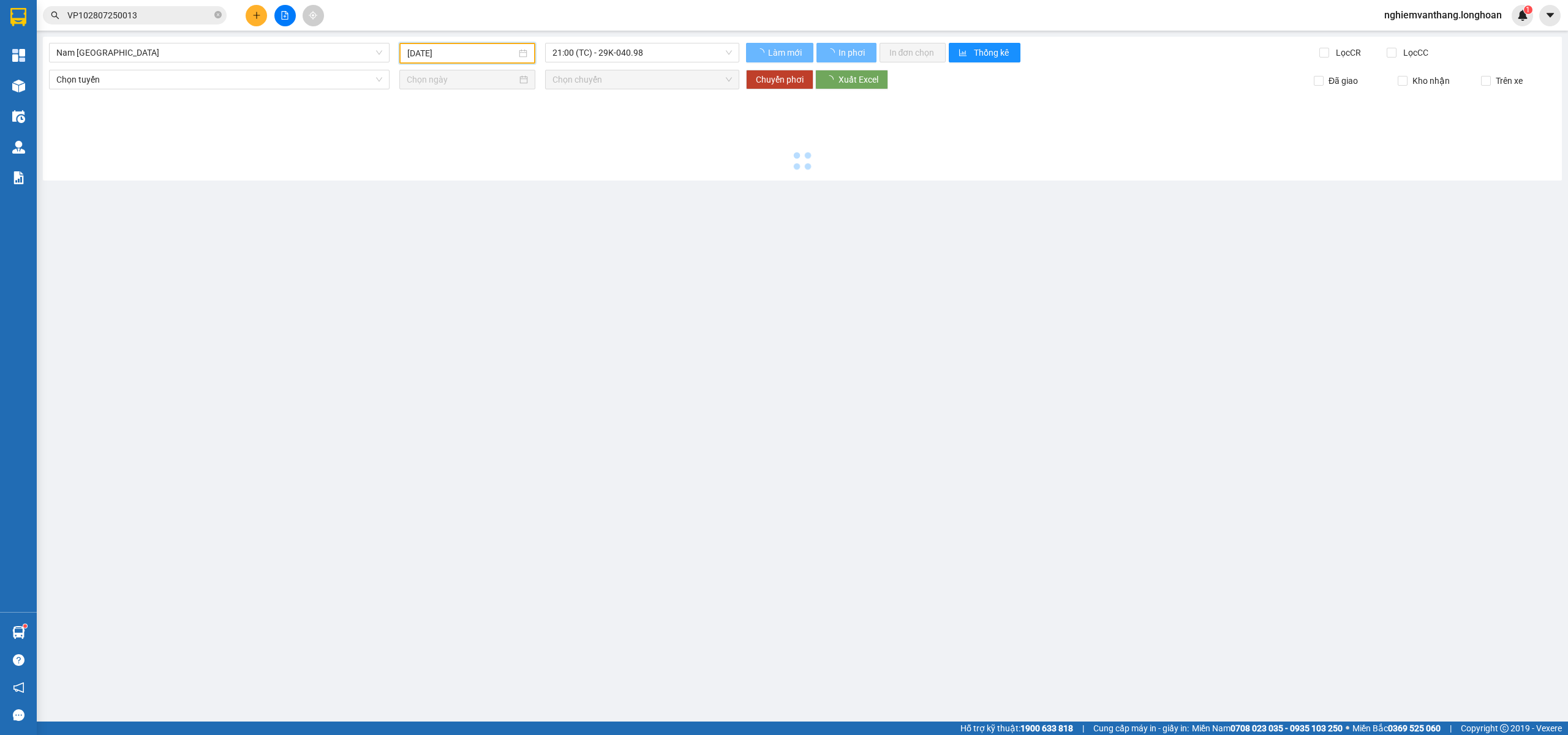
type input "[DATE]"
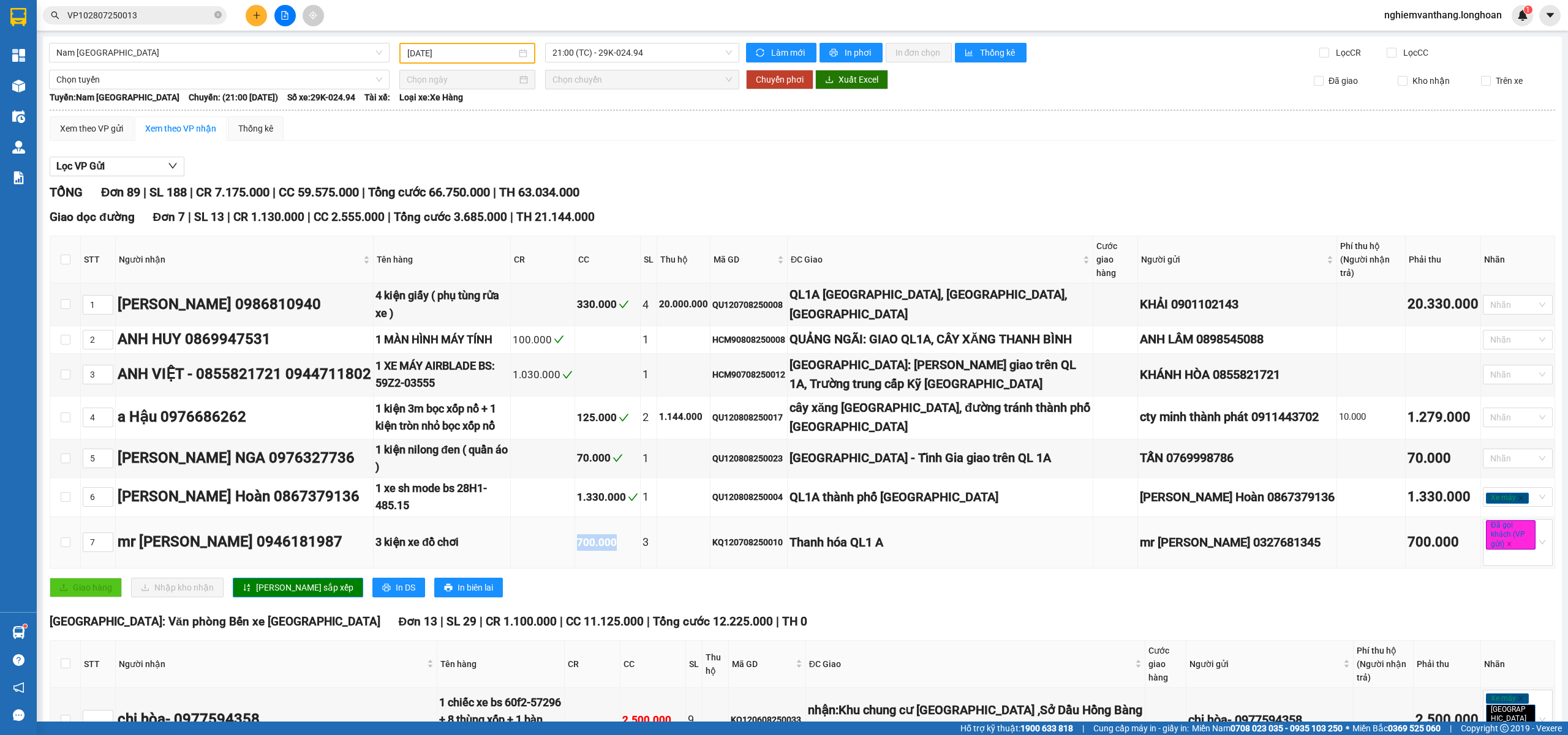
drag, startPoint x: 604, startPoint y: 521, endPoint x: 649, endPoint y: 526, distance: 45.3
click at [649, 526] on tr "7 mr cường 0946181987 3 kiện xe đồ chơi 700.000 3 KQ120708250010 Thanh hóa QL1 …" at bounding box center [802, 543] width 1504 height 52
click at [657, 545] on td "3" at bounding box center [648, 543] width 17 height 52
drag, startPoint x: 674, startPoint y: 545, endPoint x: 728, endPoint y: 558, distance: 55.5
click at [697, 554] on div "Giao dọc đường Đơn 7 | SL 13 | CR 1.130.000 | CC 2.555.000 | Tổng cước 3.685.00…" at bounding box center [802, 407] width 1505 height 398
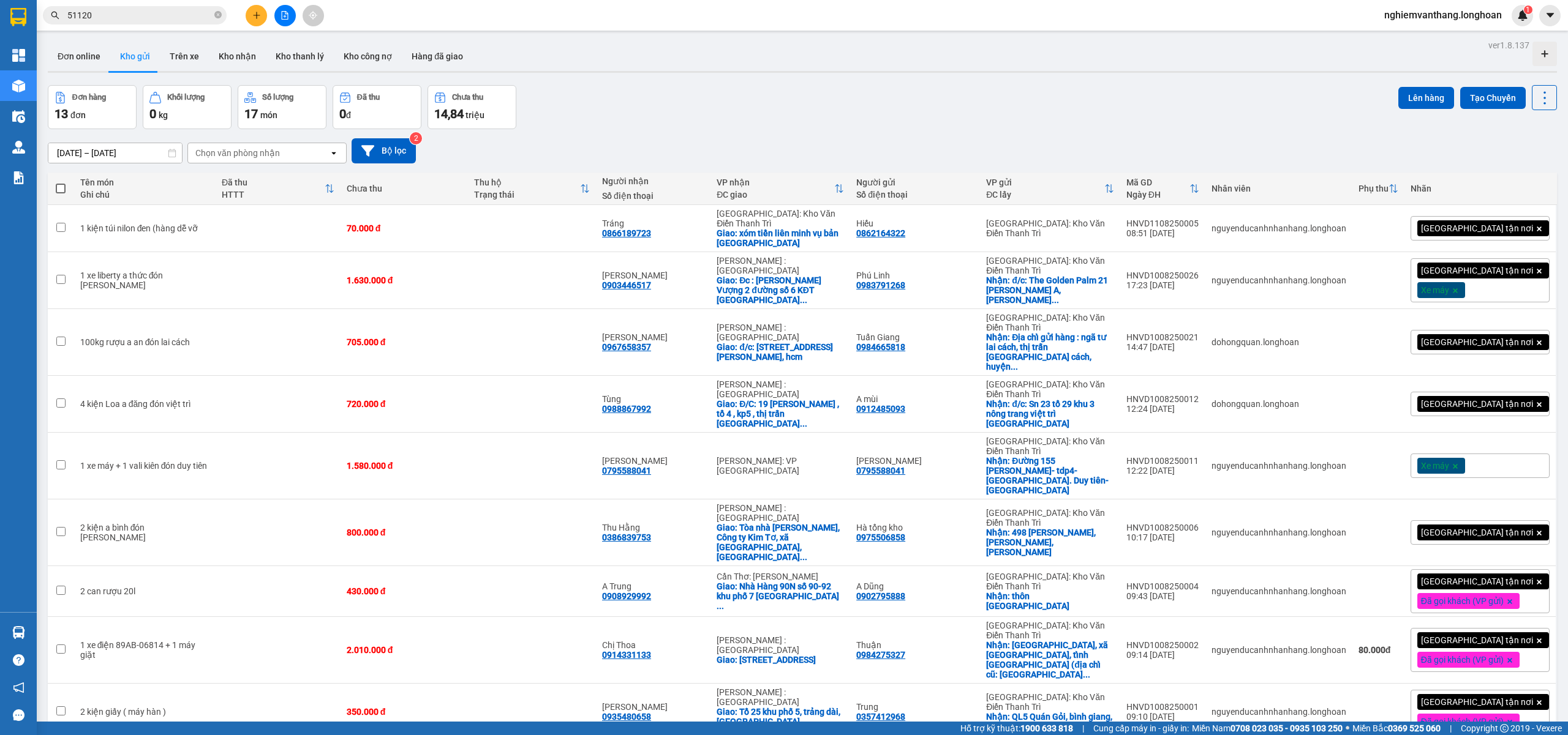
scroll to position [150, 0]
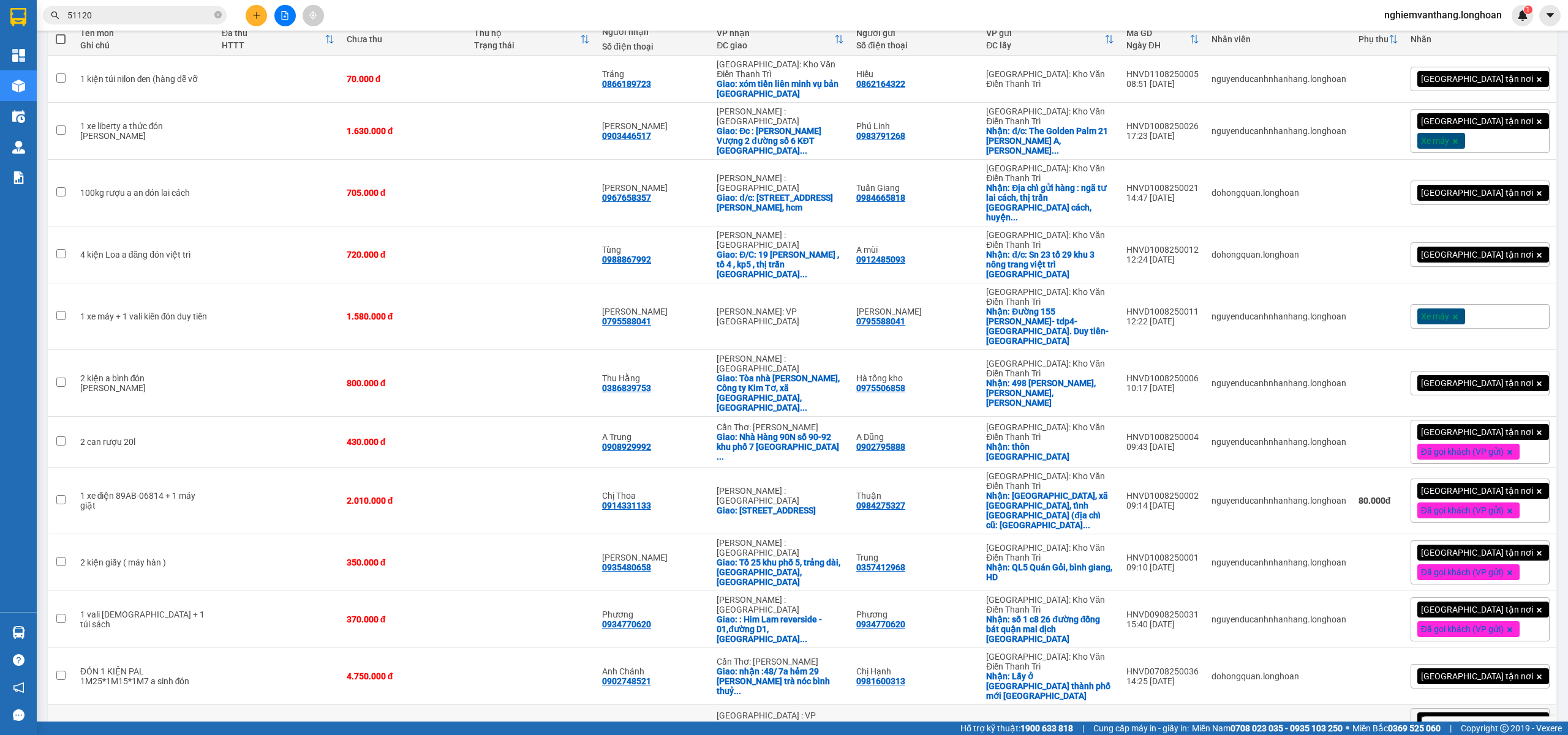
drag, startPoint x: 700, startPoint y: 588, endPoint x: 734, endPoint y: 579, distance: 35.2
click at [700, 720] on div "a khoa" at bounding box center [653, 725] width 103 height 10
checkbox input "true"
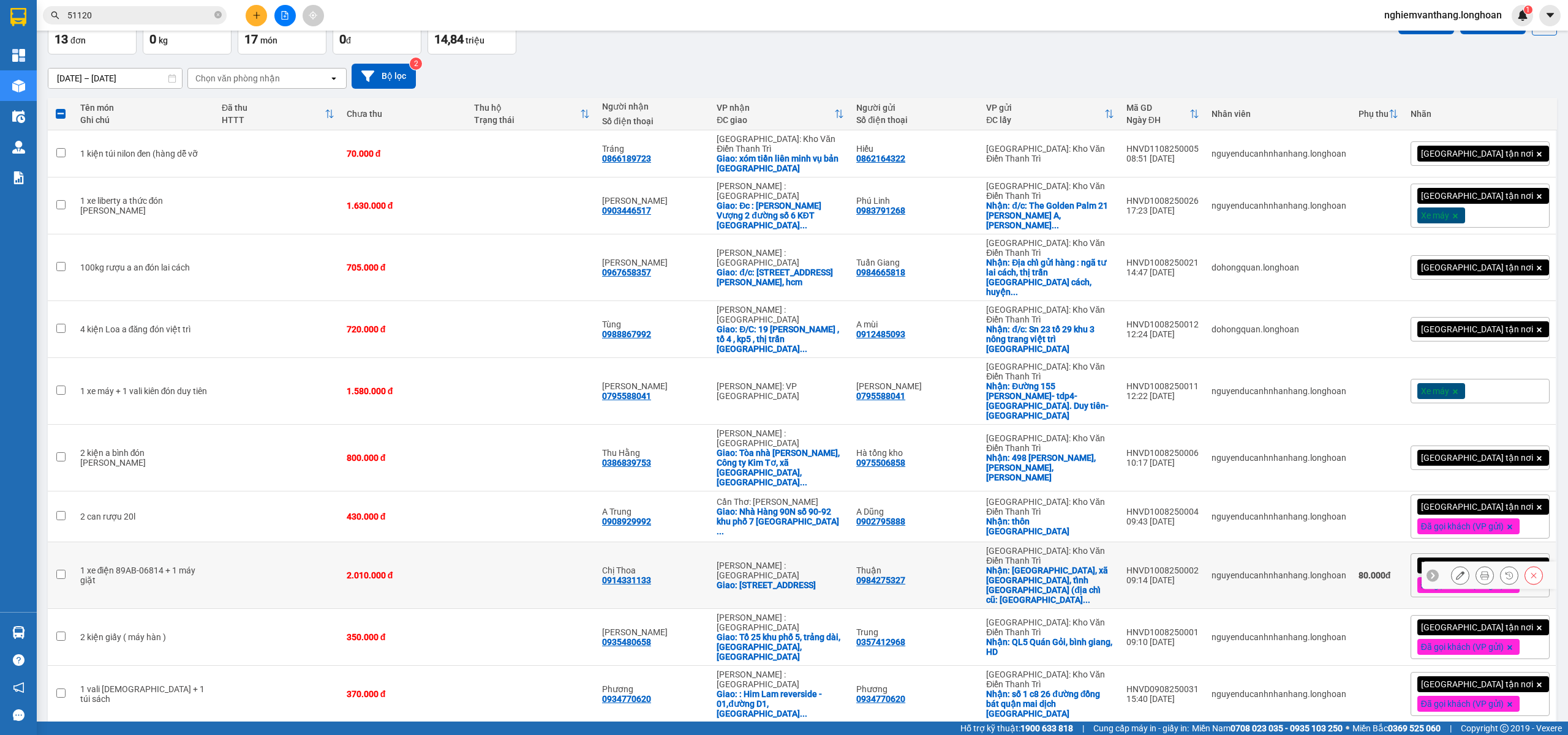
scroll to position [0, 0]
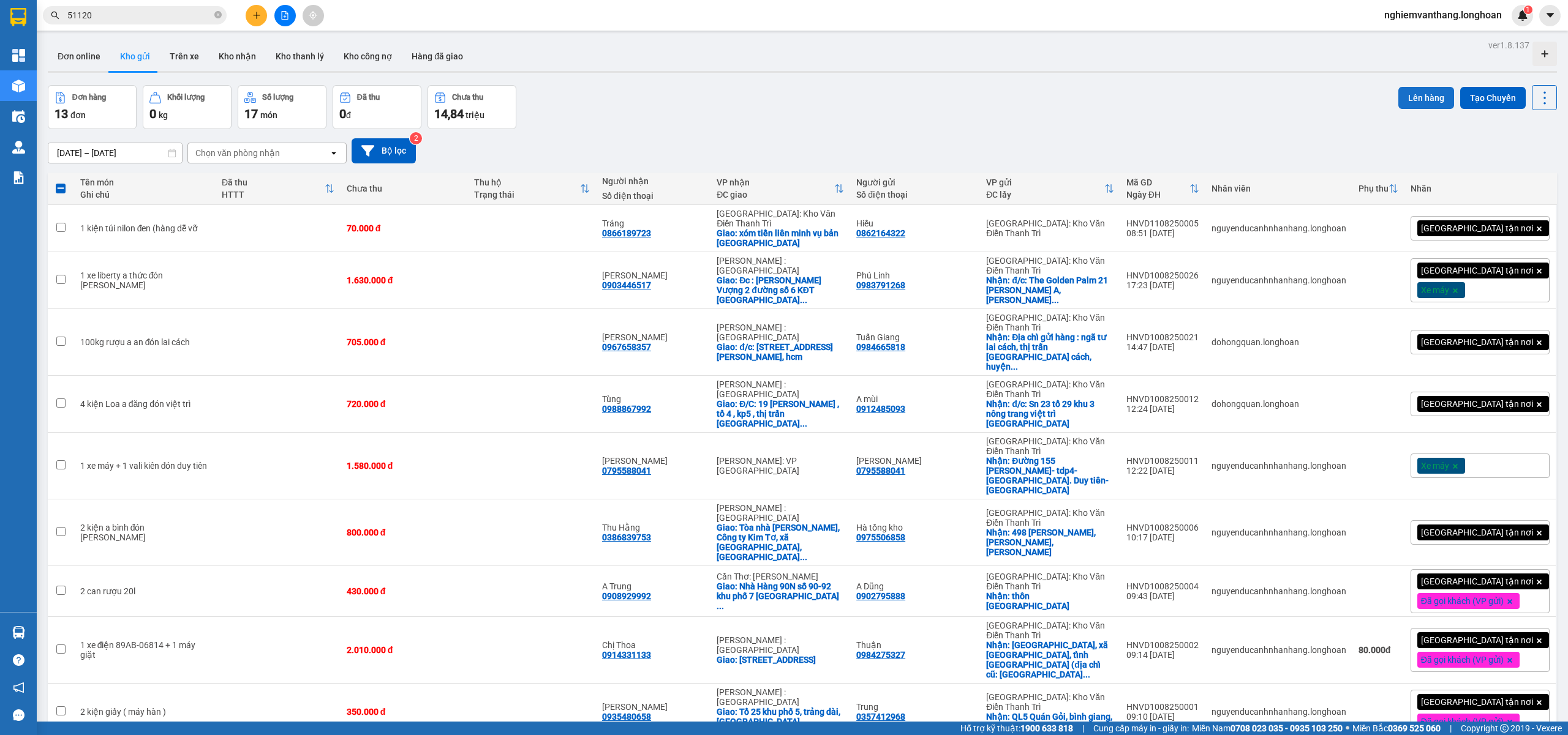
click at [1421, 101] on button "Lên hàng" at bounding box center [1426, 98] width 56 height 22
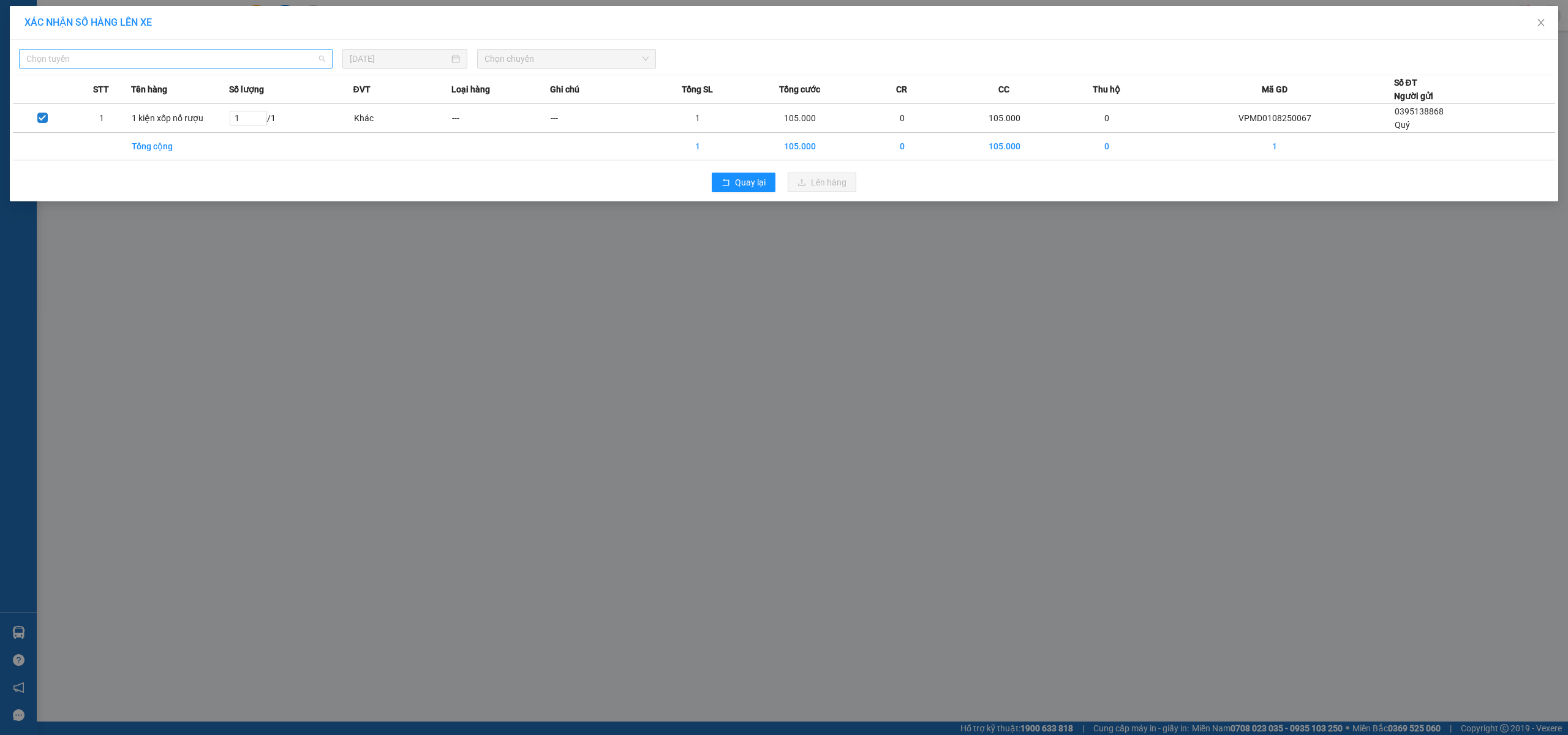
click at [106, 53] on span "Chọn tuyến" at bounding box center [175, 59] width 299 height 18
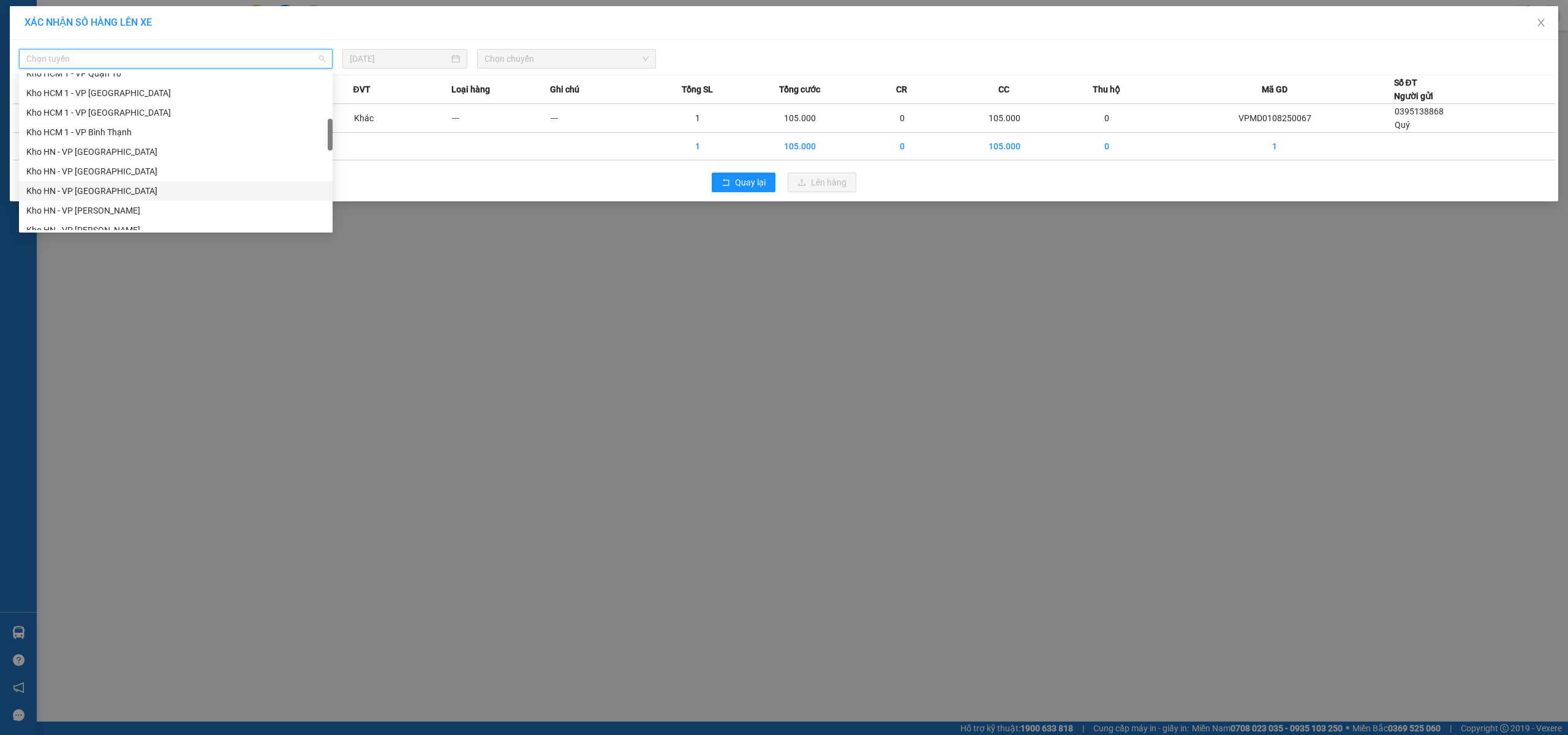
scroll to position [326, 0]
click at [111, 164] on div "Kho HN - VP [PERSON_NAME]" at bounding box center [175, 168] width 299 height 14
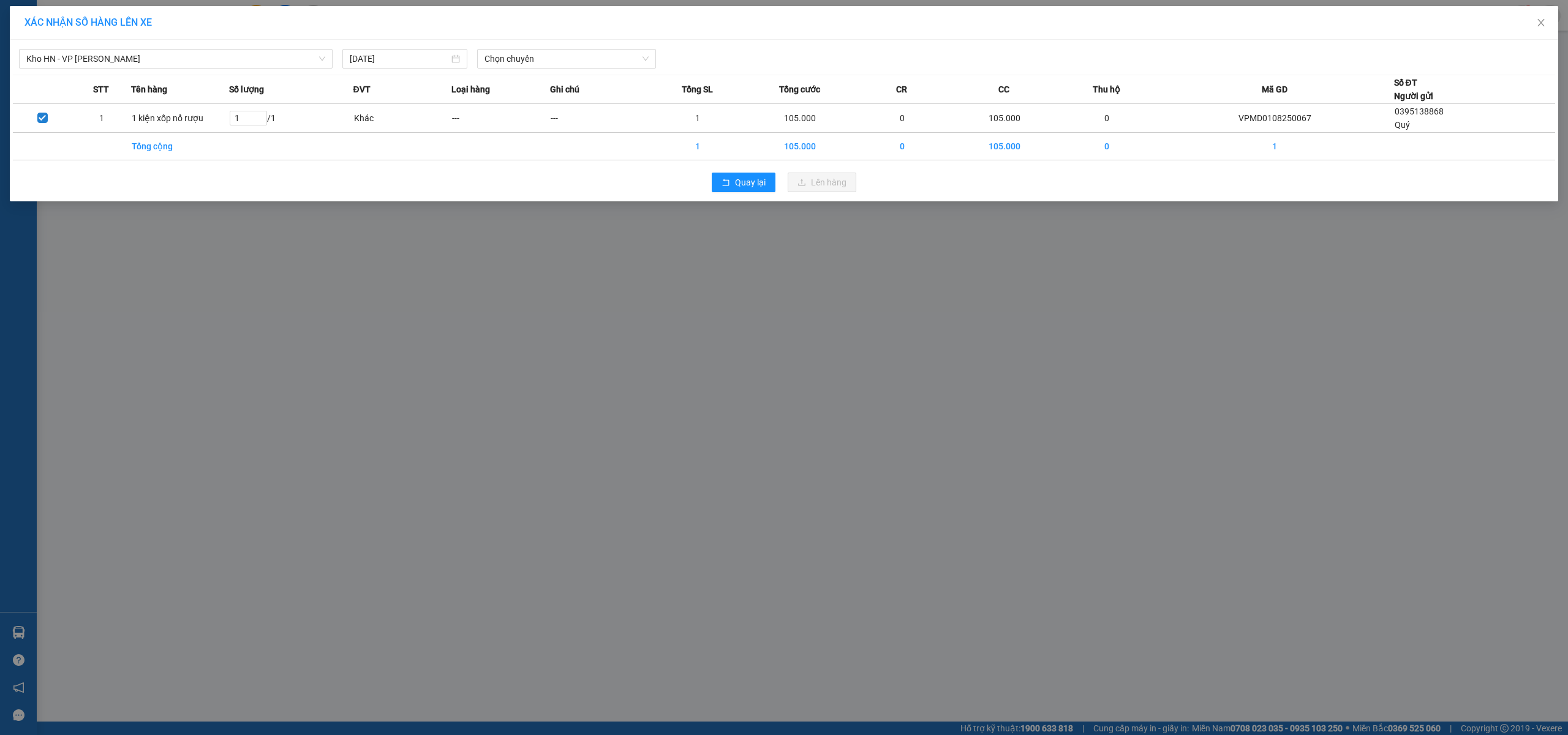
click at [523, 46] on div "Kho HN - VP Nam Từ Liêm [DATE] Chọn chuyến" at bounding box center [784, 55] width 1542 height 26
click at [525, 52] on span "Chọn chuyến" at bounding box center [566, 59] width 164 height 18
click at [518, 97] on div "15:00 (TC) - 29E-122.44" at bounding box center [532, 103] width 95 height 14
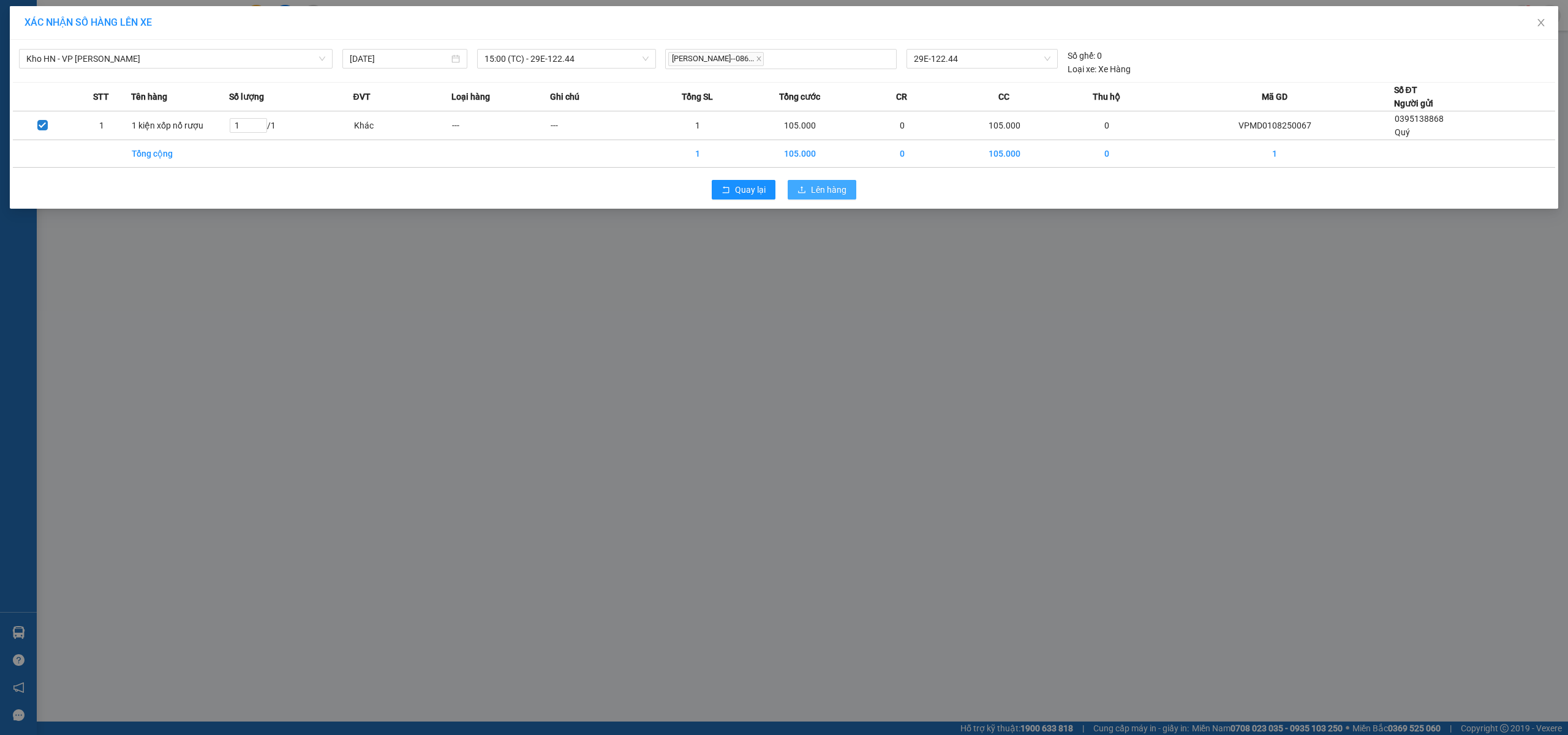
click at [842, 190] on span "Lên hàng" at bounding box center [828, 190] width 35 height 14
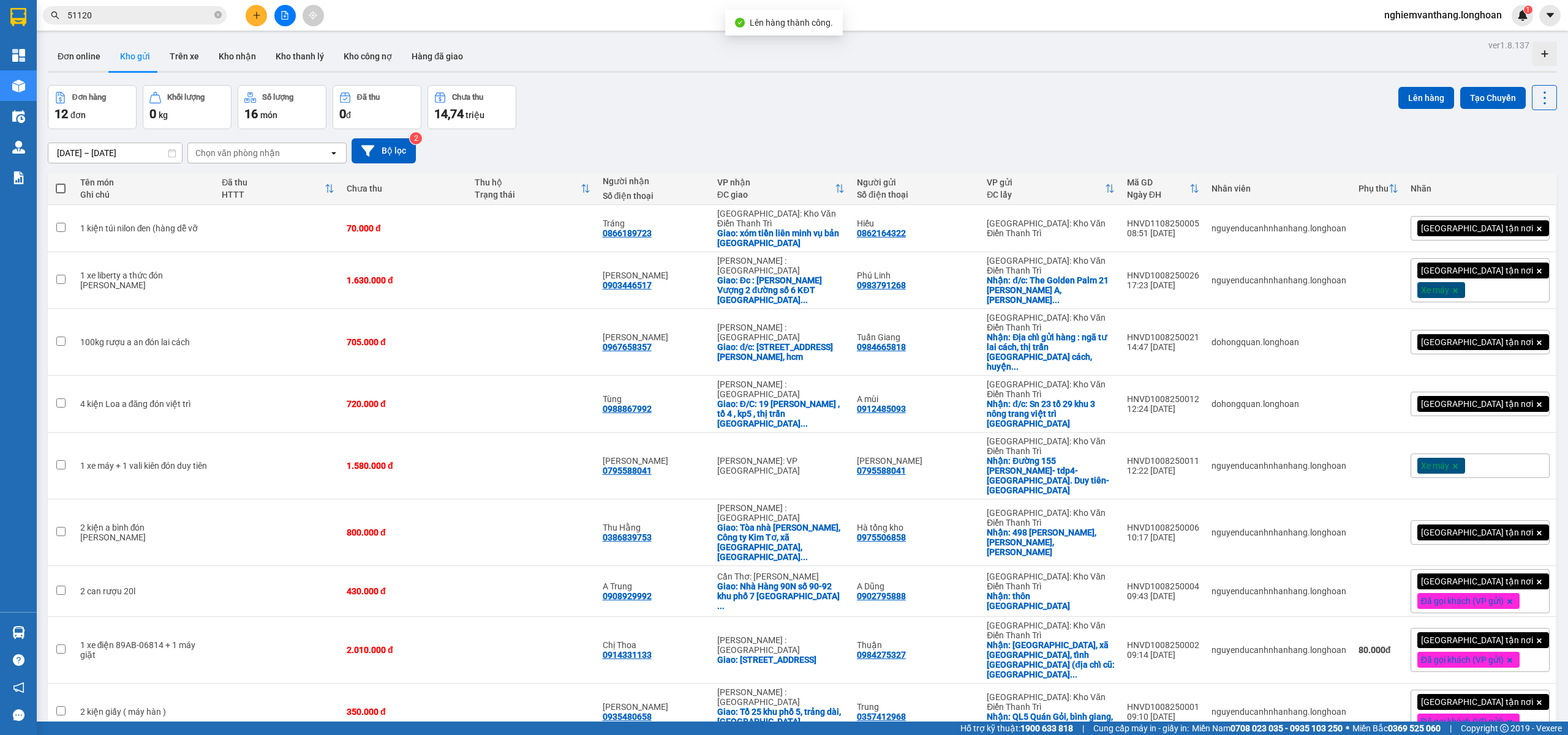
click at [289, 10] on button at bounding box center [285, 15] width 21 height 21
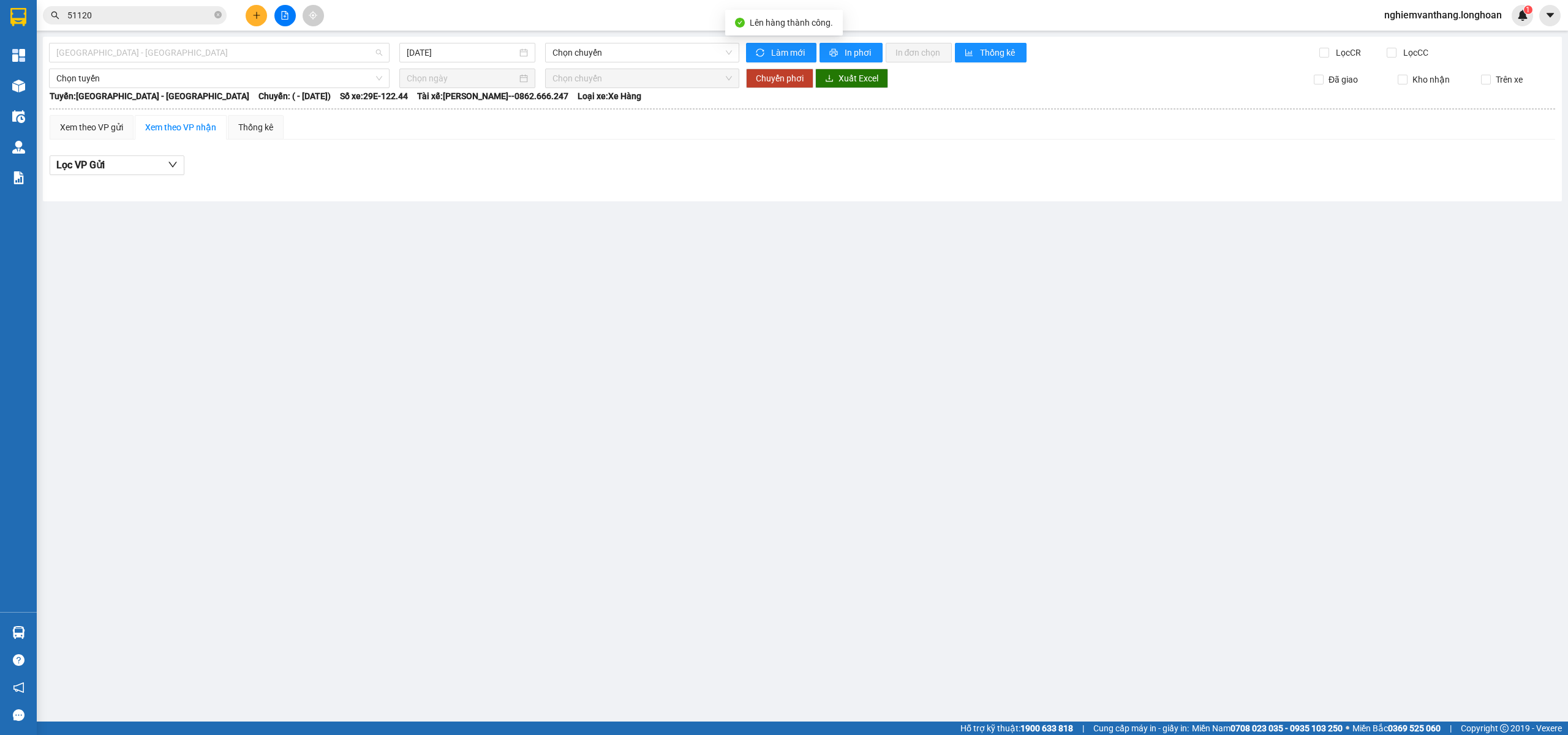
drag, startPoint x: 143, startPoint y: 50, endPoint x: 141, endPoint y: 64, distance: 14.1
click at [143, 50] on span "[GEOGRAPHIC_DATA] - [GEOGRAPHIC_DATA]" at bounding box center [219, 53] width 326 height 18
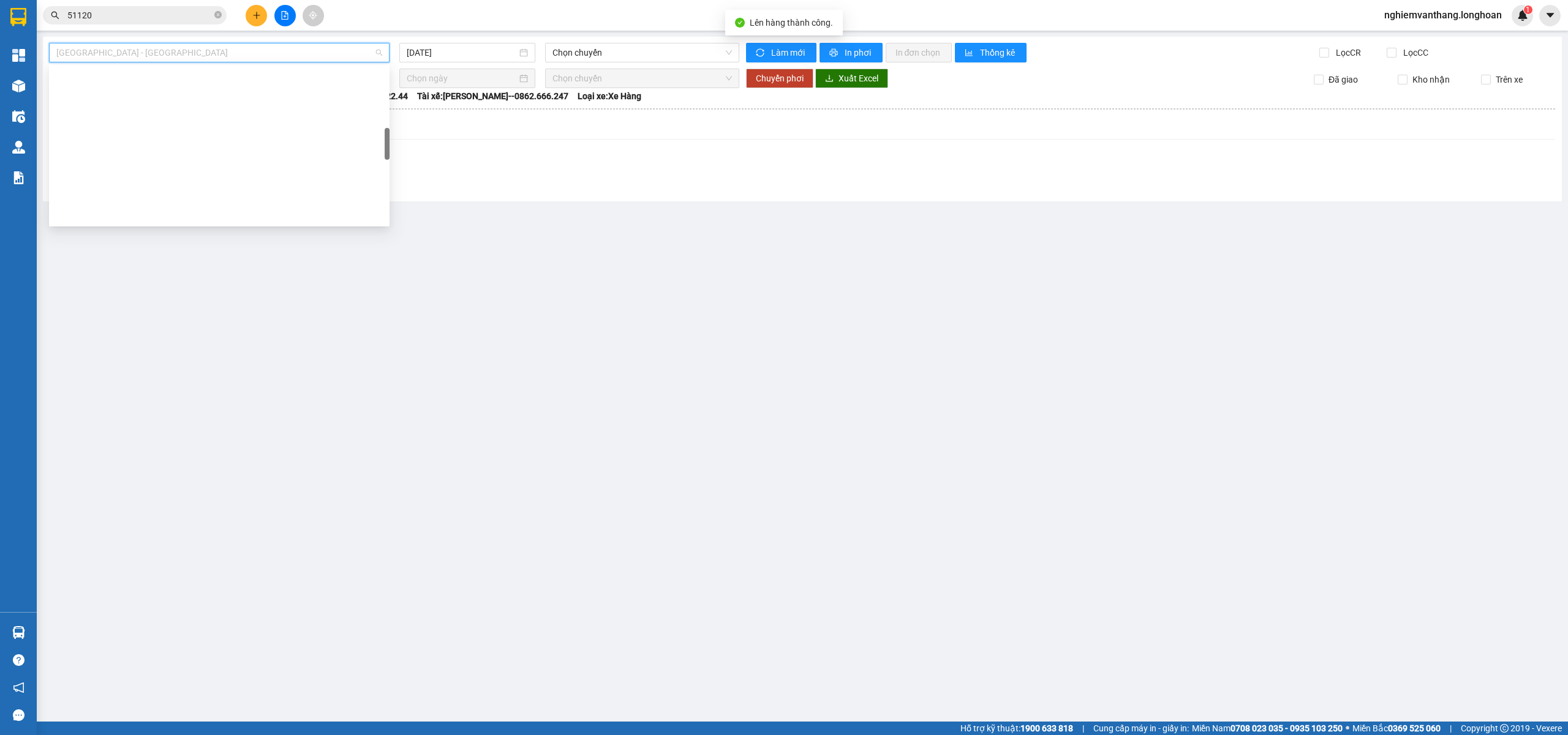
scroll to position [326, 0]
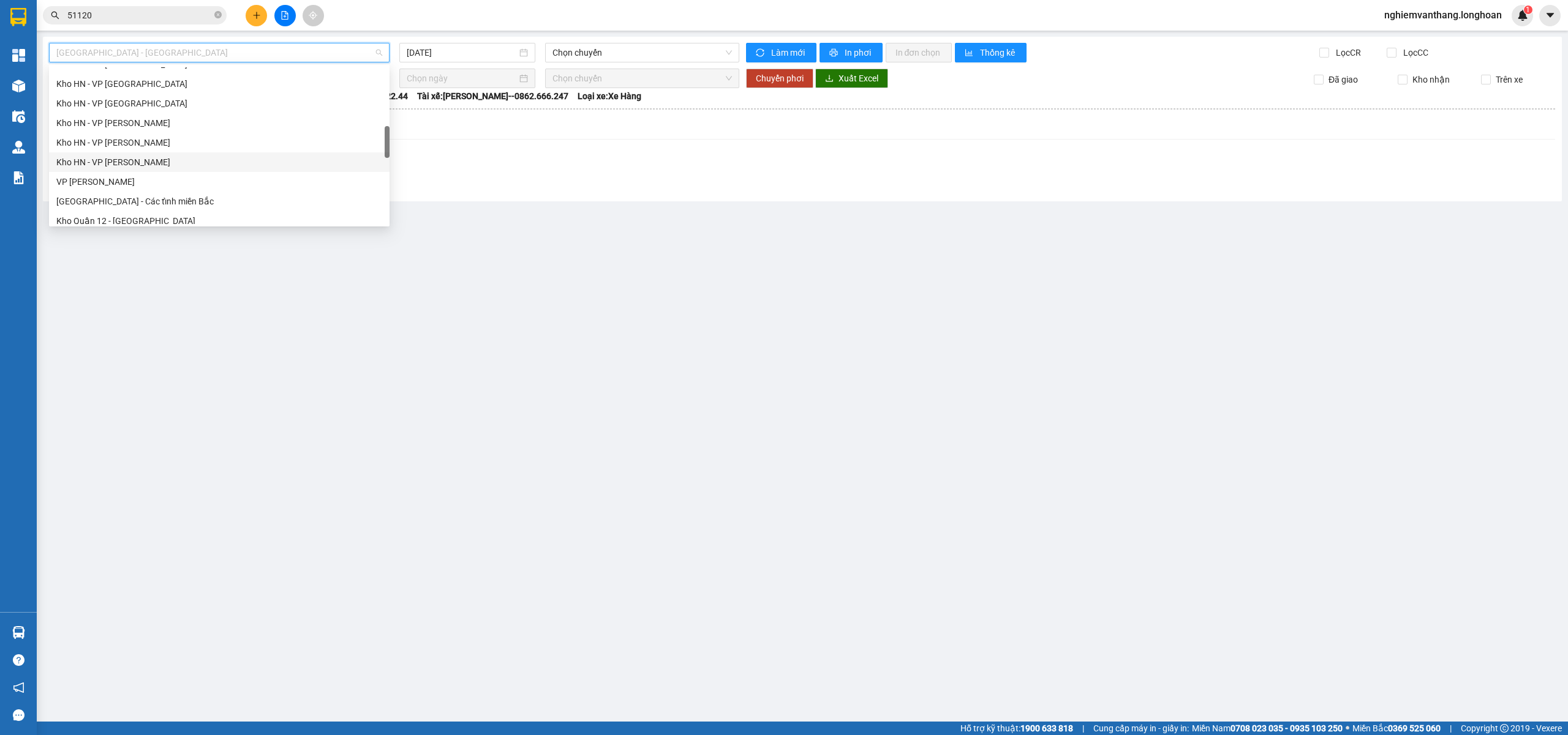
click at [173, 165] on div "Kho HN - VP [PERSON_NAME]" at bounding box center [219, 162] width 326 height 14
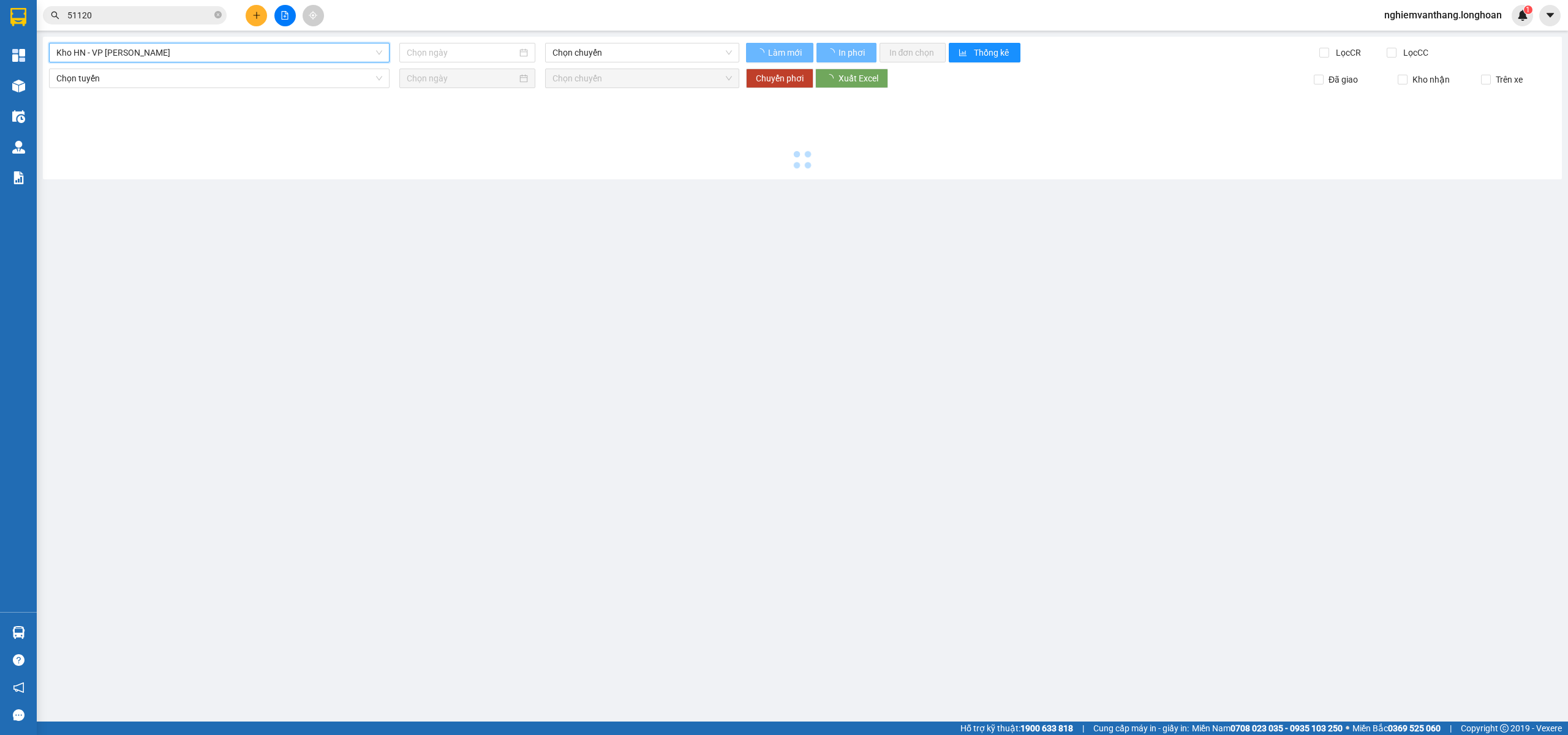
type input "[DATE]"
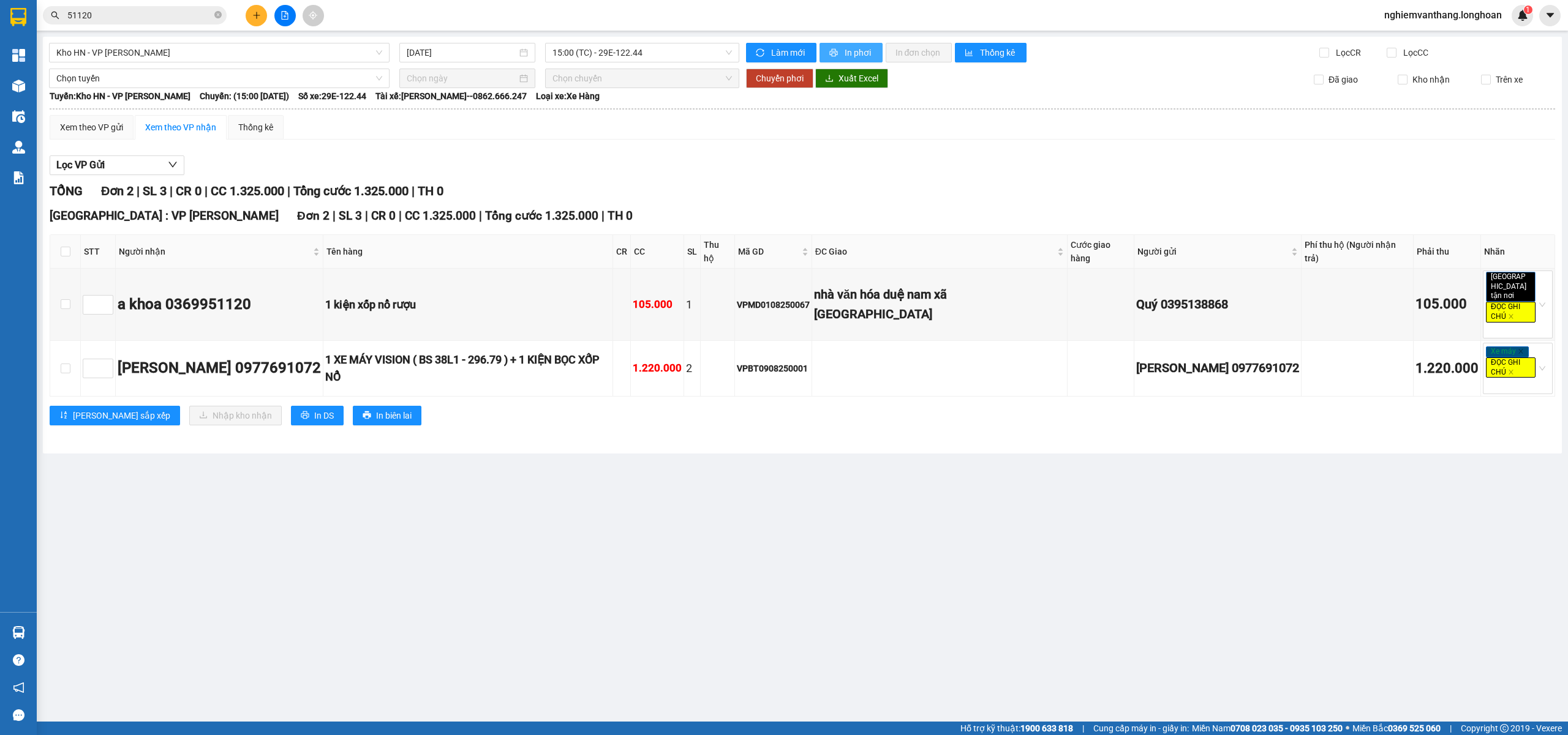
click at [853, 46] on span "In phơi" at bounding box center [858, 53] width 28 height 14
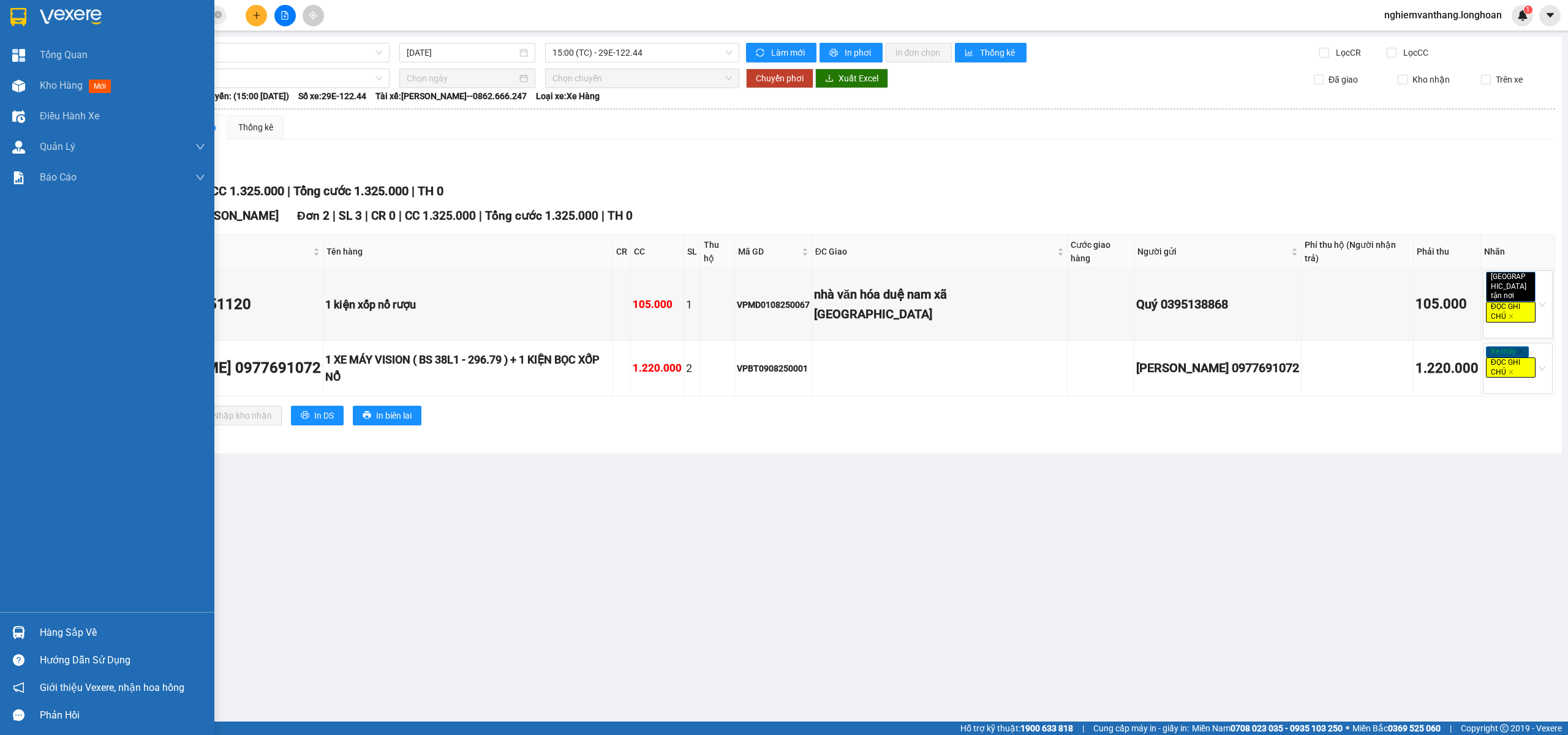
click at [8, 19] on div at bounding box center [19, 17] width 21 height 21
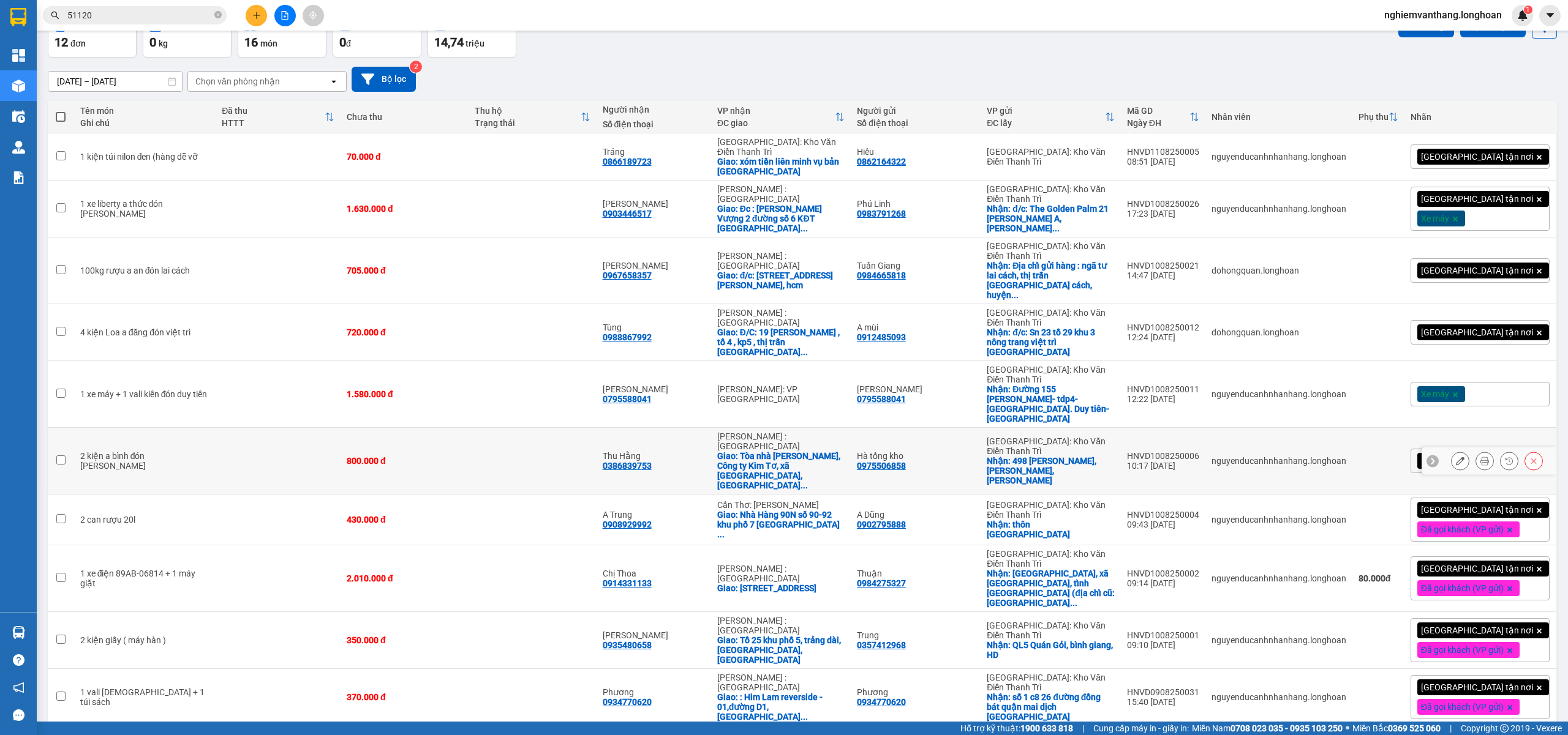
scroll to position [98, 0]
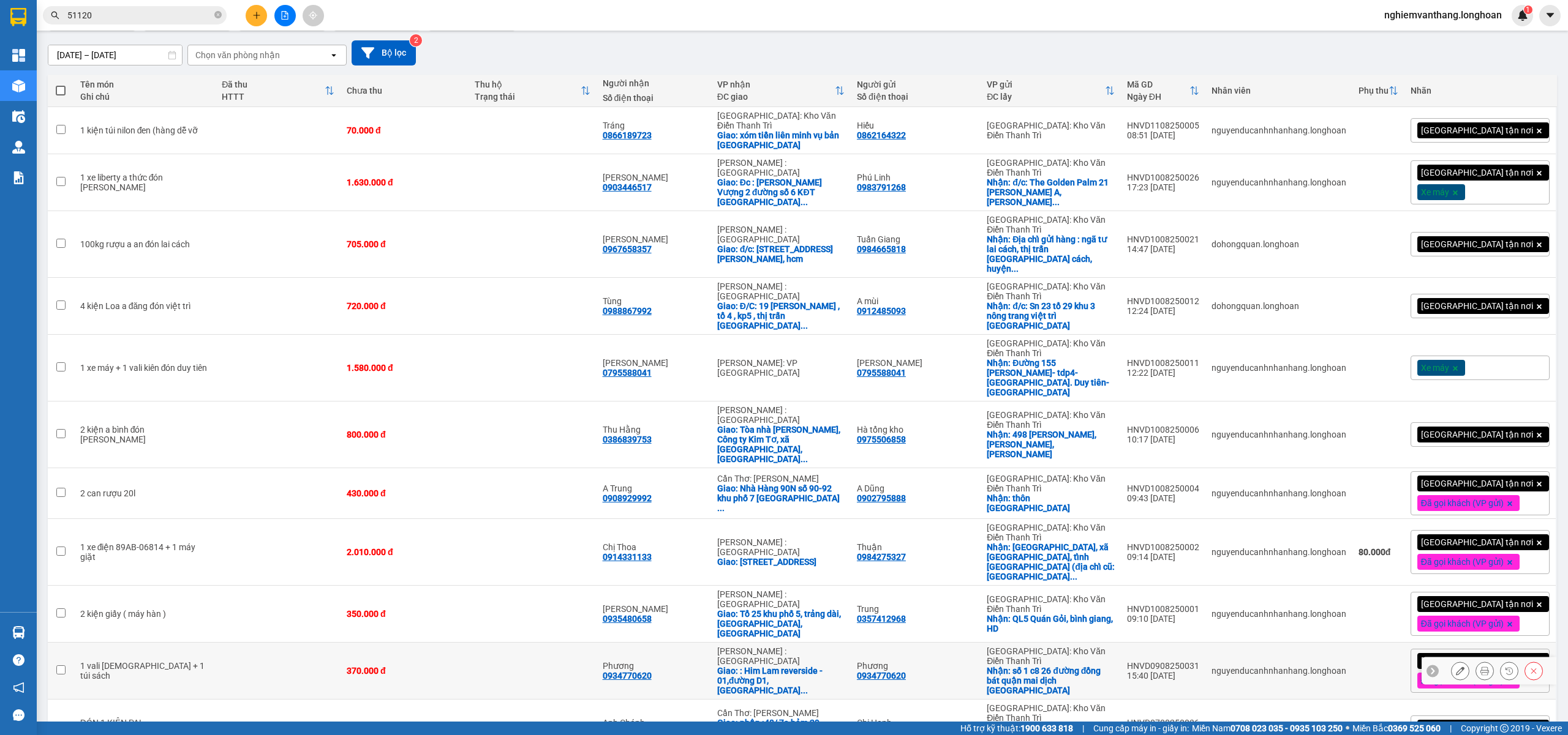
drag, startPoint x: 218, startPoint y: 566, endPoint x: 221, endPoint y: 557, distance: 9.5
click at [220, 643] on td at bounding box center [278, 671] width 125 height 57
checkbox input "true"
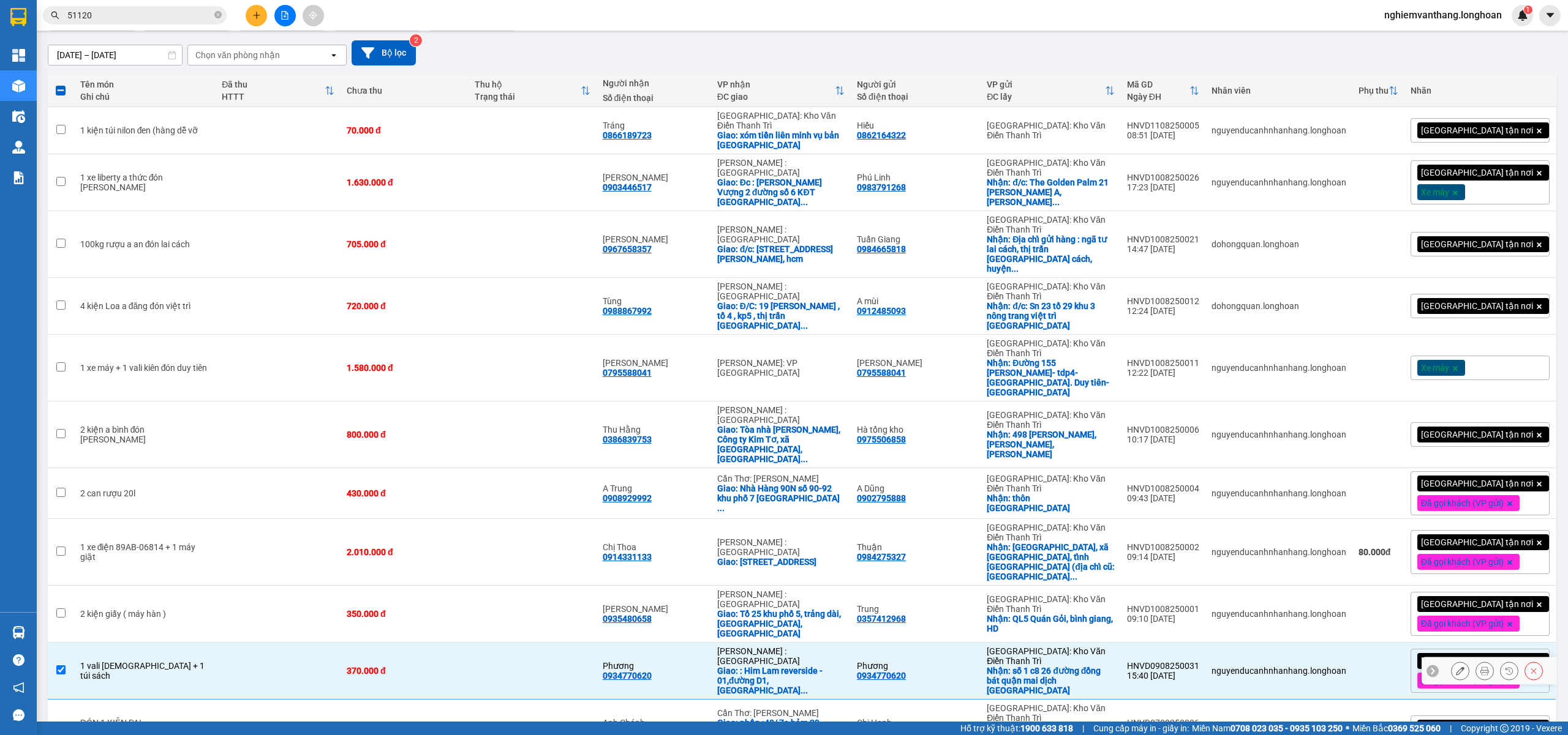
click at [243, 586] on td at bounding box center [278, 615] width 125 height 57
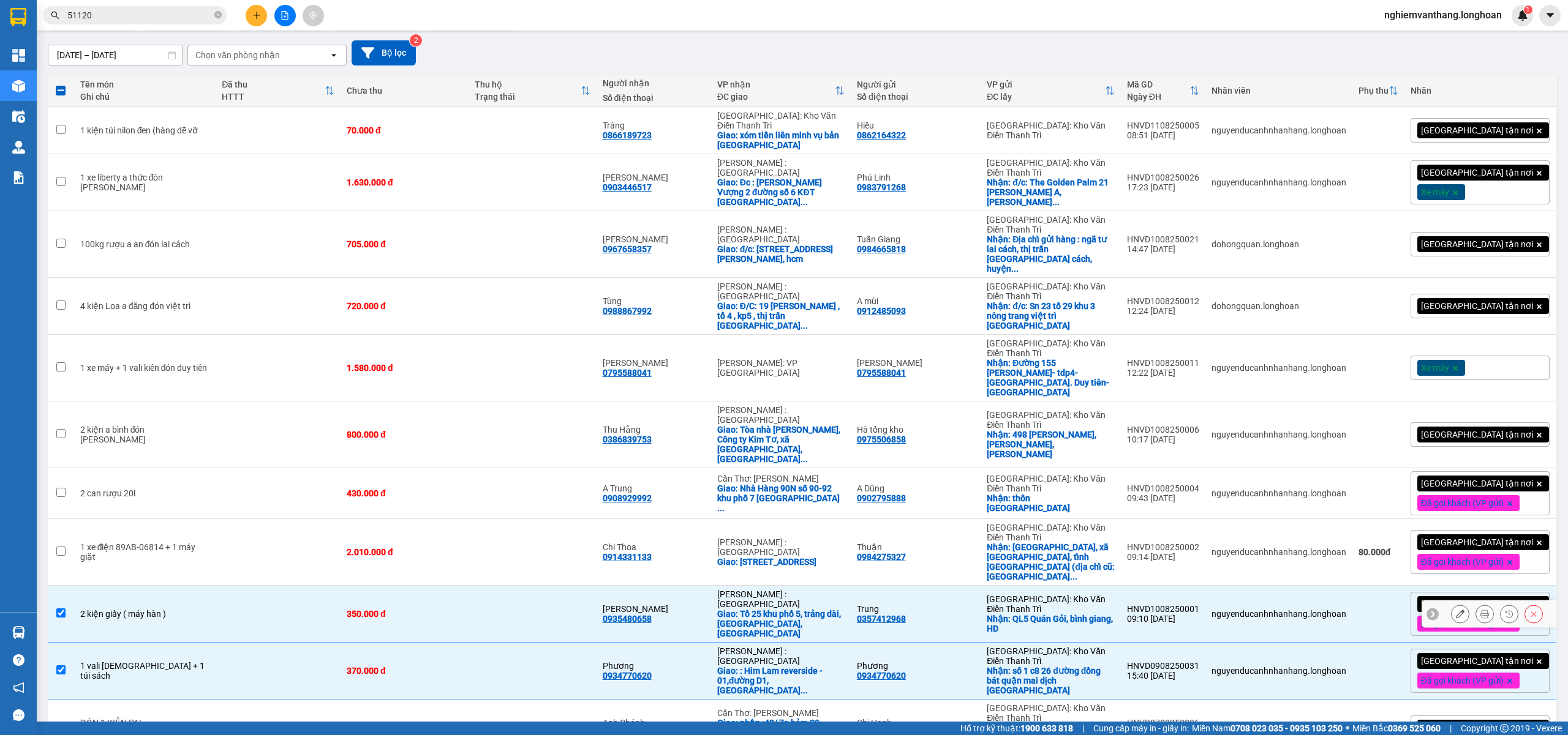
checkbox input "true"
click at [279, 519] on td at bounding box center [278, 552] width 125 height 67
checkbox input "true"
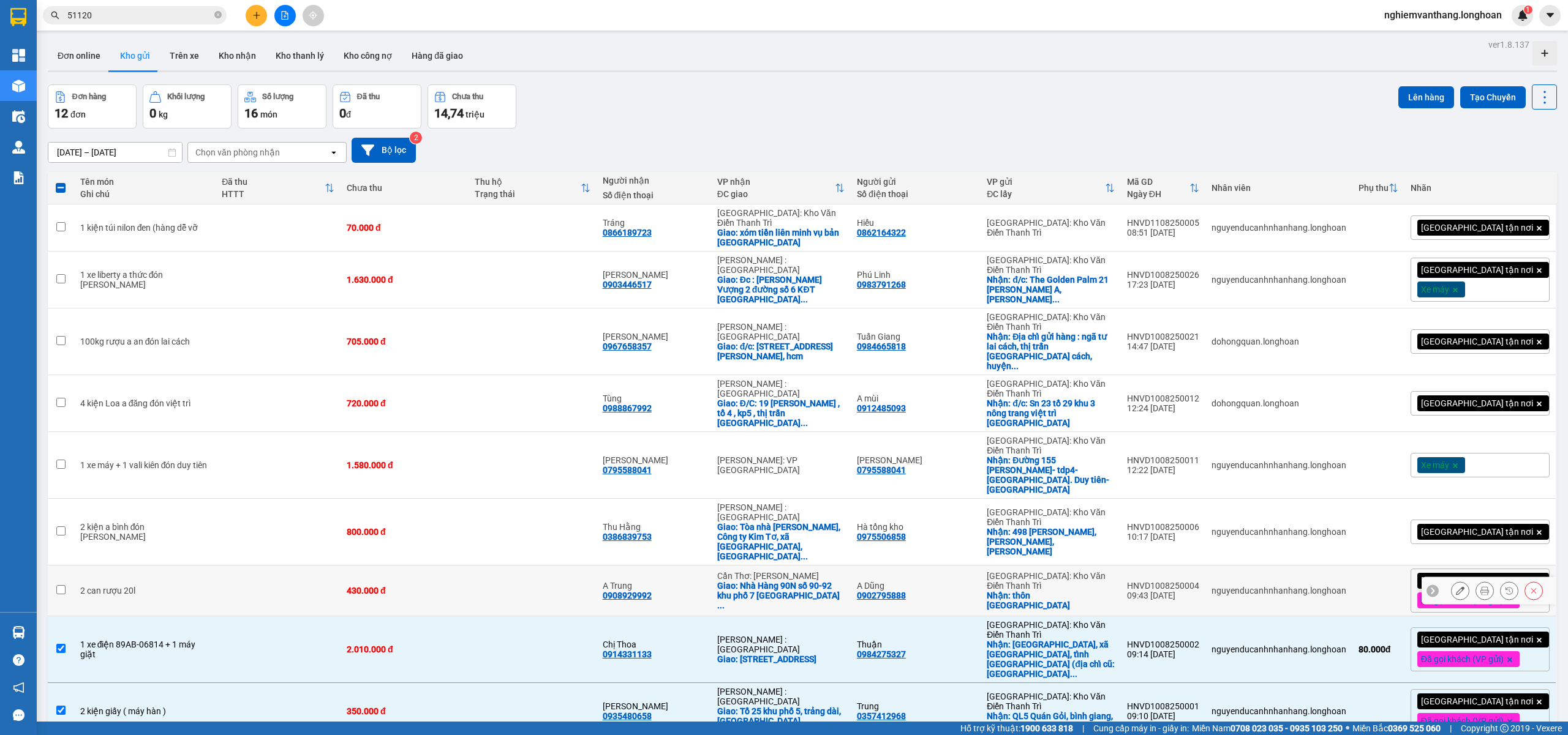
scroll to position [0, 0]
click at [292, 566] on td at bounding box center [278, 591] width 125 height 51
checkbox input "true"
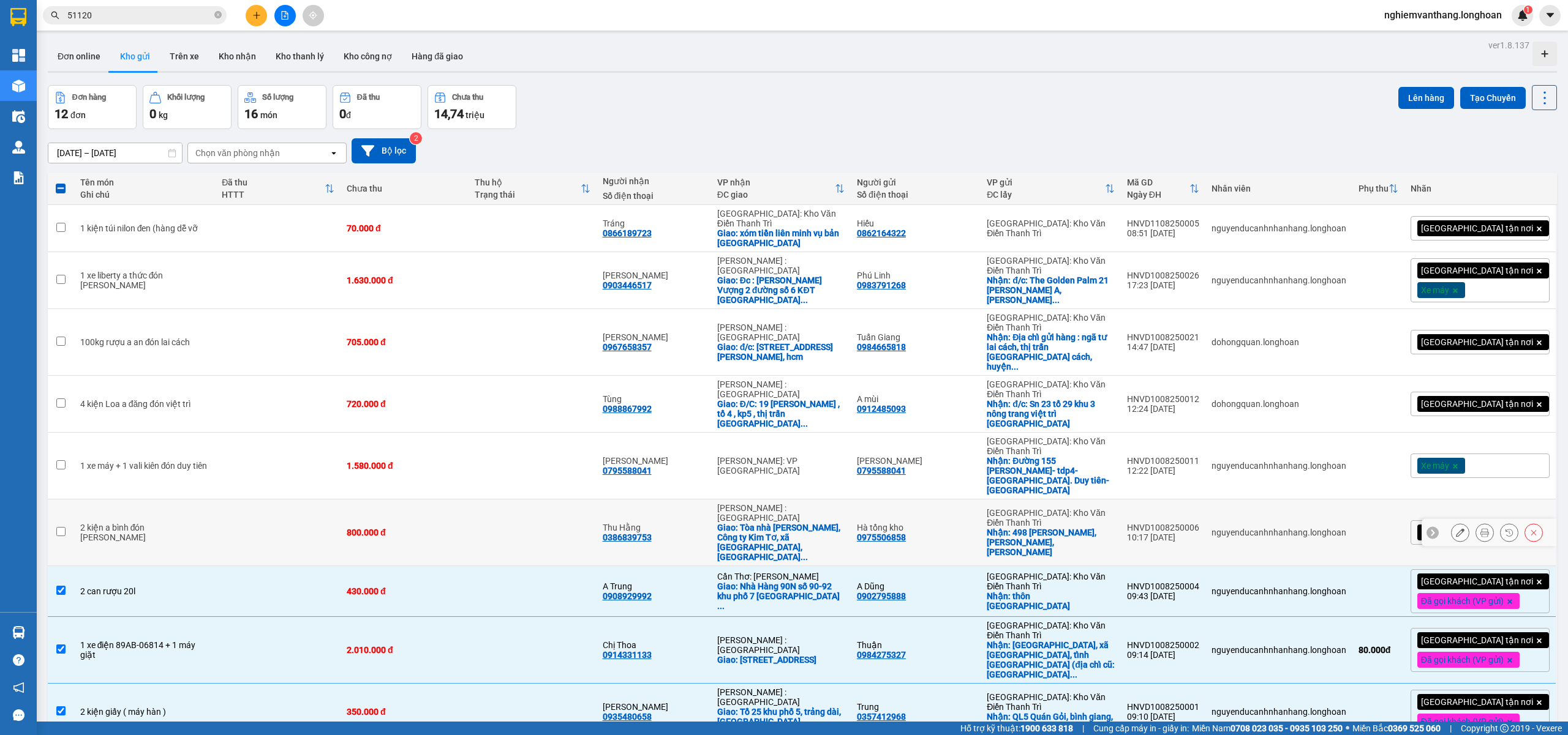
click at [264, 433] on td at bounding box center [278, 466] width 125 height 67
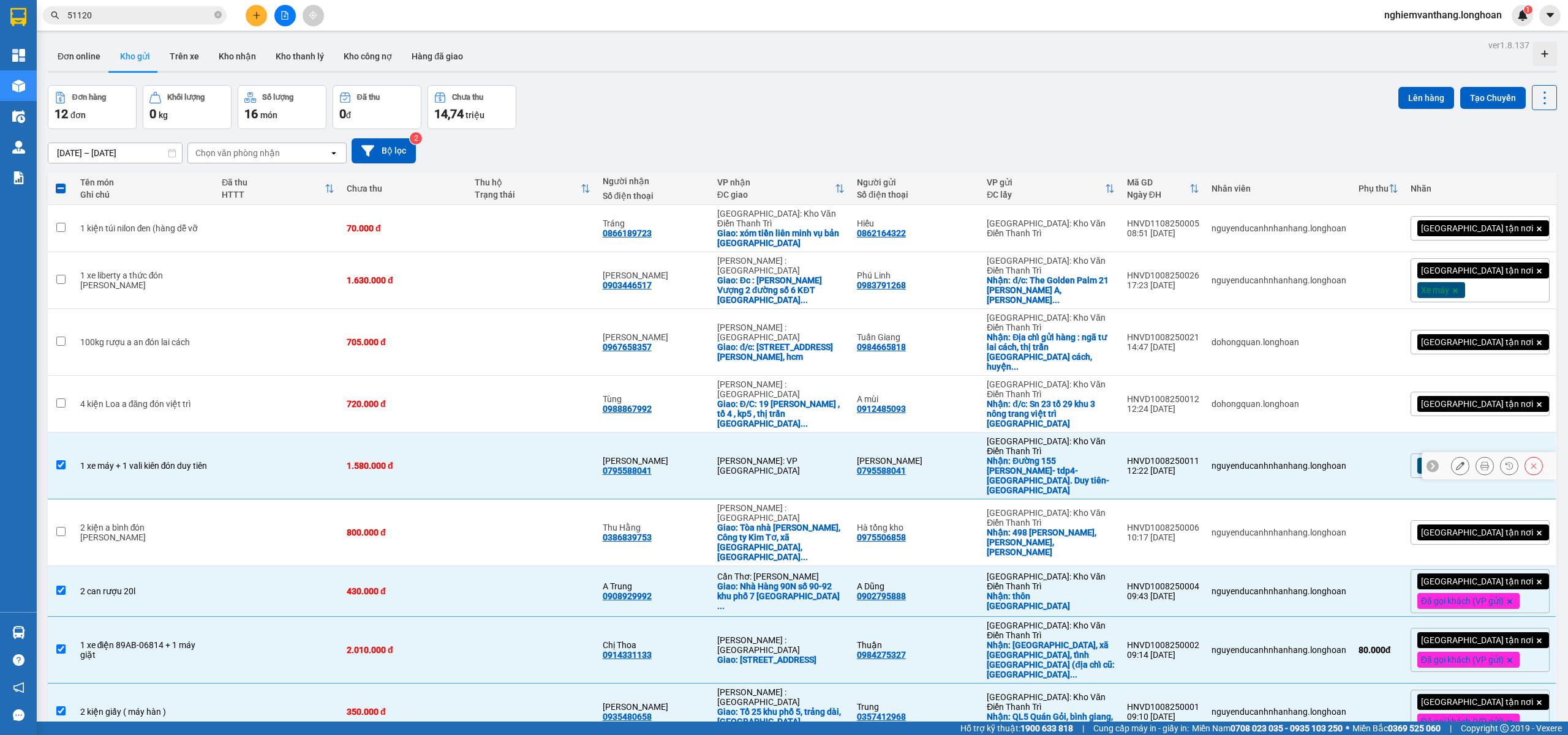
click at [264, 433] on td at bounding box center [278, 466] width 125 height 67
checkbox input "false"
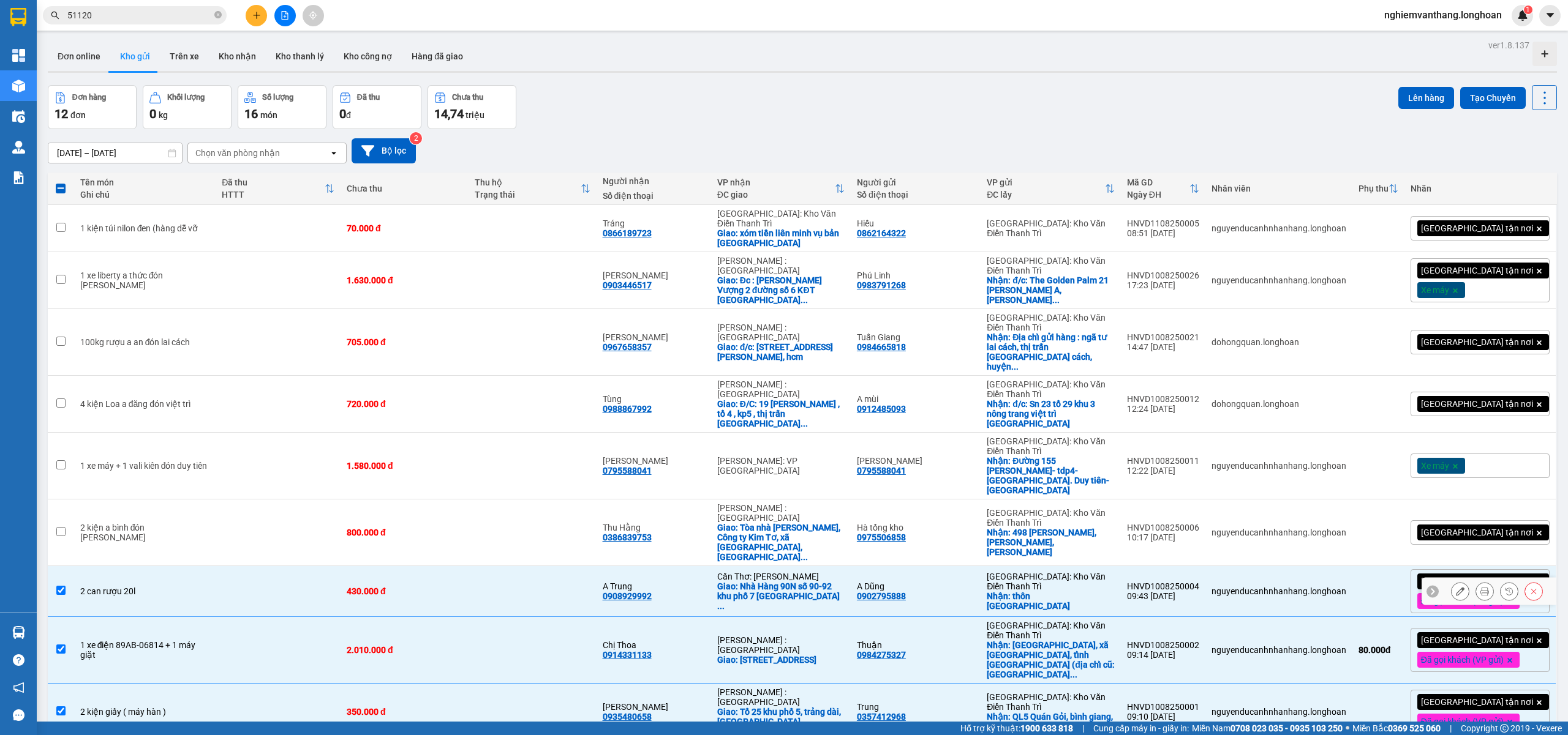
click at [303, 566] on td at bounding box center [278, 591] width 125 height 51
checkbox input "false"
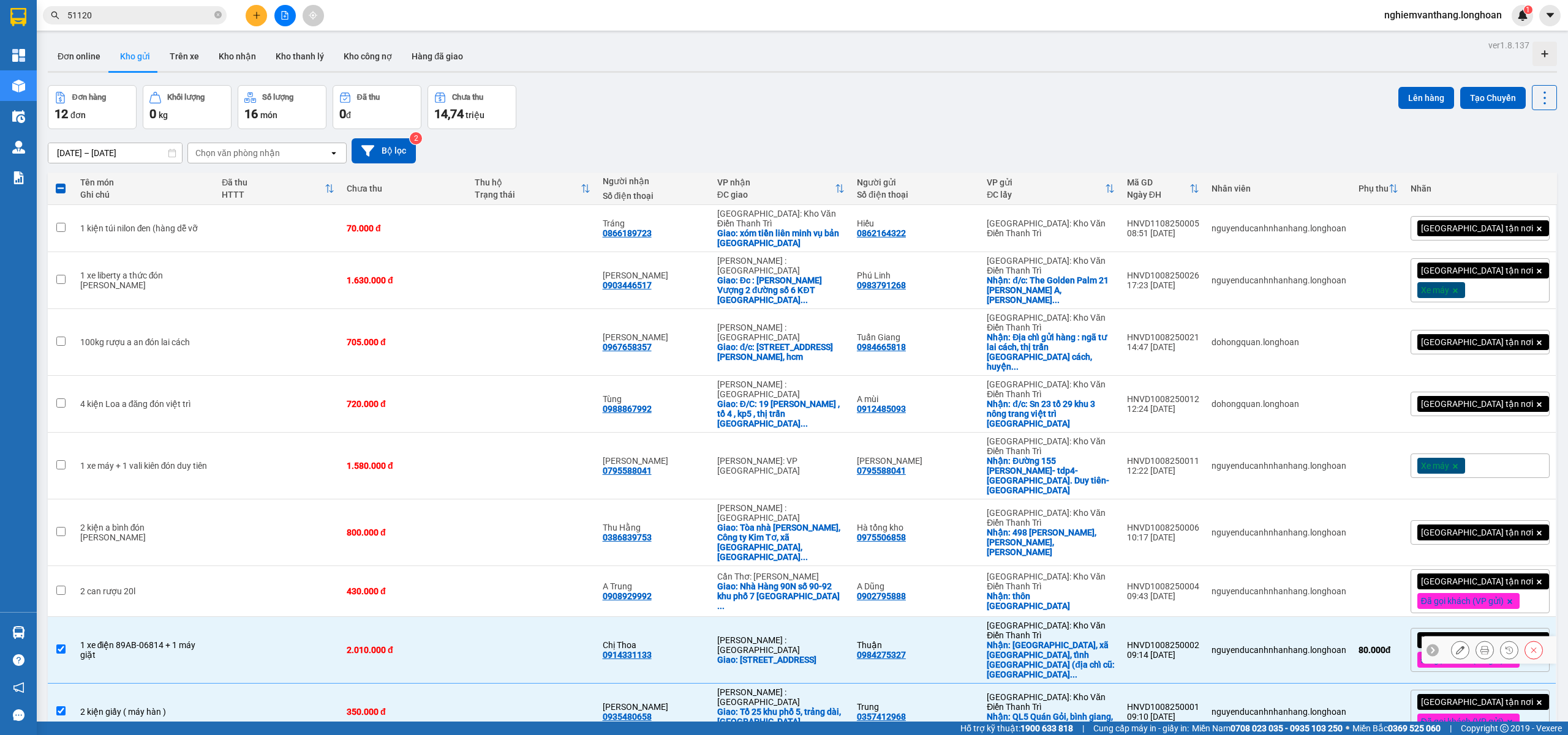
drag, startPoint x: 271, startPoint y: 546, endPoint x: 263, endPoint y: 551, distance: 9.4
click at [271, 617] on td at bounding box center [278, 650] width 125 height 67
checkbox input "false"
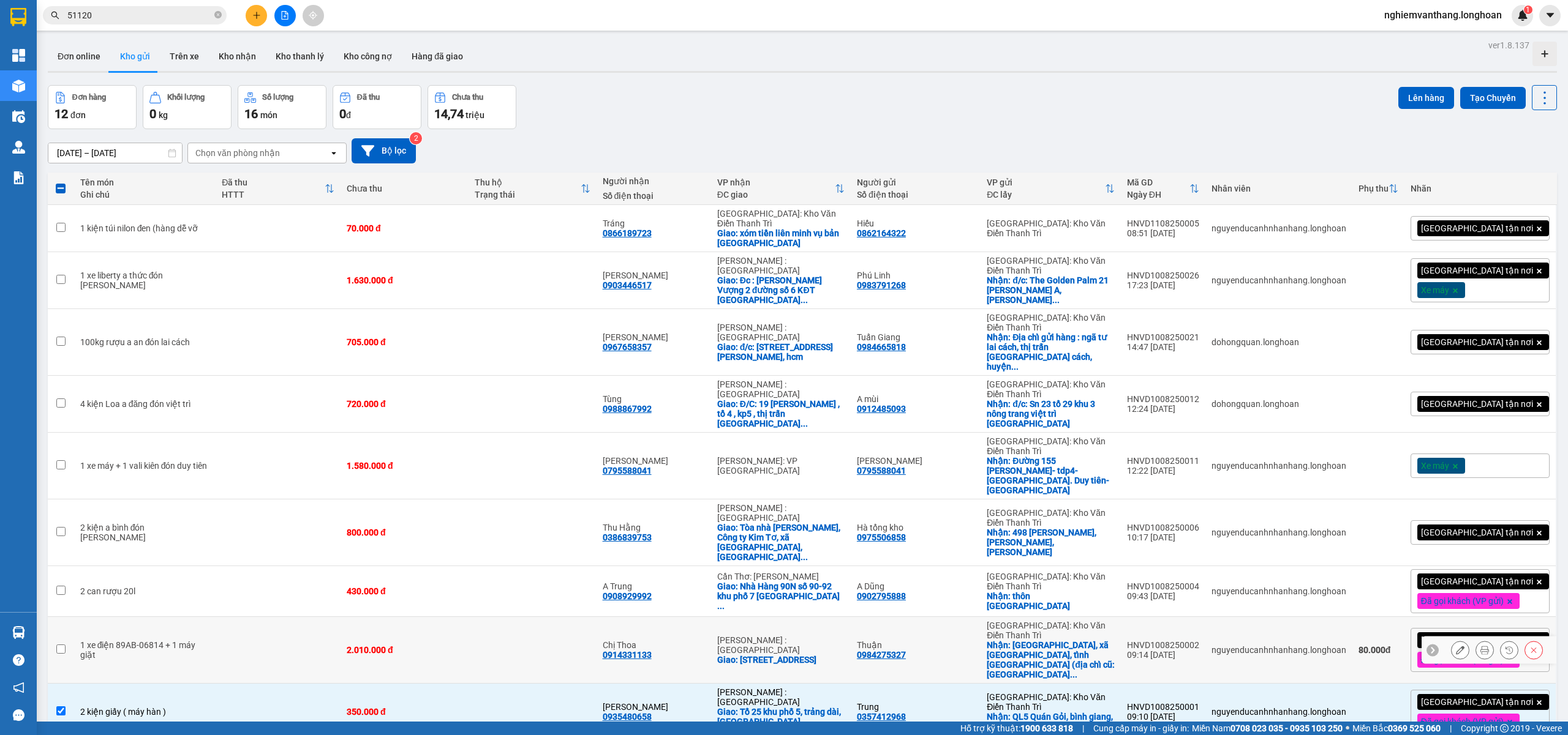
click at [200, 683] on td "2 kiện giấy ( máy hàn )" at bounding box center [145, 712] width 142 height 57
checkbox input "false"
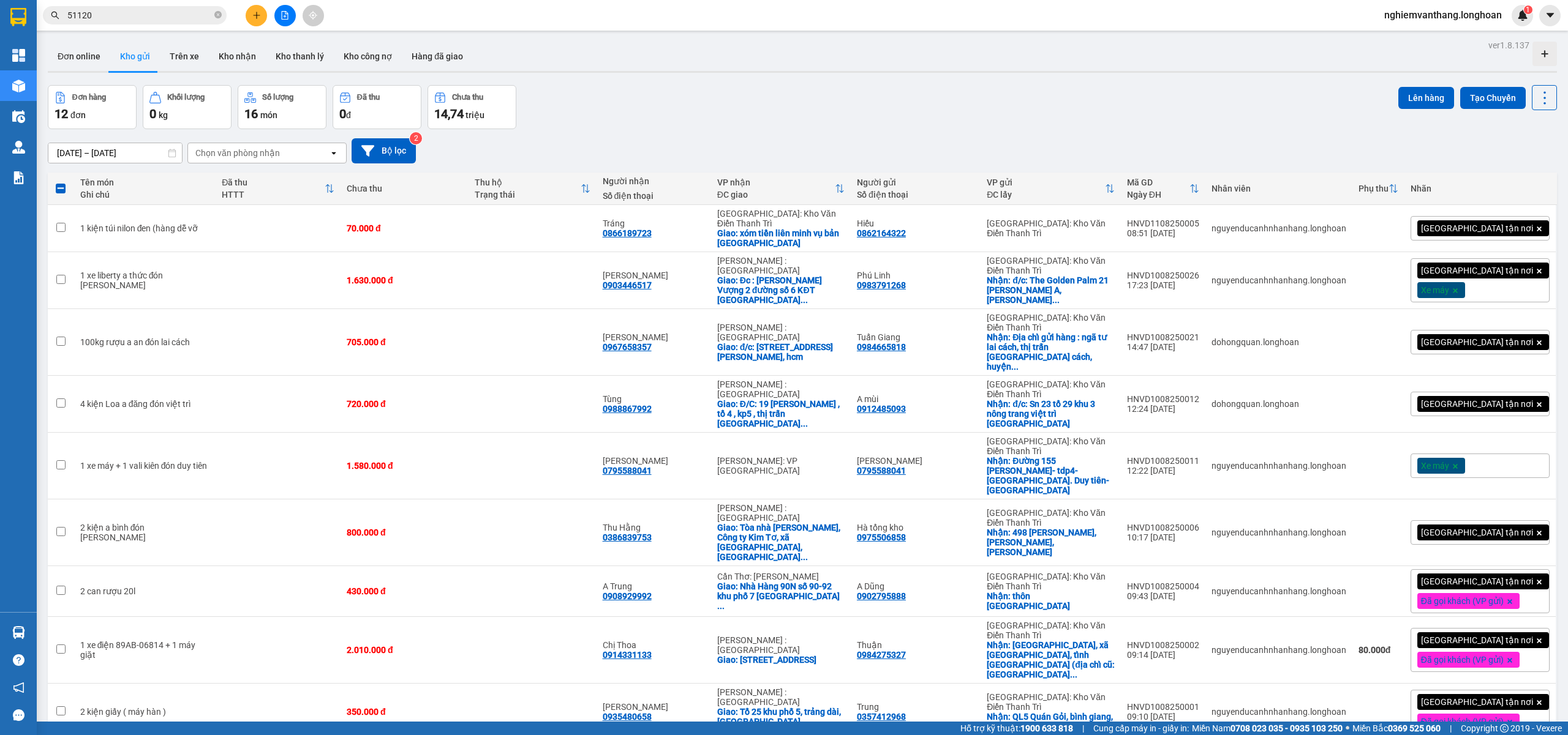
checkbox input "false"
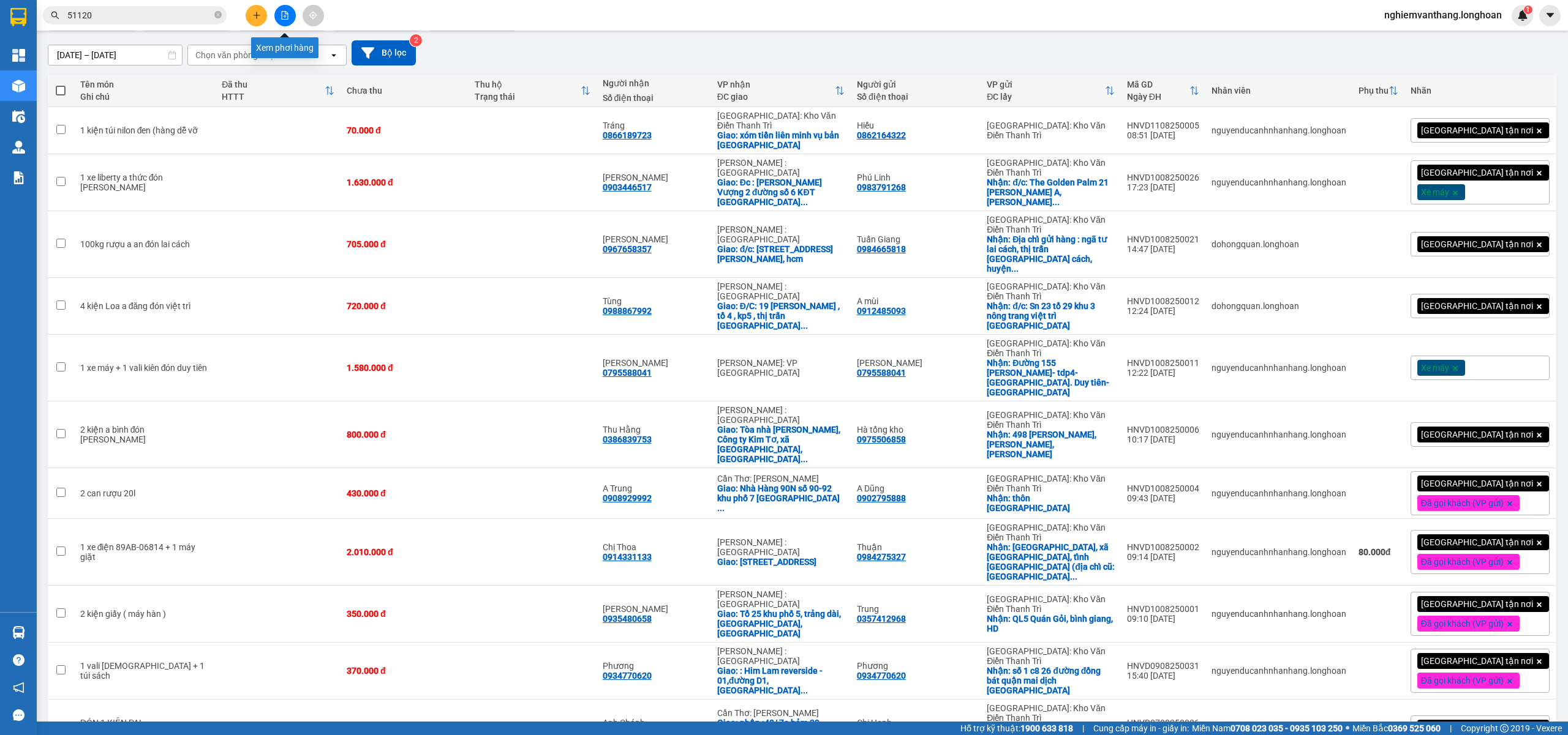
click at [282, 15] on icon "file-add" at bounding box center [284, 15] width 8 height 8
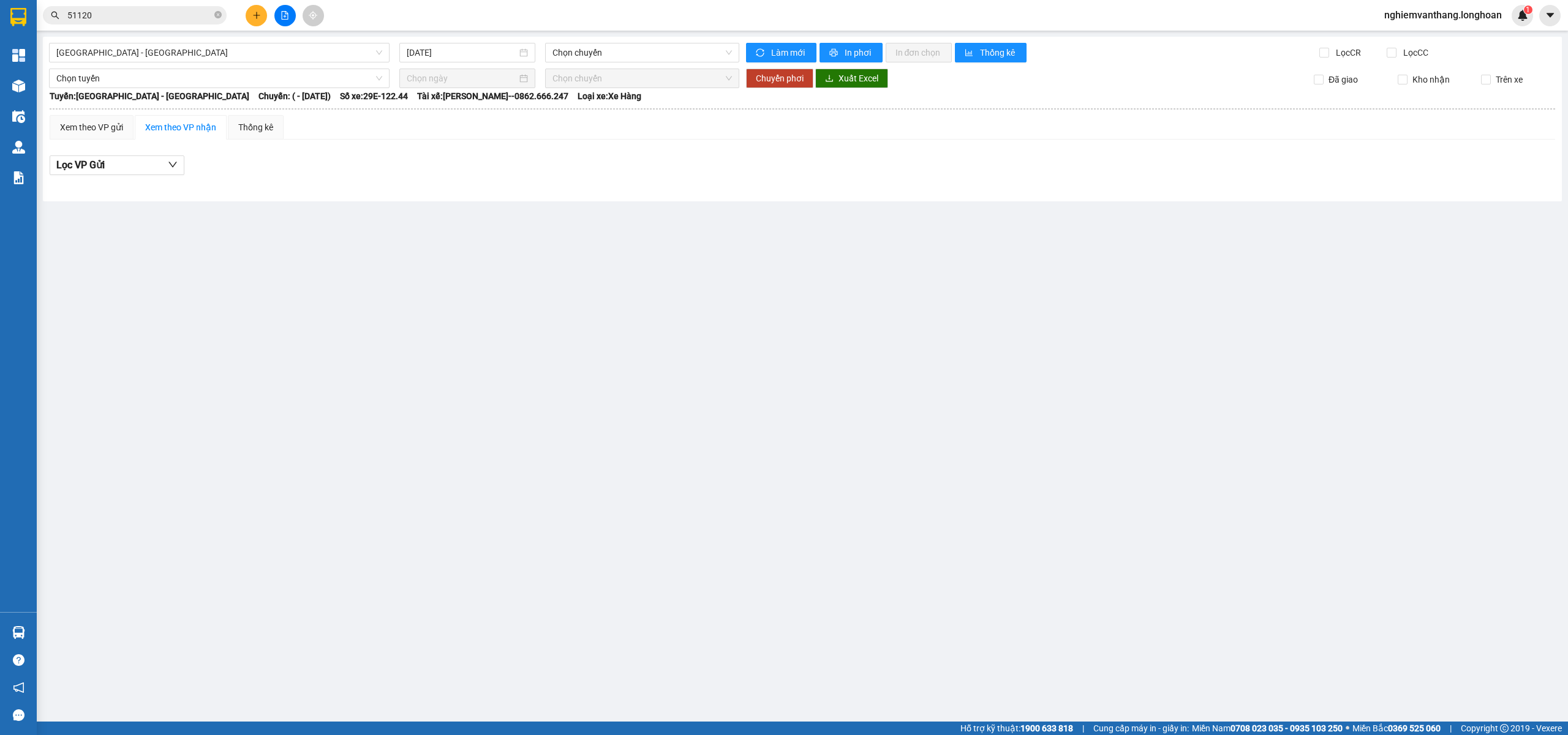
click at [156, 63] on div "Hải Phòng - Hà Nội 11/08/2025 Chọn chuyến Làm mới In phơi In đơn chọn Thống kê …" at bounding box center [802, 119] width 1519 height 165
click at [156, 57] on span "[GEOGRAPHIC_DATA] - [GEOGRAPHIC_DATA]" at bounding box center [219, 53] width 326 height 18
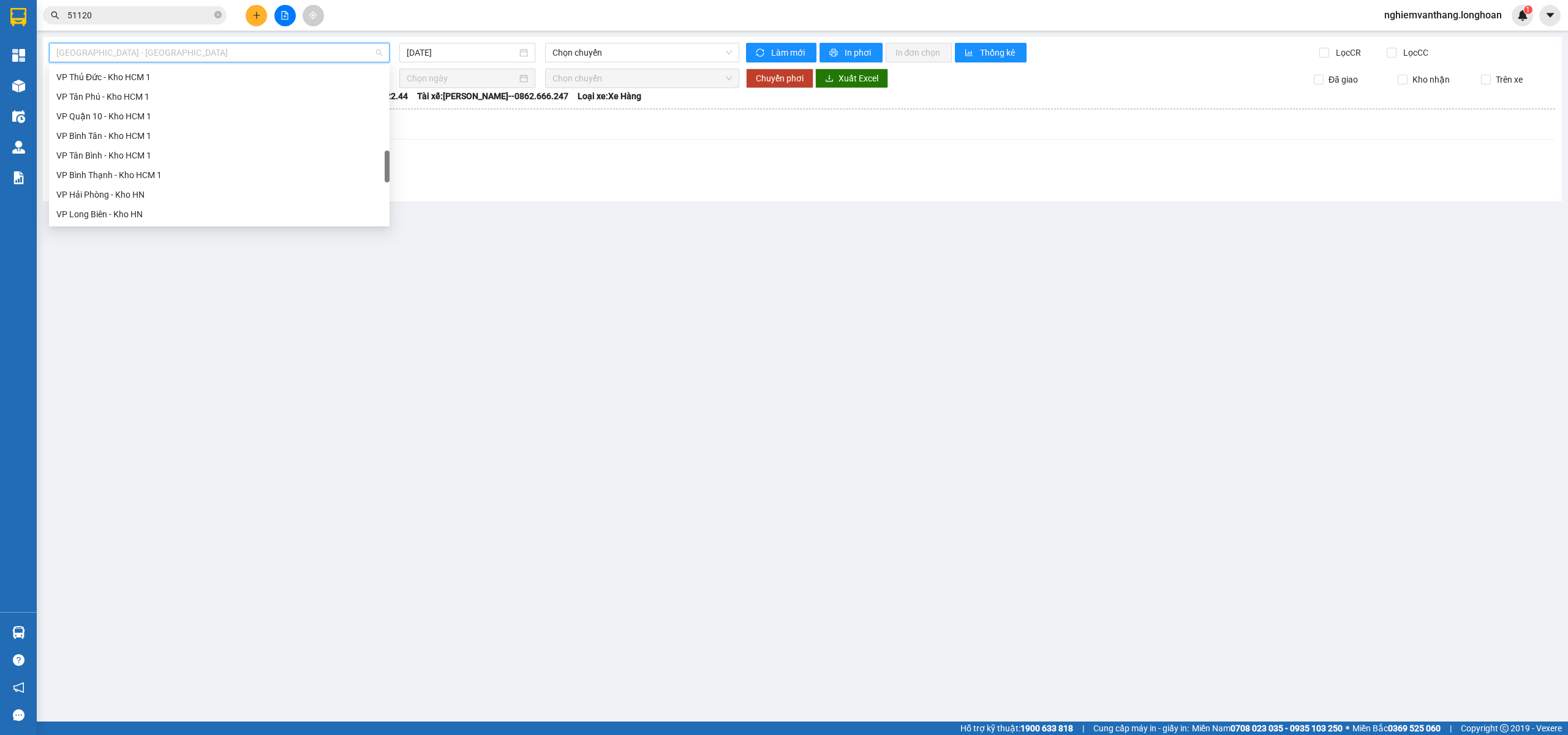
scroll to position [803, 0]
click at [106, 109] on div "Nam [GEOGRAPHIC_DATA]" at bounding box center [219, 116] width 326 height 14
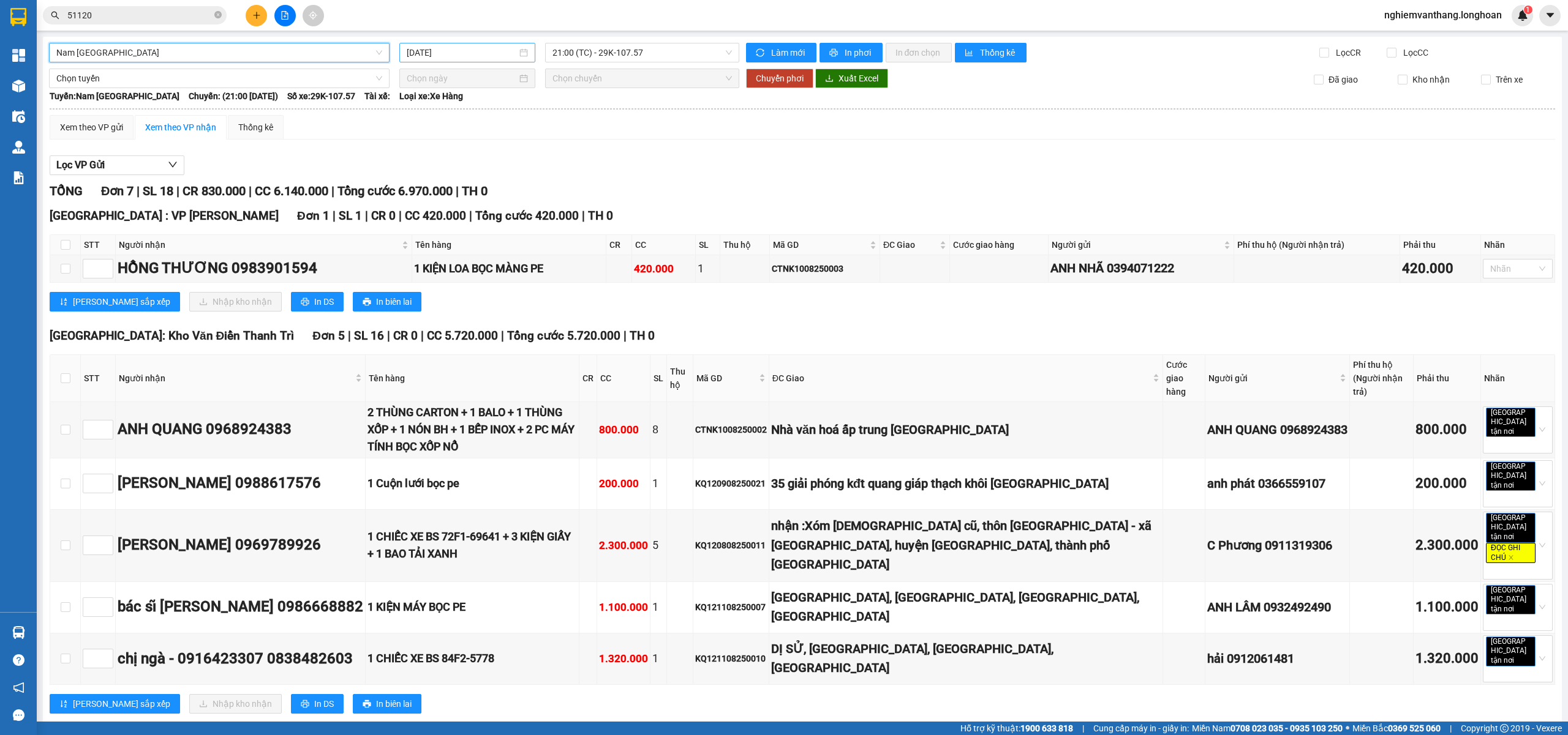
click at [475, 52] on input "[DATE]" at bounding box center [462, 53] width 110 height 14
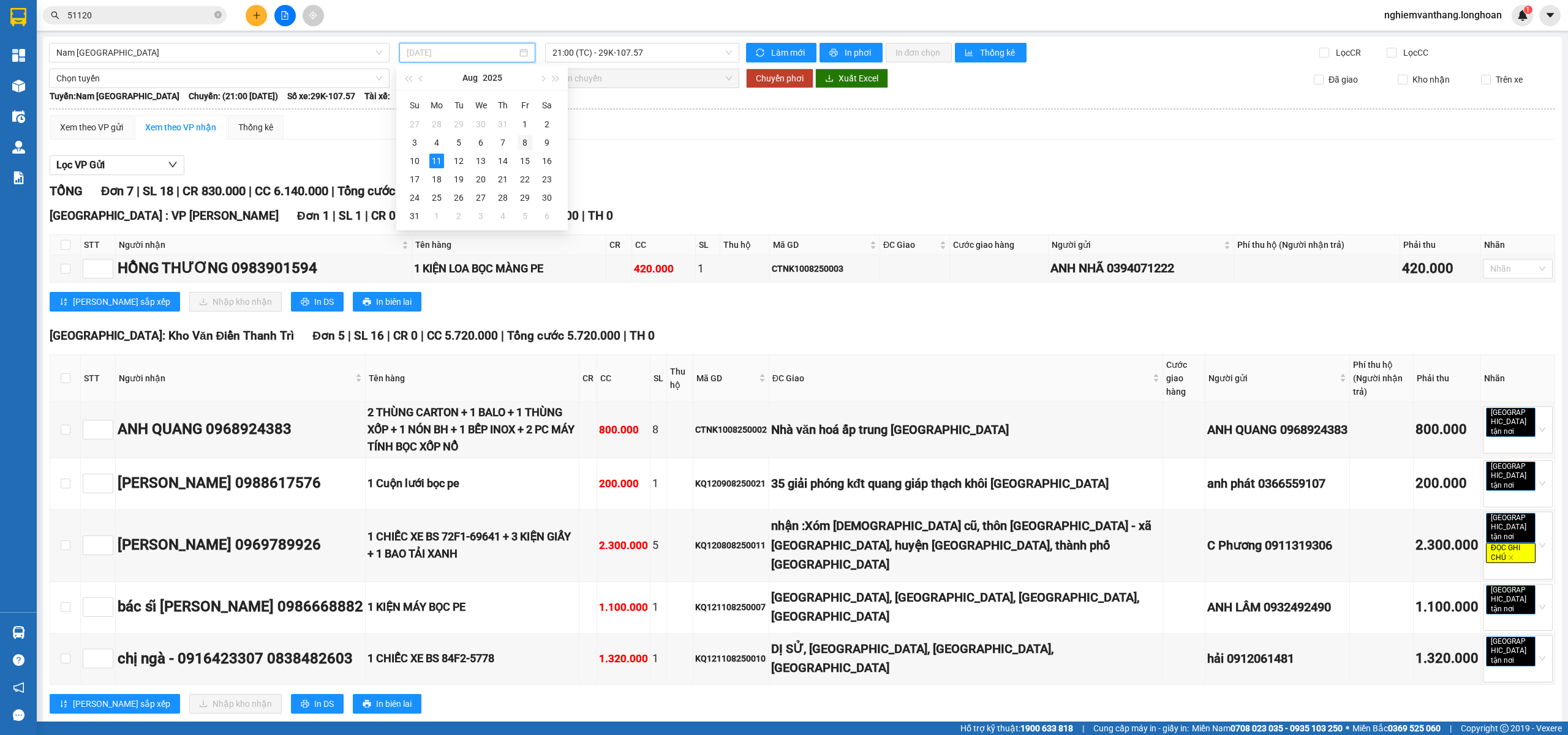
click at [528, 147] on div "8" at bounding box center [525, 142] width 15 height 15
type input "[DATE]"
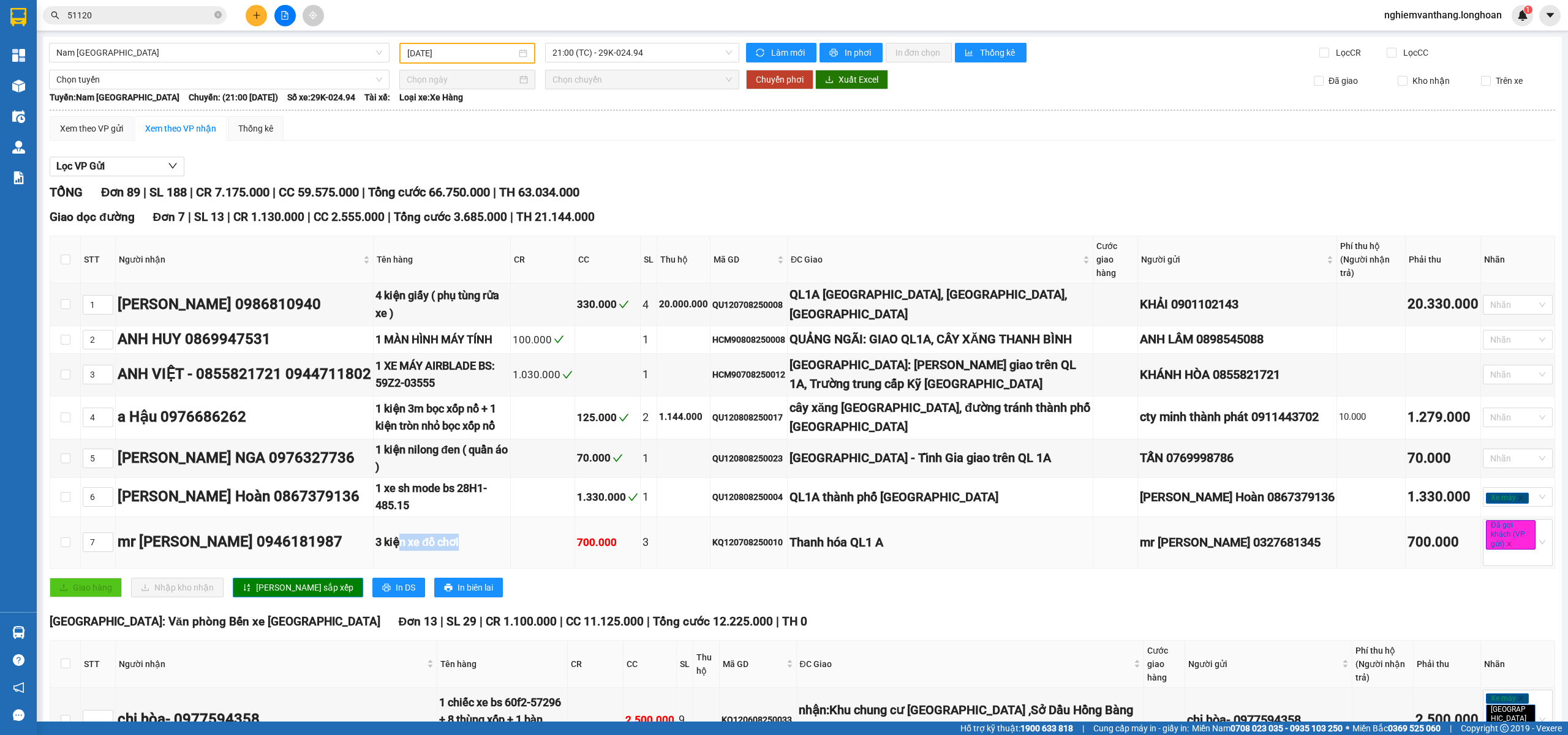
drag, startPoint x: 449, startPoint y: 527, endPoint x: 400, endPoint y: 527, distance: 49.0
click at [401, 533] on div "3 kiện xe đồ chơi" at bounding box center [442, 542] width 133 height 18
click at [503, 533] on div "3 kiện xe đồ chơi" at bounding box center [442, 542] width 133 height 18
click at [508, 533] on div "3 kiện xe đồ chơi" at bounding box center [442, 542] width 133 height 18
click at [451, 533] on div "3 kiện xe đồ chơi" at bounding box center [442, 542] width 133 height 18
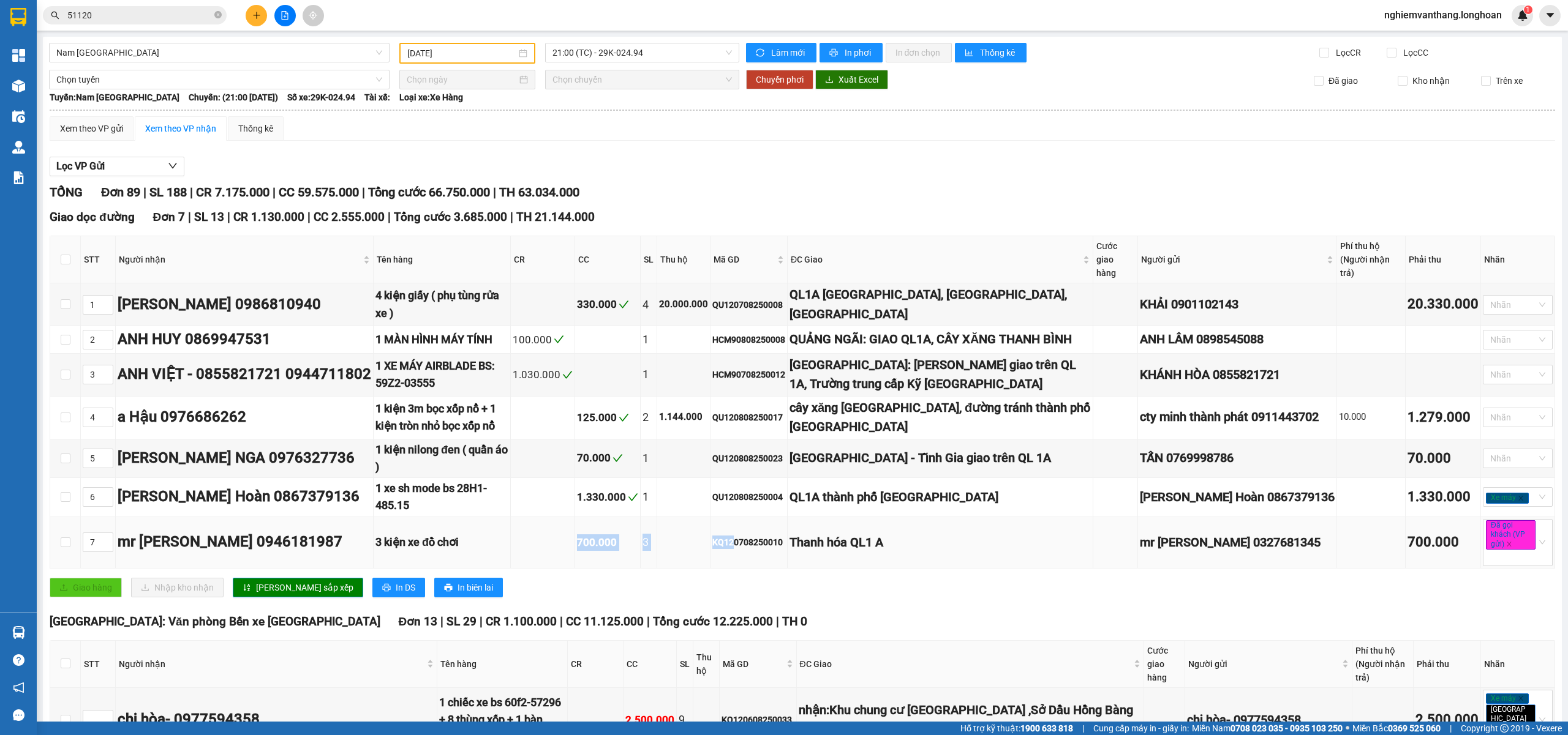
drag, startPoint x: 596, startPoint y: 530, endPoint x: 767, endPoint y: 532, distance: 171.0
click at [767, 532] on tr "7 mr cường 0946181987 3 kiện xe đồ chơi 700.000 3 KQ120708250010 Thanh hóa QL1 …" at bounding box center [802, 543] width 1504 height 52
drag, startPoint x: 915, startPoint y: 568, endPoint x: 922, endPoint y: 566, distance: 7.3
click at [920, 578] on div "Giao hàng Nhập kho nhận Lưu sắp xếp In DS In biên lai" at bounding box center [802, 587] width 1505 height 19
click at [865, 524] on tr "7 mr cường 0946181987 3 kiện xe đồ chơi 700.000 3 KQ120708250010 Thanh hóa QL1 …" at bounding box center [802, 543] width 1504 height 52
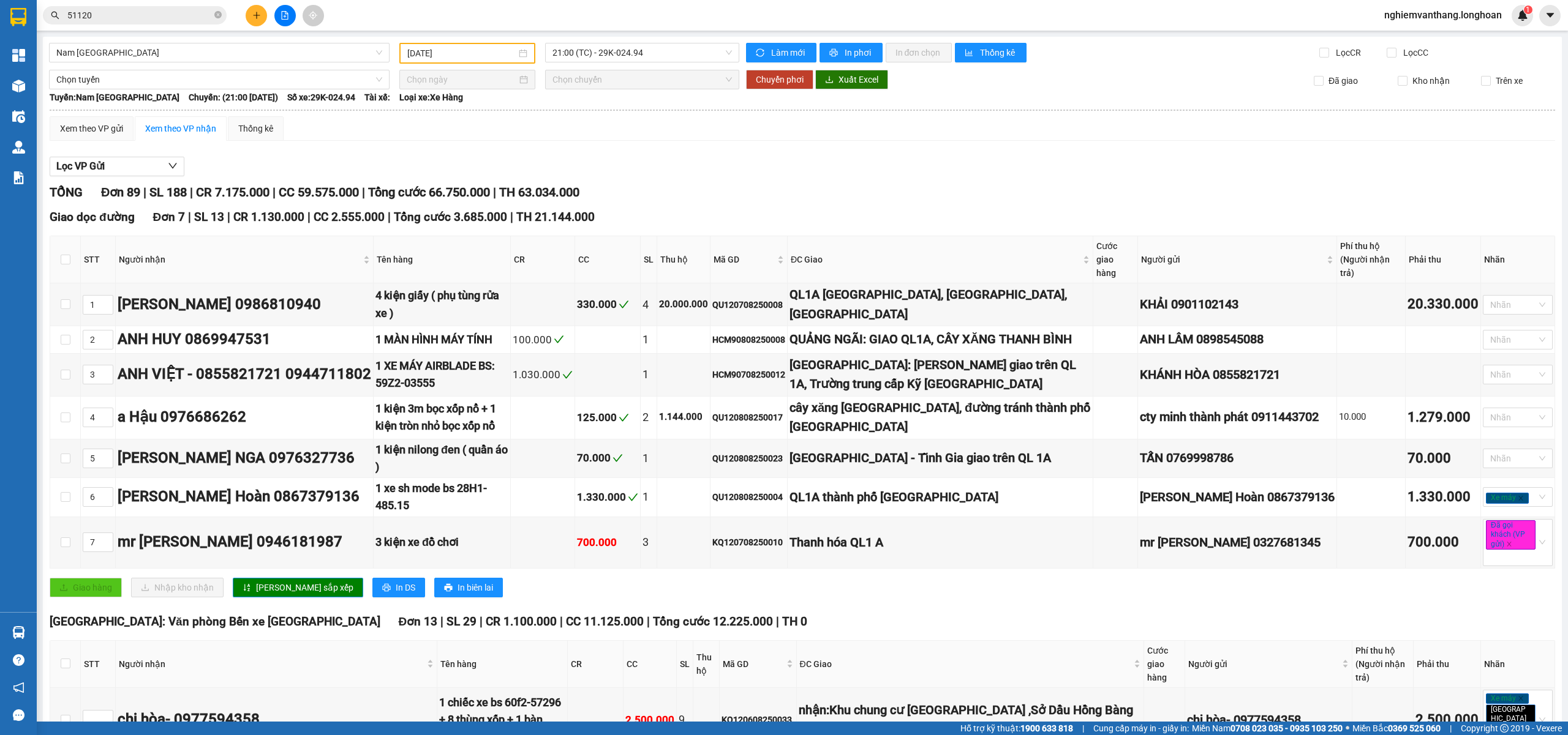
click at [881, 578] on div "Giao hàng Nhập kho nhận Lưu sắp xếp In DS In biên lai" at bounding box center [802, 587] width 1505 height 19
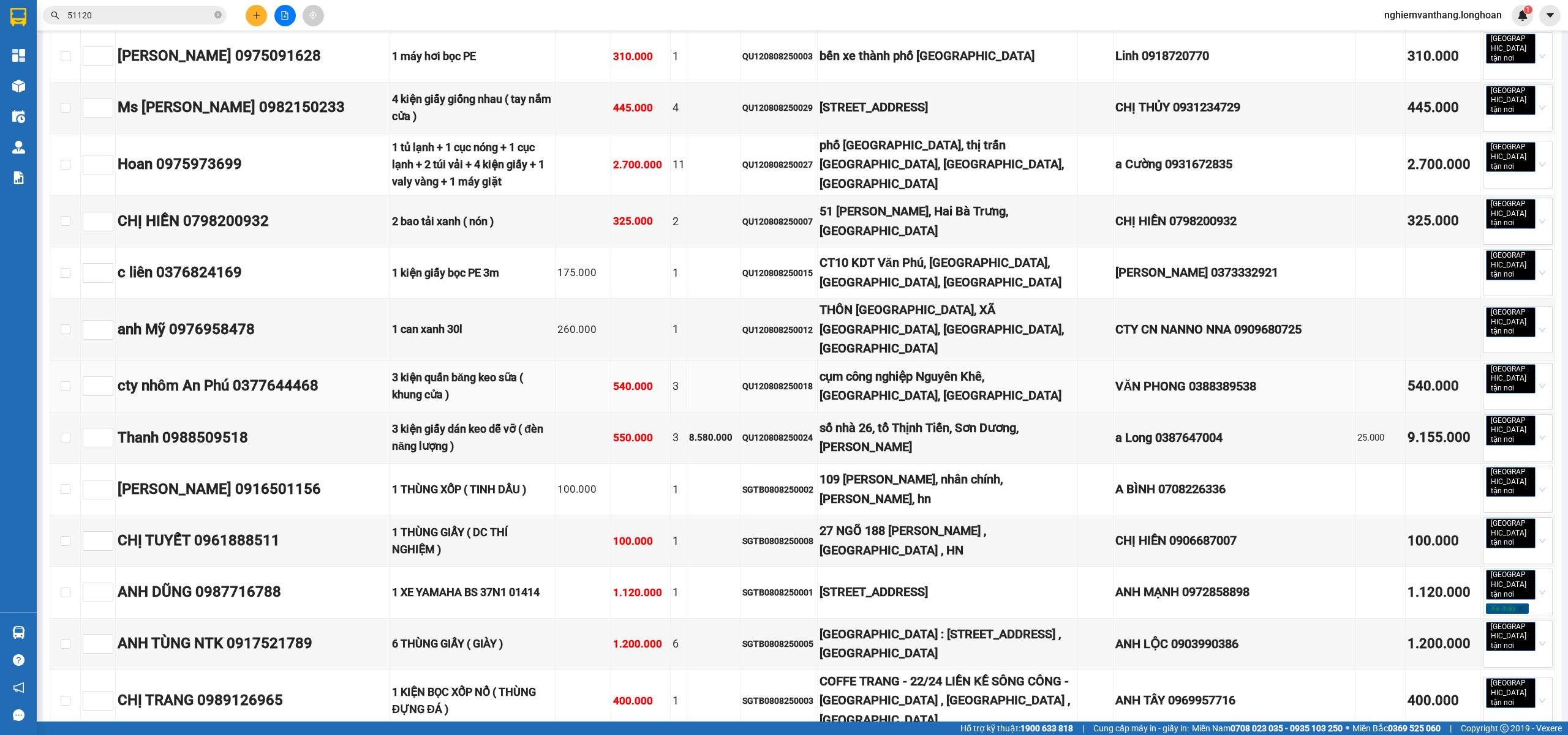
scroll to position [3345, 0]
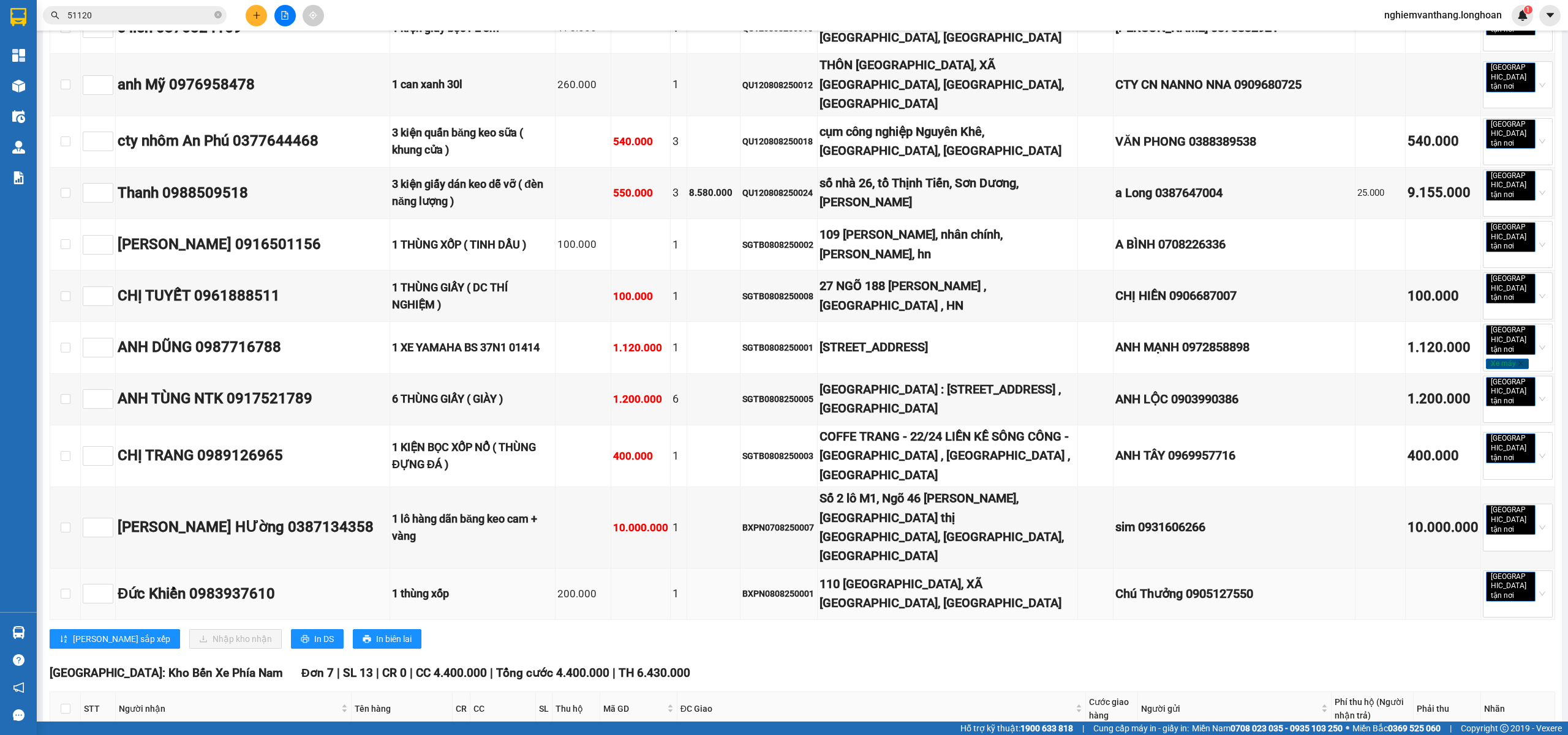
click at [59, 569] on td at bounding box center [65, 594] width 31 height 52
click at [71, 569] on td at bounding box center [65, 594] width 31 height 52
click at [63, 589] on input "checkbox" at bounding box center [66, 594] width 10 height 10
checkbox input "true"
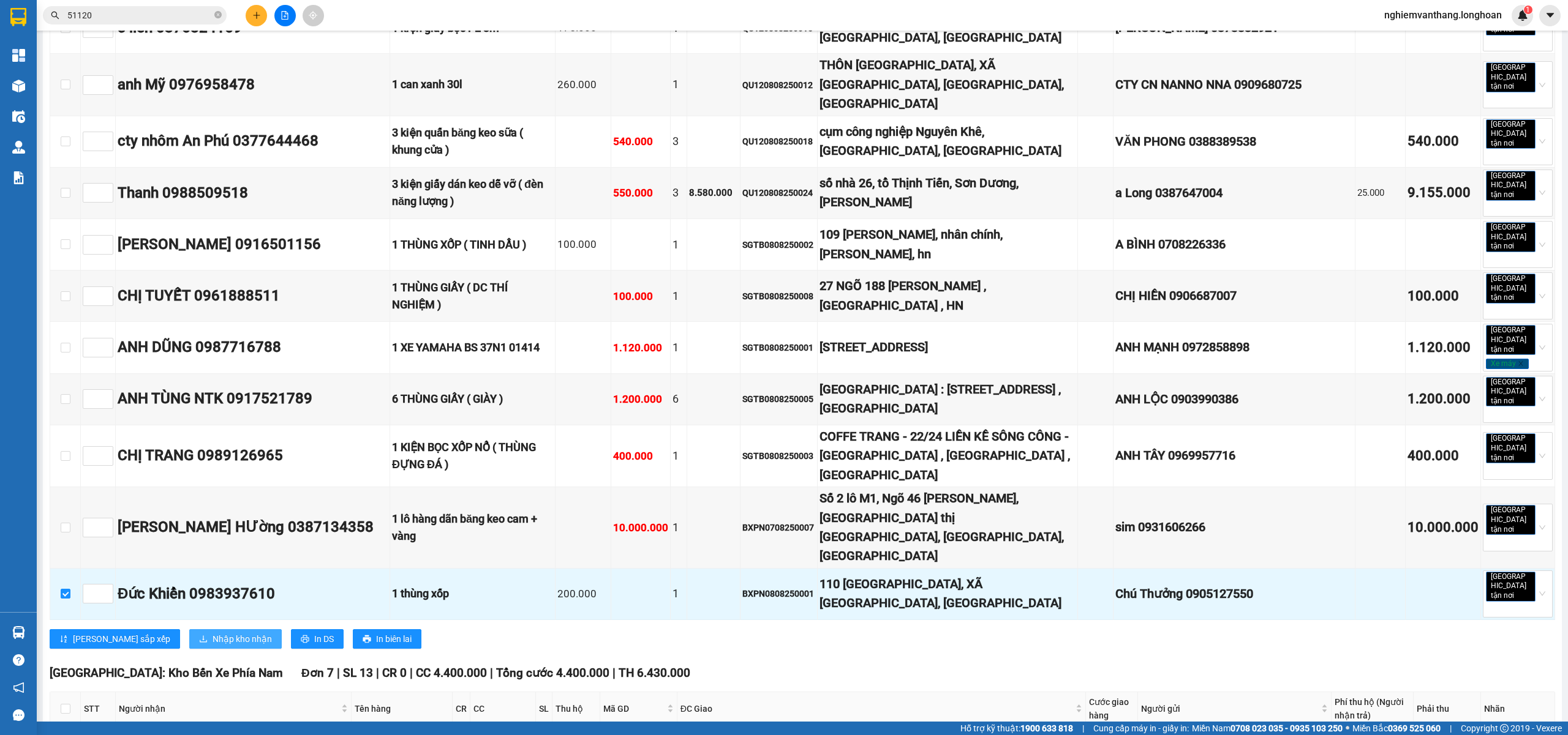
click at [190, 630] on button "Nhập kho nhận" at bounding box center [236, 639] width 93 height 19
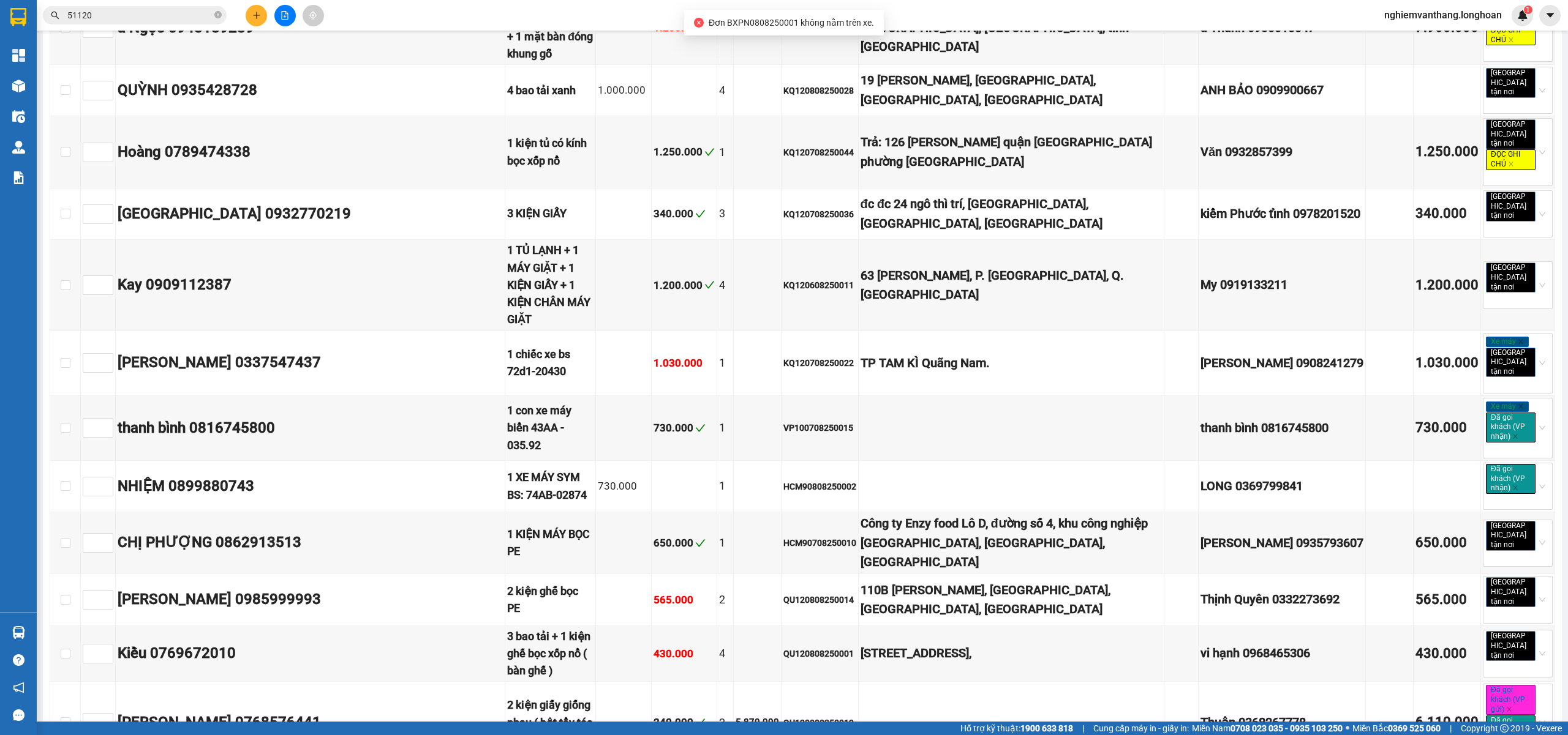
scroll to position [4762, 0]
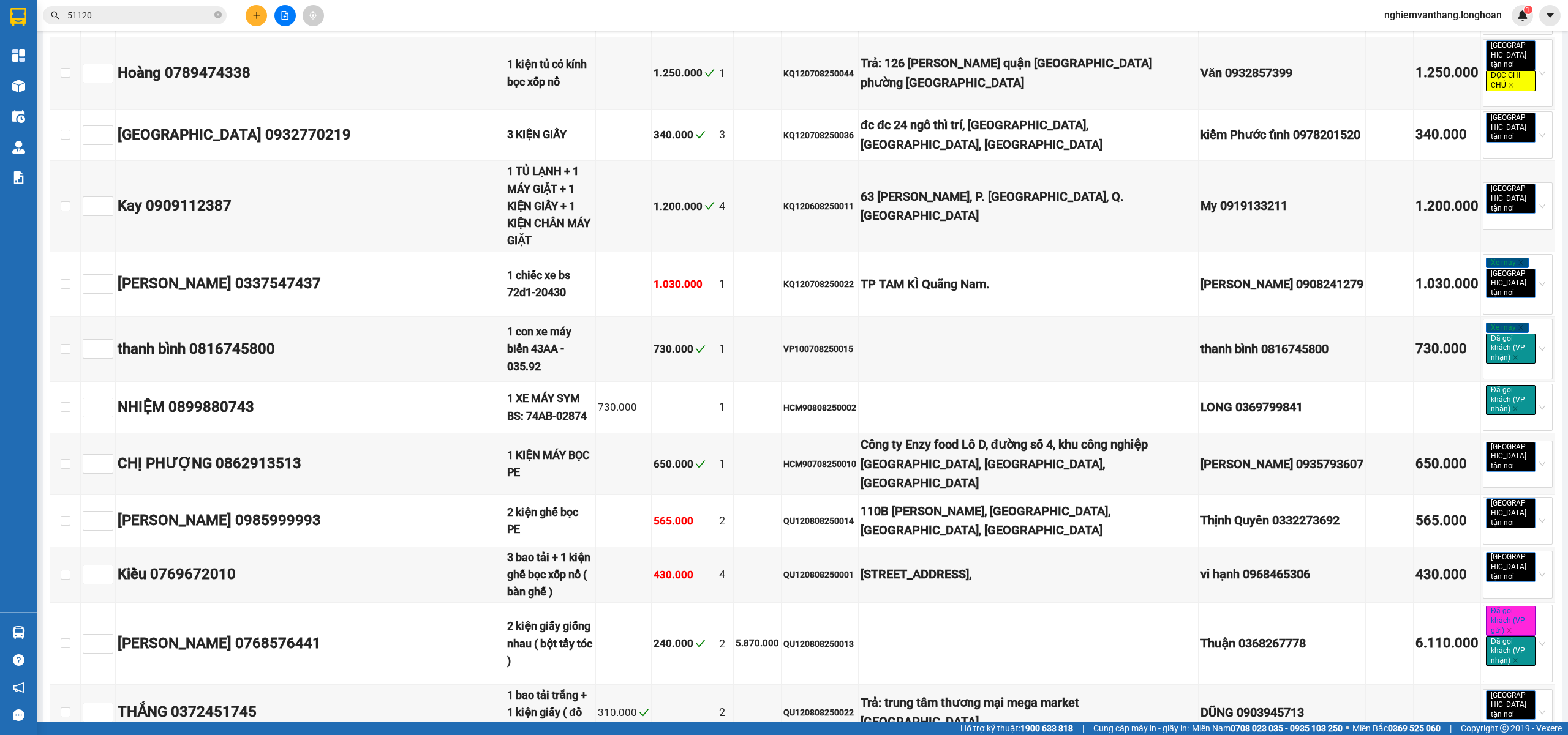
checkbox input "true"
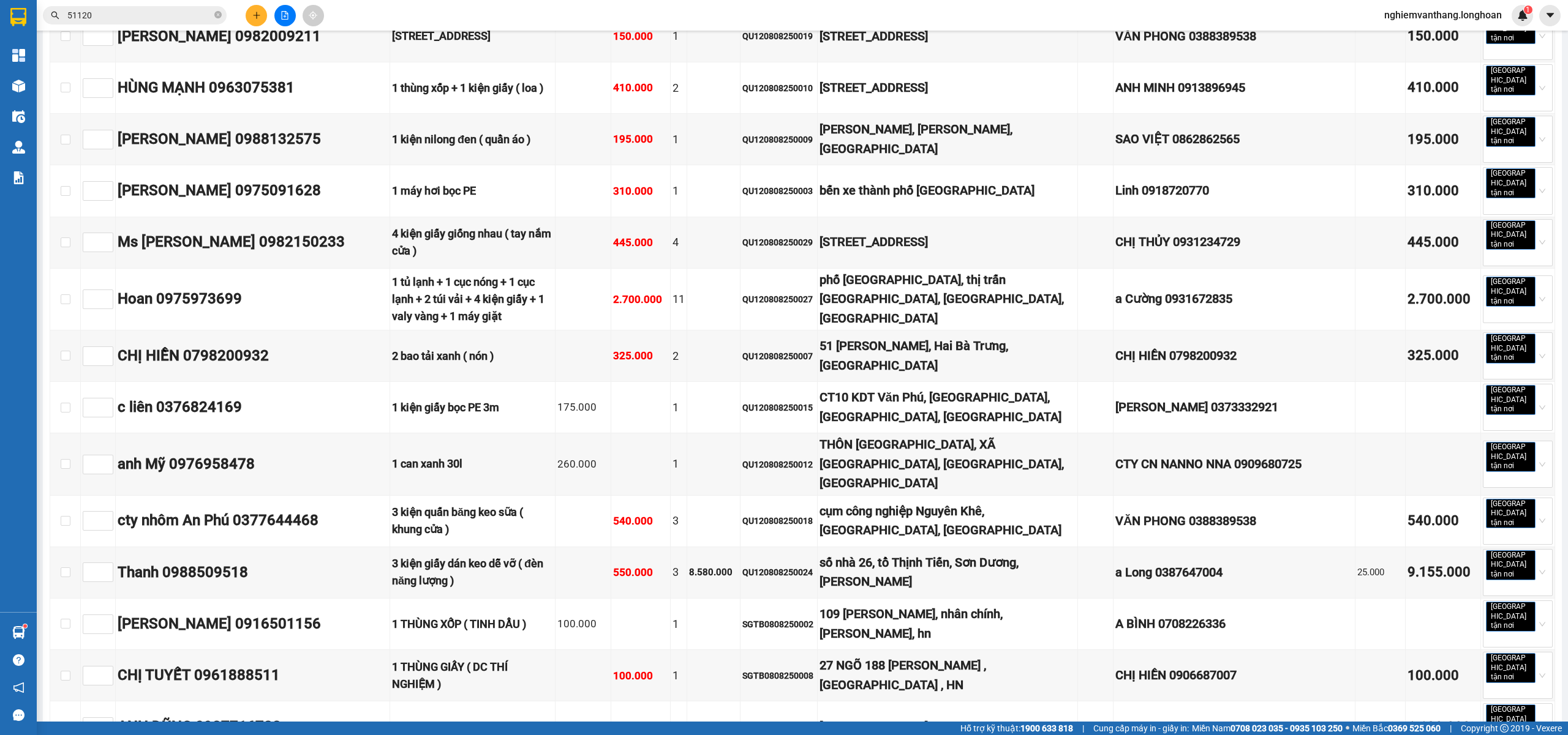
scroll to position [2967, 0]
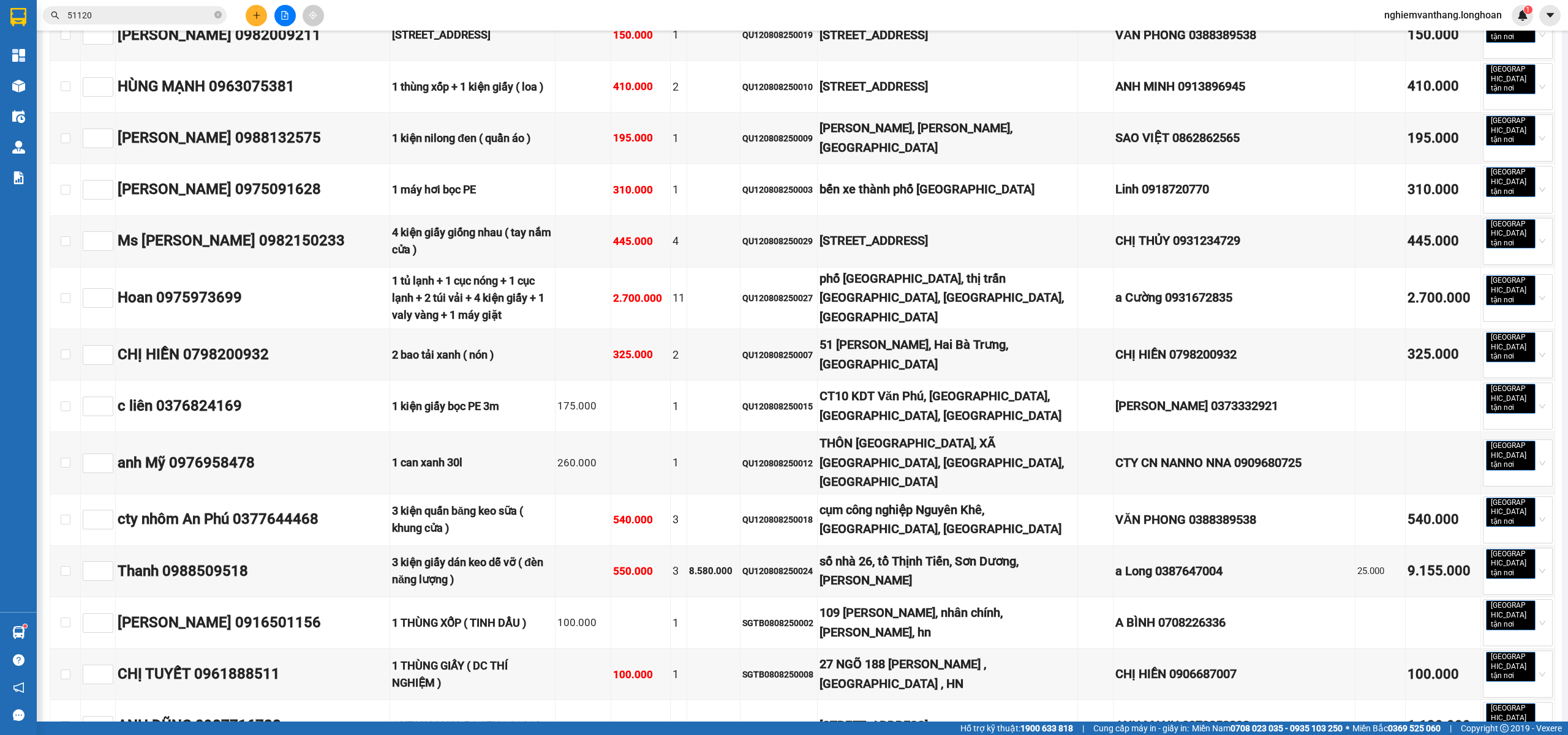
drag, startPoint x: 61, startPoint y: 535, endPoint x: 492, endPoint y: 481, distance: 434.4
checkbox input "false"
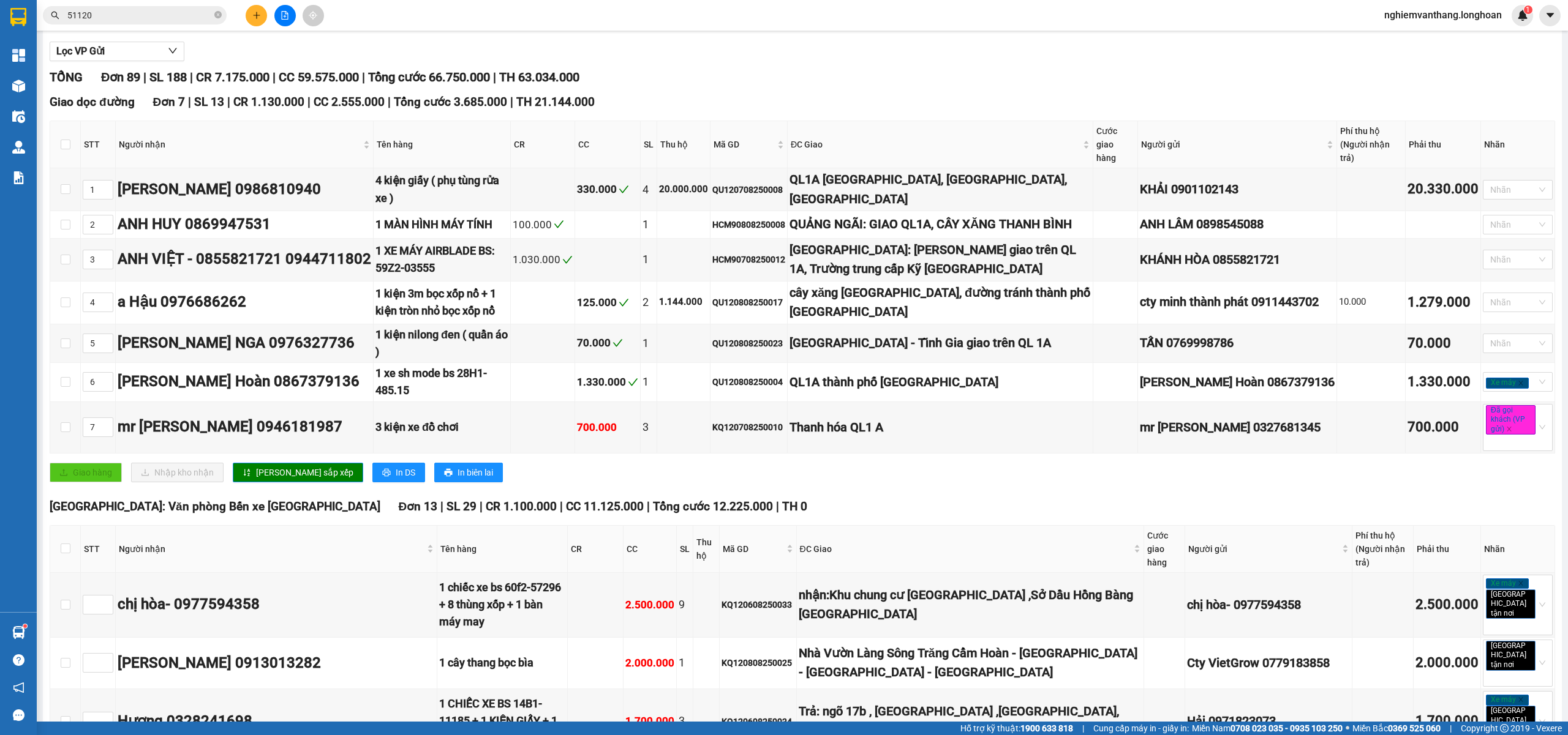
scroll to position [0, 0]
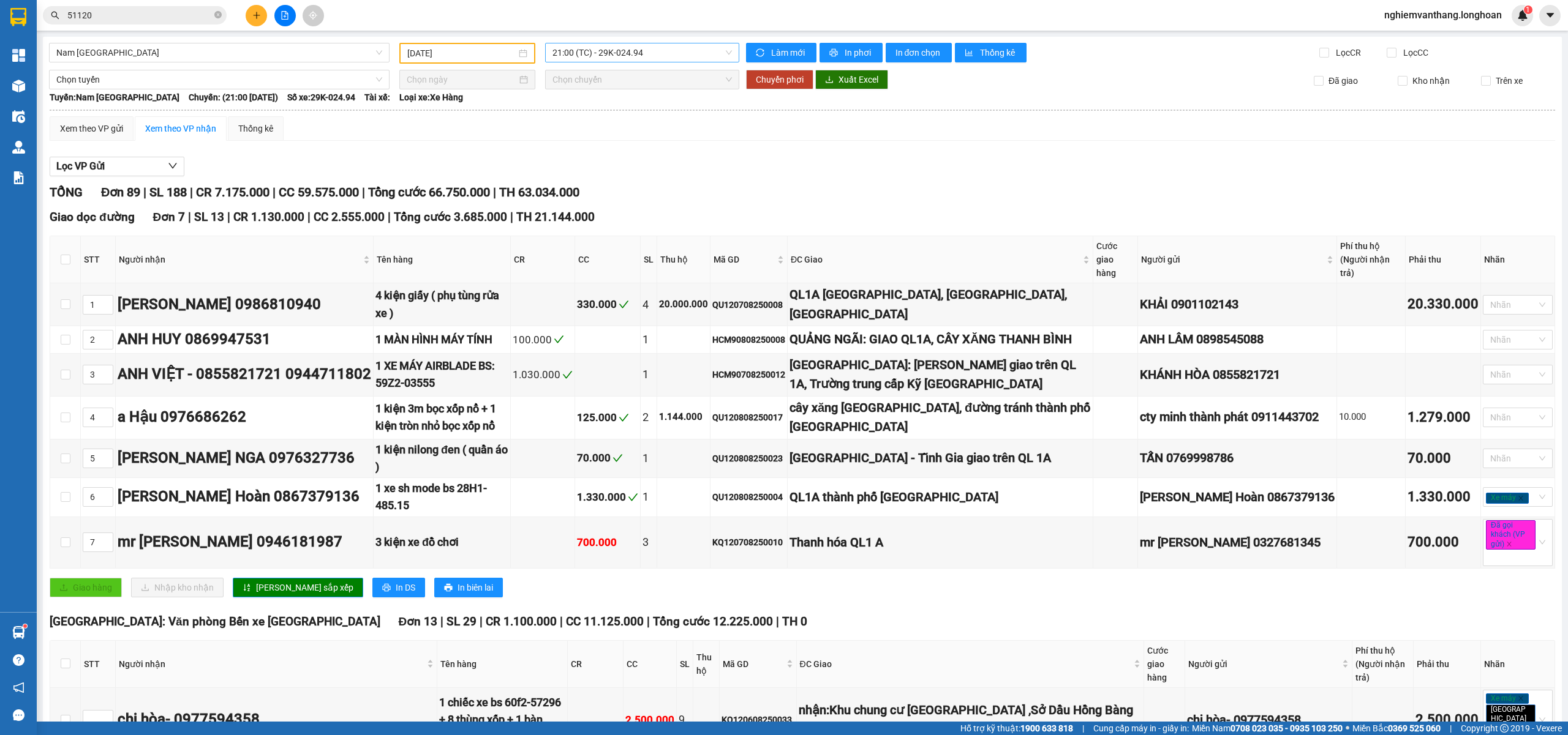
click at [609, 46] on span "21:00 (TC) - 29K-024.94" at bounding box center [642, 53] width 180 height 18
click at [457, 53] on input "[DATE]" at bounding box center [462, 53] width 109 height 14
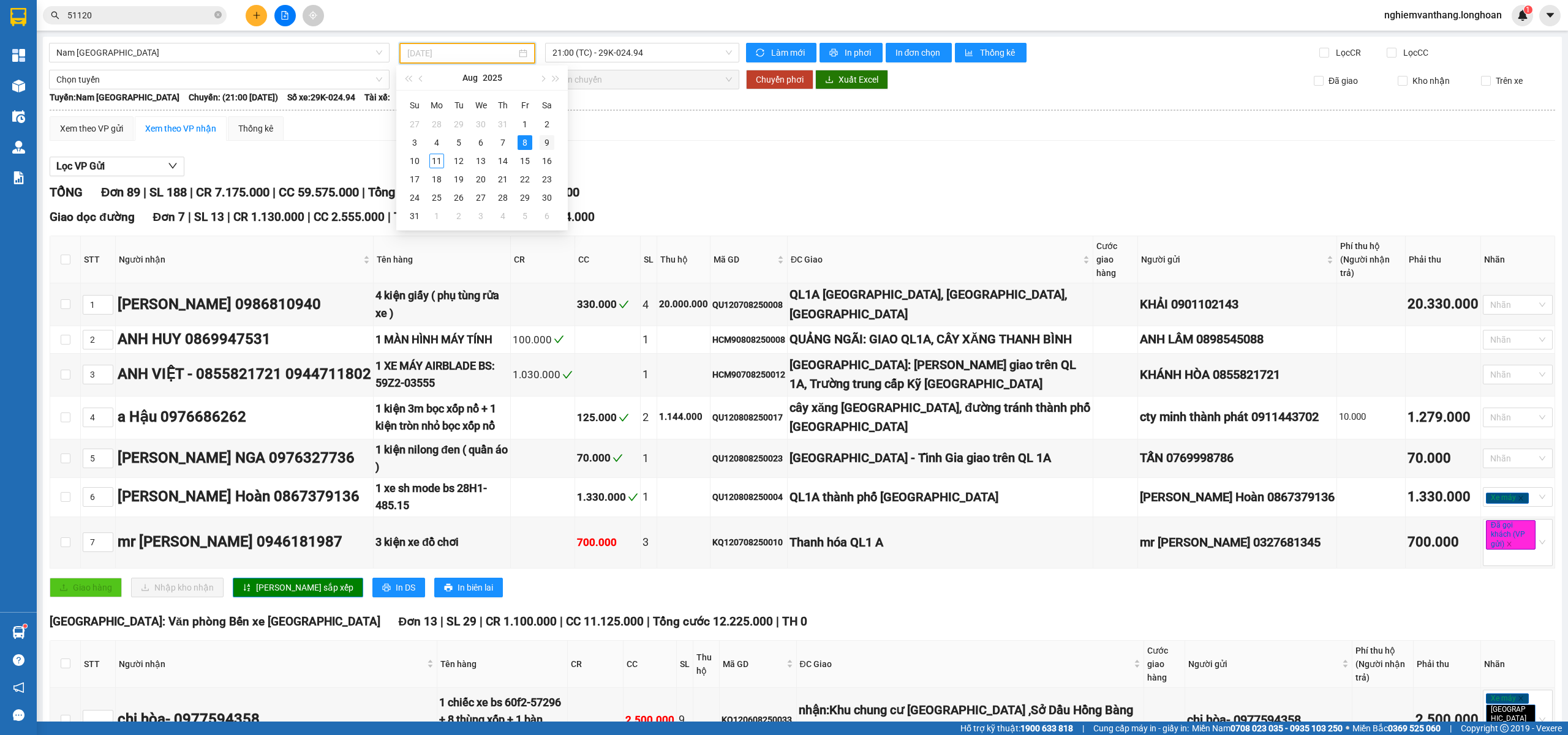
click at [552, 142] on div "9" at bounding box center [547, 142] width 15 height 15
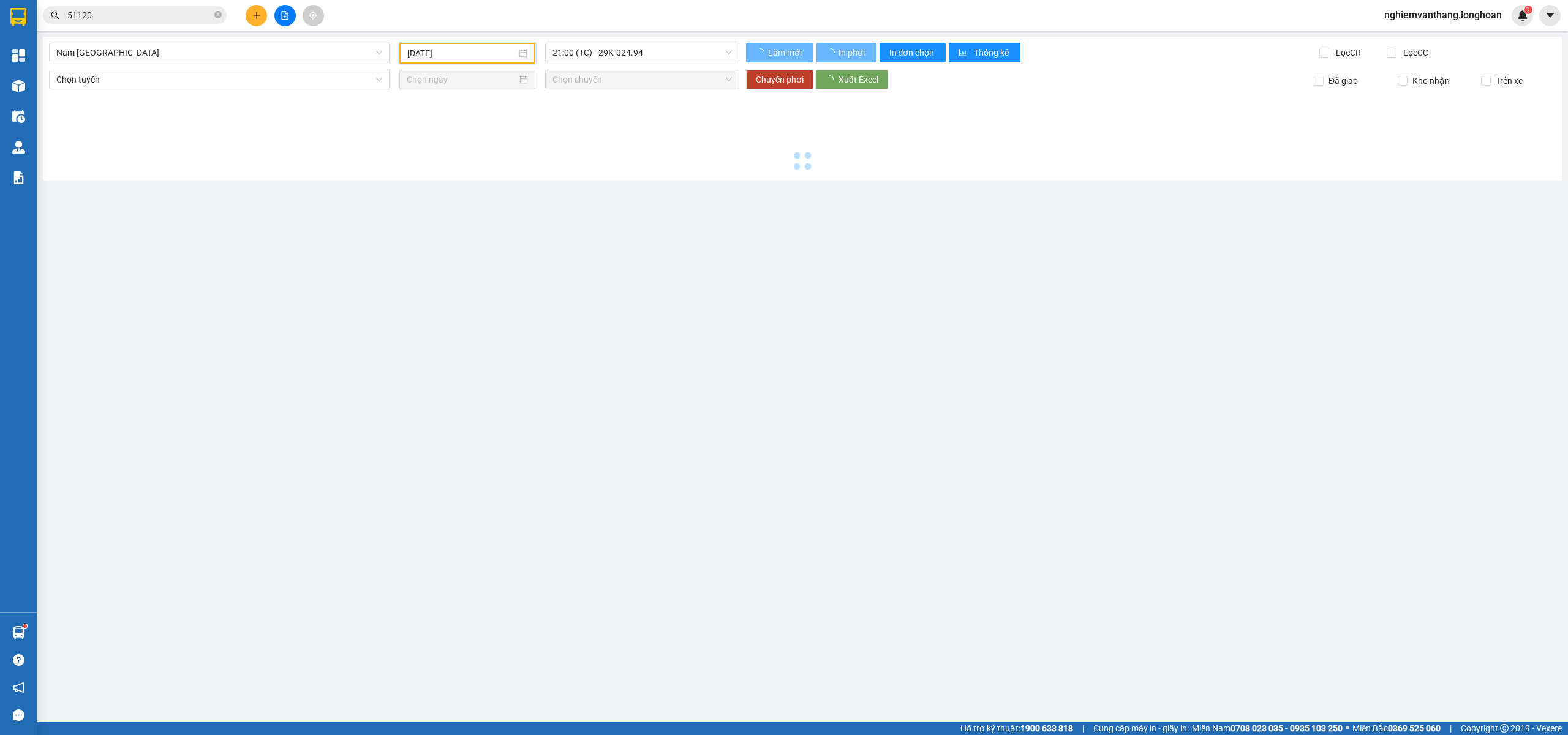
type input "[DATE]"
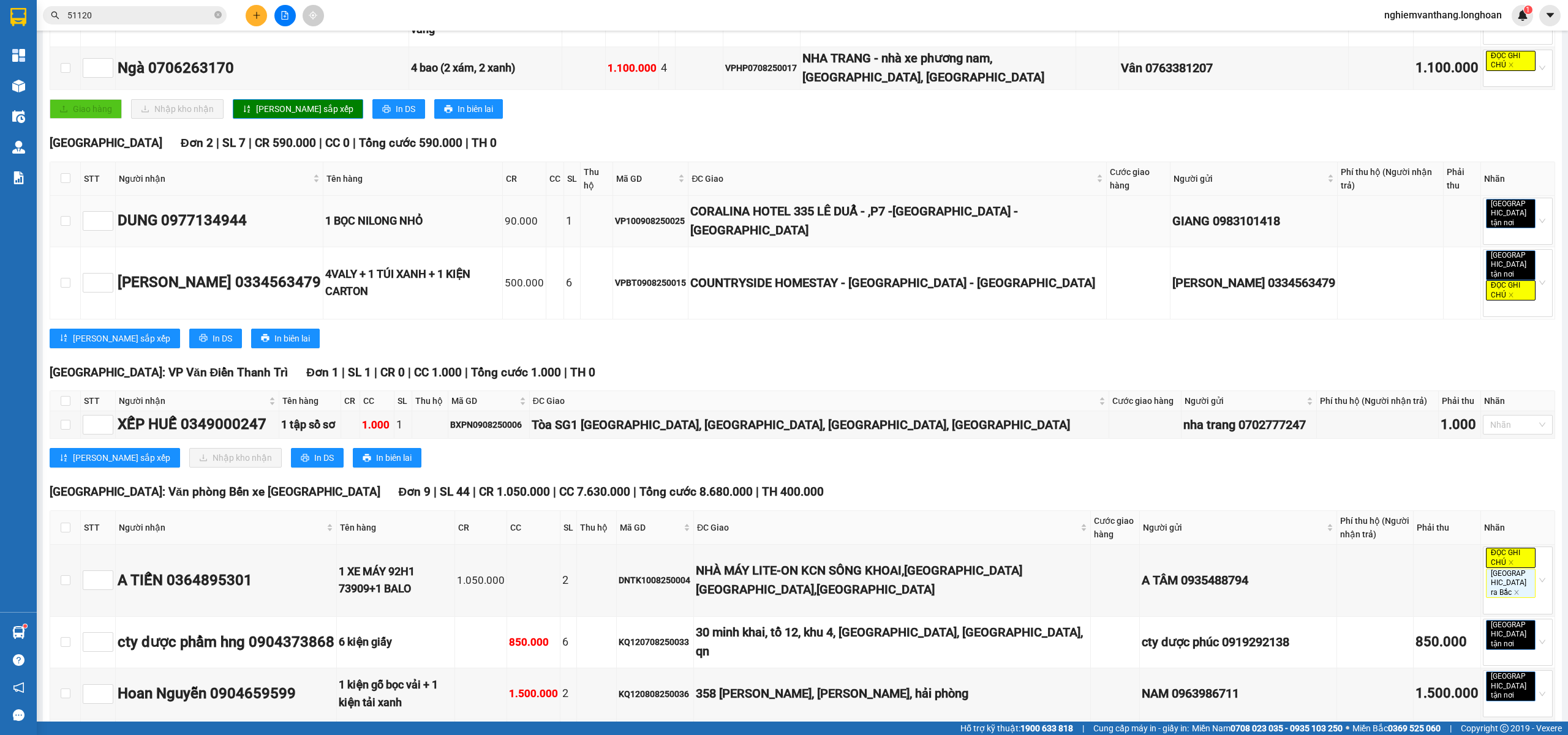
scroll to position [815, 0]
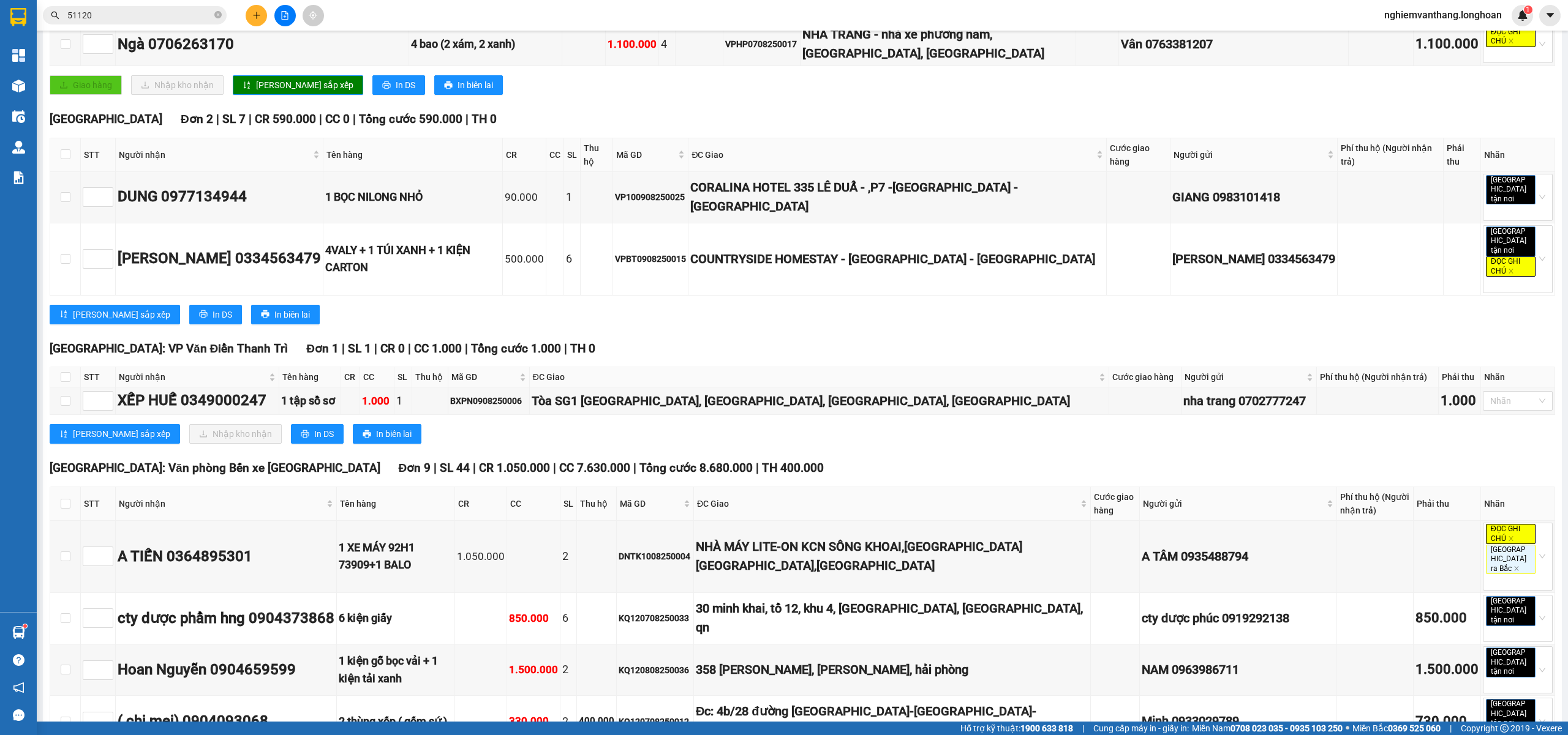
click at [120, 16] on input "51120" at bounding box center [140, 15] width 144 height 14
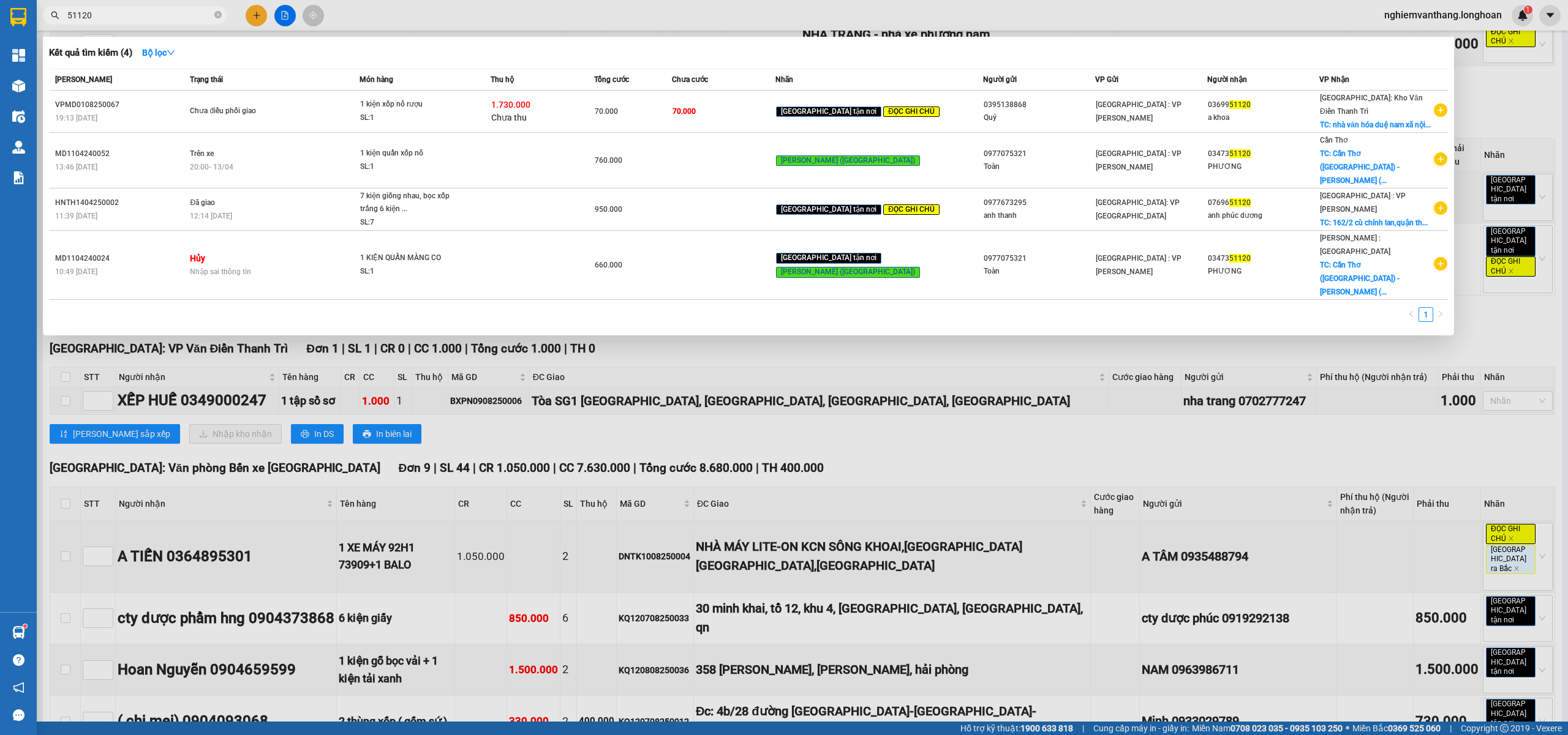
click at [120, 16] on input "51120" at bounding box center [140, 15] width 144 height 14
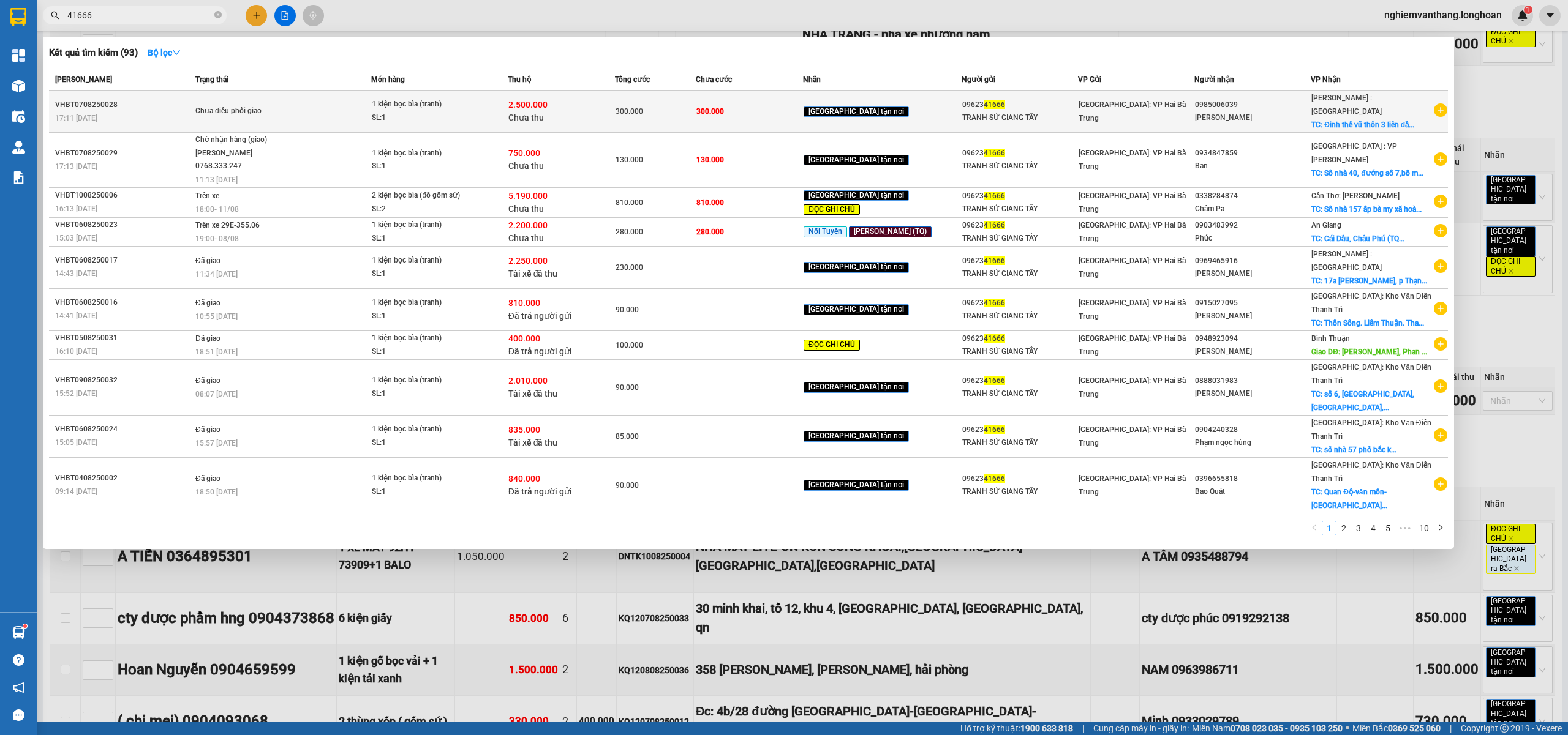
type input "41666"
click at [351, 106] on span "Chưa điều phối giao" at bounding box center [282, 111] width 175 height 14
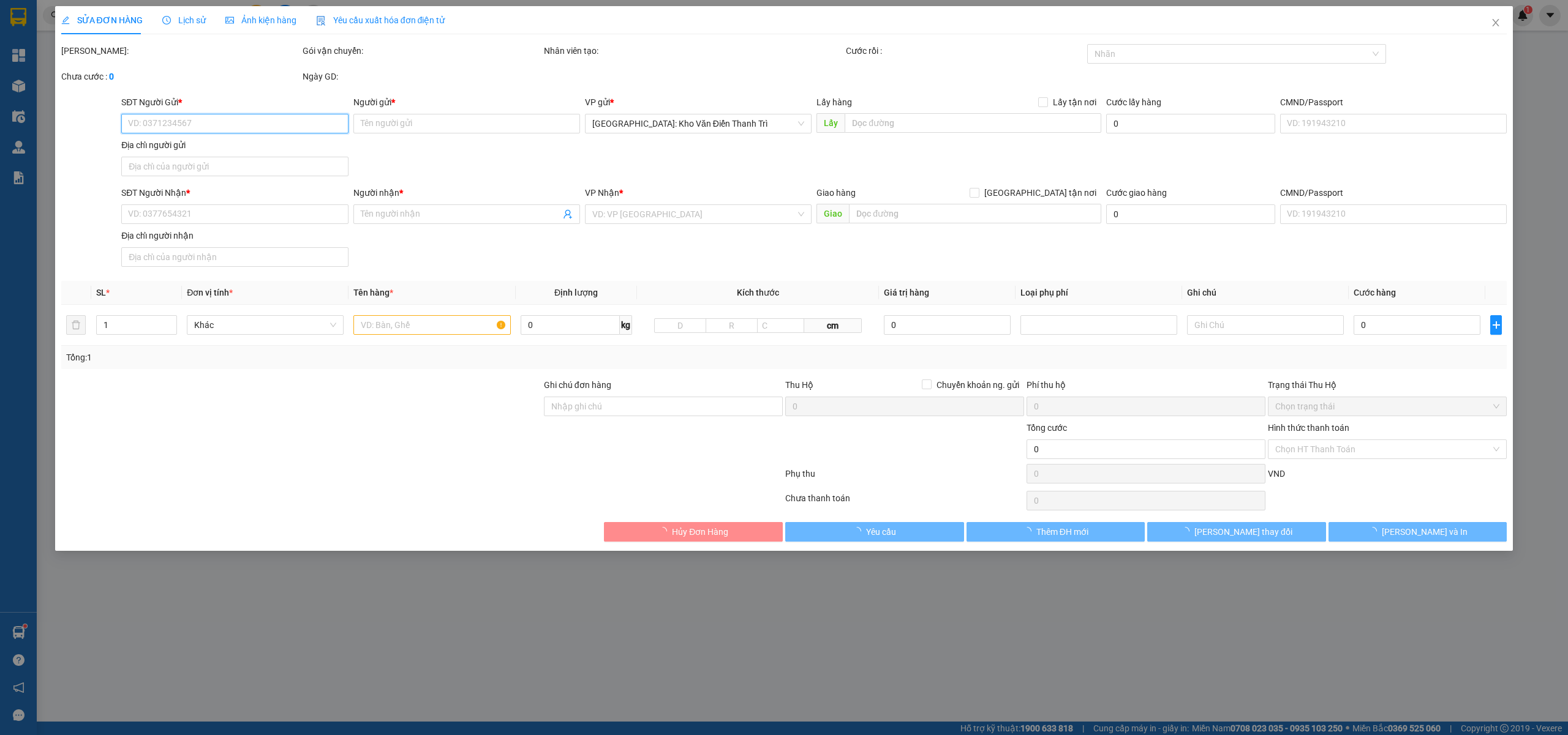
type input "0962341666"
type input "TRANH SỨ GIANG TÂY"
type input "0985006039"
type input "Vũ"
checkbox input "true"
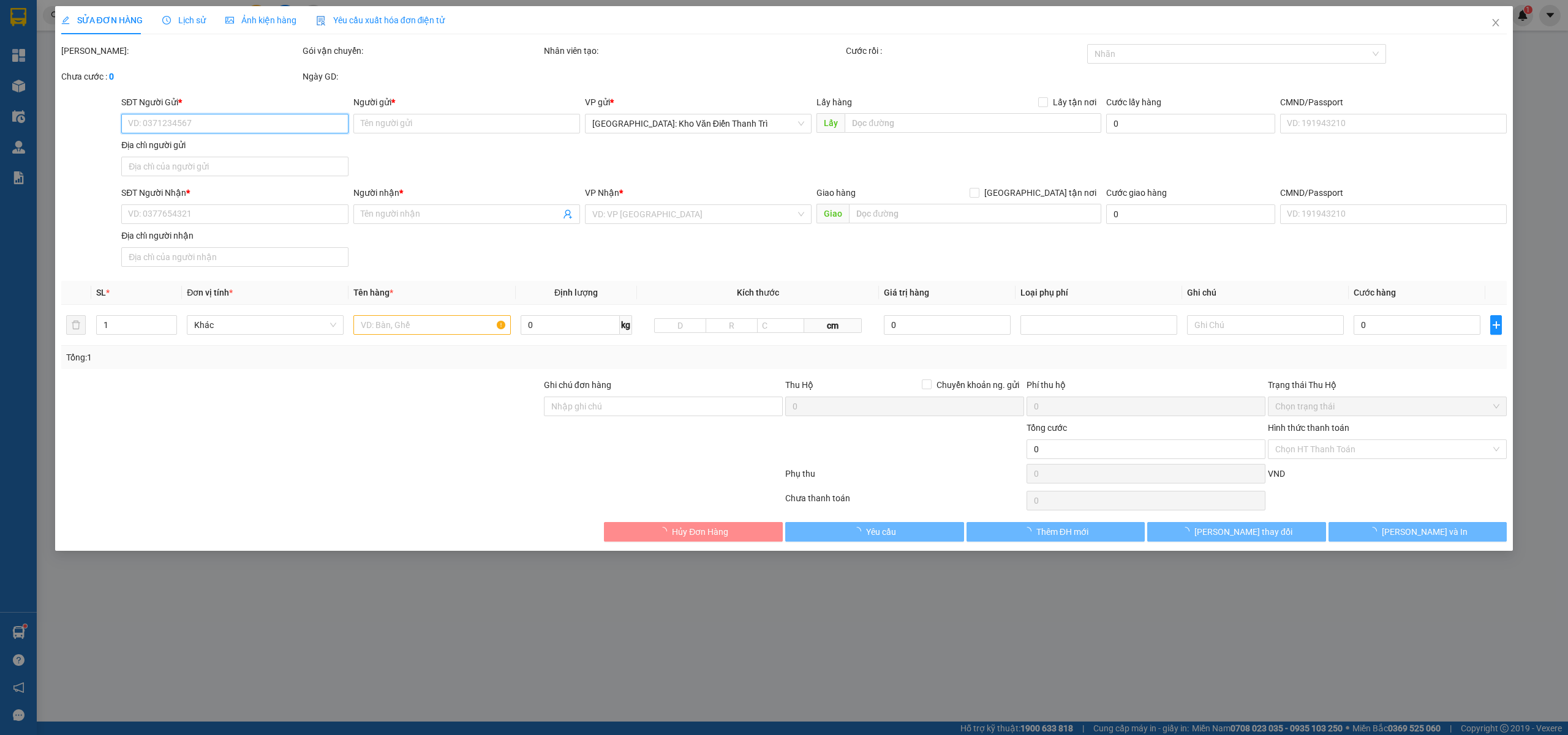
type input "Đinh thế vũ thôn 3 liên đầm di linh lâm đồng"
type input "300.000"
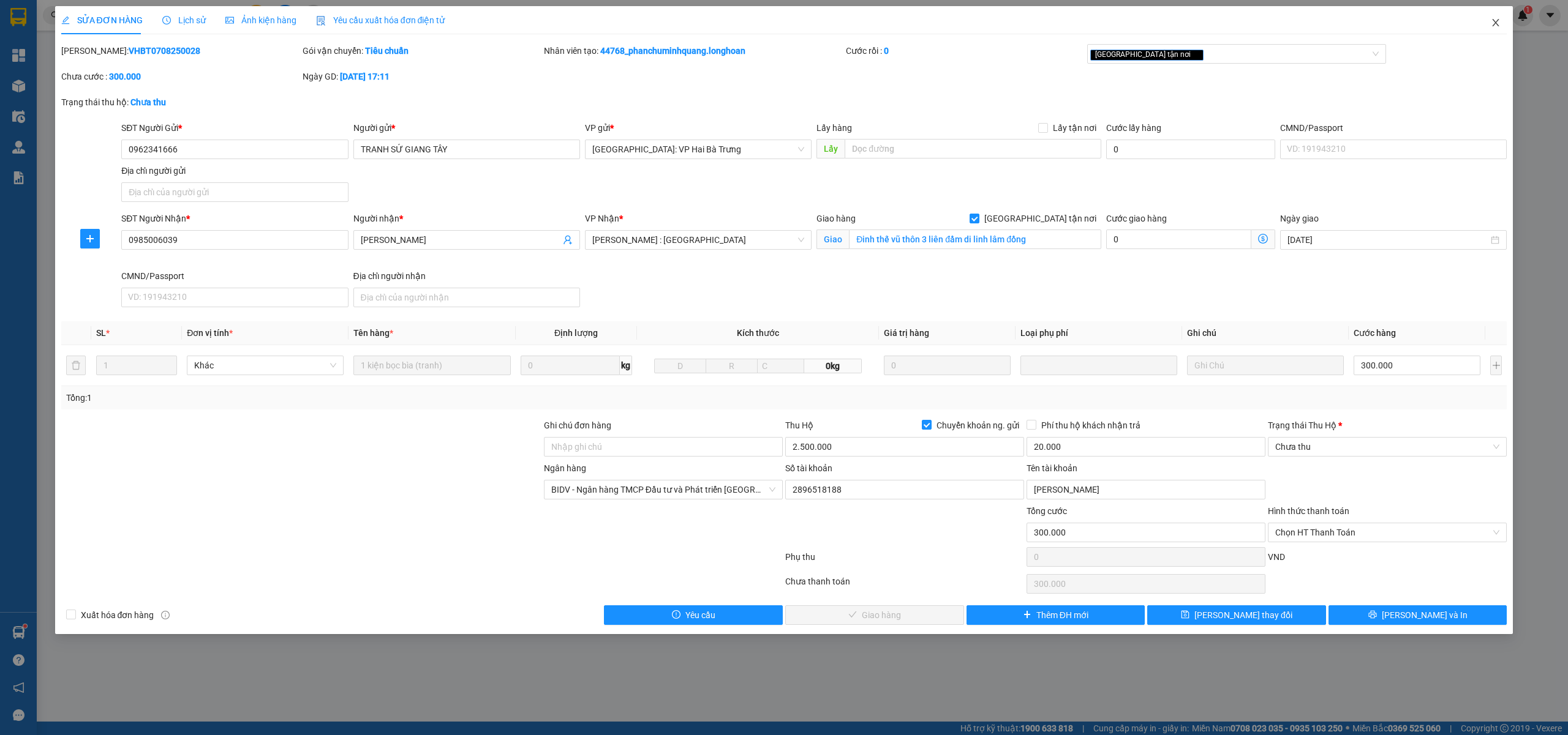
click at [1505, 22] on span "Close" at bounding box center [1495, 23] width 34 height 34
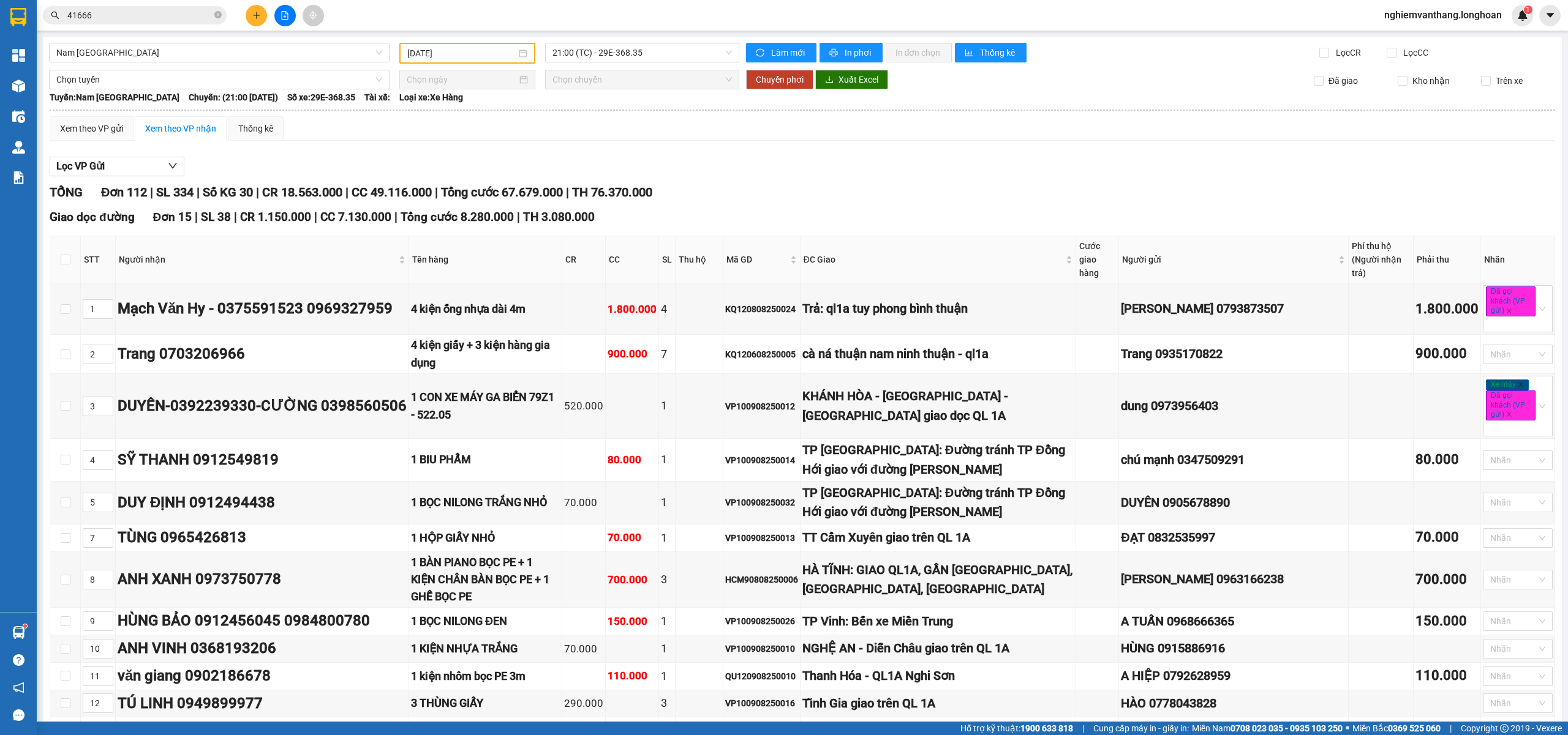
click at [113, 18] on input "41666" at bounding box center [140, 15] width 144 height 14
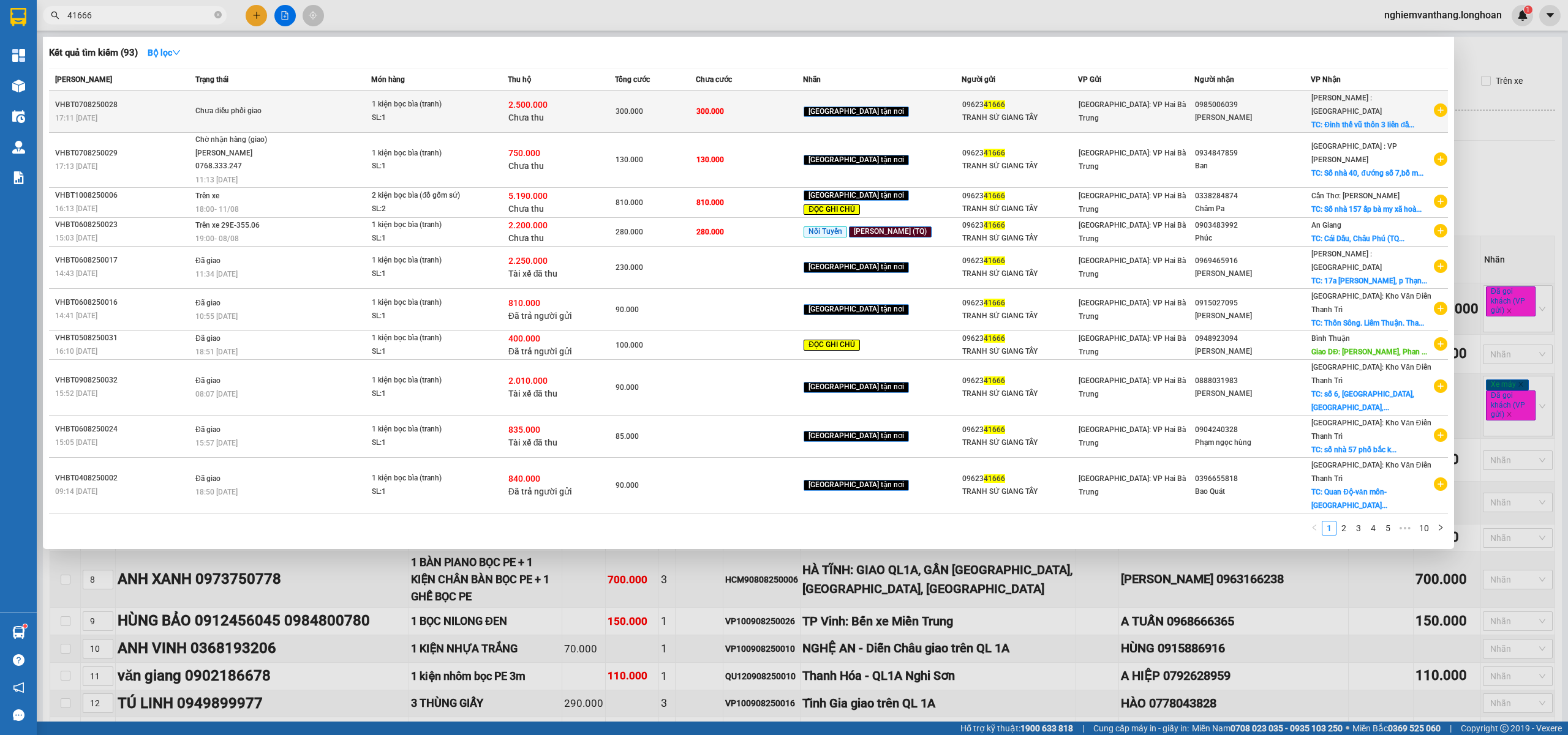
click at [270, 104] on div "Chưa điều phối giao" at bounding box center [241, 111] width 92 height 14
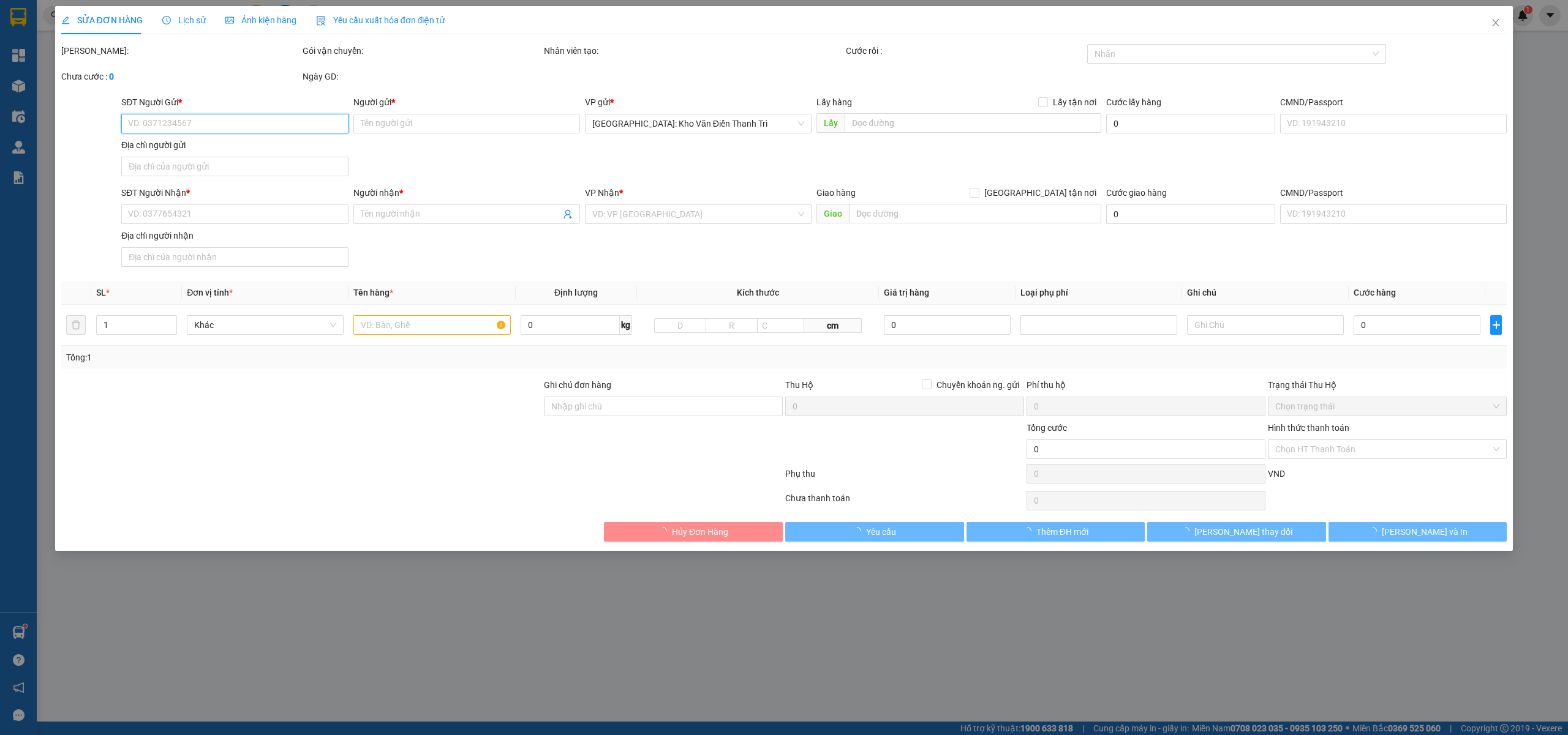
type input "0962341666"
type input "TRANH SỨ GIANG TÂY"
type input "0985006039"
type input "Vũ"
checkbox input "true"
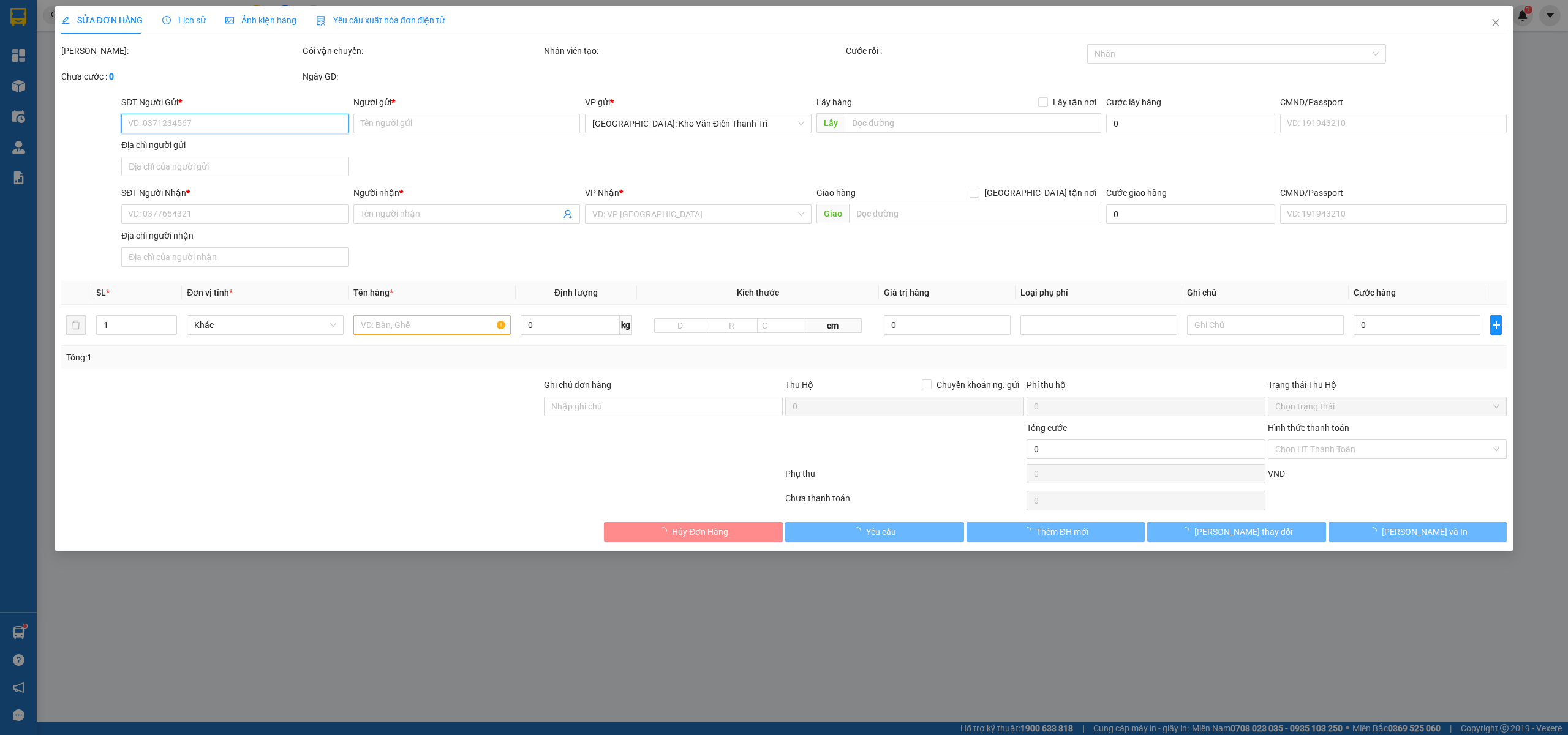
type input "Đinh thế vũ thôn 3 liên đầm di linh lâm đồng"
type input "300.000"
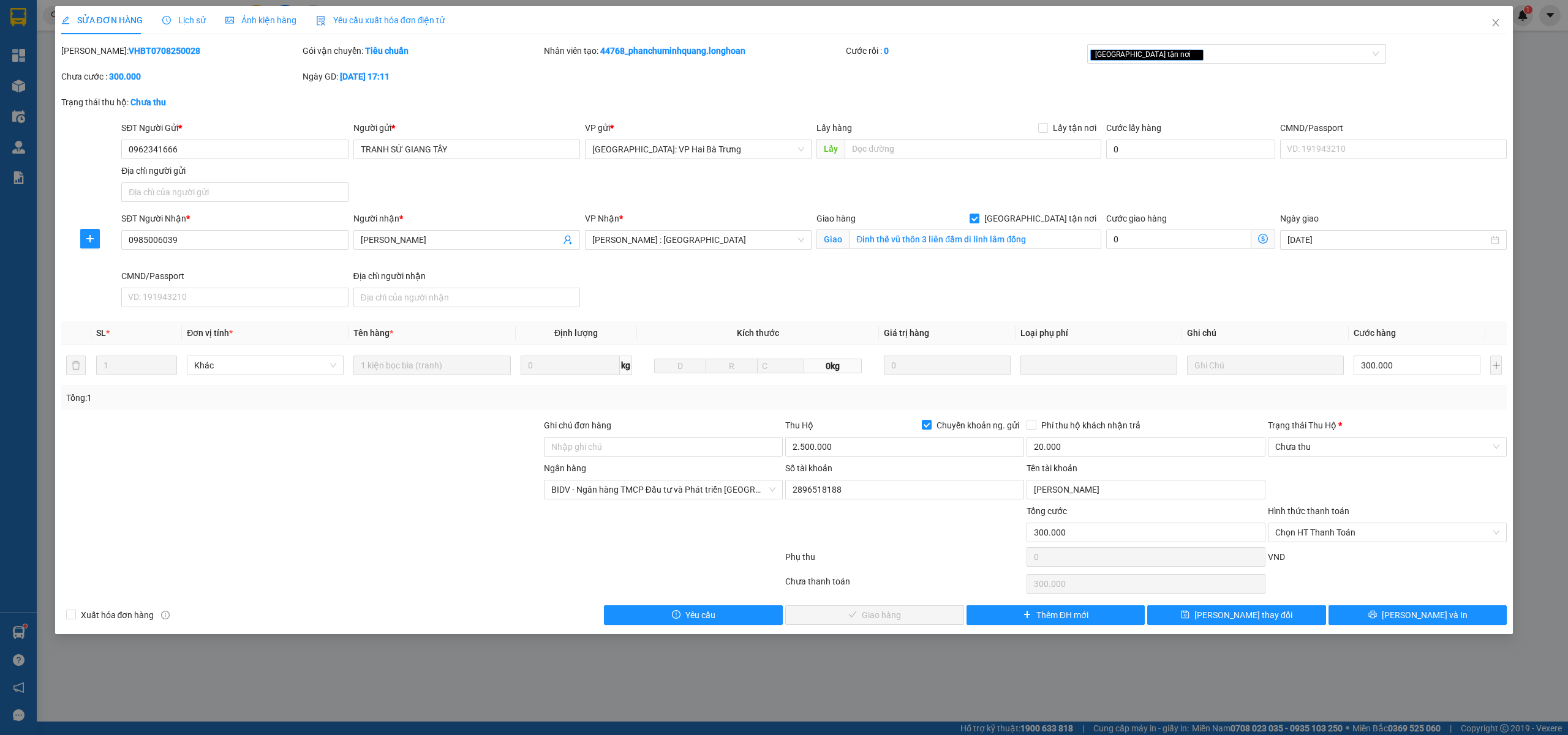
click at [181, 10] on div "Lịch sử" at bounding box center [183, 20] width 43 height 28
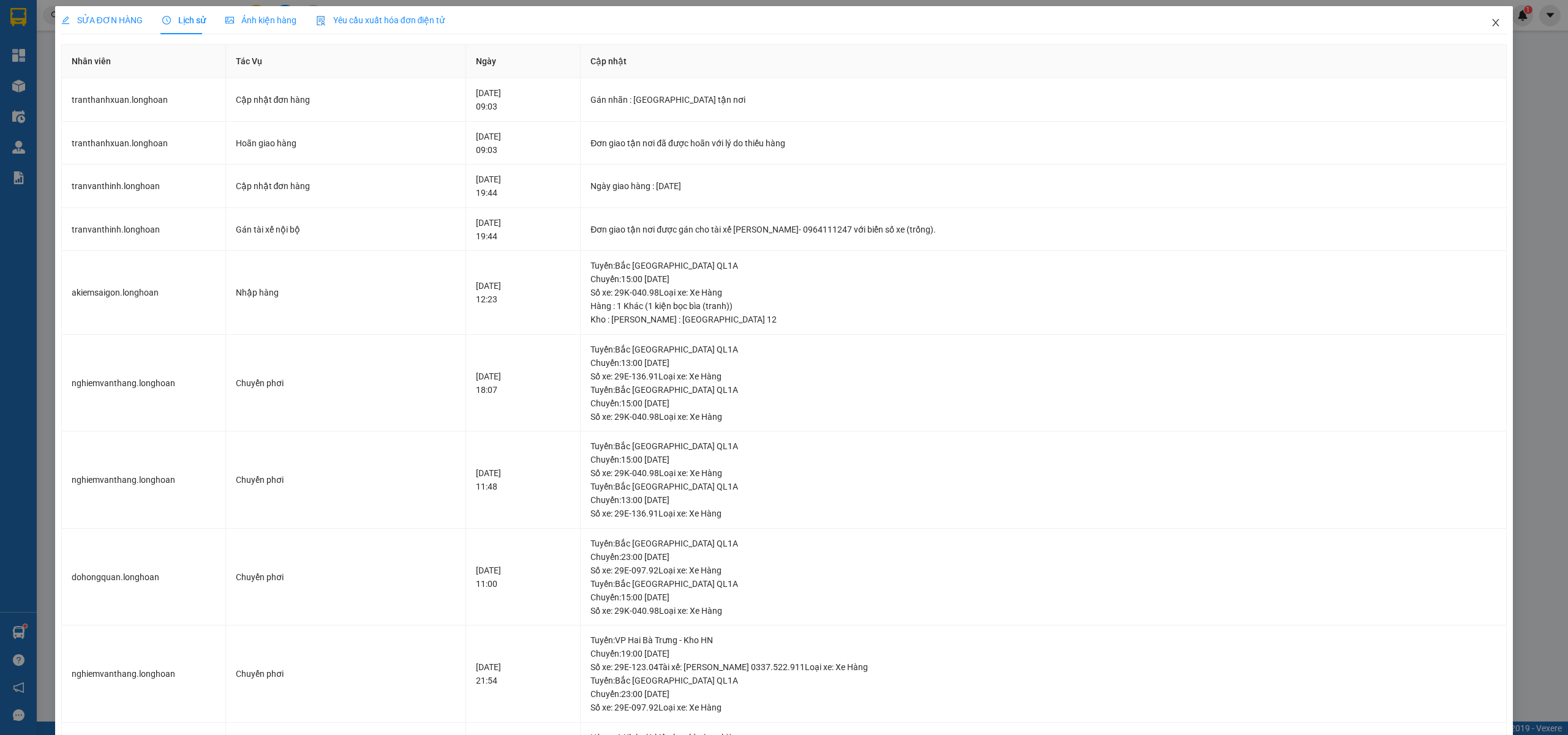
click at [1490, 19] on icon "close" at bounding box center [1495, 22] width 10 height 10
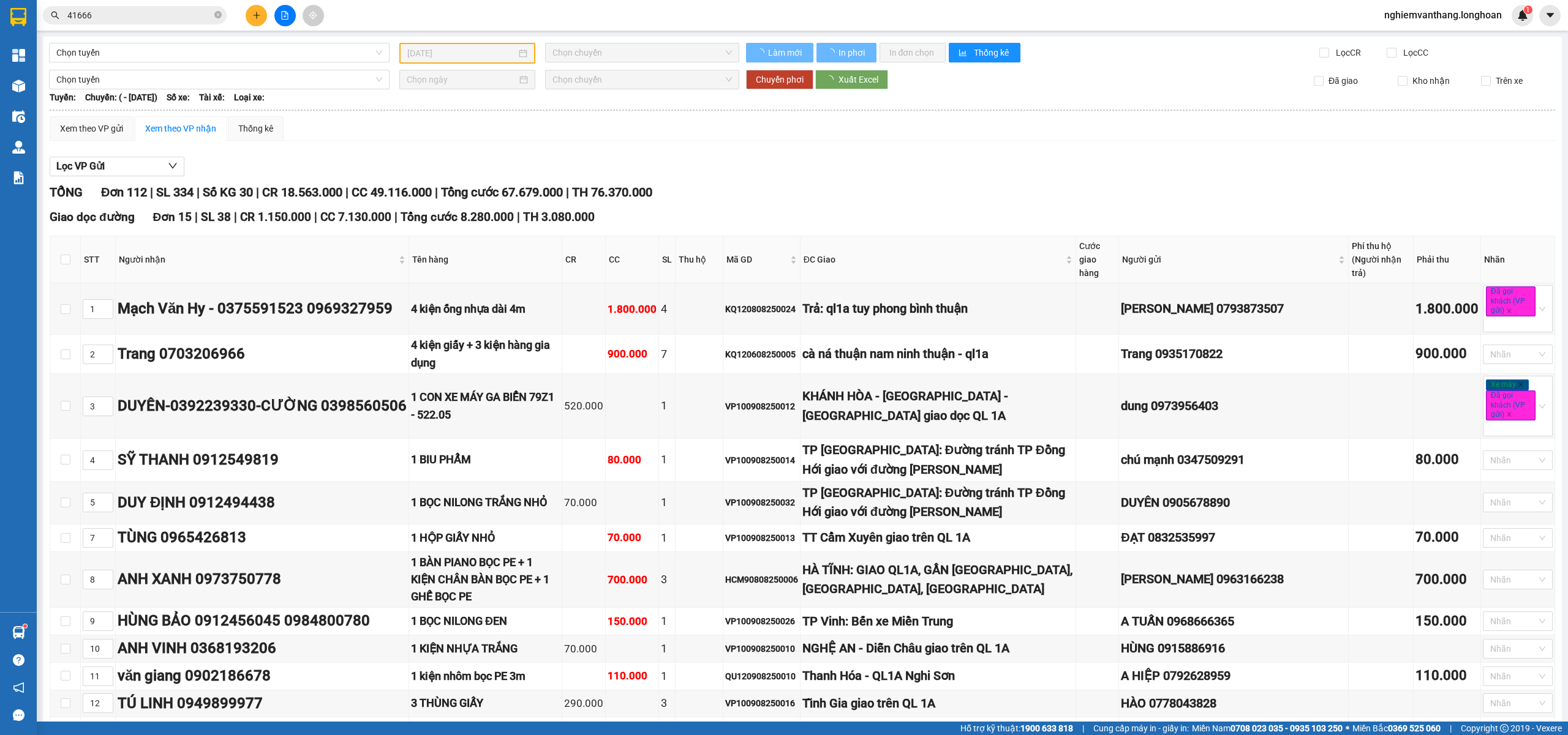
click at [145, 16] on input "41666" at bounding box center [140, 15] width 144 height 14
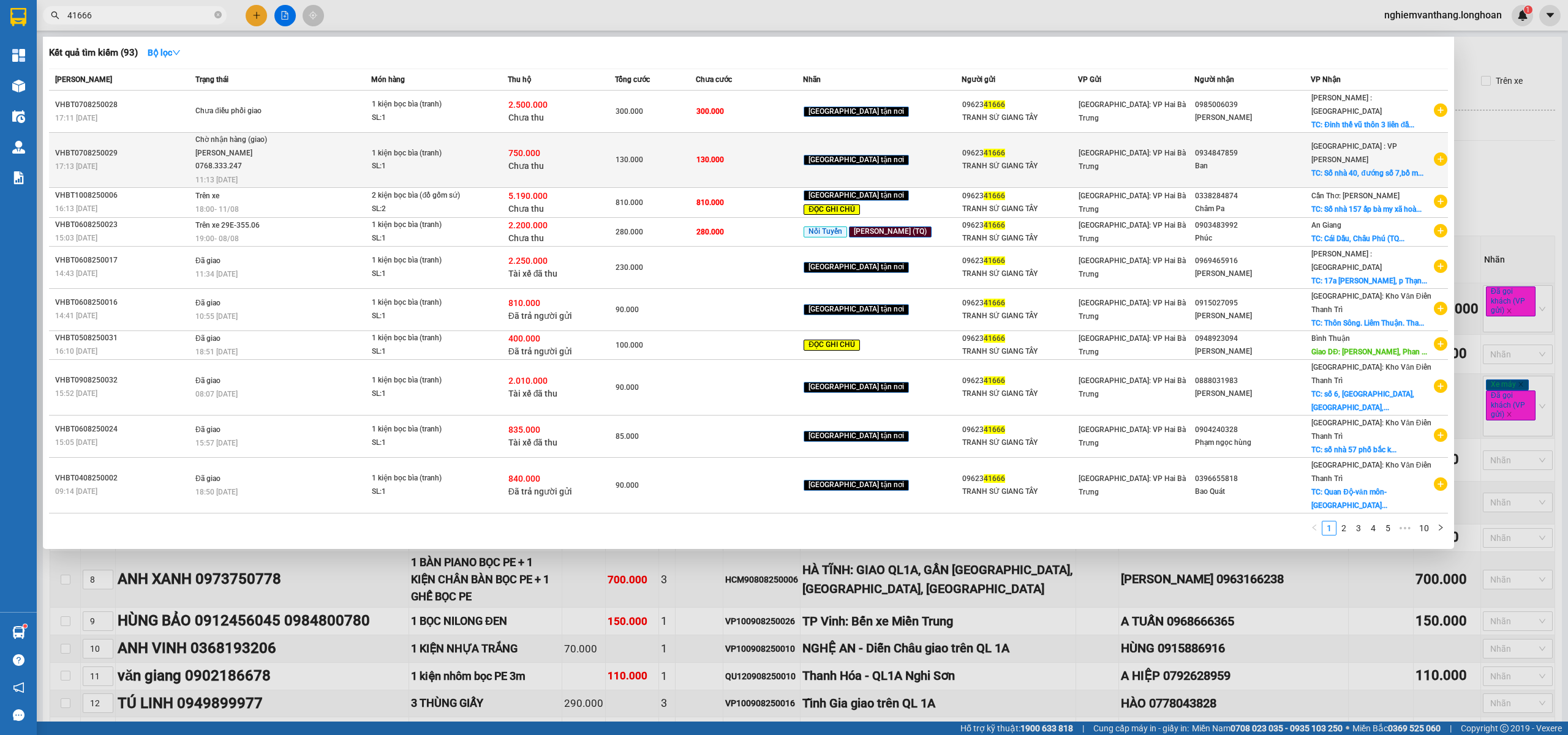
click at [358, 151] on span "Chờ nhận hàng (giao) Nguyễn Tấn Việt 0768.333.247 11:13 - 09/08" at bounding box center [282, 158] width 175 height 51
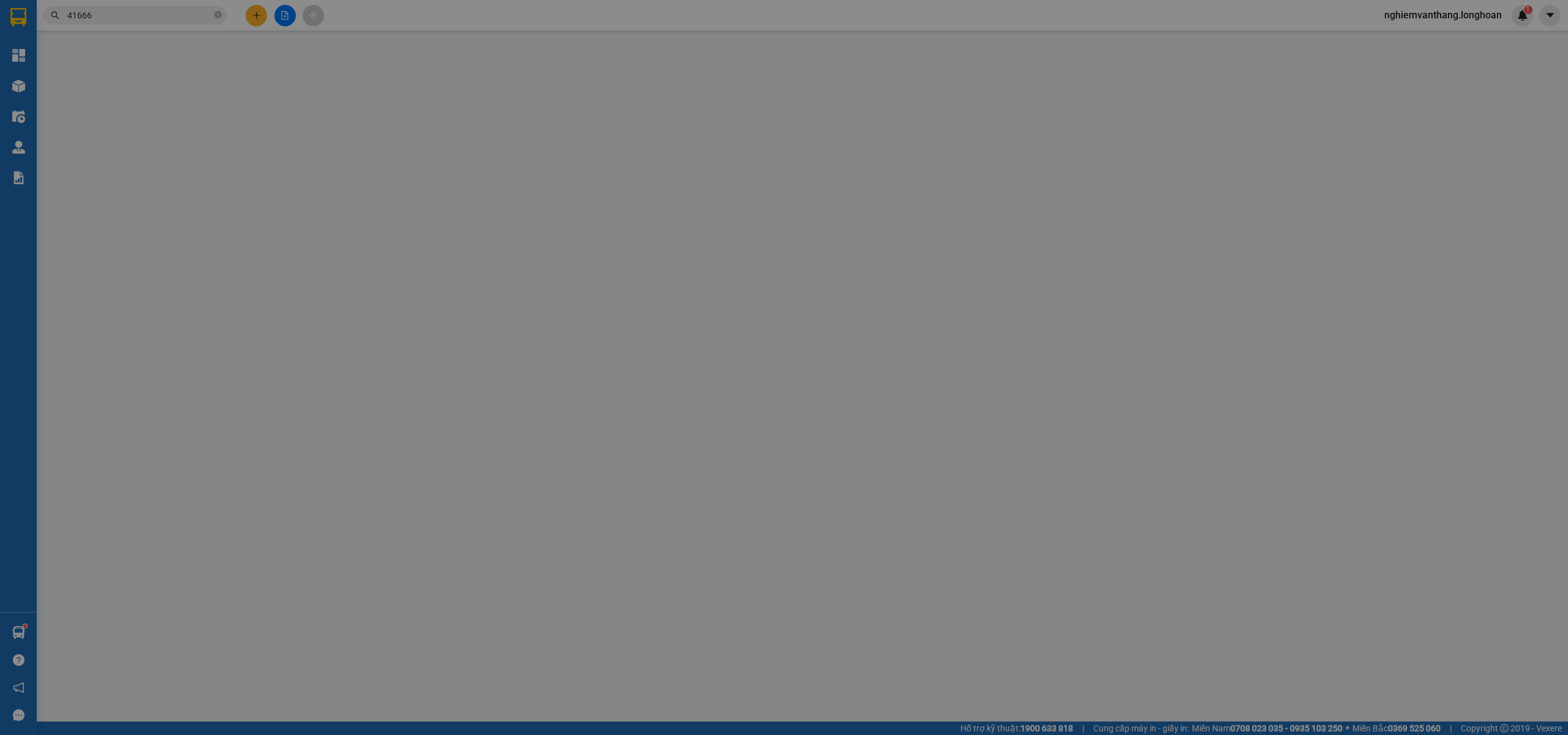
type input "0962341666"
type input "TRANH SỨ GIANG TÂY"
type input "0934847859"
type input "Ban"
checkbox input "true"
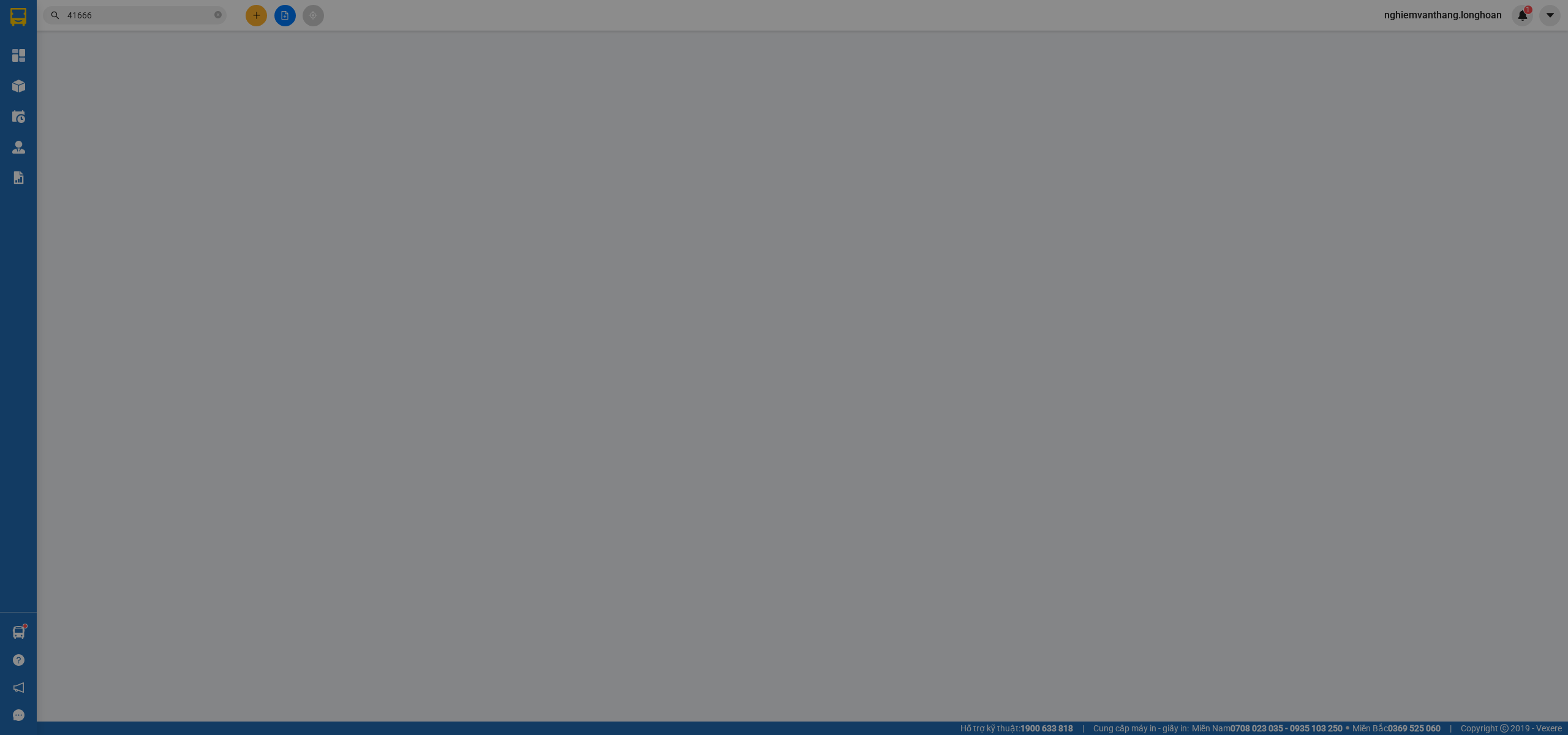
type input "Số nhà 40, đướng số 7,bồ mưng1 ,phừờng điện thắng Bắc, thị xã Điện bàn, tỉnh Qu…"
type input "130.000"
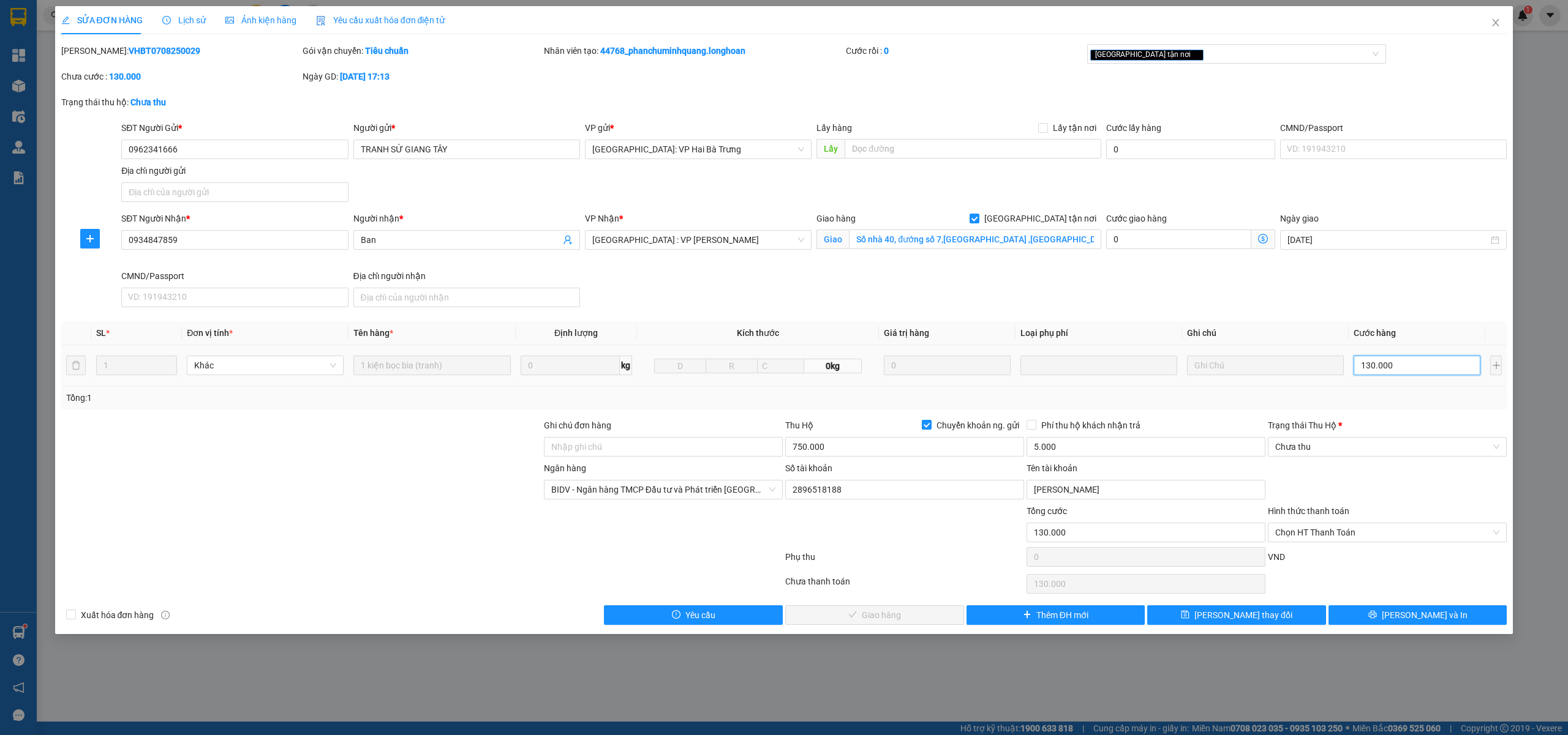
click at [1382, 373] on input "130.000" at bounding box center [1416, 365] width 127 height 19
click at [1303, 324] on th "Ghi chú" at bounding box center [1266, 334] width 167 height 24
click at [1498, 22] on icon "close" at bounding box center [1495, 23] width 6 height 7
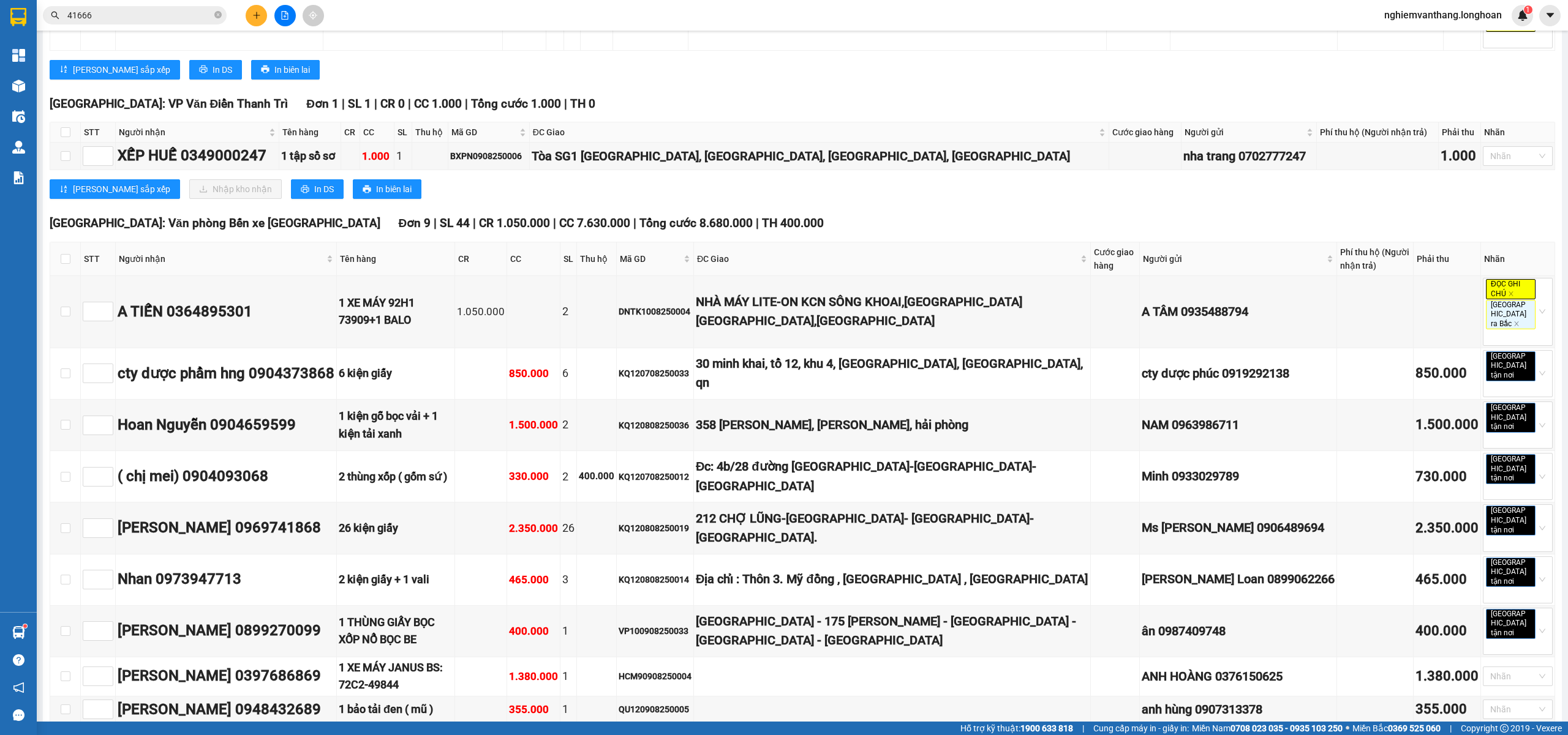
scroll to position [897, 0]
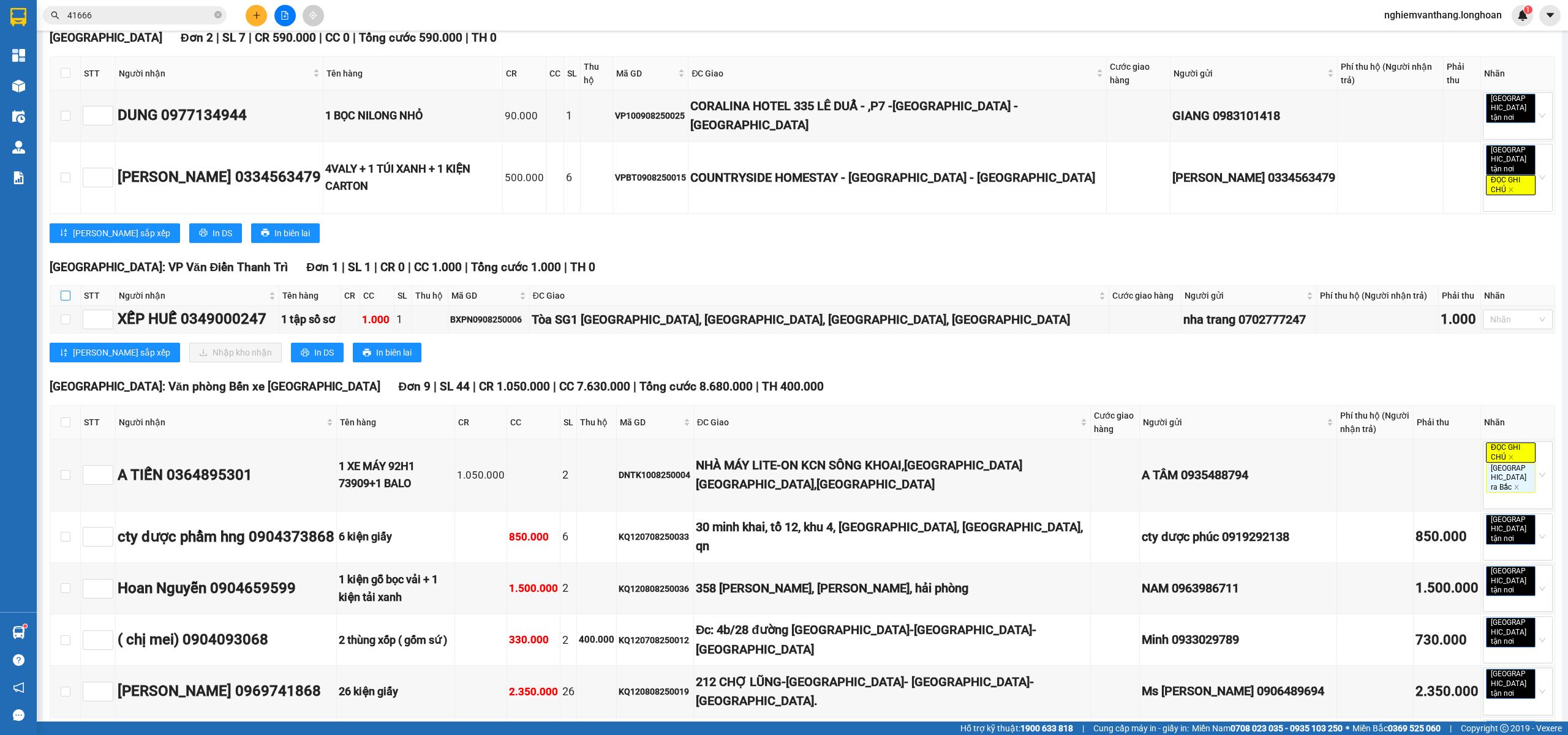
drag, startPoint x: 61, startPoint y: 312, endPoint x: 216, endPoint y: 371, distance: 165.8
click at [61, 300] on input "checkbox" at bounding box center [66, 295] width 10 height 10
checkbox input "true"
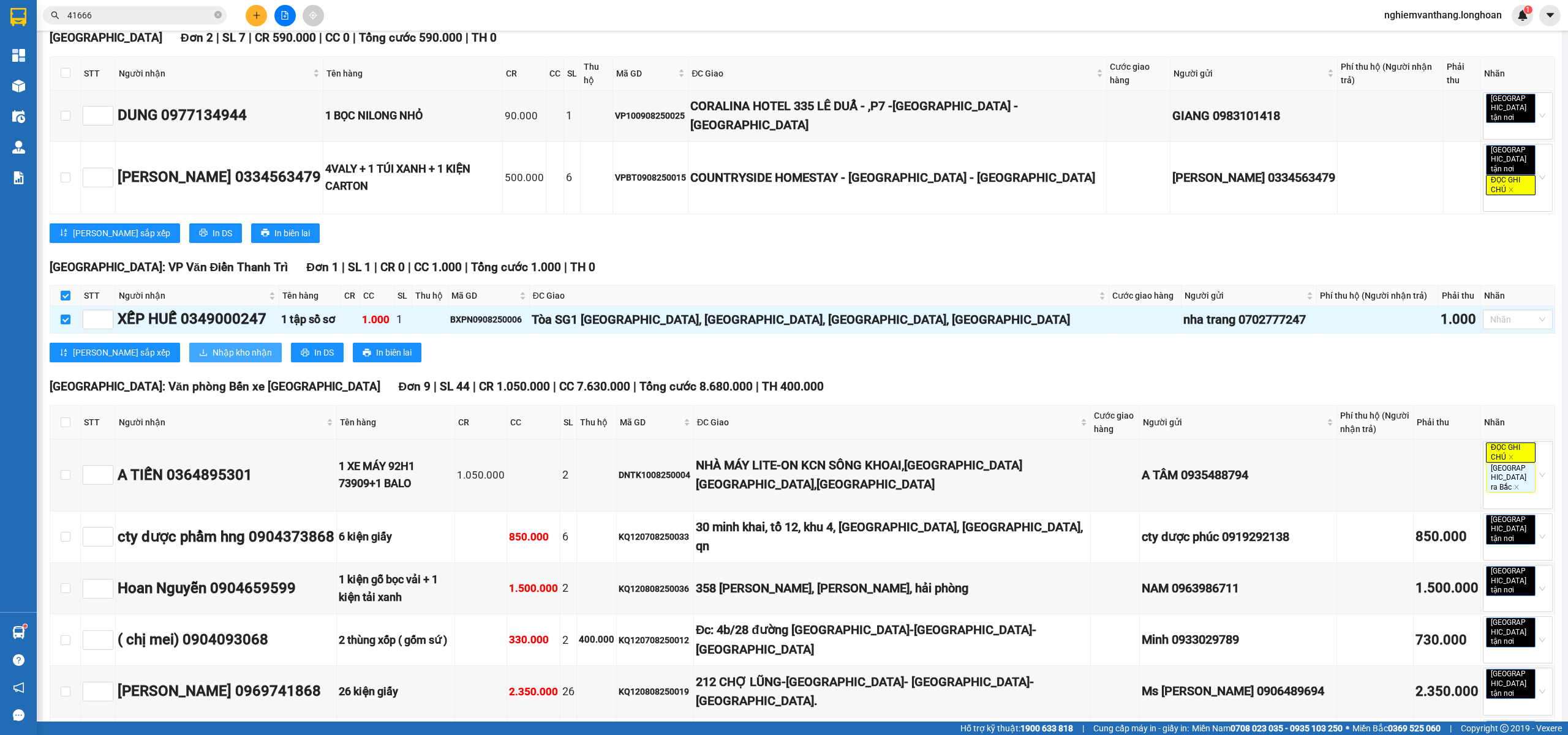
click at [213, 360] on span "Nhập kho nhận" at bounding box center [242, 352] width 59 height 14
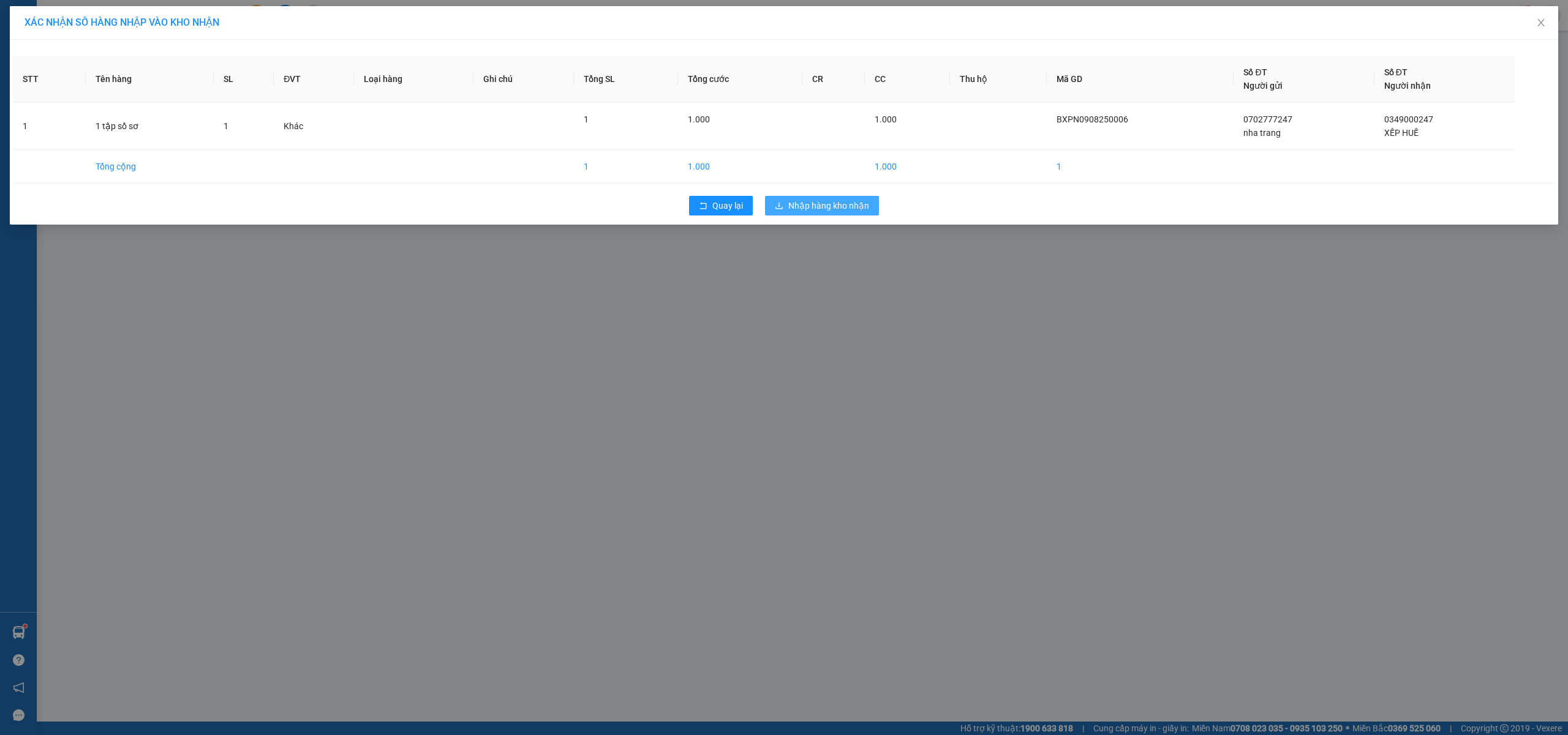
click at [831, 204] on span "Nhập hàng kho nhận" at bounding box center [828, 205] width 80 height 14
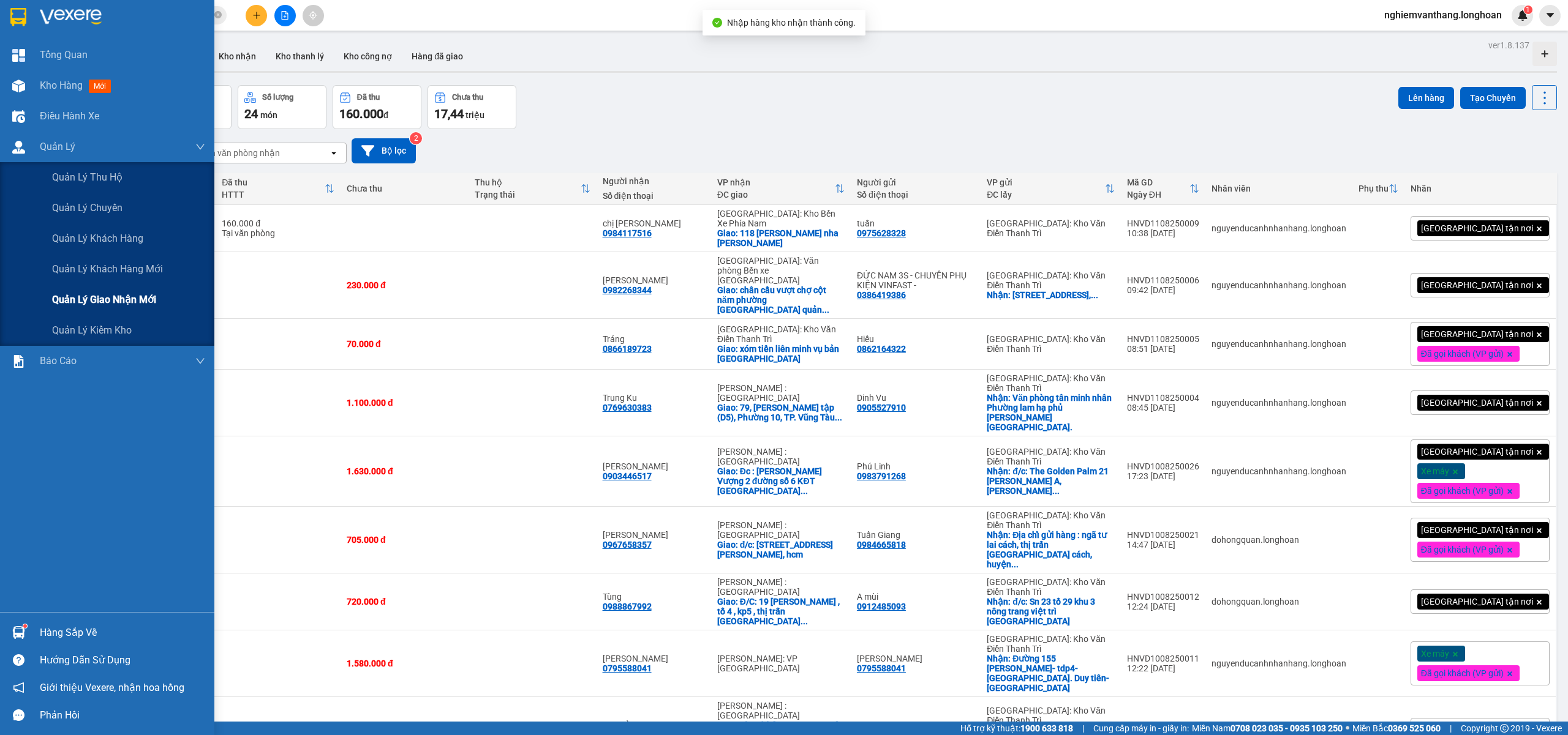
drag, startPoint x: 92, startPoint y: 303, endPoint x: 181, endPoint y: 292, distance: 89.7
click at [92, 307] on div "Quản lý giao nhận mới" at bounding box center [128, 300] width 153 height 31
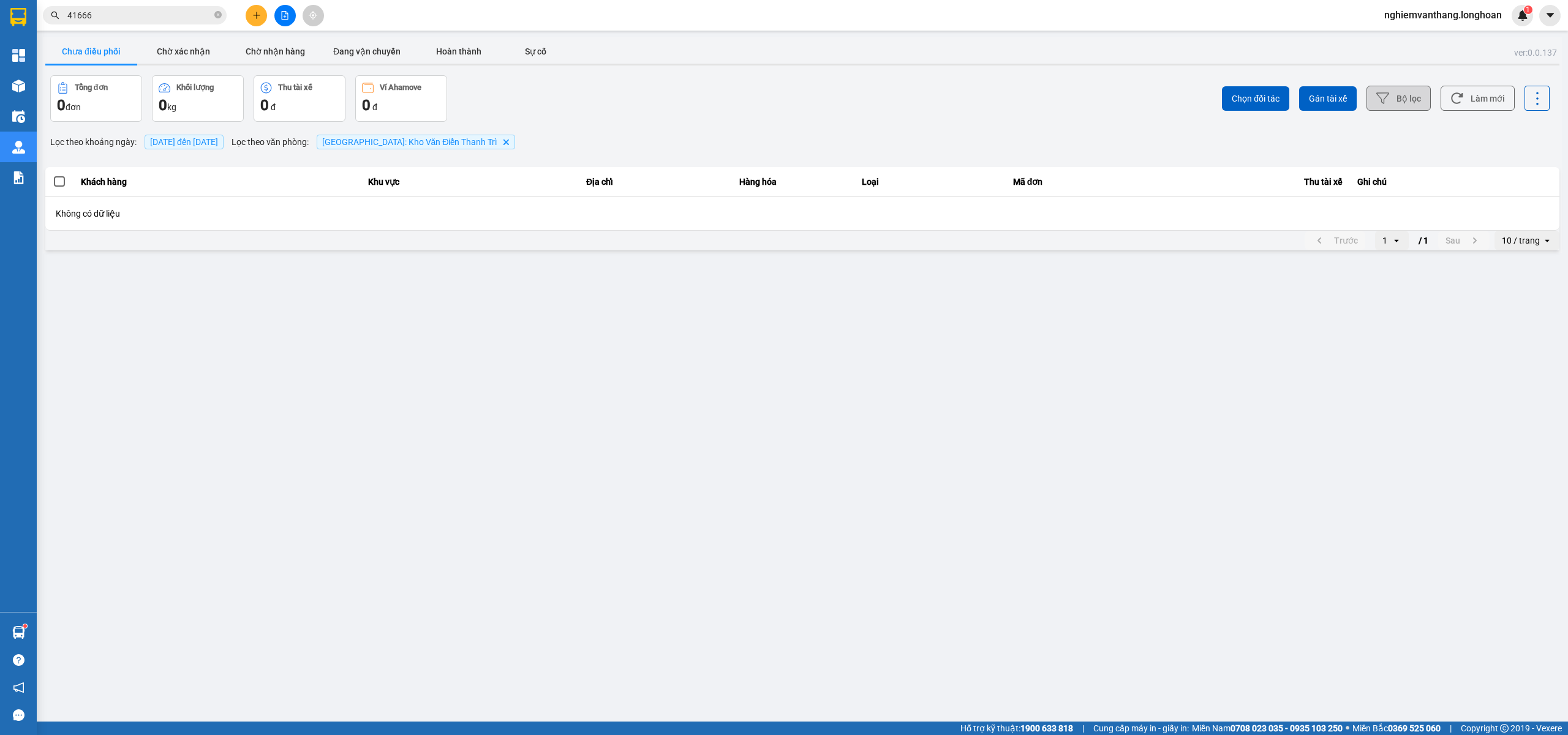
click at [1394, 104] on button "Bộ lọc" at bounding box center [1399, 98] width 65 height 25
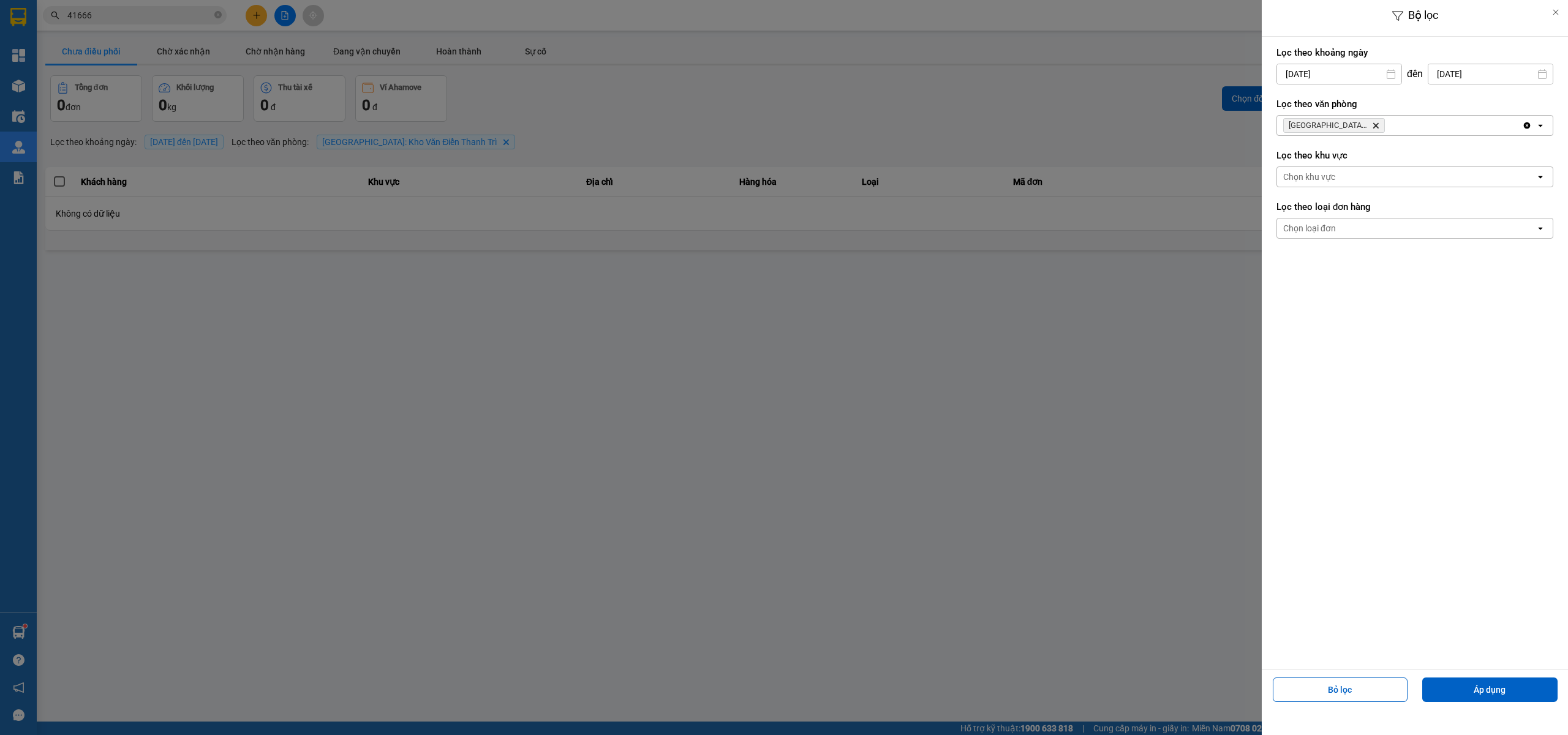
click at [1374, 123] on icon "Delete" at bounding box center [1376, 126] width 7 height 7
click at [1375, 125] on div "Chọn văn phòng" at bounding box center [1405, 125] width 258 height 19
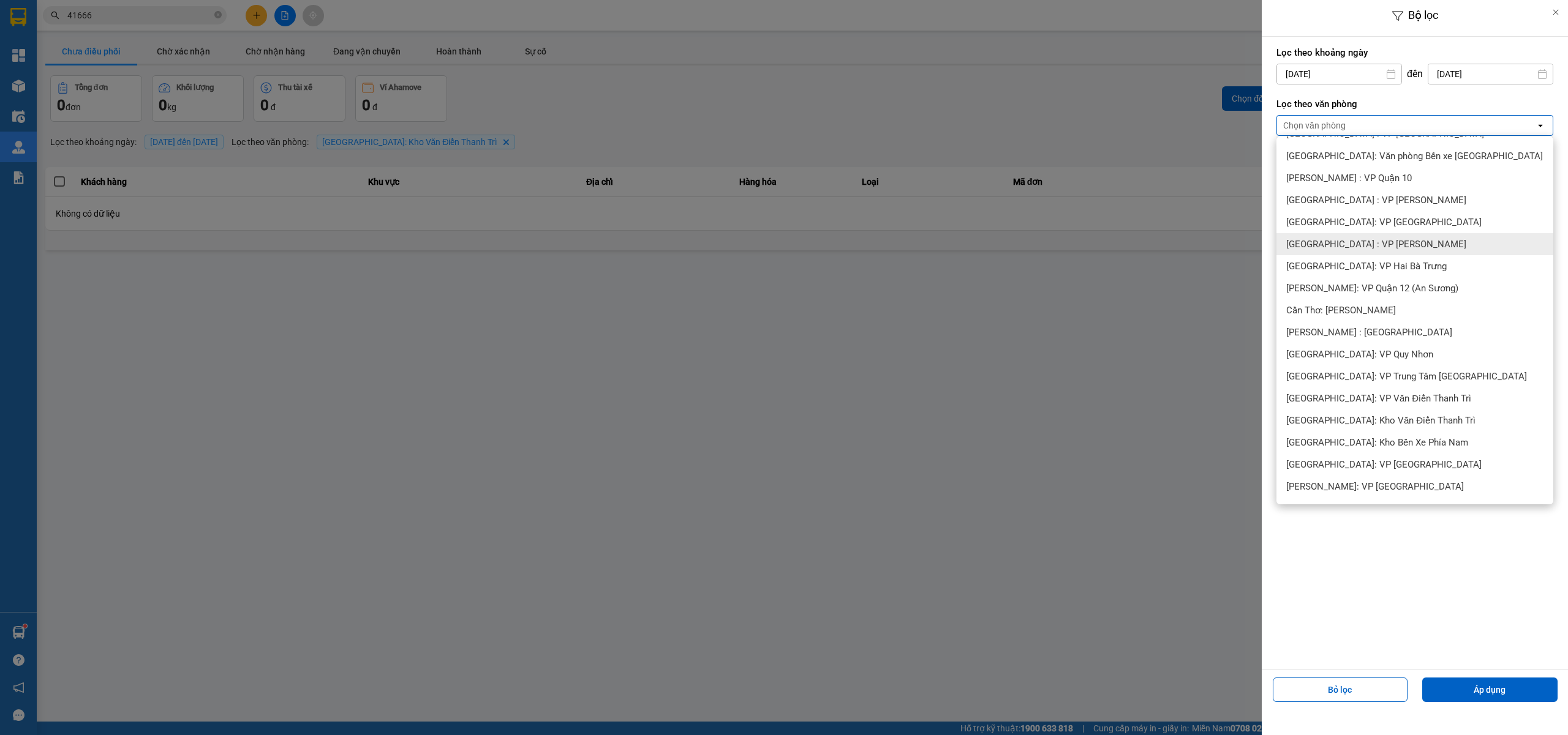
scroll to position [408, 0]
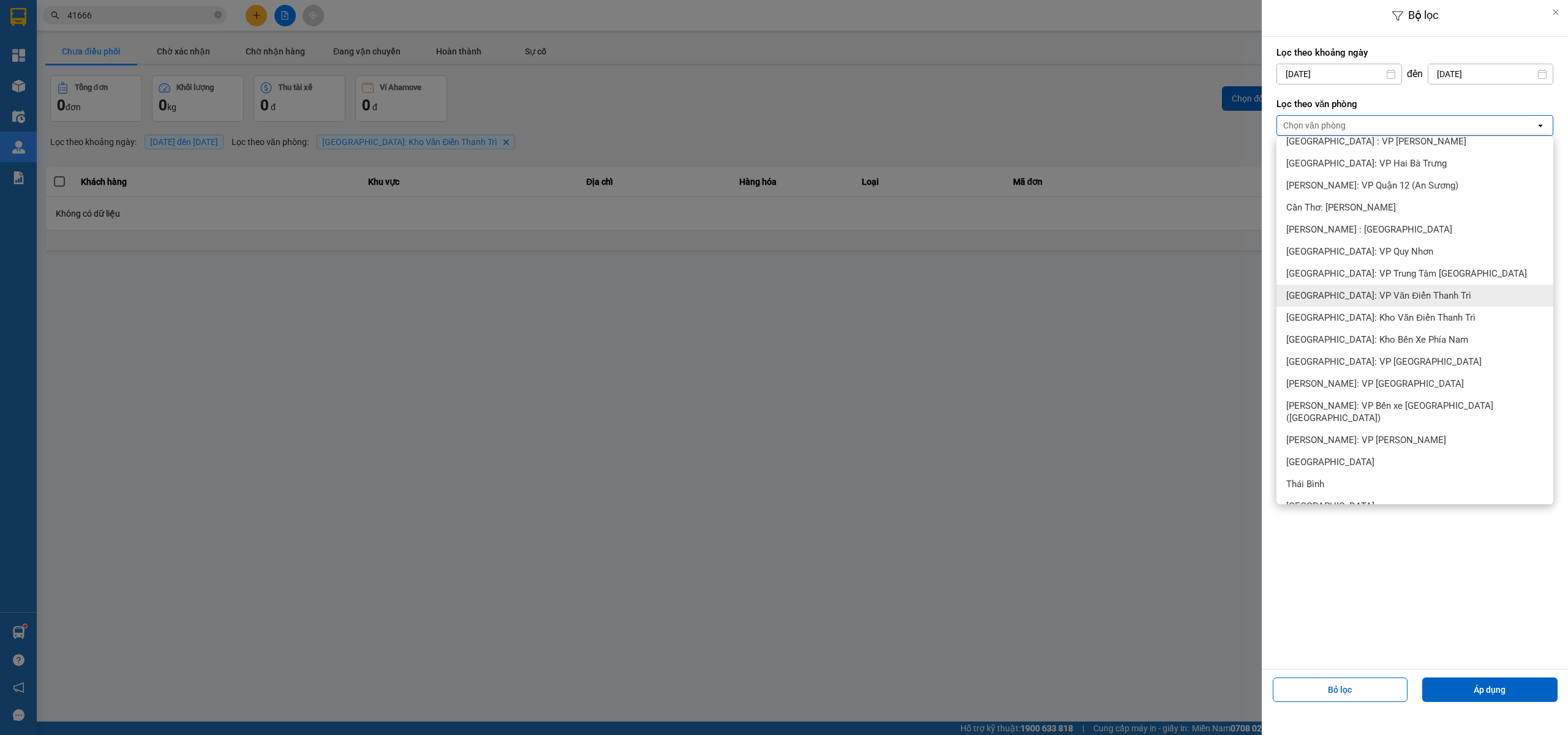
click at [1377, 298] on span "[GEOGRAPHIC_DATA]: VP Văn Điển Thanh Trì" at bounding box center [1378, 295] width 185 height 12
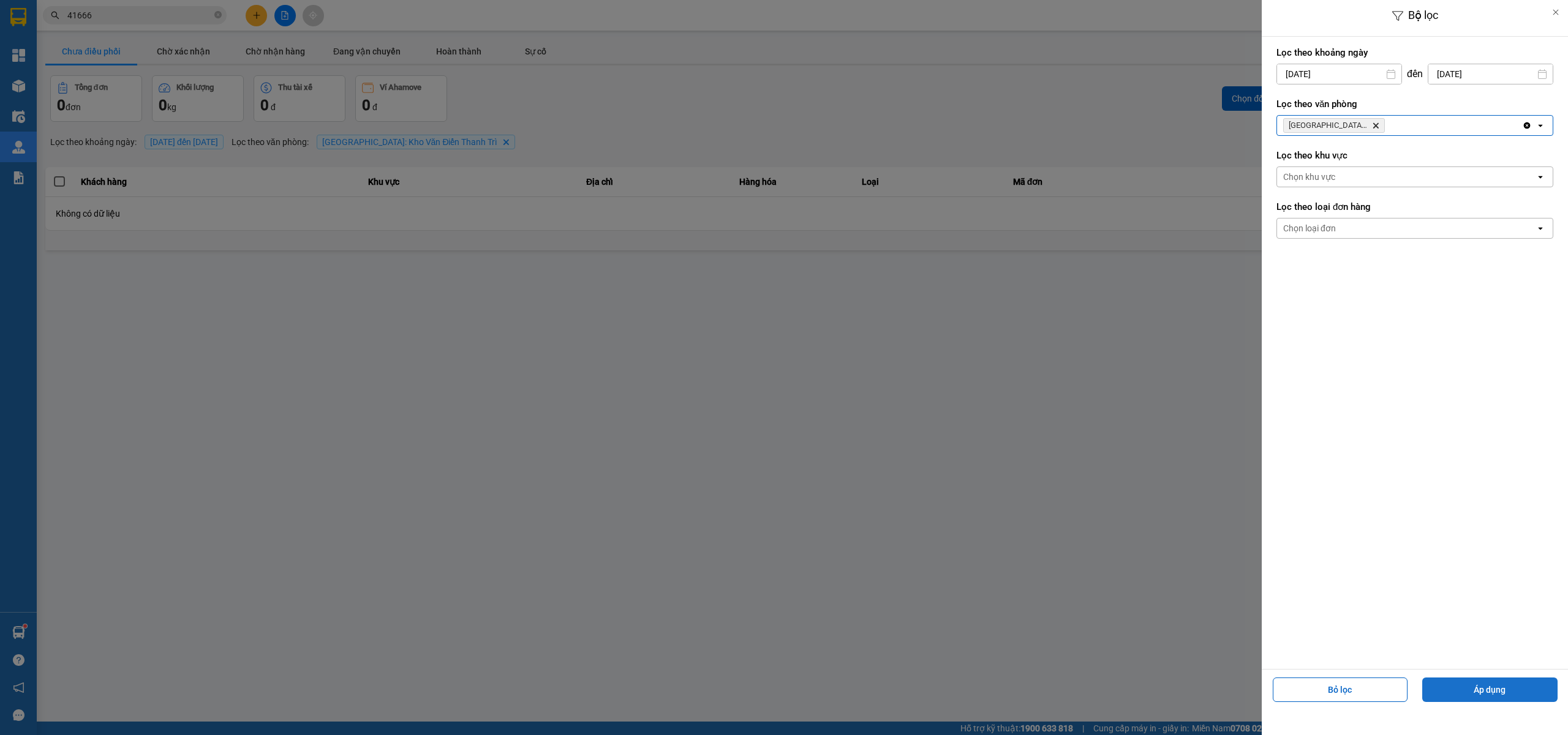
click at [1475, 678] on button "Áp dụng" at bounding box center [1489, 690] width 135 height 24
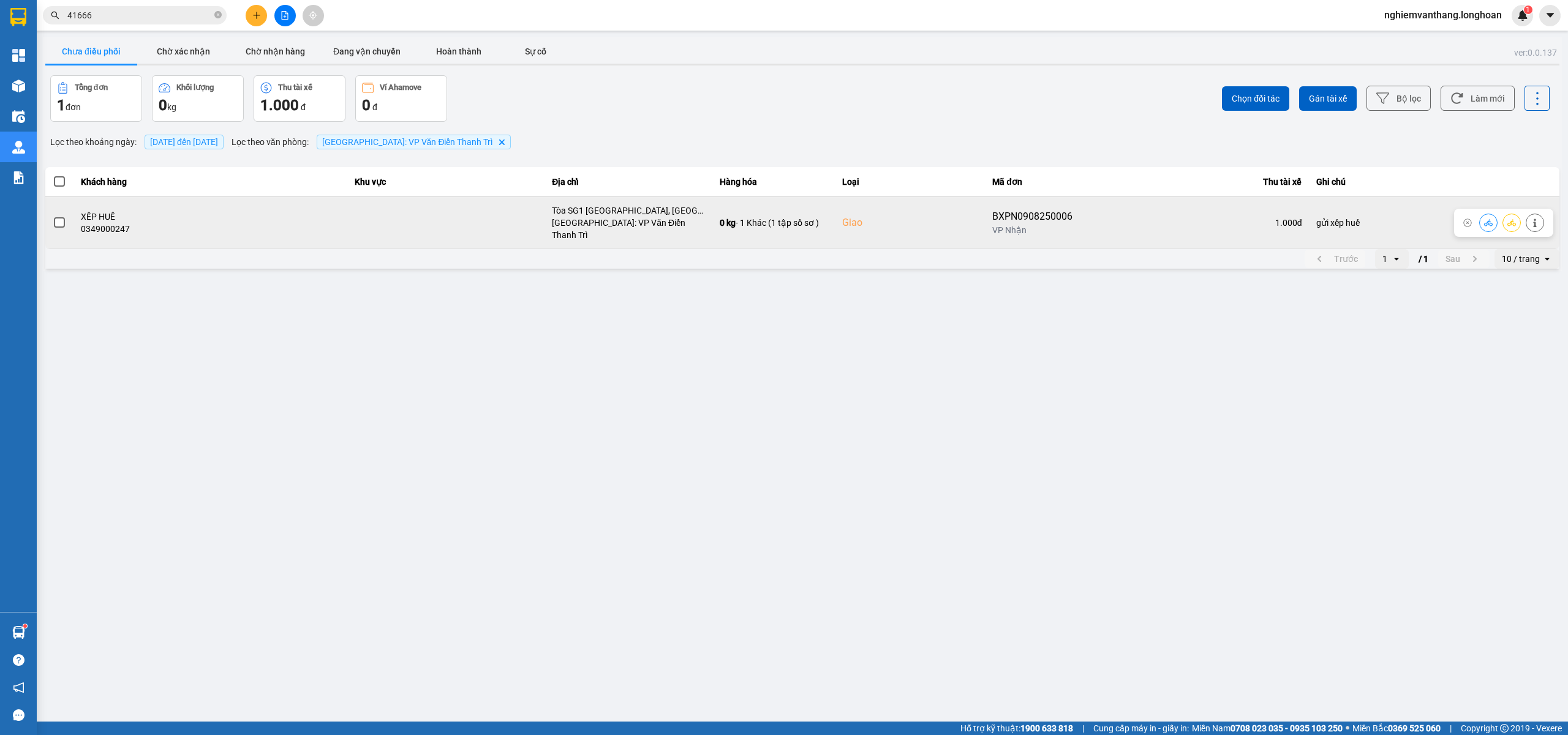
click at [1513, 218] on icon at bounding box center [1511, 222] width 8 height 8
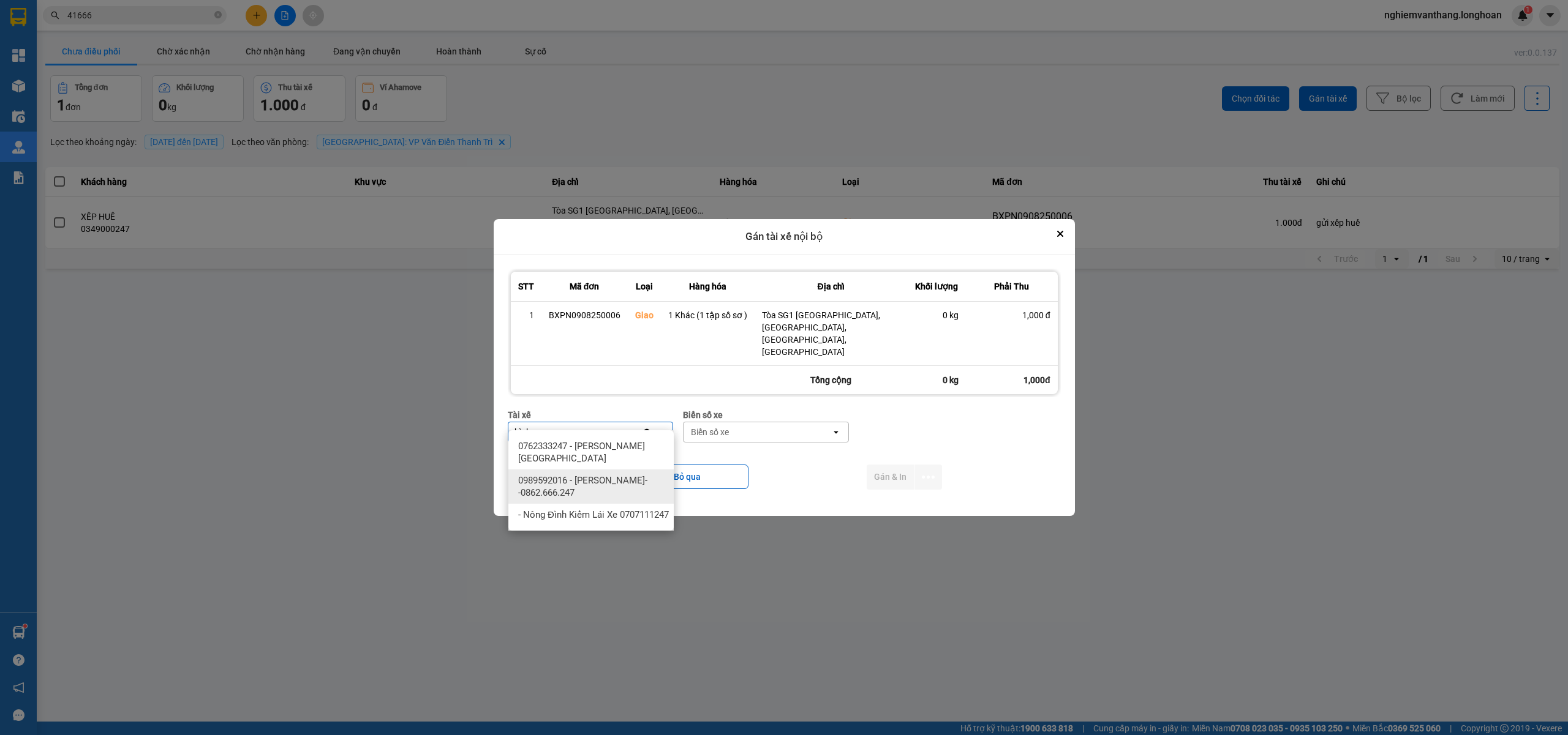
type input "bình"
drag, startPoint x: 603, startPoint y: 487, endPoint x: 717, endPoint y: 466, distance: 115.9
click at [610, 487] on span "0989592016 - Trần Thanh Bình--0862.666.247" at bounding box center [593, 486] width 151 height 24
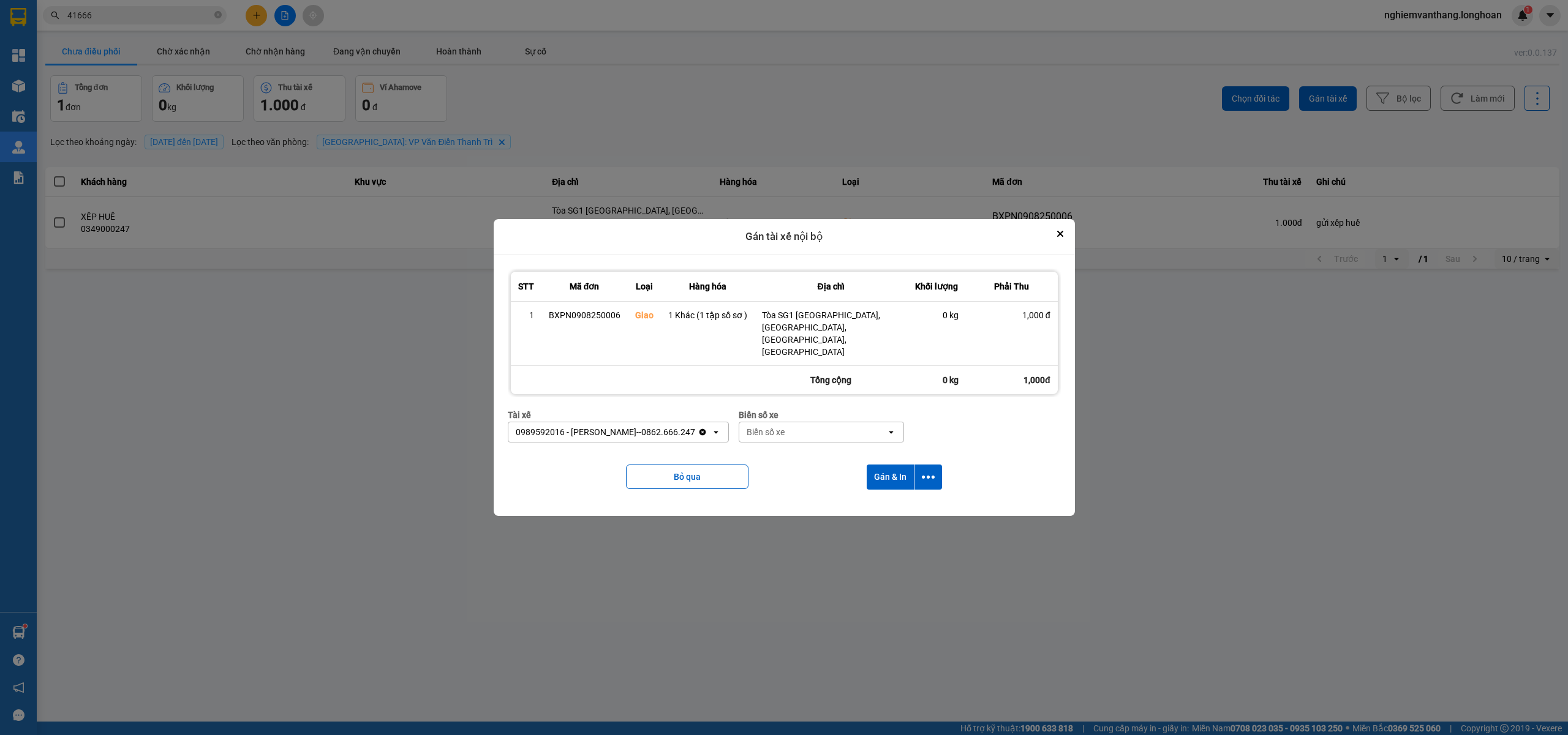
click at [767, 426] on div "Biển số xe" at bounding box center [765, 432] width 38 height 12
type input "44"
drag, startPoint x: 783, startPoint y: 439, endPoint x: 790, endPoint y: 443, distance: 8.1
click at [784, 441] on span "29E-122.44" at bounding box center [766, 446] width 44 height 12
click at [929, 471] on icon "dialog" at bounding box center [928, 477] width 13 height 13
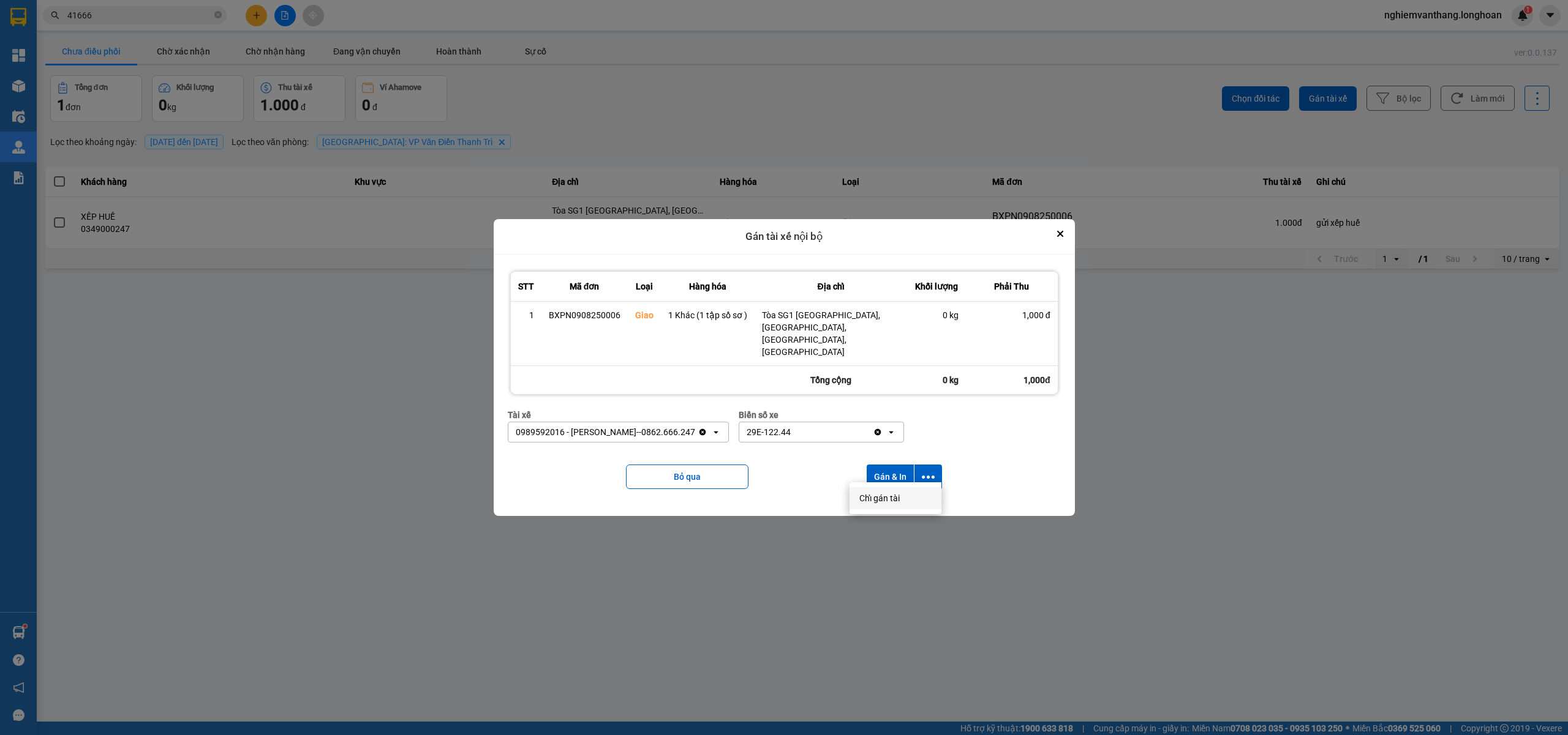
click at [908, 495] on div "Chỉ gán tài" at bounding box center [895, 497] width 72 height 12
